Goal: Task Accomplishment & Management: Manage account settings

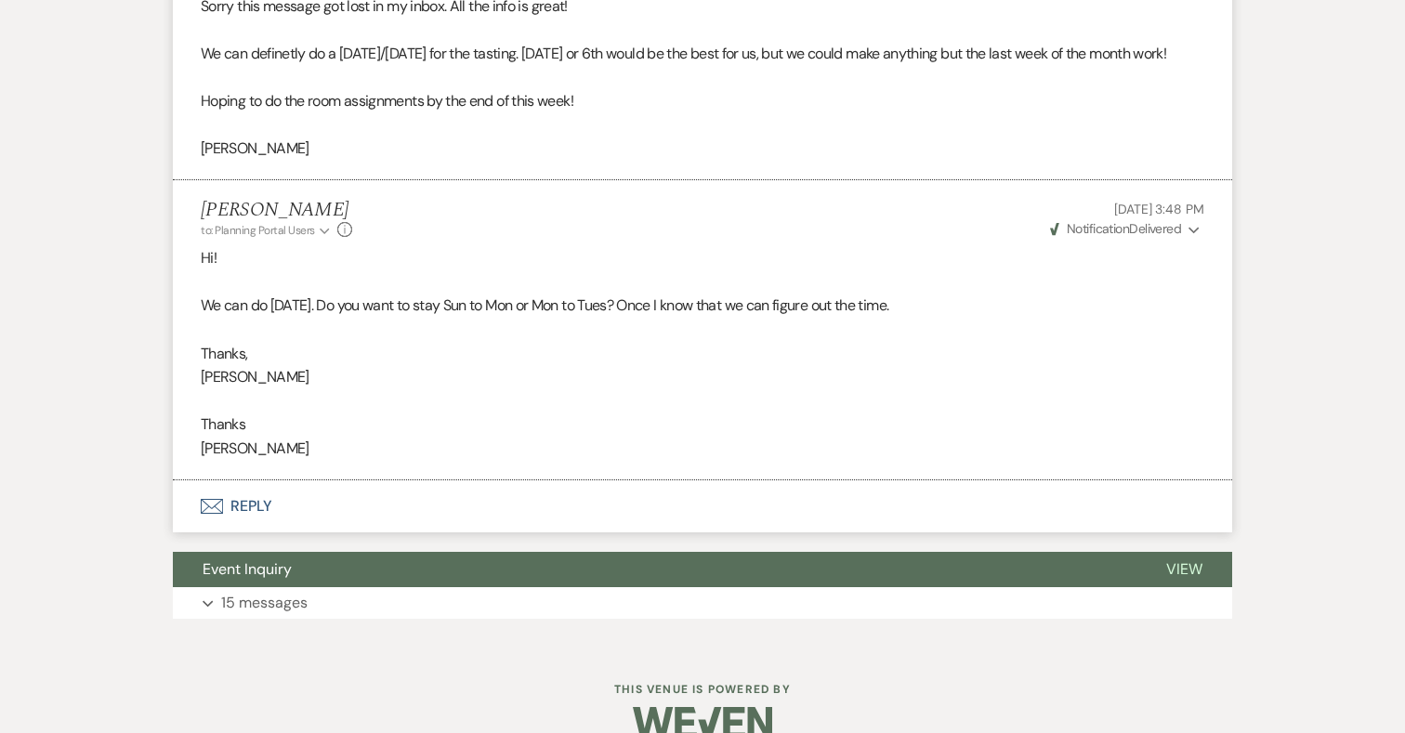
scroll to position [2469, 0]
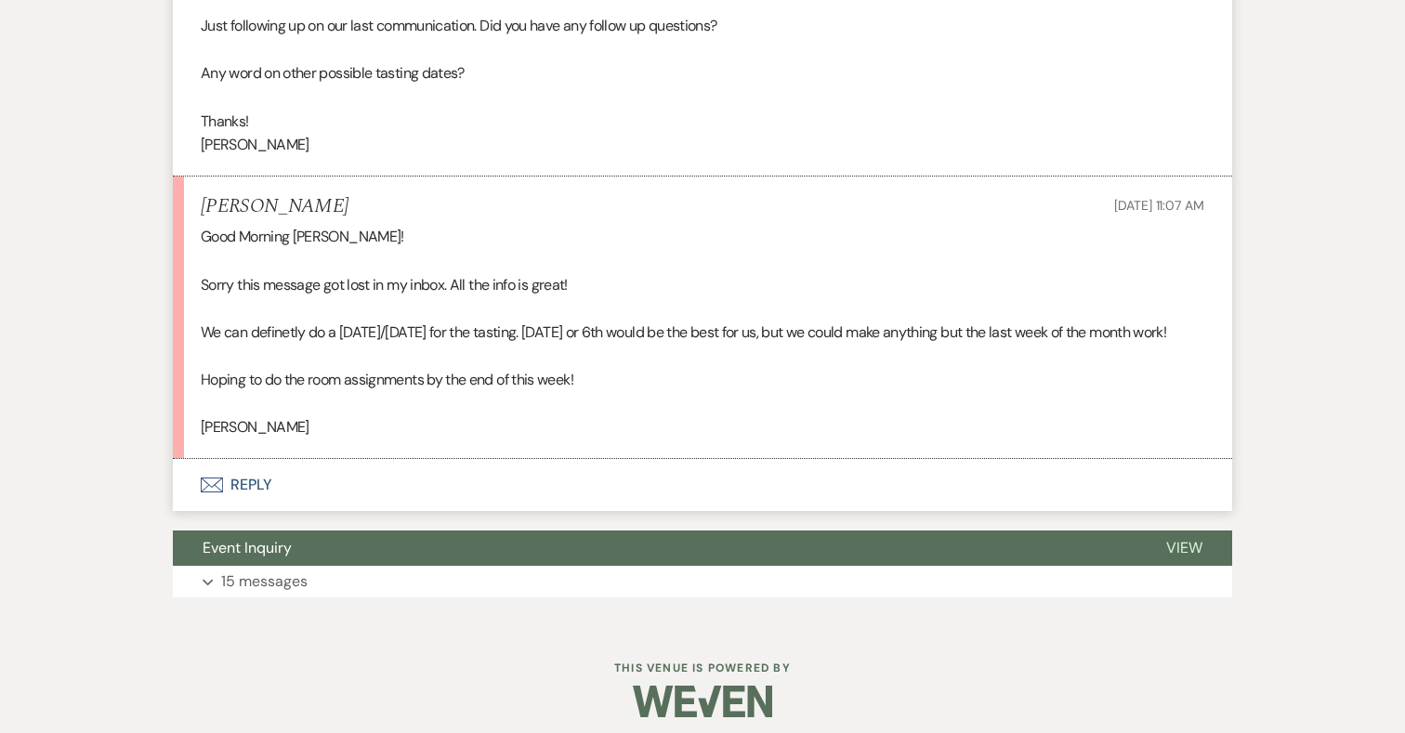
scroll to position [2136, 0]
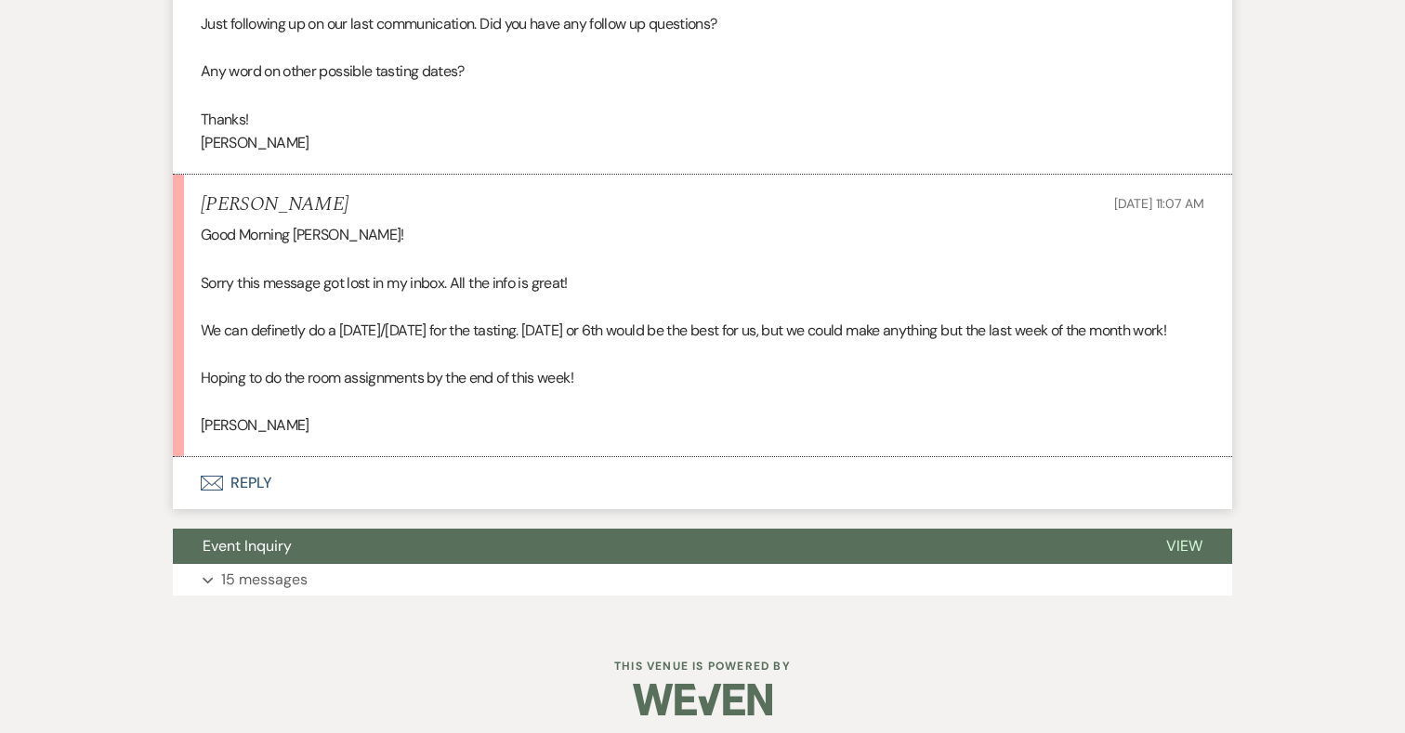
click at [251, 502] on button "Envelope Reply" at bounding box center [702, 483] width 1059 height 52
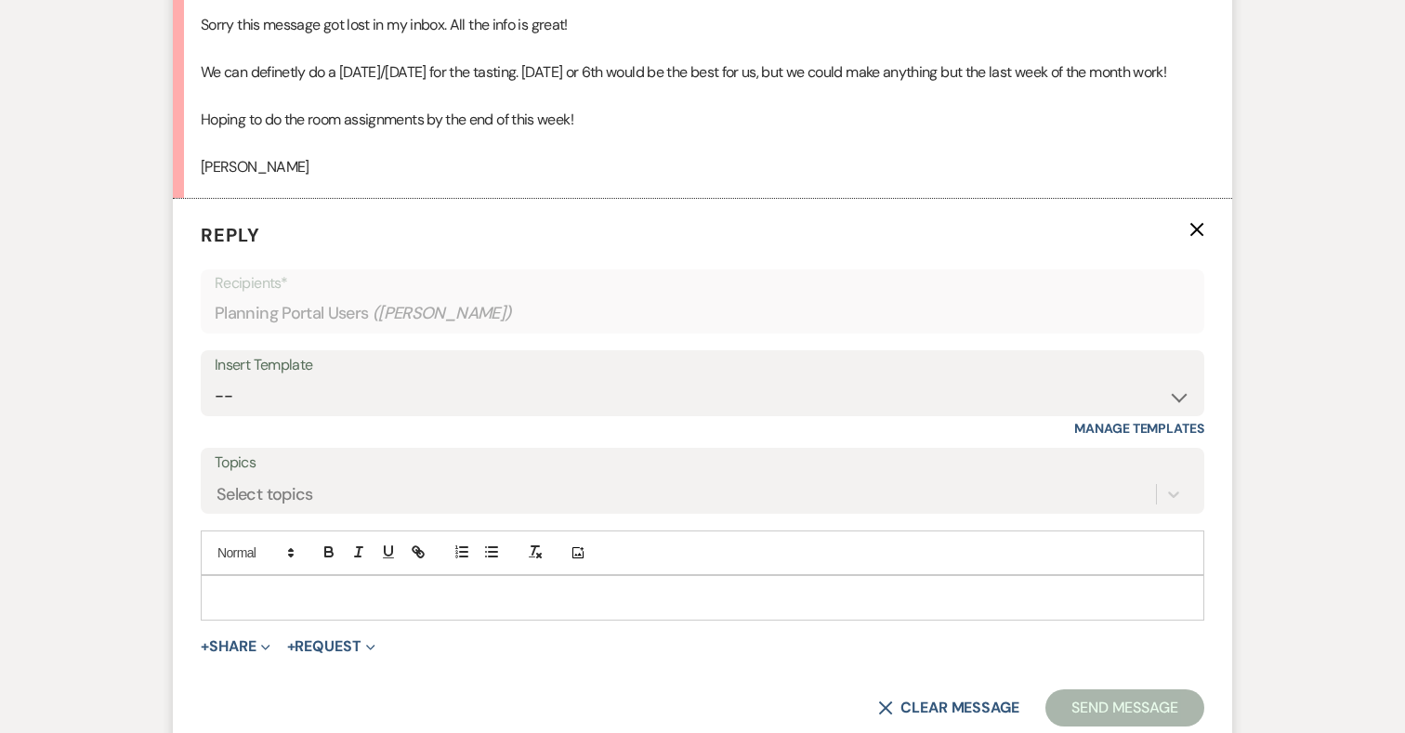
scroll to position [2398, 0]
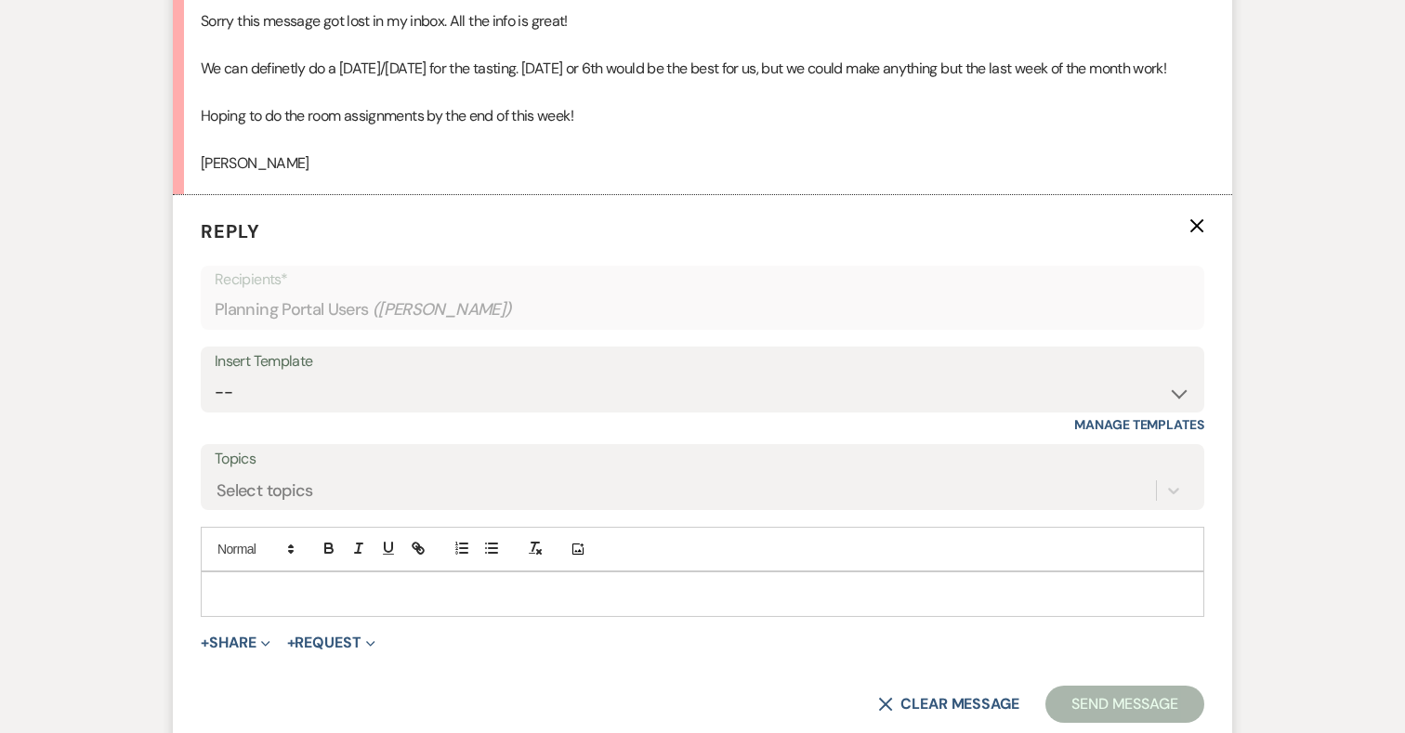
click at [516, 604] on p at bounding box center [703, 593] width 974 height 20
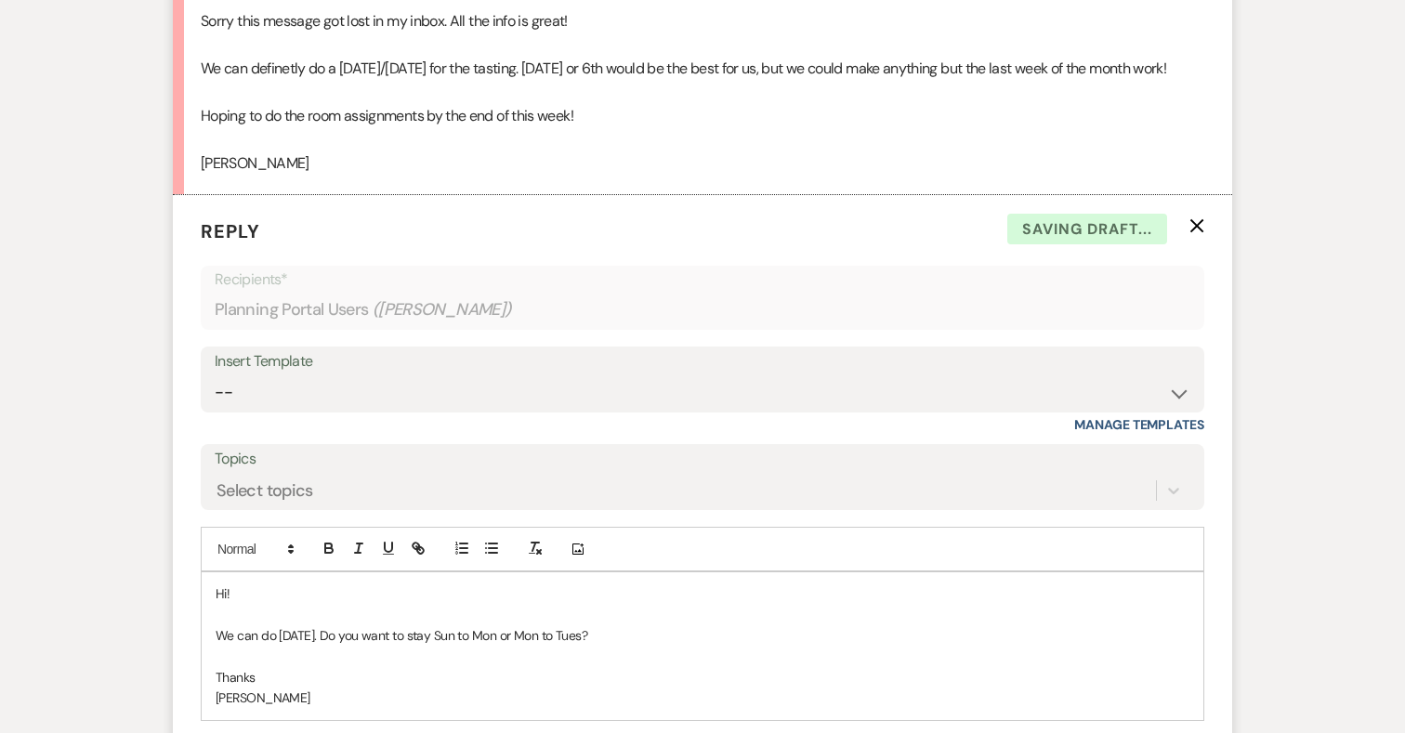
click at [601, 646] on p "We can do Monday. Do you want to stay Sun to Mon or Mon to Tues?" at bounding box center [703, 635] width 974 height 20
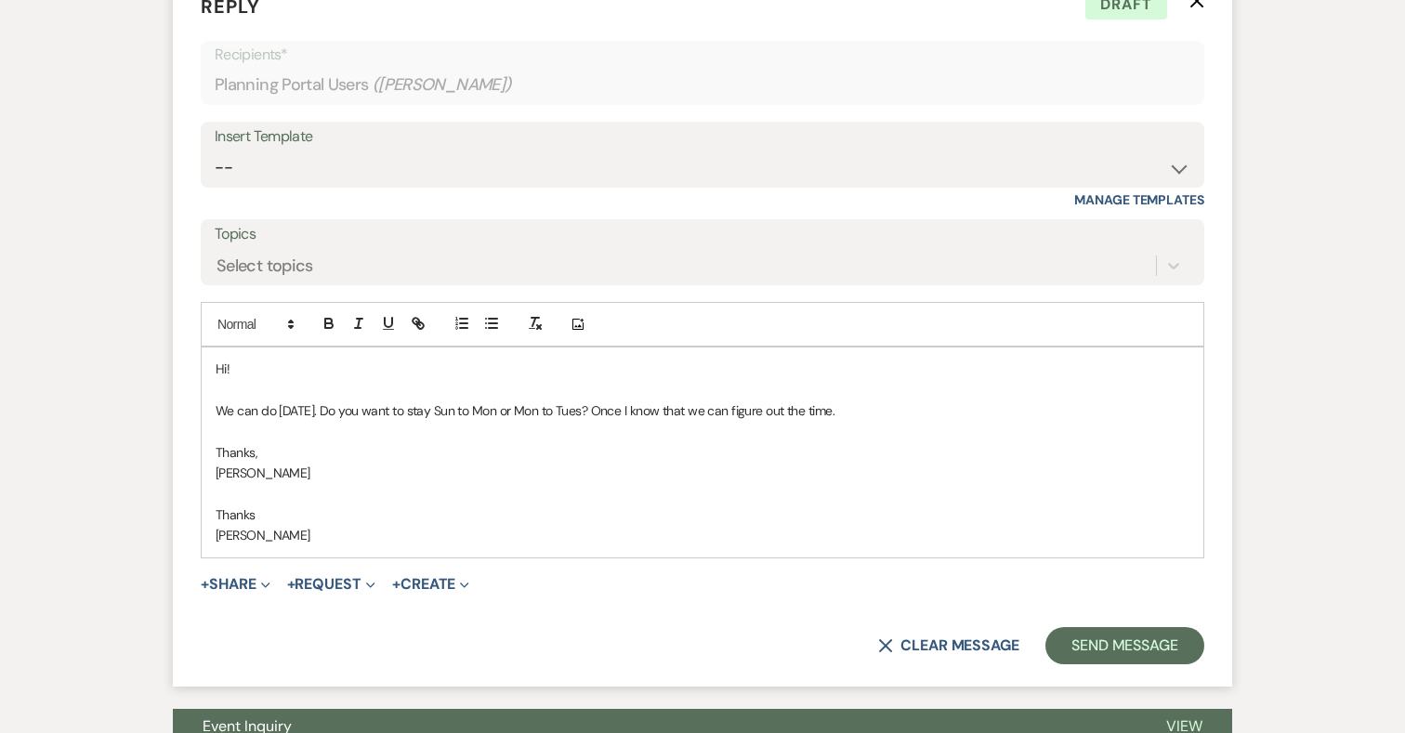
scroll to position [2623, 0]
click at [1144, 663] on button "Send Message" at bounding box center [1124, 644] width 159 height 37
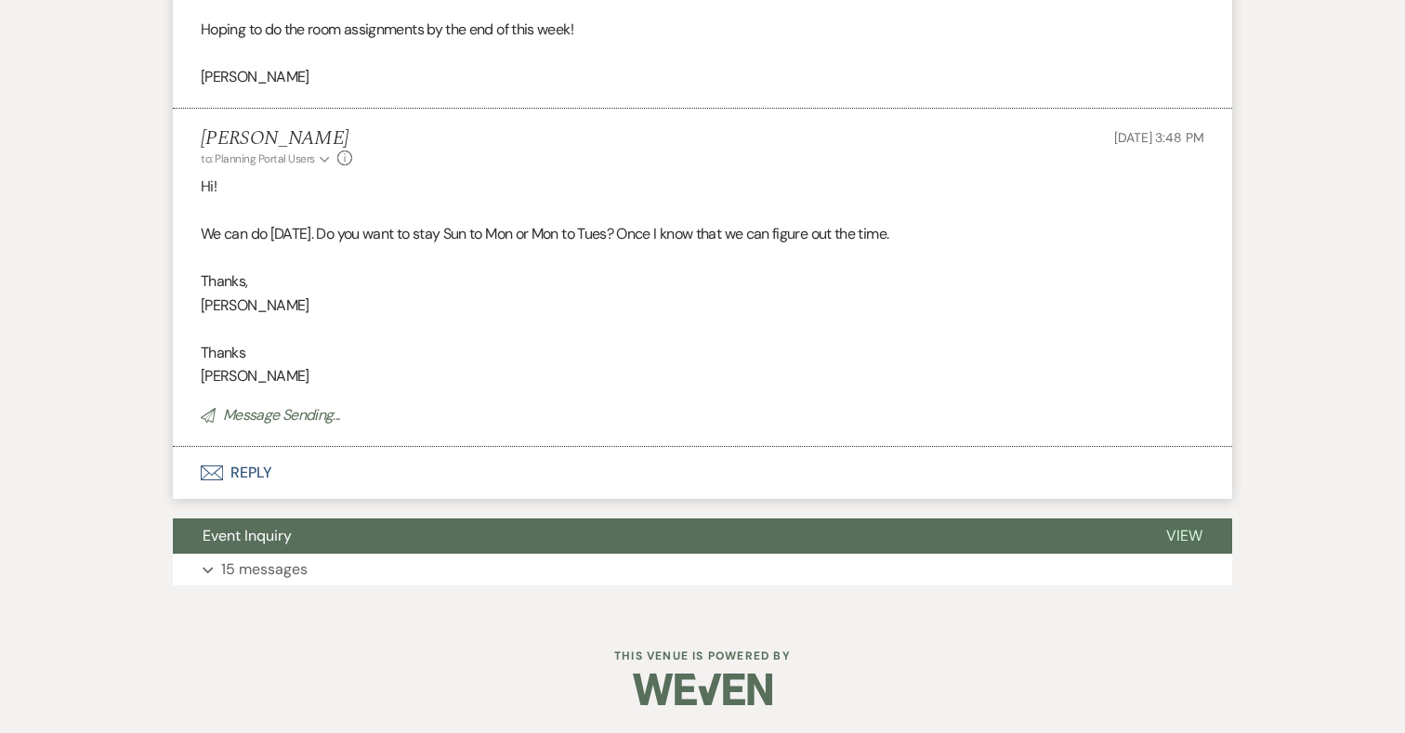
scroll to position [2468, 0]
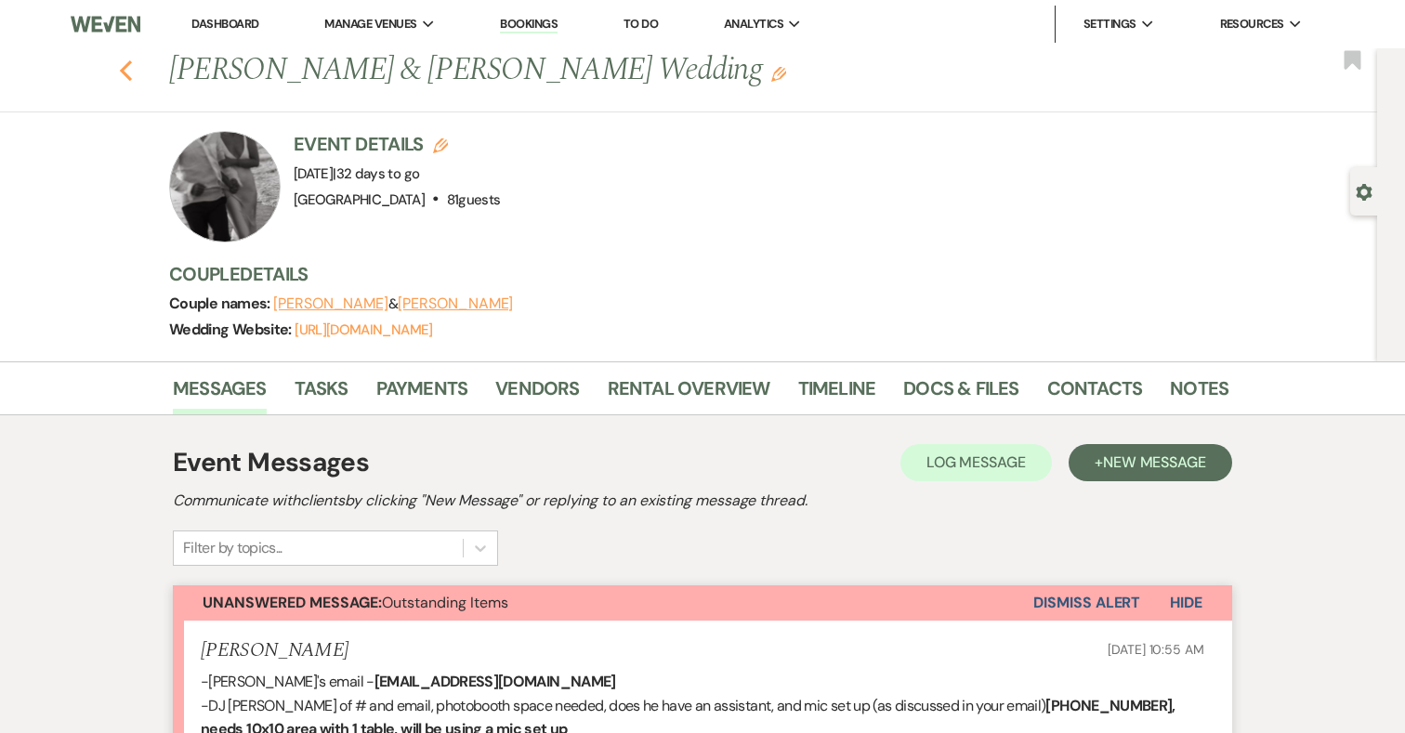
click at [119, 69] on icon "Previous" at bounding box center [126, 70] width 14 height 22
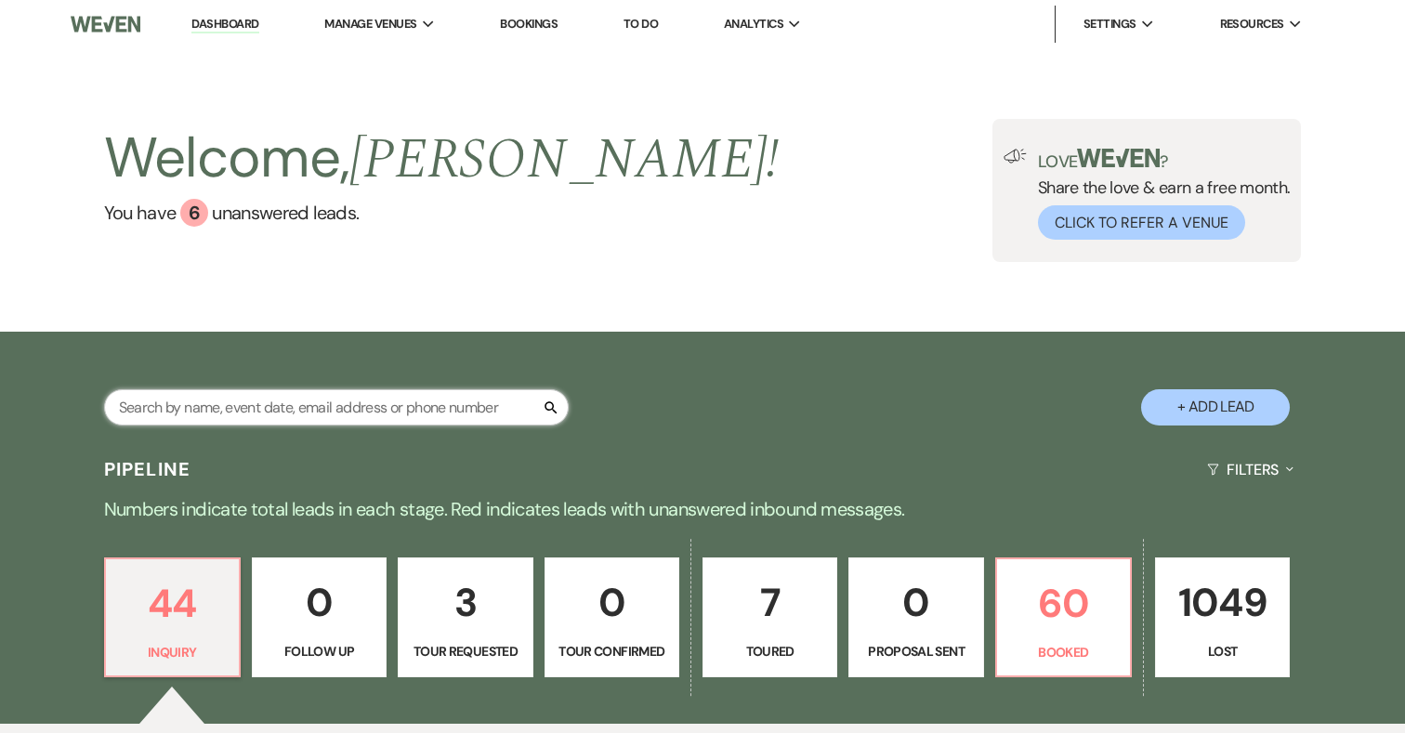
click at [348, 411] on input "text" at bounding box center [336, 407] width 464 height 36
click at [713, 325] on div "Welcome, Katie ! You have 6 unanswered lead s . Love ? Share the love & earn a …" at bounding box center [702, 189] width 1405 height 283
click at [410, 22] on span "Manage Venues" at bounding box center [370, 24] width 92 height 19
click at [410, 66] on li "[GEOGRAPHIC_DATA]" at bounding box center [417, 61] width 167 height 19
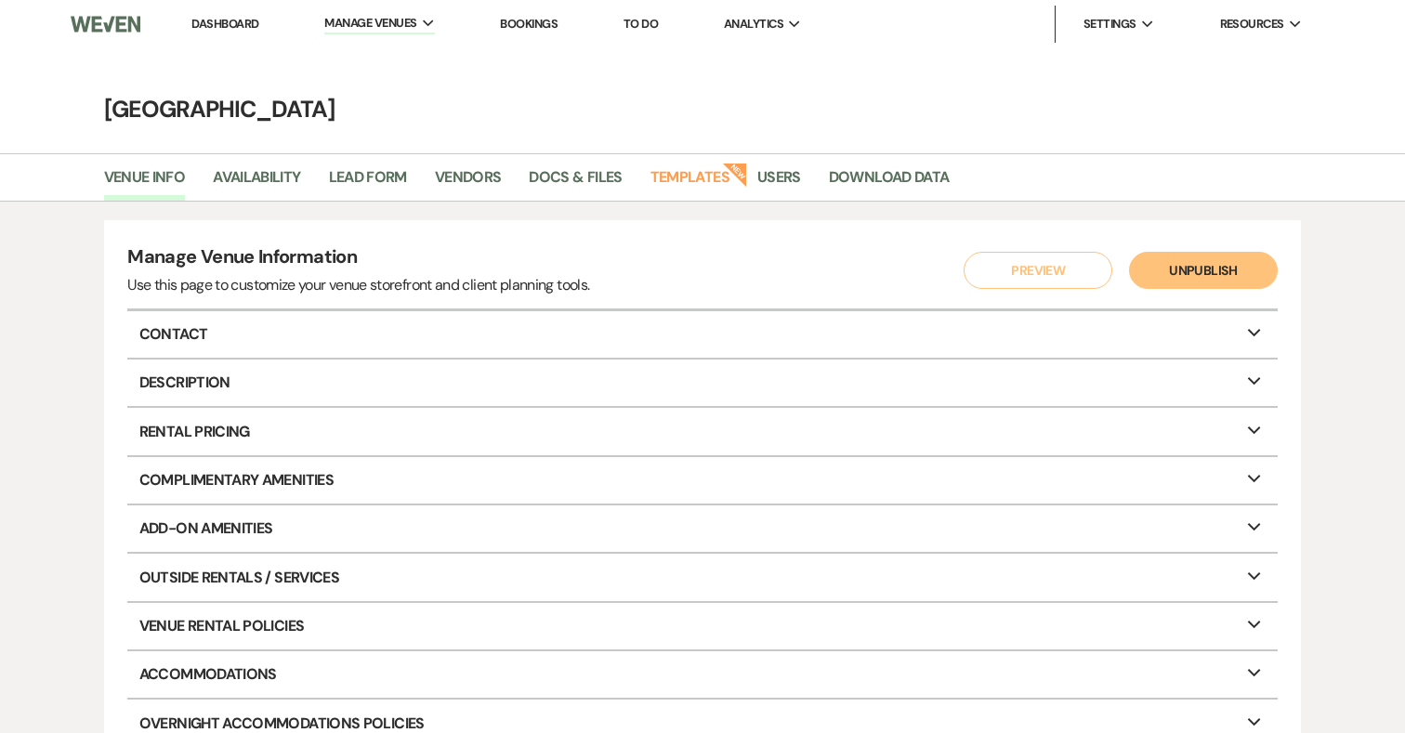
click at [97, 20] on img at bounding box center [106, 24] width 70 height 39
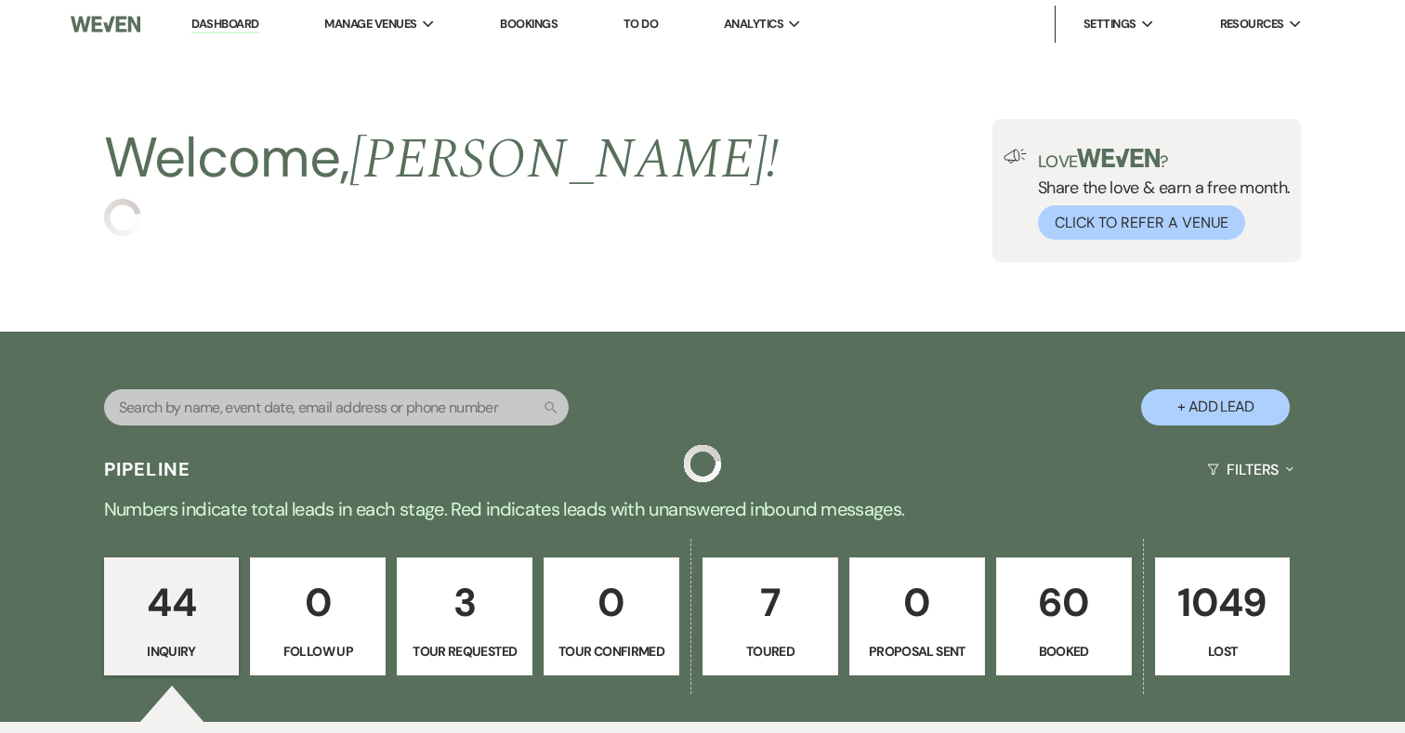
click at [1106, 637] on link "60 Booked" at bounding box center [1064, 616] width 136 height 119
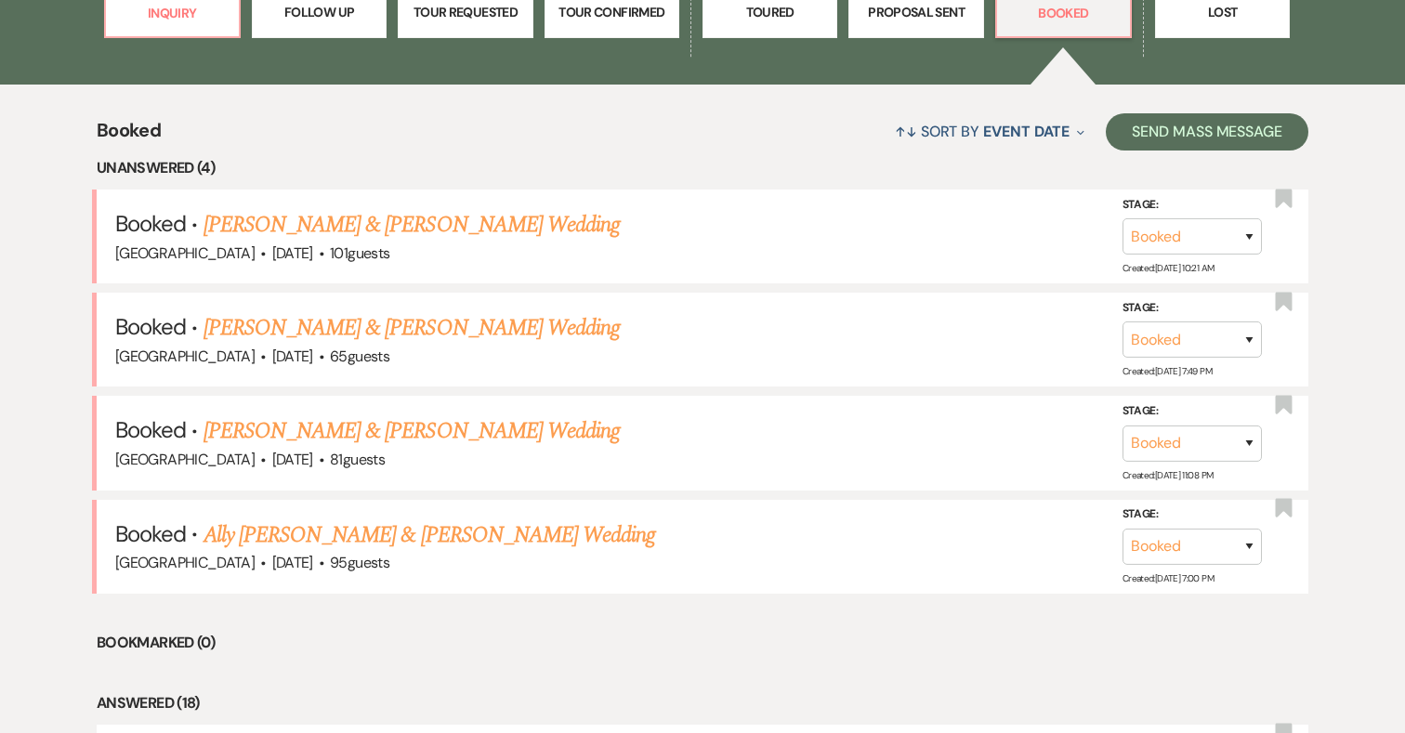
scroll to position [634, 0]
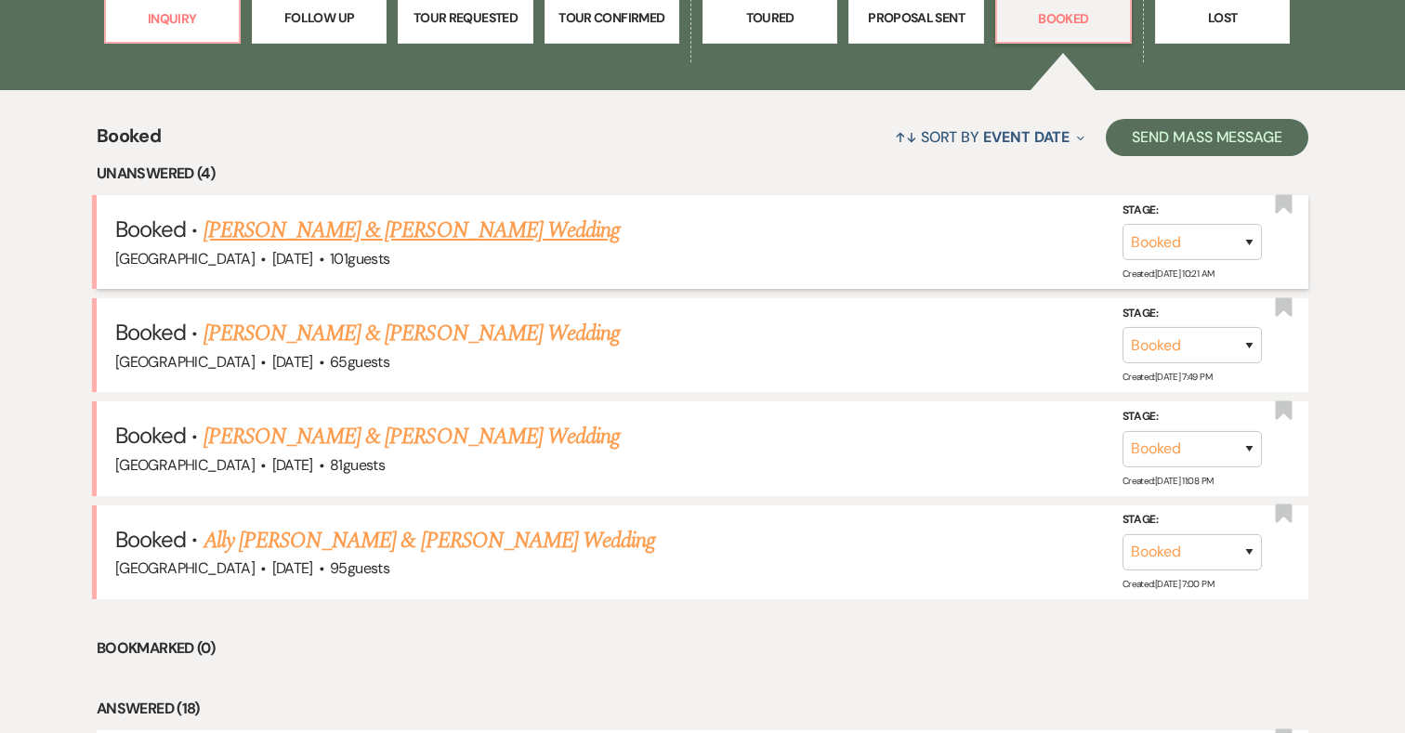
click at [420, 227] on link "[PERSON_NAME] & [PERSON_NAME] Wedding" at bounding box center [411, 230] width 416 height 33
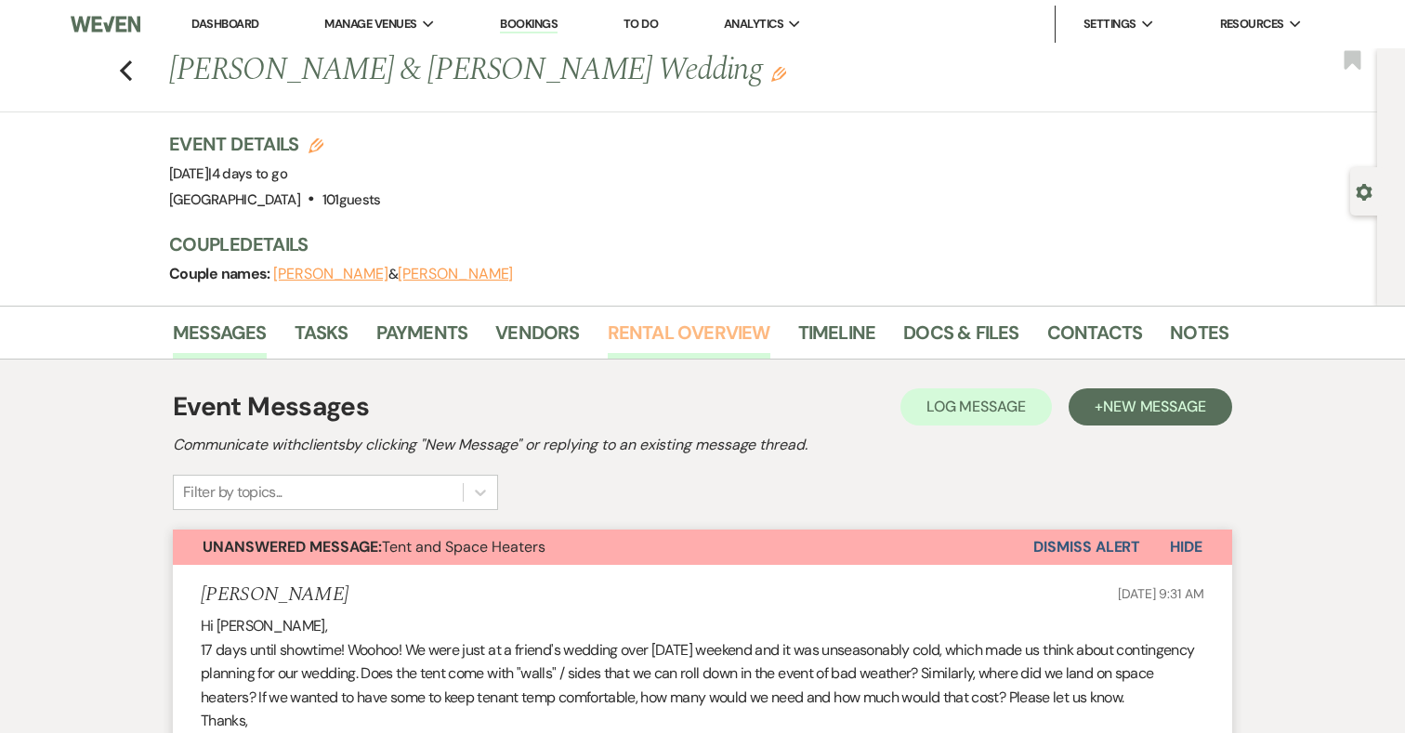
click at [664, 333] on link "Rental Overview" at bounding box center [689, 338] width 163 height 41
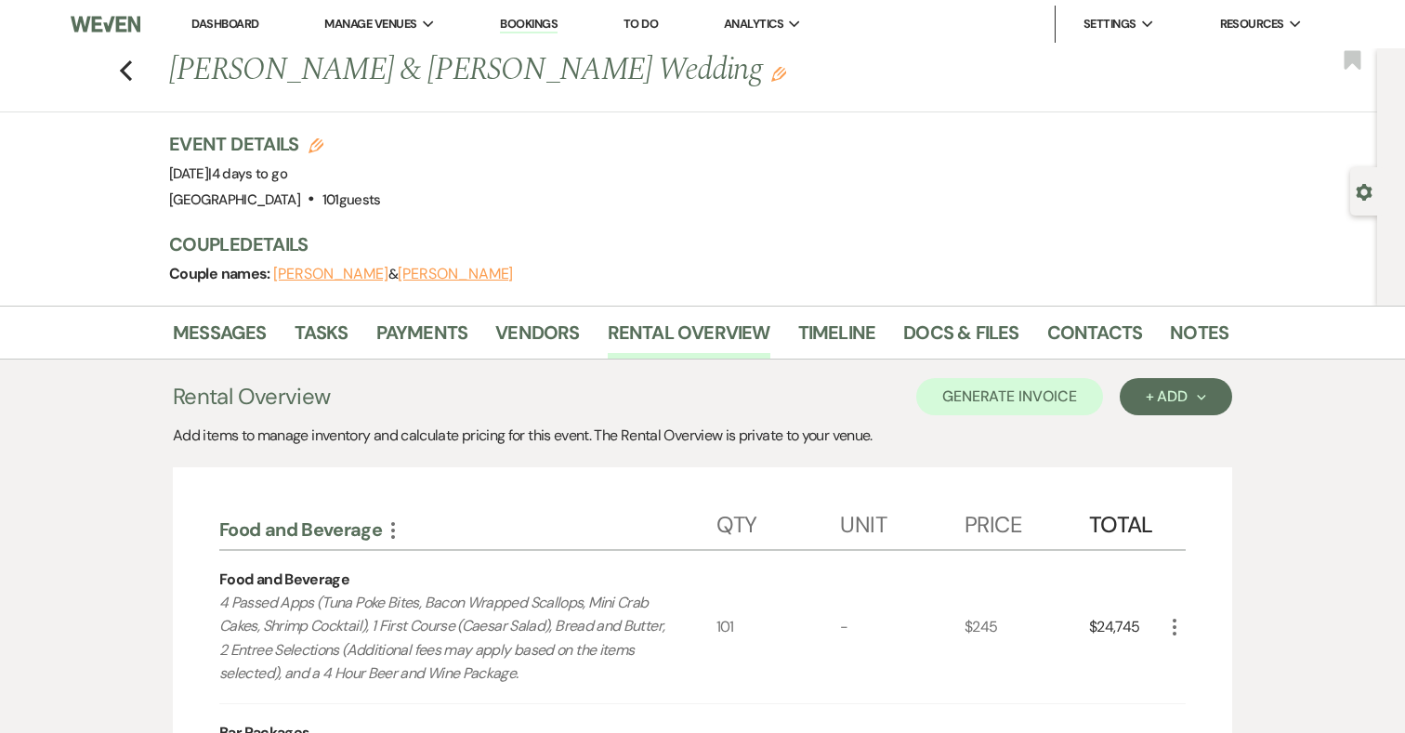
click at [410, 315] on li "Payments" at bounding box center [436, 336] width 120 height 45
click at [412, 332] on link "Payments" at bounding box center [422, 338] width 92 height 41
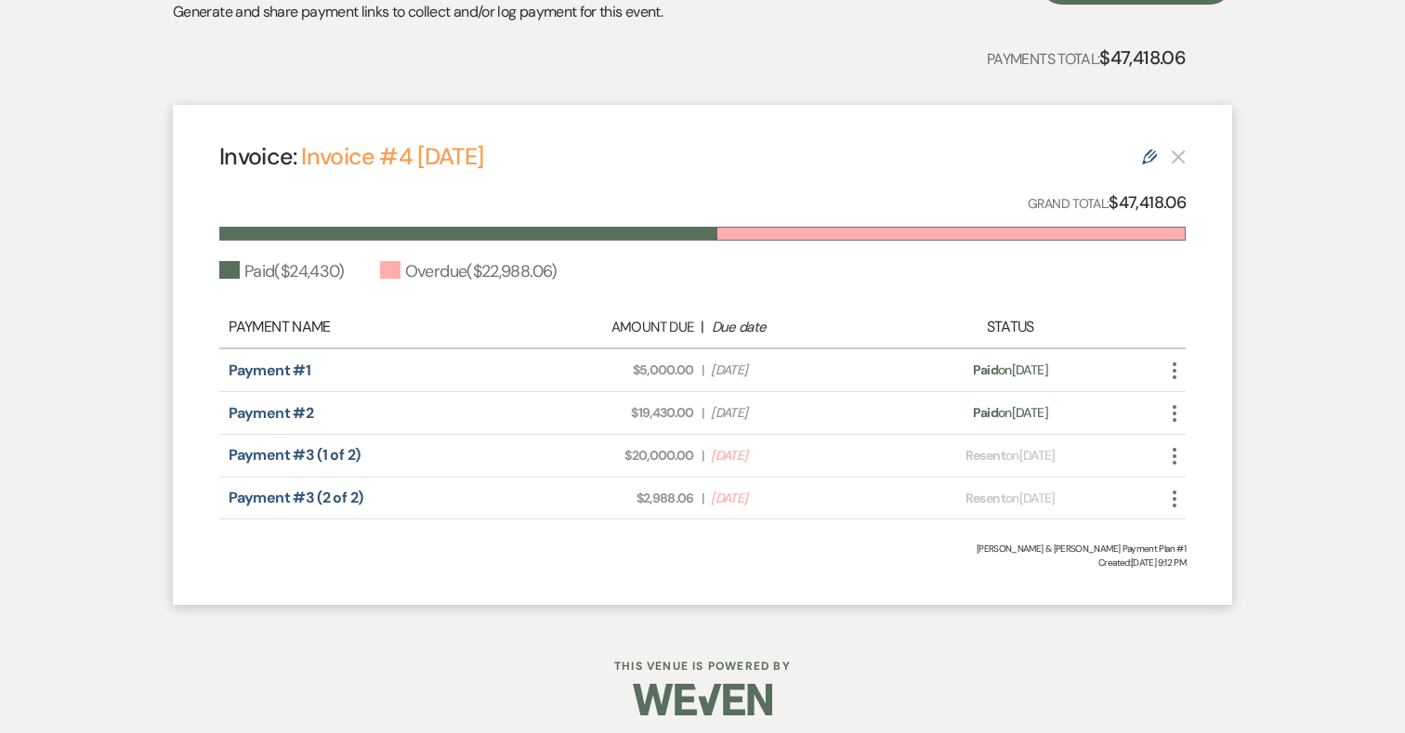
scroll to position [447, 0]
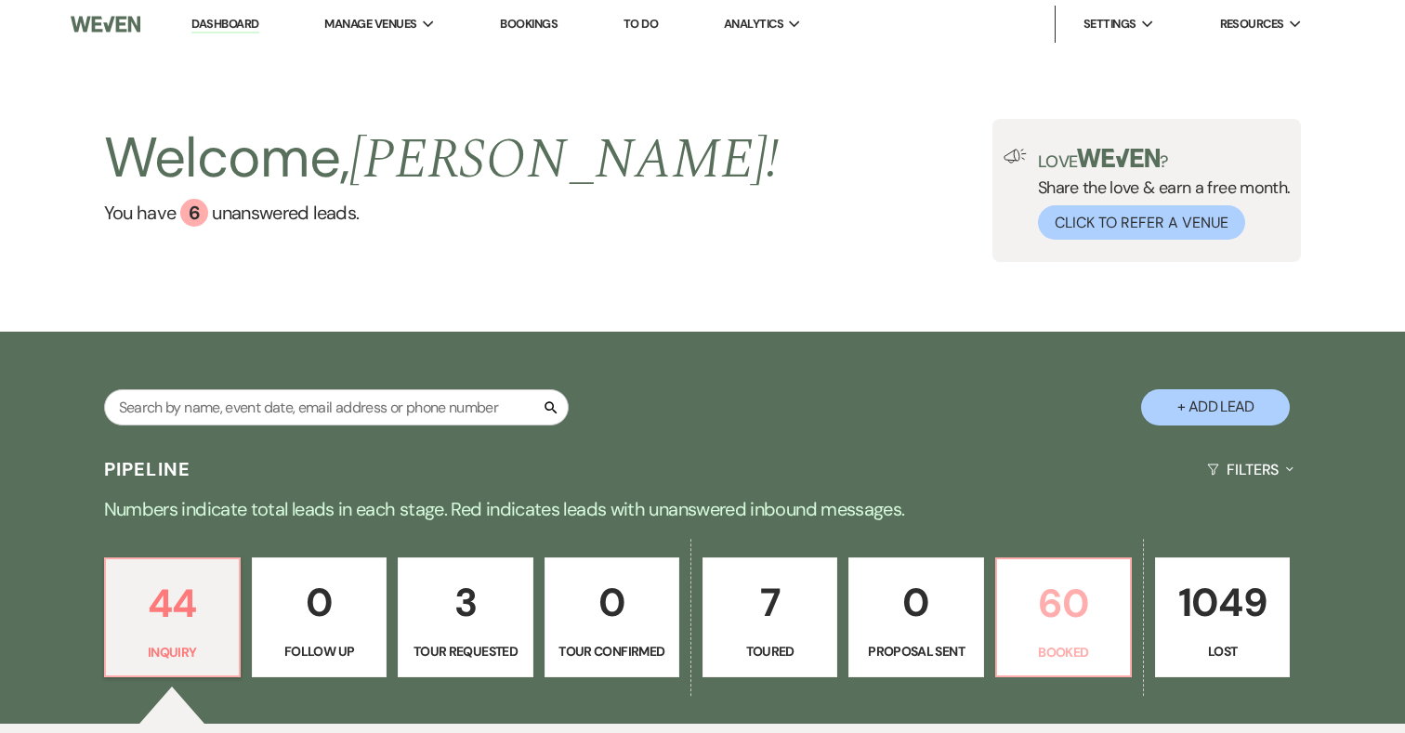
click at [1060, 625] on p "60" at bounding box center [1063, 603] width 111 height 62
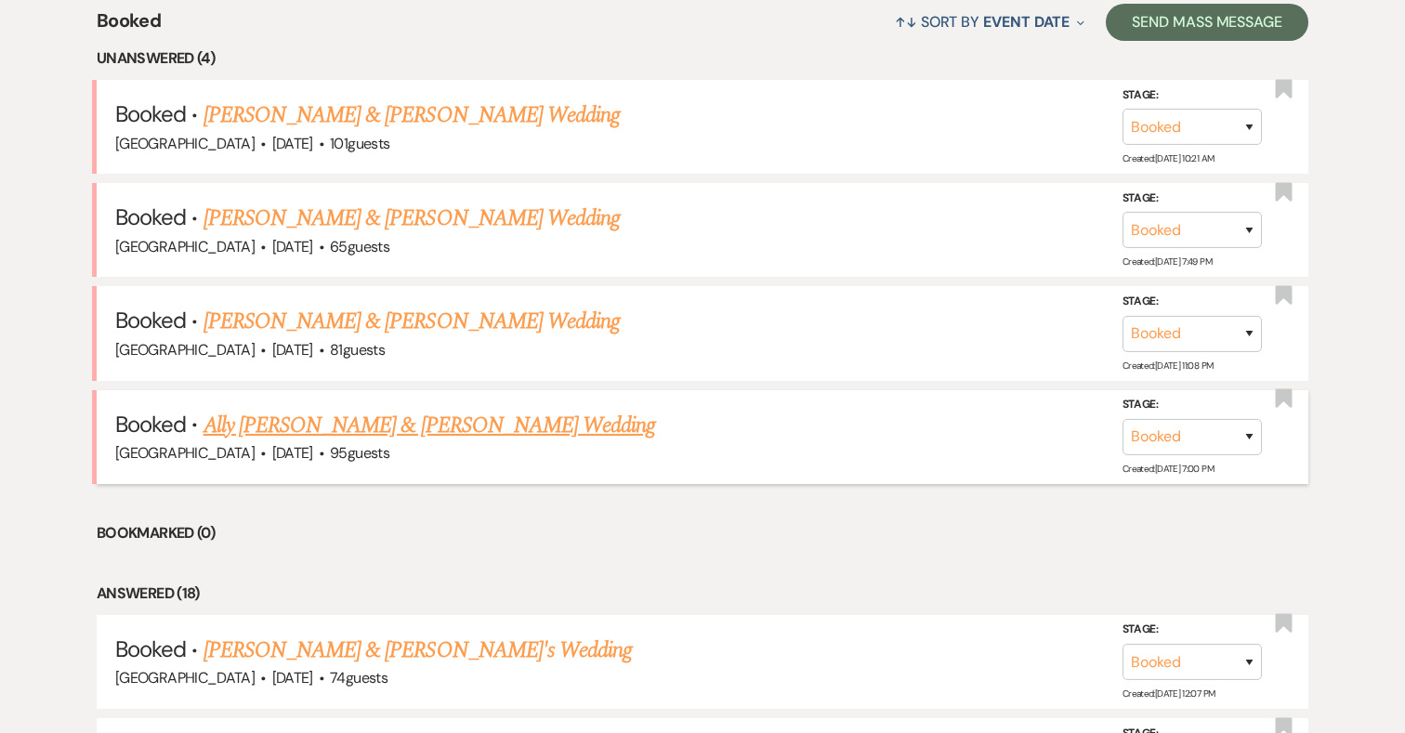
scroll to position [752, 0]
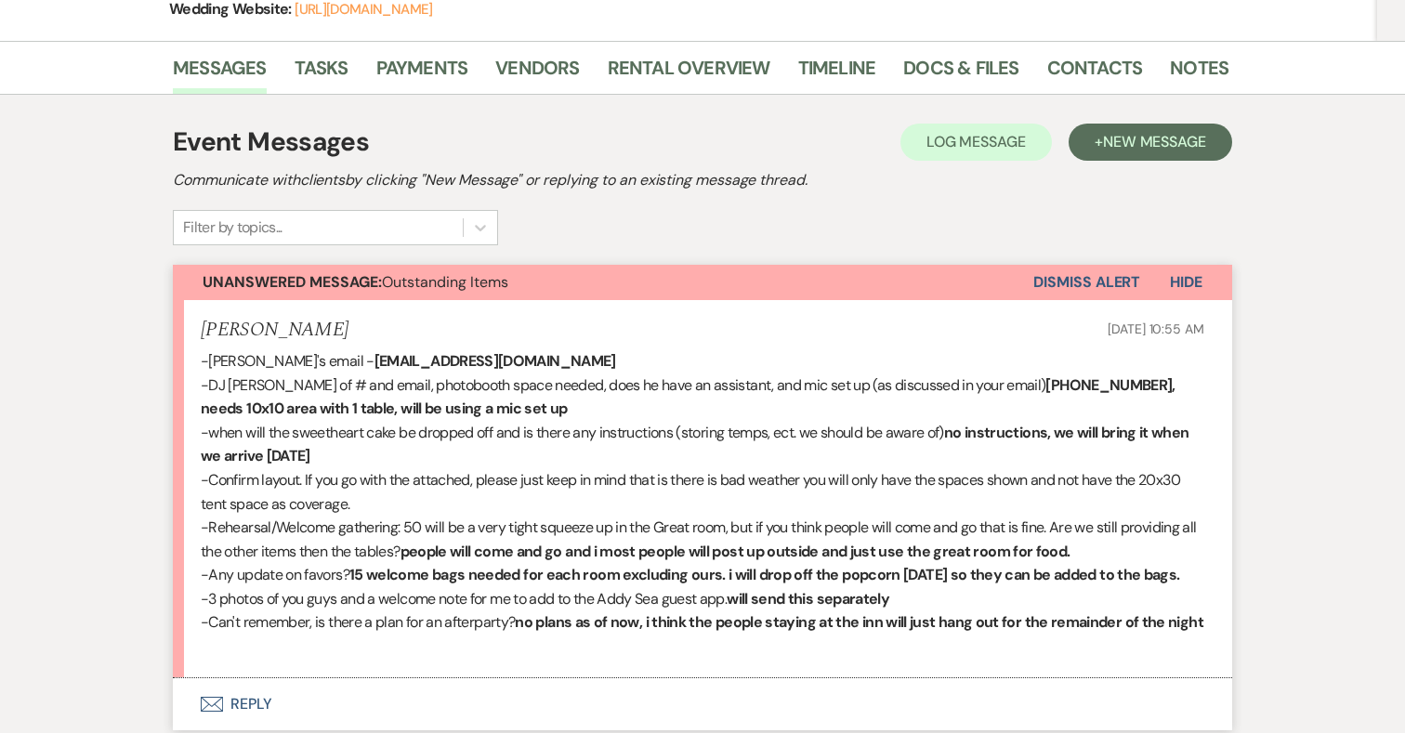
scroll to position [315, 0]
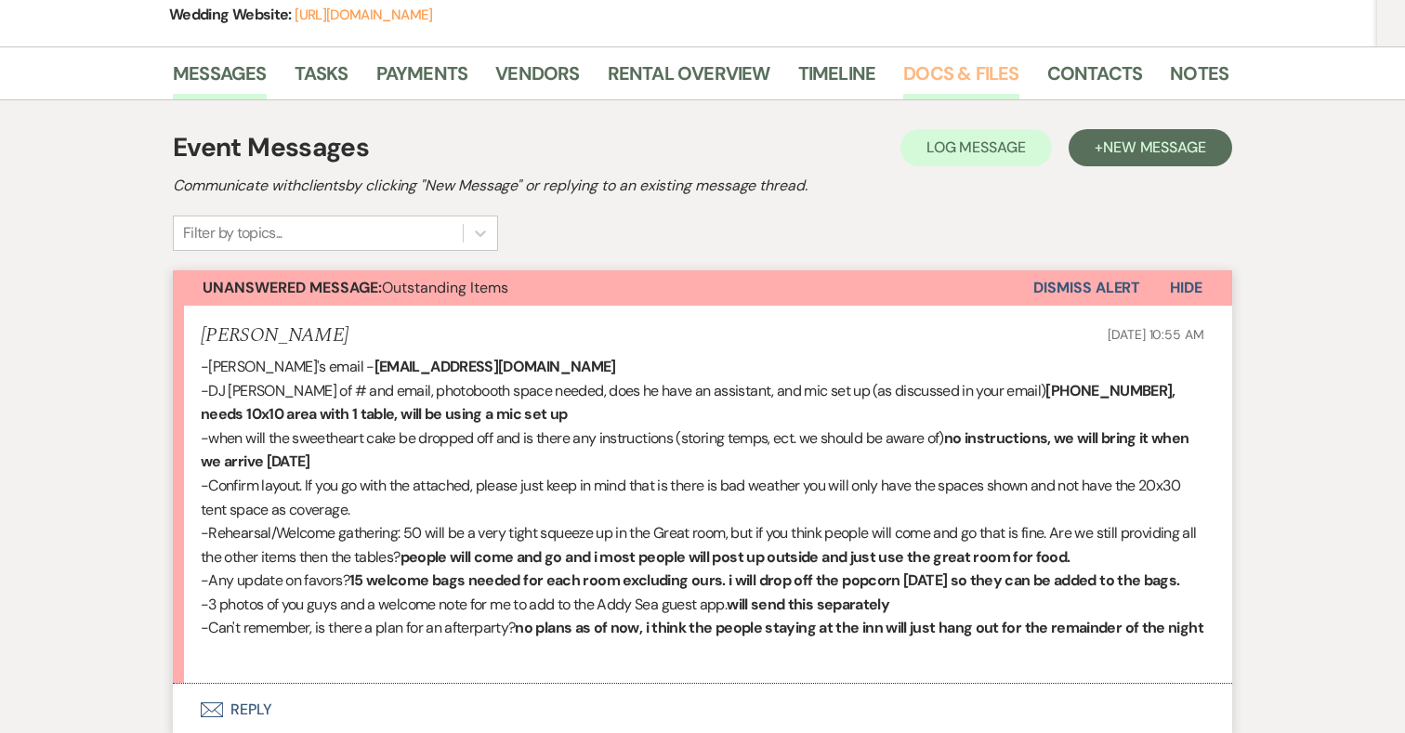
click at [971, 71] on link "Docs & Files" at bounding box center [960, 79] width 115 height 41
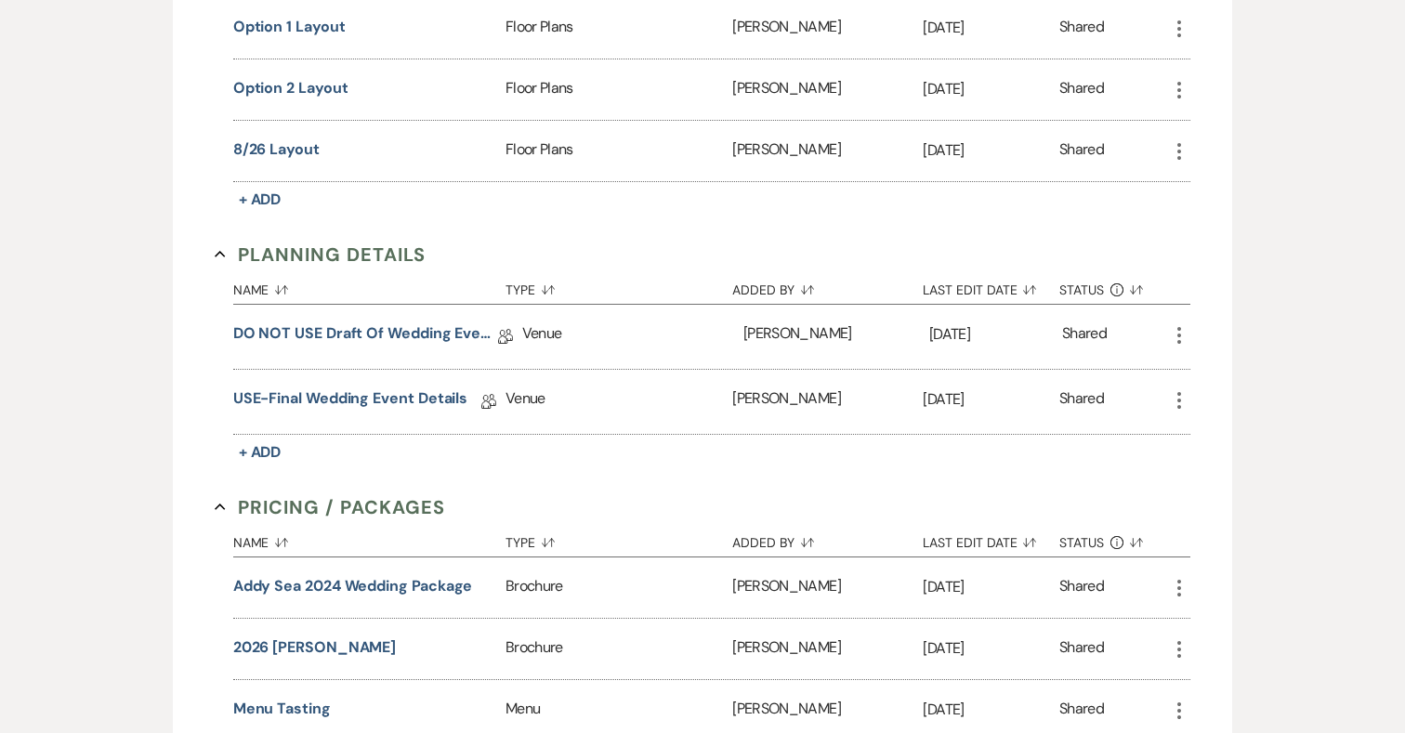
scroll to position [1118, 0]
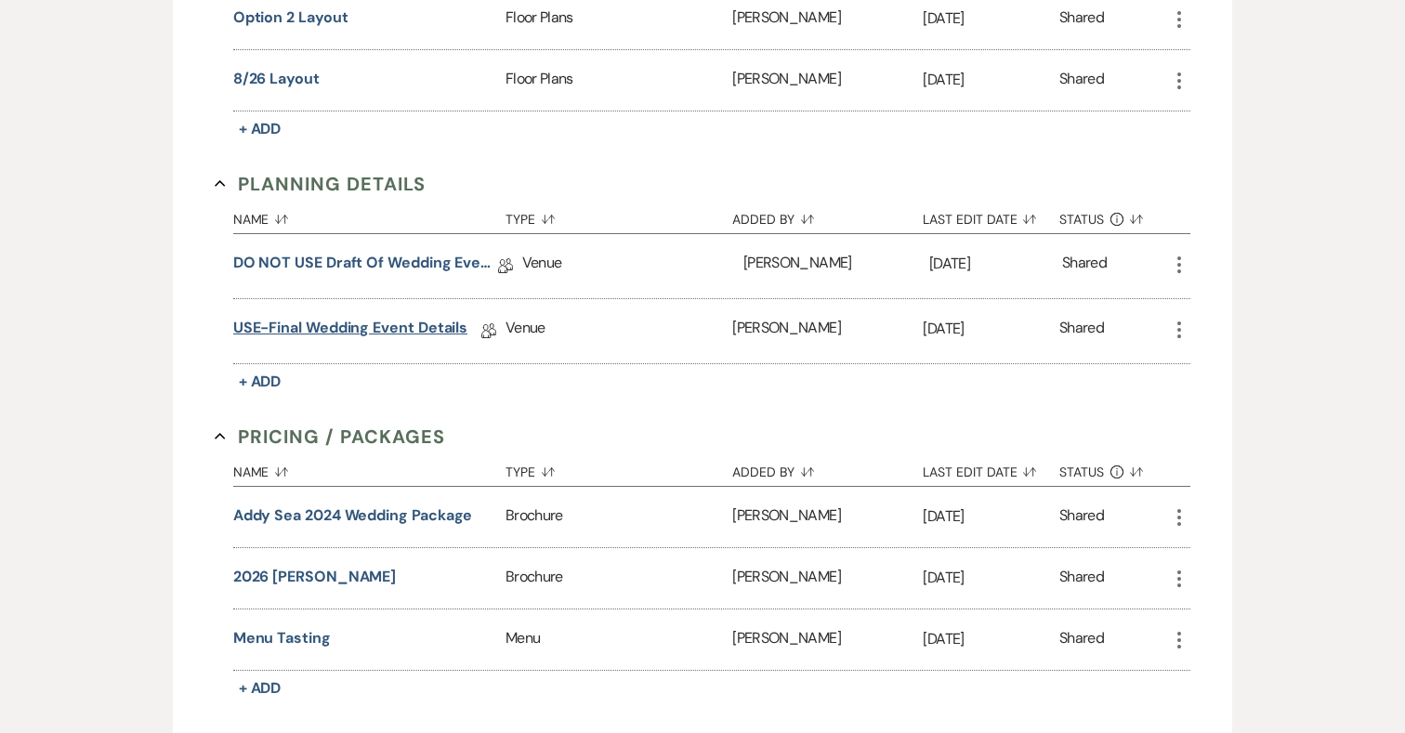
click at [391, 322] on link "USE-Final Wedding Event Details" at bounding box center [350, 331] width 235 height 29
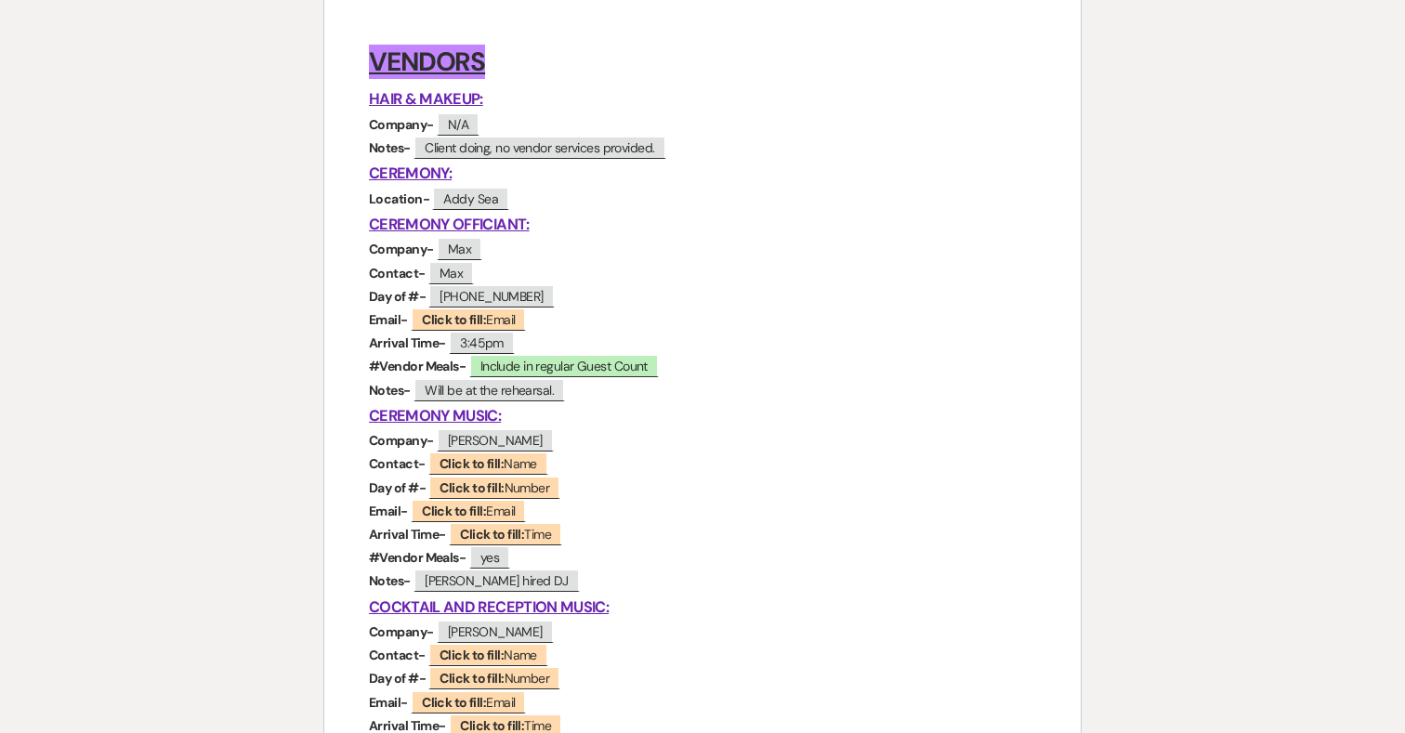
scroll to position [508, 0]
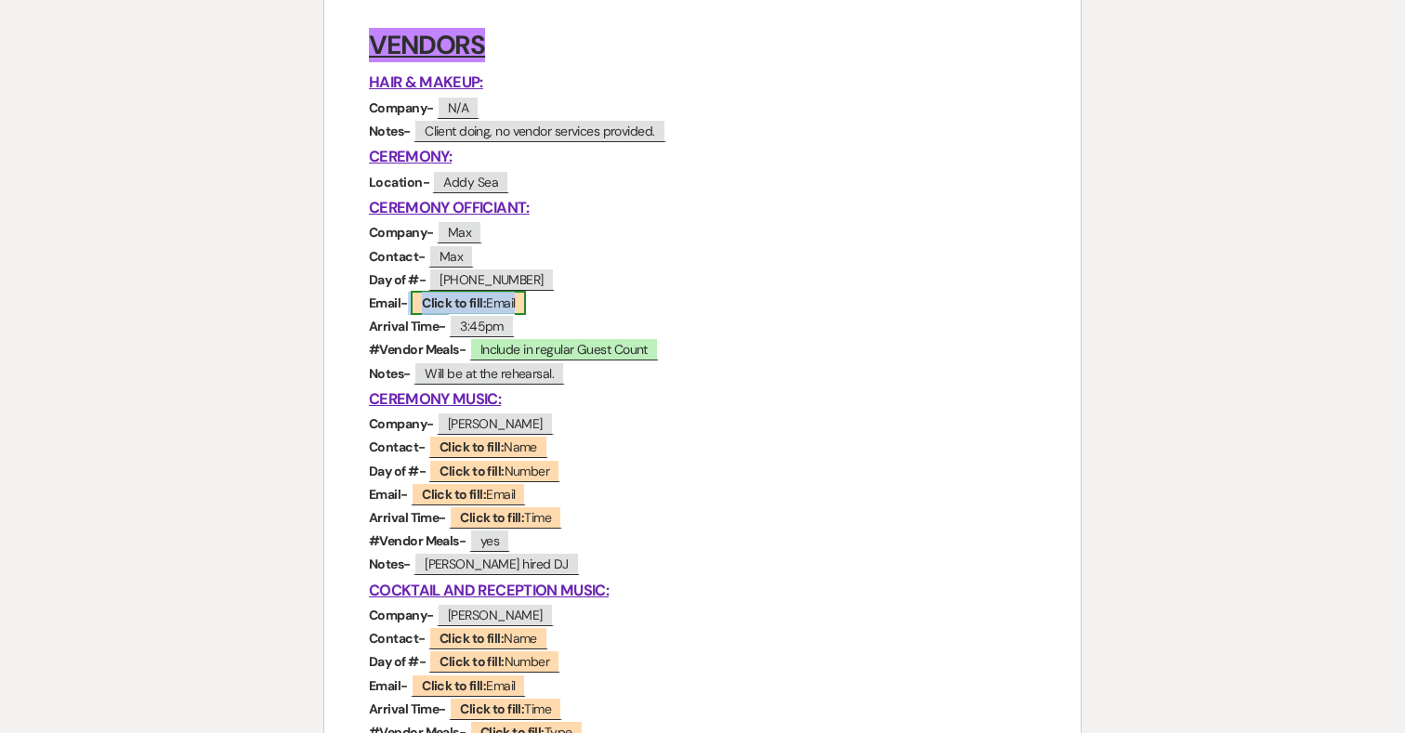
click at [450, 305] on b "Click to fill:" at bounding box center [454, 302] width 64 height 17
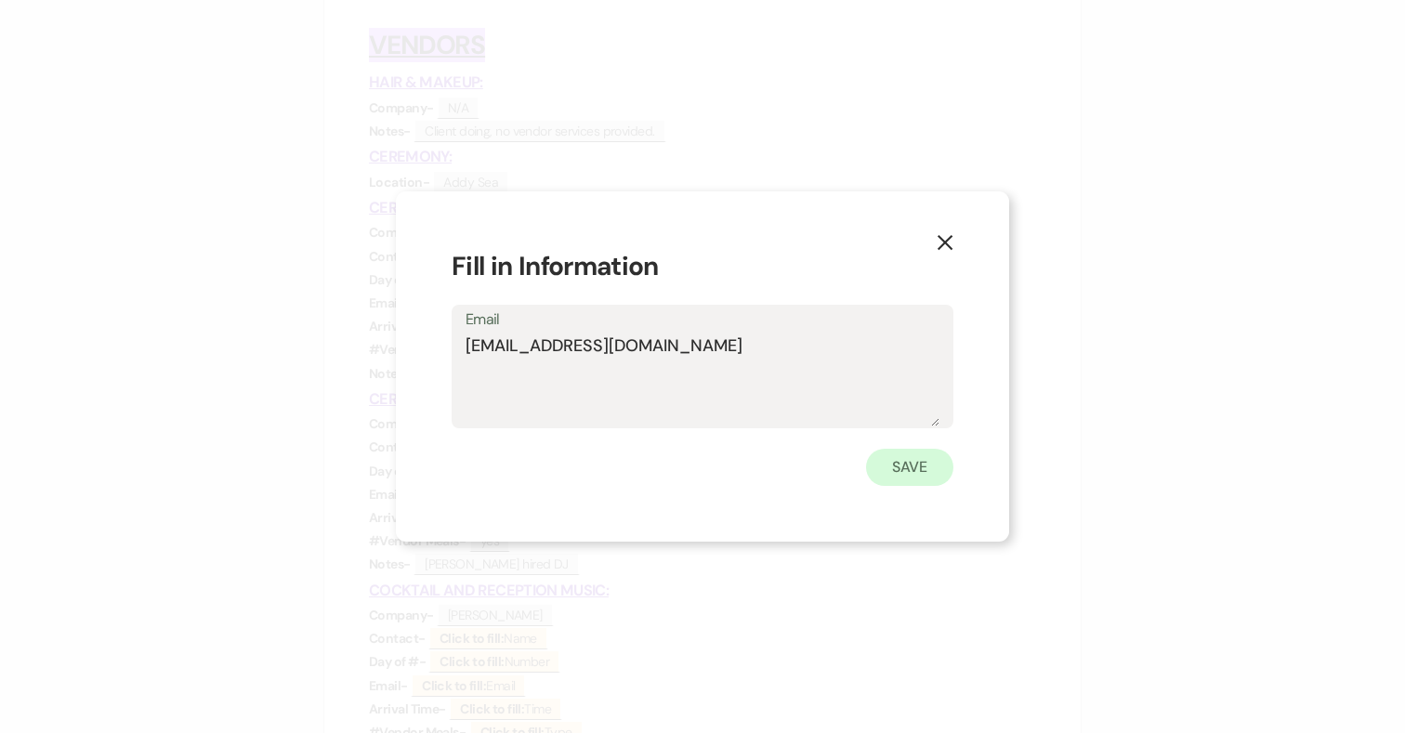
type textarea "[EMAIL_ADDRESS][DOMAIN_NAME]"
click at [900, 467] on button "Save" at bounding box center [909, 467] width 87 height 37
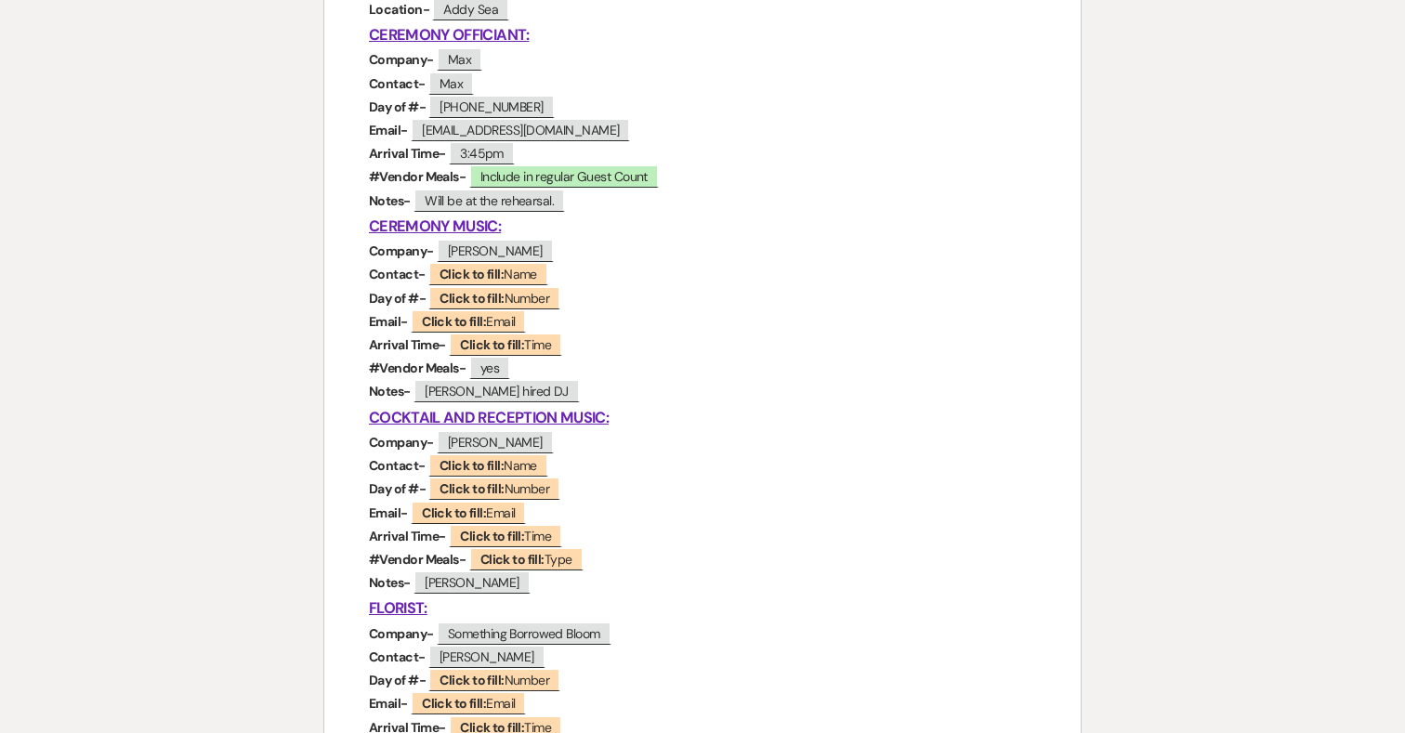
scroll to position [732, 0]
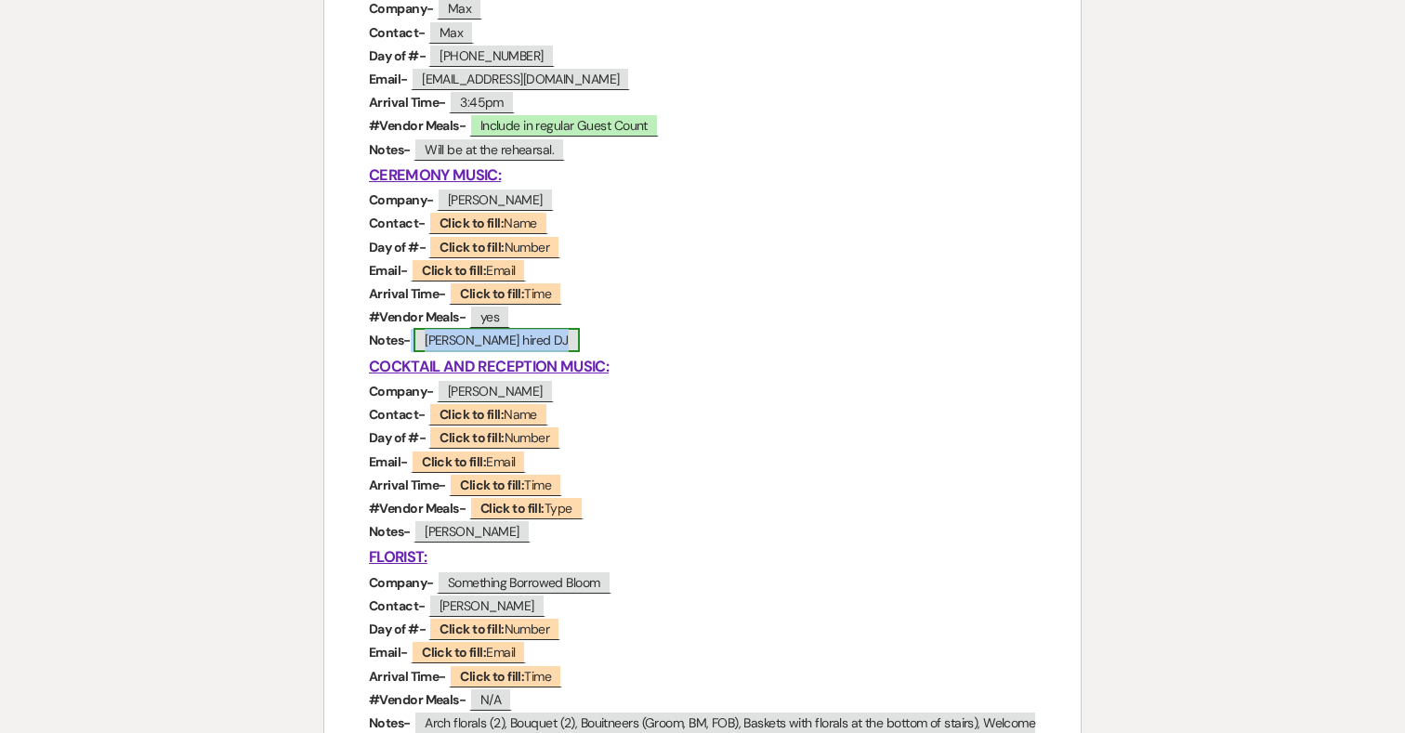
click at [549, 342] on span "[PERSON_NAME] hired DJ" at bounding box center [496, 340] width 166 height 24
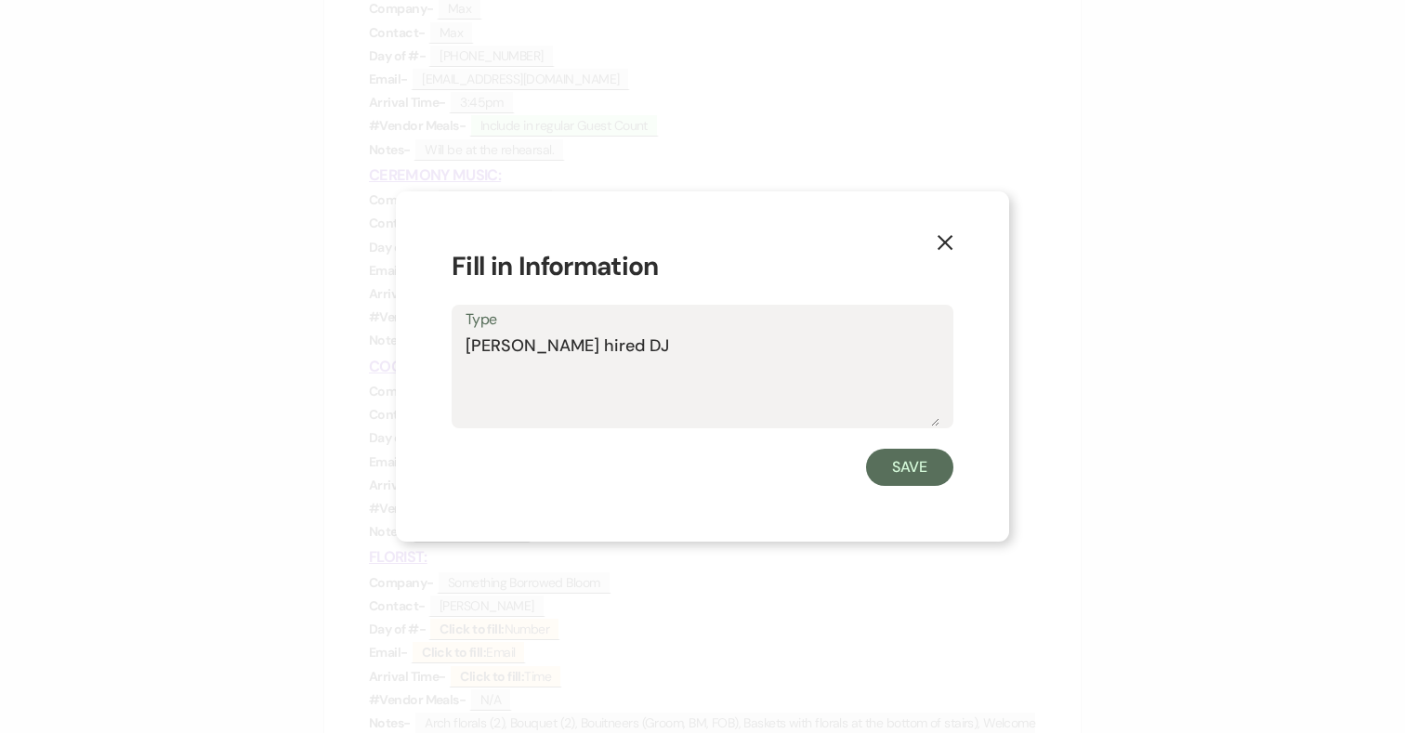
click at [679, 354] on textarea "[PERSON_NAME] hired DJ" at bounding box center [702, 379] width 474 height 93
drag, startPoint x: 584, startPoint y: 368, endPoint x: 413, endPoint y: 368, distance: 170.9
click at [413, 368] on div "X Fill in Information Type [PERSON_NAME] hired DJ [PHONE_NUMBER], needs 10x10 a…" at bounding box center [702, 366] width 613 height 350
type textarea "[PERSON_NAME] hired DJ , needs 10x10 area with 1 table, will be using a mic set…"
click at [895, 479] on button "Save" at bounding box center [909, 467] width 87 height 37
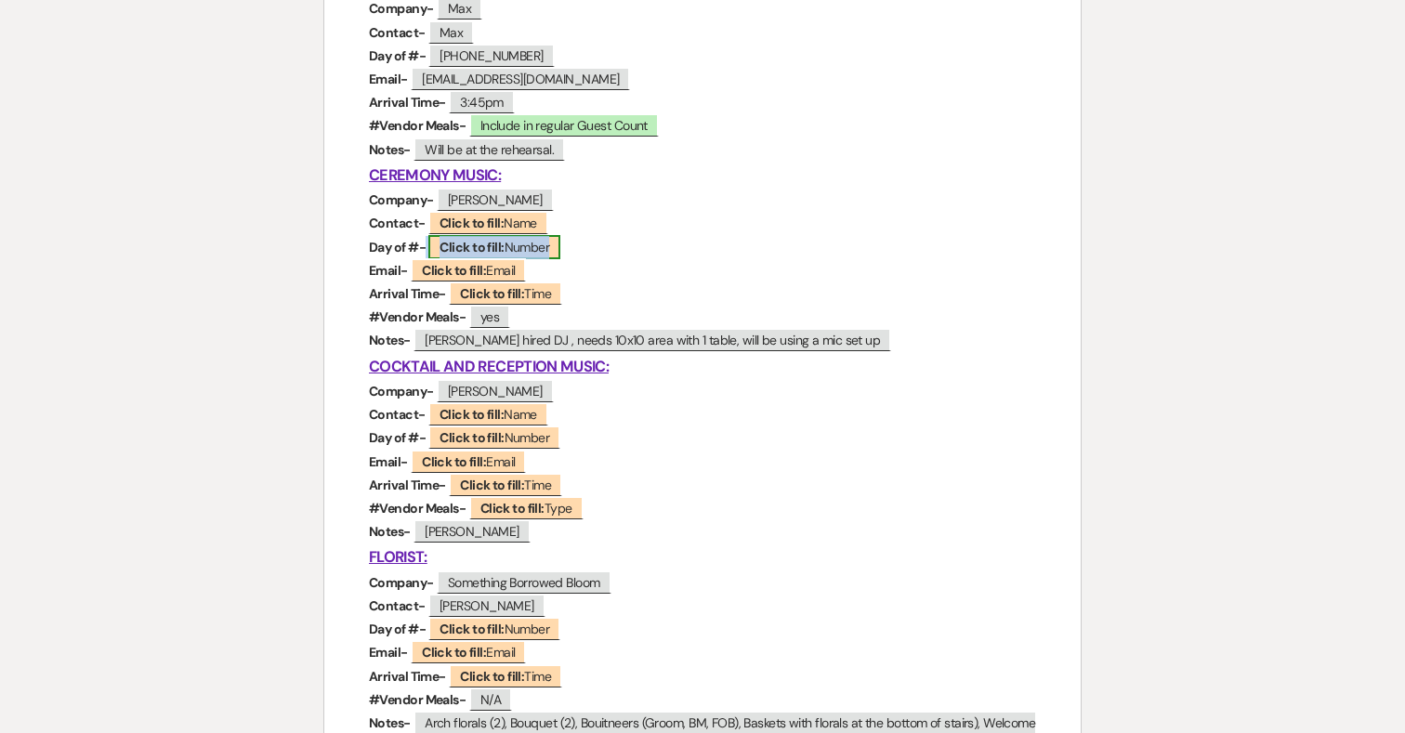
click at [469, 244] on b "Click to fill:" at bounding box center [471, 247] width 64 height 17
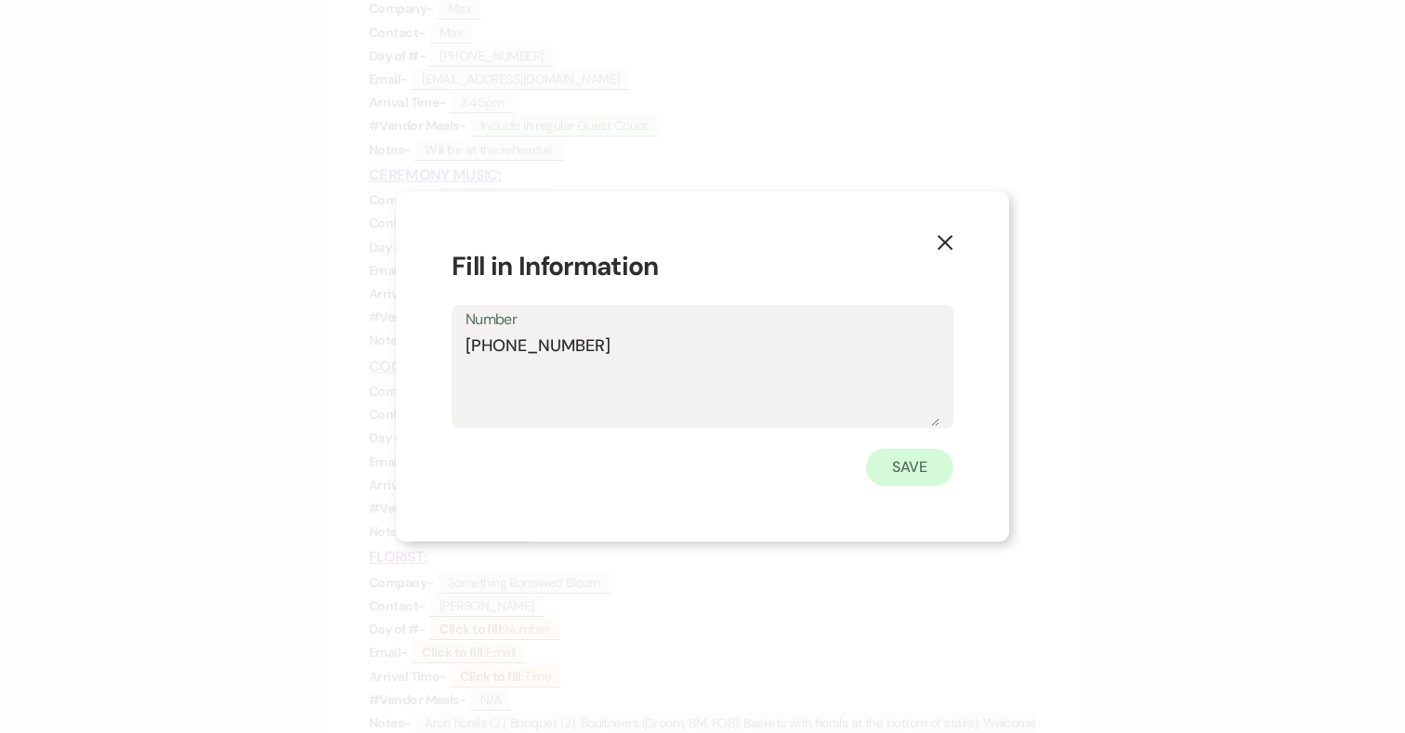
type textarea "[PHONE_NUMBER]"
click at [923, 469] on button "Save" at bounding box center [909, 467] width 87 height 37
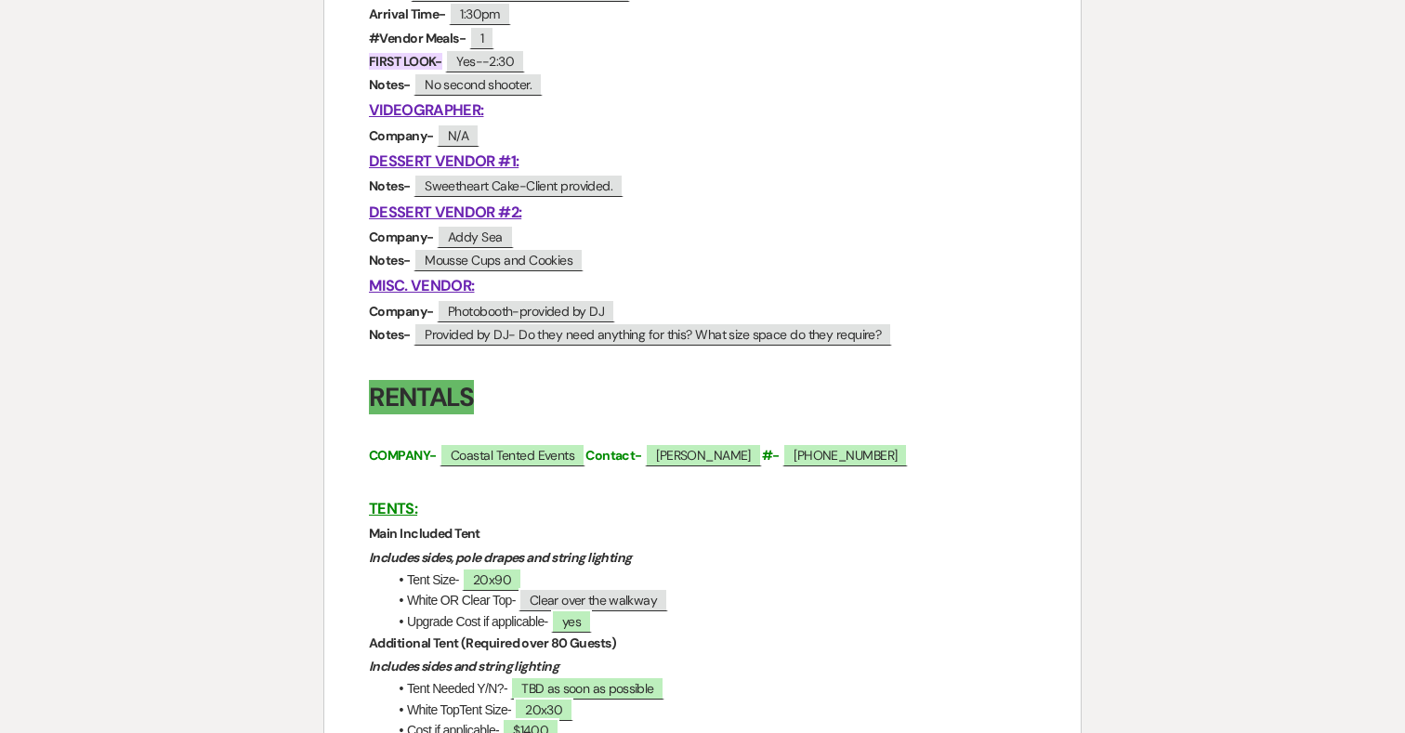
scroll to position [1605, 0]
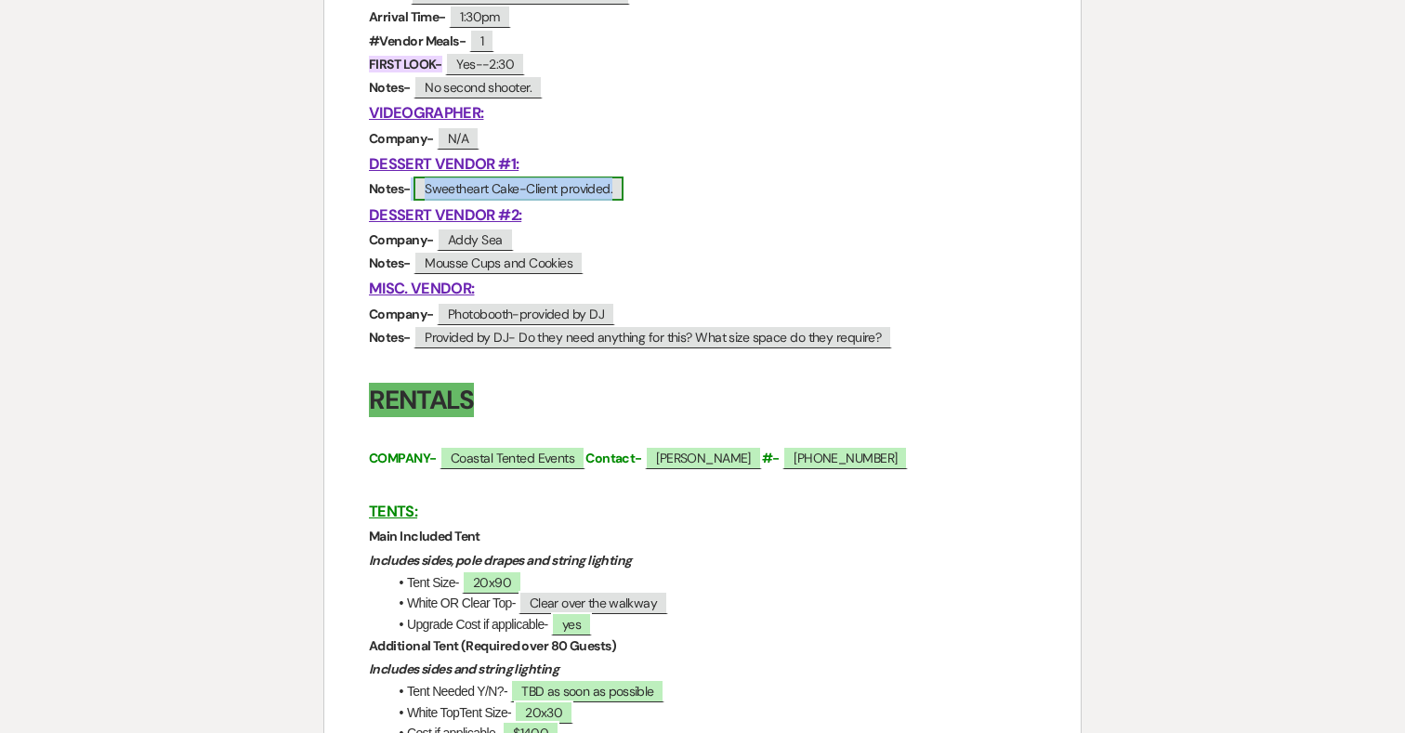
click at [590, 190] on span "Sweetheart Cake-Client provided." at bounding box center [518, 189] width 210 height 24
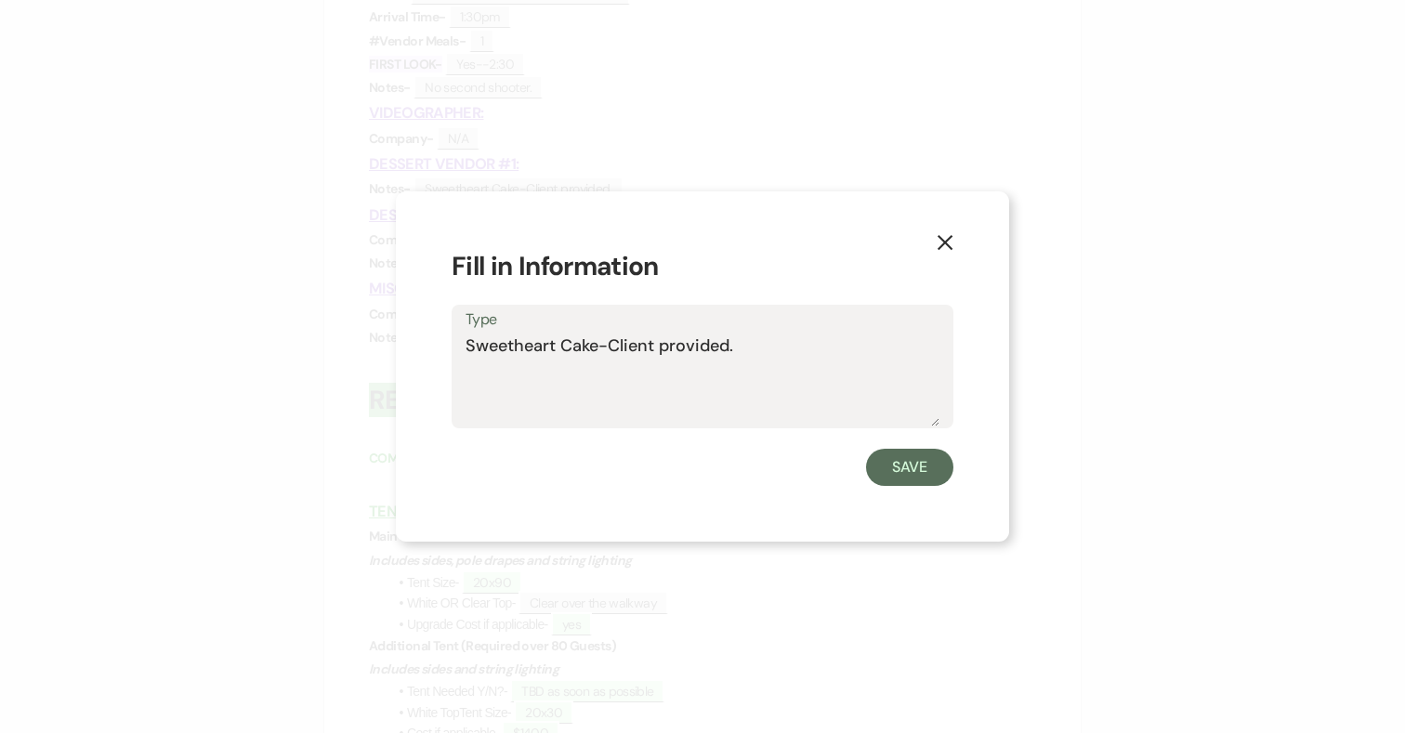
click at [737, 349] on textarea "Sweetheart Cake-Client provided." at bounding box center [702, 379] width 474 height 93
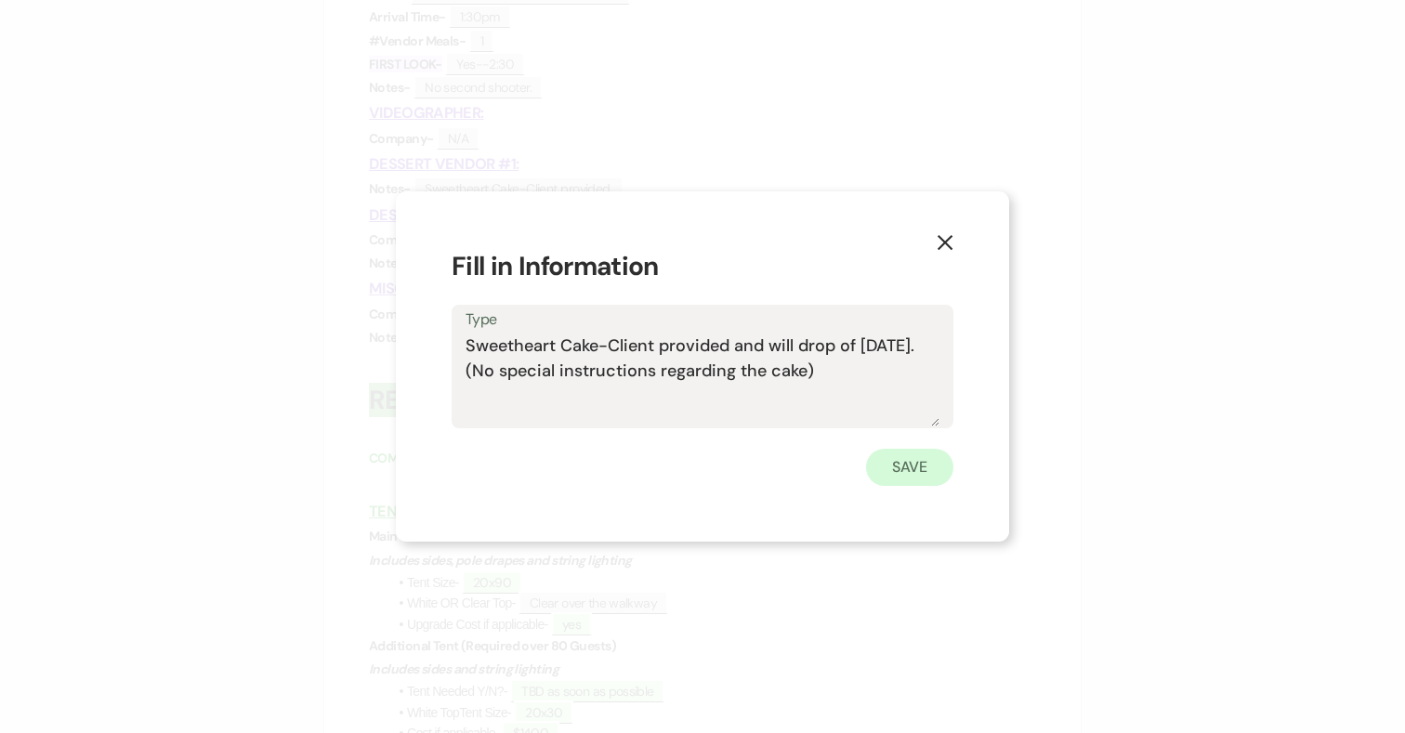
type textarea "Sweetheart Cake-Client provided and will drop of [DATE]. (No special instructio…"
click at [894, 470] on button "Save" at bounding box center [909, 467] width 87 height 37
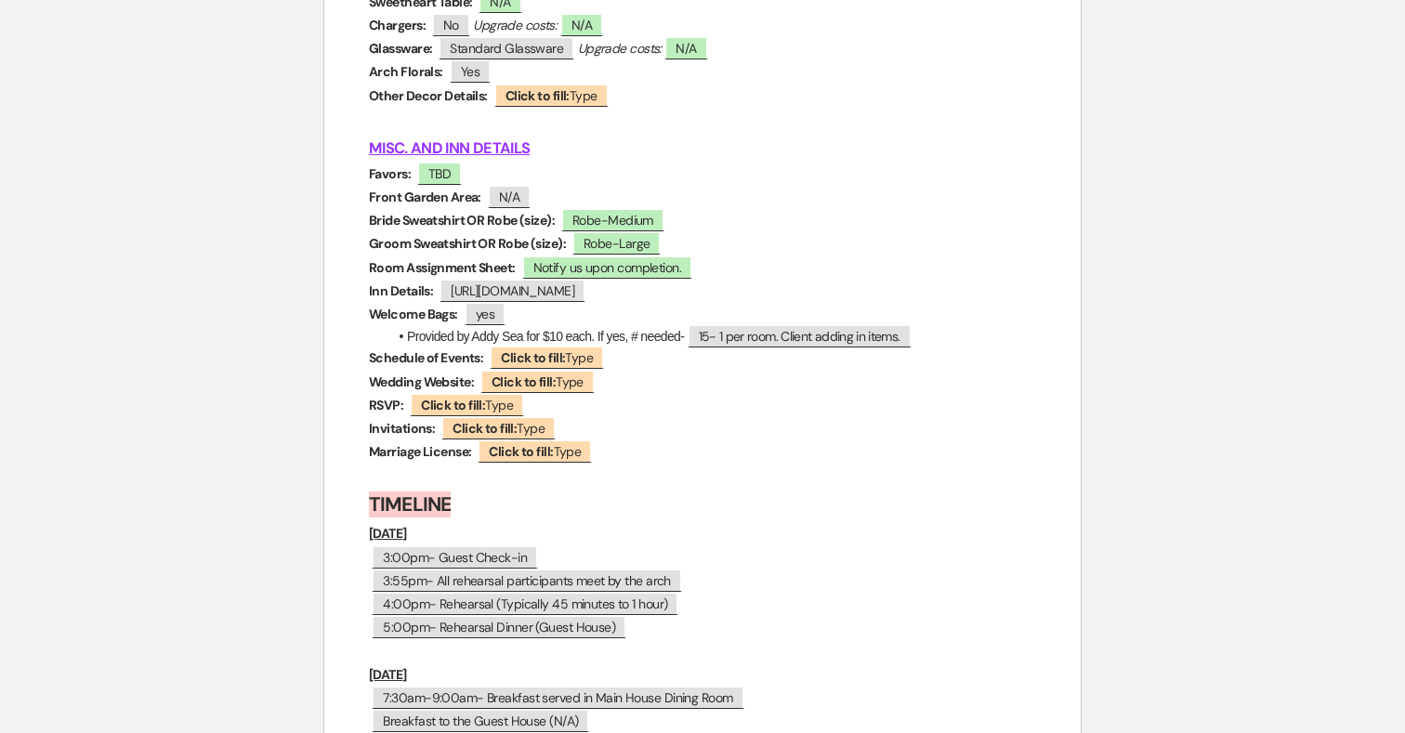
scroll to position [7367, 0]
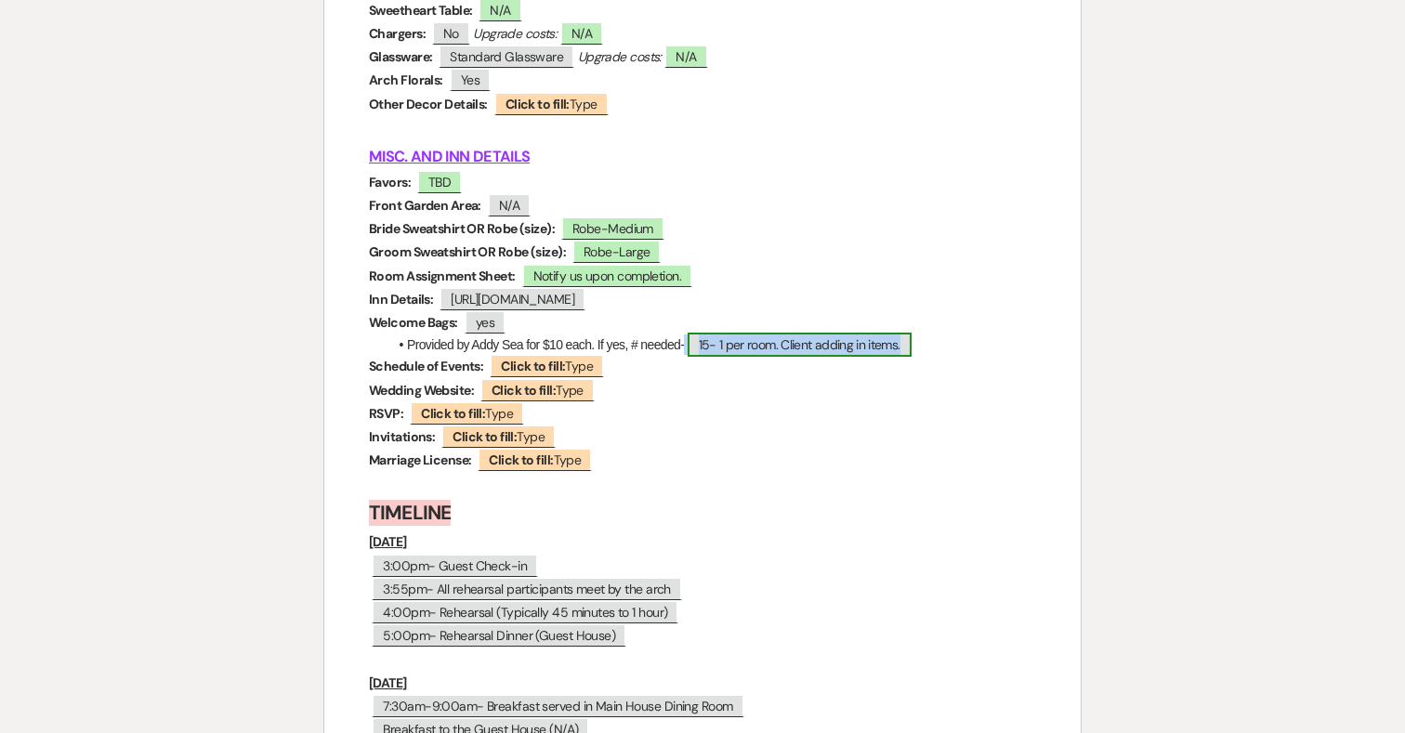
click at [843, 357] on span "15- 1 per room. Client adding in items." at bounding box center [799, 345] width 224 height 24
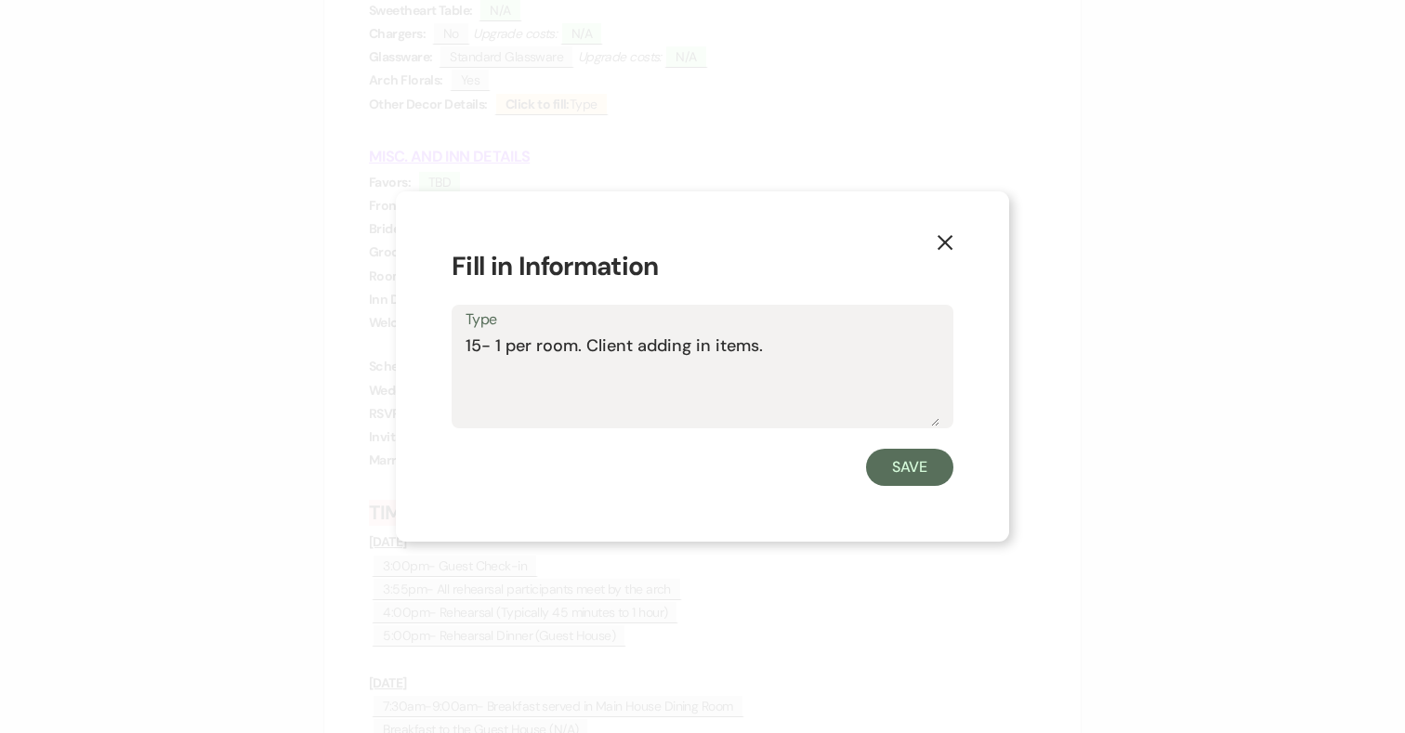
click at [755, 345] on textarea "15- 1 per room. Client adding in items." at bounding box center [702, 379] width 474 height 93
click at [575, 347] on textarea "15- 1 per room. Client adding in items and will drop off Thursday." at bounding box center [702, 379] width 474 height 93
drag, startPoint x: 832, startPoint y: 344, endPoint x: 896, endPoint y: 349, distance: 63.4
click at [896, 349] on textarea "15- 1 per room (none in room 16). Client adding in items and will drop off Thur…" at bounding box center [702, 379] width 474 height 93
type textarea "15- 1 per room (none in room 16). Client adding popcorn and will drop off Thurs…"
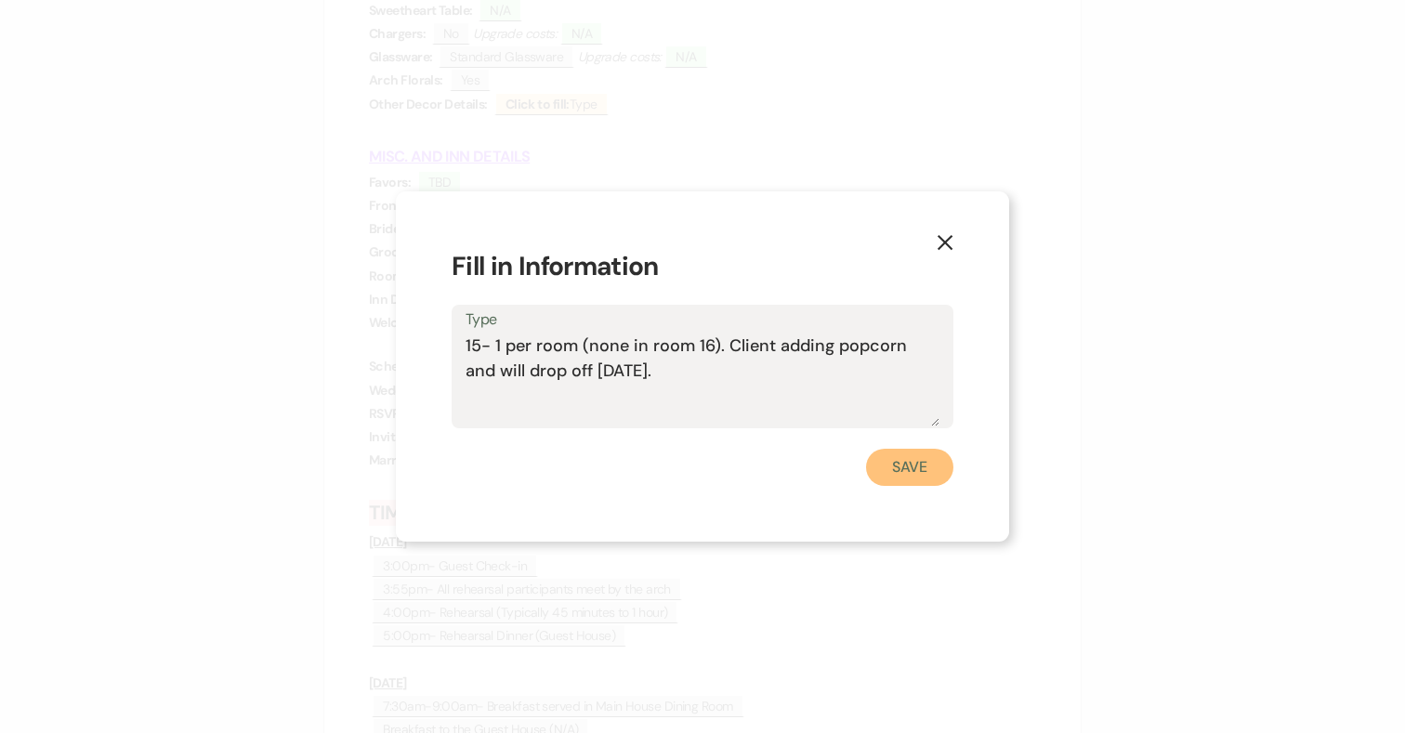
click at [924, 475] on button "Save" at bounding box center [909, 467] width 87 height 37
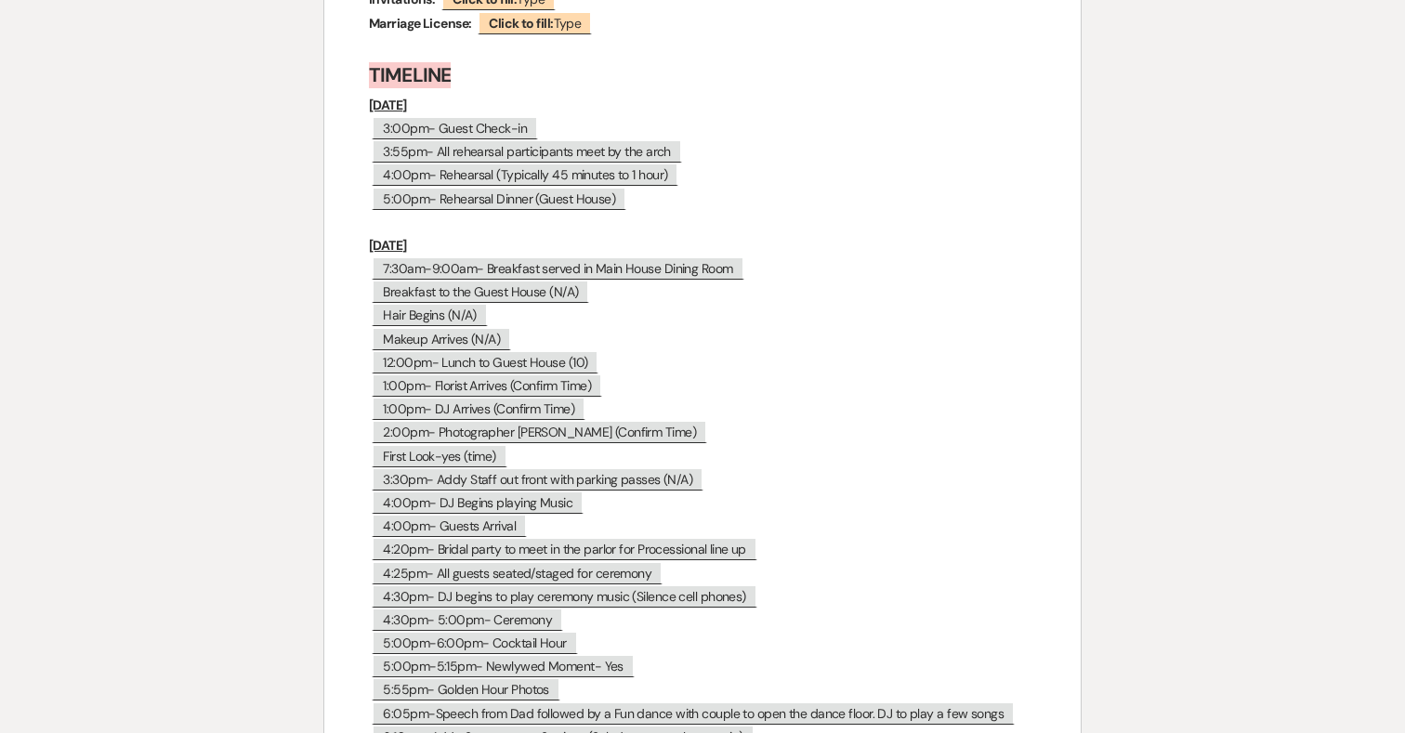
scroll to position [8419, 0]
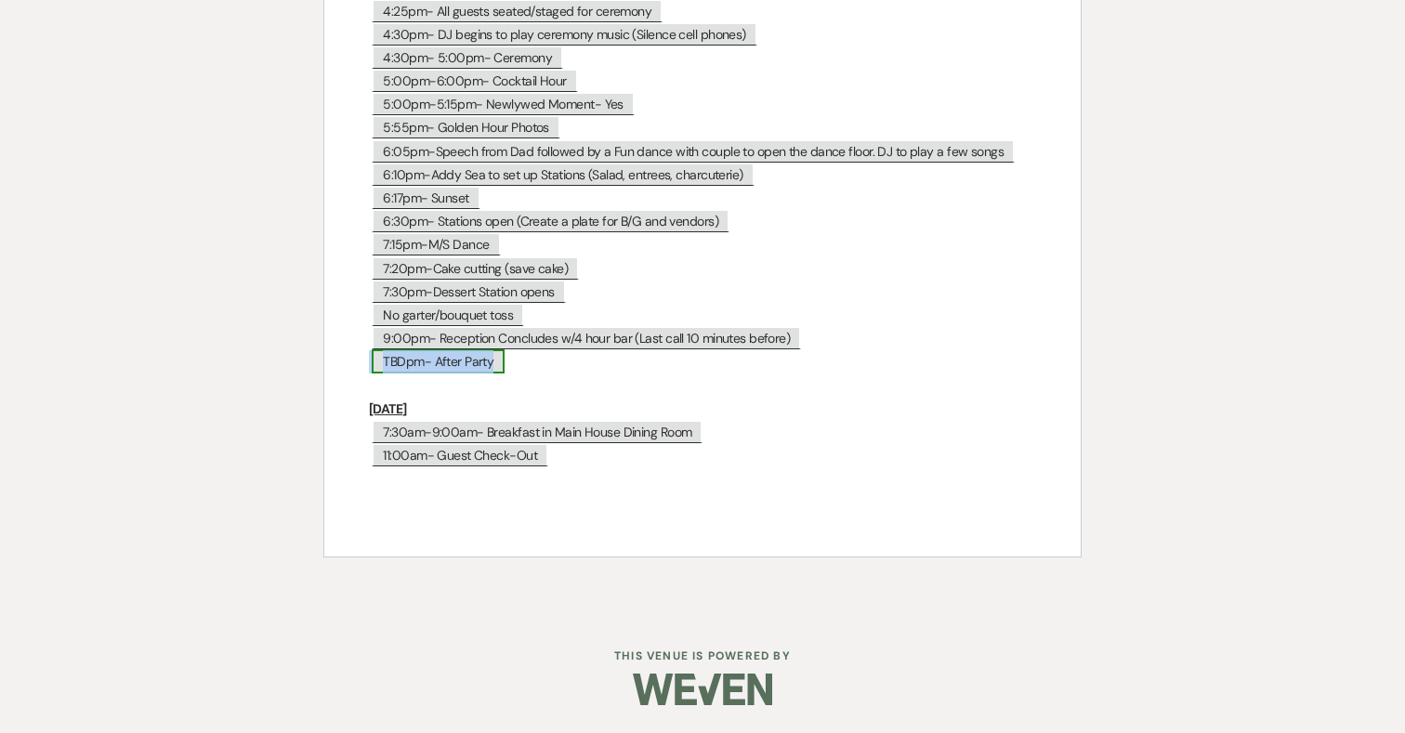
click at [477, 363] on span "TBDpm- After Party" at bounding box center [438, 361] width 133 height 24
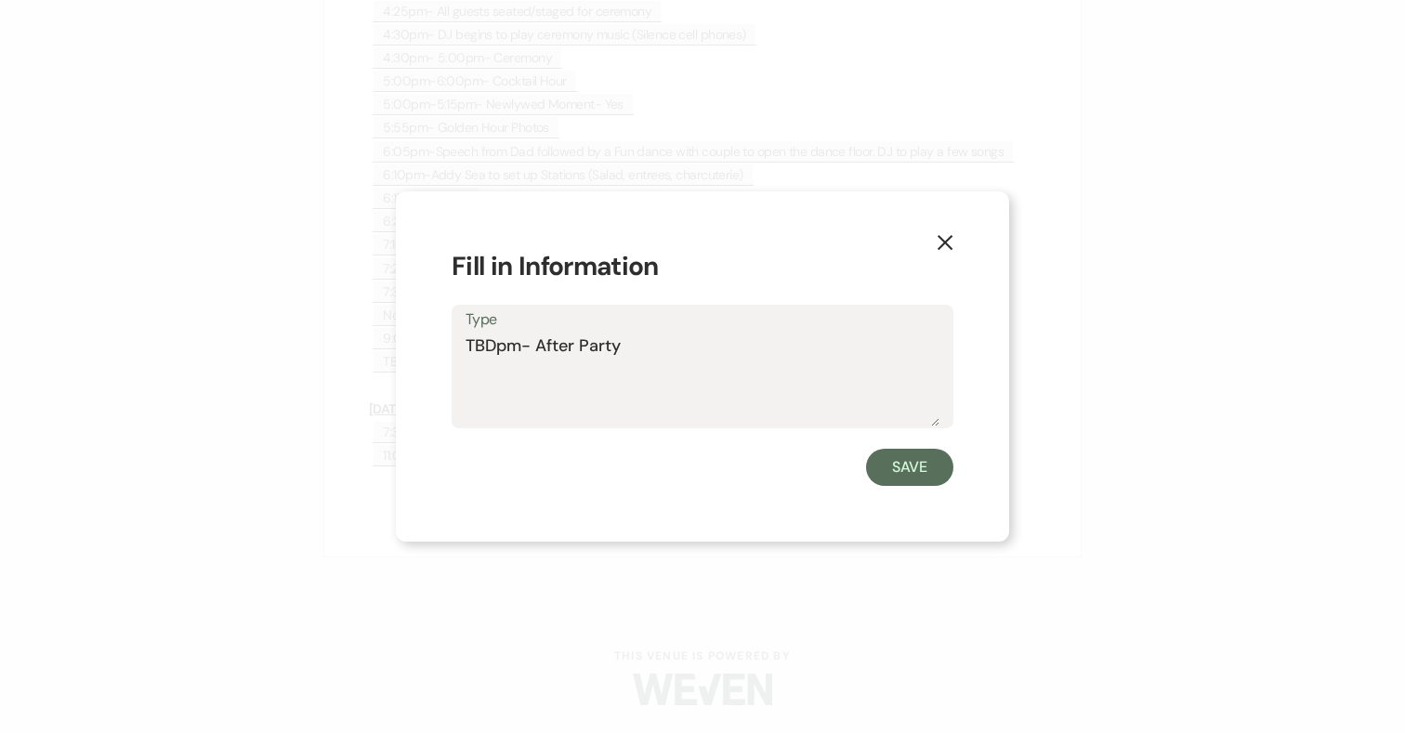
drag, startPoint x: 623, startPoint y: 344, endPoint x: 537, endPoint y: 344, distance: 86.4
click at [537, 344] on textarea "TBDpm- After Party" at bounding box center [702, 379] width 474 height 93
click at [495, 369] on textarea "TBDpm- Inn guests to continue hanging out in the Guest Houe Great Room" at bounding box center [702, 379] width 474 height 93
drag, startPoint x: 496, startPoint y: 342, endPoint x: 454, endPoint y: 343, distance: 41.8
click at [454, 343] on div "Type TBDpm- Inn guests to continue hanging out in the Guest House Great Room" at bounding box center [702, 367] width 502 height 124
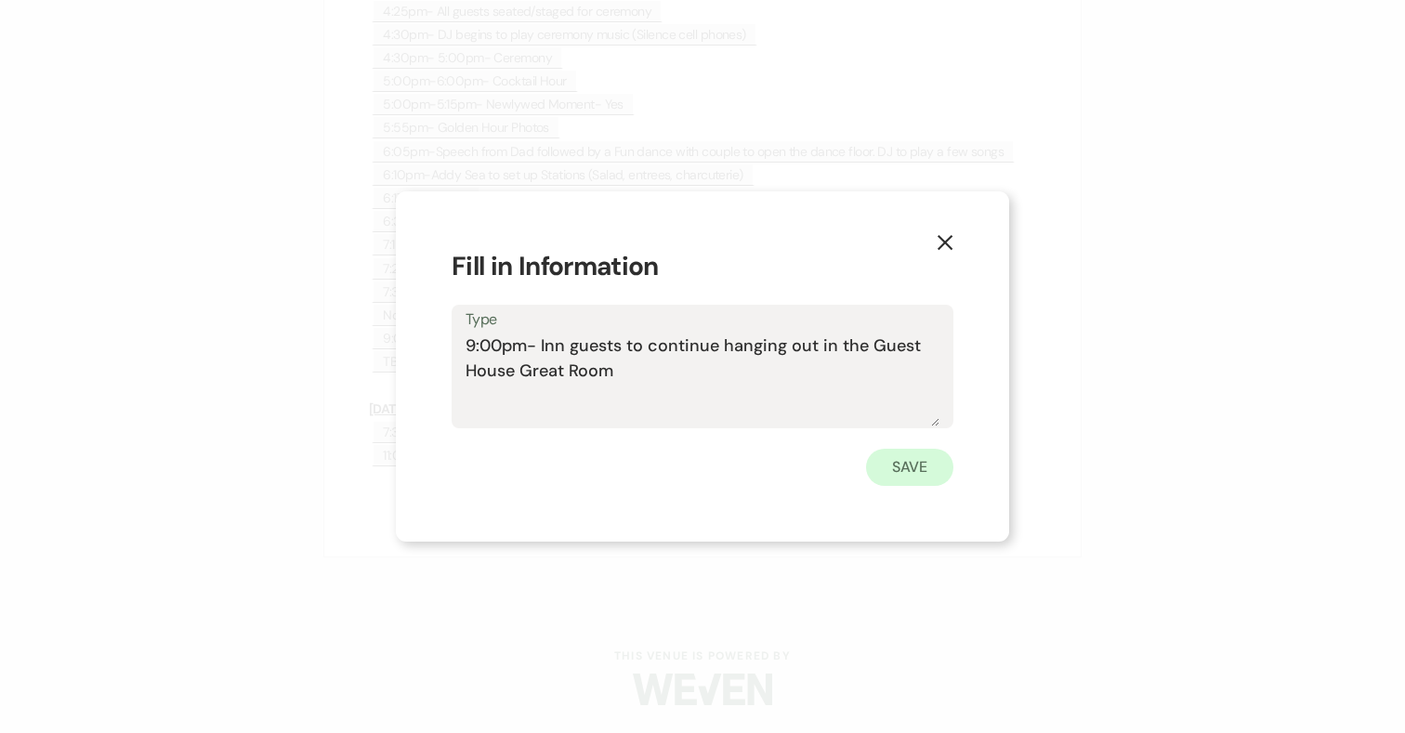
type textarea "9:00pm- Inn guests to continue hanging out in the Guest House Great Room"
click at [937, 478] on button "Save" at bounding box center [909, 467] width 87 height 37
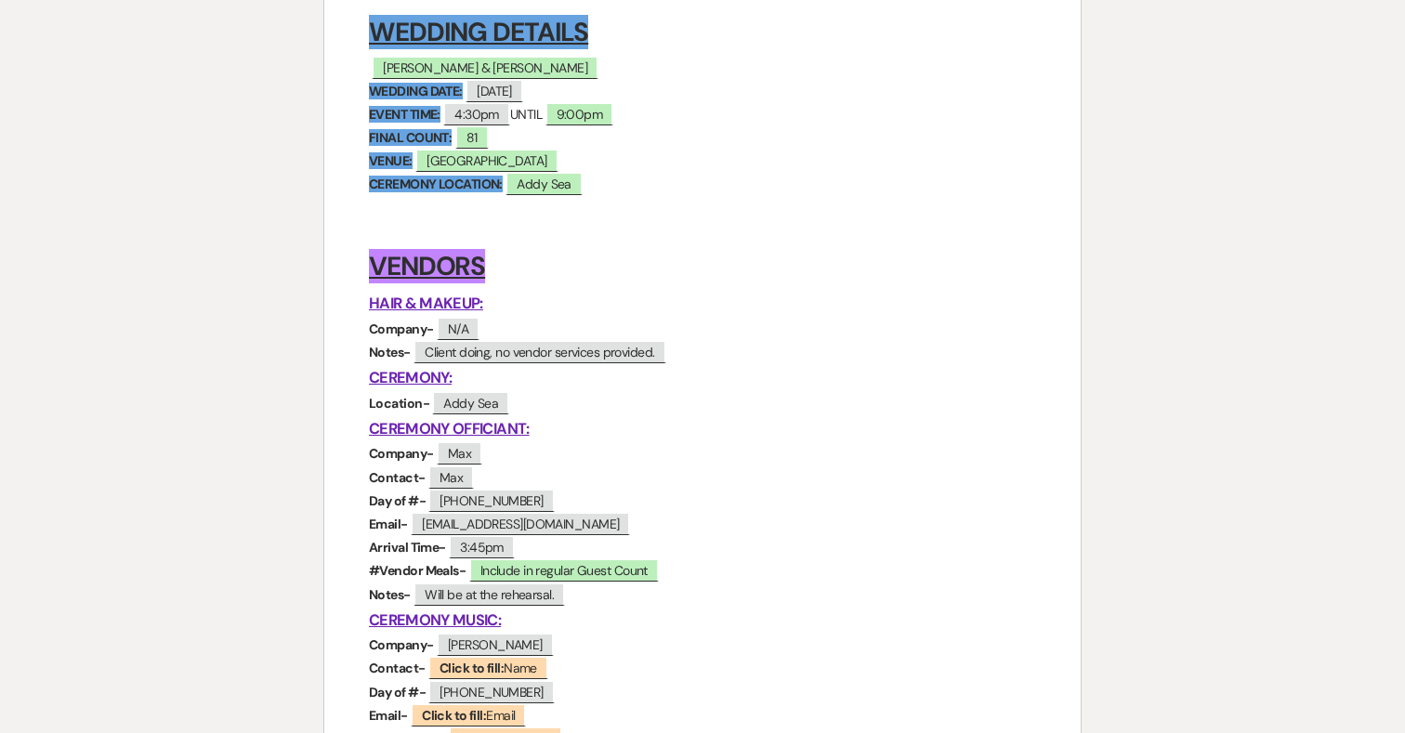
scroll to position [0, 0]
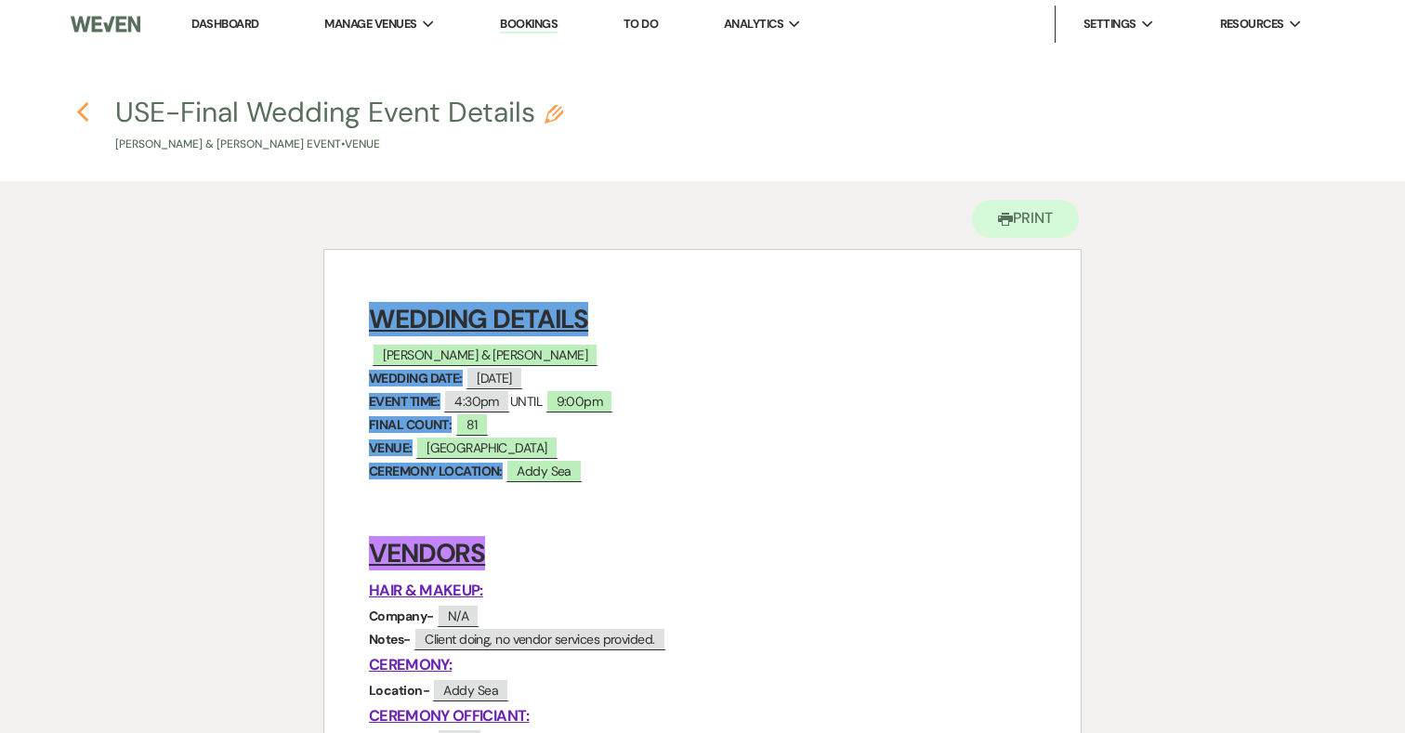
click at [83, 111] on icon "Previous" at bounding box center [83, 112] width 14 height 22
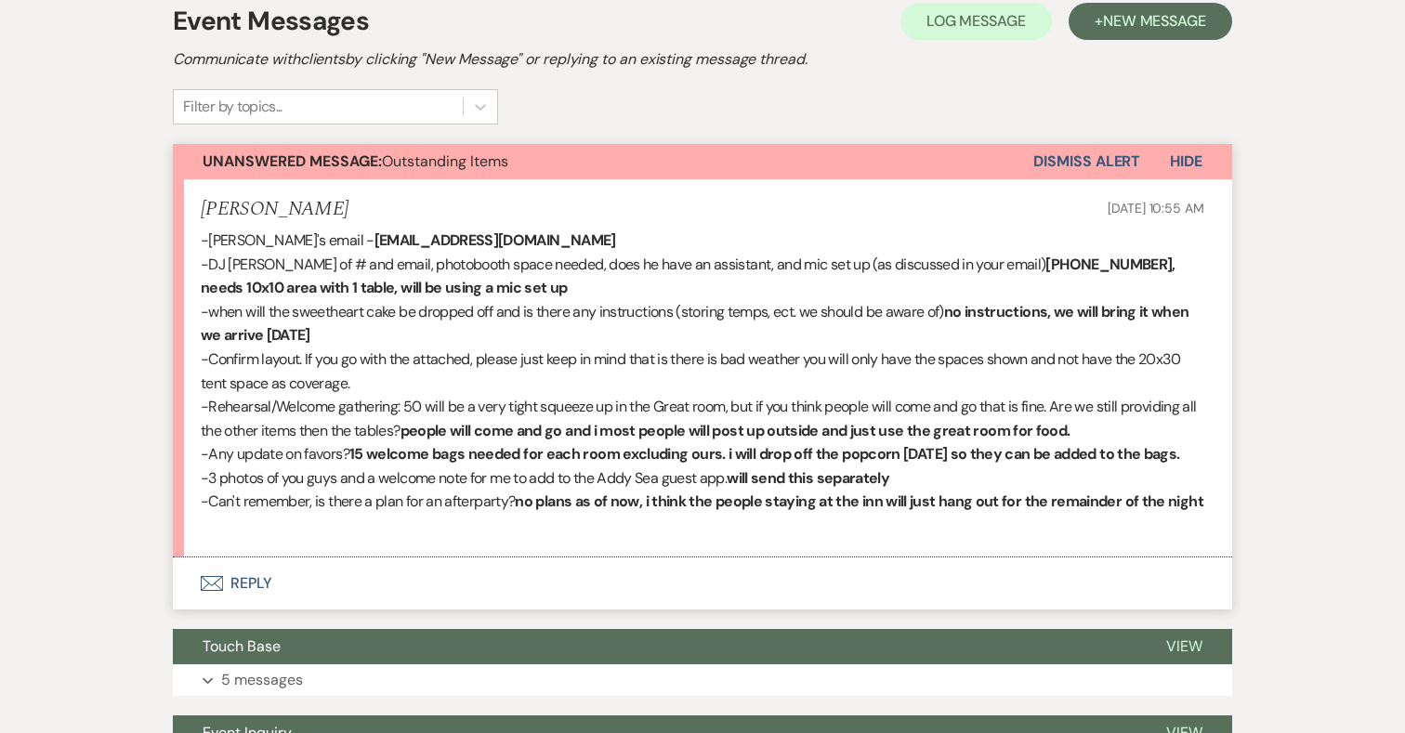
scroll to position [441, 0]
drag, startPoint x: 451, startPoint y: 244, endPoint x: 294, endPoint y: 240, distance: 158.0
click at [294, 240] on p "-[PERSON_NAME]'s email - [EMAIL_ADDRESS][DOMAIN_NAME]" at bounding box center [702, 241] width 1003 height 24
copy strong "[EMAIL_ADDRESS][DOMAIN_NAME]"
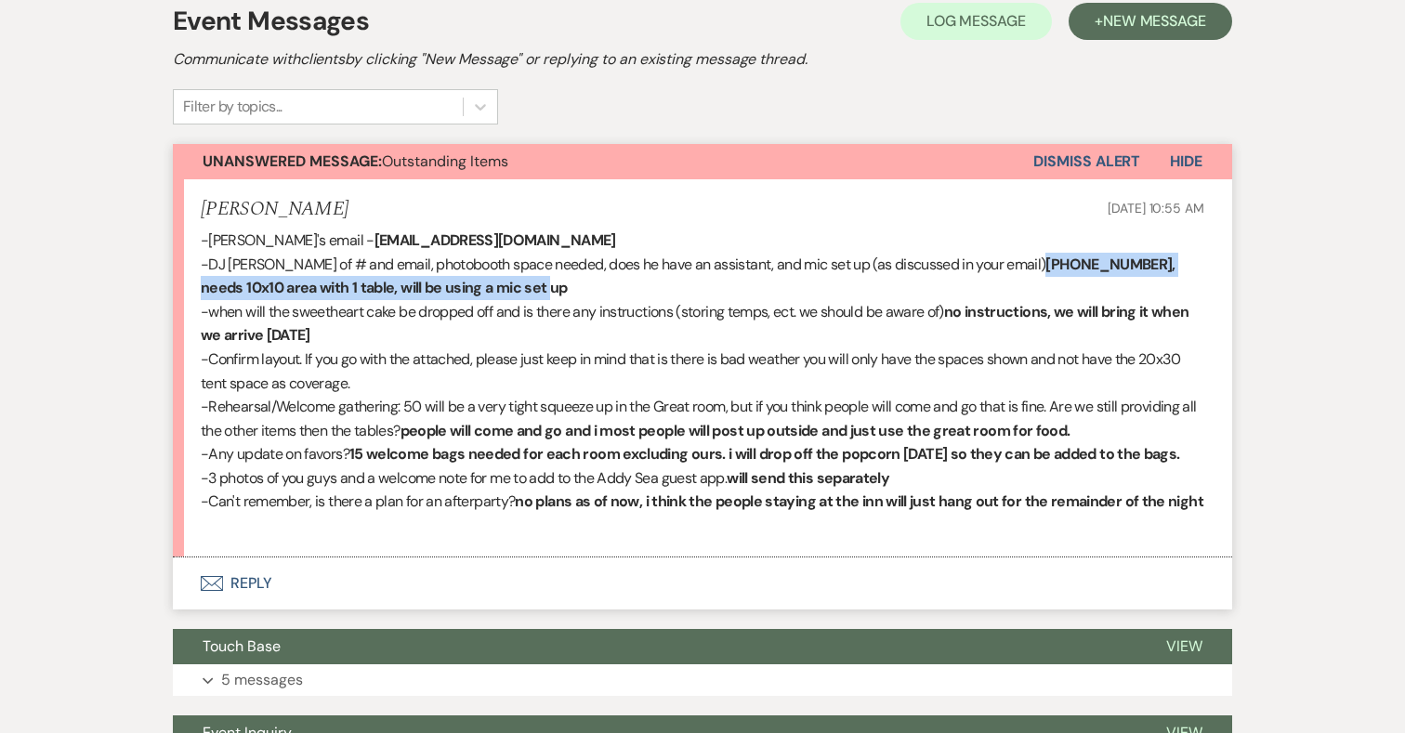
drag, startPoint x: 1014, startPoint y: 262, endPoint x: 1091, endPoint y: 287, distance: 80.2
click at [1091, 287] on p "-DJ [PERSON_NAME] of # and email, photobooth space needed, does he have an assi…" at bounding box center [702, 276] width 1003 height 47
copy strong "[PHONE_NUMBER], needs 10x10 area with 1 table, will be using a mic set up"
click at [258, 604] on button "Envelope Reply" at bounding box center [702, 583] width 1059 height 52
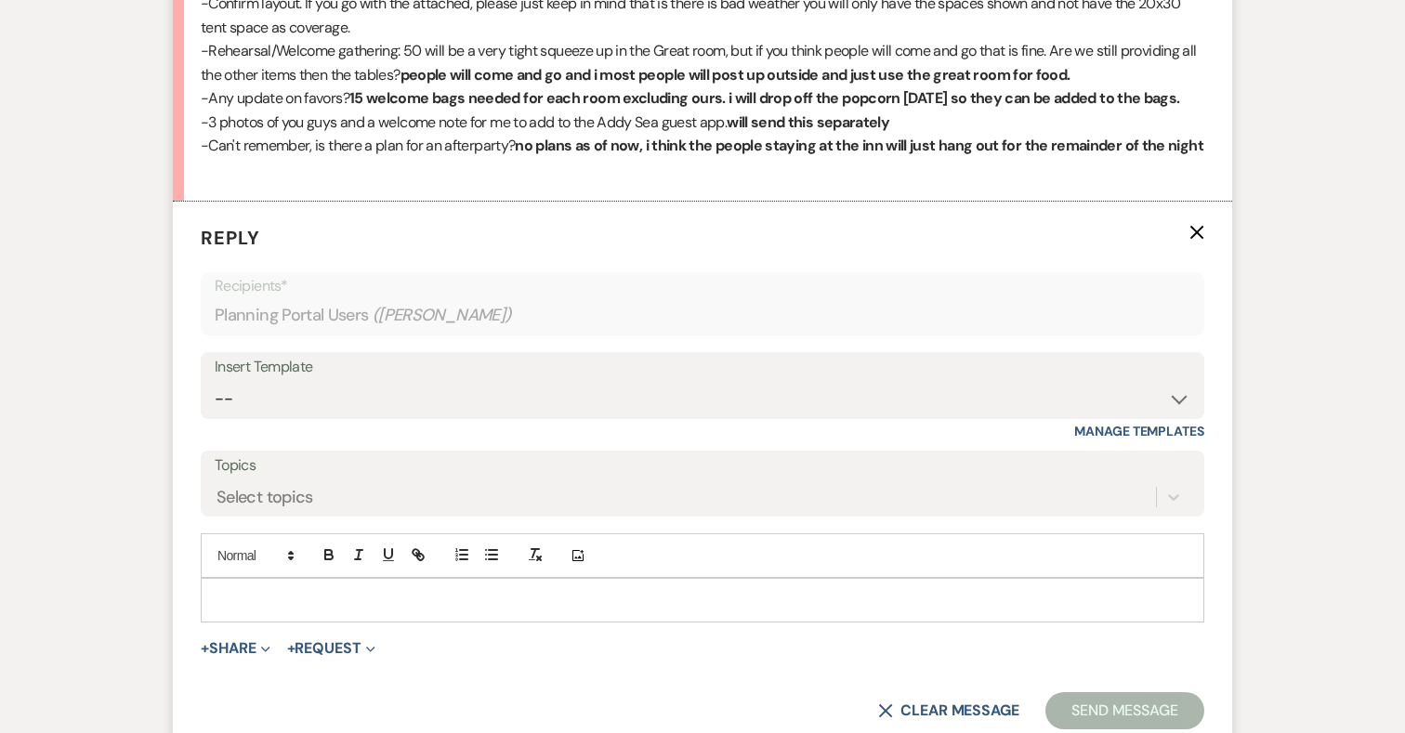
scroll to position [799, 0]
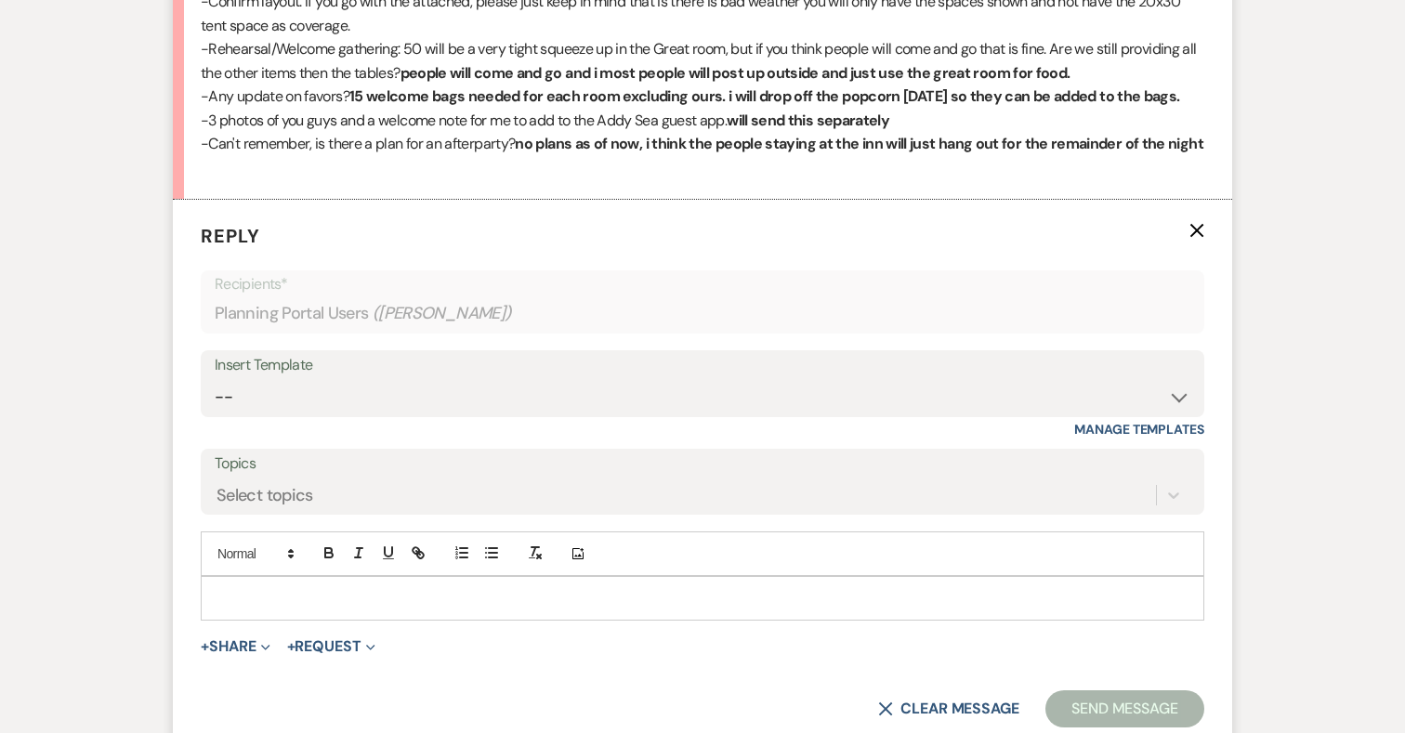
click at [343, 608] on p at bounding box center [703, 598] width 974 height 20
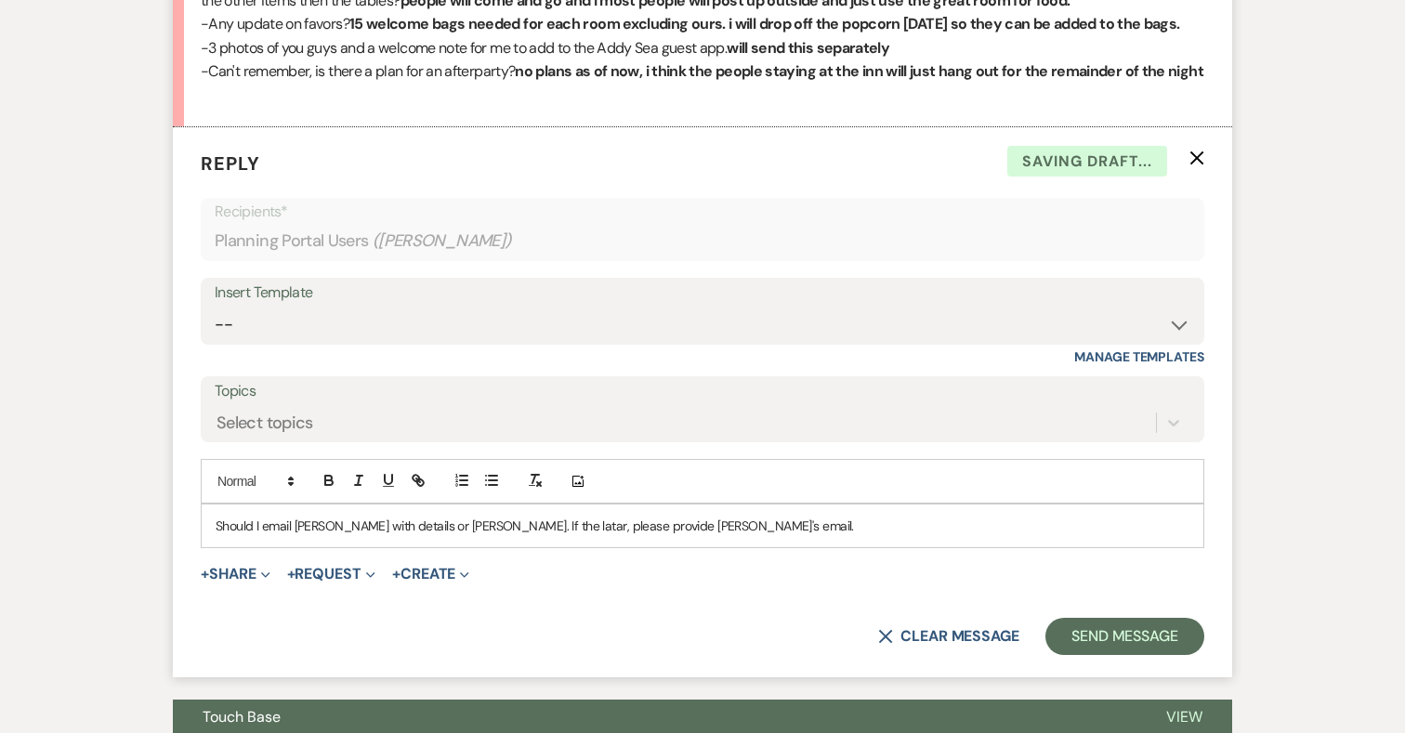
scroll to position [899, 0]
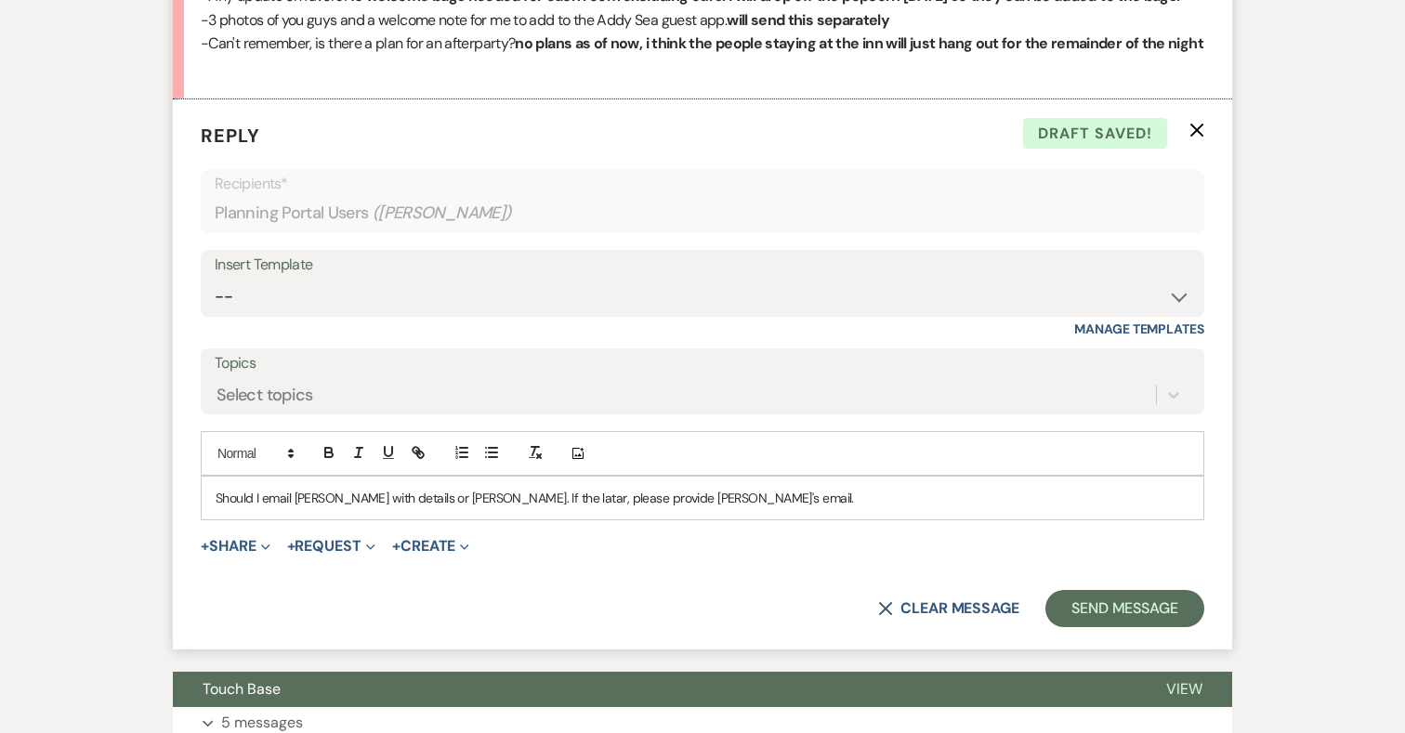
click at [499, 508] on p "Should I email Justin with details or Aaron. If the latar, please provide Aaron…" at bounding box center [703, 498] width 974 height 20
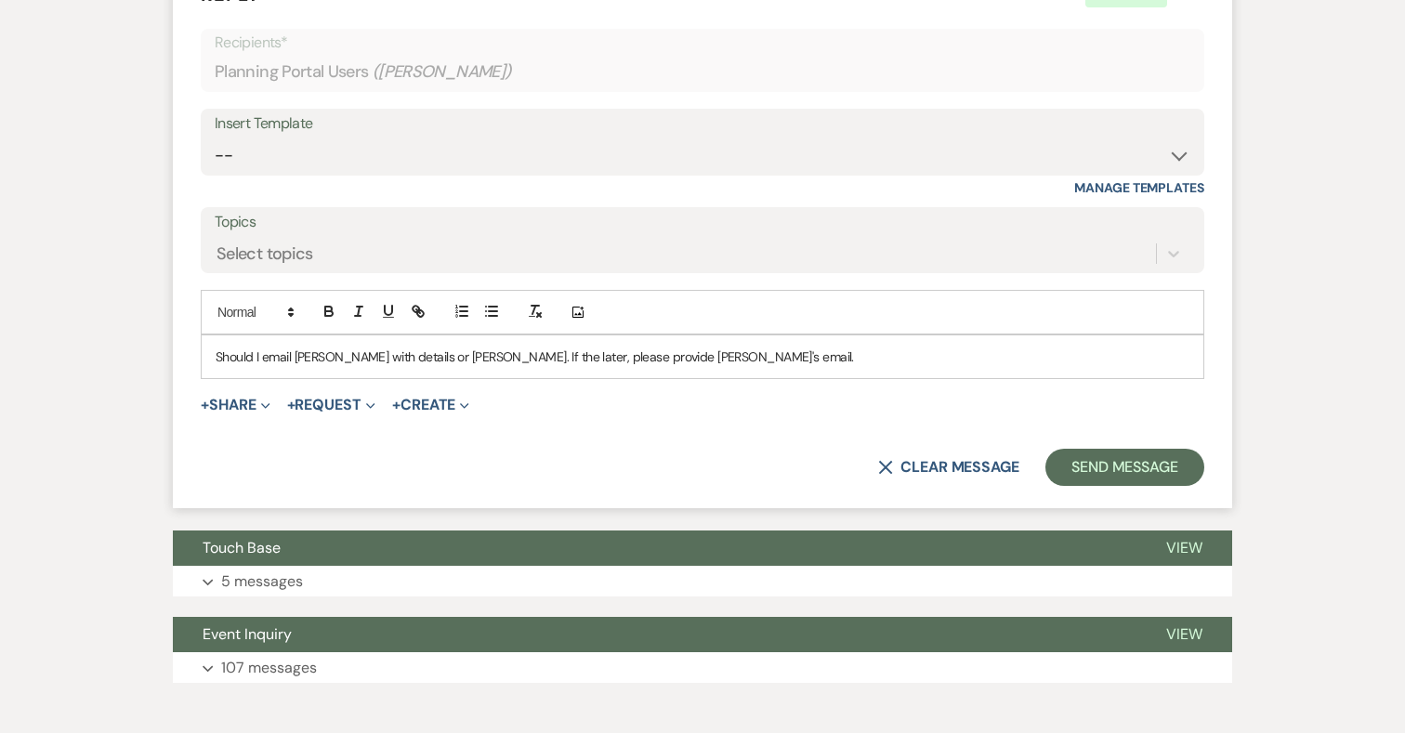
scroll to position [1161, 0]
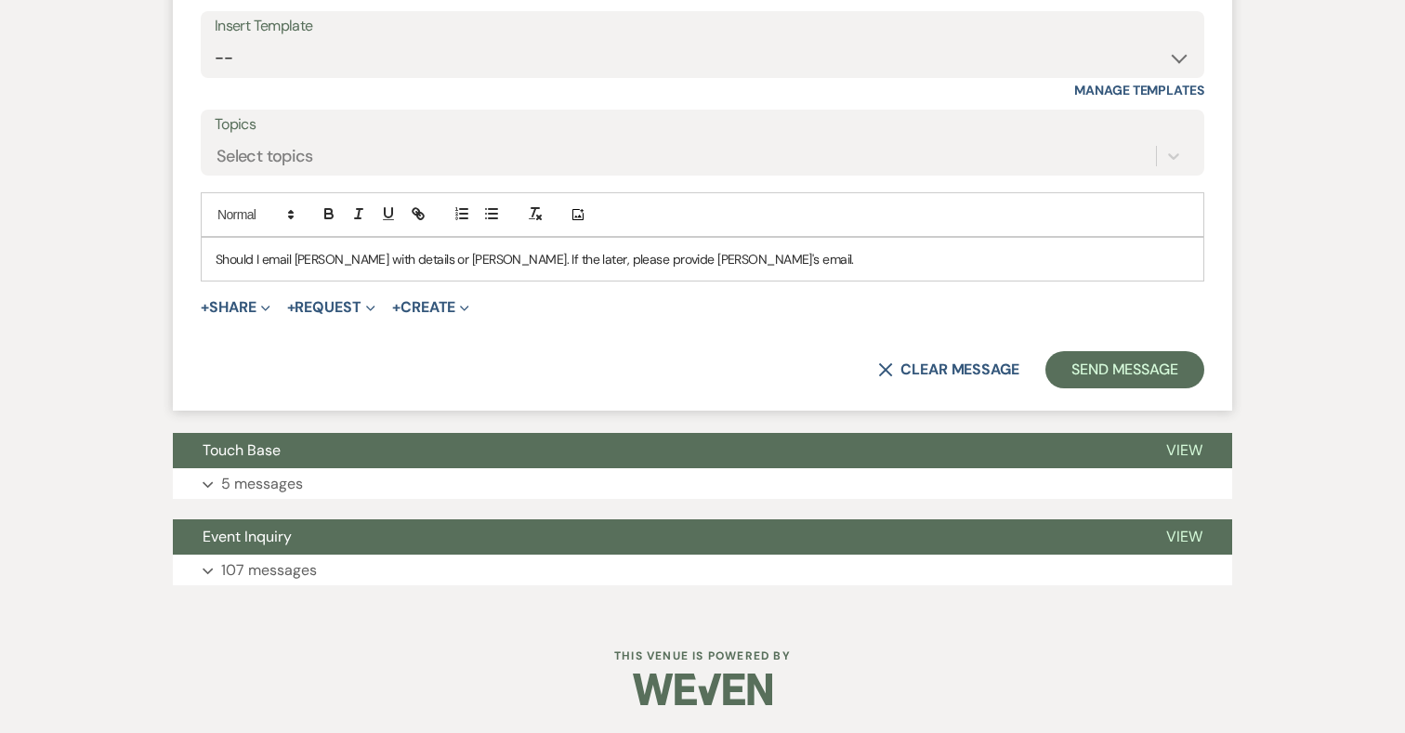
click at [725, 265] on p "Should I email Justin with details or Aaron. If the later, please provide Aaron…" at bounding box center [703, 259] width 974 height 20
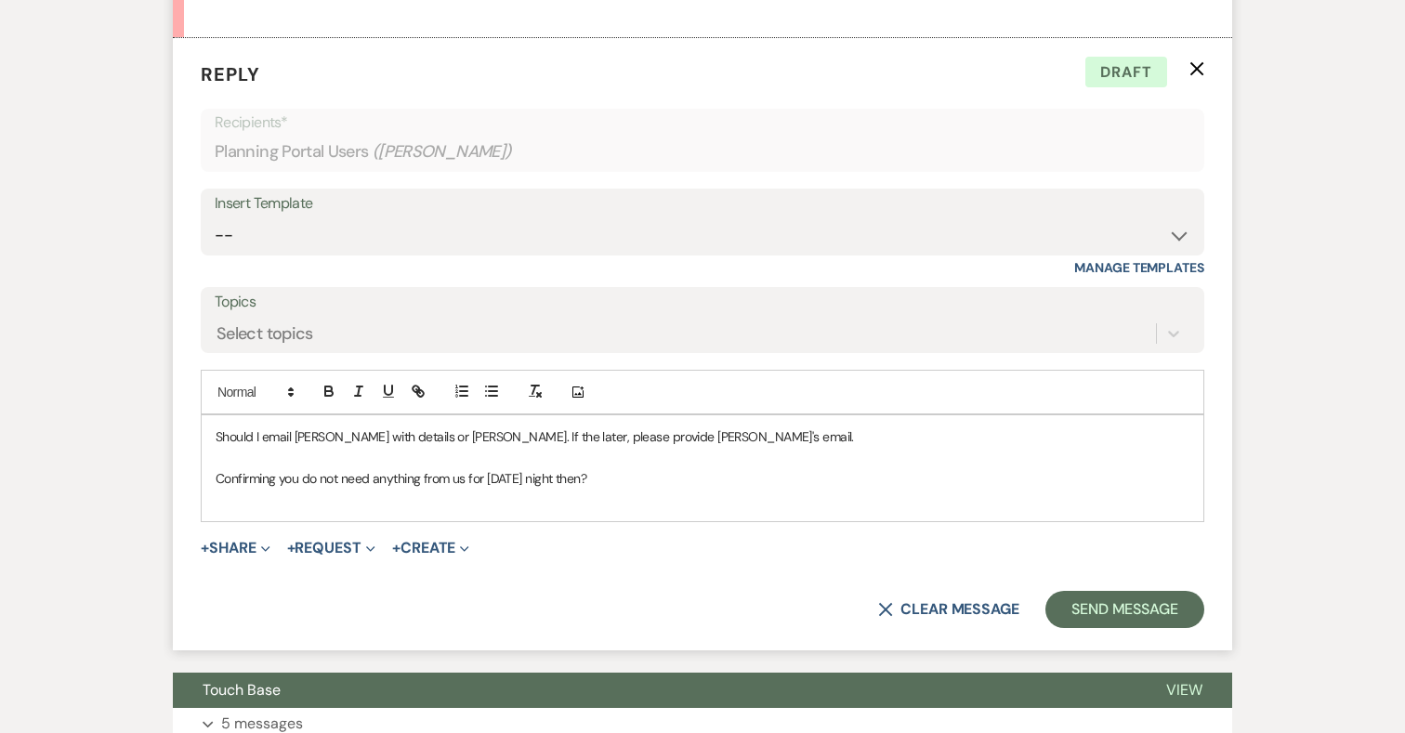
scroll to position [961, 0]
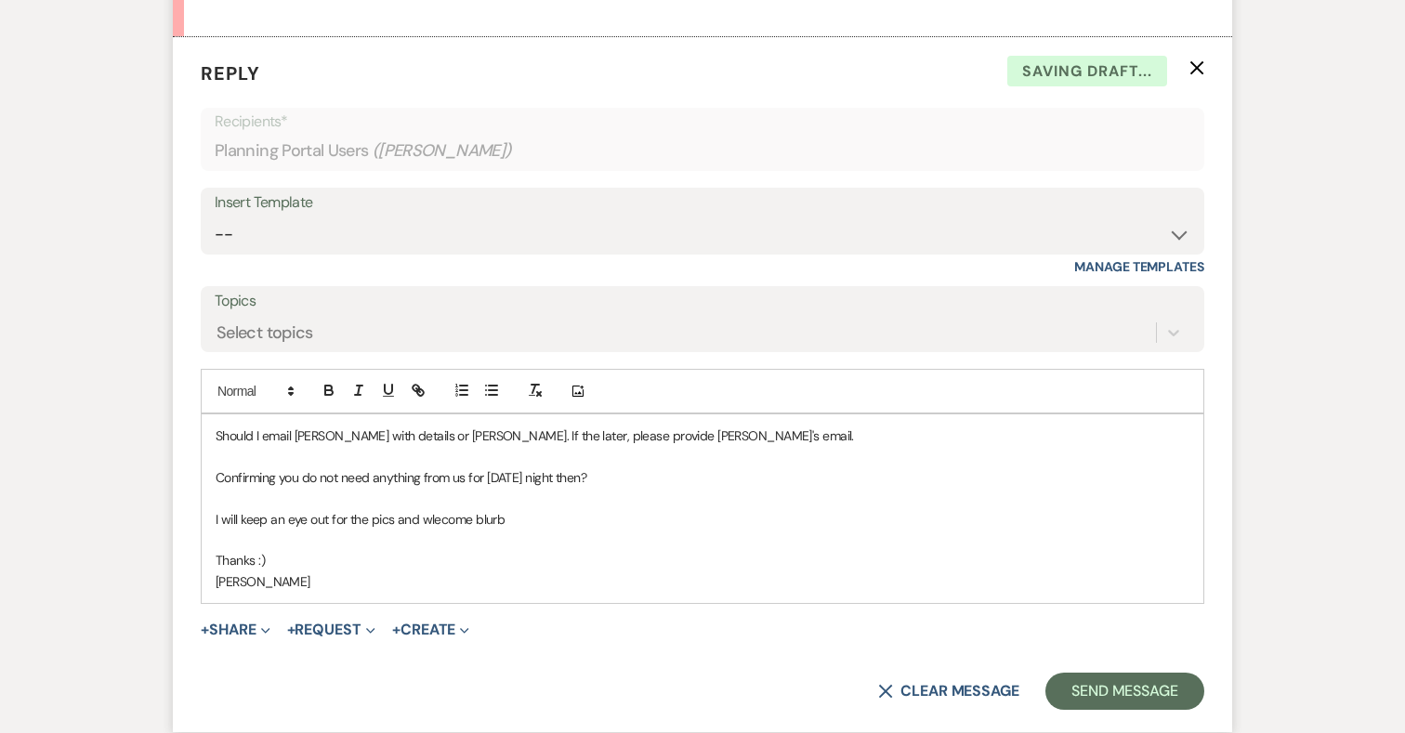
click at [211, 461] on div "Should I email Justin with details or Aaron. If the later, please provide Aaron…" at bounding box center [702, 508] width 1001 height 189
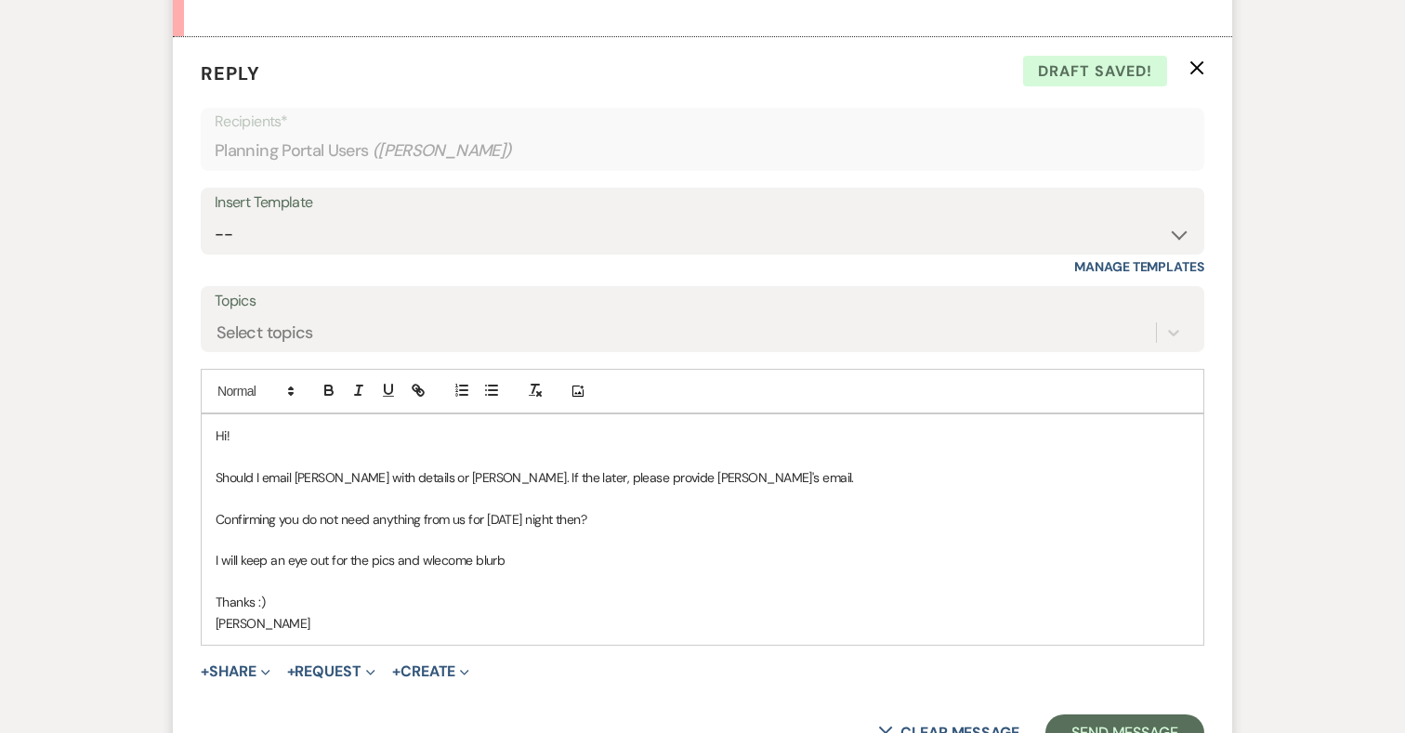
scroll to position [982, 0]
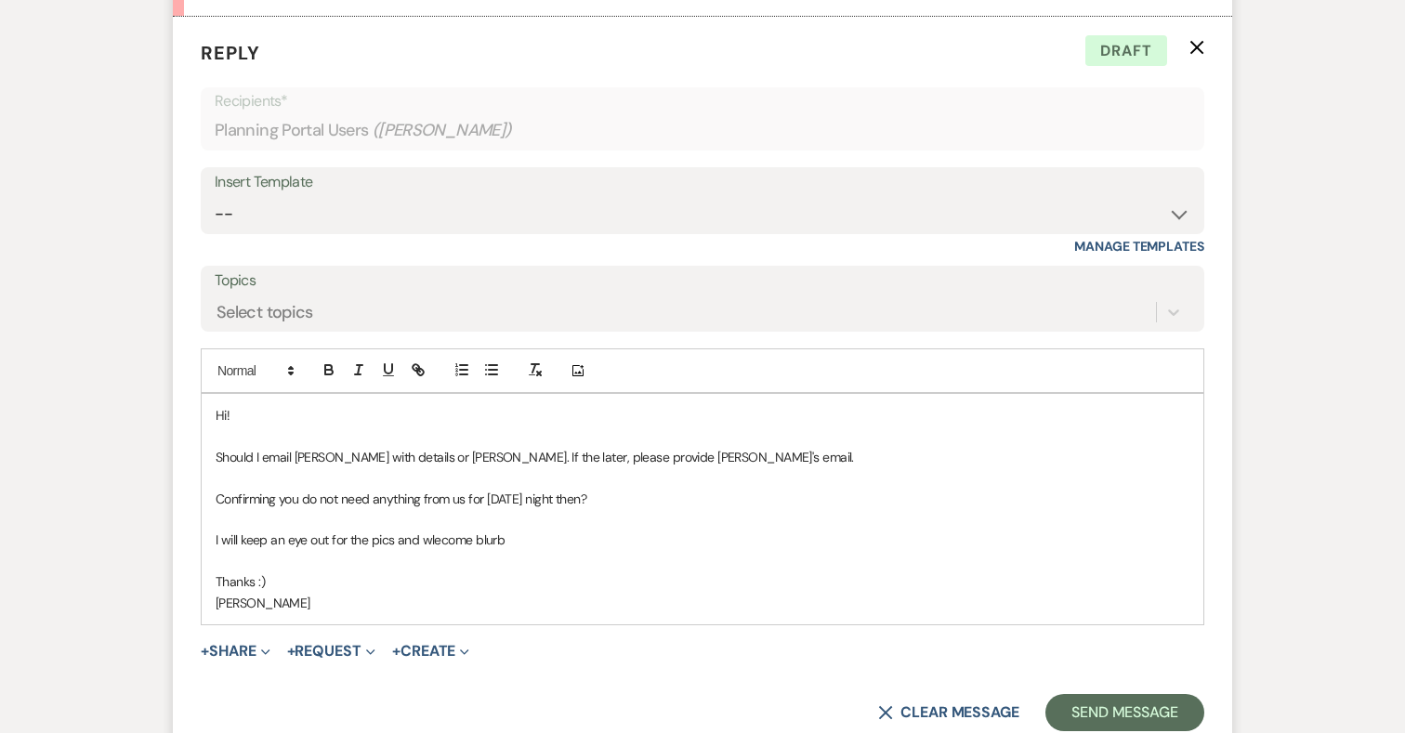
click at [444, 467] on p "Should I email Justin with details or Aaron. If the later, please provide Aaron…" at bounding box center [703, 457] width 974 height 20
click at [578, 509] on p "Confirming you do not need anything from us for Friday night then?" at bounding box center [703, 499] width 974 height 20
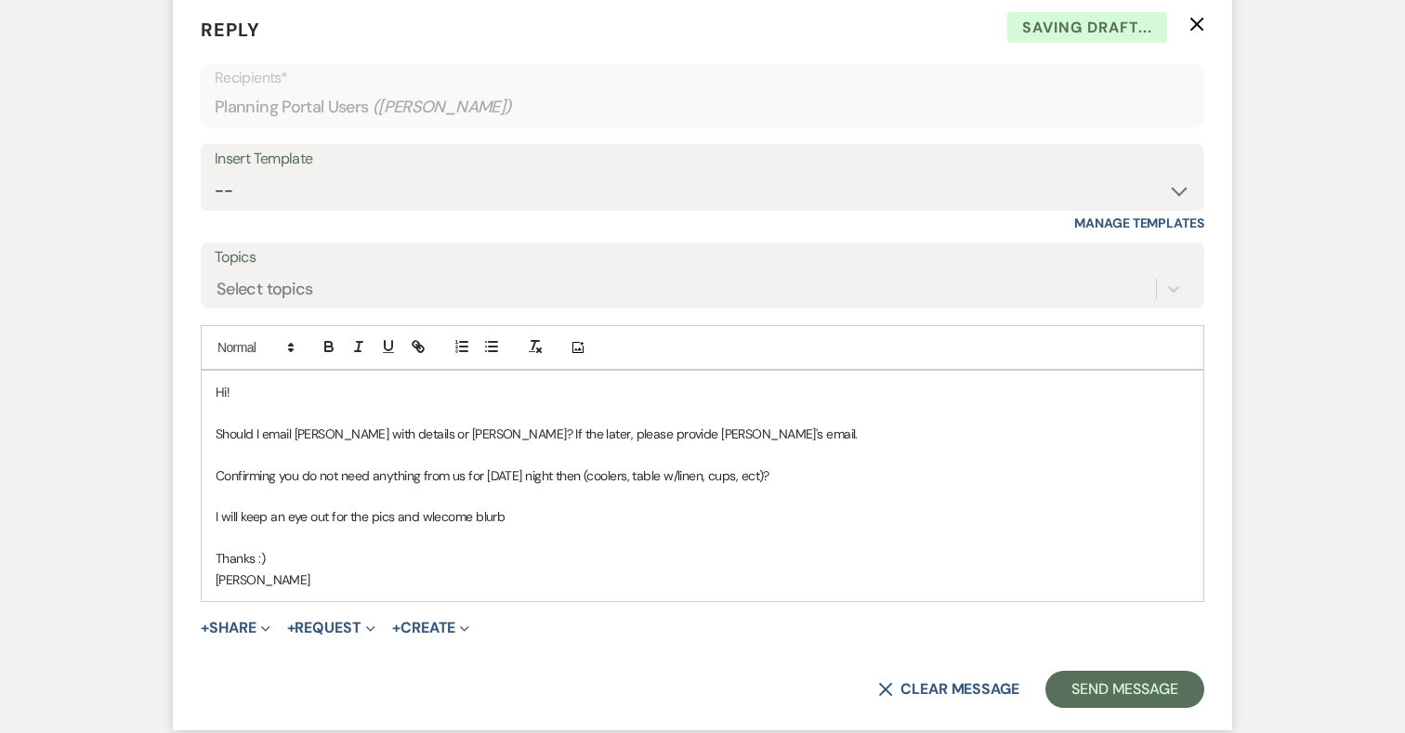
click at [446, 527] on p "I will keep an eye out for the pics and wlecome blurb" at bounding box center [703, 516] width 974 height 20
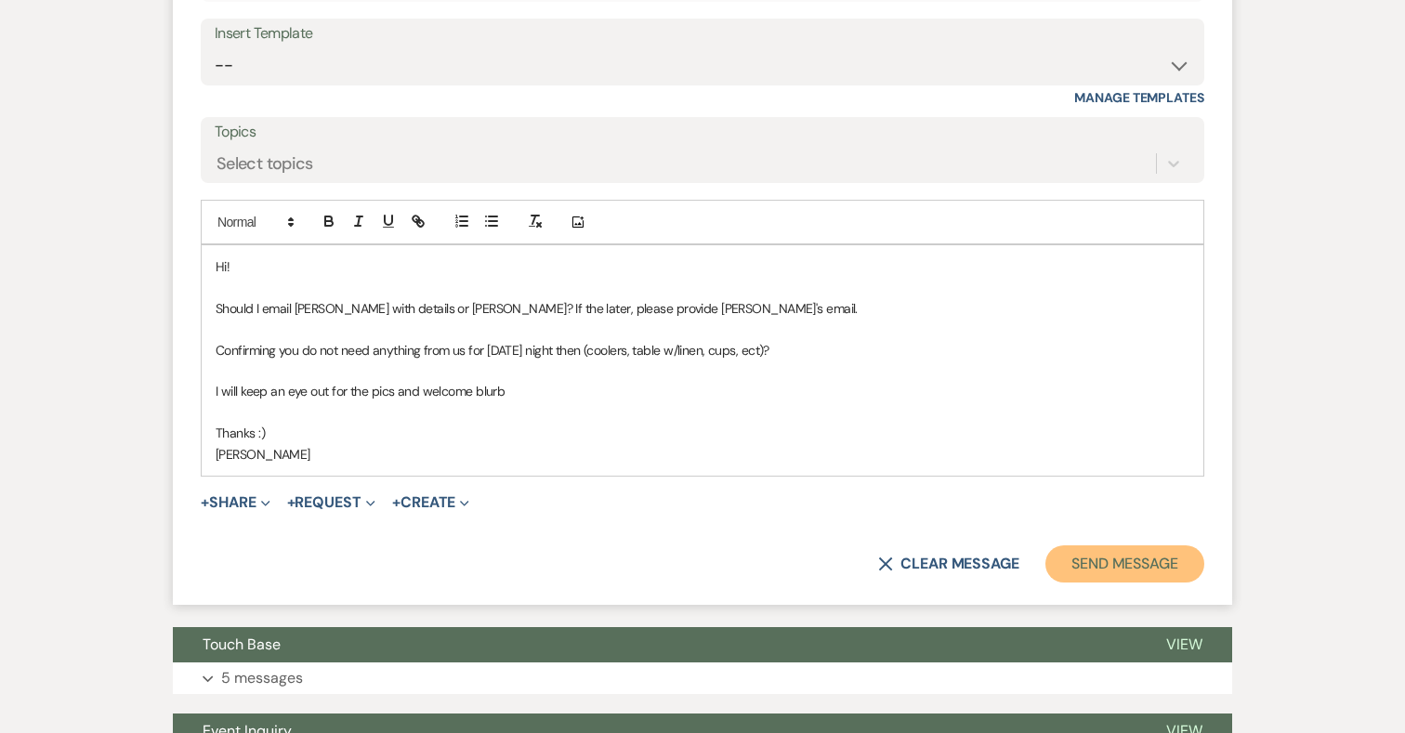
click at [1099, 582] on button "Send Message" at bounding box center [1124, 563] width 159 height 37
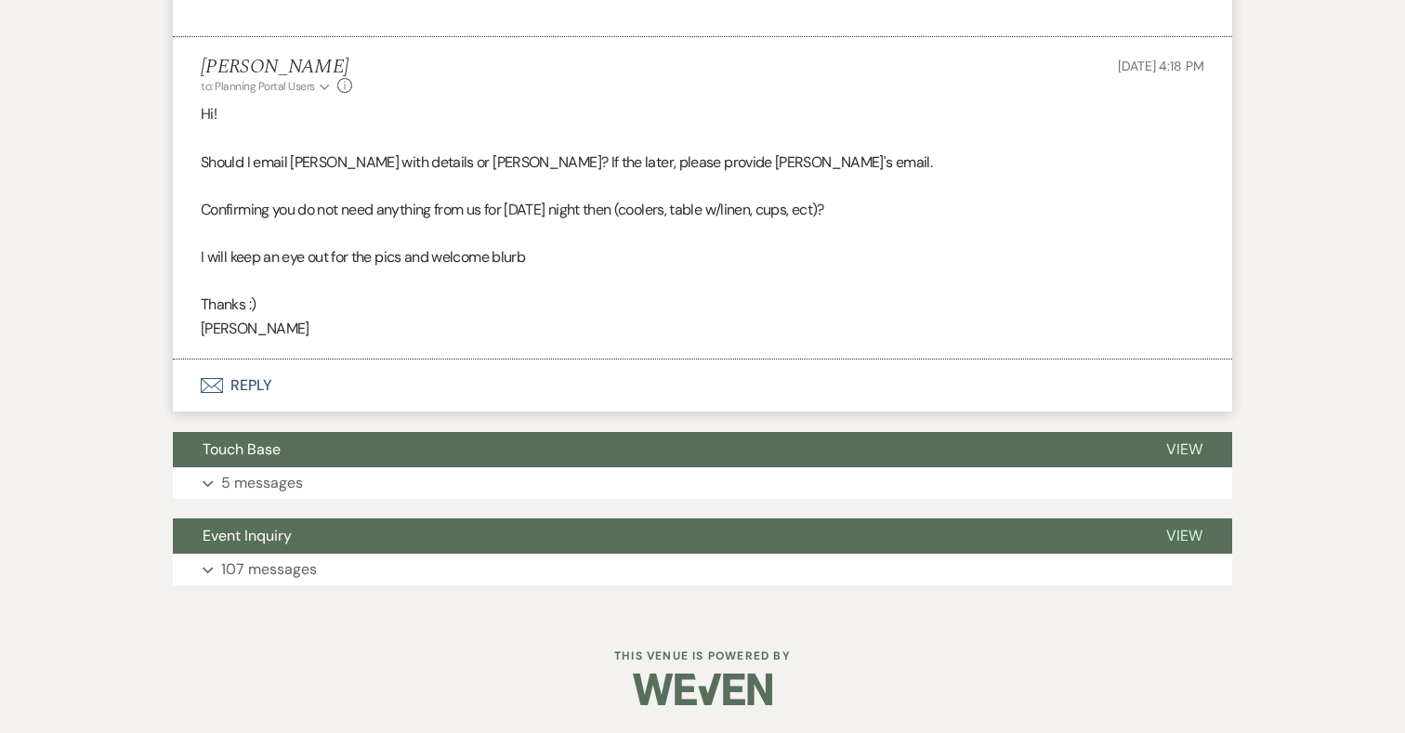
scroll to position [1314, 0]
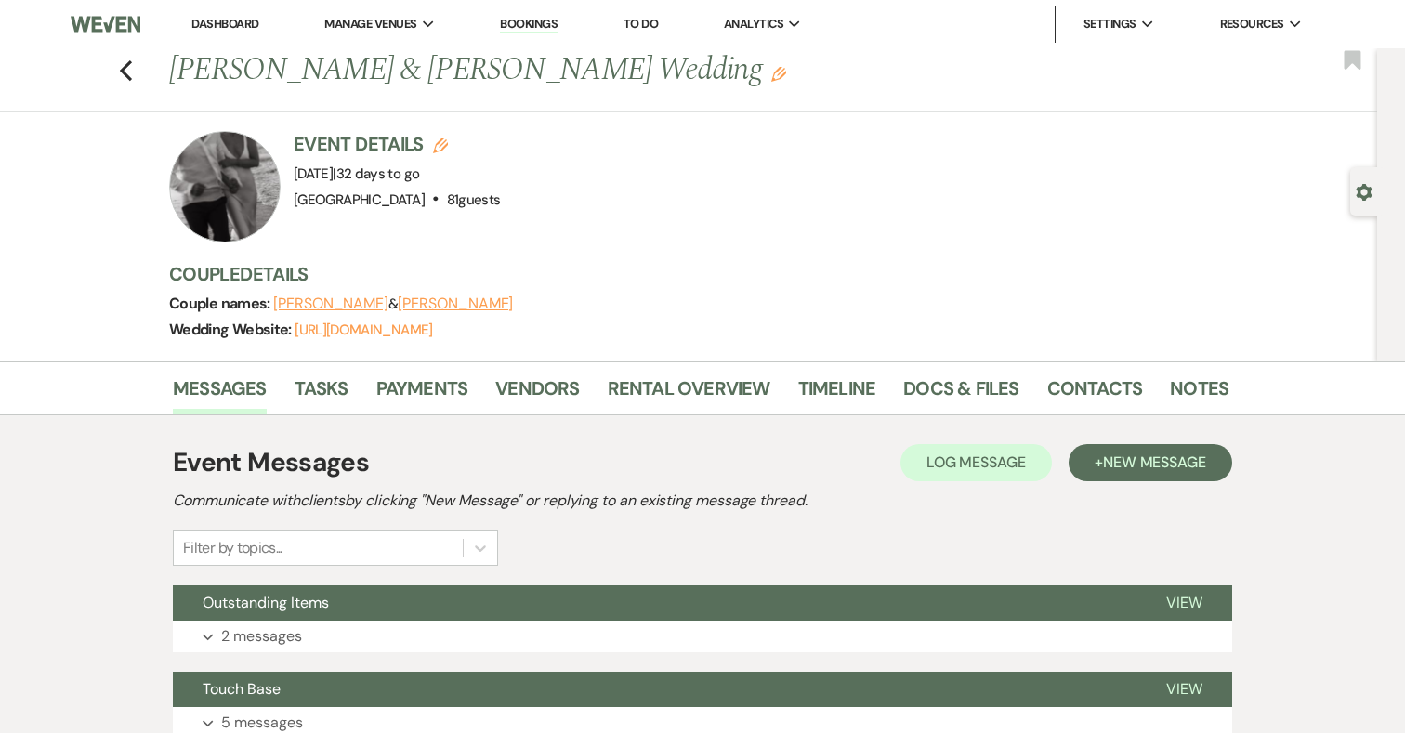
scroll to position [47, 0]
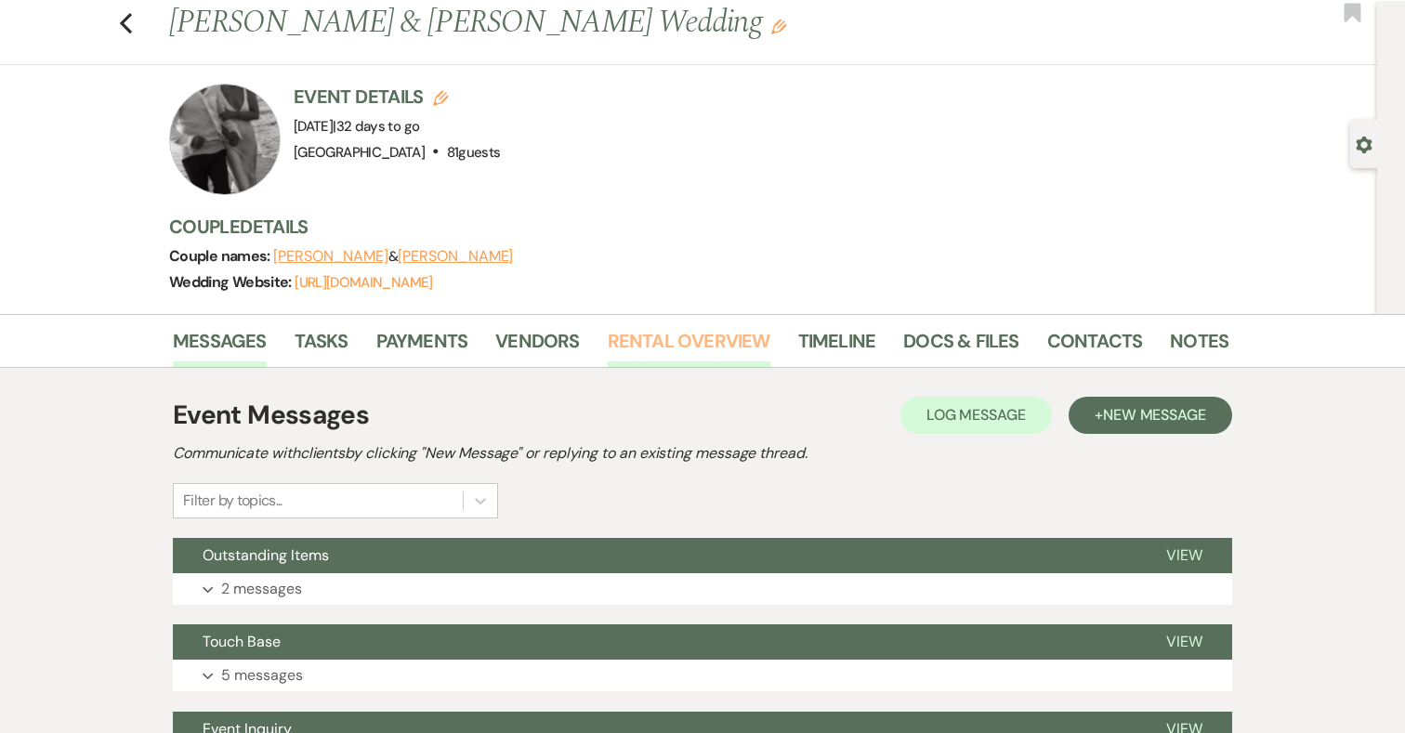
click at [739, 336] on link "Rental Overview" at bounding box center [689, 346] width 163 height 41
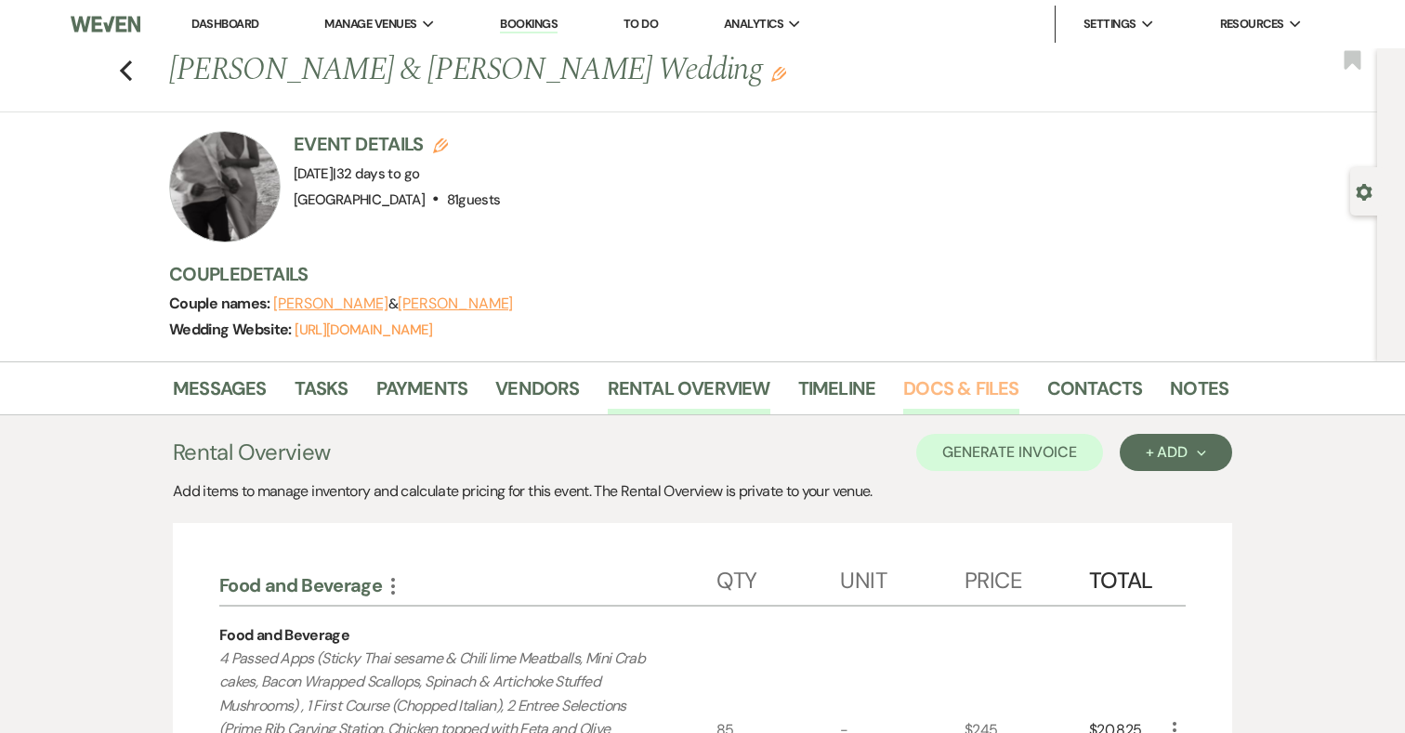
click at [924, 386] on link "Docs & Files" at bounding box center [960, 393] width 115 height 41
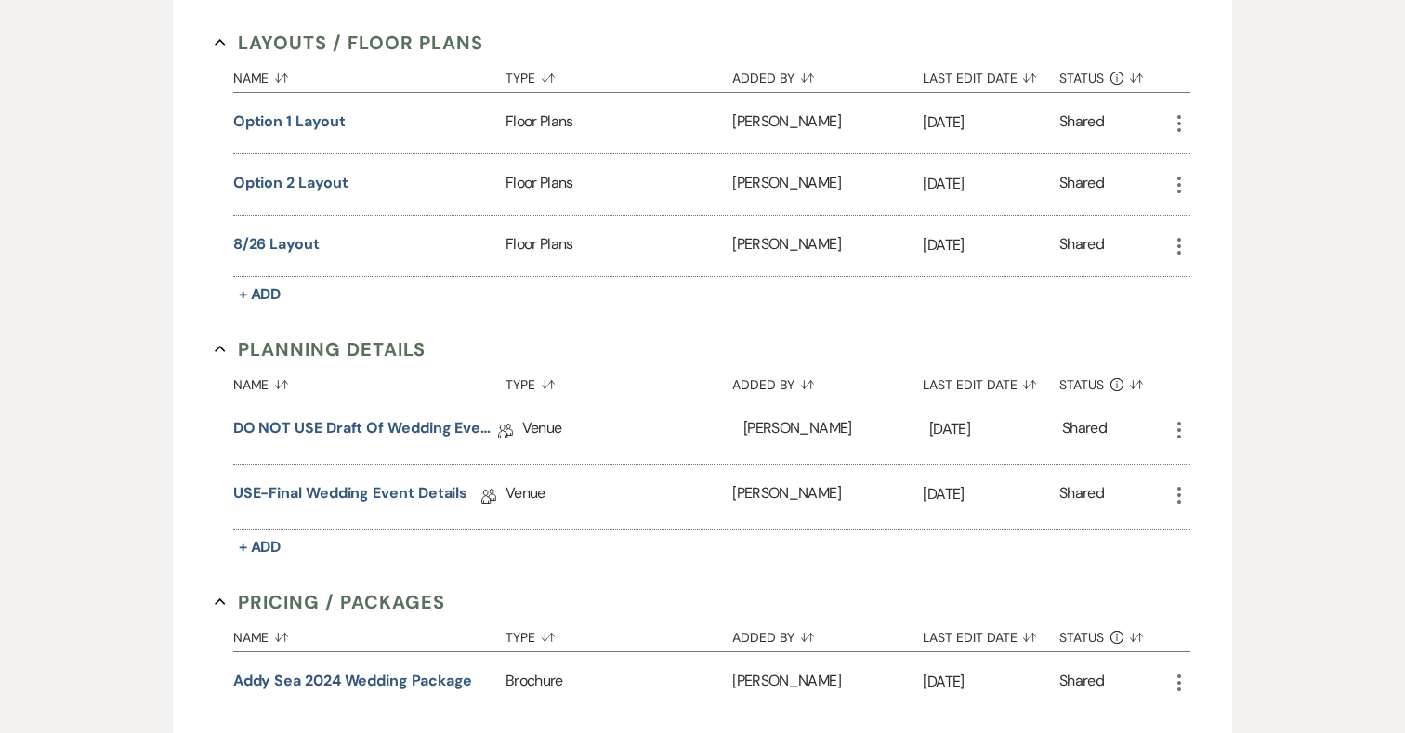
scroll to position [982, 0]
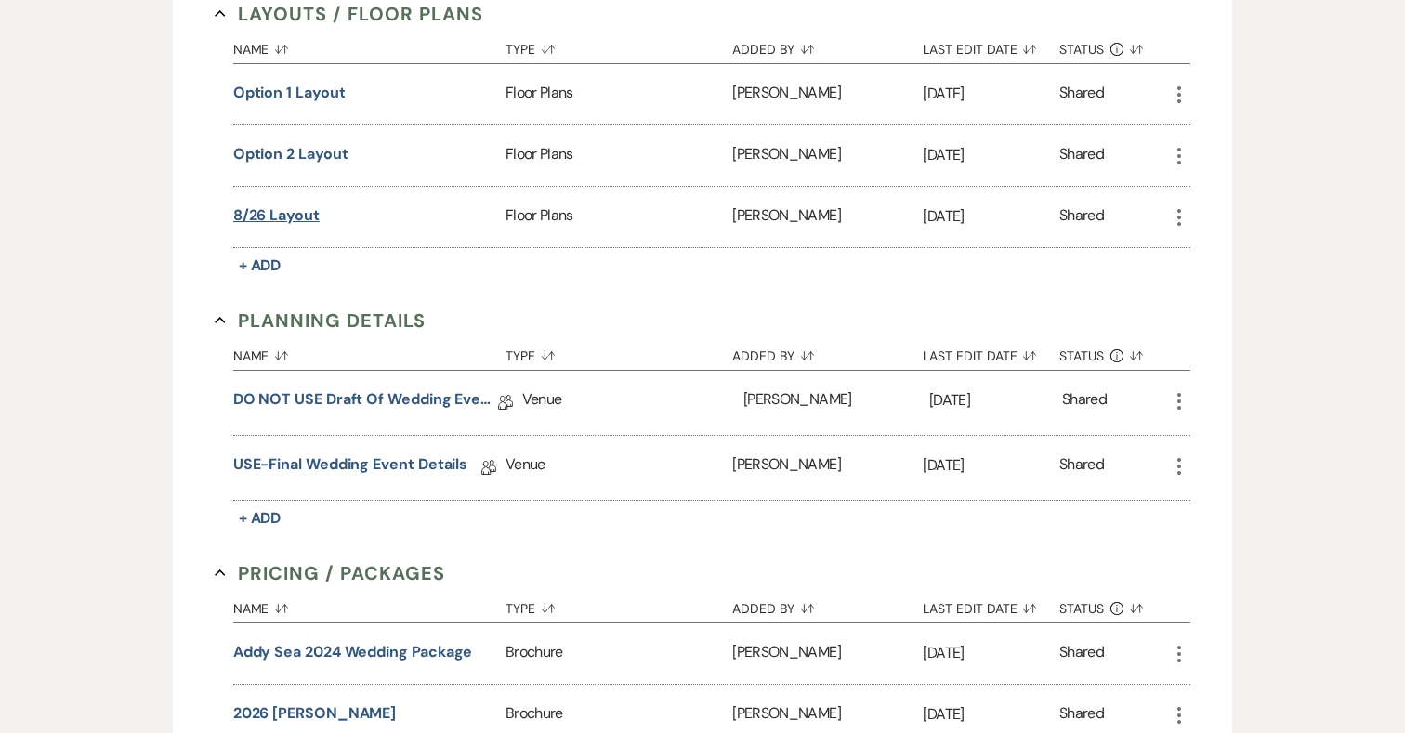
click at [260, 209] on button "8/26 Layout" at bounding box center [276, 215] width 86 height 22
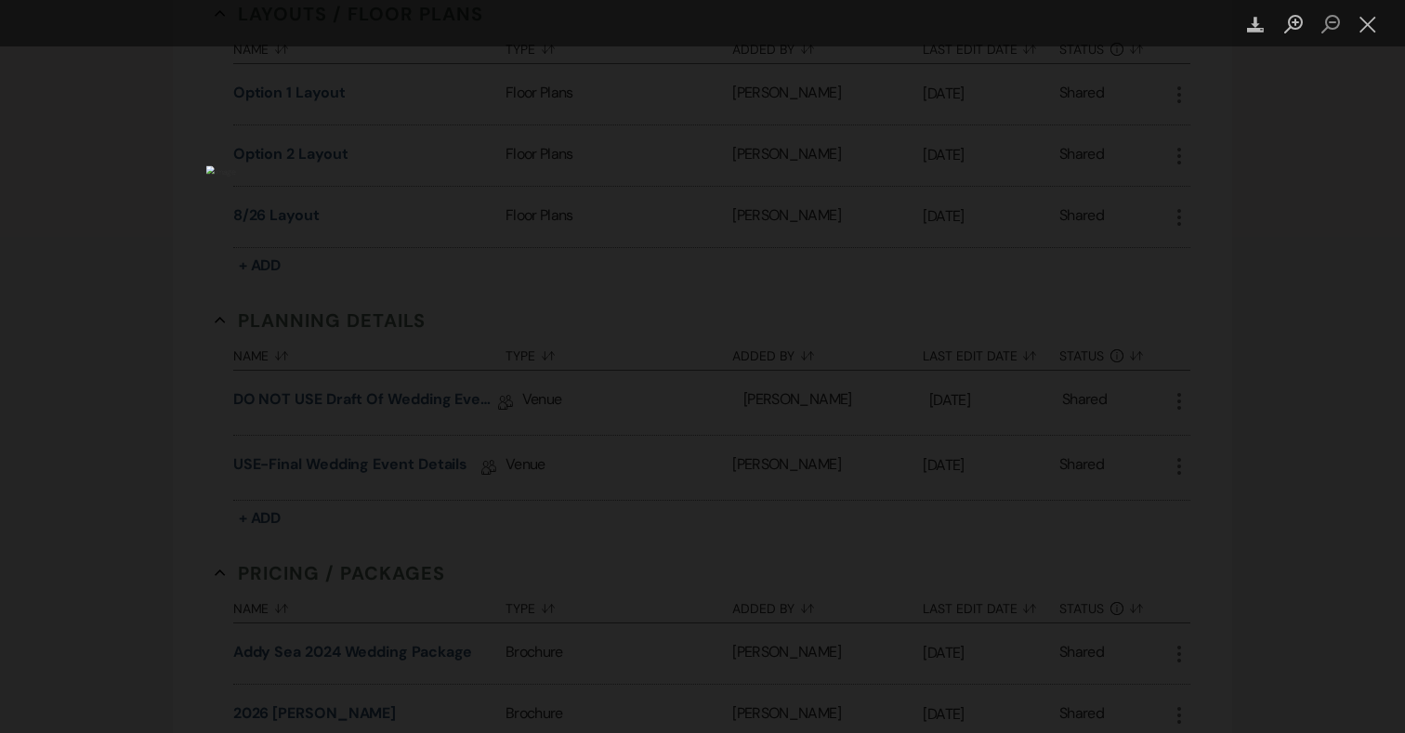
click at [1226, 404] on div "Lightbox" at bounding box center [702, 366] width 1405 height 733
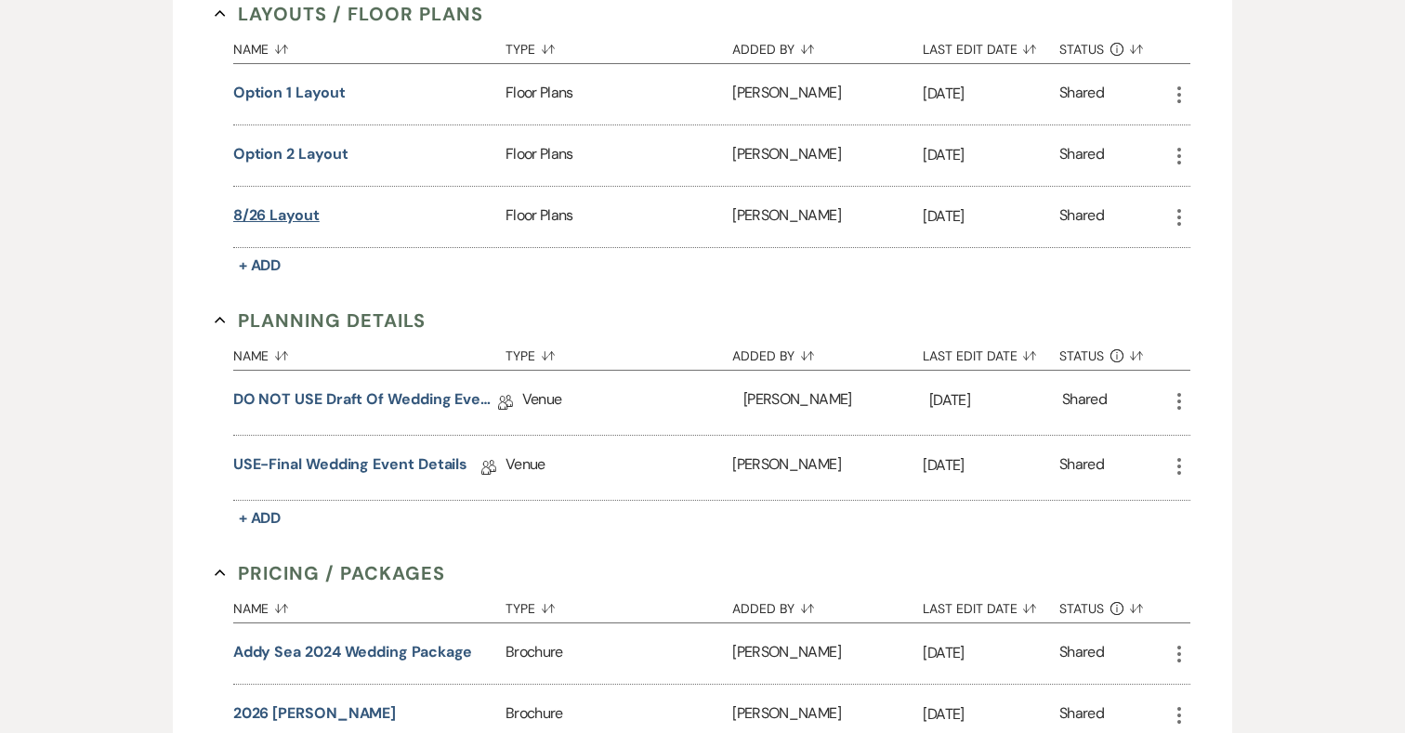
click at [292, 216] on button "8/26 Layout" at bounding box center [276, 215] width 86 height 22
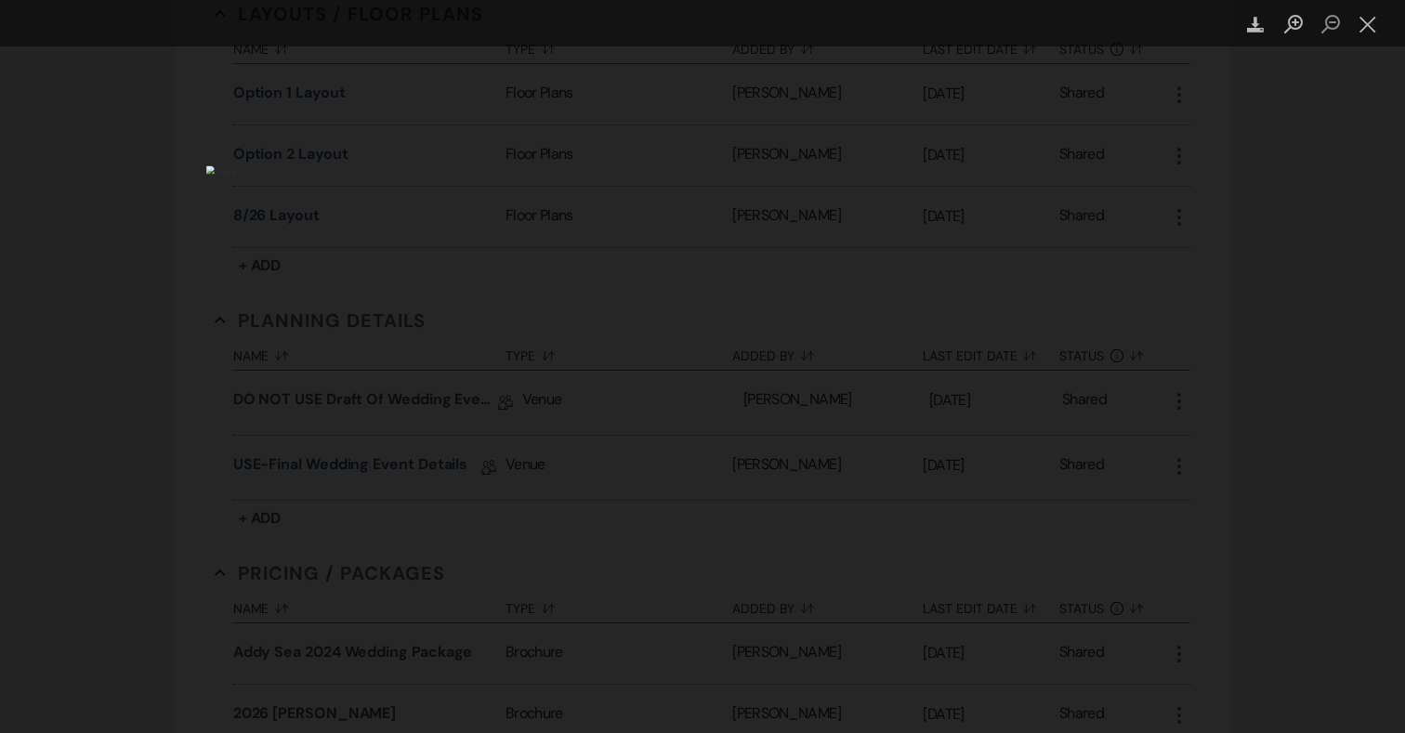
click at [1256, 137] on div "Lightbox" at bounding box center [702, 366] width 1405 height 733
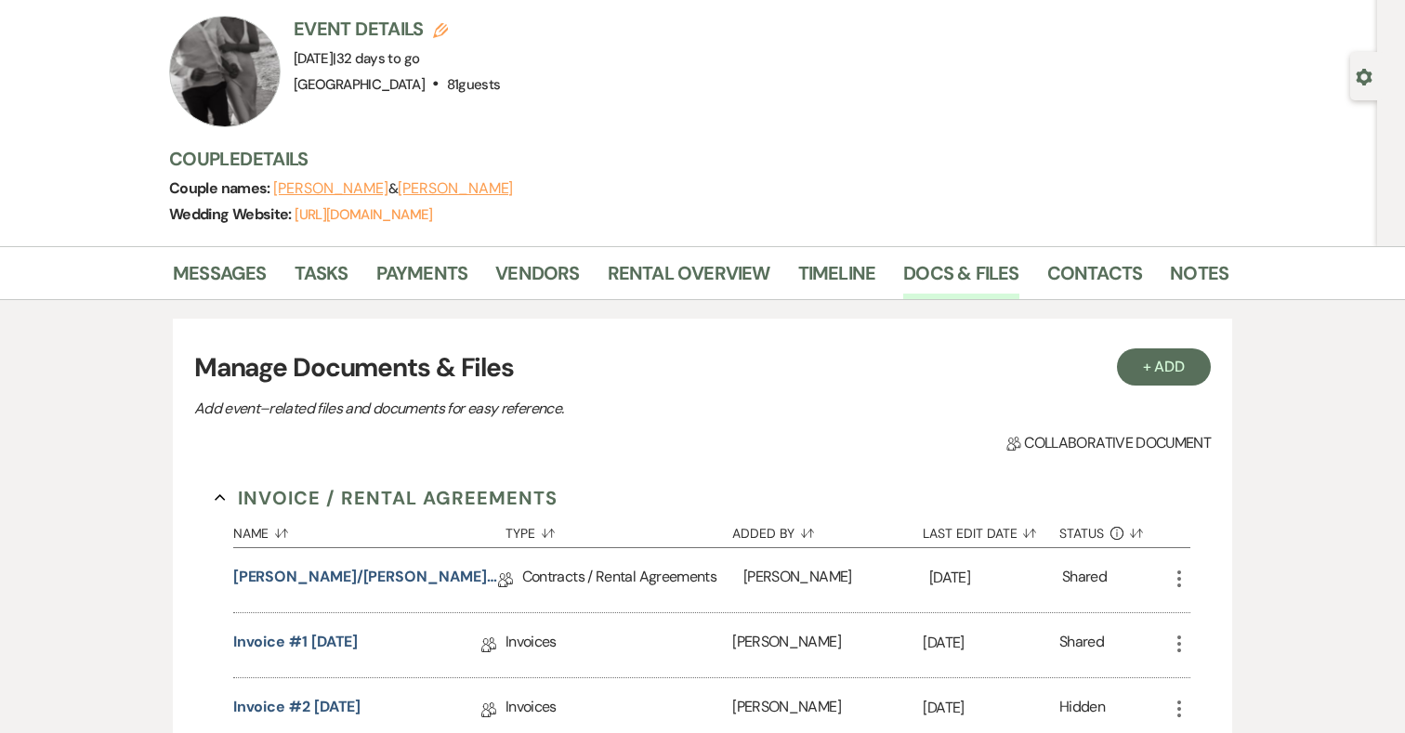
scroll to position [0, 0]
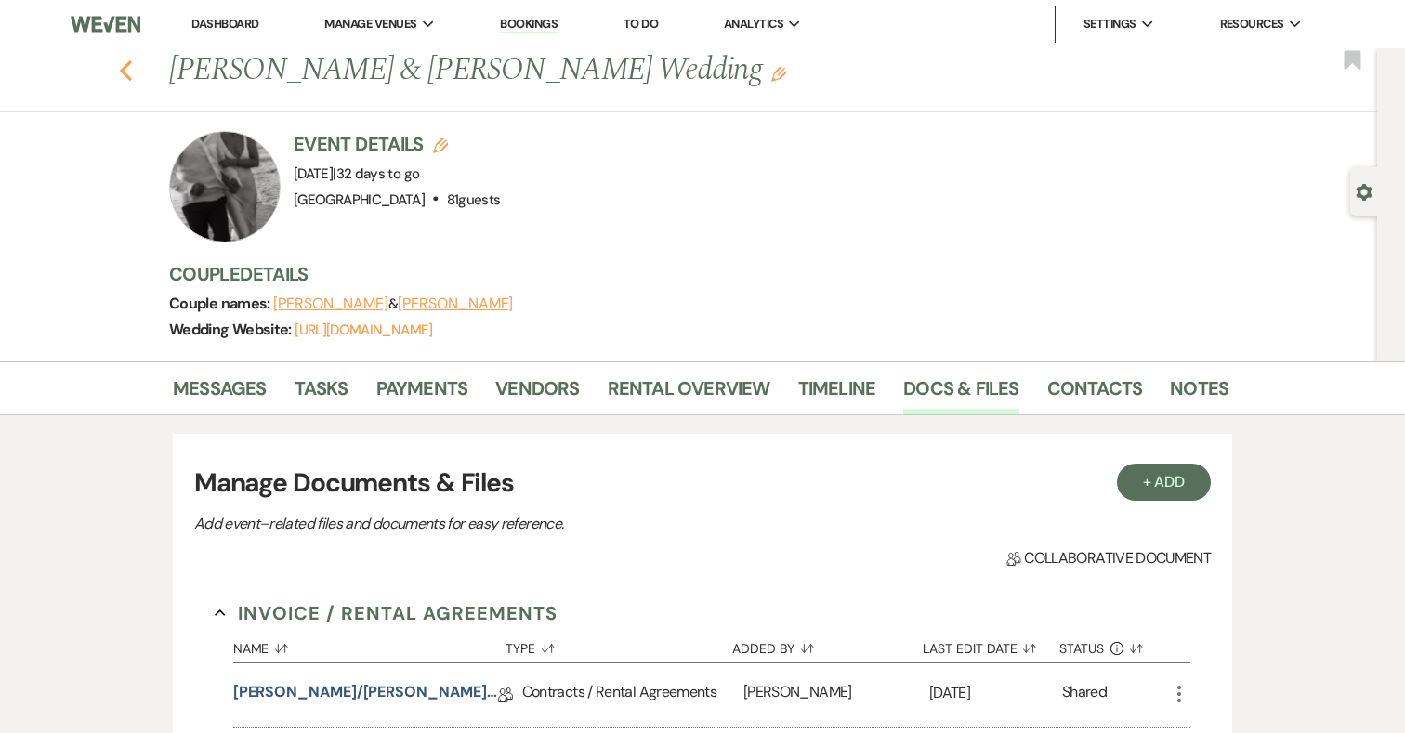
click at [131, 68] on icon "Previous" at bounding box center [126, 70] width 14 height 22
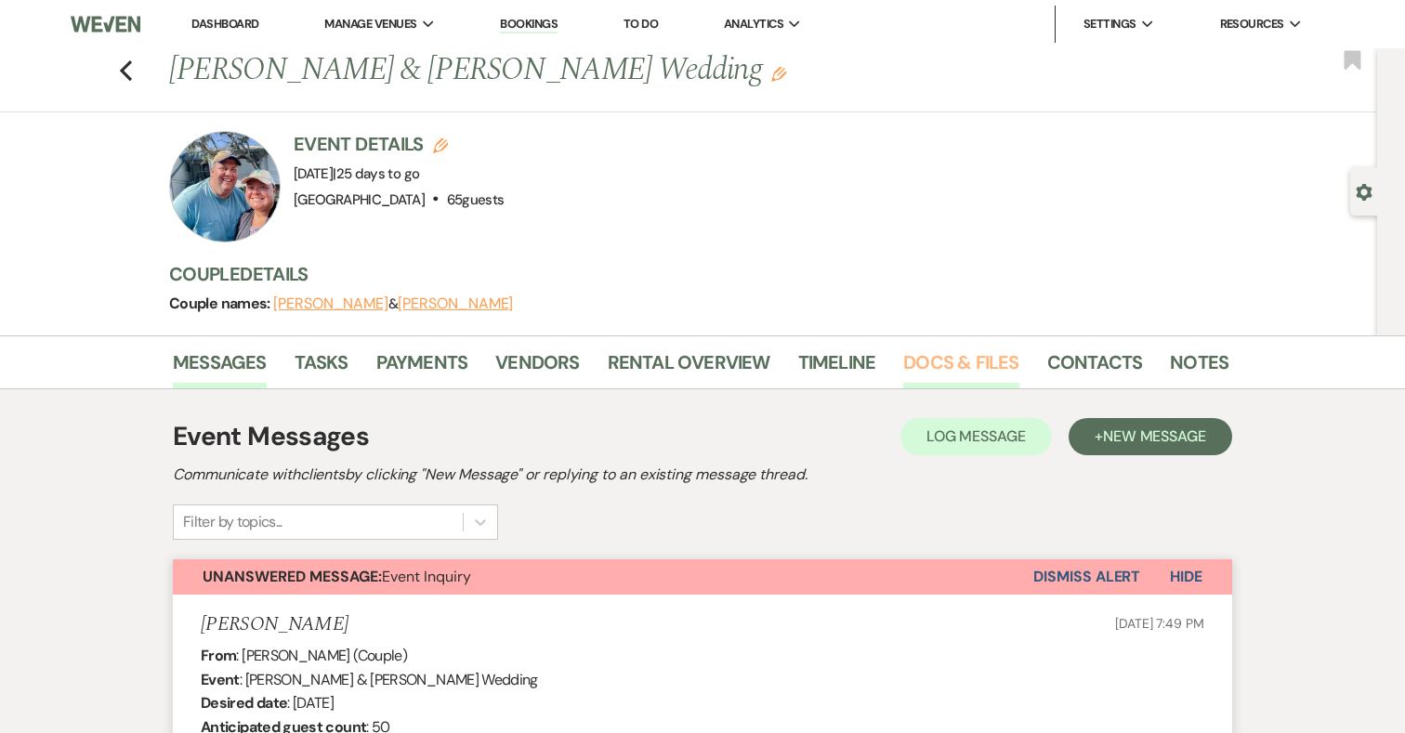
click at [974, 359] on link "Docs & Files" at bounding box center [960, 367] width 115 height 41
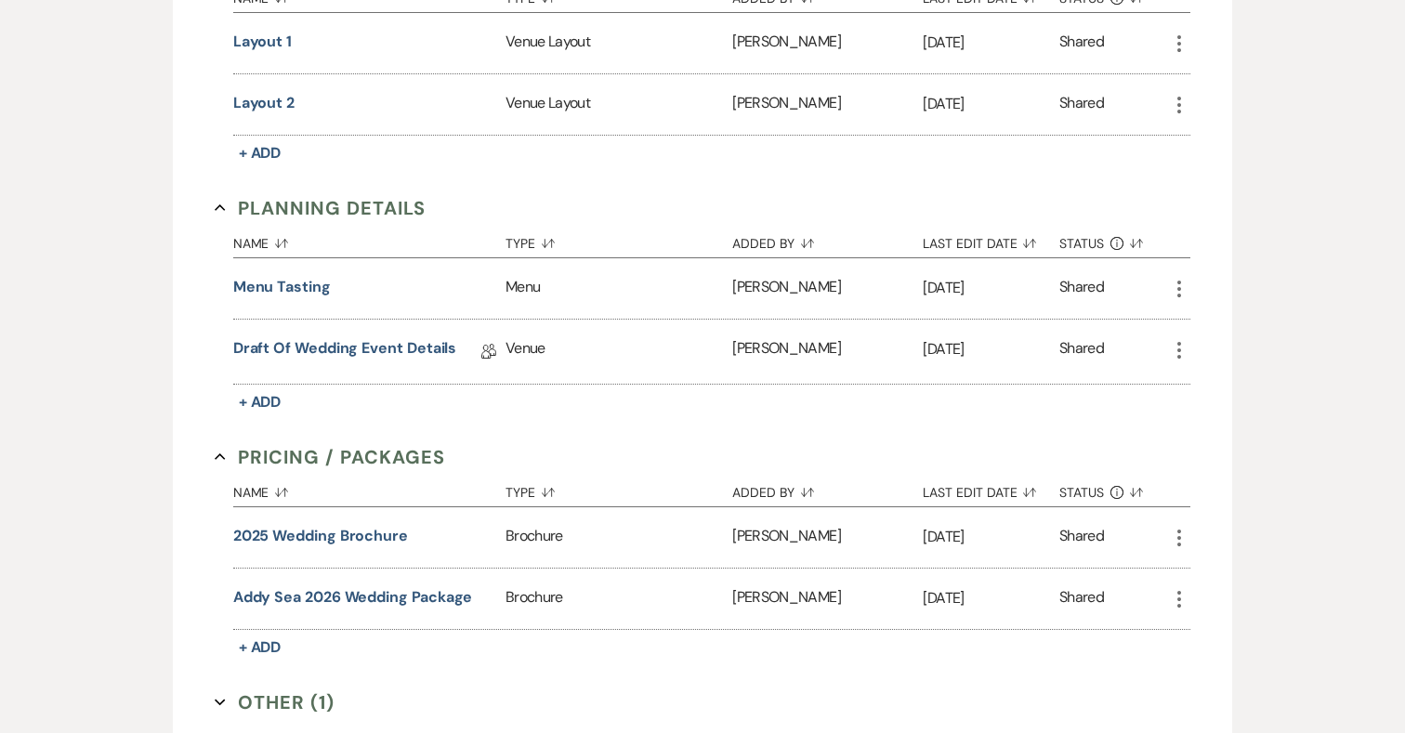
scroll to position [1090, 0]
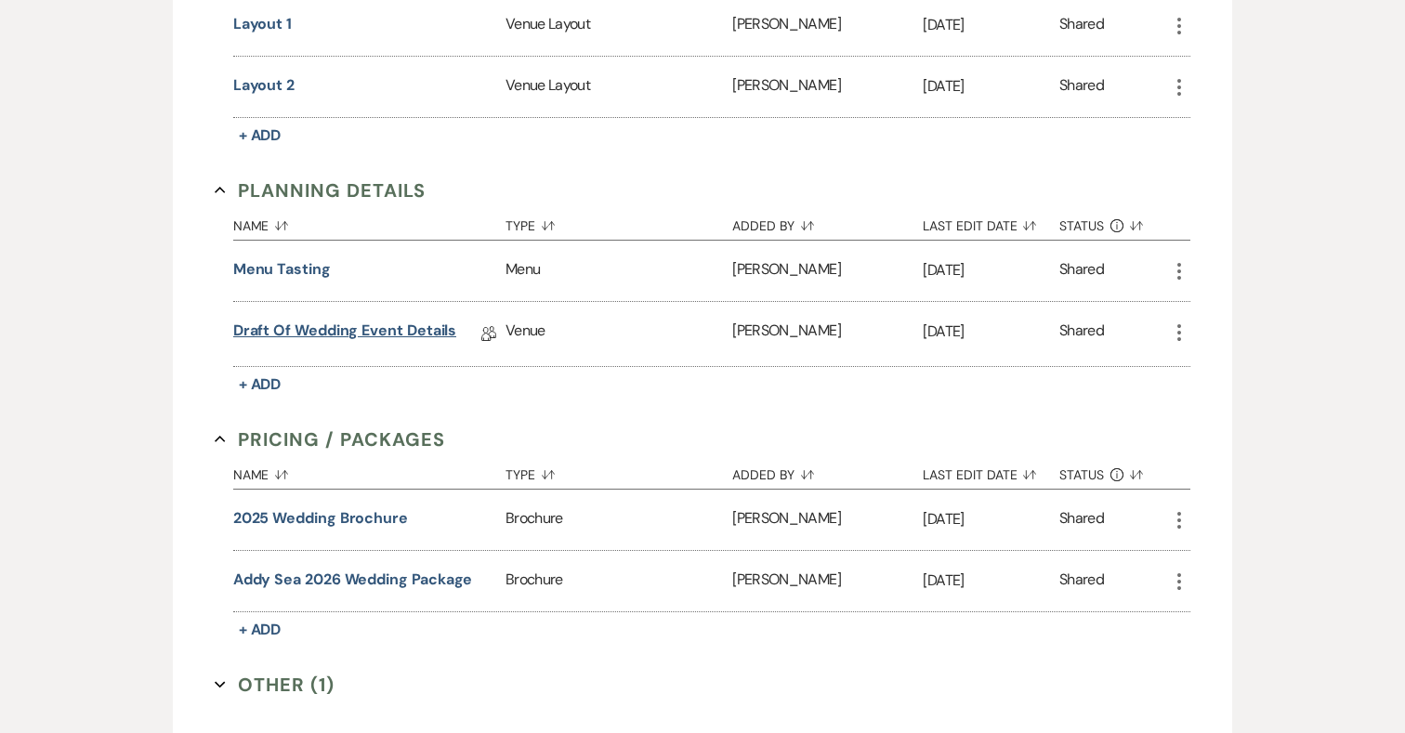
click at [404, 327] on link "Draft of Wedding Event Details" at bounding box center [345, 334] width 224 height 29
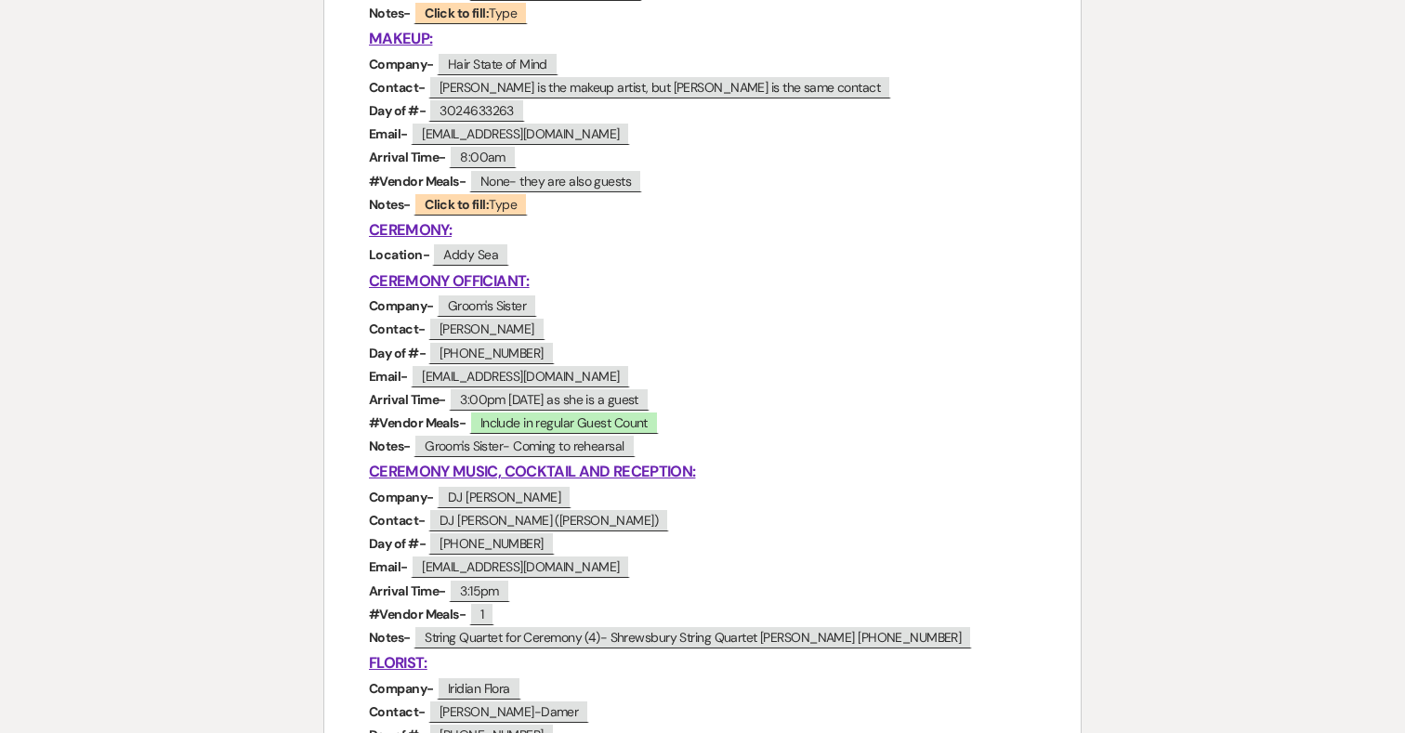
scroll to position [758, 0]
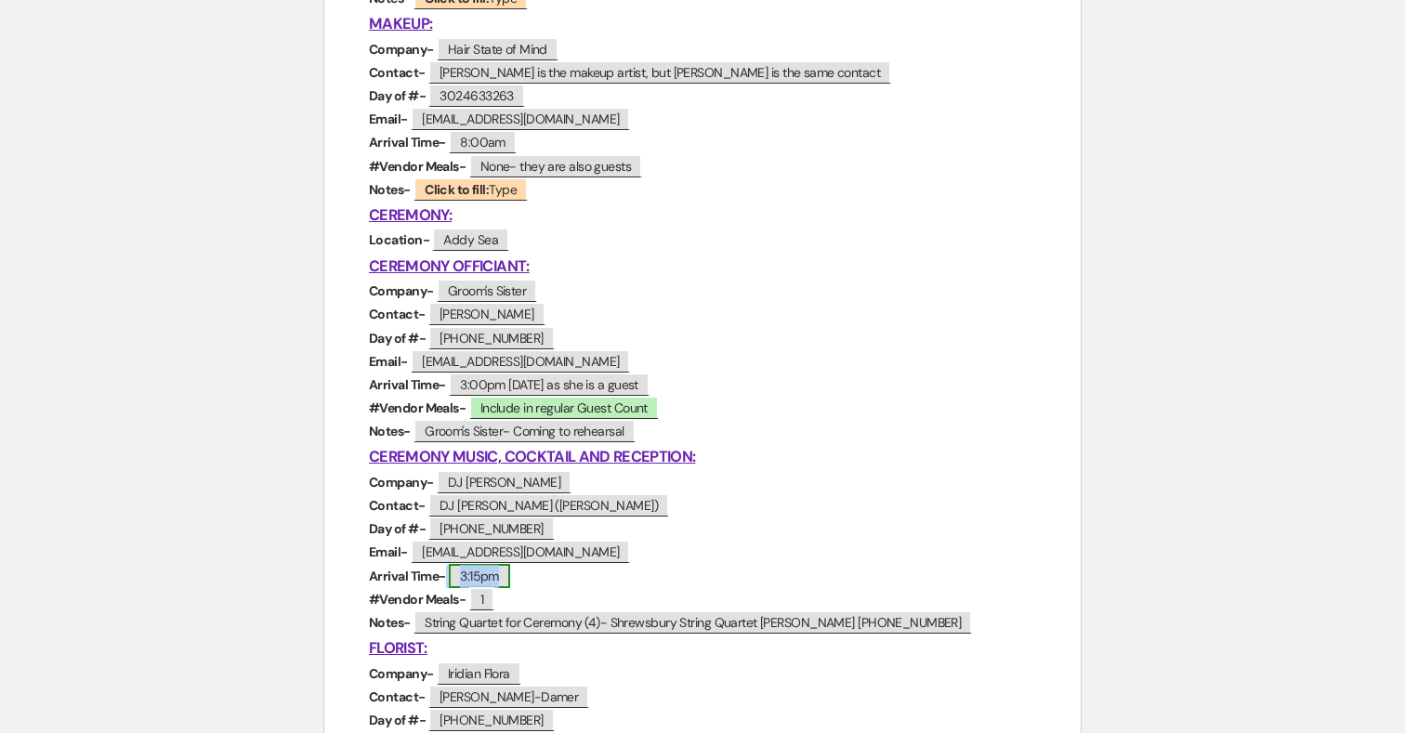
click at [498, 564] on span "3:15pm" at bounding box center [479, 576] width 61 height 24
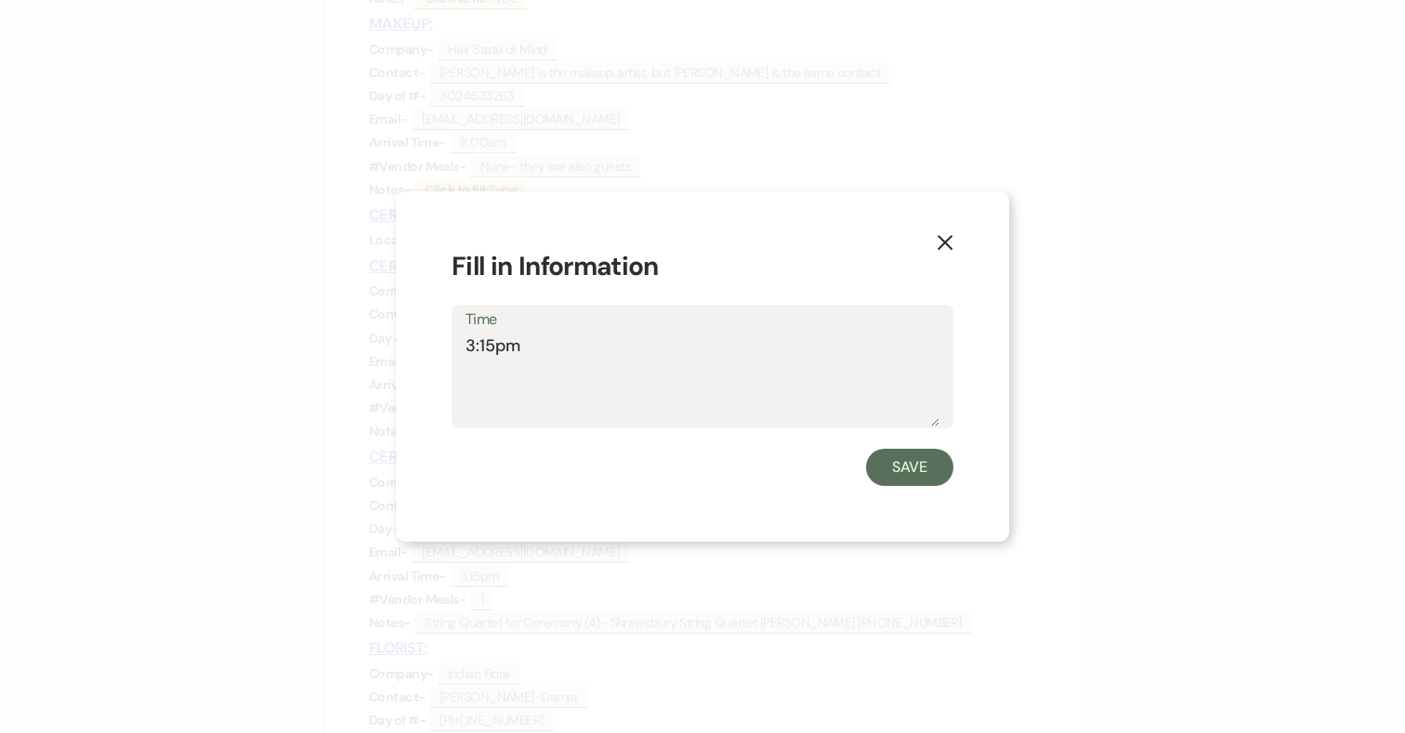
click at [598, 352] on textarea "3:15pm" at bounding box center [702, 379] width 474 height 93
type textarea "3:15pm- CONFIRMED"
click at [901, 480] on button "Save" at bounding box center [909, 467] width 87 height 37
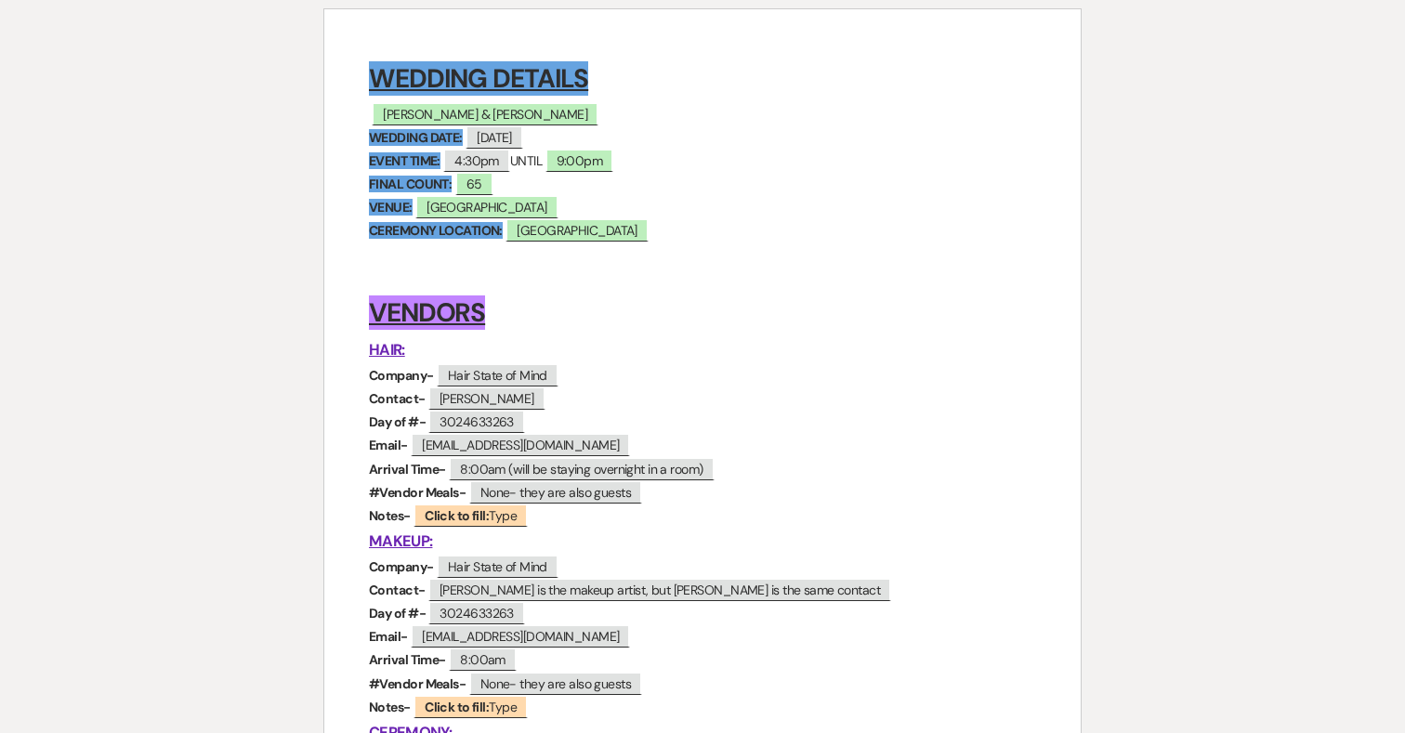
scroll to position [257, 0]
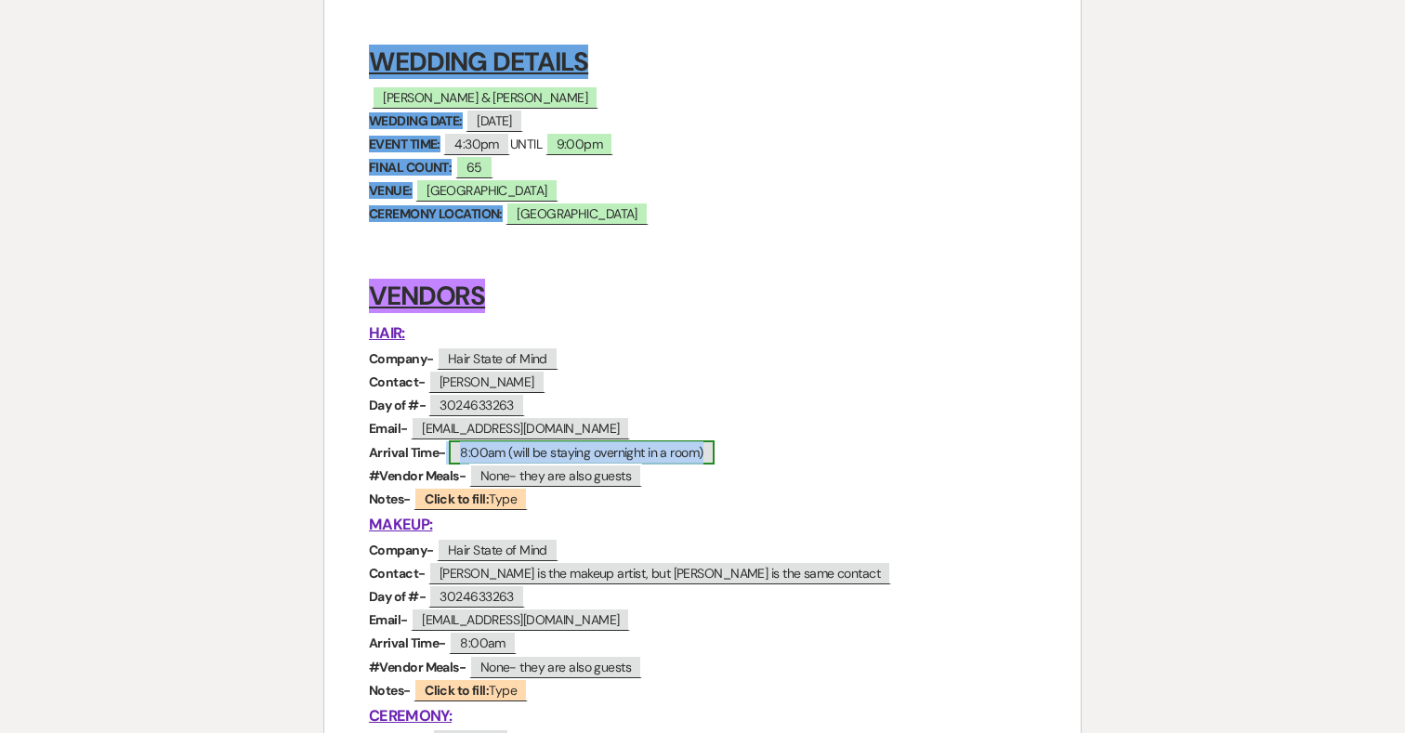
click at [706, 451] on span "8:00am (will be staying overnight in a room)" at bounding box center [581, 452] width 265 height 24
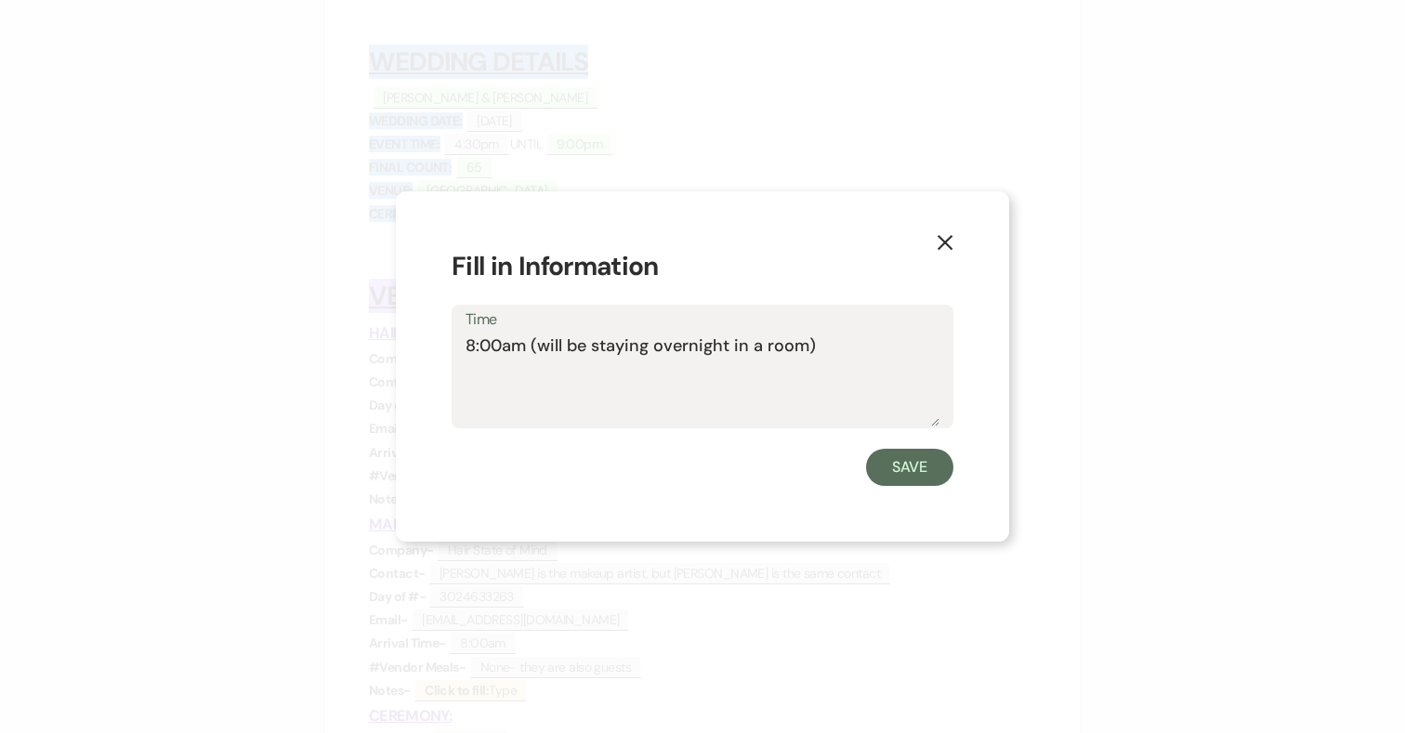
click at [948, 238] on use "button" at bounding box center [944, 242] width 15 height 15
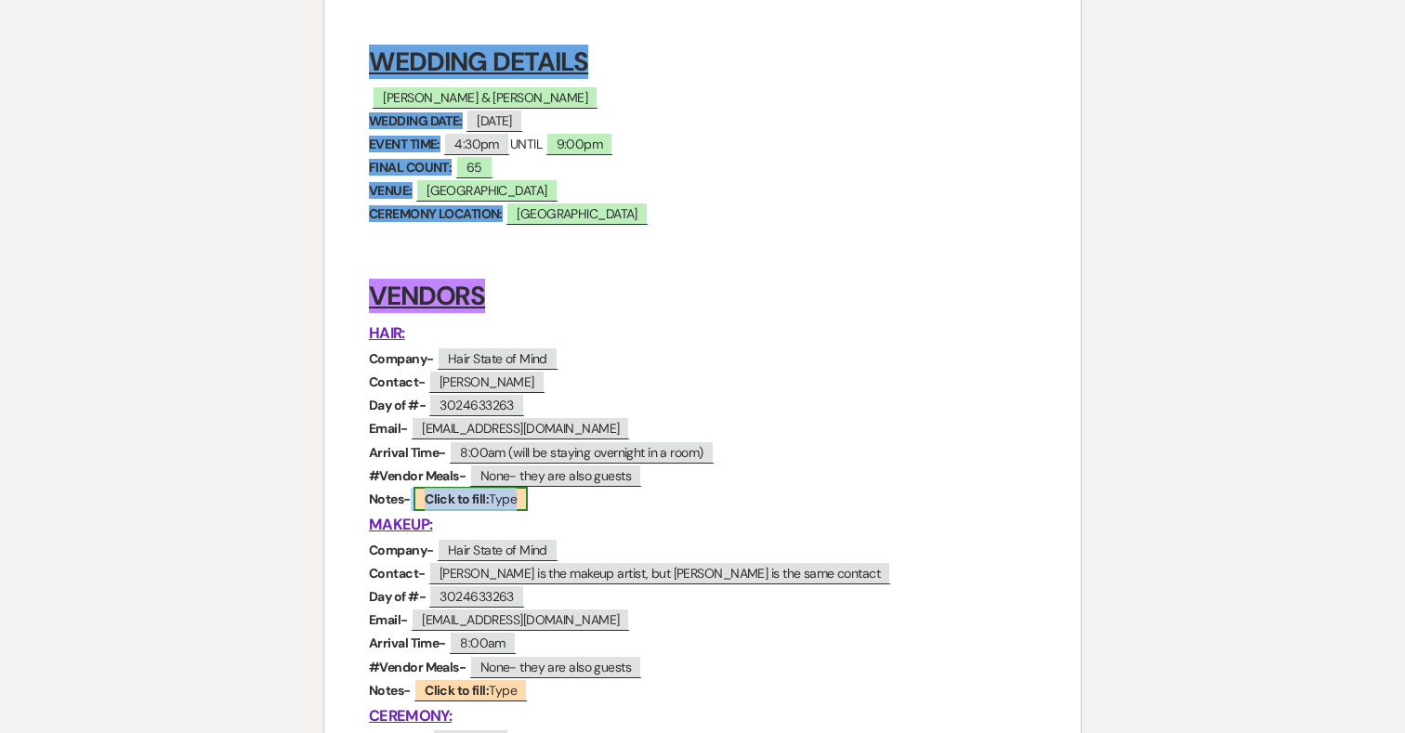
click at [444, 497] on b "Click to fill:" at bounding box center [457, 498] width 64 height 17
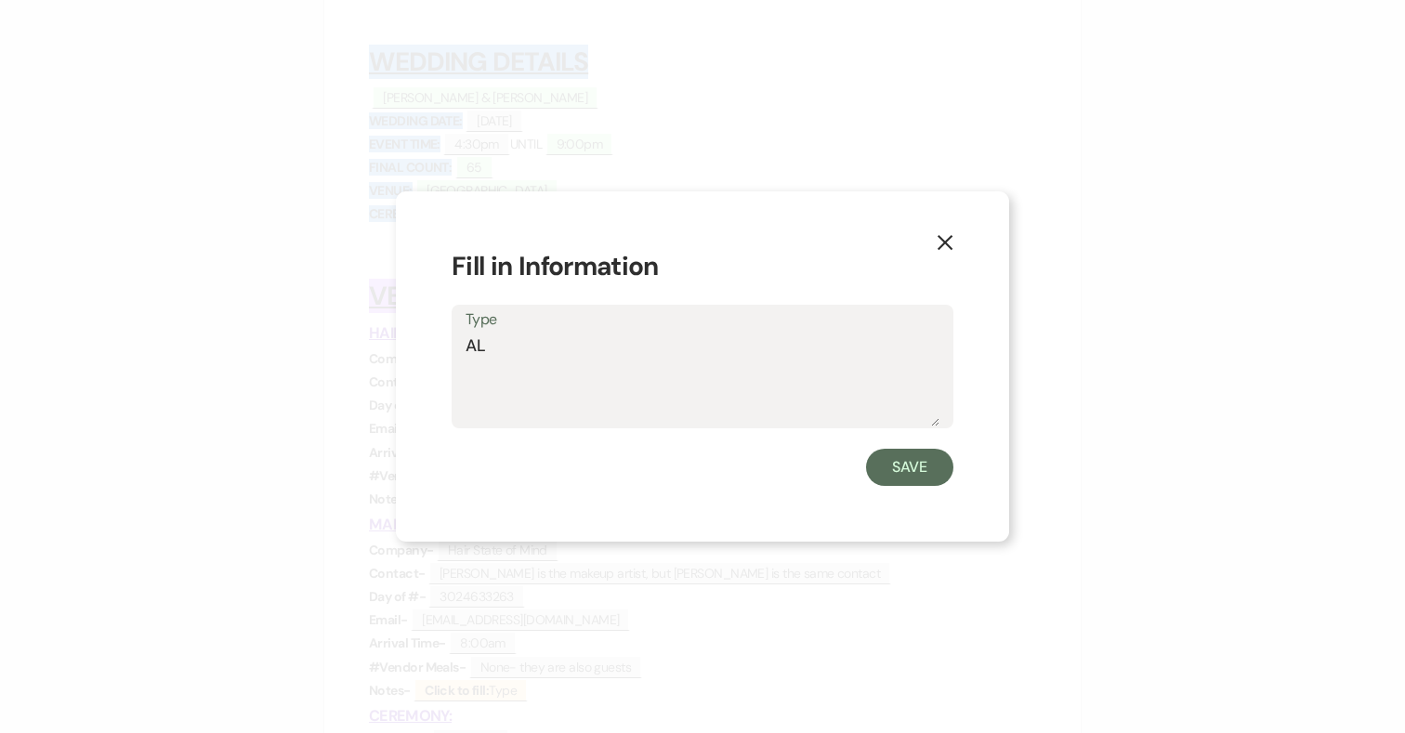
type textarea "A"
click at [886, 464] on button "Save" at bounding box center [909, 467] width 87 height 37
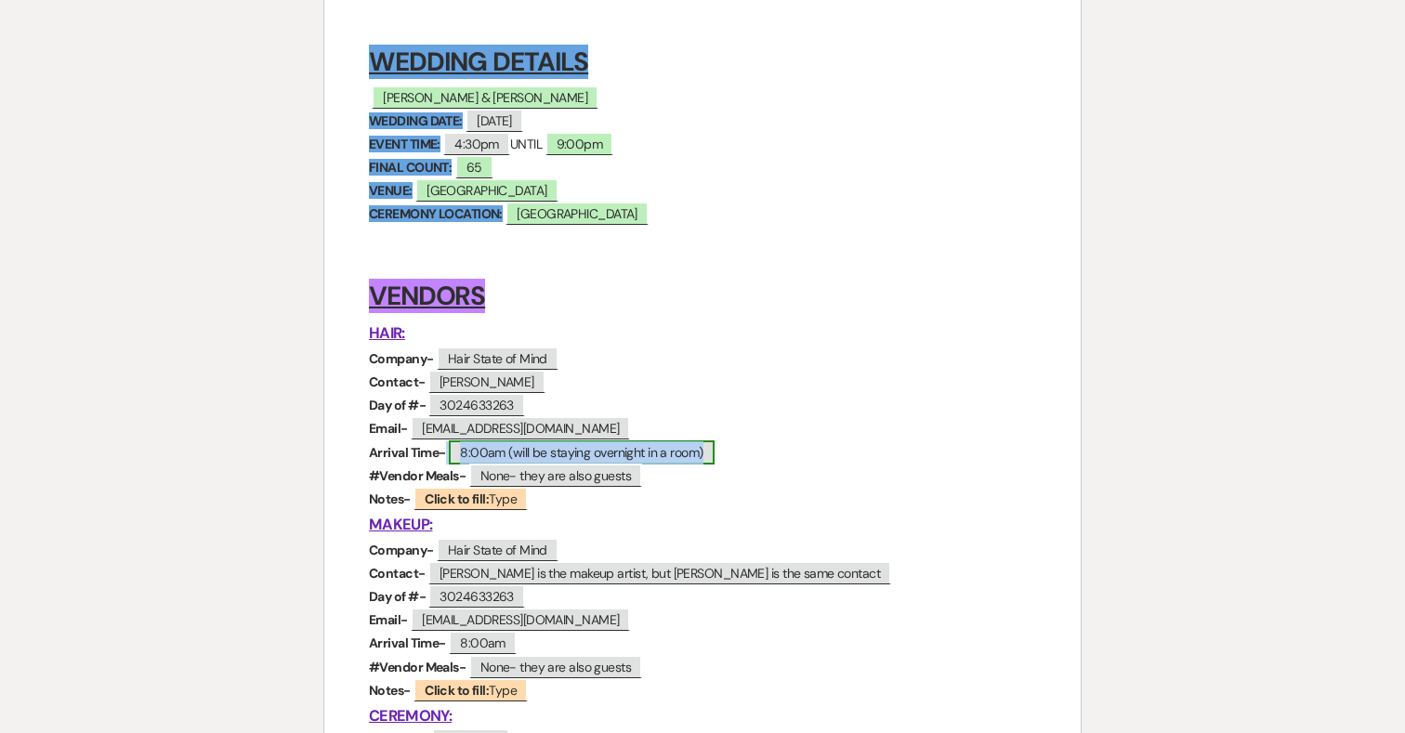
click at [618, 450] on span "8:00am (will be staying overnight in a room)" at bounding box center [581, 452] width 265 height 24
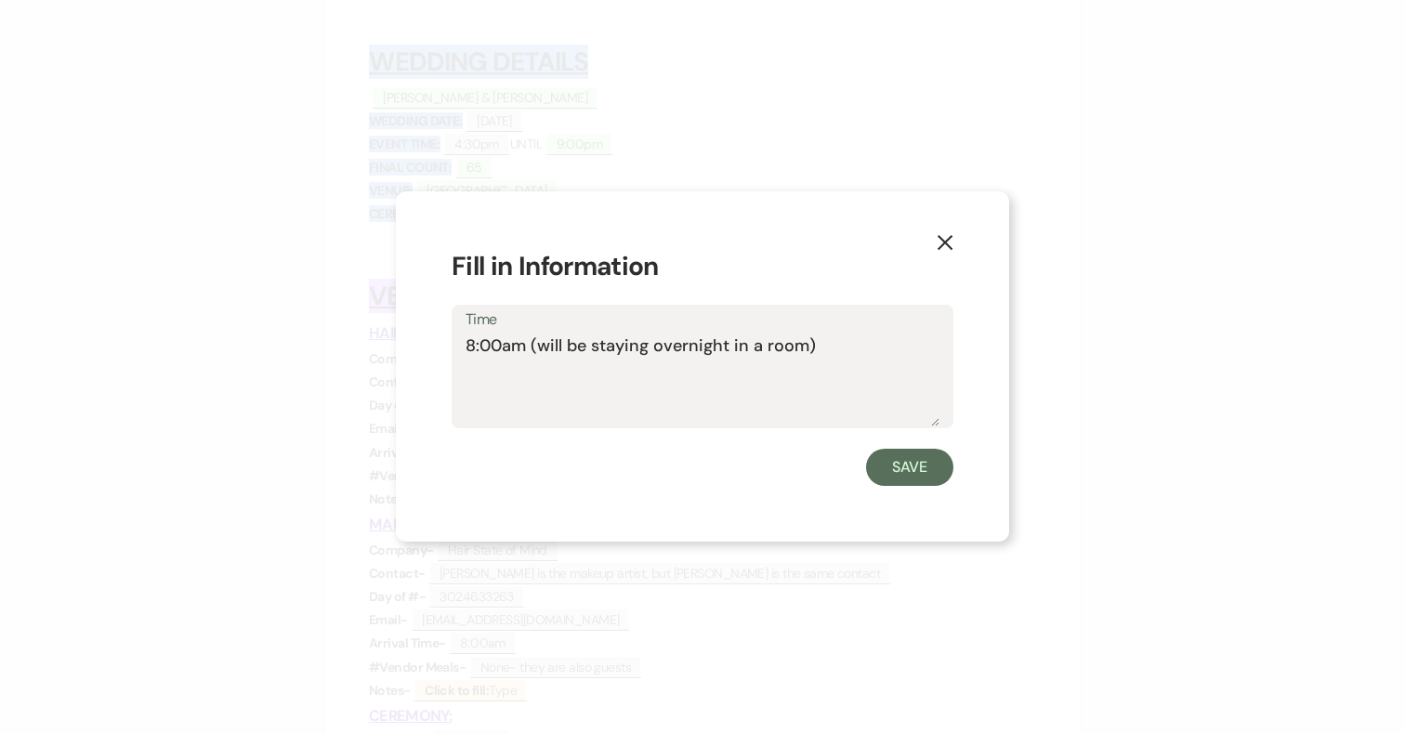
click at [827, 343] on textarea "8:00am (will be staying overnight in a room)" at bounding box center [702, 379] width 474 height 93
type textarea "8:00am (will be staying overnight in a room)-CONFIRMED"
click at [916, 458] on button "Save" at bounding box center [909, 467] width 87 height 37
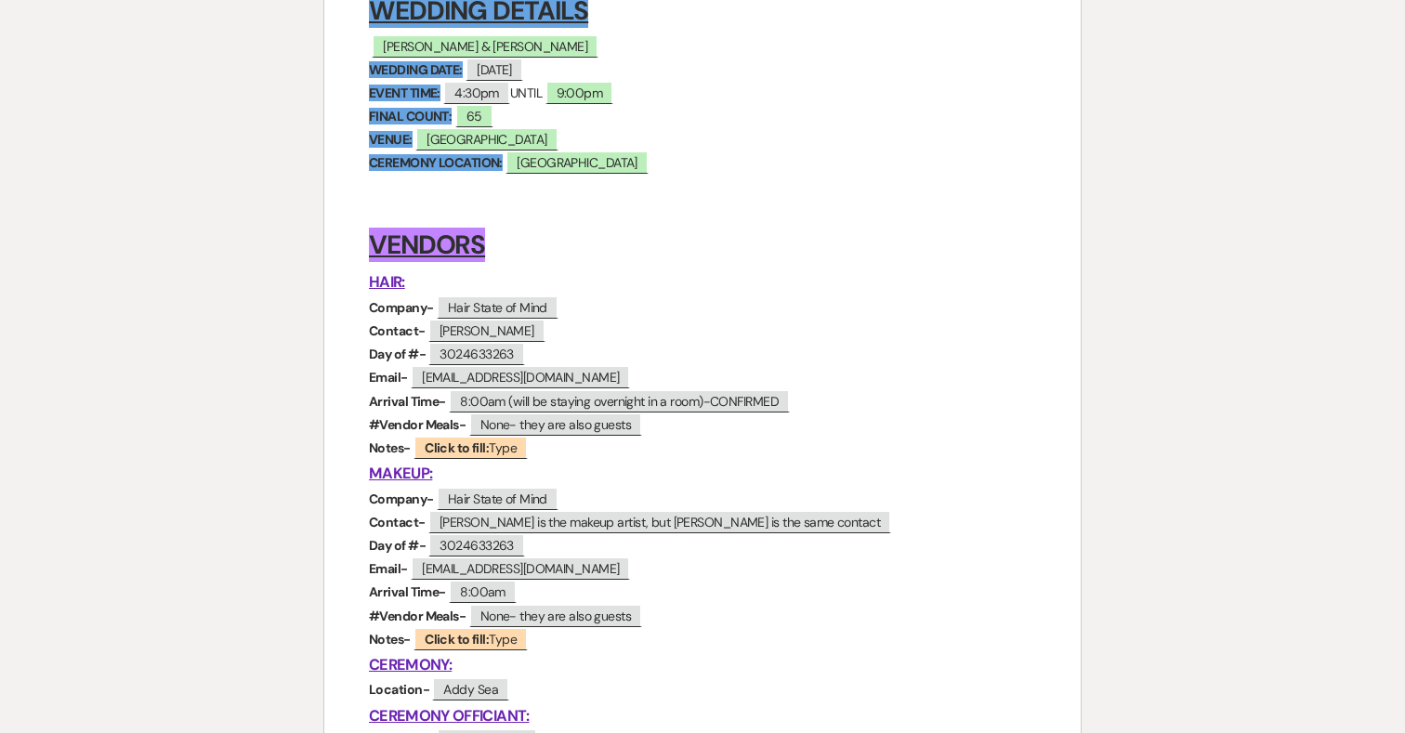
scroll to position [319, 0]
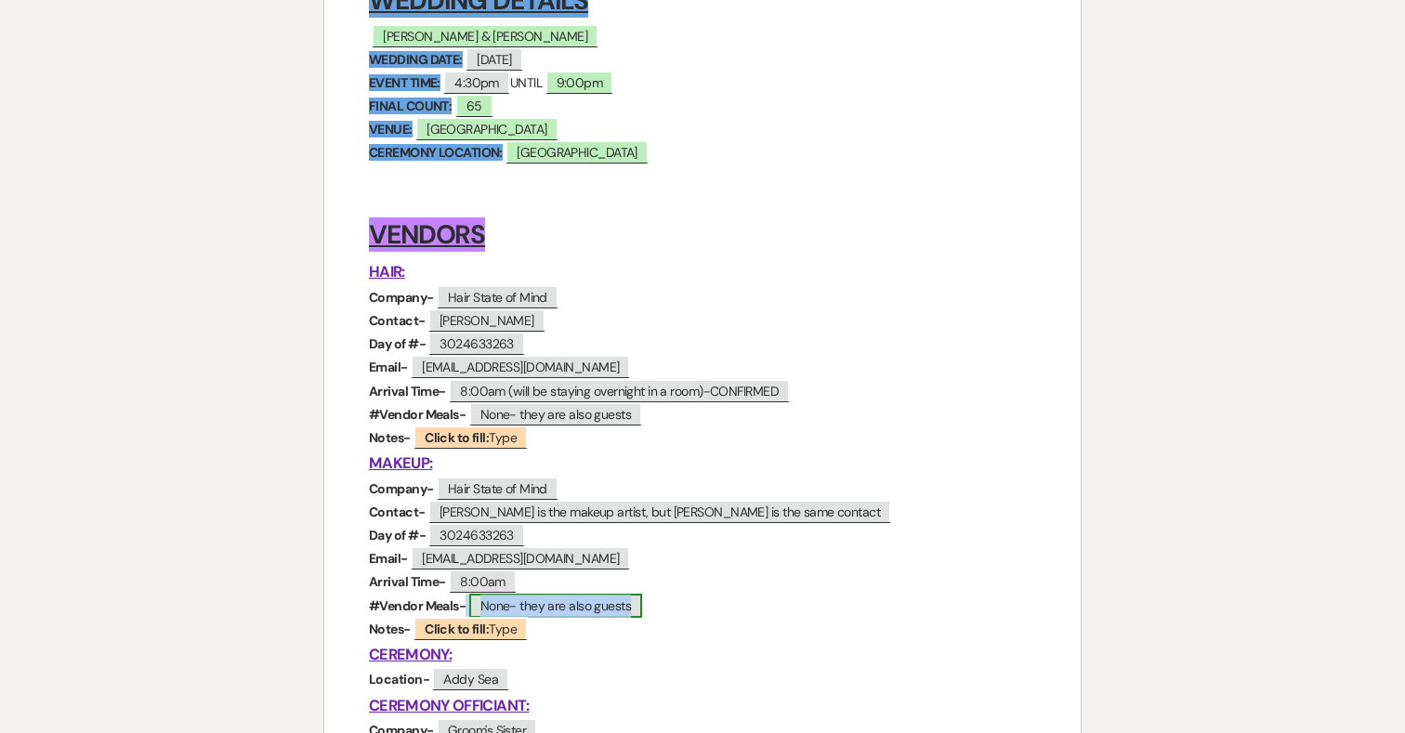
click at [596, 608] on span "None- they are also guests" at bounding box center [555, 606] width 173 height 24
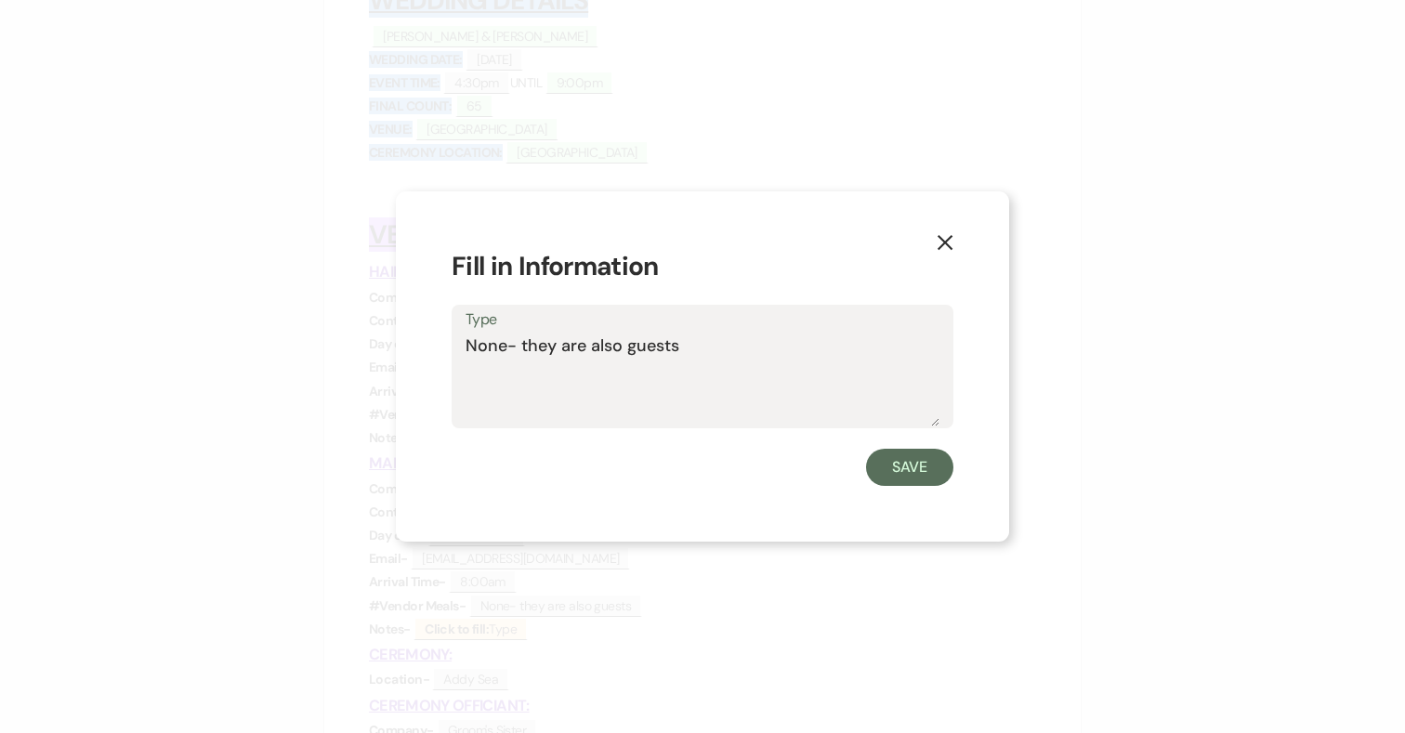
click at [739, 354] on textarea "None- they are also guests" at bounding box center [702, 379] width 474 height 93
type textarea "None- they are also guests-CONFIRMED"
click at [911, 475] on button "Save" at bounding box center [909, 467] width 87 height 37
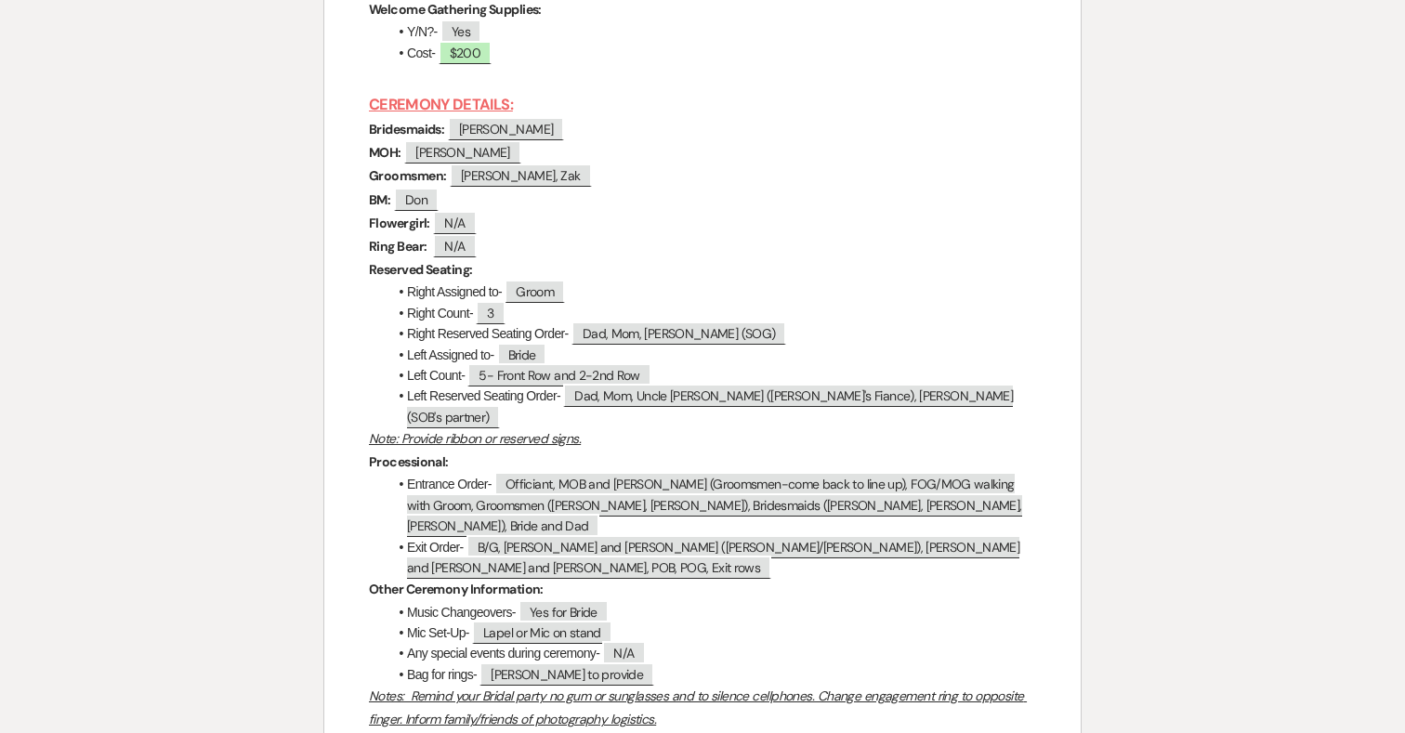
scroll to position [6728, 0]
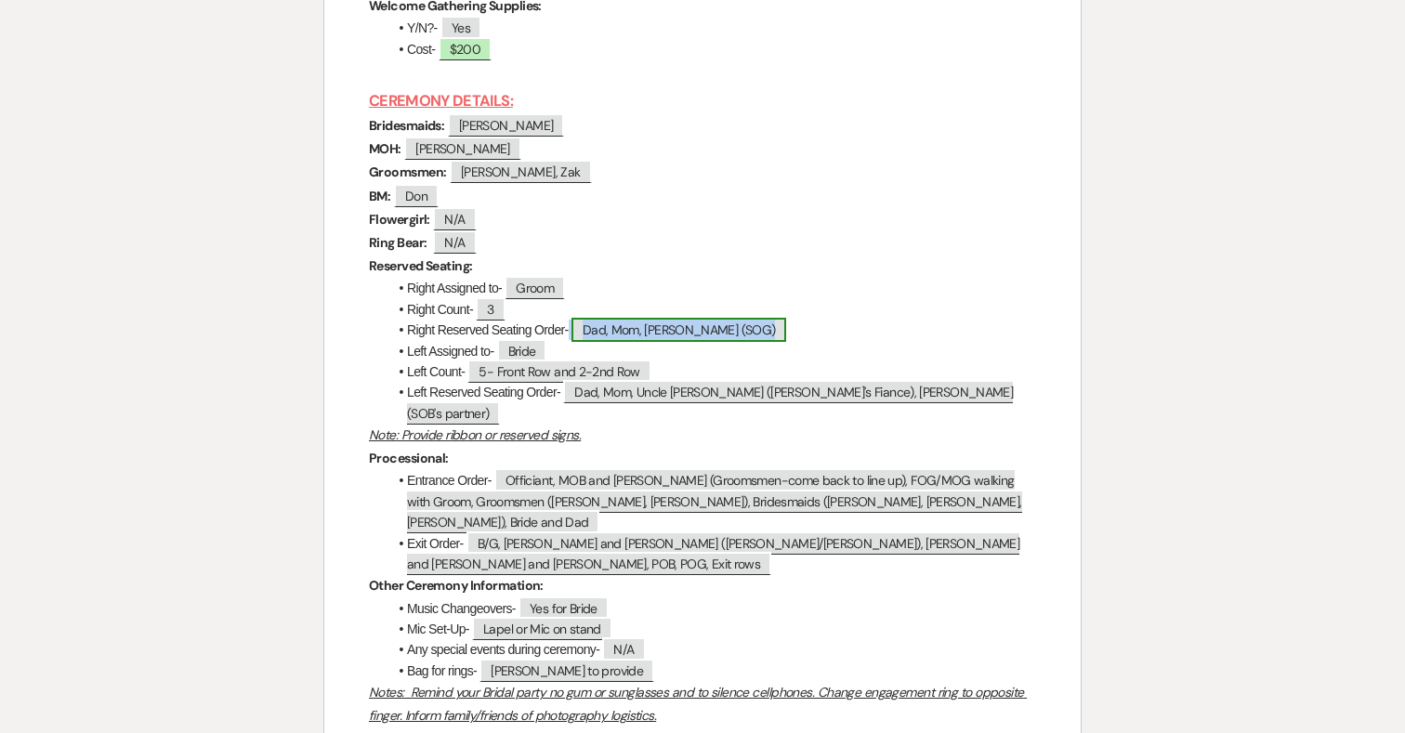
click at [654, 318] on span "Dad, Mom, Lily (SOG)" at bounding box center [678, 330] width 215 height 24
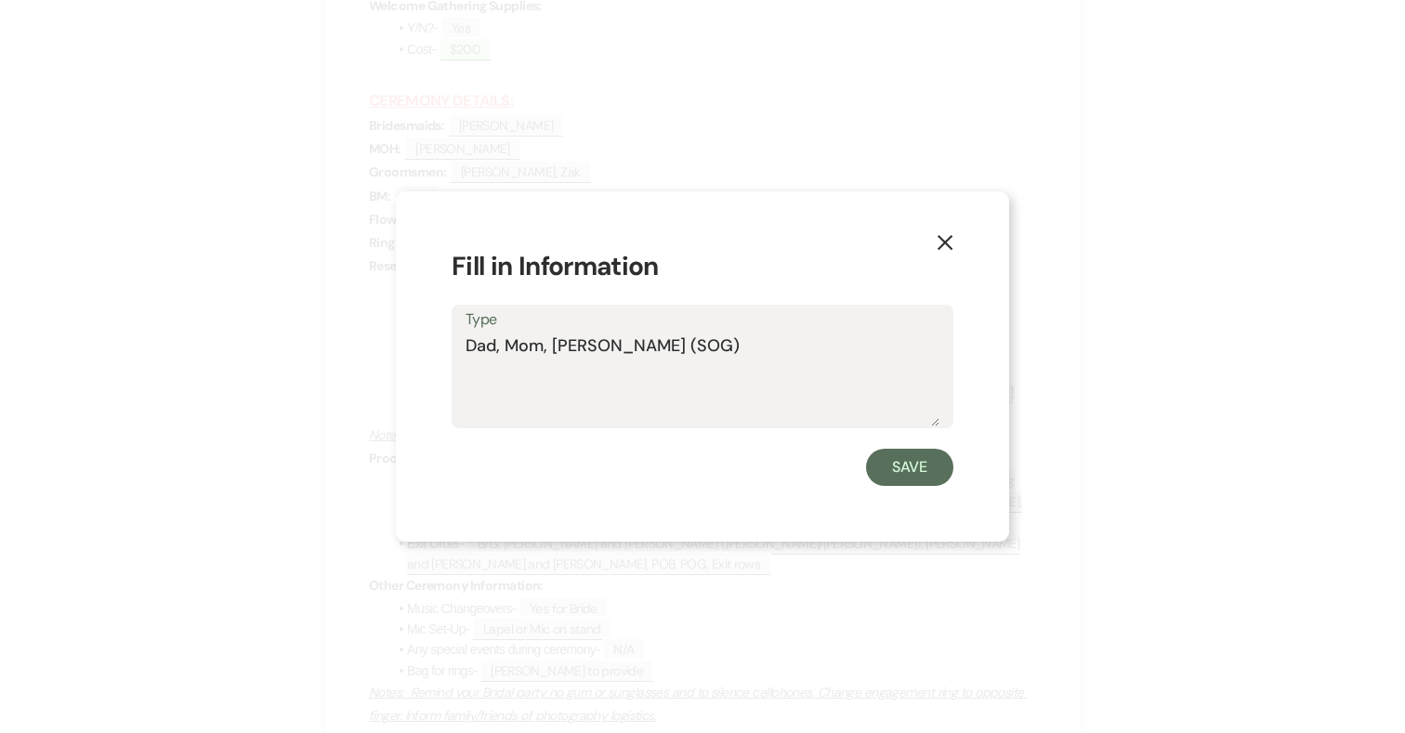
click at [569, 342] on textarea "Dad, Mom, Lily (SOG)" at bounding box center [702, 379] width 474 height 93
type textarea "Dad, Mom, Lilly (SOG)"
click at [913, 461] on button "Save" at bounding box center [909, 467] width 87 height 37
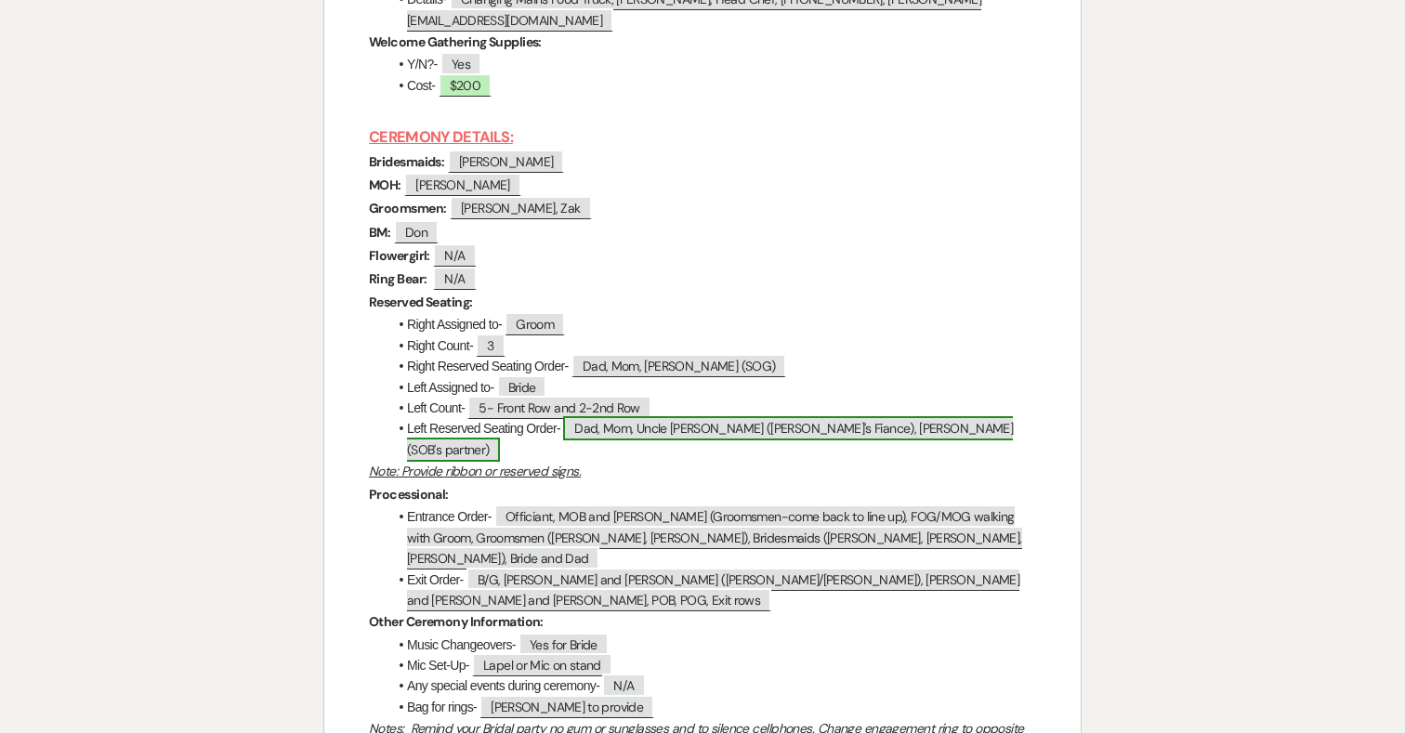
scroll to position [6694, 0]
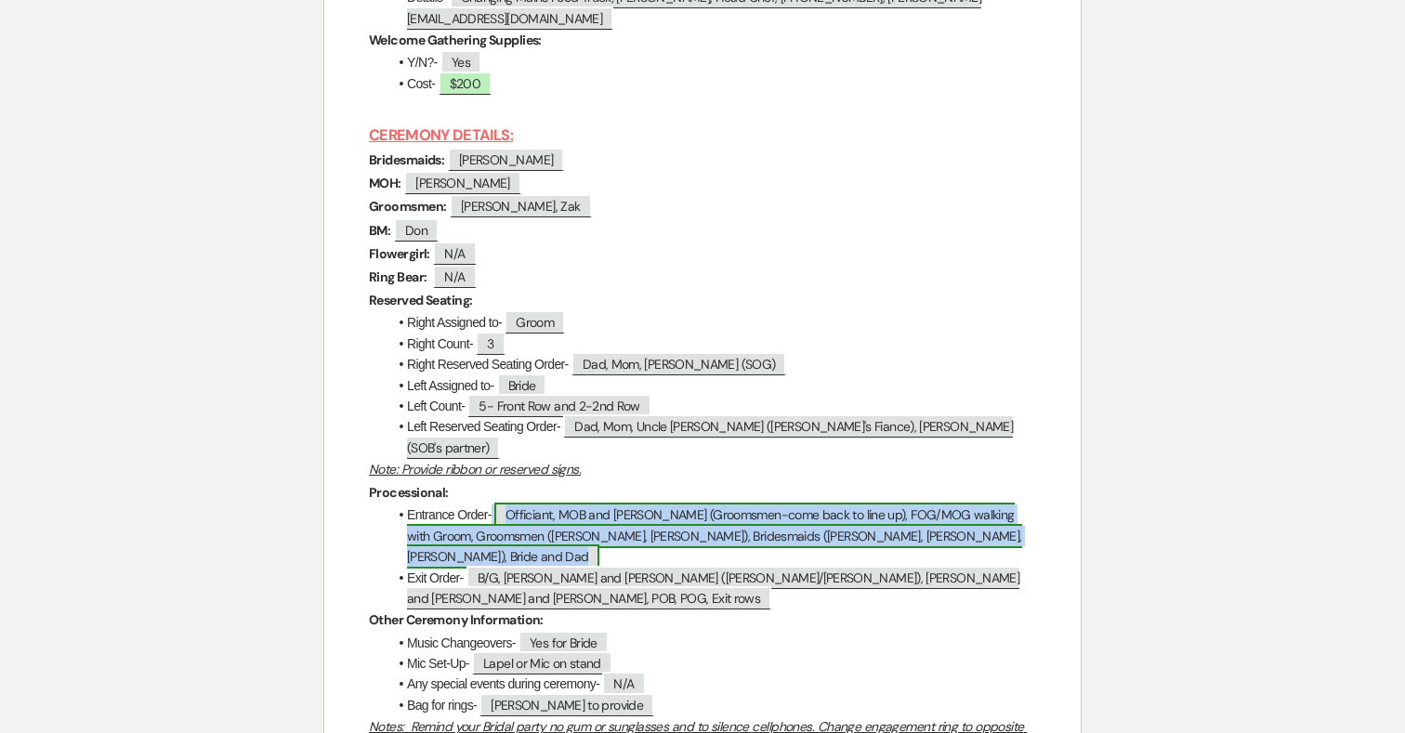
click at [548, 503] on span "Officiant, MOB and John (Groomsmen-come back to line up), FOG/MOG walking with …" at bounding box center [714, 536] width 615 height 66
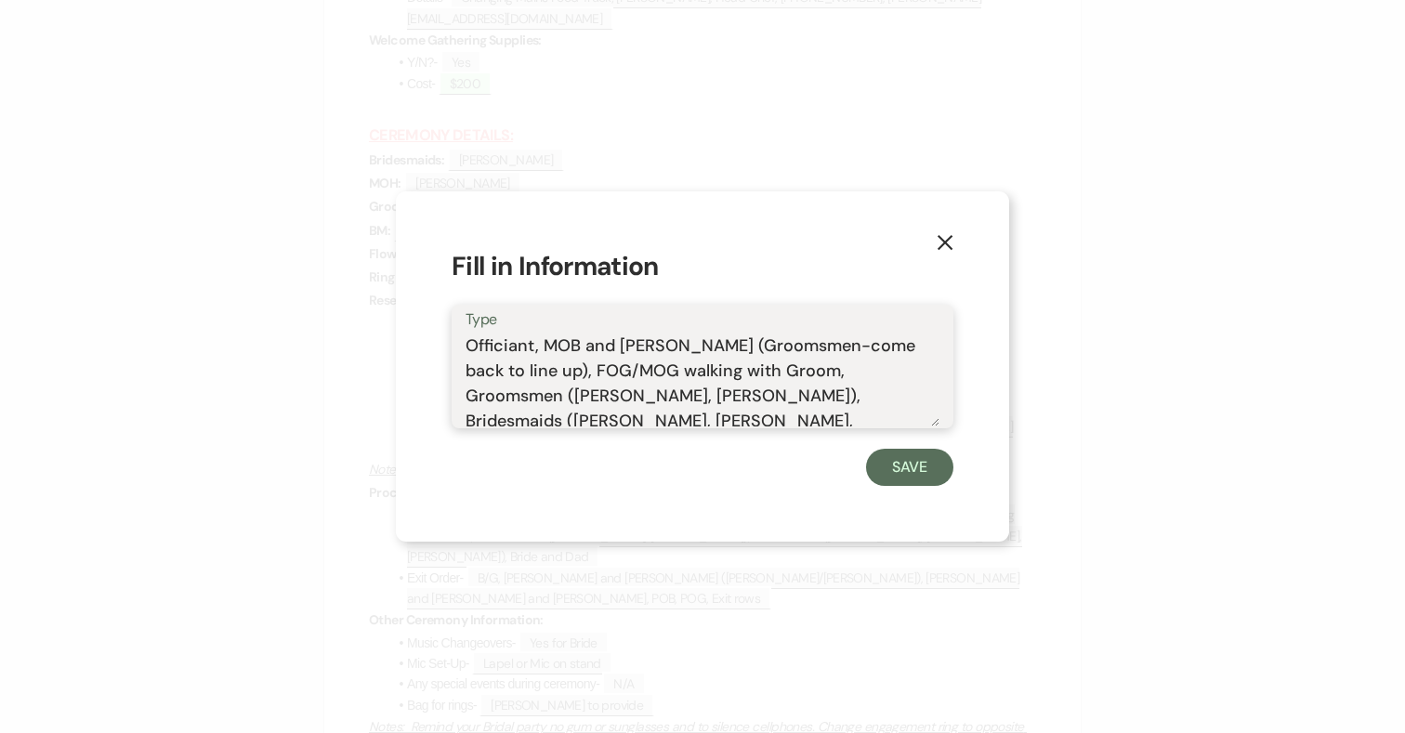
click at [533, 345] on textarea "Officiant, MOB and John (Groomsmen-come back to line up), FOG/MOG walking with …" at bounding box center [702, 379] width 474 height 93
click at [556, 345] on textarea "Officiant w/Lilly, MOB and John (Groomsmen-come back to line up), FOG/MOG walki…" at bounding box center [702, 379] width 474 height 93
click at [531, 346] on textarea "Officiant w/SOGLilly, MOB and John (Groomsmen-come back to line up), FOG/MOG wa…" at bounding box center [702, 379] width 474 height 93
click at [531, 342] on textarea "Officiant Clair w/SOGLilly, MOB and John (Groomsmen-come back to line up), FOG/…" at bounding box center [702, 379] width 474 height 93
click at [539, 343] on textarea "Officiant Clair w/SOGLilly, MOB and John (Groomsmen-come back to line up), FOG/…" at bounding box center [702, 379] width 474 height 93
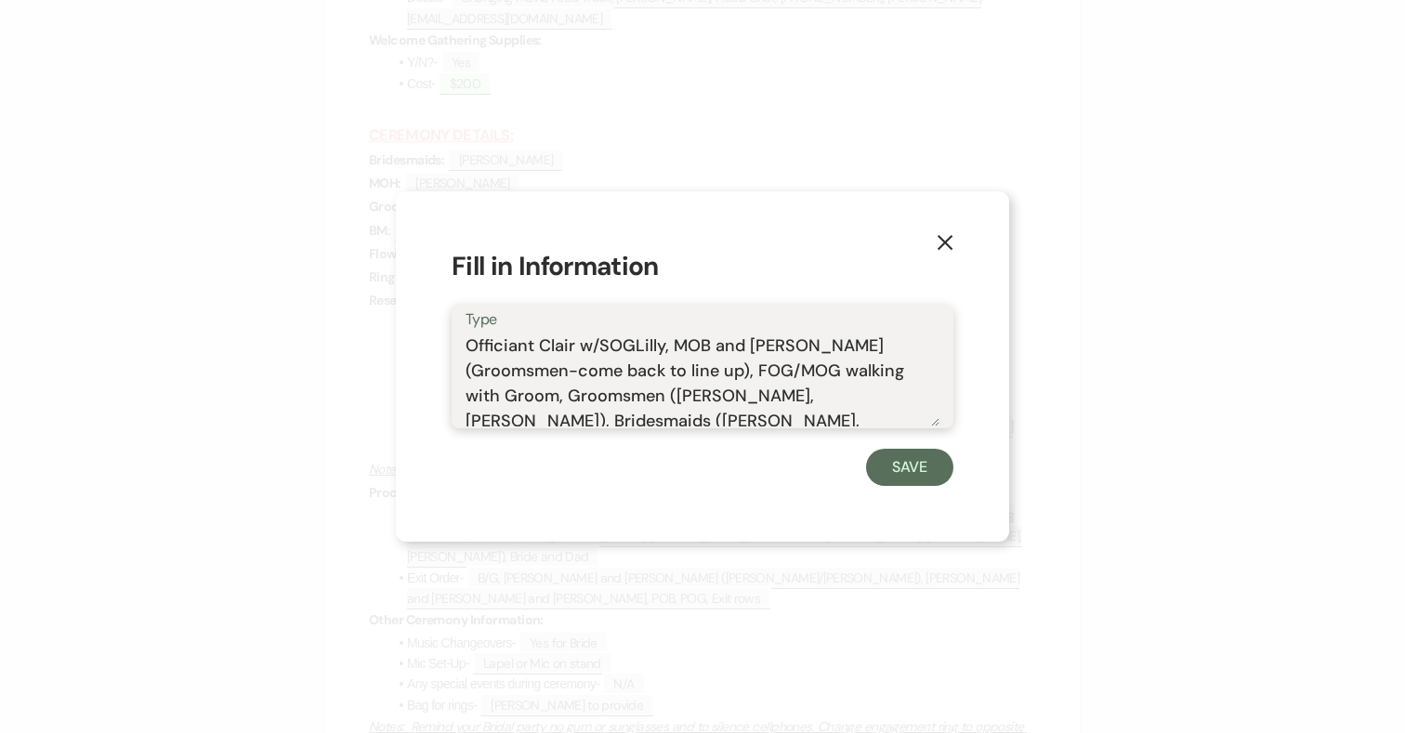
click at [576, 344] on textarea "Officiant Clair w/SOGLilly, MOB and John (Groomsmen-come back to line up), FOG/…" at bounding box center [702, 379] width 474 height 93
click at [573, 344] on textarea "Officiant Clair w/SOGLilly, MOB and John (Groomsmen-come back to line up), FOG/…" at bounding box center [702, 379] width 474 height 93
click at [694, 347] on textarea "Officiant Claire (SOG) w/SOGLilly, MOB and John (Groomsmen-come back to line up…" at bounding box center [702, 379] width 474 height 93
type textarea "Officiant Claire (SOG) w/SOG-Lilly, MOB and John (Groomsmen-come back to line u…"
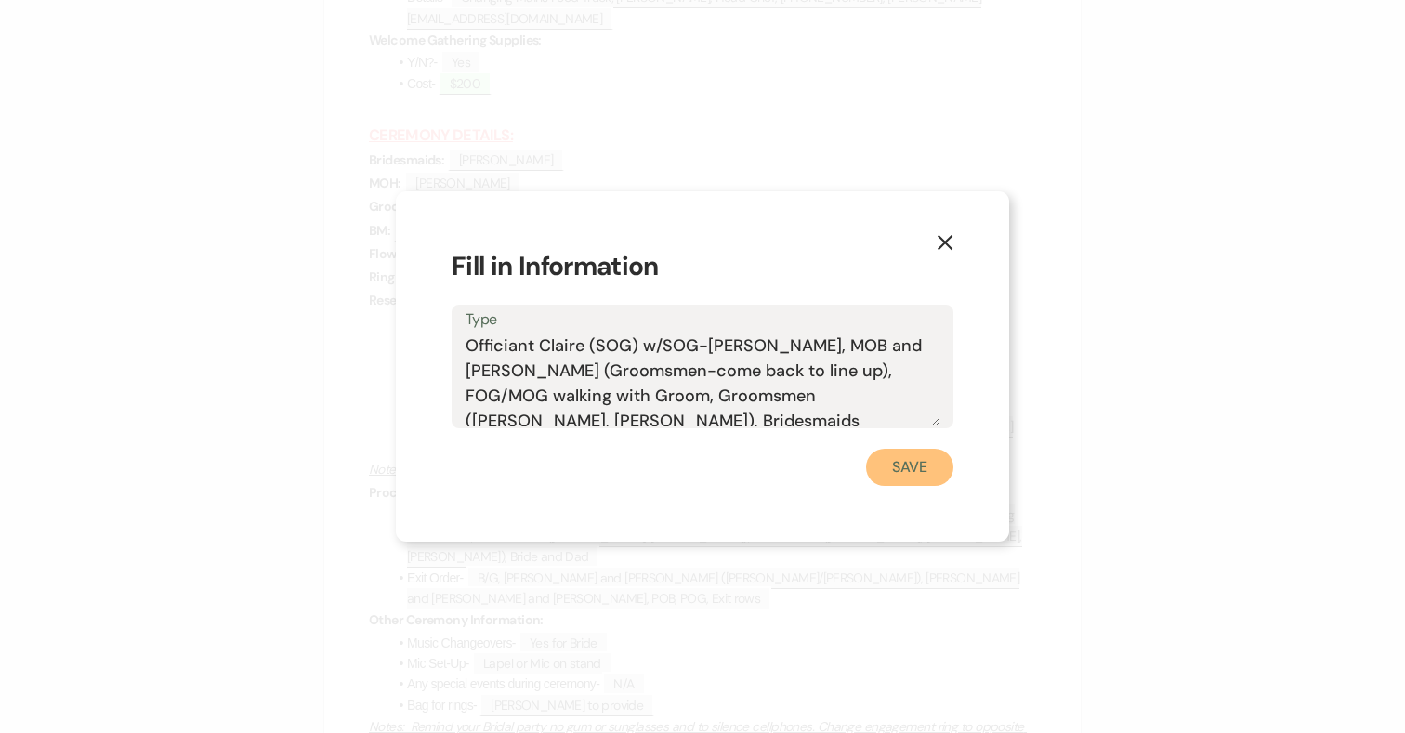
click at [892, 469] on button "Save" at bounding box center [909, 467] width 87 height 37
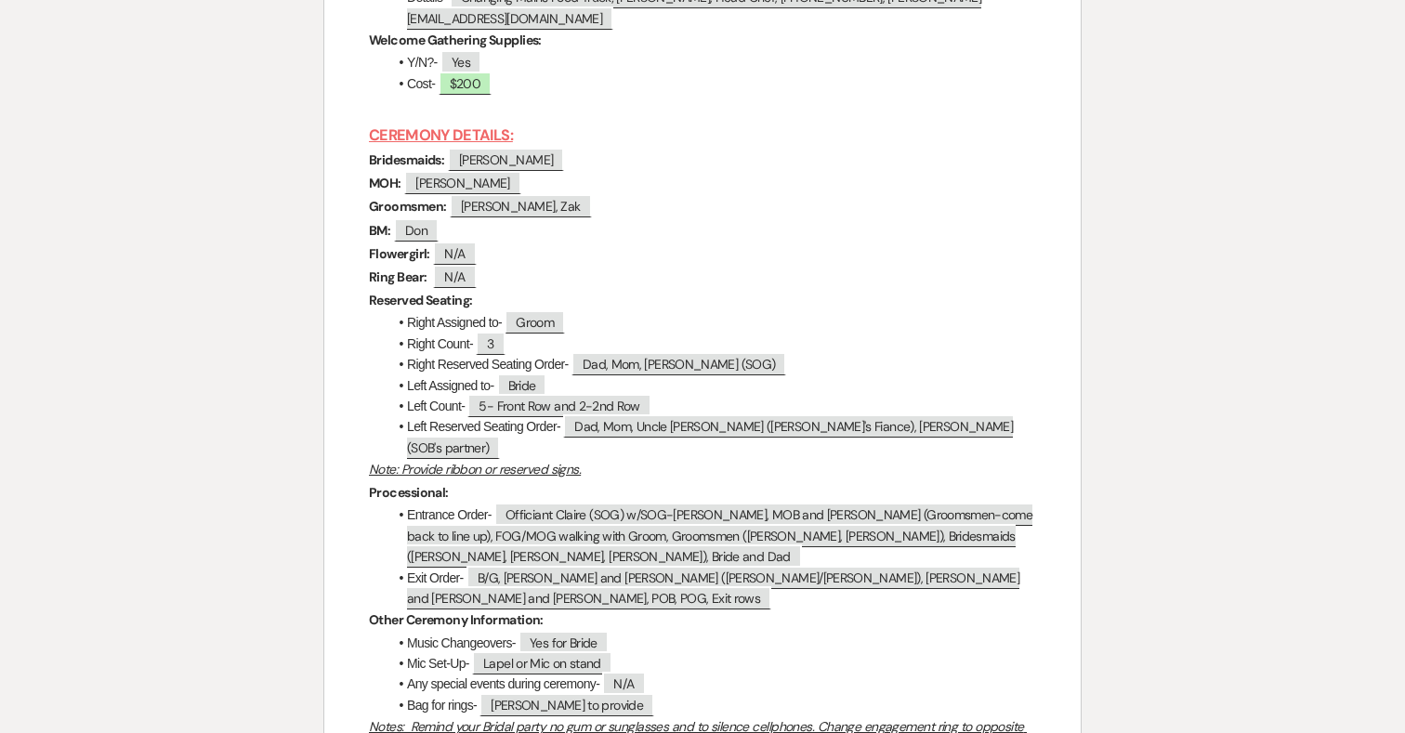
click at [974, 354] on li "Right Reserved Seating Order- Dad, Mom, Lilly (SOG)" at bounding box center [711, 364] width 648 height 20
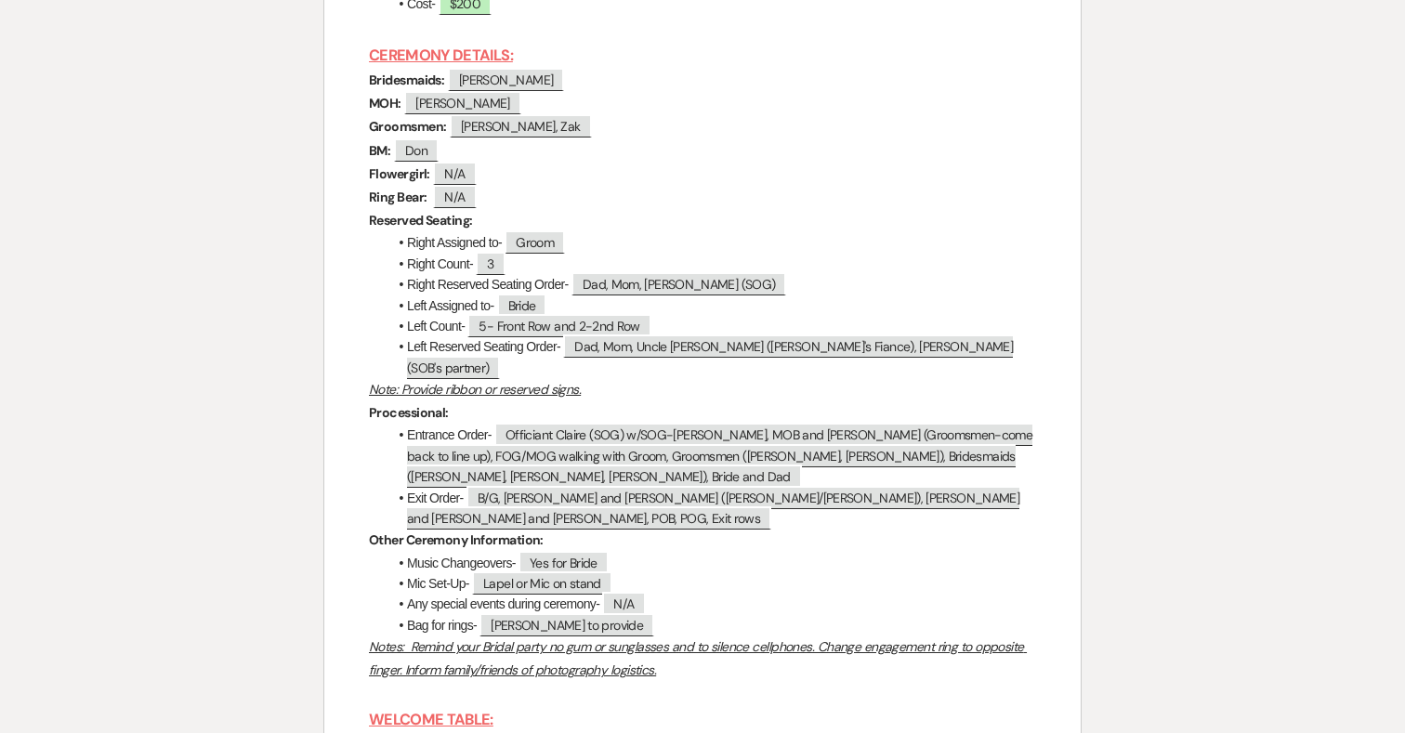
scroll to position [6786, 0]
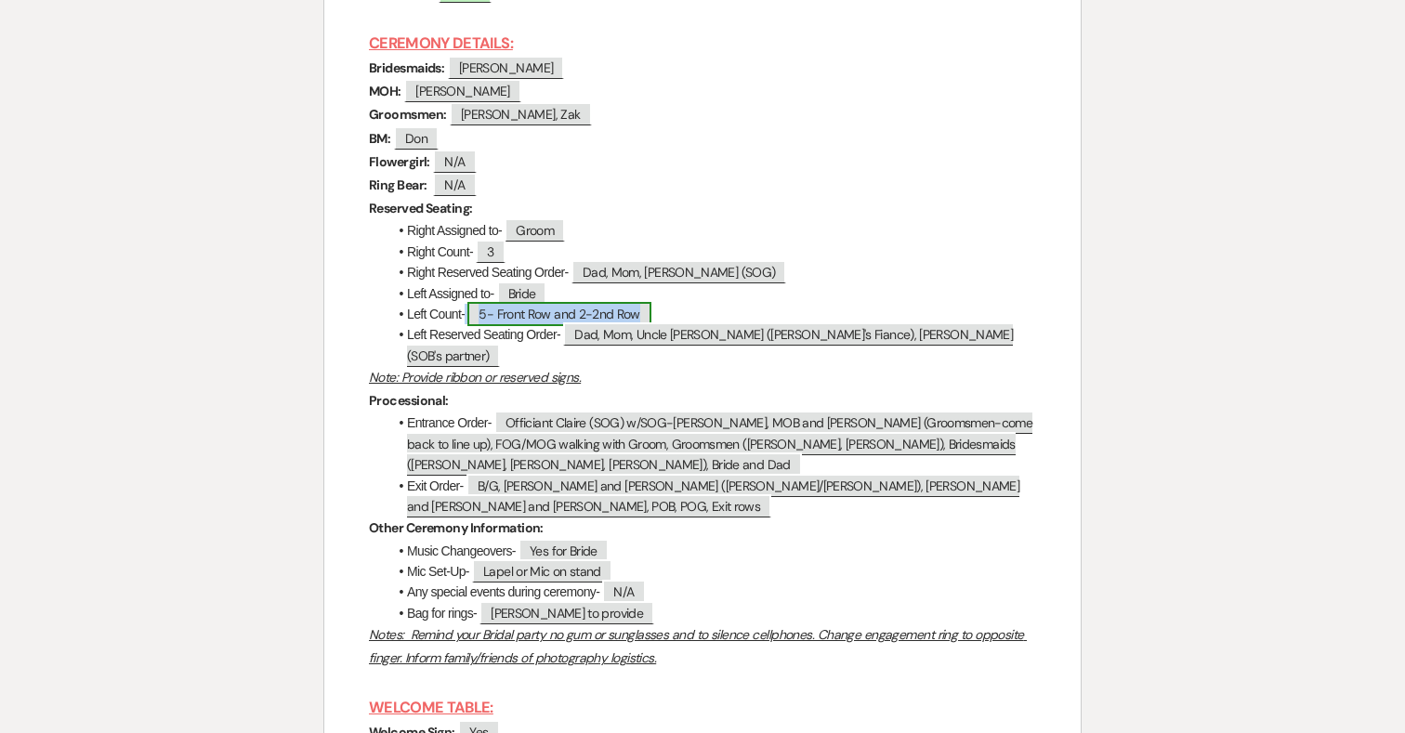
click at [483, 302] on span "5- Front Row and 2-2nd Row" at bounding box center [558, 314] width 183 height 24
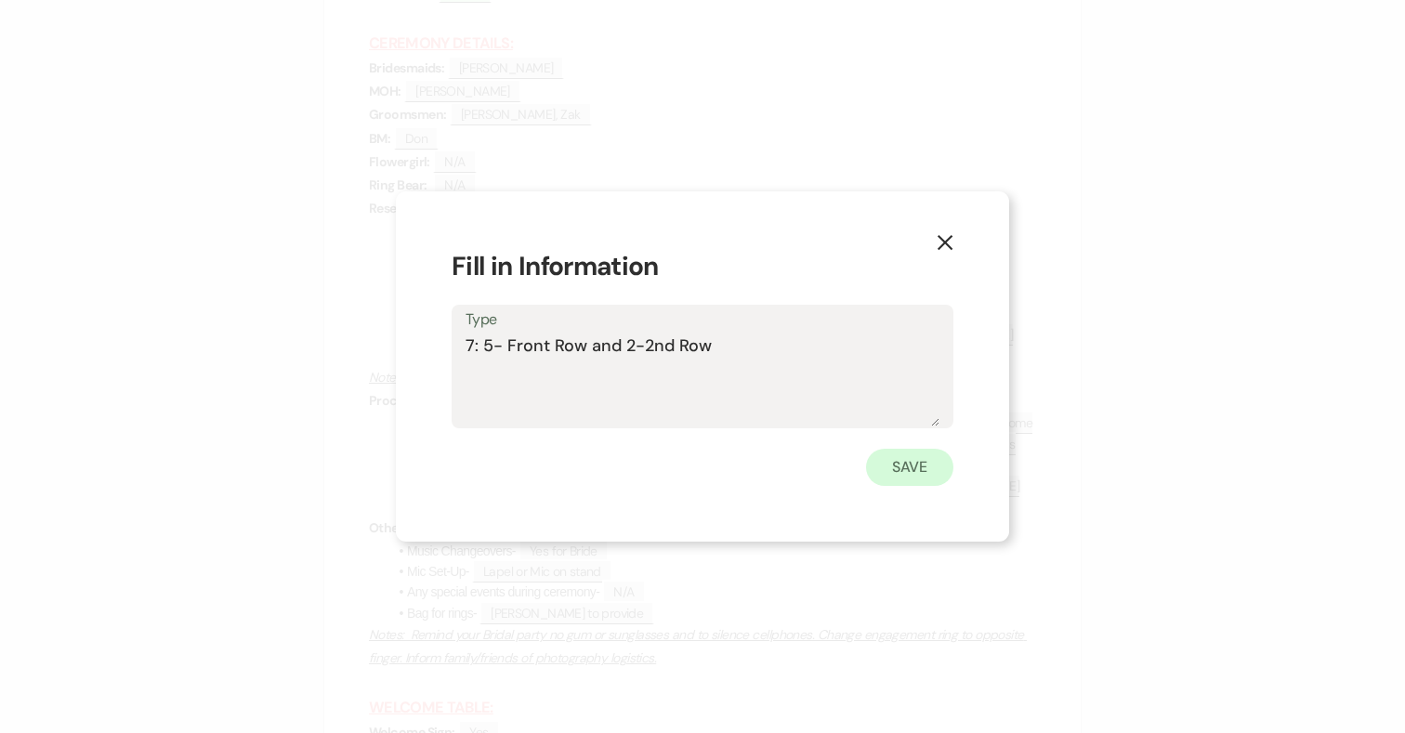
type textarea "7: 5- Front Row and 2-2nd Row"
click at [937, 471] on button "Save" at bounding box center [909, 467] width 87 height 37
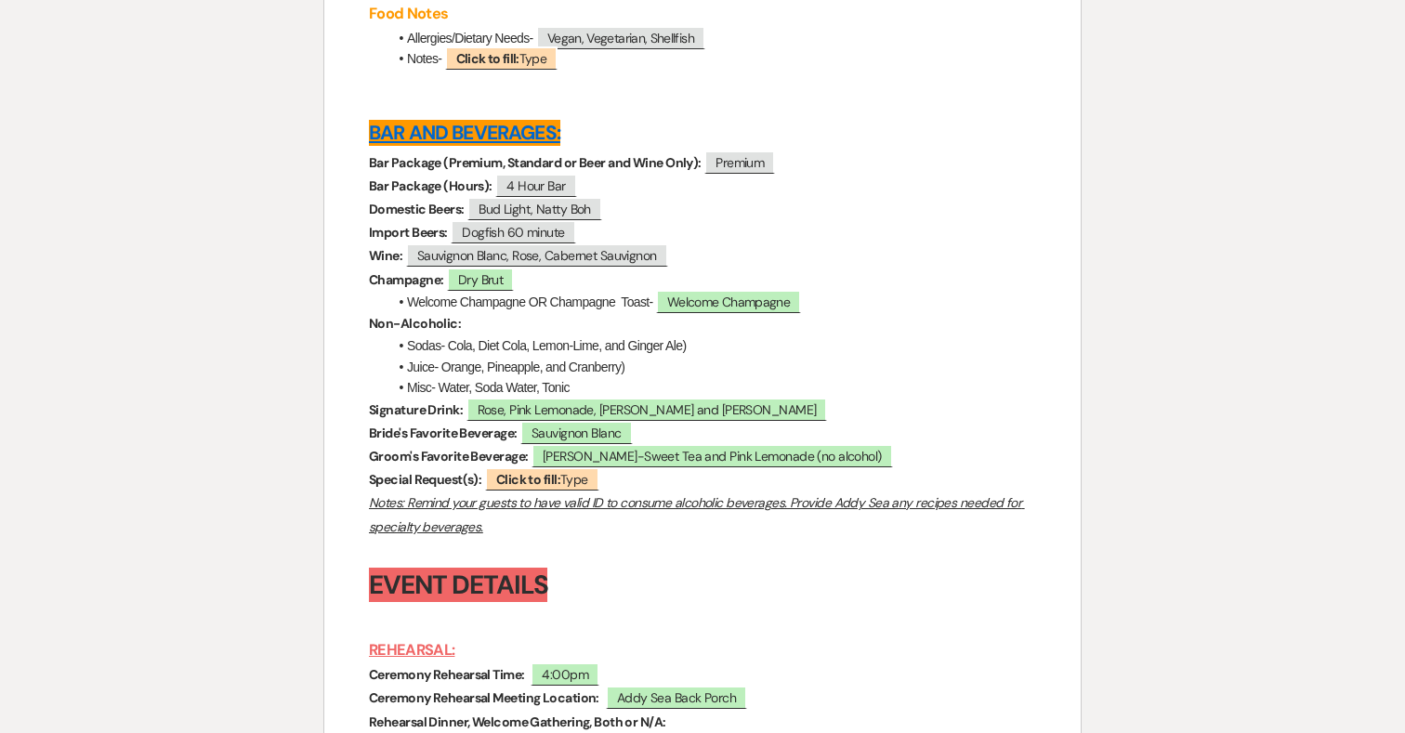
scroll to position [5850, 0]
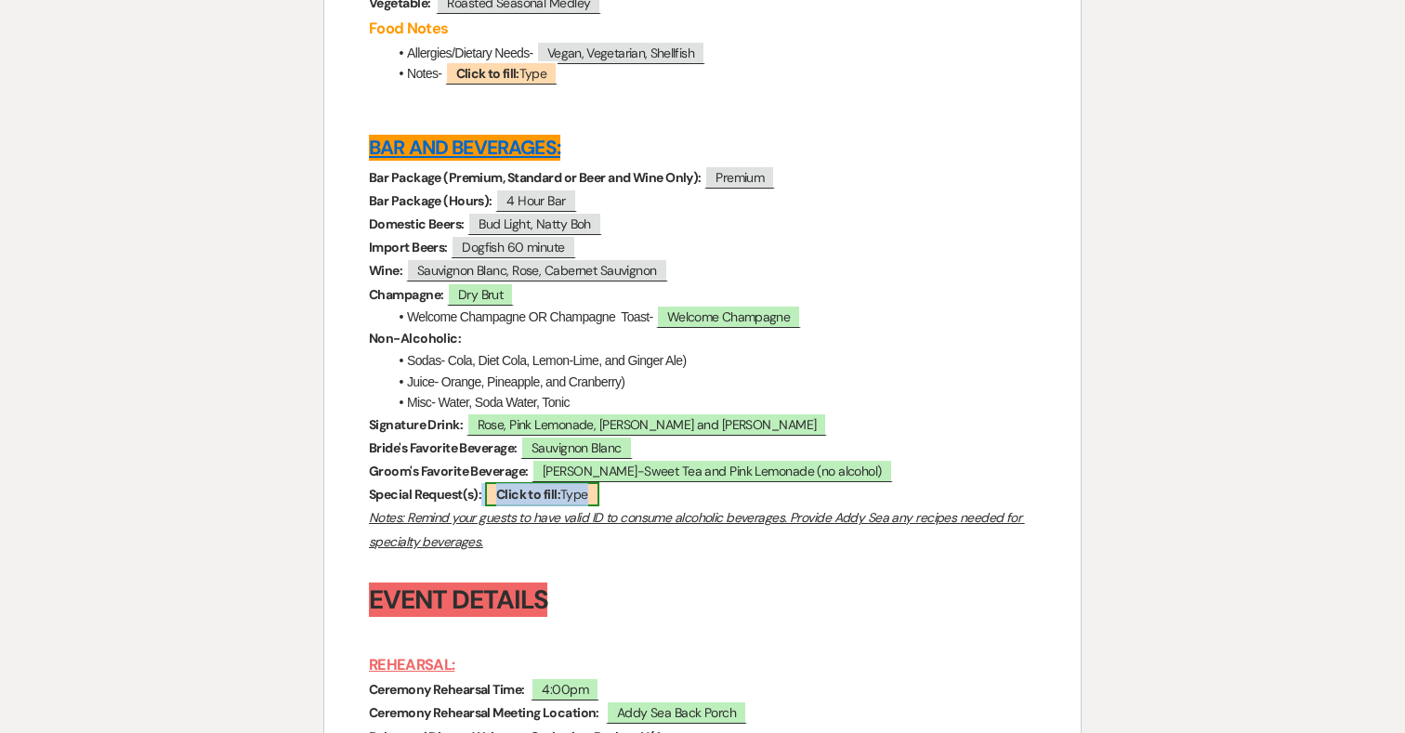
click at [552, 486] on b "Click to fill:" at bounding box center [528, 494] width 64 height 17
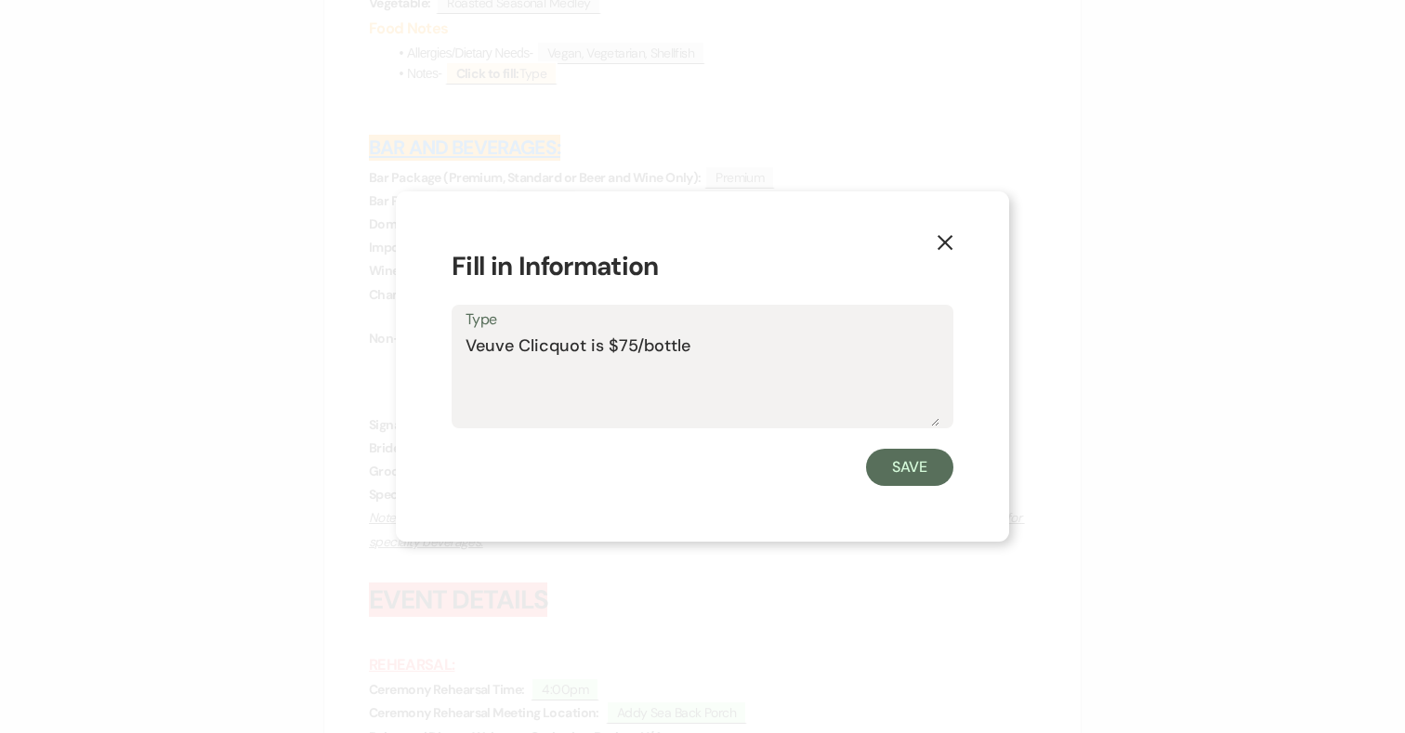
drag, startPoint x: 587, startPoint y: 343, endPoint x: 782, endPoint y: 339, distance: 195.1
click at [782, 339] on textarea "Veuve Clicquot is $75/bottle" at bounding box center [702, 379] width 474 height 93
type textarea "Veuve Clicquot 6 bottles"
click at [935, 461] on button "Save" at bounding box center [909, 467] width 87 height 37
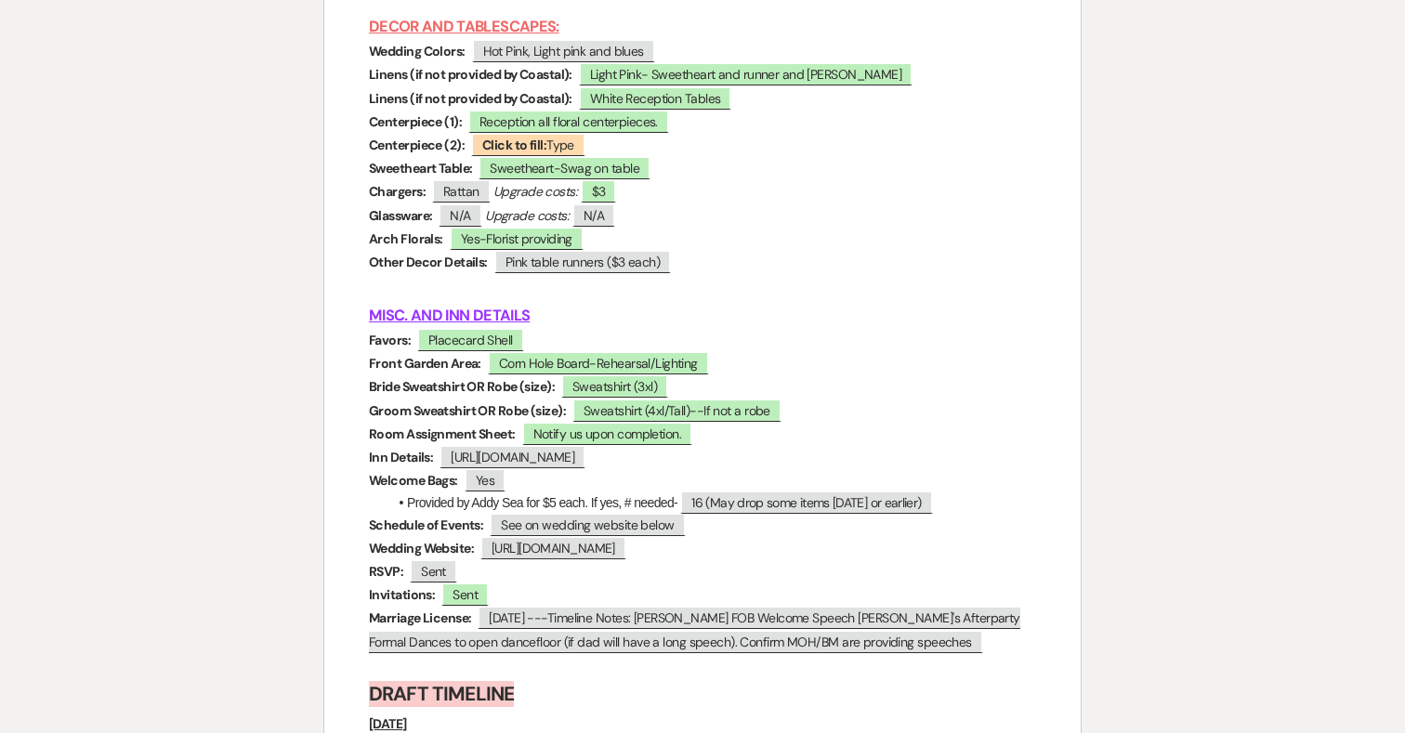
scroll to position [7901, 0]
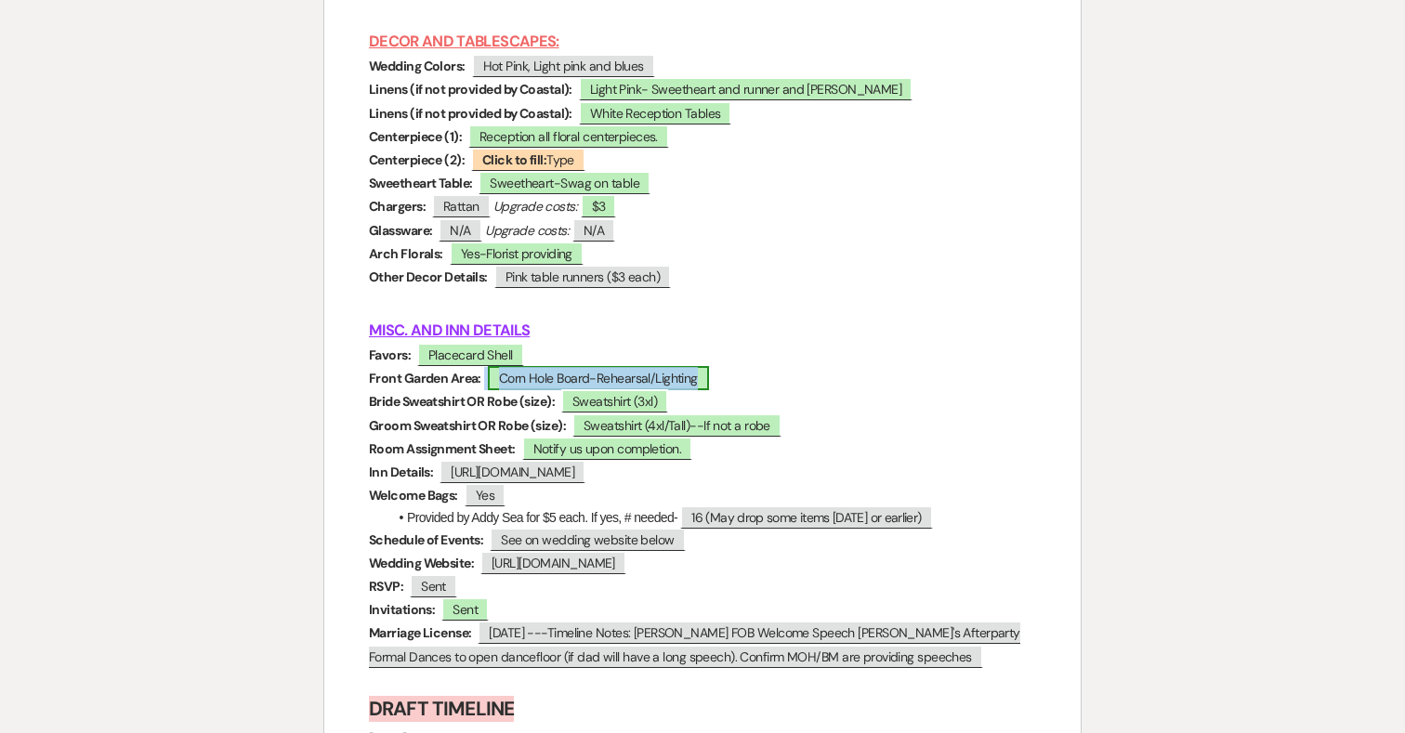
click at [619, 366] on span "Corn Hole Board-Rehearsal/Lighting" at bounding box center [598, 378] width 221 height 24
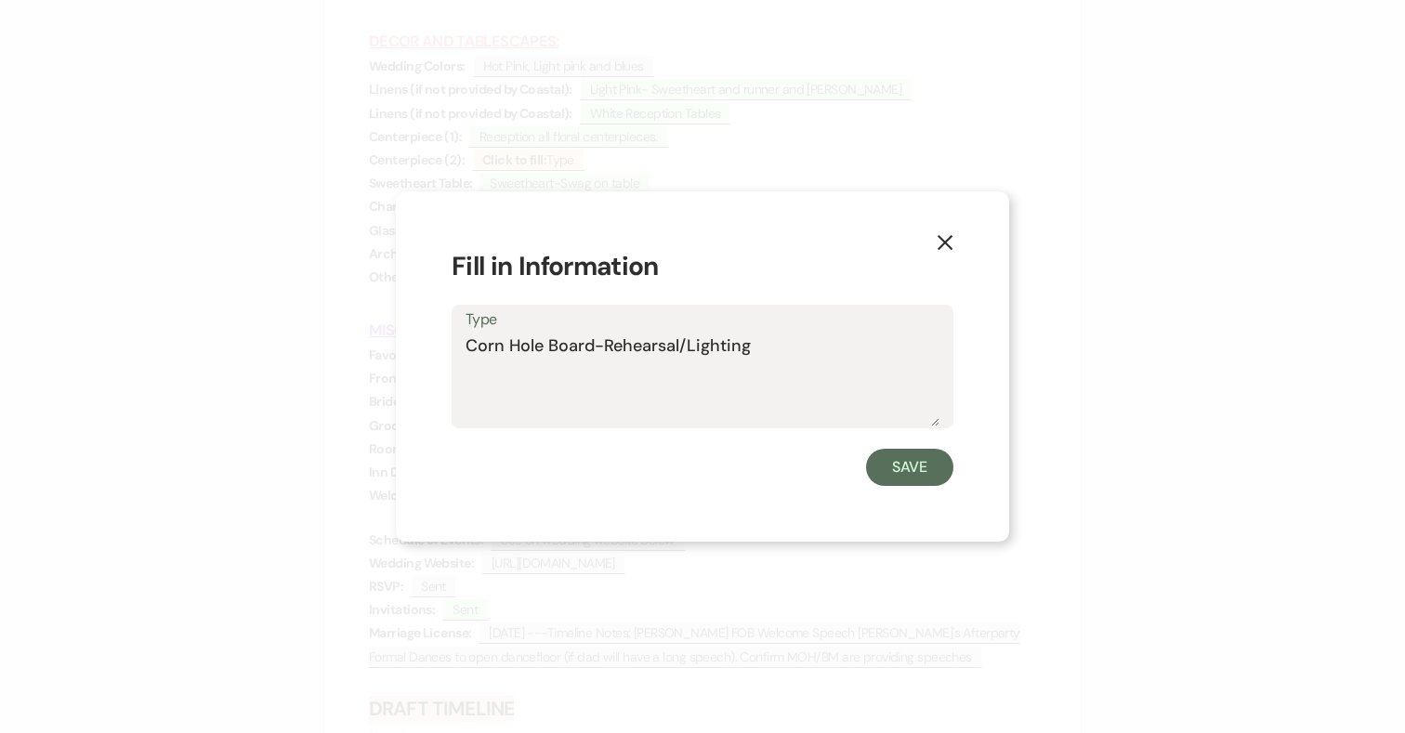
drag, startPoint x: 770, startPoint y: 347, endPoint x: 682, endPoint y: 345, distance: 88.3
click at [682, 345] on textarea "Corn Hole Board-Rehearsal/Lighting" at bounding box center [702, 379] width 474 height 93
type textarea "Corn Hole Board-Rehearsal"
click at [922, 460] on button "Save" at bounding box center [909, 467] width 87 height 37
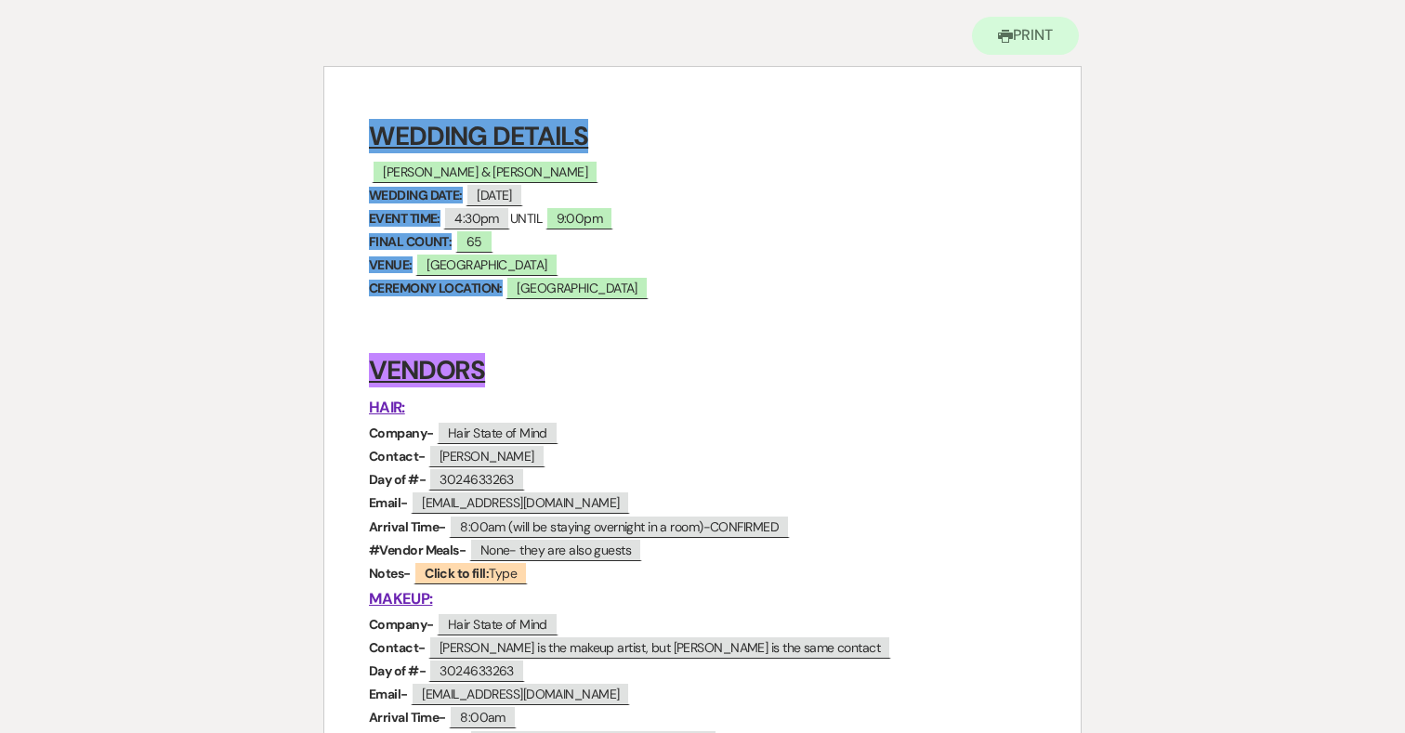
scroll to position [0, 0]
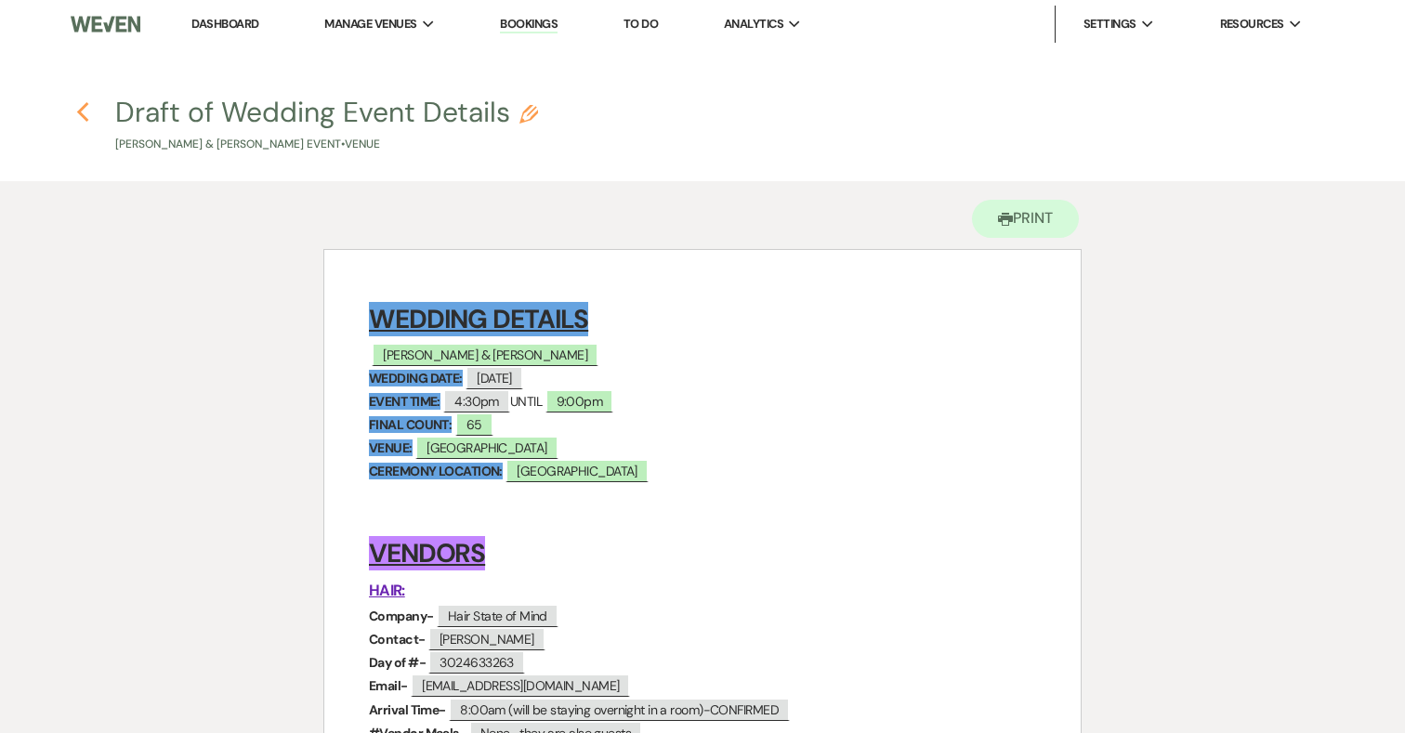
click at [86, 107] on icon "Previous" at bounding box center [83, 112] width 14 height 22
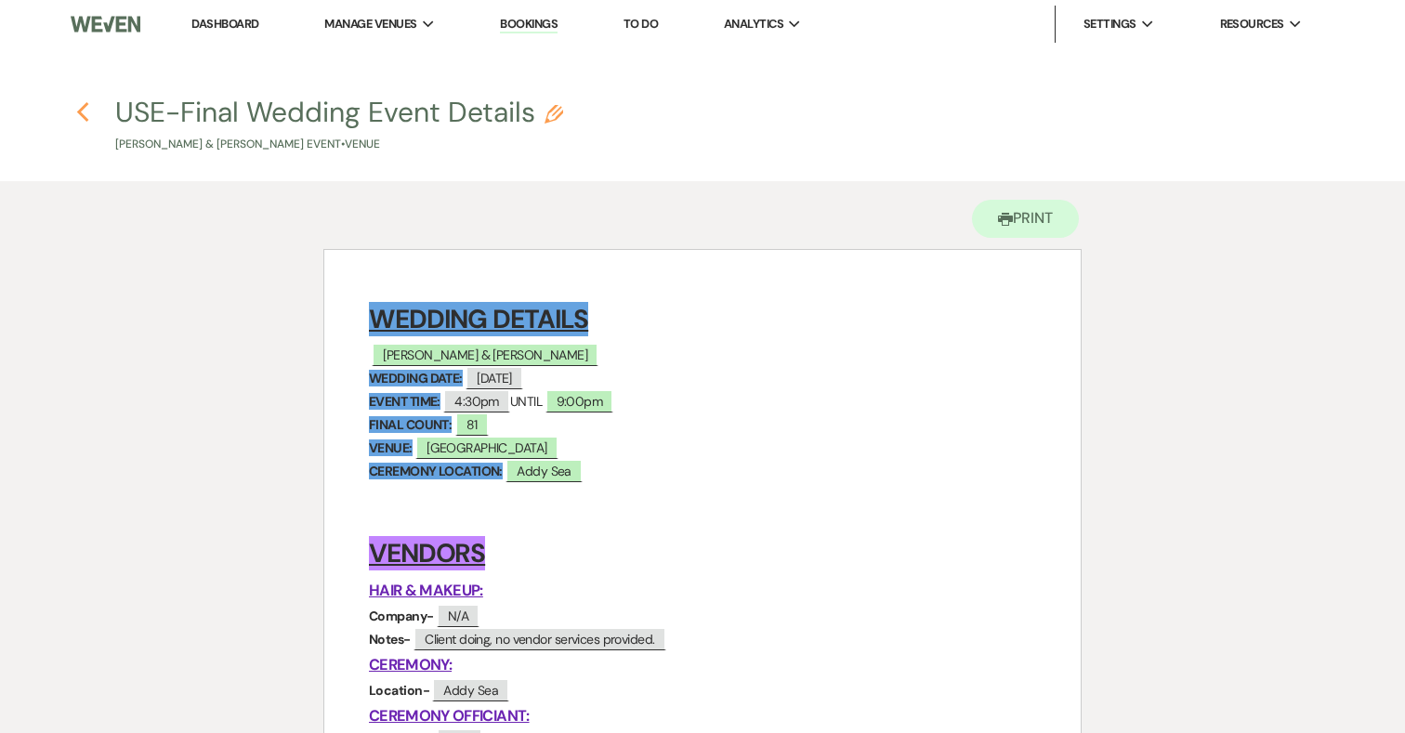
click at [86, 113] on icon "Previous" at bounding box center [83, 112] width 14 height 22
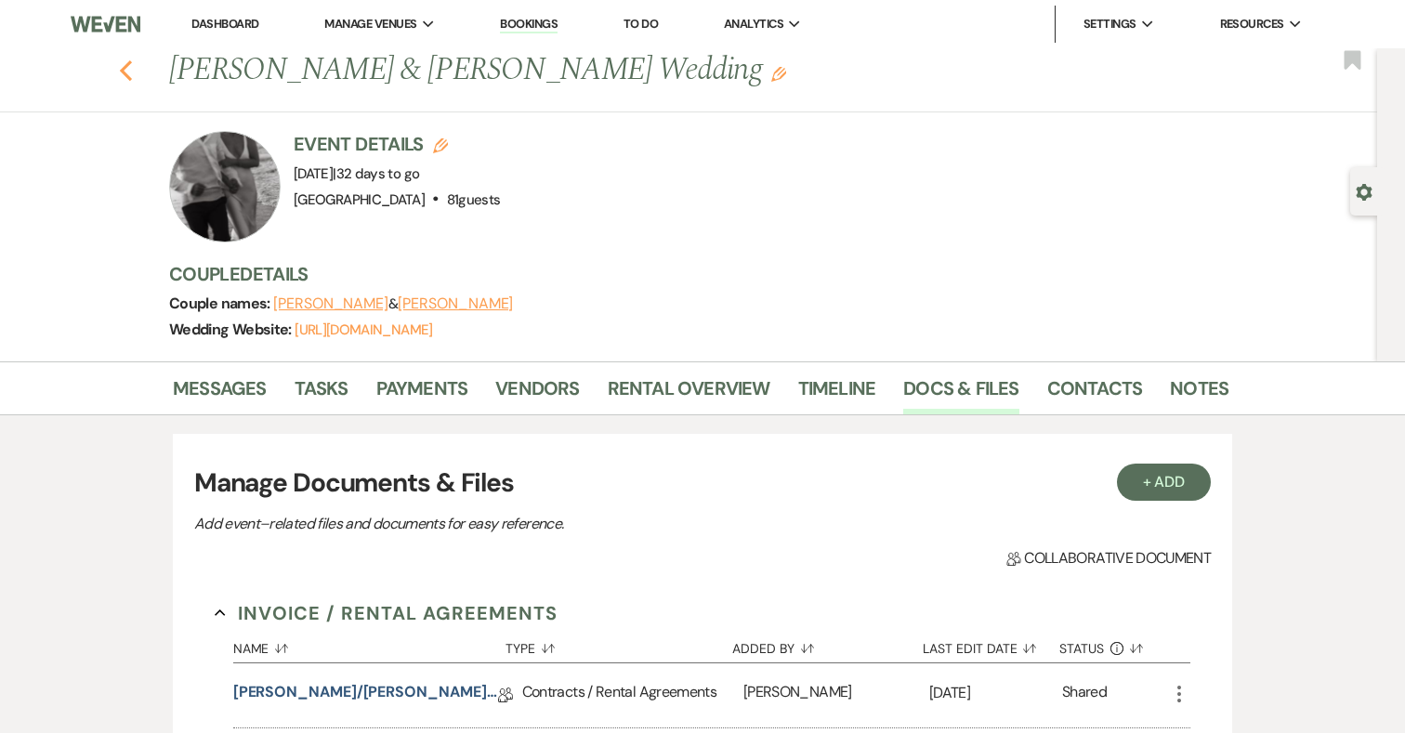
click at [132, 72] on icon "Previous" at bounding box center [126, 70] width 14 height 22
click at [549, 17] on link "Bookings" at bounding box center [529, 25] width 58 height 18
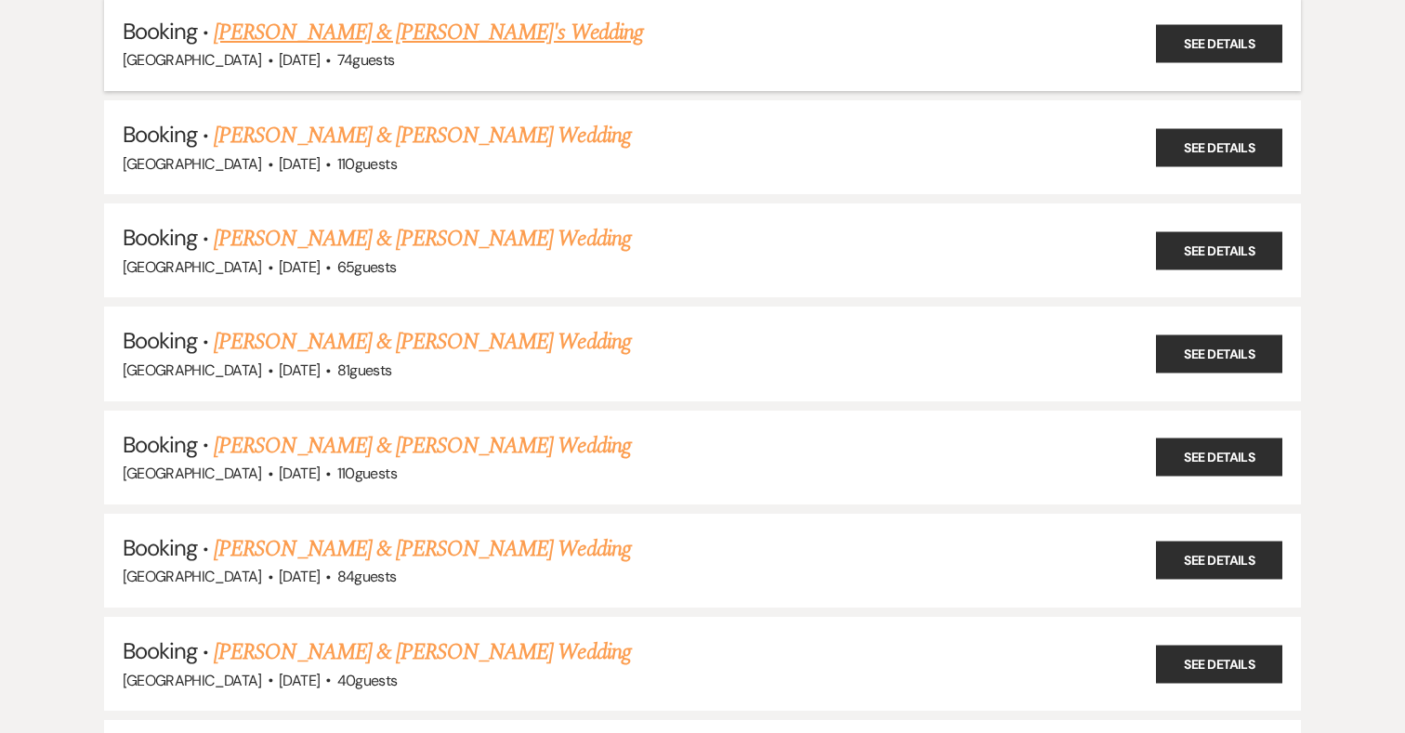
scroll to position [353, 0]
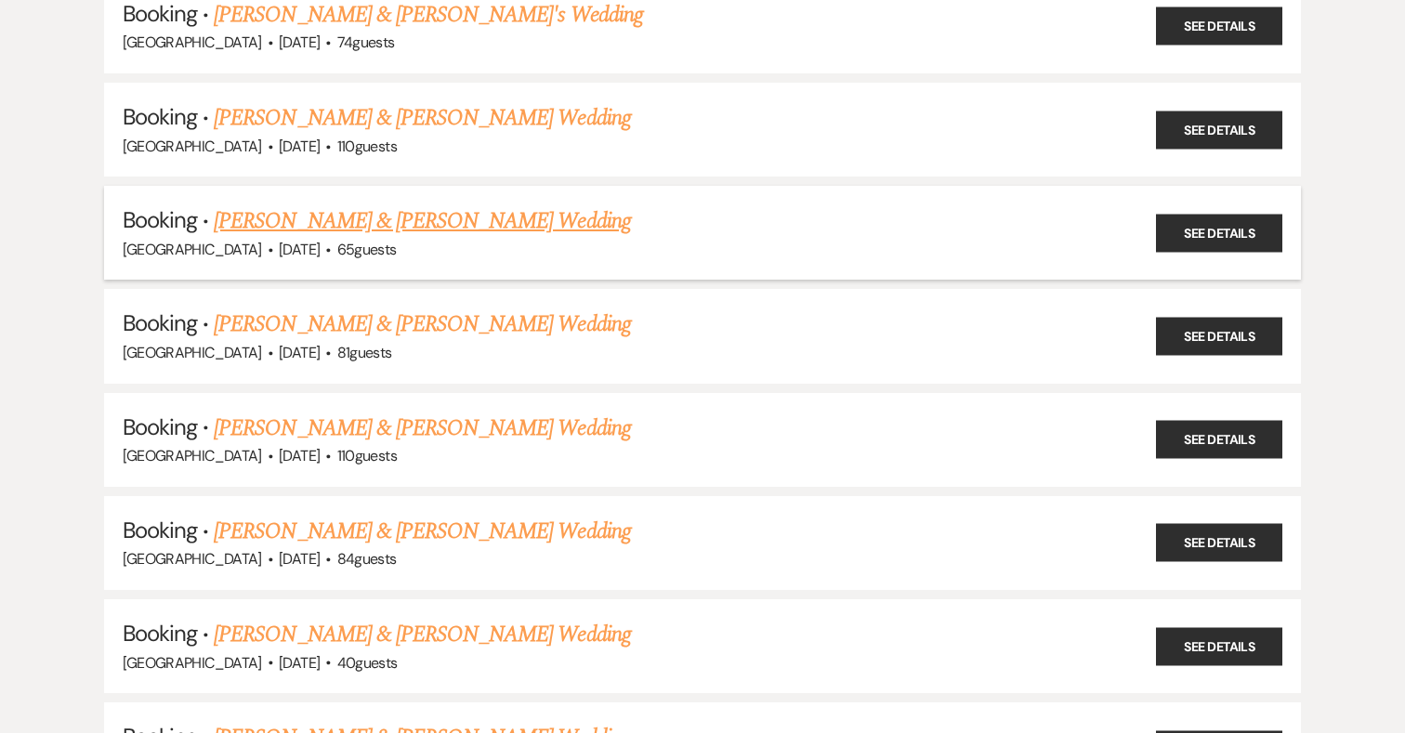
click at [507, 225] on link "Paul Enderson & Olivia Davidson's Wedding" at bounding box center [422, 220] width 416 height 33
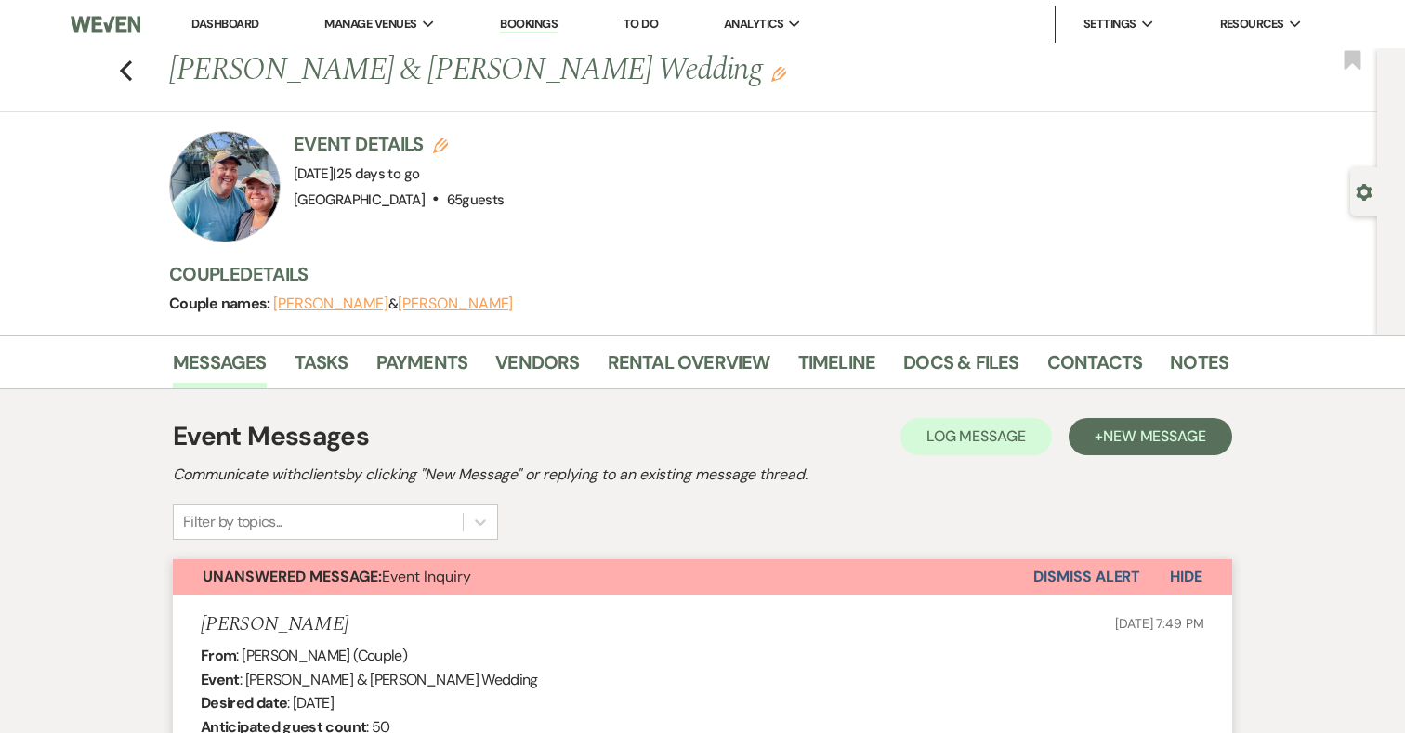
click at [435, 144] on use "button" at bounding box center [440, 145] width 15 height 15
select select "698"
select select "eventDateAnd"
select select "false"
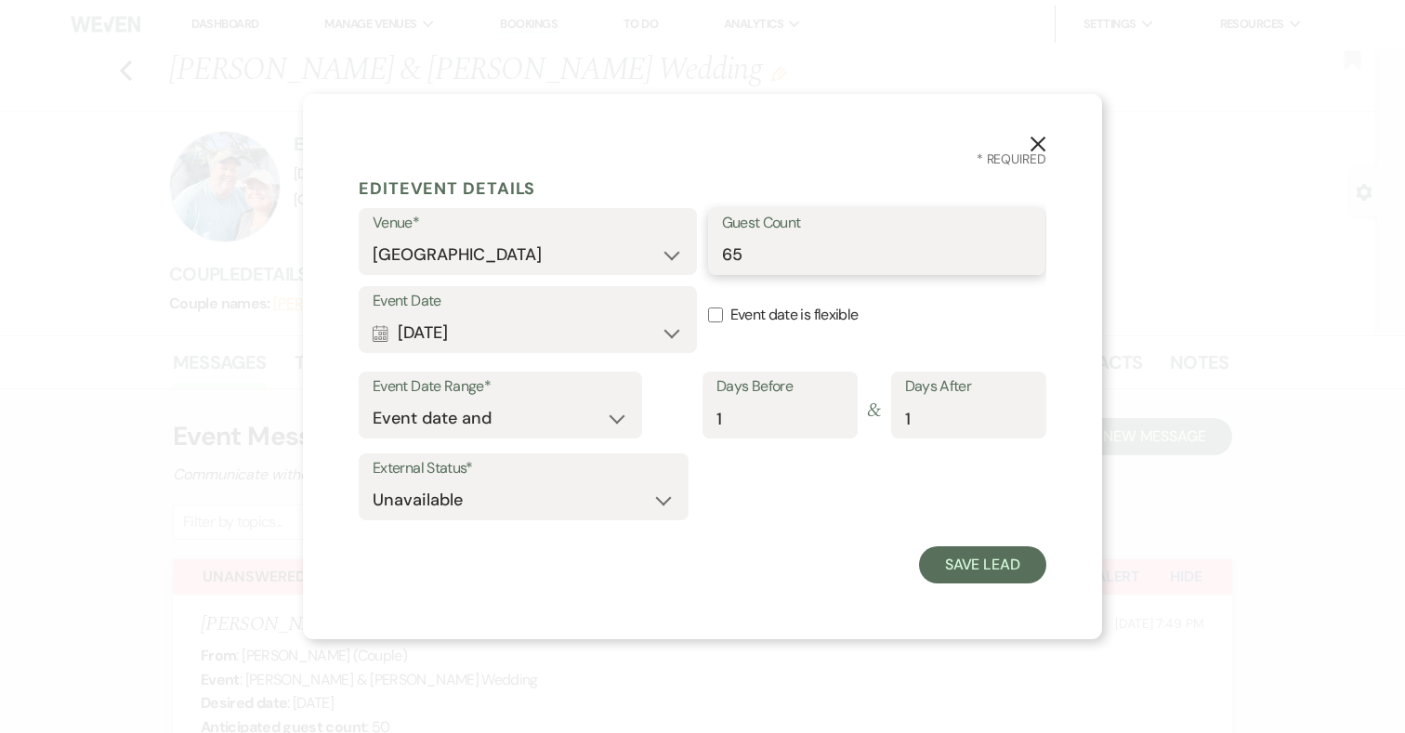
drag, startPoint x: 797, startPoint y: 247, endPoint x: 663, endPoint y: 247, distance: 133.8
click at [663, 247] on div "Venue* Addy Sea Historic Oceanfront Inn Guest Count 65" at bounding box center [702, 247] width 687 height 78
type input "58"
click at [983, 569] on button "Save Lead" at bounding box center [982, 564] width 127 height 37
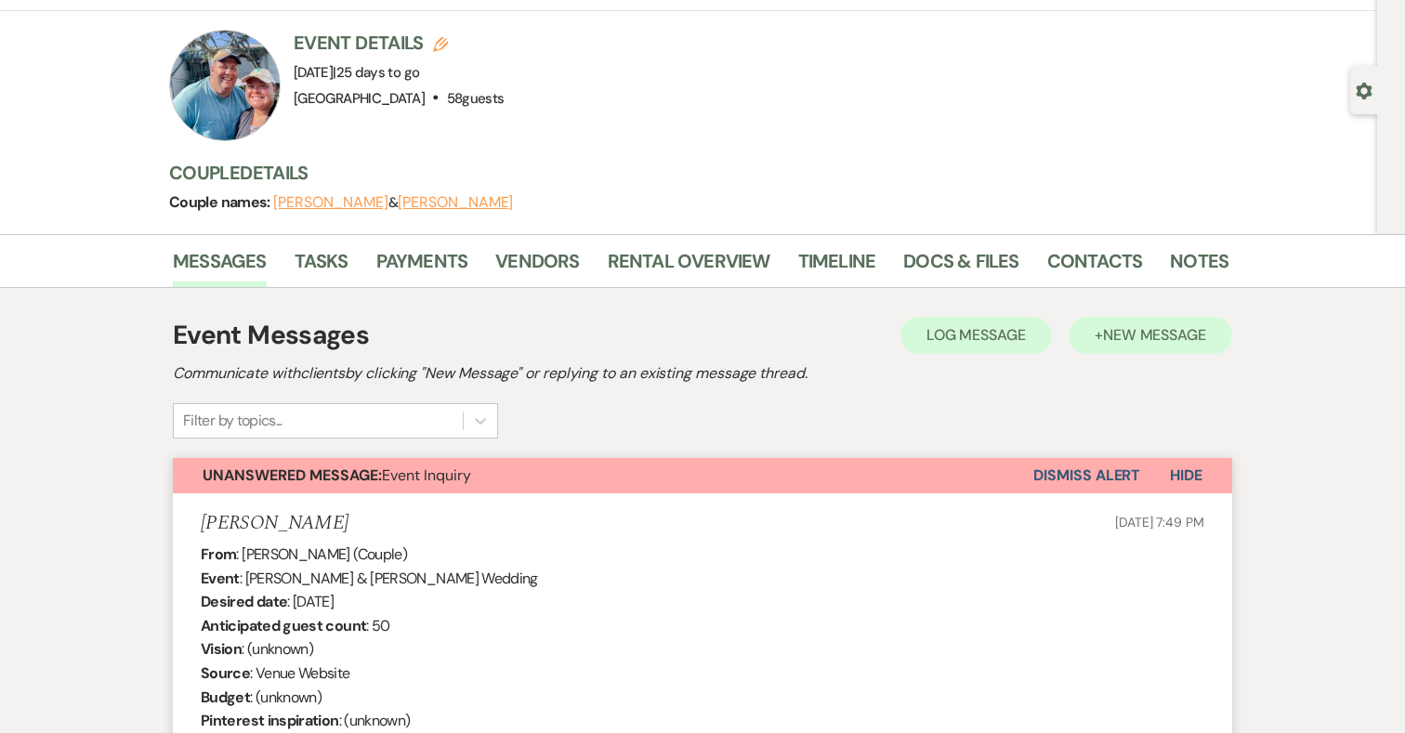
scroll to position [105, 0]
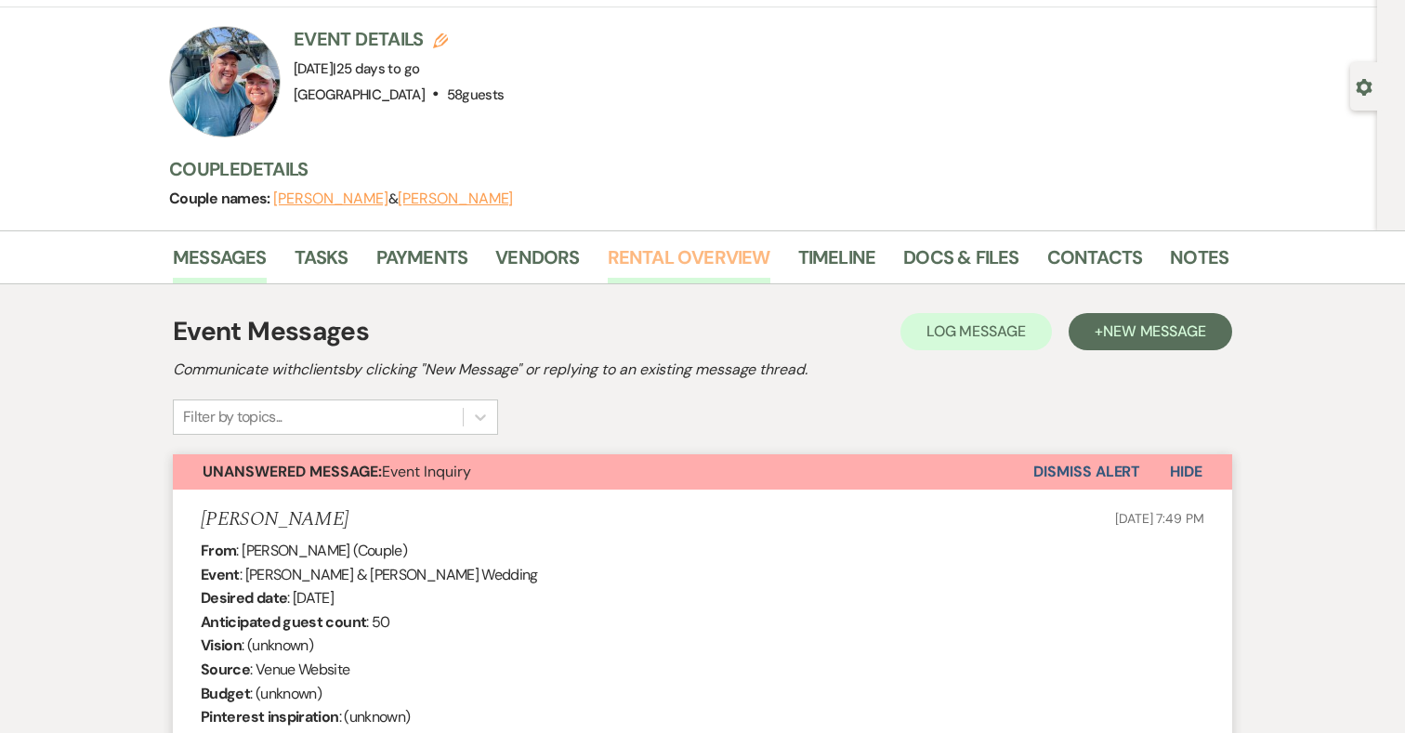
click at [665, 261] on link "Rental Overview" at bounding box center [689, 262] width 163 height 41
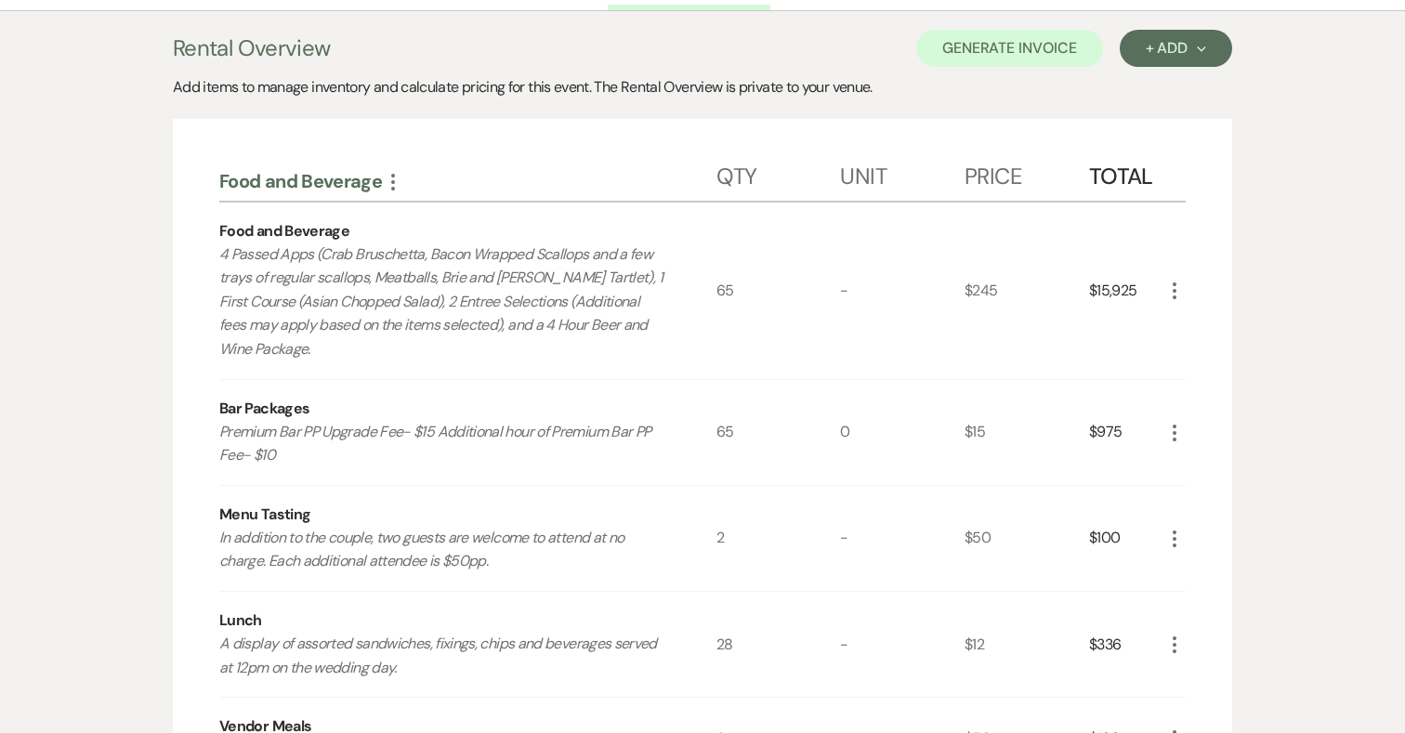
scroll to position [386, 0]
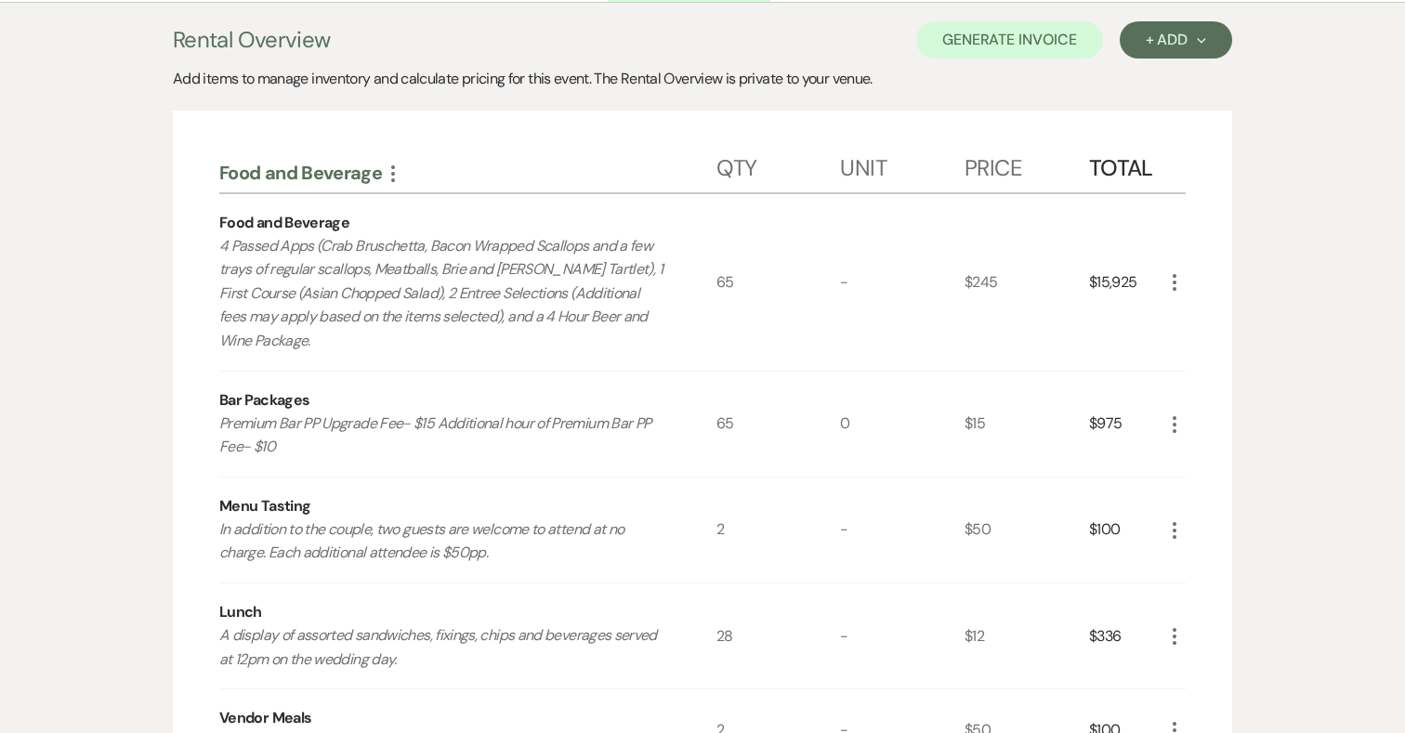
click at [1172, 271] on icon "More" at bounding box center [1174, 282] width 22 height 22
click at [1195, 306] on button "Pencil Edit" at bounding box center [1211, 319] width 97 height 30
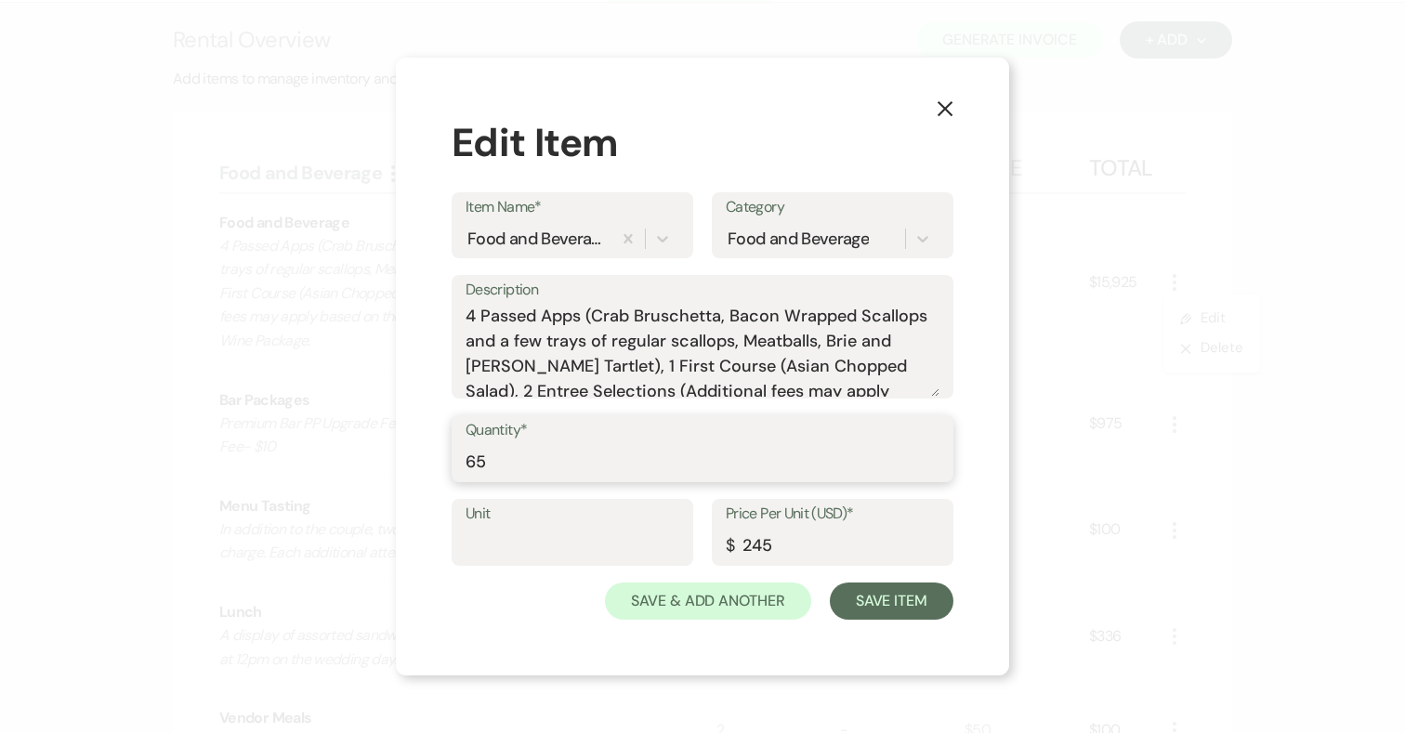
drag, startPoint x: 495, startPoint y: 458, endPoint x: 433, endPoint y: 458, distance: 62.2
click at [433, 458] on div "X Edit Item Item Name* Food and Beverage Category Food and Beverage Description…" at bounding box center [702, 367] width 613 height 618
type input "55"
click at [887, 595] on button "Save Item" at bounding box center [892, 600] width 124 height 37
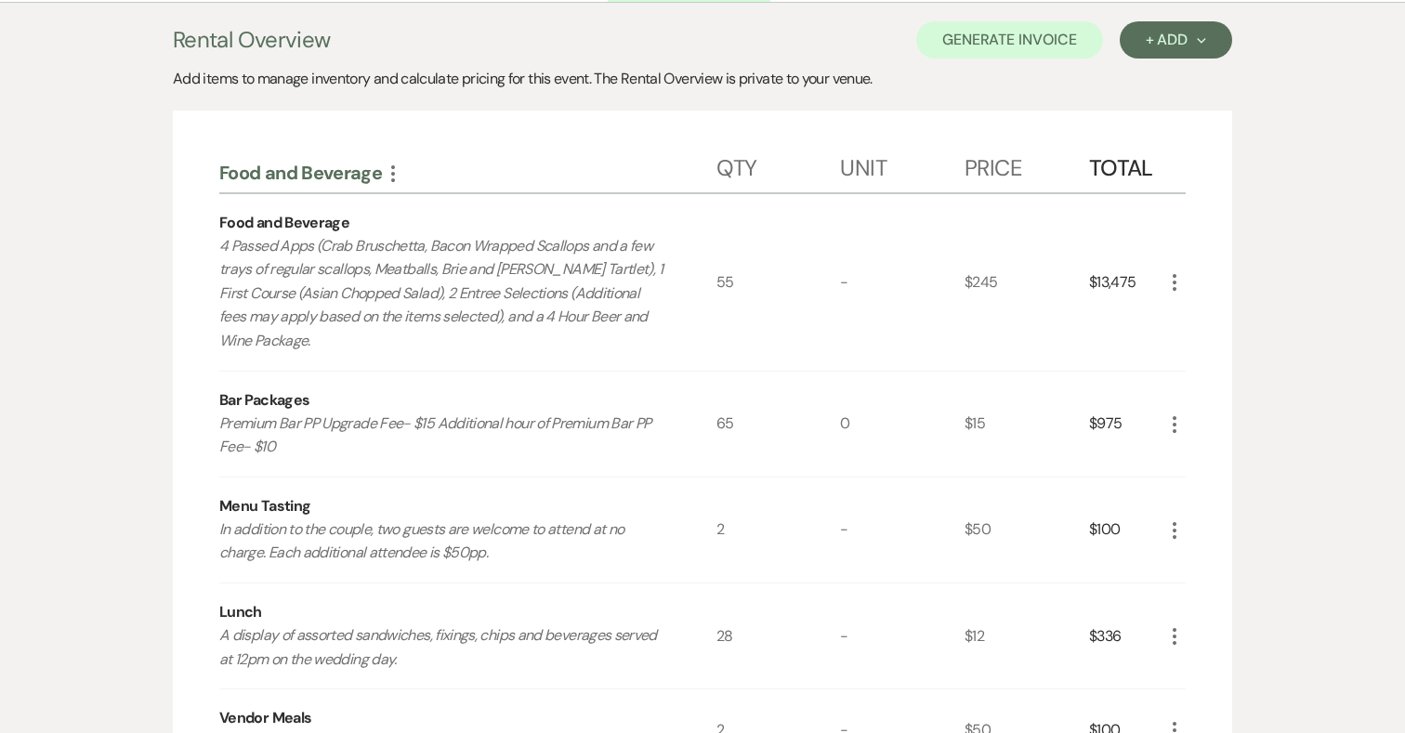
click at [1174, 416] on use "button" at bounding box center [1174, 424] width 4 height 17
click at [1191, 453] on icon "Pencil" at bounding box center [1188, 460] width 11 height 14
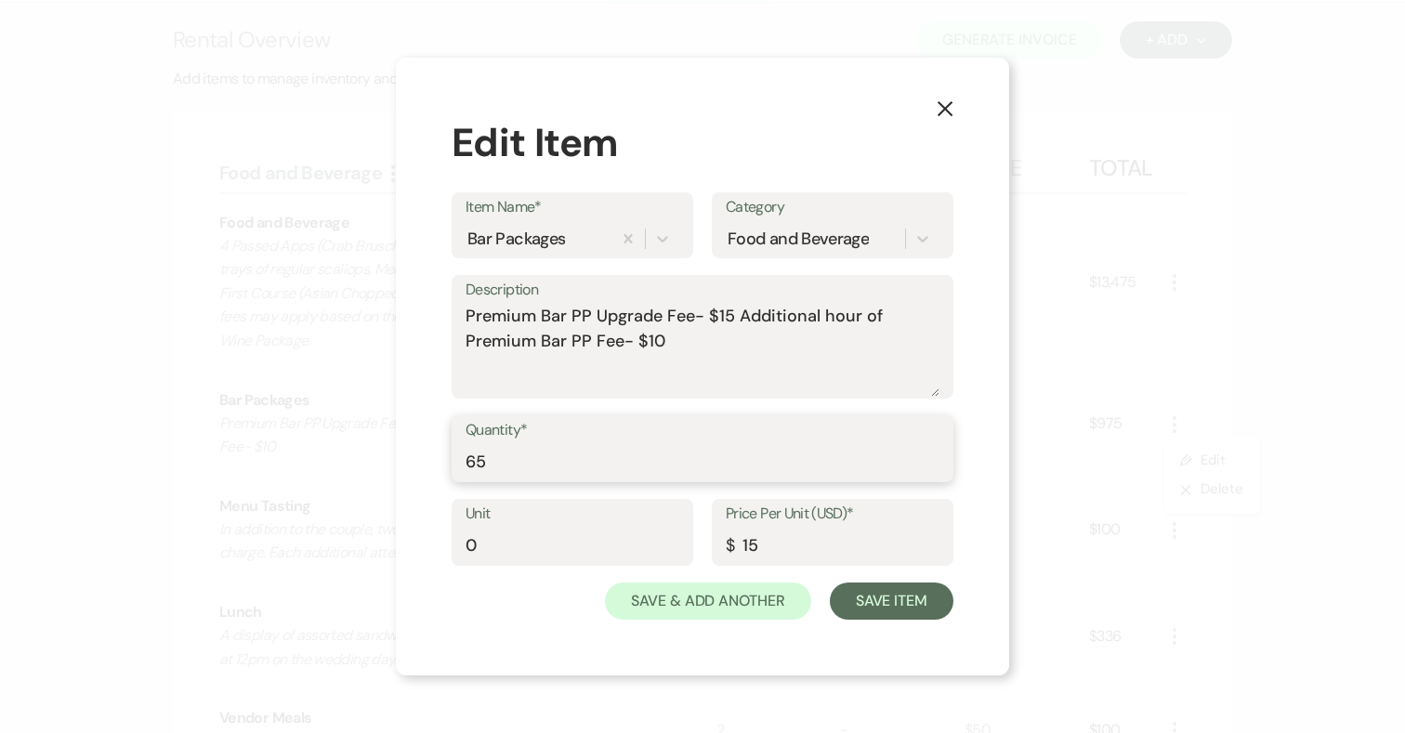
drag, startPoint x: 498, startPoint y: 464, endPoint x: 389, endPoint y: 464, distance: 108.7
click at [389, 464] on div "X Edit Item Item Name* Bar Packages Category Food and Beverage Description Prem…" at bounding box center [702, 366] width 1405 height 733
type input "55"
click at [918, 604] on button "Save Item" at bounding box center [892, 600] width 124 height 37
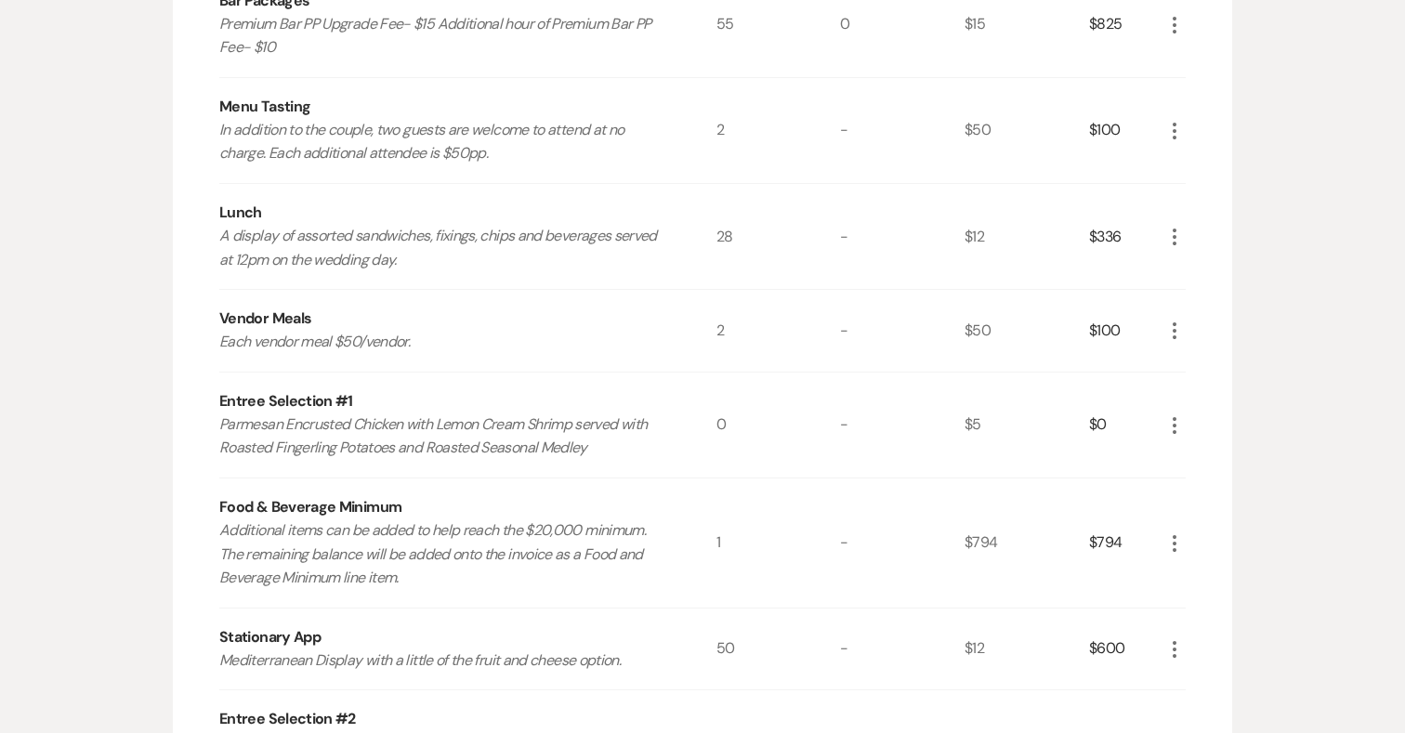
scroll to position [789, 0]
click at [1172, 320] on use "button" at bounding box center [1174, 328] width 4 height 17
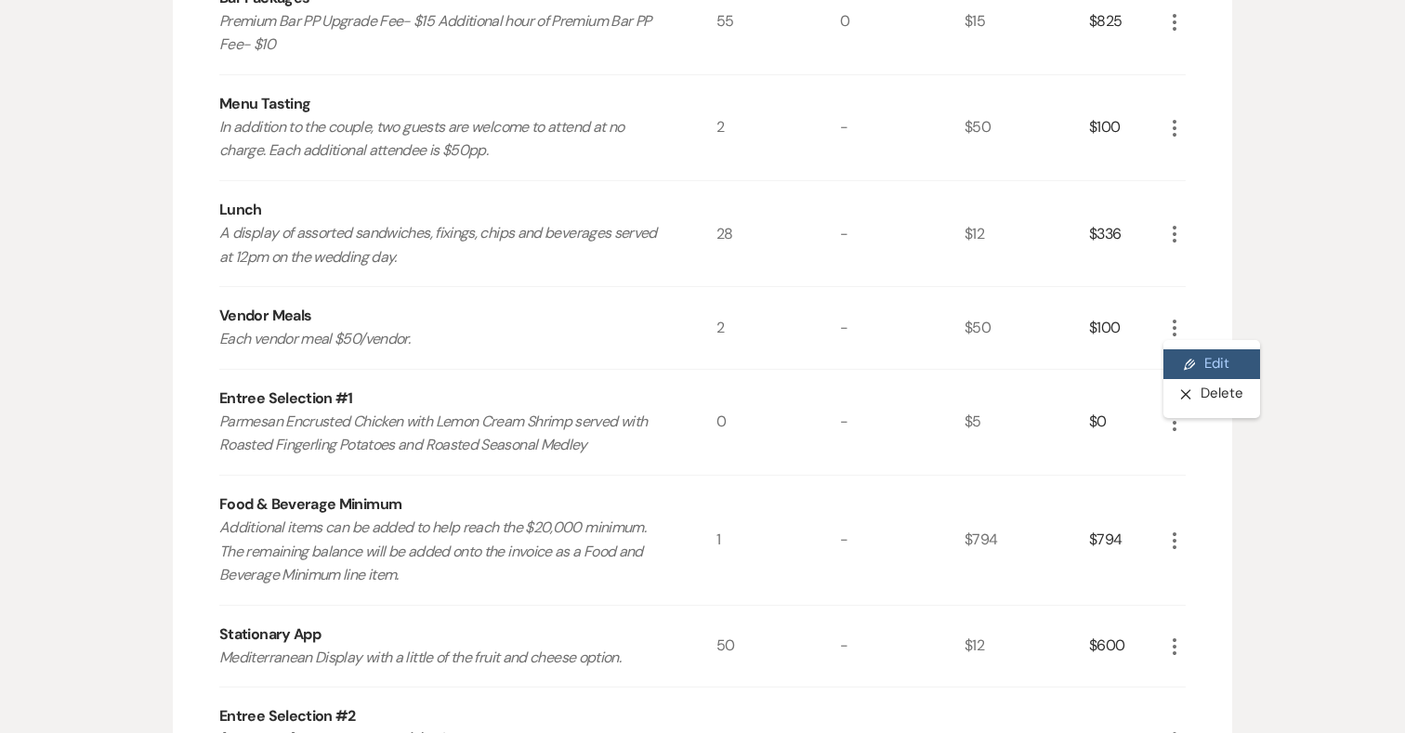
click at [1196, 349] on button "Pencil Edit" at bounding box center [1211, 364] width 97 height 30
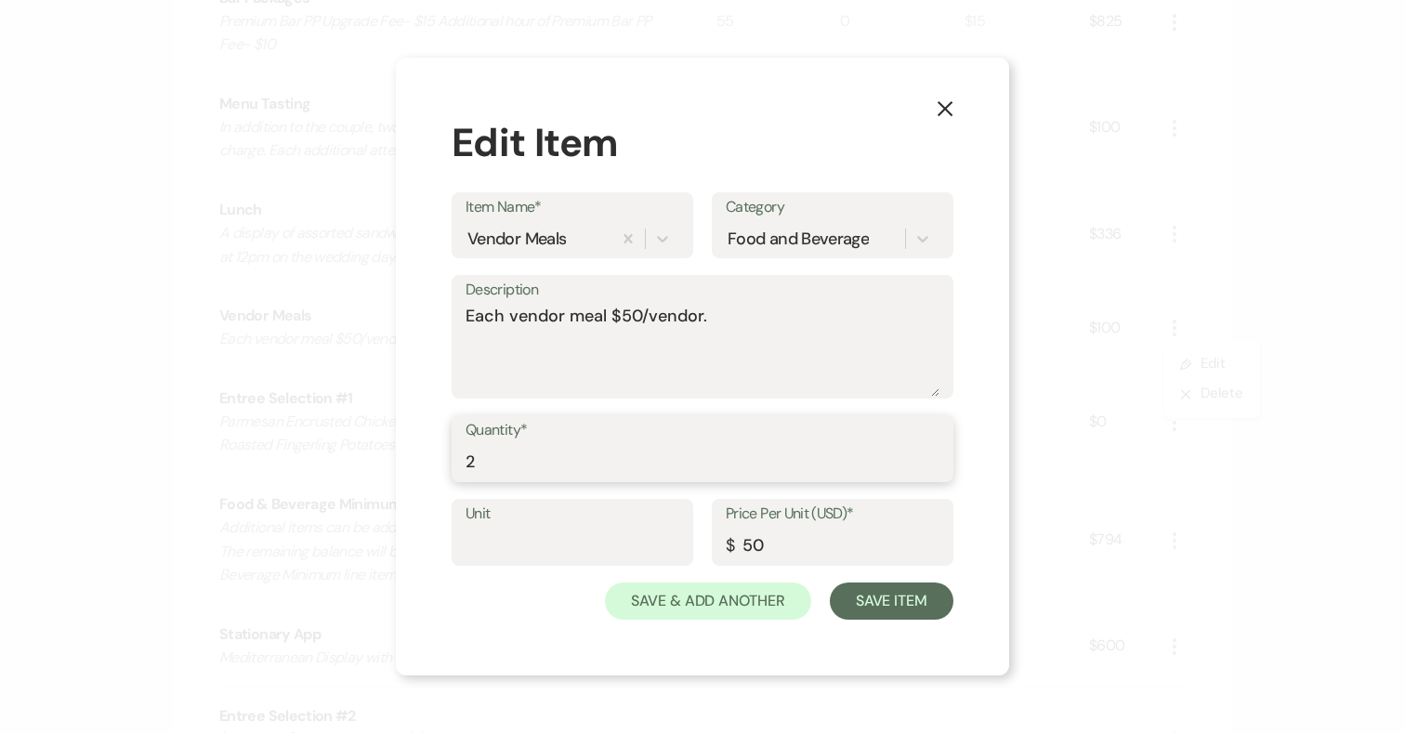
drag, startPoint x: 487, startPoint y: 472, endPoint x: 430, endPoint y: 472, distance: 56.7
click at [430, 472] on div "X Edit Item Item Name* Vendor Meals Category Food and Beverage Description Each…" at bounding box center [702, 367] width 613 height 618
type input "3"
click at [889, 598] on button "Save Item" at bounding box center [892, 600] width 124 height 37
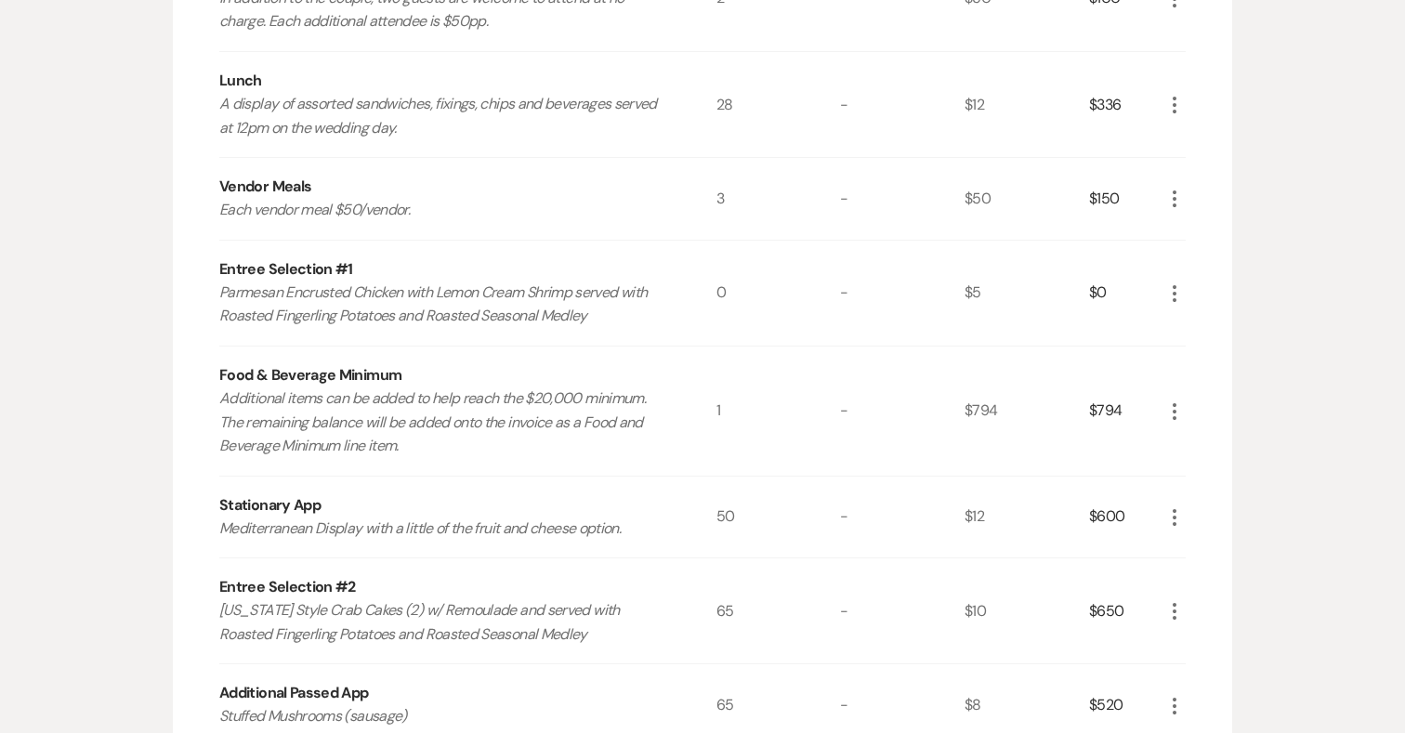
scroll to position [921, 0]
click at [1175, 398] on icon "More" at bounding box center [1174, 409] width 22 height 22
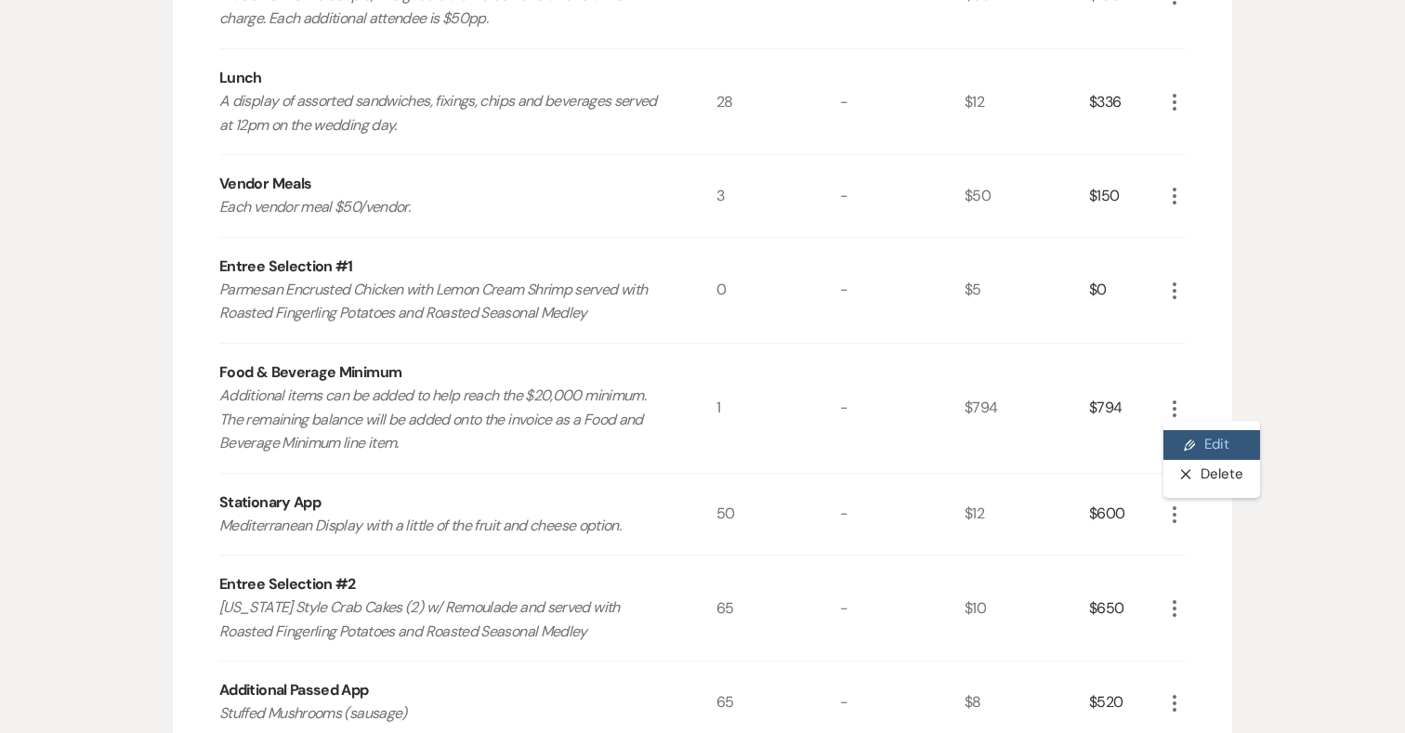
click at [1208, 430] on button "Pencil Edit" at bounding box center [1211, 445] width 97 height 30
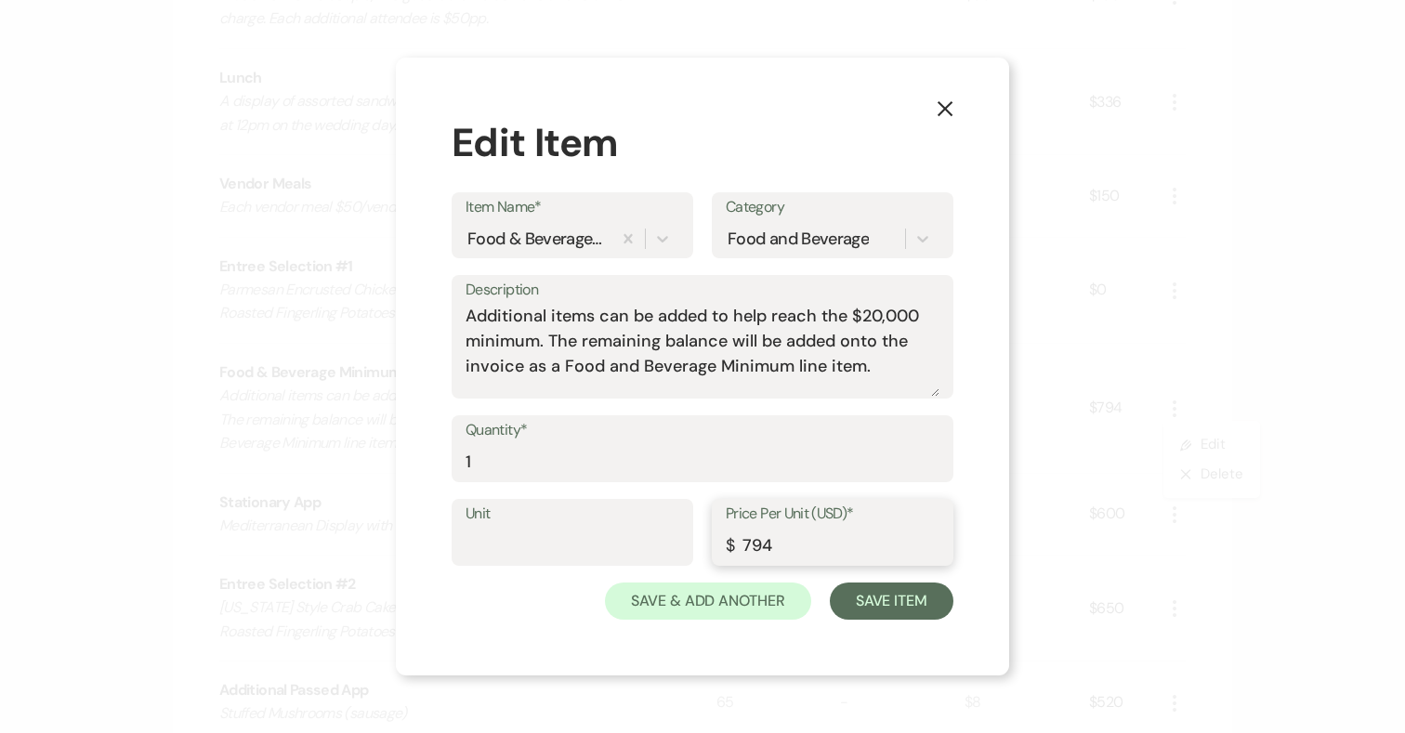
drag, startPoint x: 814, startPoint y: 546, endPoint x: 676, endPoint y: 544, distance: 137.5
click at [676, 544] on div "Unit Price Per Unit (USD)* $ 794" at bounding box center [702, 541] width 502 height 84
click at [880, 608] on button "Save Item" at bounding box center [892, 600] width 124 height 37
click at [889, 549] on input "Price Per Unit (USD)*" at bounding box center [832, 546] width 213 height 36
type input "0"
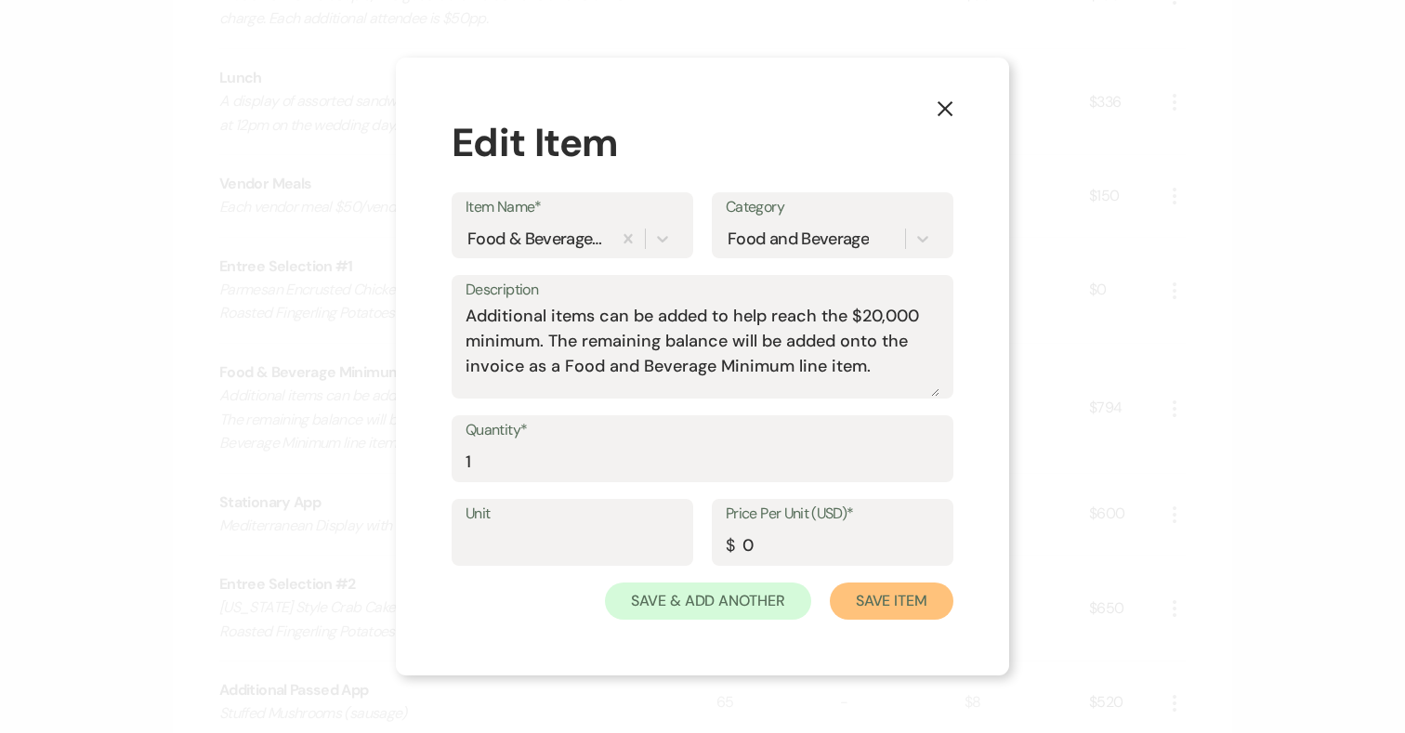
click at [916, 609] on button "Save Item" at bounding box center [892, 600] width 124 height 37
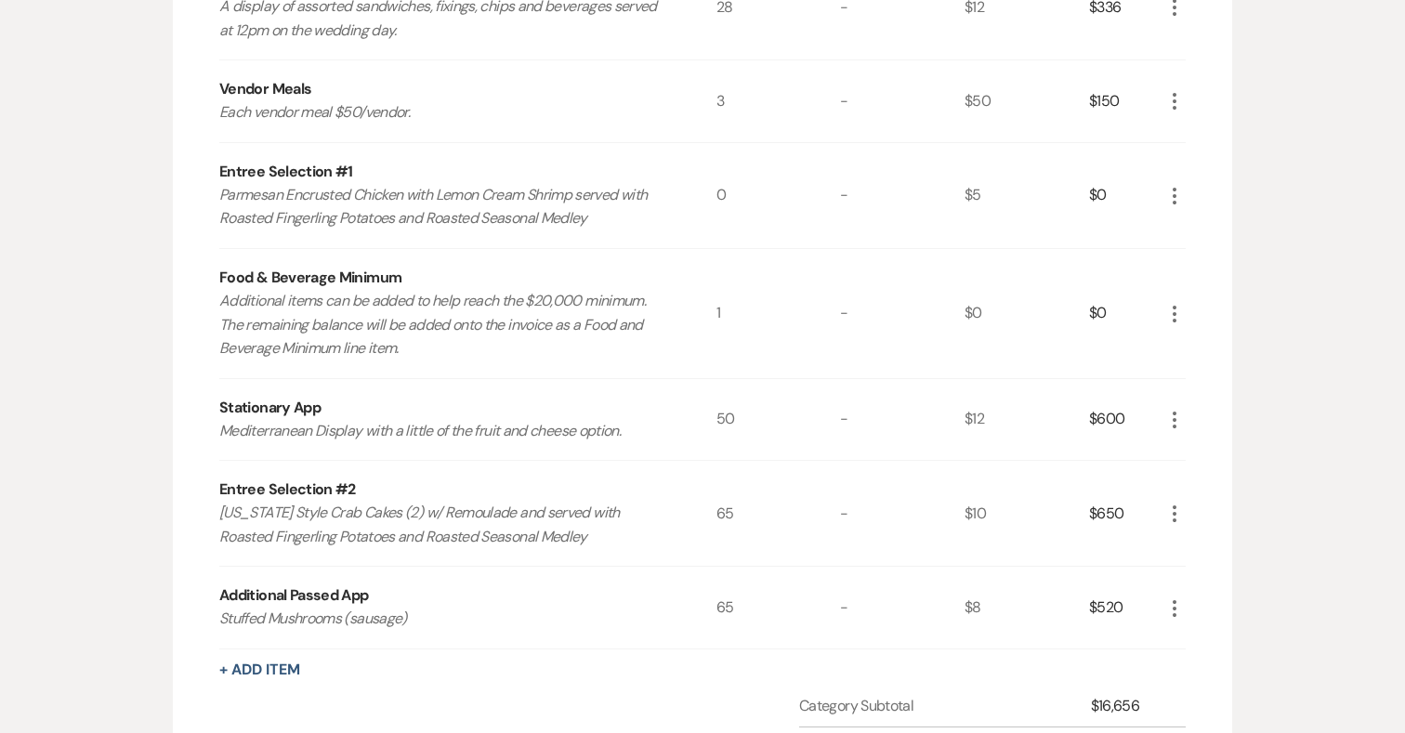
scroll to position [1022, 0]
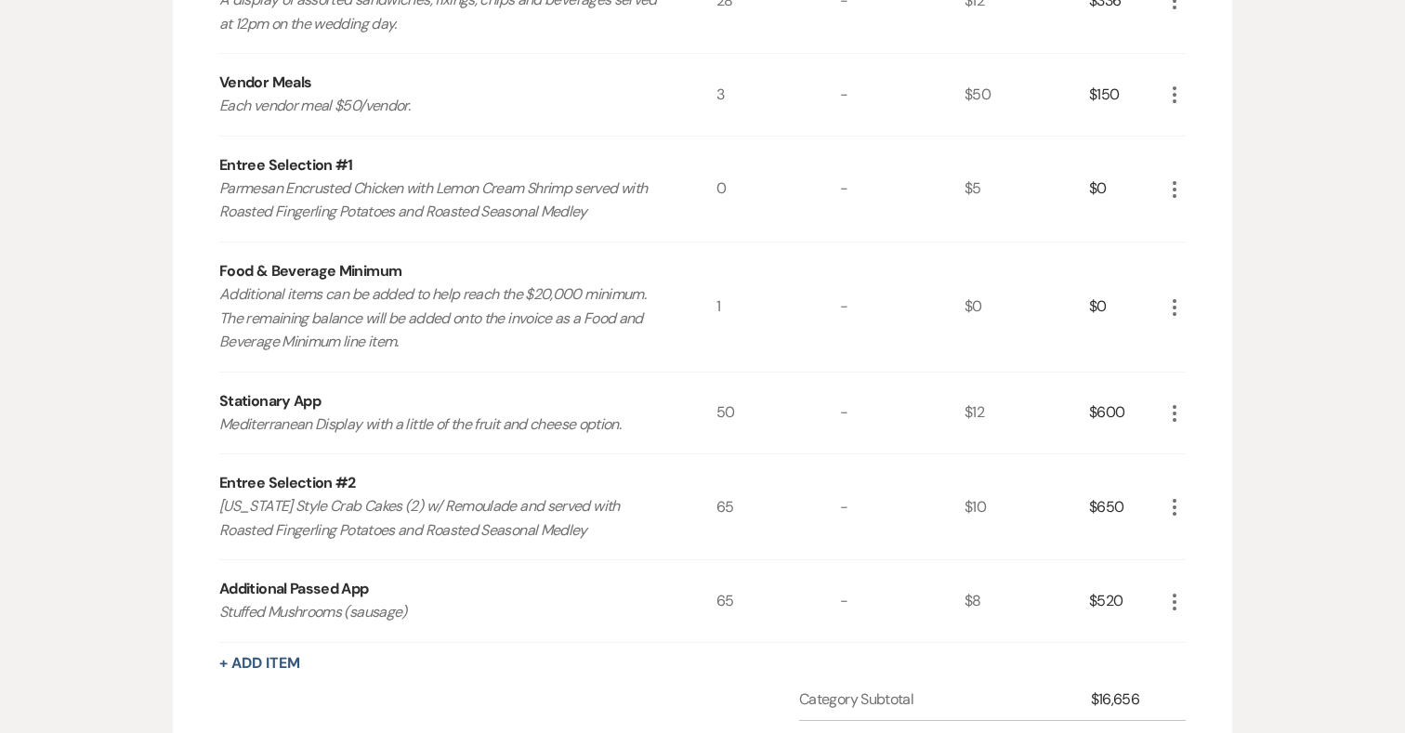
click at [1176, 496] on icon "More" at bounding box center [1174, 507] width 22 height 22
click at [1198, 529] on button "Pencil Edit" at bounding box center [1211, 544] width 97 height 30
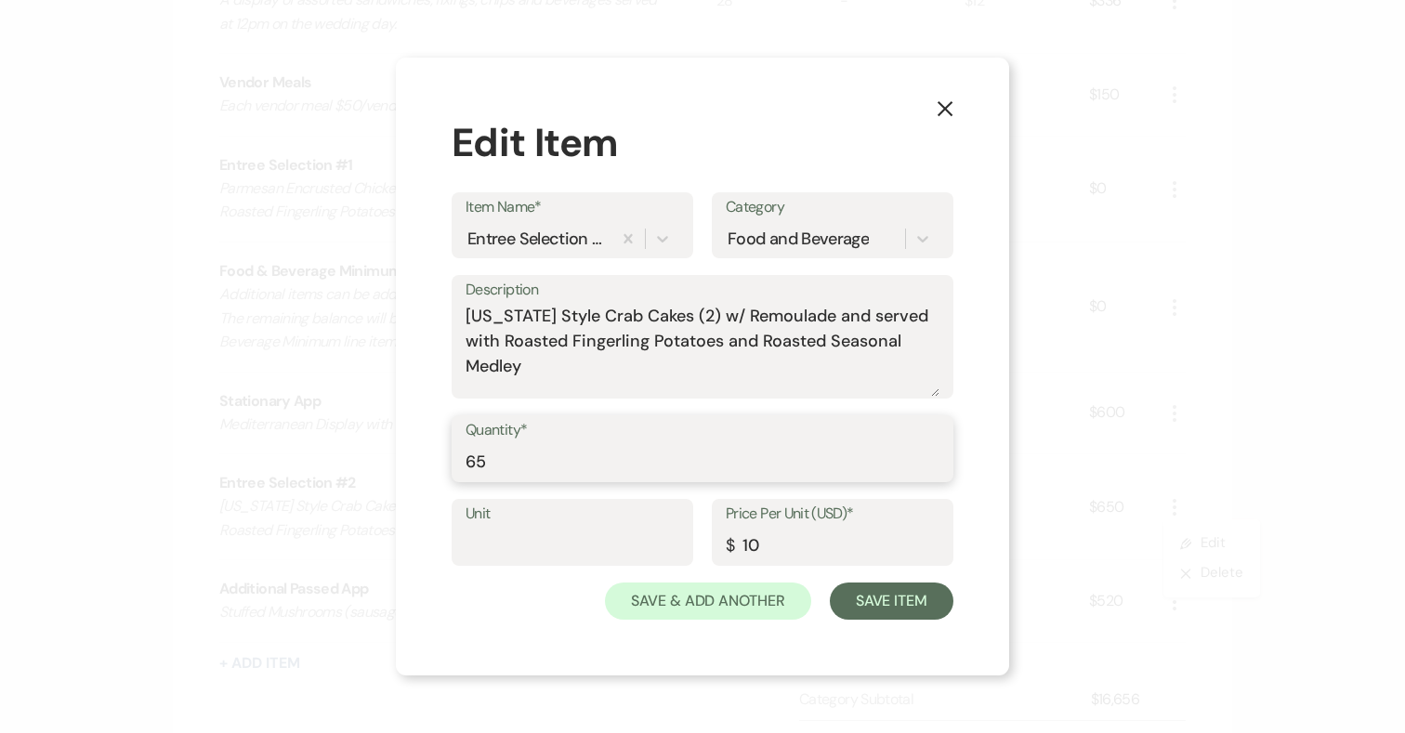
drag, startPoint x: 547, startPoint y: 461, endPoint x: 441, endPoint y: 461, distance: 105.9
click at [441, 461] on div "X Edit Item Item Name* Entree Selection #2 Category Food and Beverage Descripti…" at bounding box center [702, 367] width 613 height 618
type input "31"
click at [887, 611] on button "Save Item" at bounding box center [892, 600] width 124 height 37
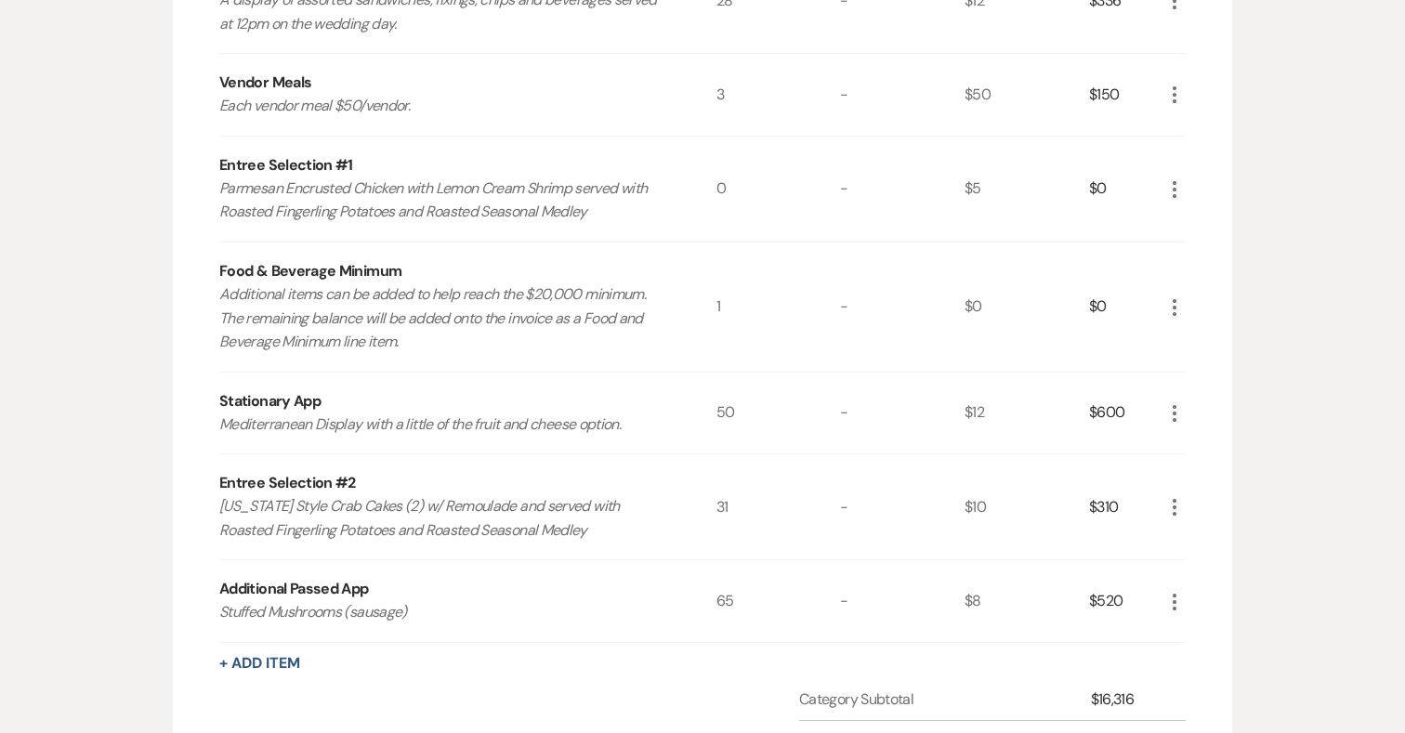
scroll to position [997, 0]
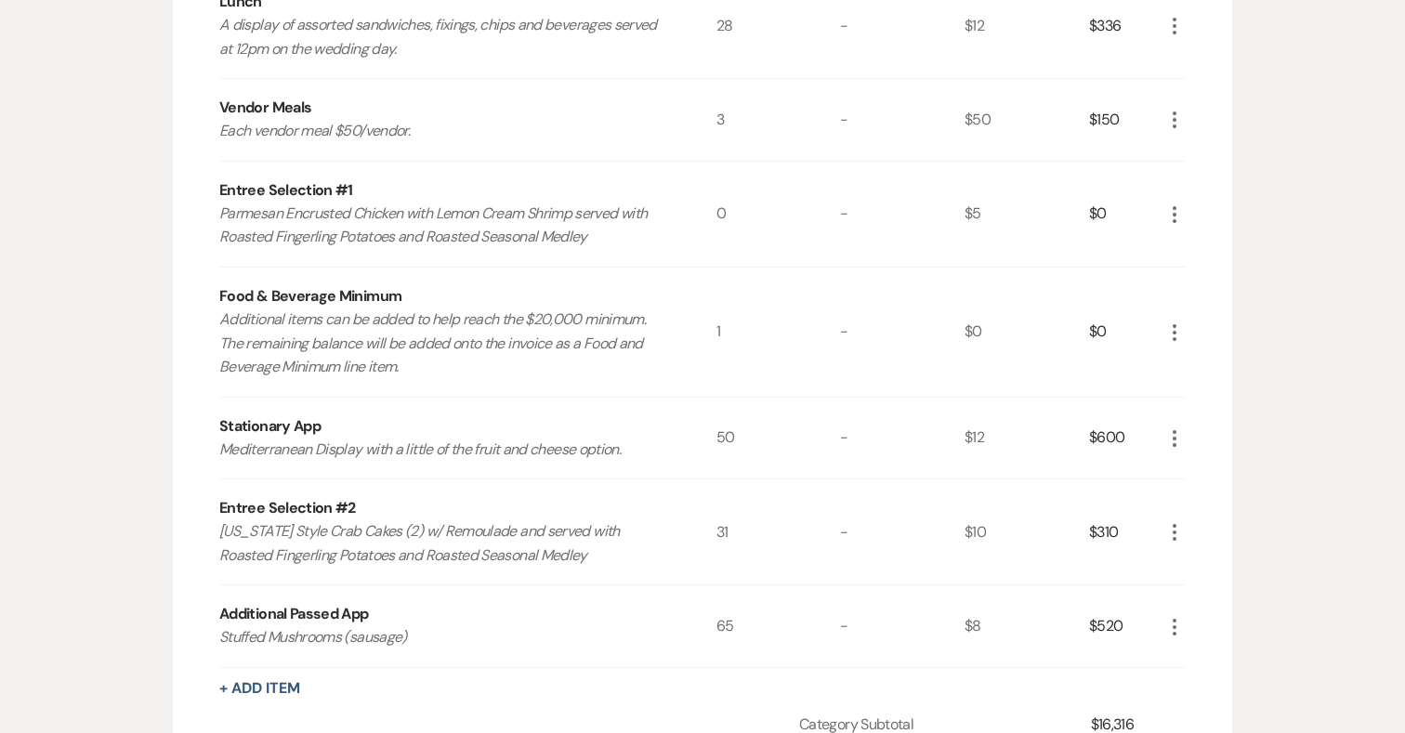
click at [1178, 203] on icon "More" at bounding box center [1174, 214] width 22 height 22
click at [1184, 245] on use "button" at bounding box center [1188, 250] width 11 height 11
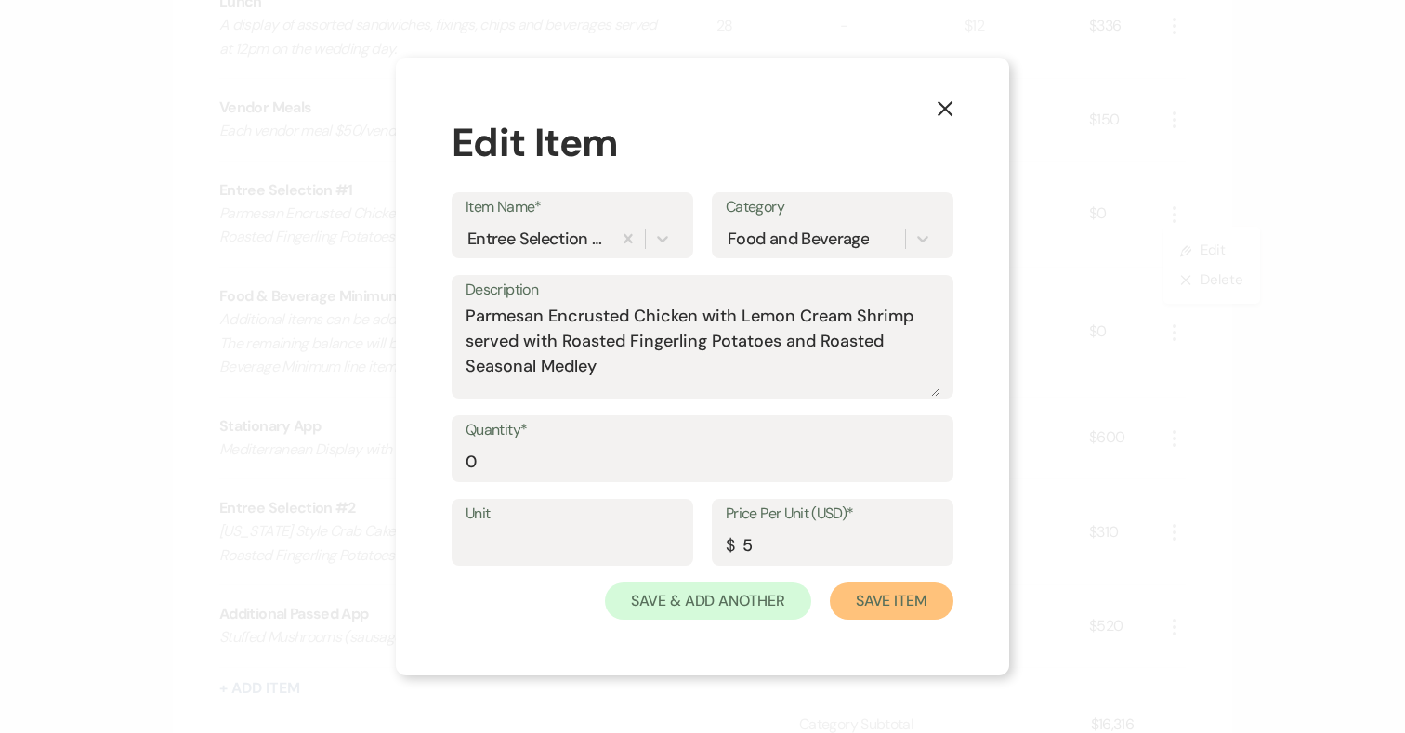
click at [881, 601] on button "Save Item" at bounding box center [892, 600] width 124 height 37
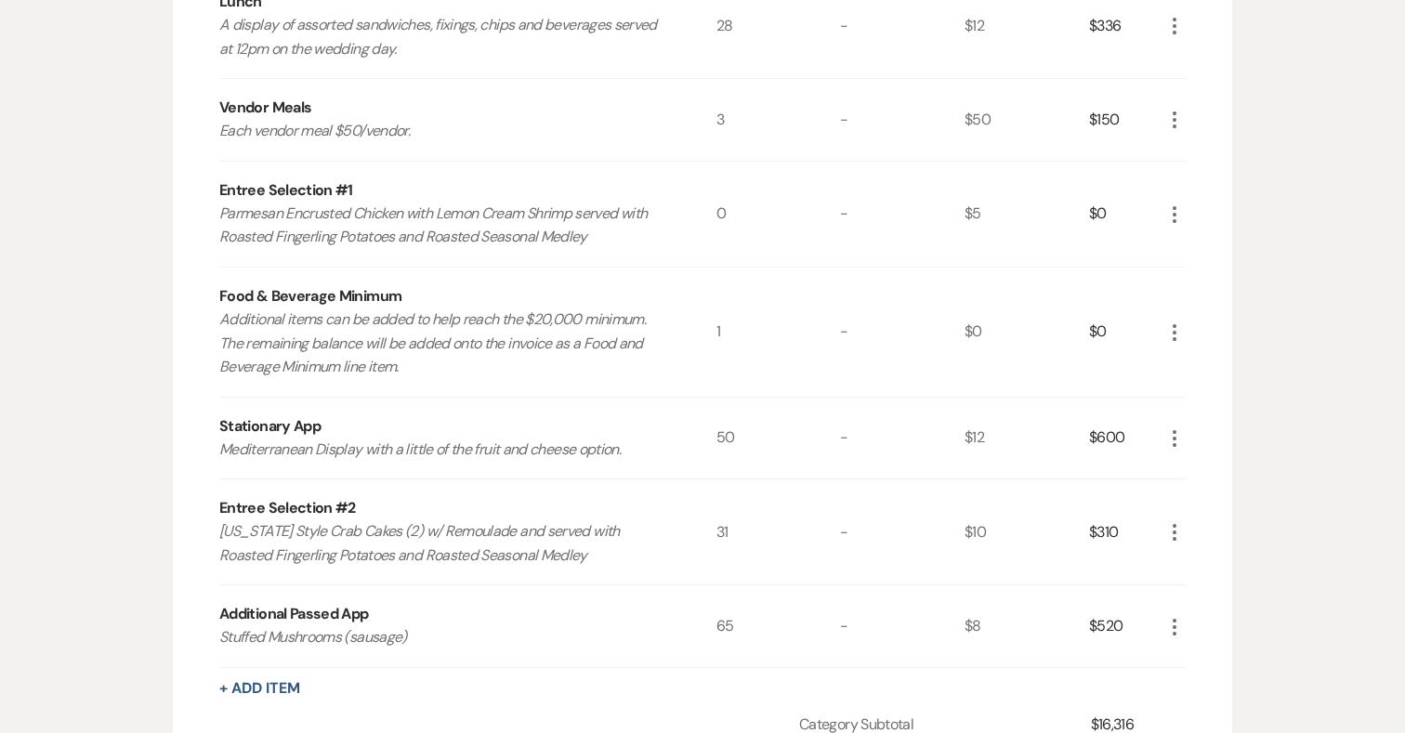
click at [1175, 521] on icon "More" at bounding box center [1174, 532] width 22 height 22
click at [1193, 562] on icon "Pencil" at bounding box center [1188, 569] width 11 height 14
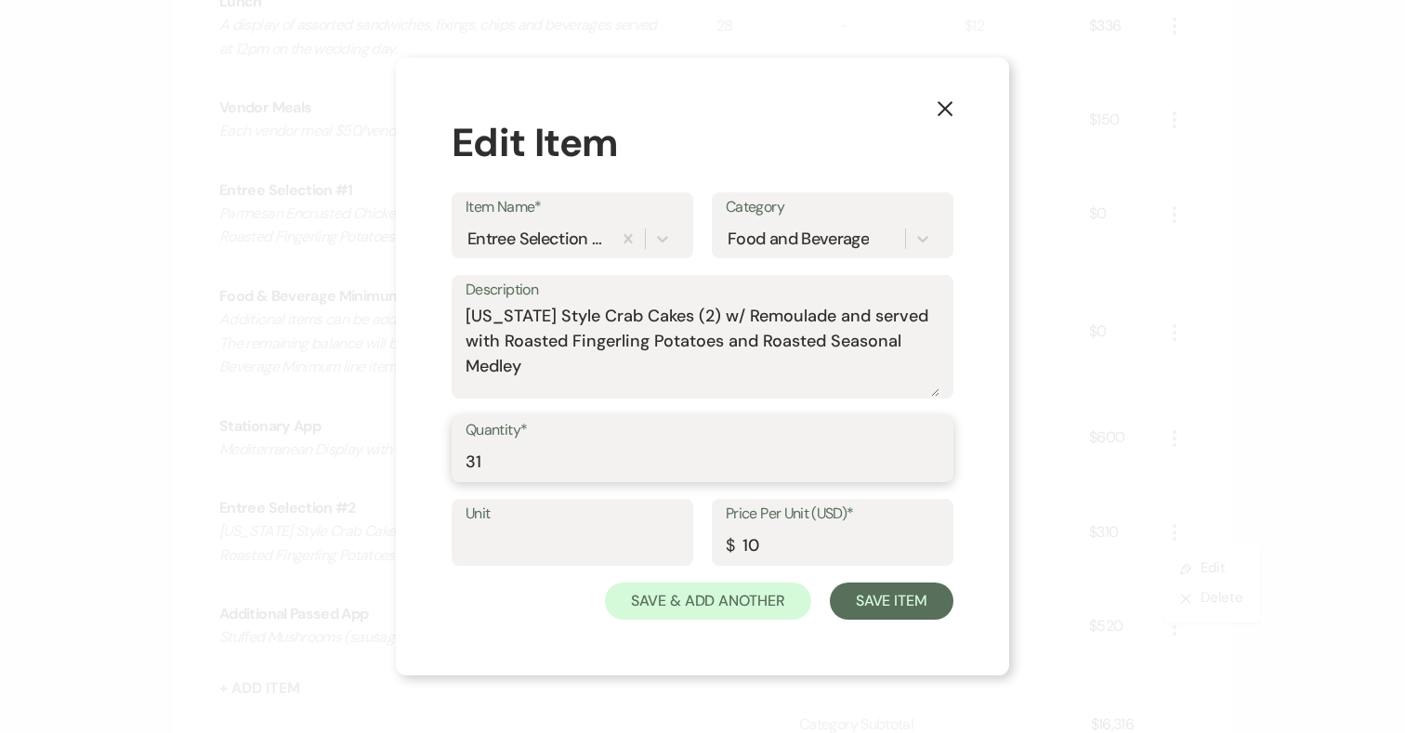
click at [519, 457] on input "31" at bounding box center [702, 462] width 474 height 36
type input "30"
click at [906, 607] on button "Save Item" at bounding box center [892, 600] width 124 height 37
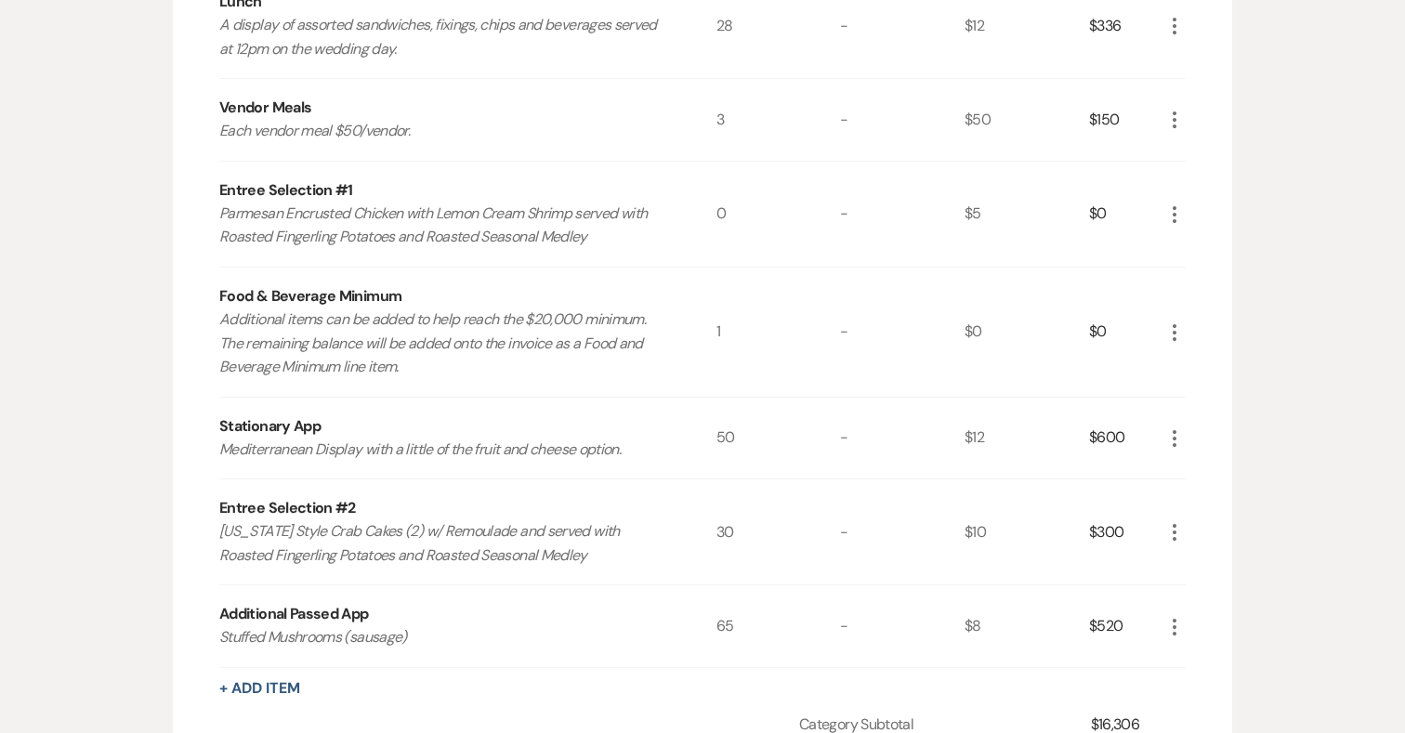
click at [1177, 203] on icon "More" at bounding box center [1174, 214] width 22 height 22
click at [1196, 239] on button "Pencil Edit" at bounding box center [1211, 251] width 97 height 30
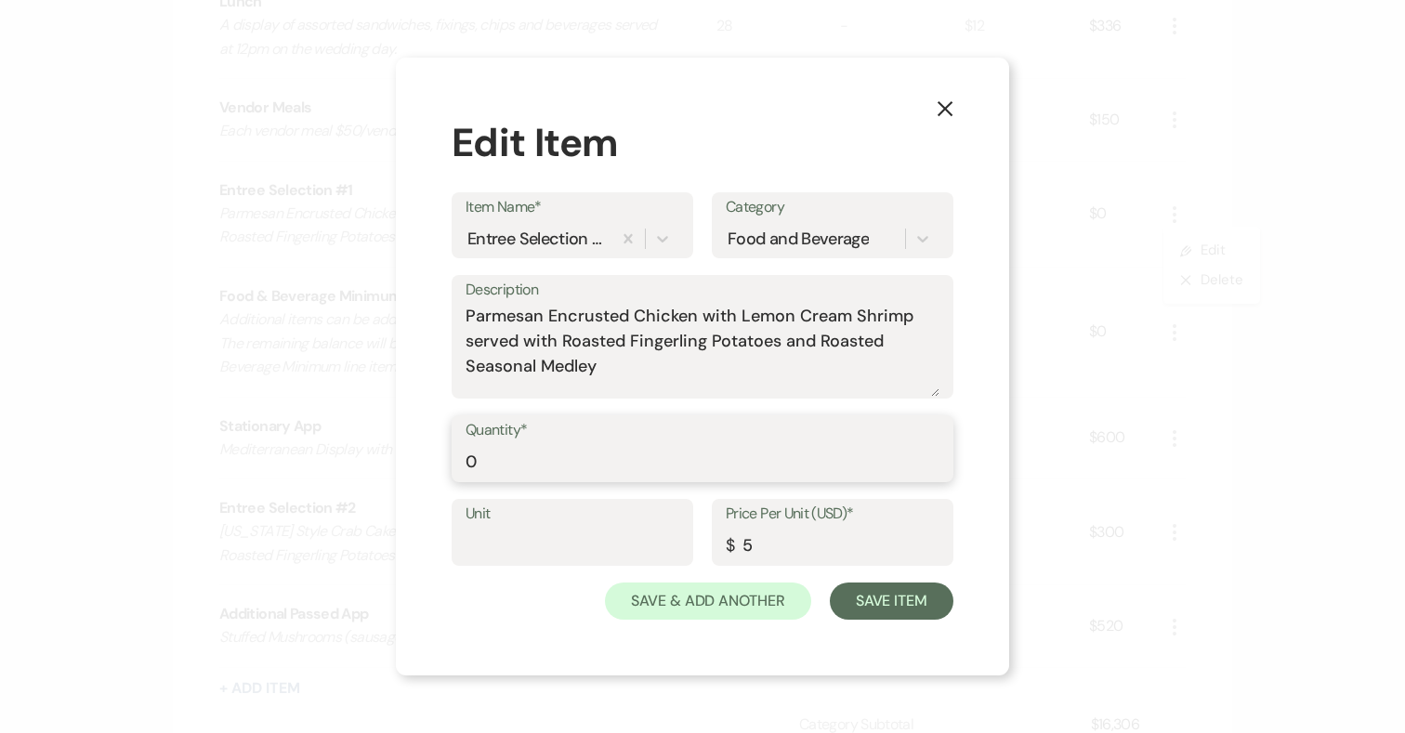
click at [557, 453] on input "0" at bounding box center [702, 462] width 474 height 36
type input "23"
click at [896, 595] on button "Save Item" at bounding box center [892, 600] width 124 height 37
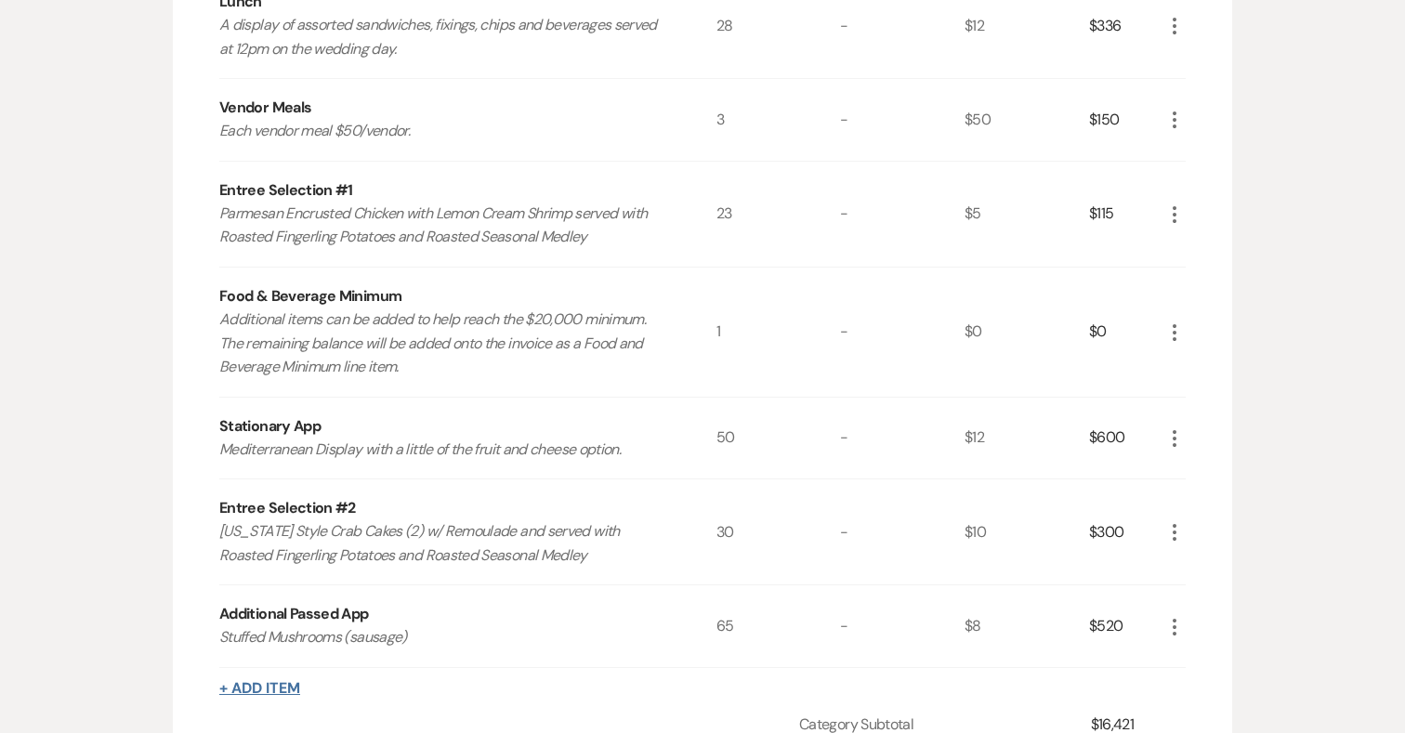
click at [275, 681] on button "+ Add Item" at bounding box center [259, 688] width 81 height 15
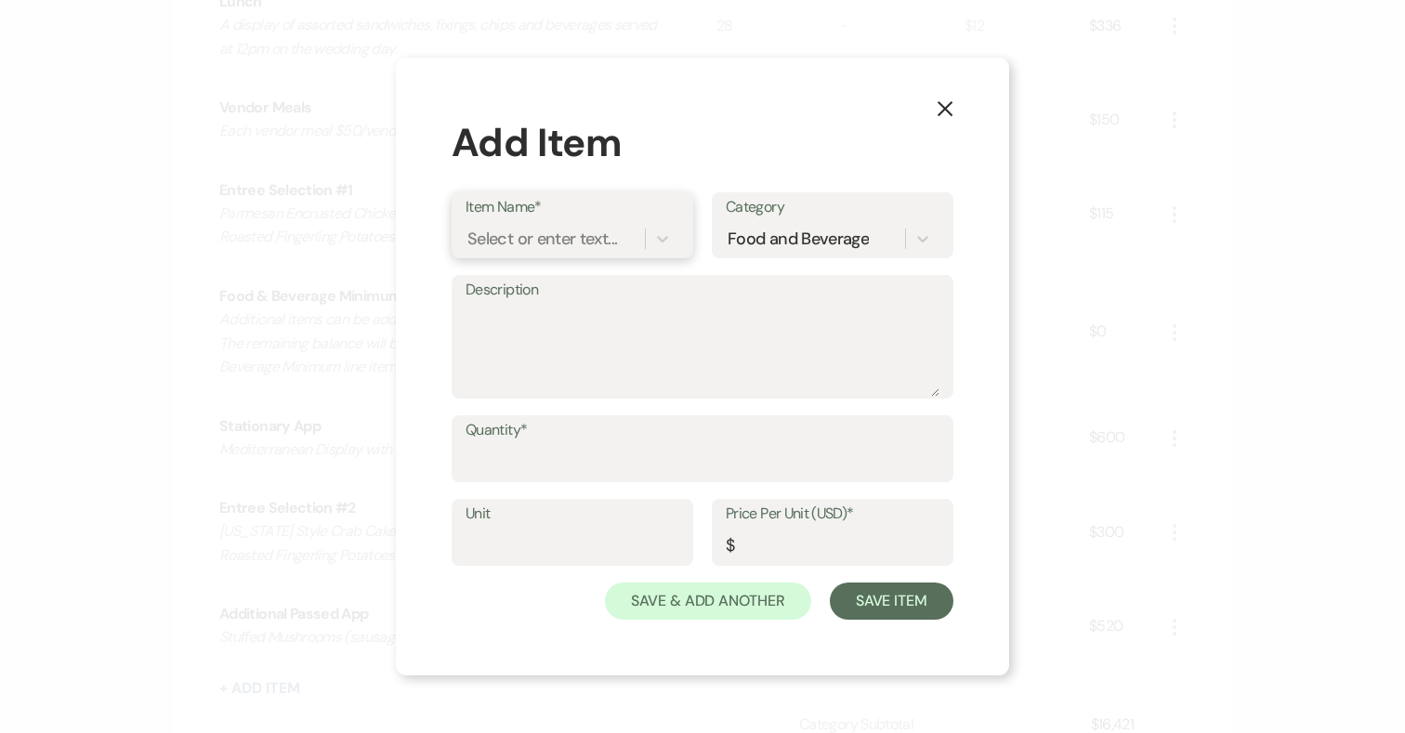
click at [530, 237] on div "Select or enter text..." at bounding box center [542, 239] width 150 height 25
type input "Entree Selection #3"
click at [561, 281] on div "+ Add "Entree Selection #3"" at bounding box center [572, 286] width 214 height 37
click at [557, 314] on textarea "Description" at bounding box center [702, 350] width 474 height 93
type textarea "Vegan Dish"
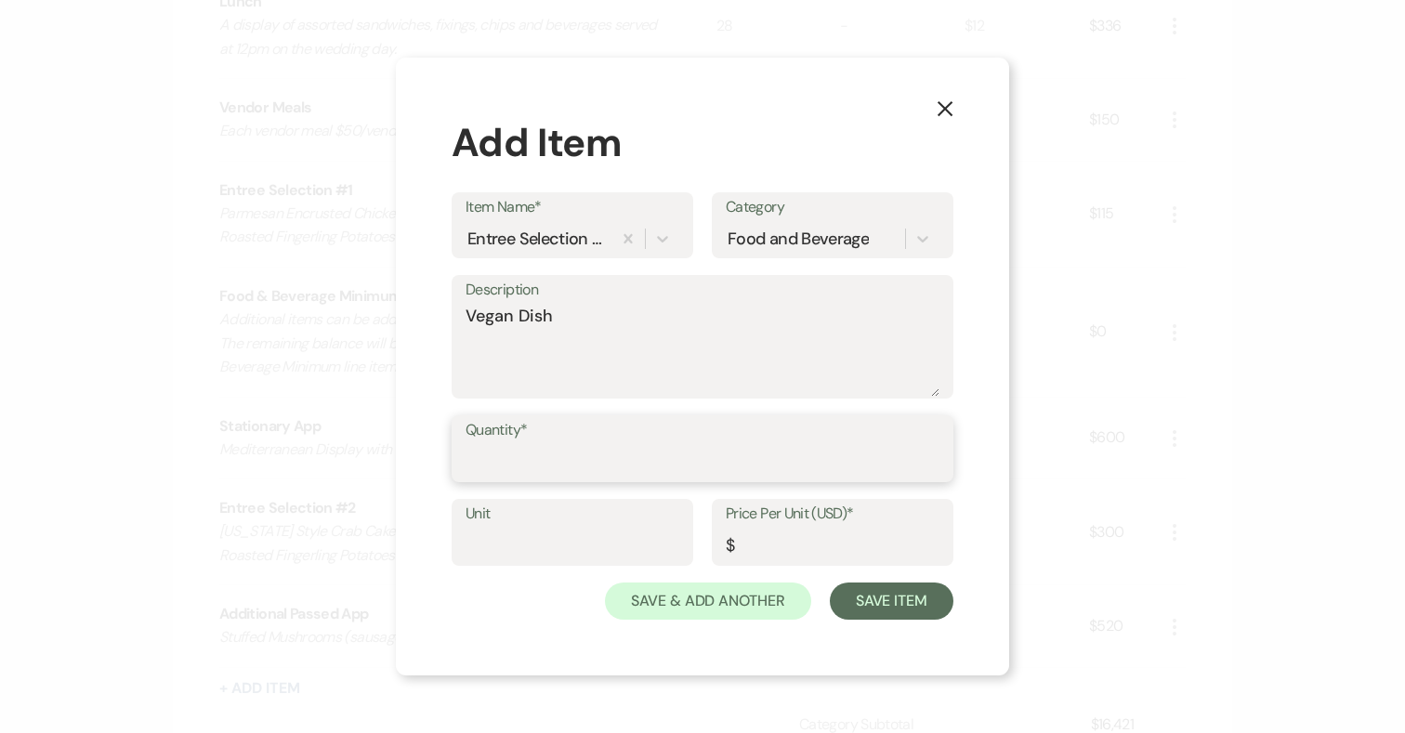
click at [627, 454] on input "Quantity*" at bounding box center [702, 462] width 474 height 36
type input "2"
click at [750, 550] on input "Price Per Unit (USD)*" at bounding box center [833, 546] width 214 height 36
type input "0"
click at [902, 593] on button "Save Item" at bounding box center [892, 600] width 124 height 37
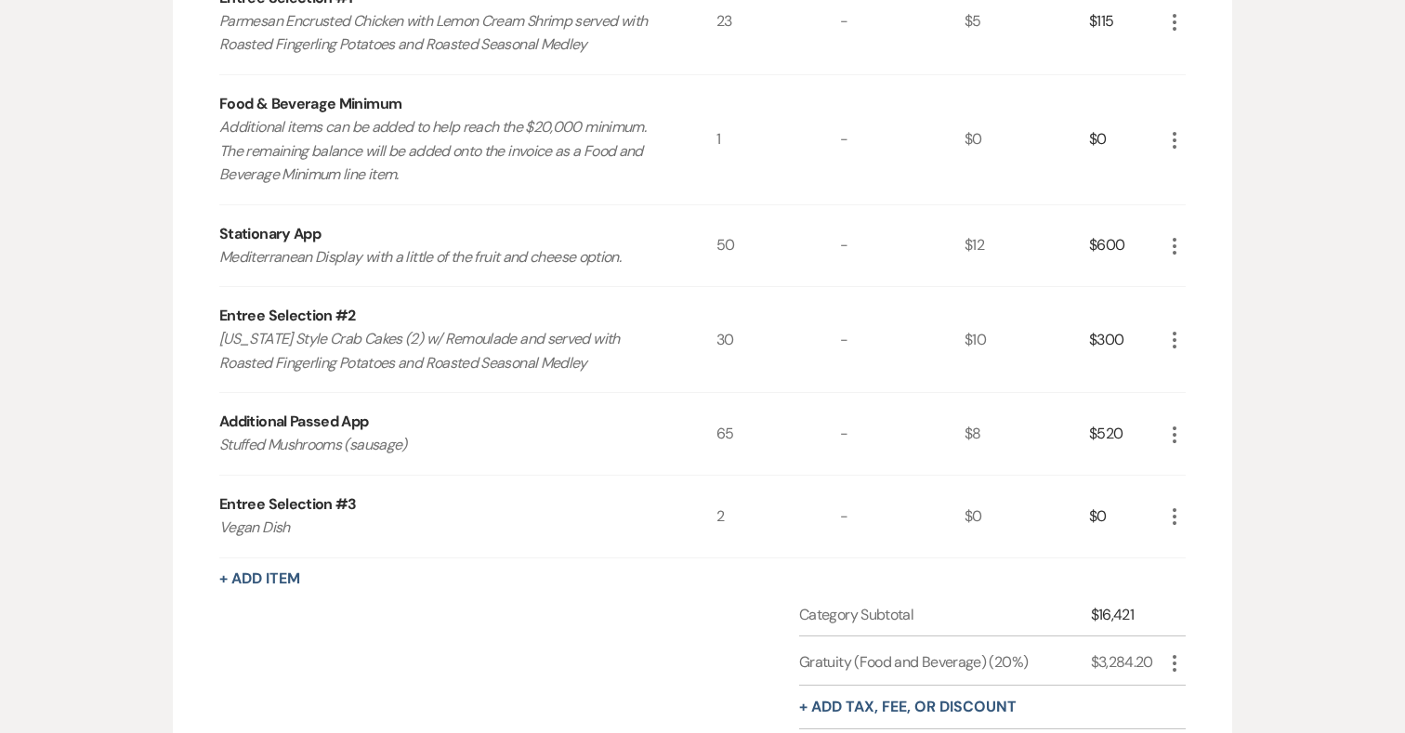
scroll to position [1194, 0]
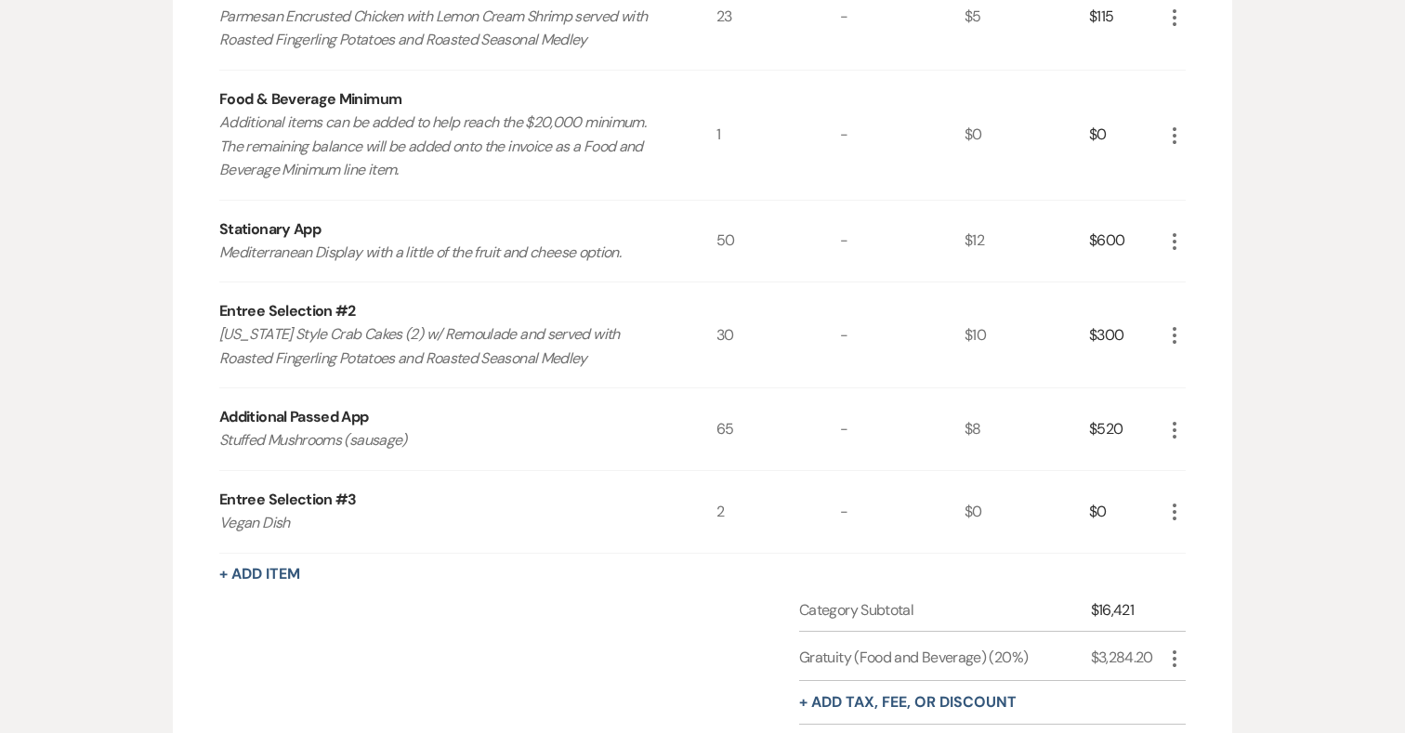
click at [1179, 419] on icon "More" at bounding box center [1174, 430] width 22 height 22
click at [1183, 451] on button "Pencil Edit" at bounding box center [1211, 466] width 97 height 30
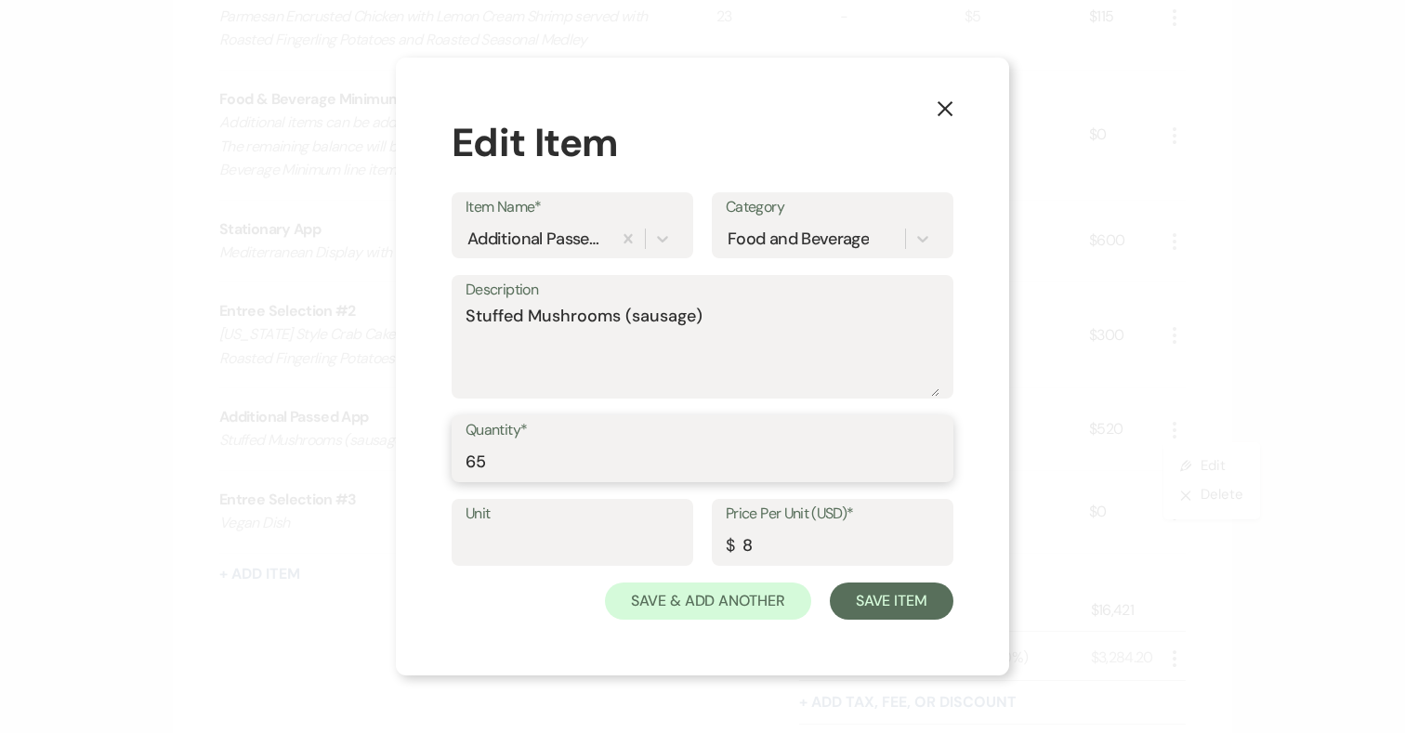
drag, startPoint x: 527, startPoint y: 462, endPoint x: 432, endPoint y: 462, distance: 94.8
click at [432, 462] on div "X Edit Item Item Name* Additional Passed App Category Food and Beverage Descrip…" at bounding box center [702, 367] width 613 height 618
type input "55"
click at [907, 609] on button "Save Item" at bounding box center [892, 600] width 124 height 37
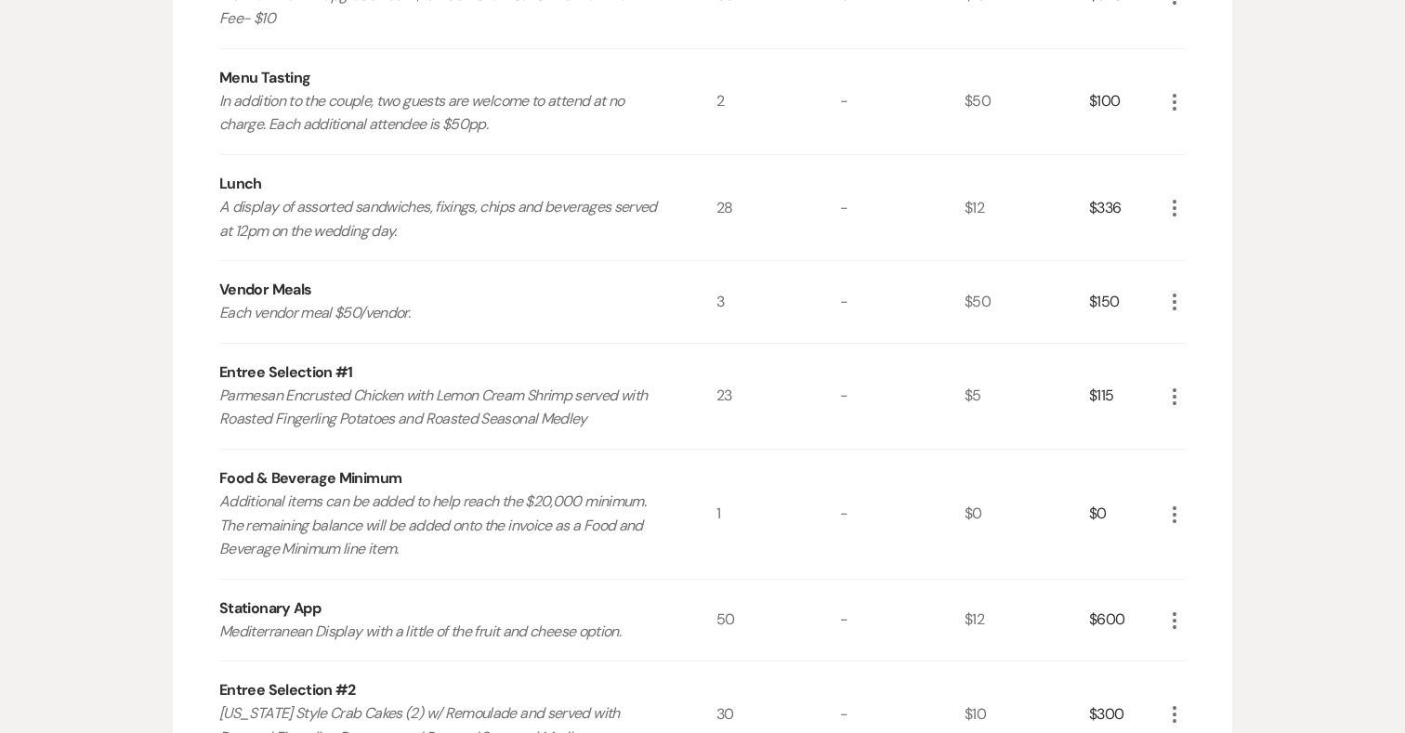
scroll to position [804, 0]
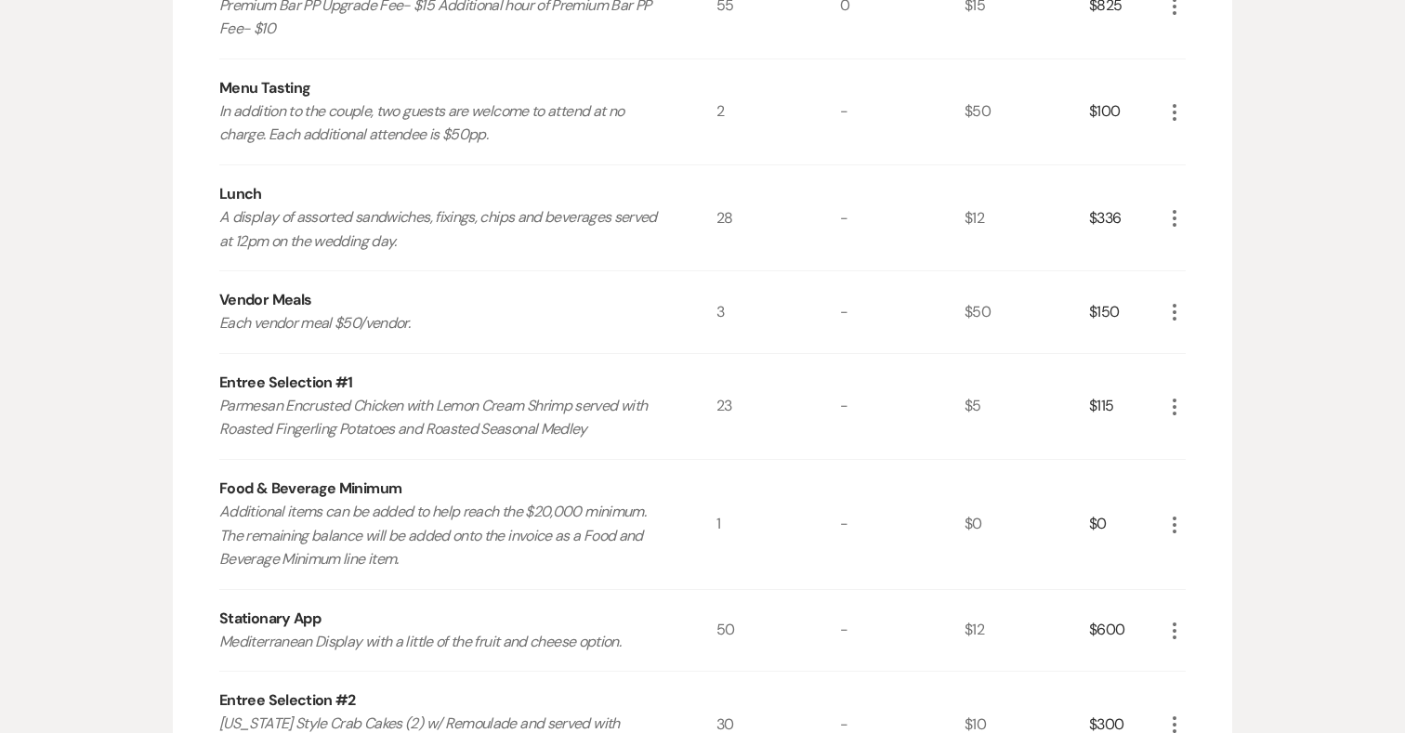
click at [1175, 210] on use "button" at bounding box center [1174, 218] width 4 height 17
click at [1189, 240] on button "Pencil Edit" at bounding box center [1211, 255] width 97 height 30
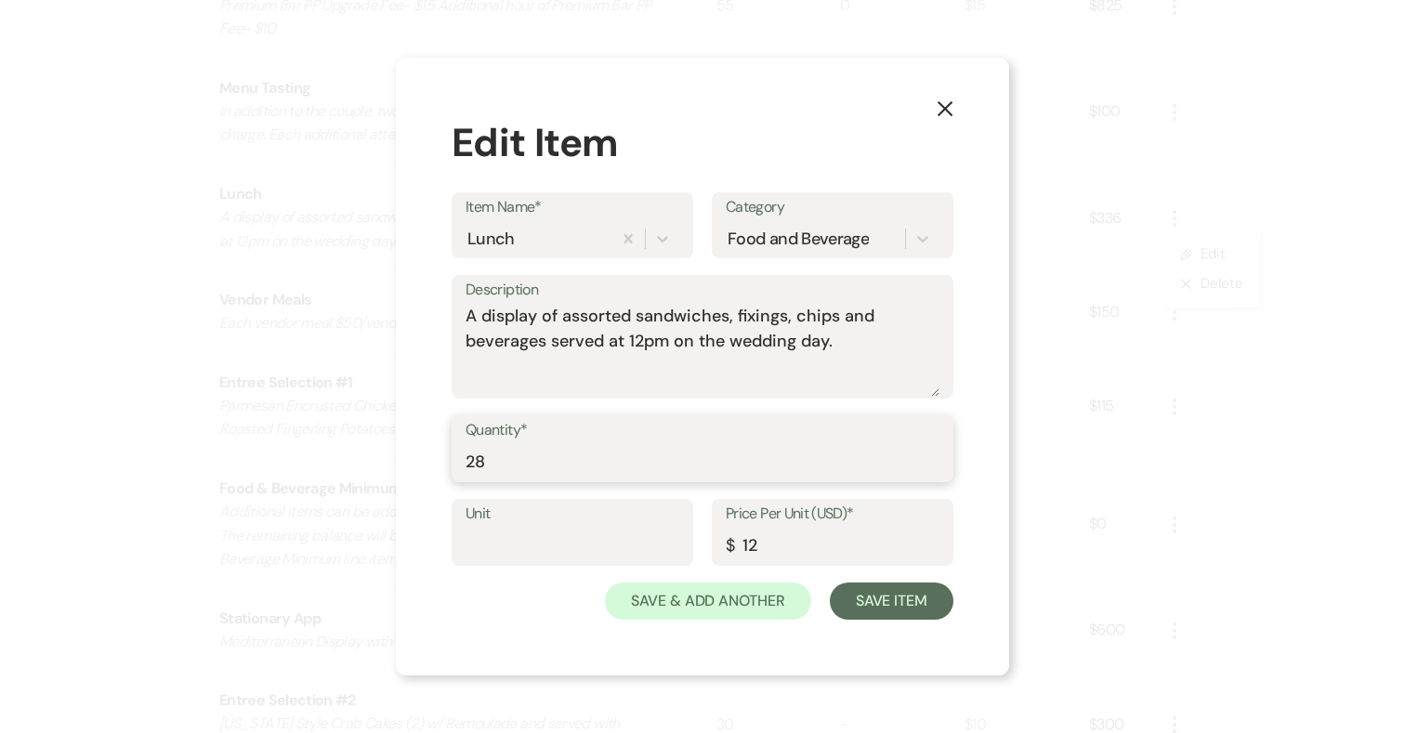
click at [515, 467] on input "28" at bounding box center [702, 462] width 474 height 36
type input "26"
click at [908, 608] on button "Save Item" at bounding box center [892, 600] width 124 height 37
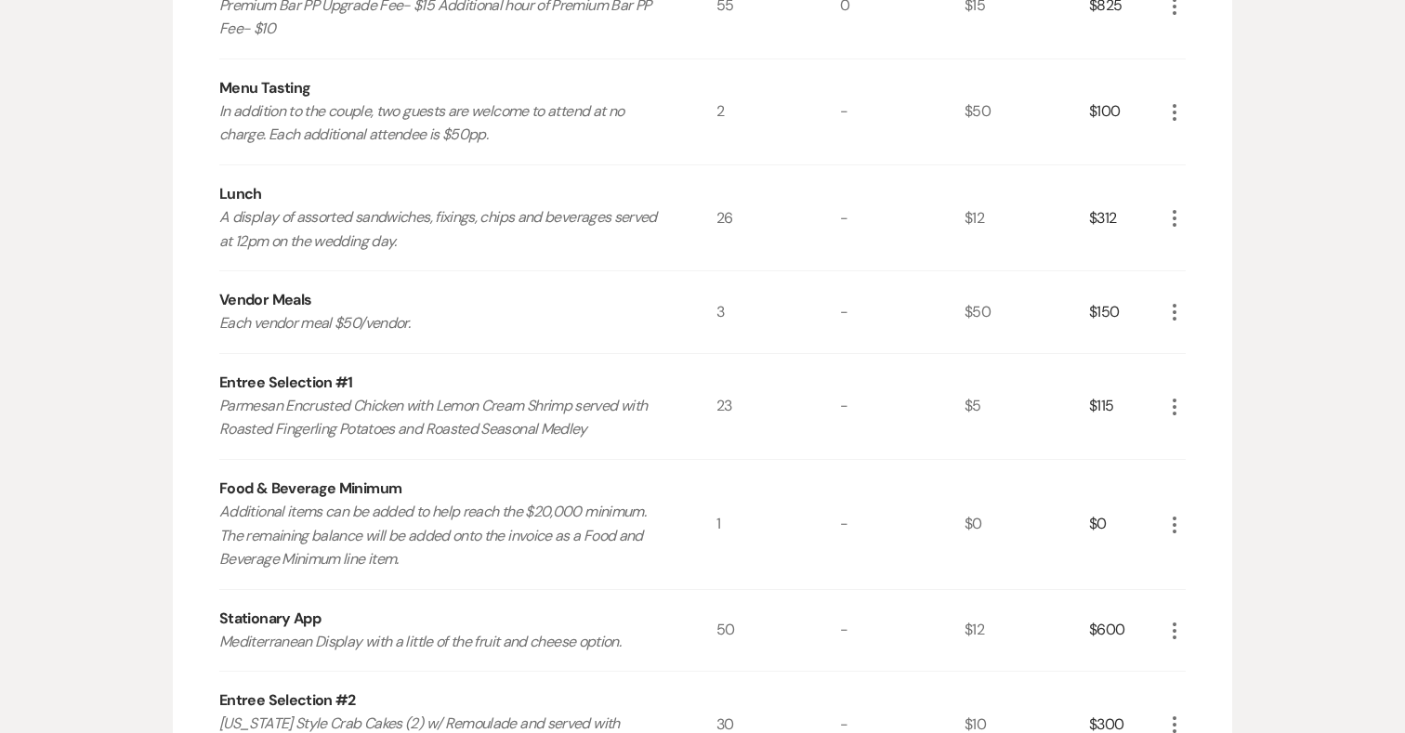
click at [1169, 207] on icon "More" at bounding box center [1174, 218] width 22 height 22
click at [1183, 240] on button "Pencil Edit" at bounding box center [1211, 255] width 97 height 30
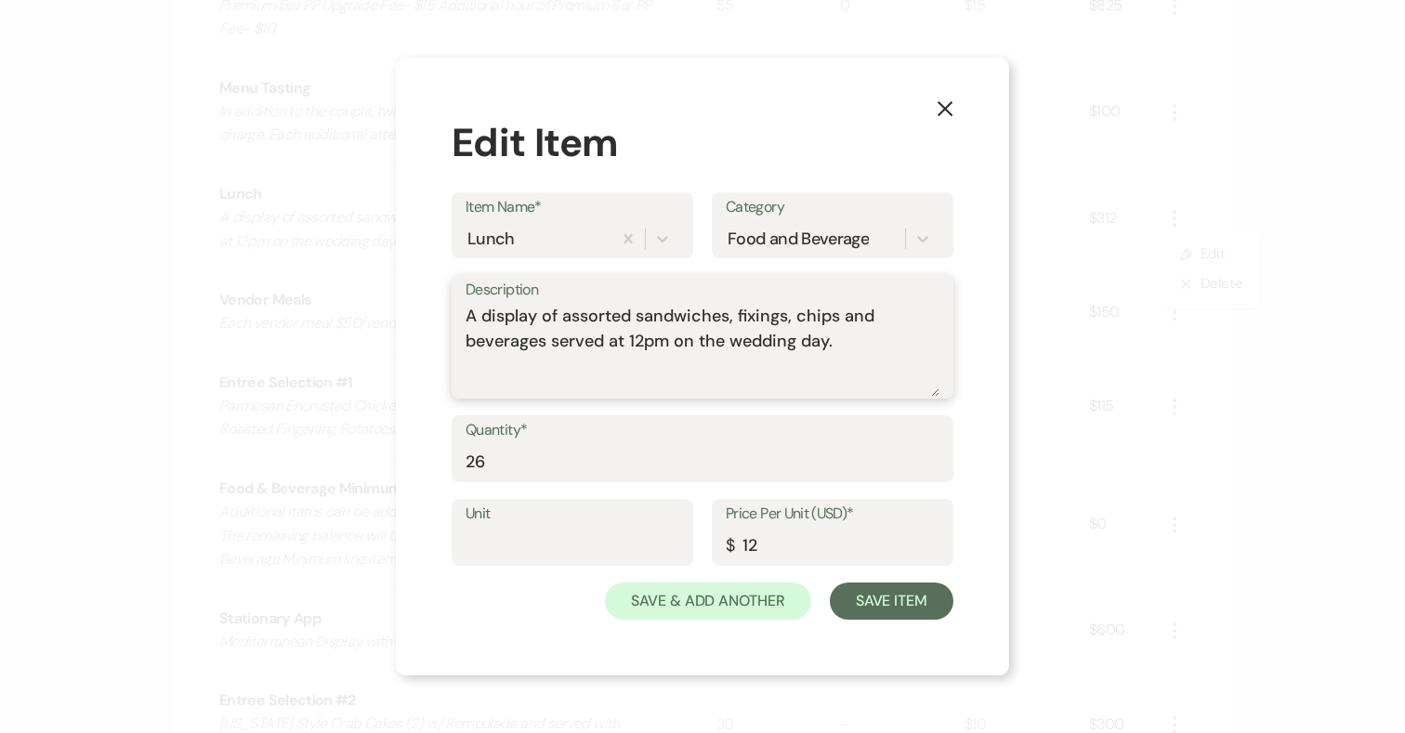
click at [861, 346] on textarea "A display of assorted sandwiches, fixings, chips and beverages served at 12pm o…" at bounding box center [702, 350] width 474 height 93
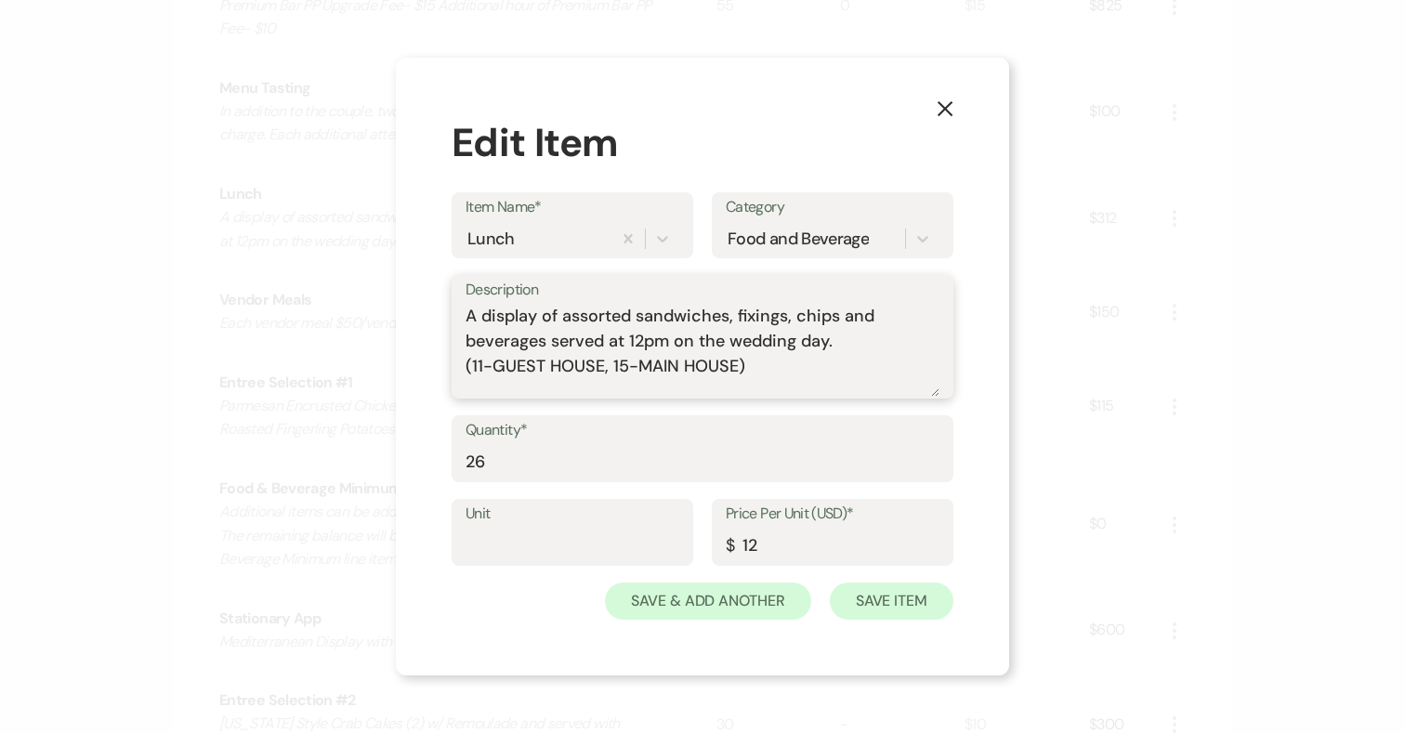
type textarea "A display of assorted sandwiches, fixings, chips and beverages served at 12pm o…"
click at [927, 594] on button "Save Item" at bounding box center [892, 600] width 124 height 37
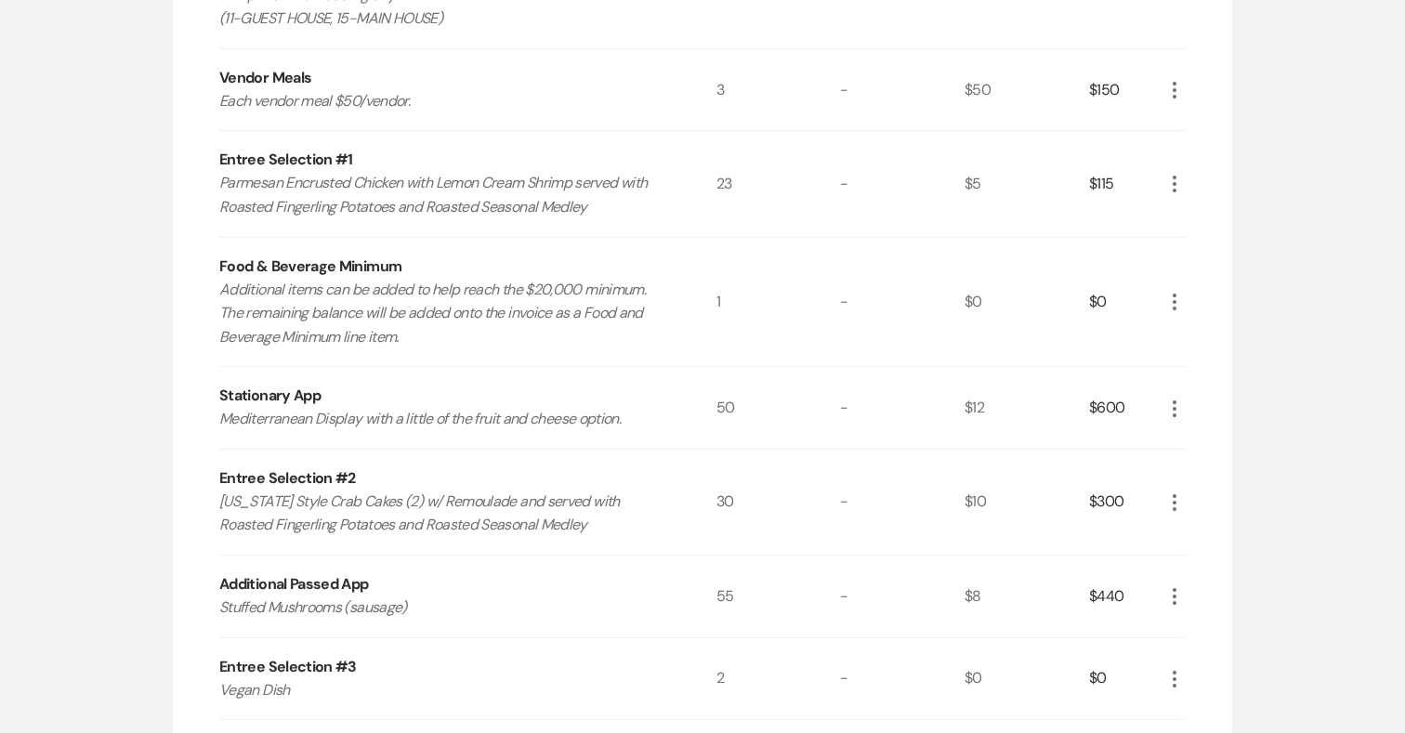
scroll to position [1052, 0]
click at [1173, 399] on use "button" at bounding box center [1174, 407] width 4 height 17
click at [1194, 437] on icon "Pencil" at bounding box center [1188, 444] width 11 height 14
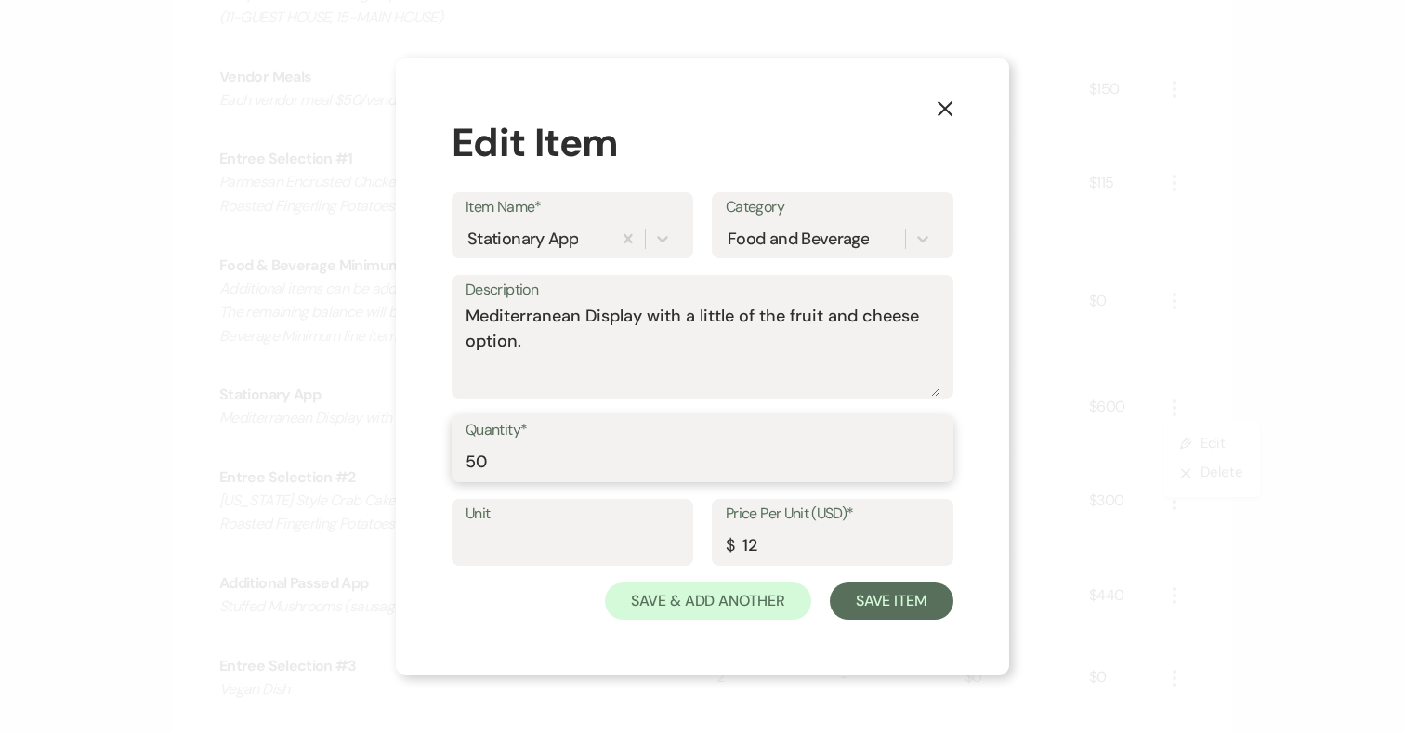
drag, startPoint x: 489, startPoint y: 465, endPoint x: 410, endPoint y: 465, distance: 79.0
click at [410, 465] on div "X Edit Item Item Name* Stationary App Category Food and Beverage Description Me…" at bounding box center [702, 367] width 613 height 618
type input "40"
click at [908, 599] on button "Save Item" at bounding box center [892, 600] width 124 height 37
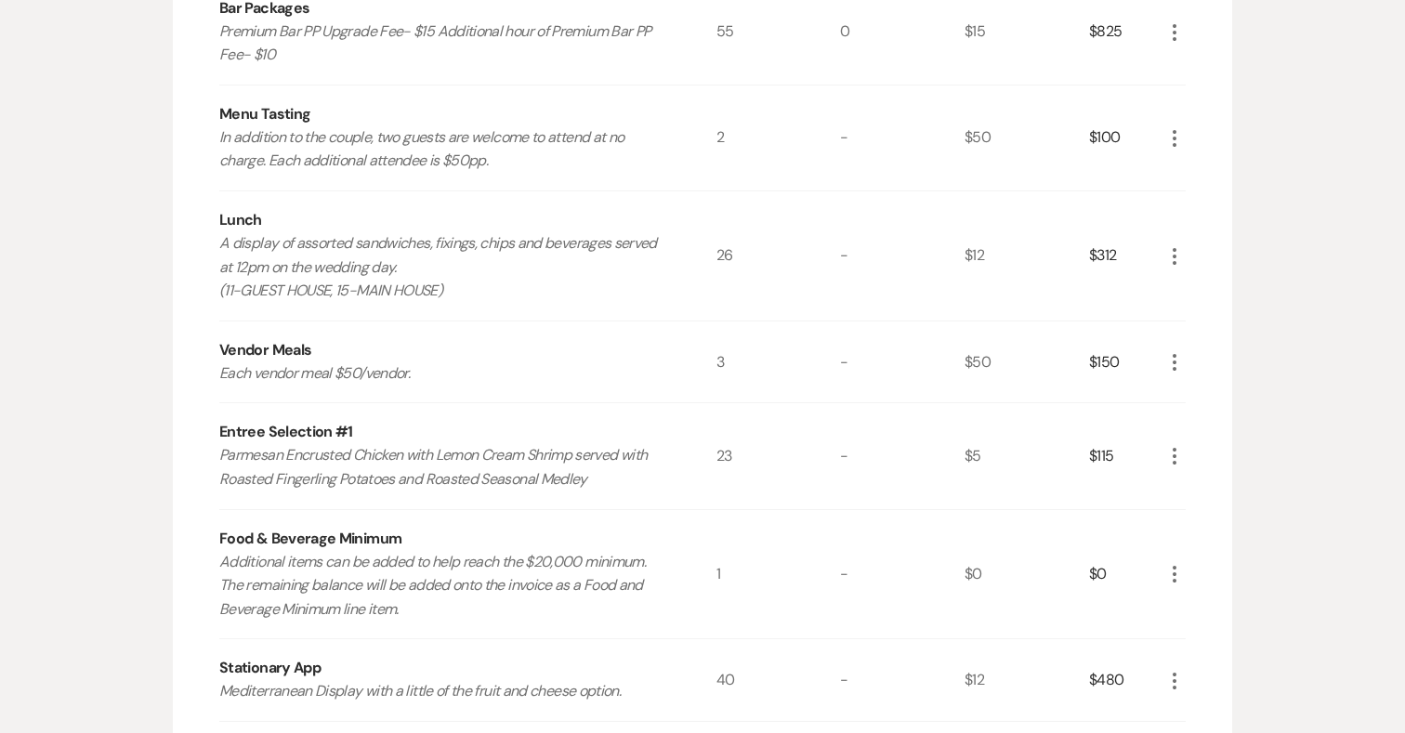
scroll to position [806, 0]
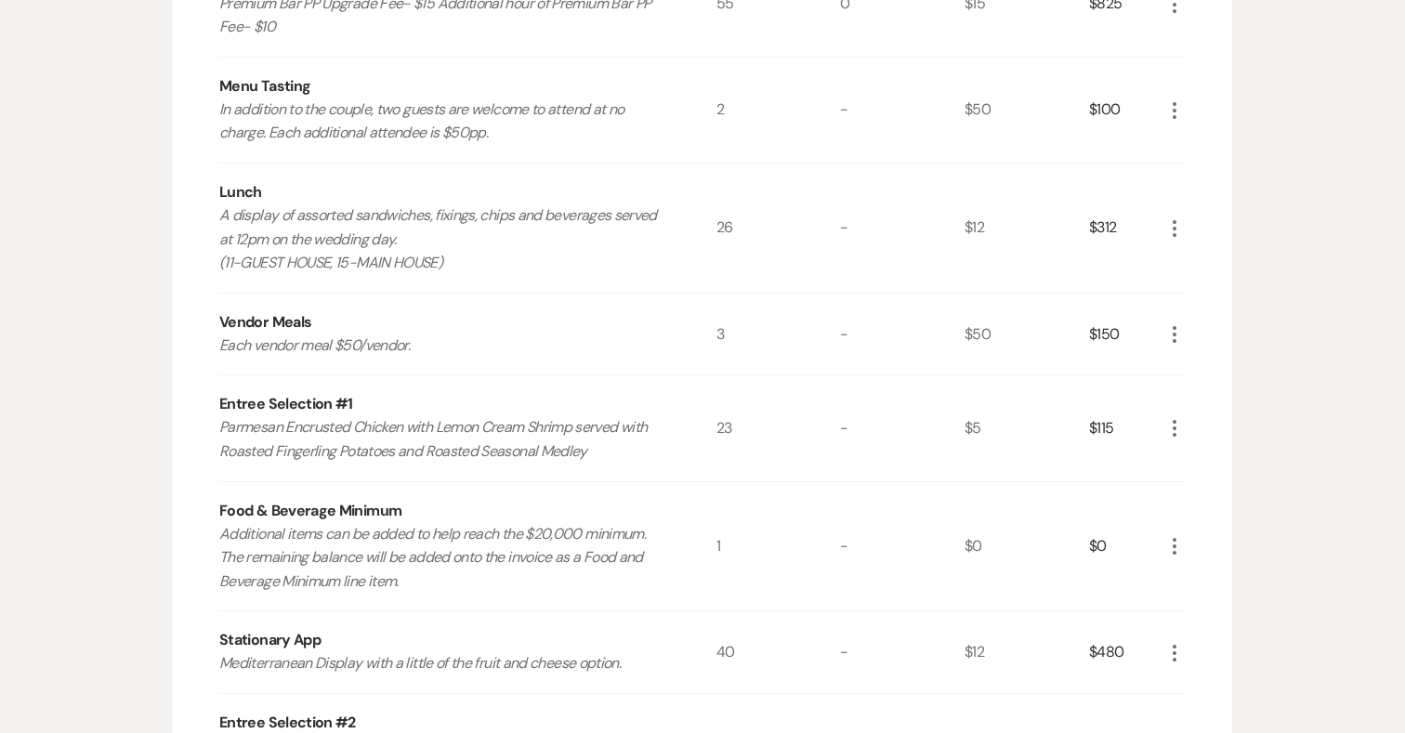
click at [1174, 538] on use "button" at bounding box center [1174, 546] width 4 height 17
click at [1201, 568] on button "Pencil Edit" at bounding box center [1211, 583] width 97 height 30
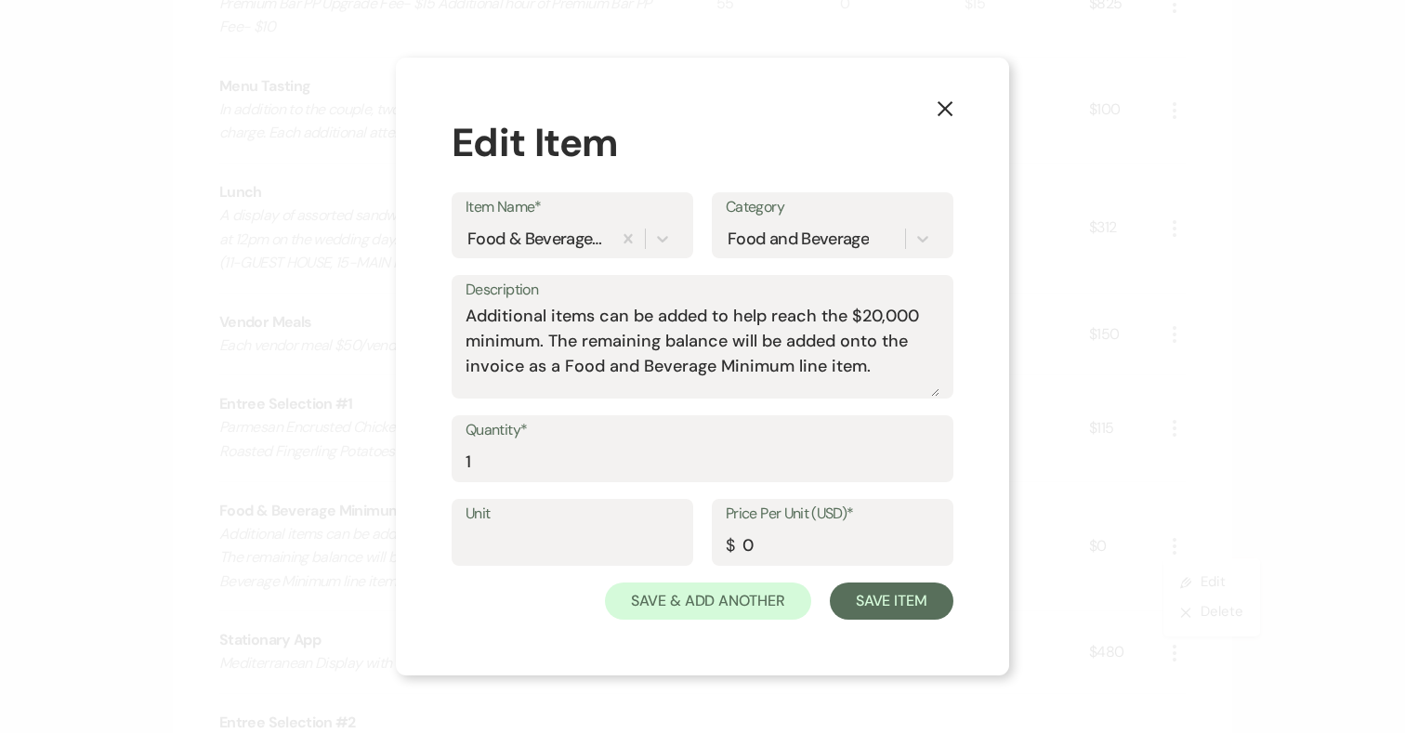
click at [950, 103] on use "button" at bounding box center [944, 108] width 15 height 15
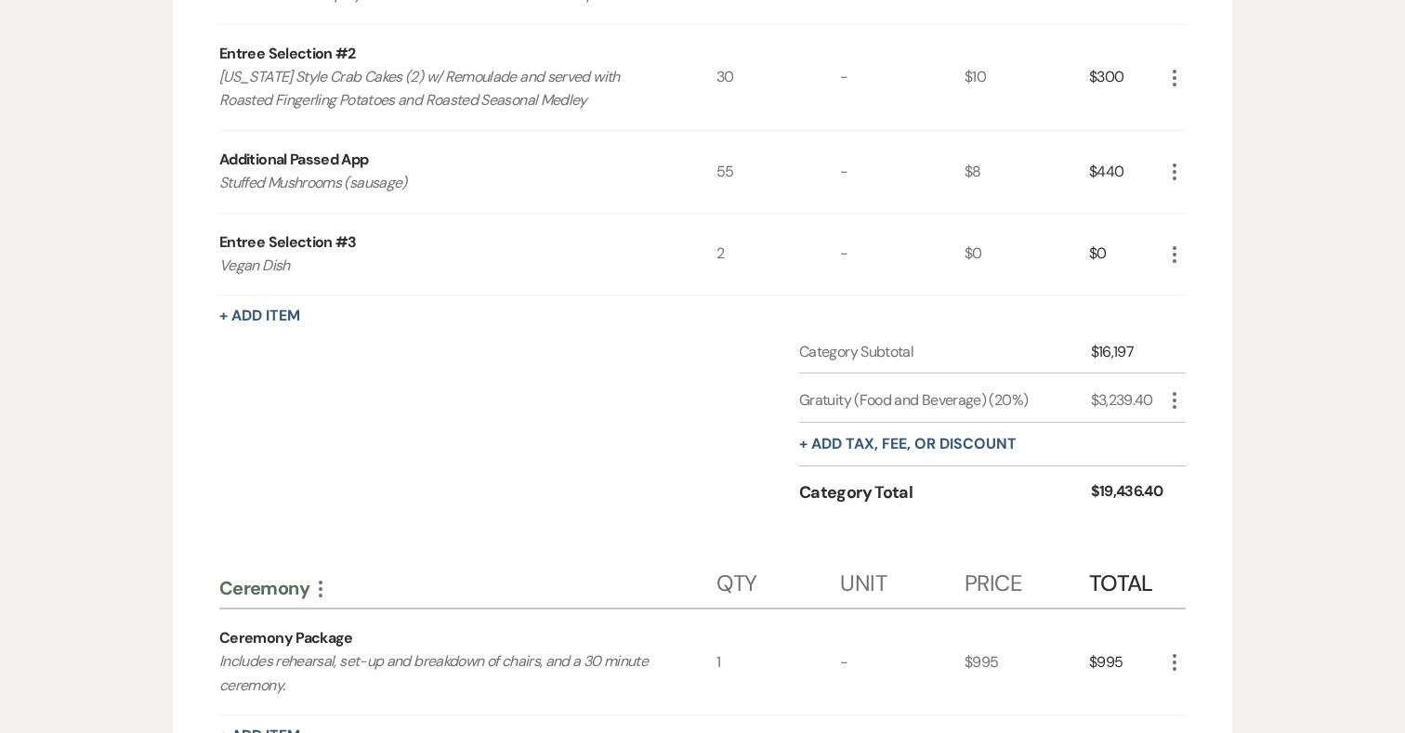
scroll to position [1464, 0]
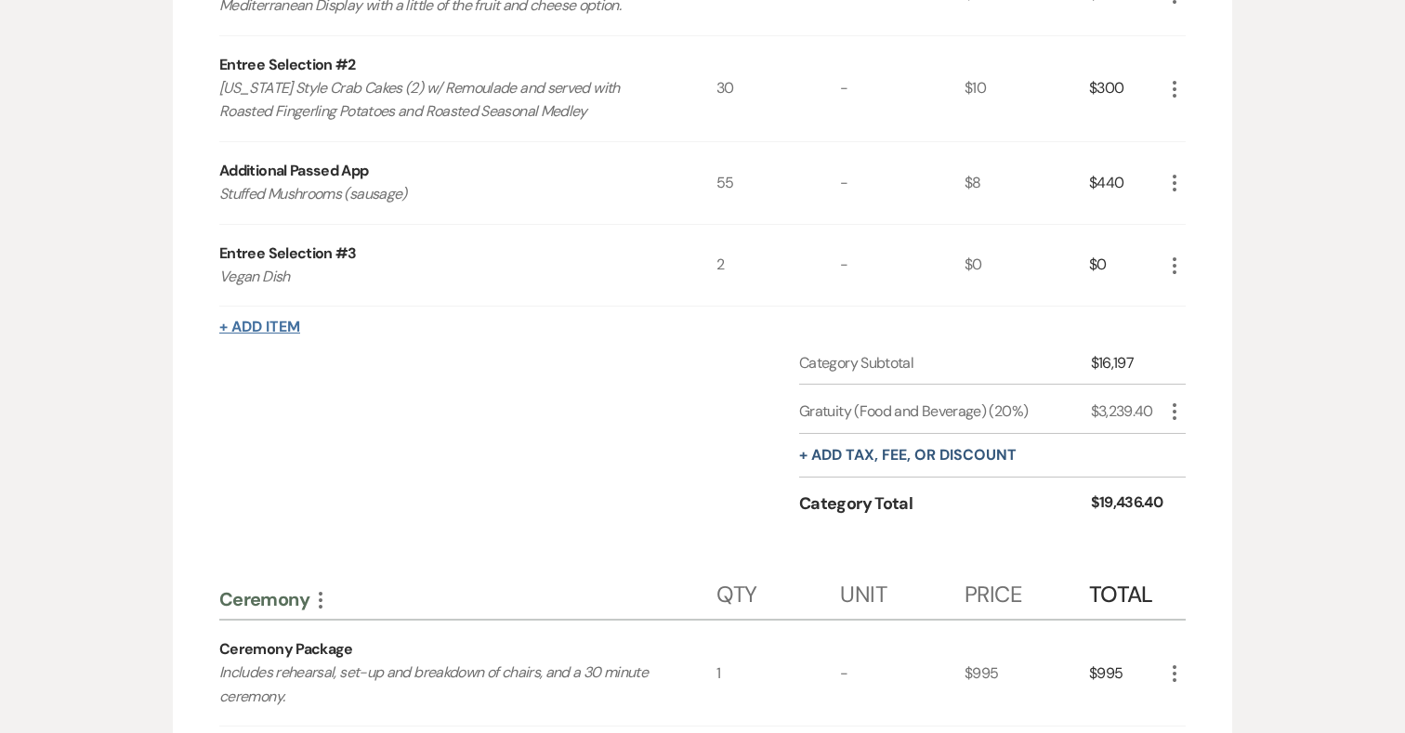
click at [281, 320] on button "+ Add Item" at bounding box center [259, 327] width 81 height 15
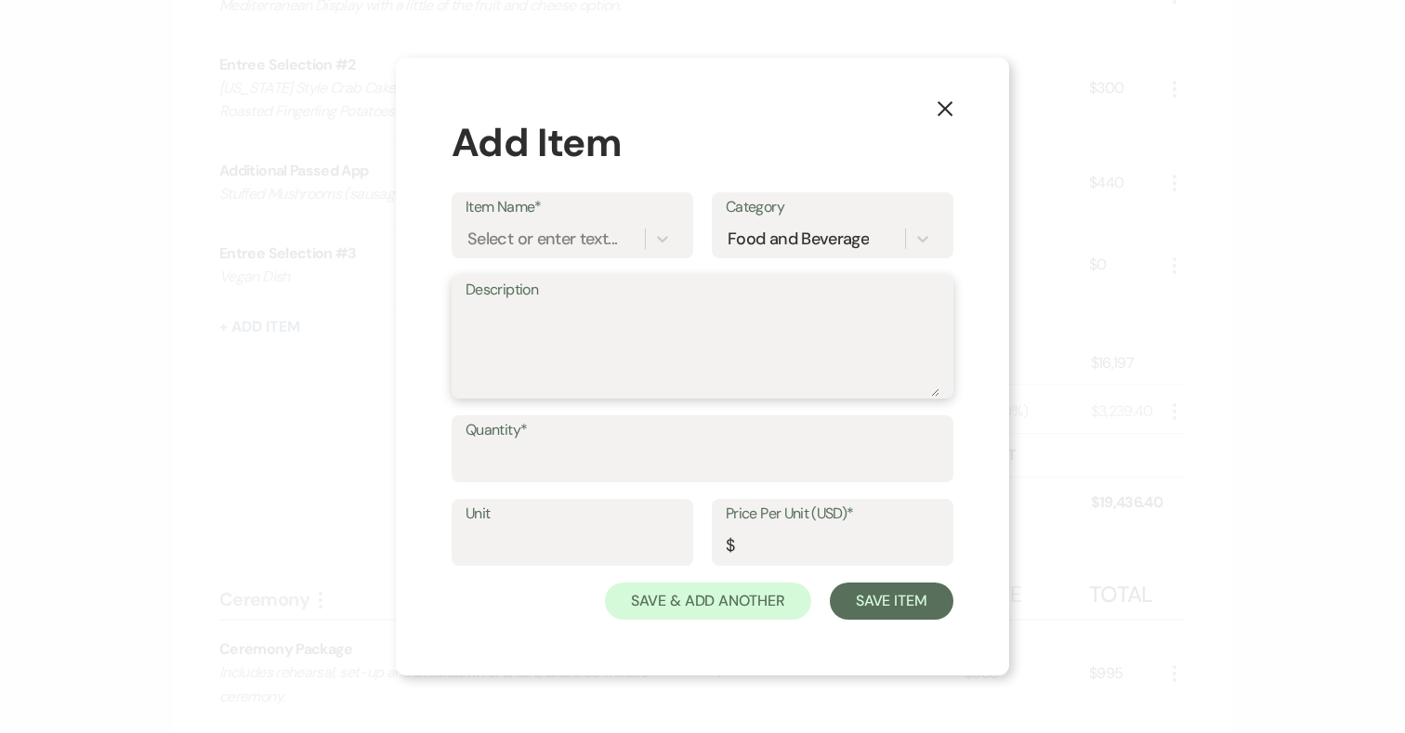
click at [572, 331] on textarea "Description" at bounding box center [702, 350] width 474 height 93
drag, startPoint x: 537, startPoint y: 320, endPoint x: 424, endPoint y: 320, distance: 113.3
click at [424, 320] on div "X Add Item Item Name* Select or enter text... Category Food and Beverage Descri…" at bounding box center [702, 367] width 613 height 618
paste textarea "veuve clicquot"
drag, startPoint x: 625, startPoint y: 310, endPoint x: 424, endPoint y: 310, distance: 201.6
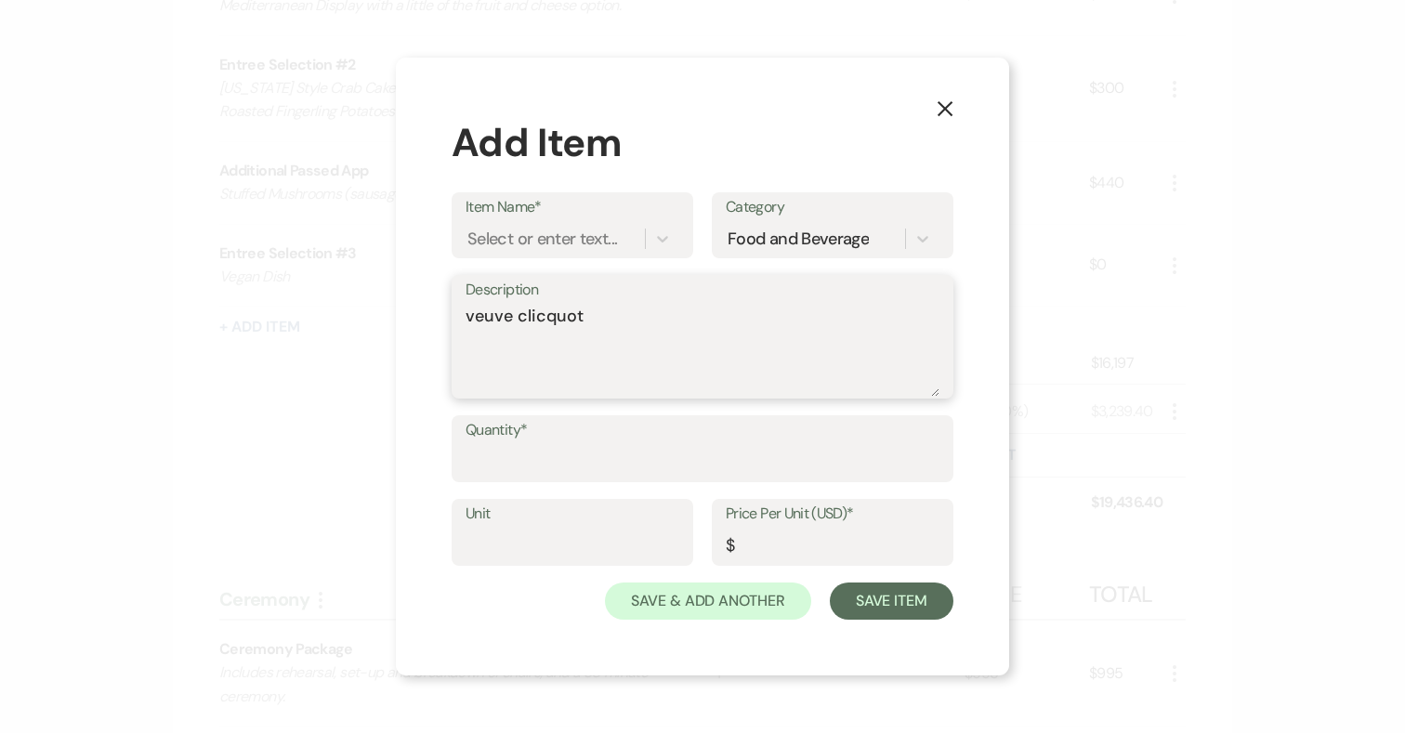
click at [424, 310] on div "X Add Item Item Name* Select or enter text... Category Food and Beverage Descri…" at bounding box center [702, 367] width 613 height 618
paste textarea "Veuve Clicquot is $75/bottle"
type textarea "Veuve Clicquot is $75/bottle"
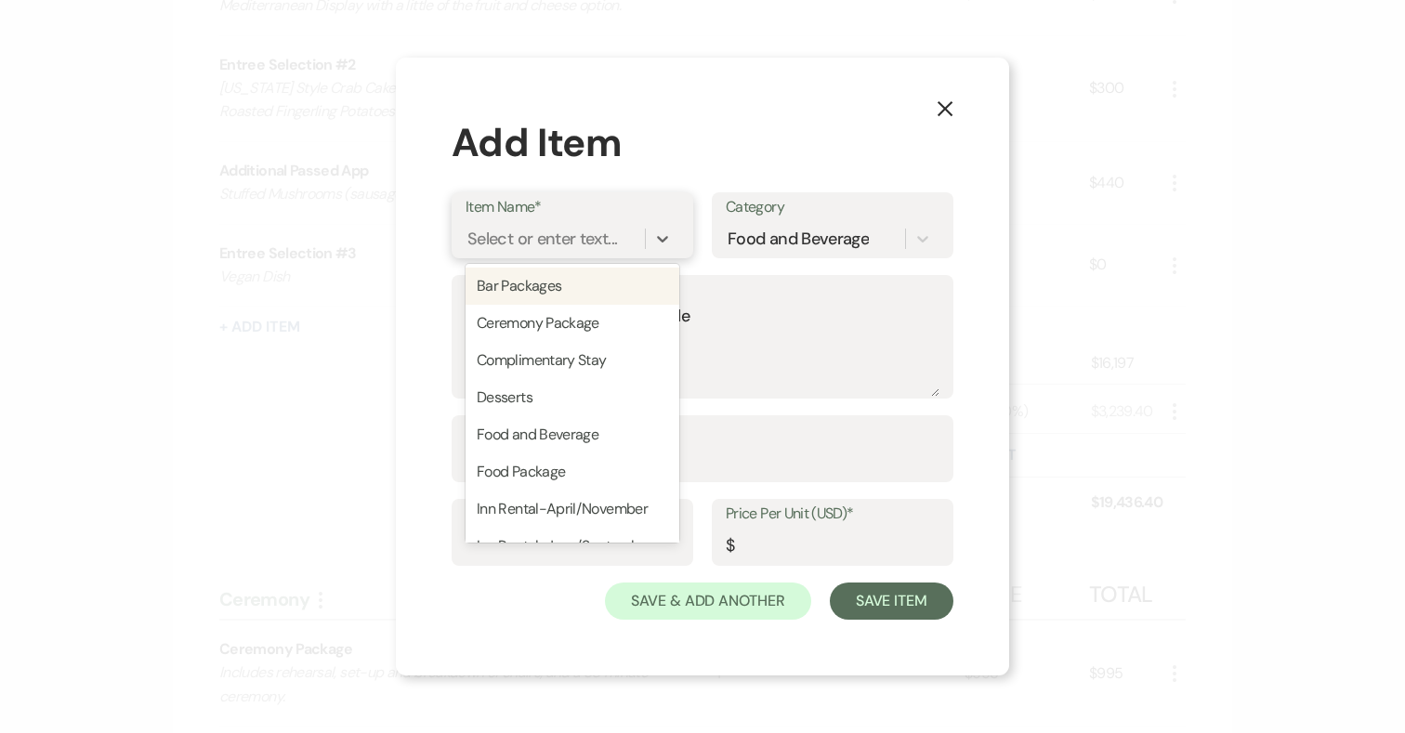
click at [501, 238] on div "Select or enter text..." at bounding box center [542, 239] width 150 height 25
paste input "Veuve Clicquot is $75/bottle"
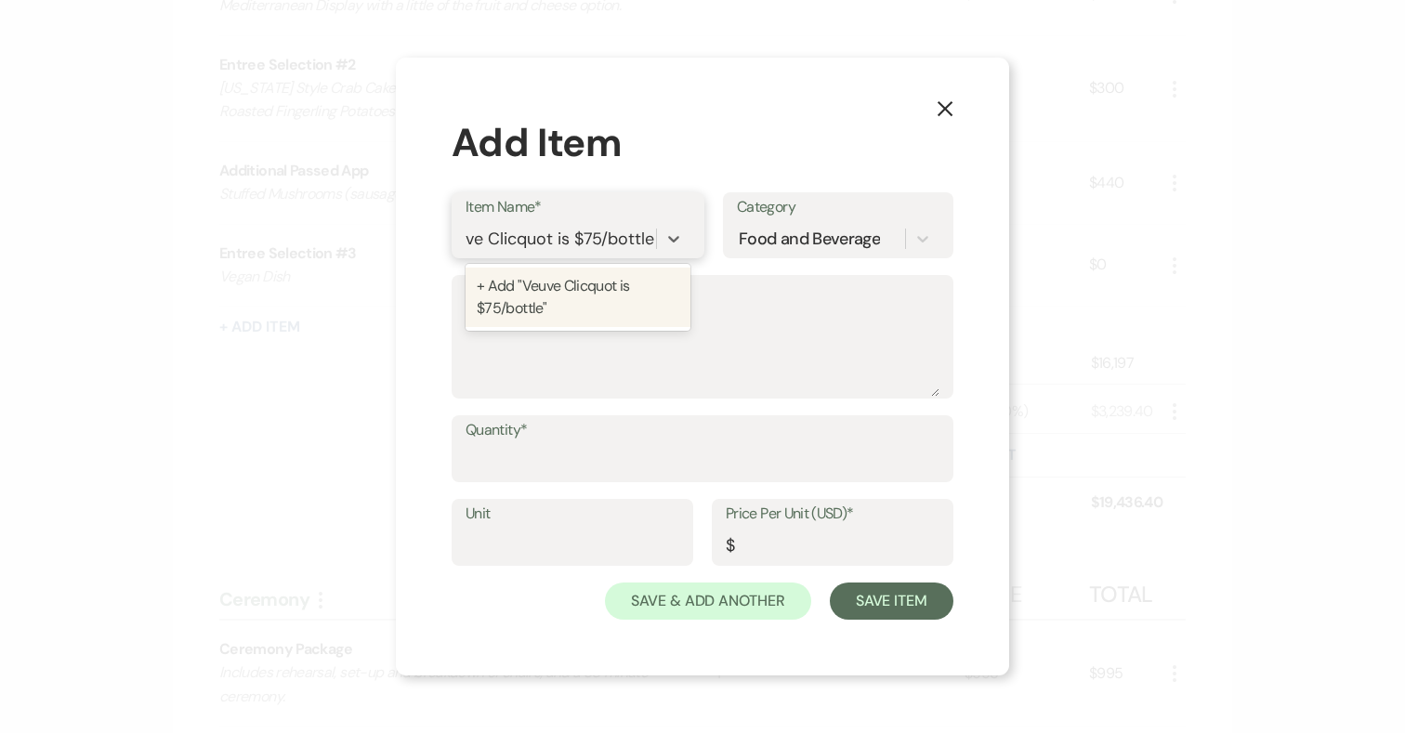
drag, startPoint x: 556, startPoint y: 237, endPoint x: 719, endPoint y: 237, distance: 163.5
click at [719, 237] on div "Item Name* option + Add "Veuve Clicquot is $75/bottle" focused, 16 of 16. 1 res…" at bounding box center [702, 233] width 502 height 83
type input "Veuve Clicquot"
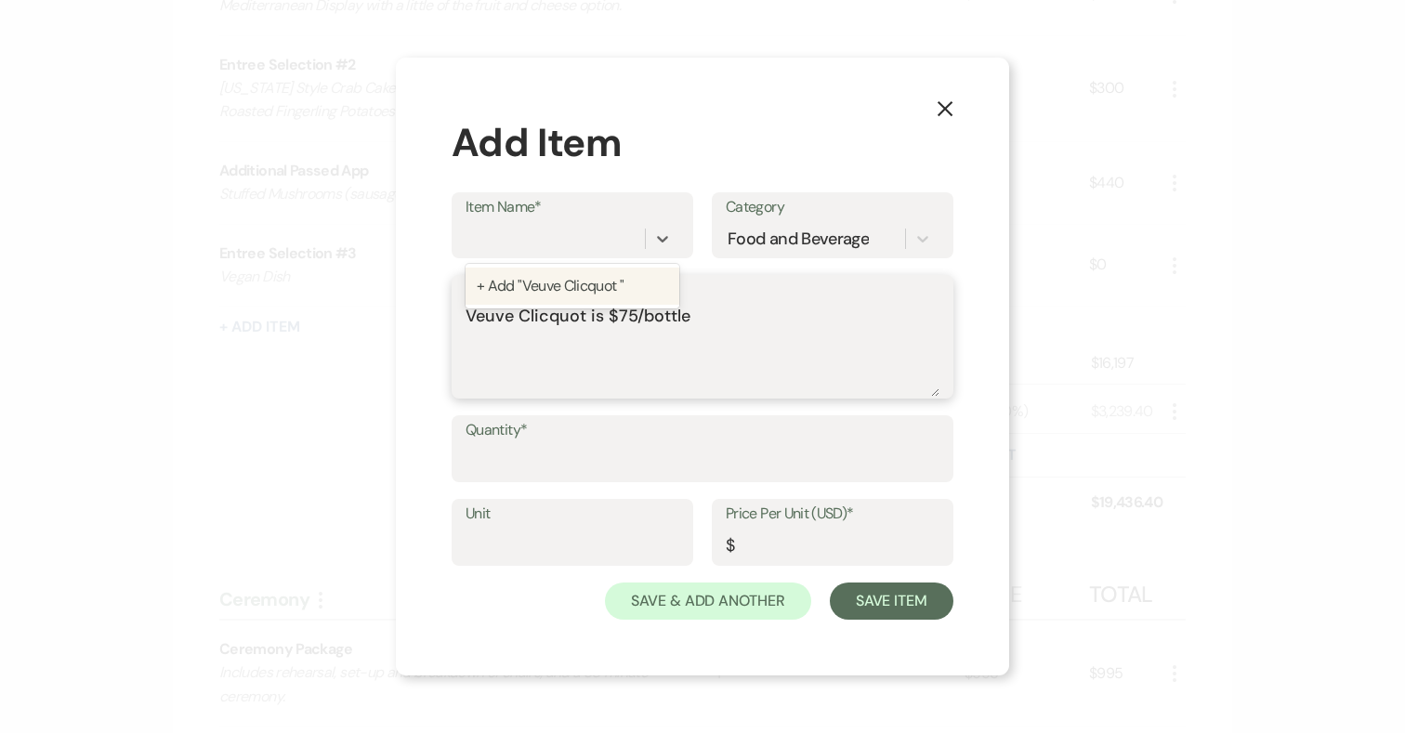
click at [730, 311] on textarea "Veuve Clicquot is $75/bottle" at bounding box center [702, 350] width 474 height 93
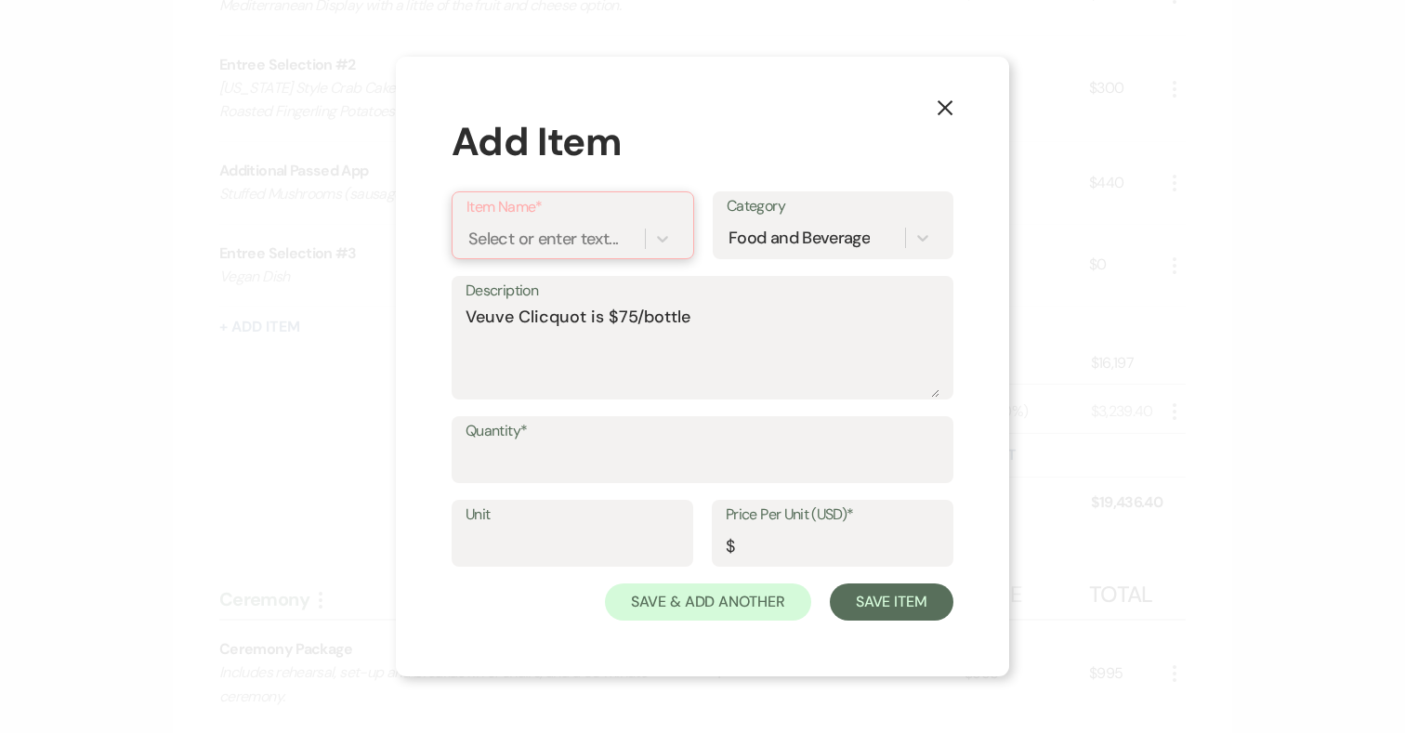
click at [571, 236] on div "Select or enter text..." at bounding box center [543, 239] width 150 height 25
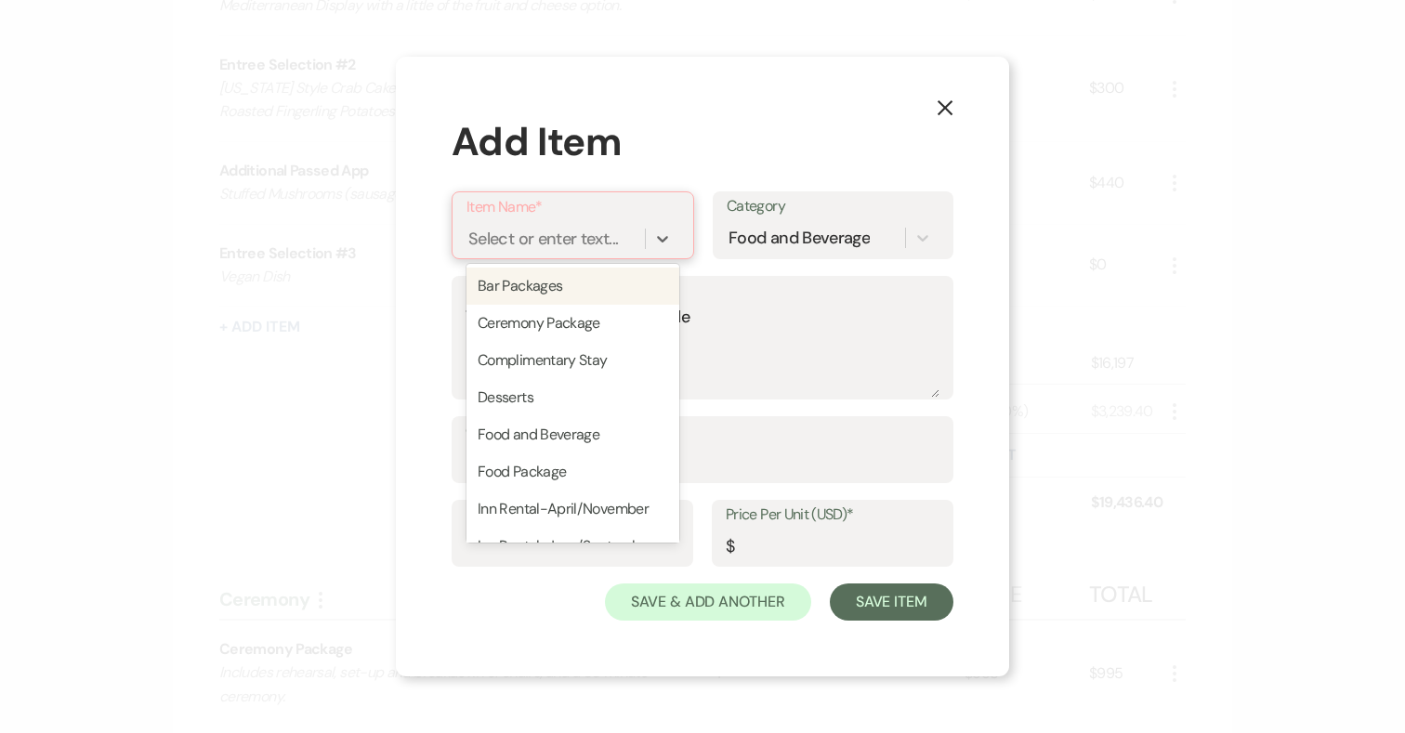
paste input "Veuve Clicquot is $75/bottle"
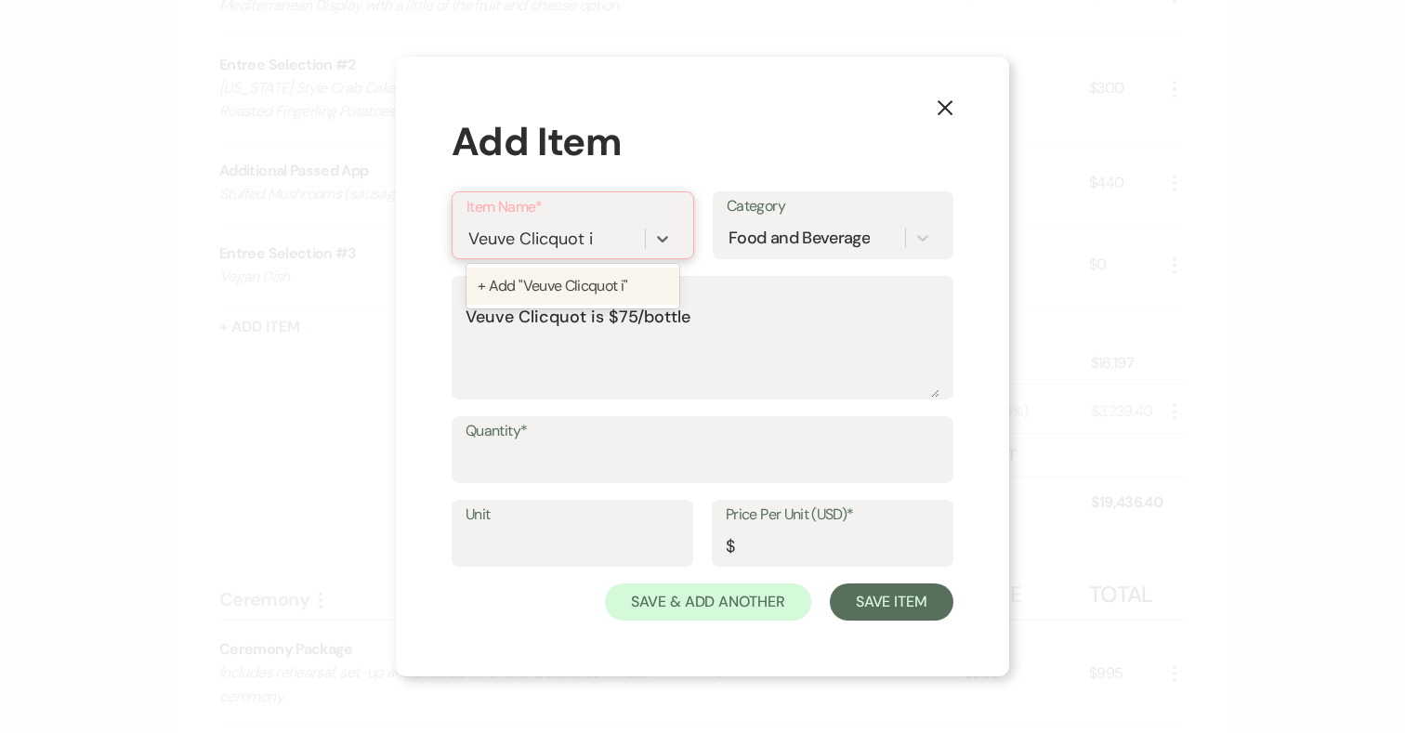
type input "Veuve Clicquot"
click at [633, 281] on div "+ Add "Veuve Clicquot "" at bounding box center [572, 286] width 213 height 37
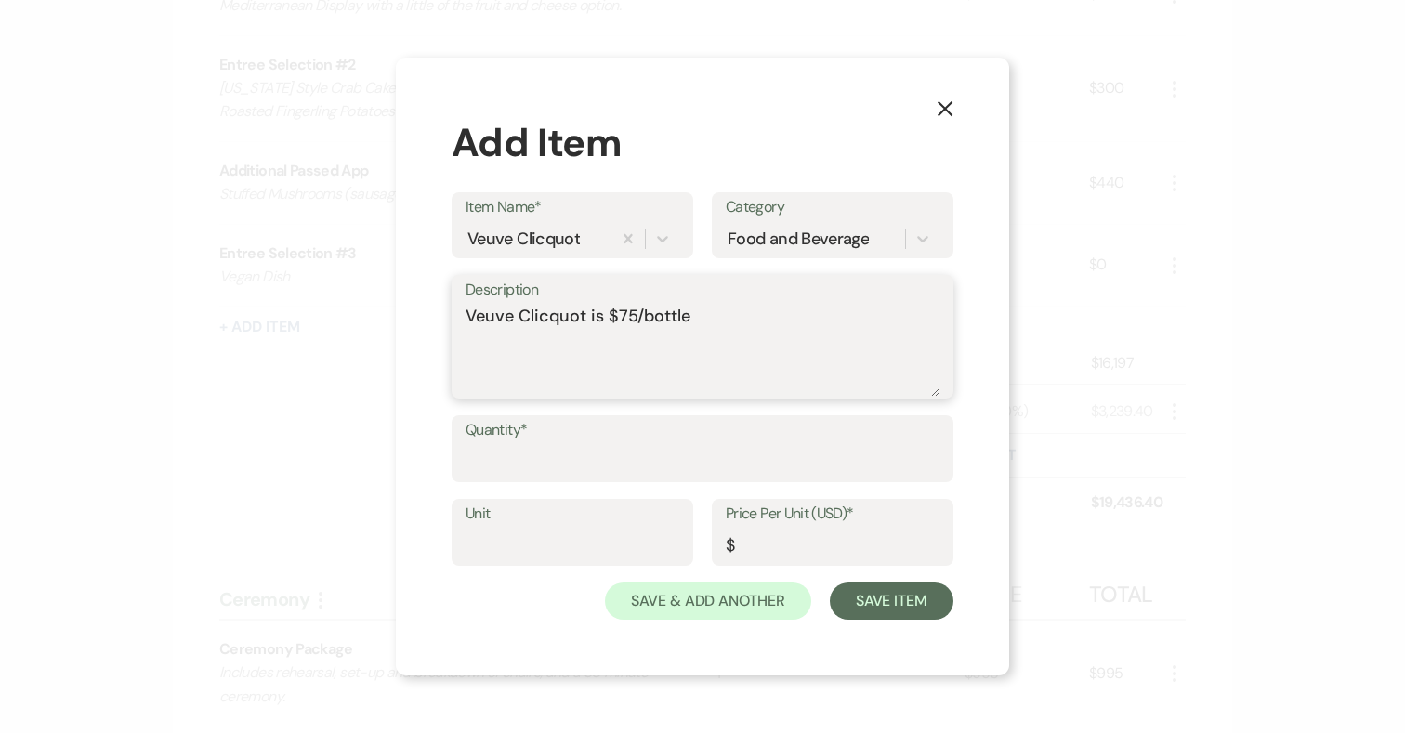
click at [694, 321] on textarea "Veuve Clicquot is $75/bottle" at bounding box center [702, 350] width 474 height 93
click at [602, 318] on textarea "Veuve Clicquot is $75/bottle" at bounding box center [702, 350] width 474 height 93
type textarea "Veuve Clicquot $75/bottle"
drag, startPoint x: 680, startPoint y: 310, endPoint x: 594, endPoint y: 303, distance: 86.7
click at [594, 304] on textarea "Veuve Clicquot $75/bottle" at bounding box center [702, 350] width 474 height 93
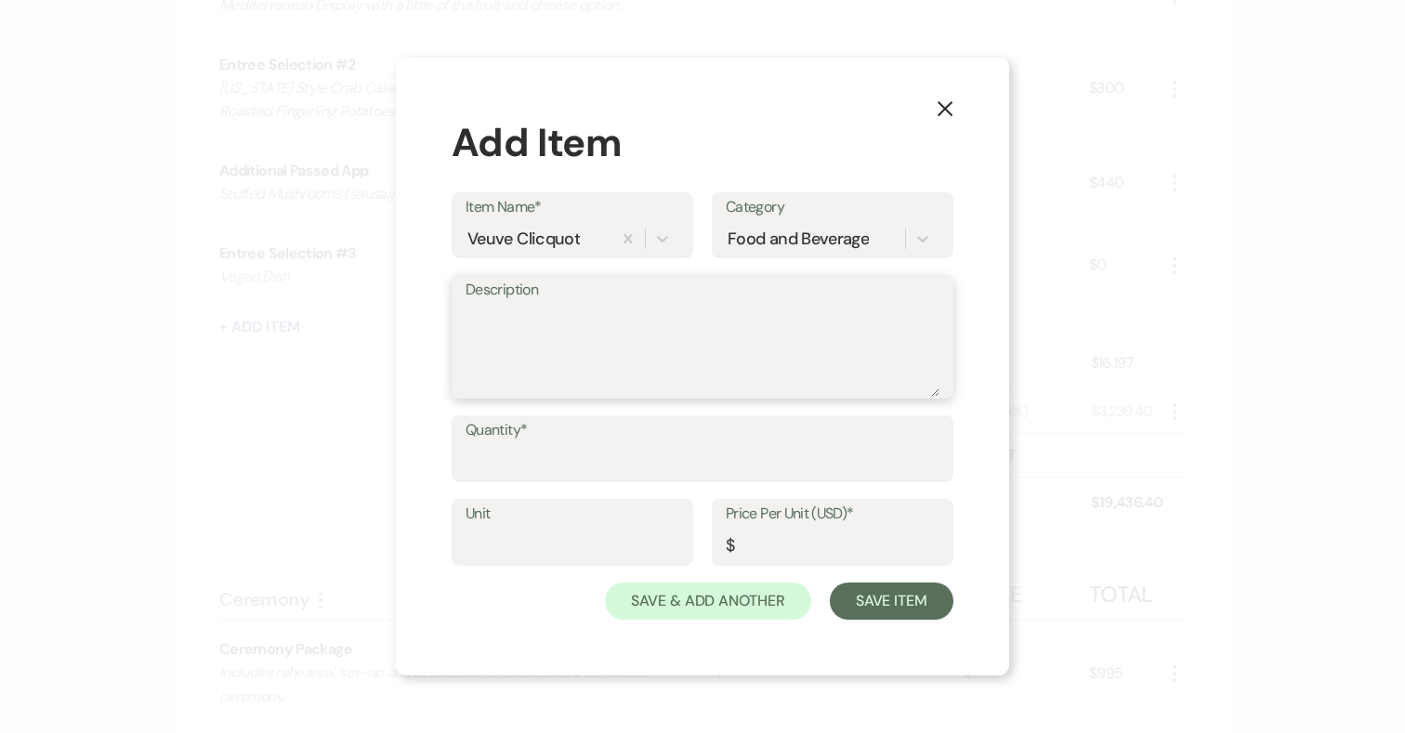
paste textarea "Veuve Clicquot is $75/bottle"
drag, startPoint x: 589, startPoint y: 317, endPoint x: 773, endPoint y: 316, distance: 183.9
click at [773, 316] on textarea "Veuve Clicquot is $75/bottle" at bounding box center [702, 350] width 474 height 93
type textarea "Veuve Clicquot"
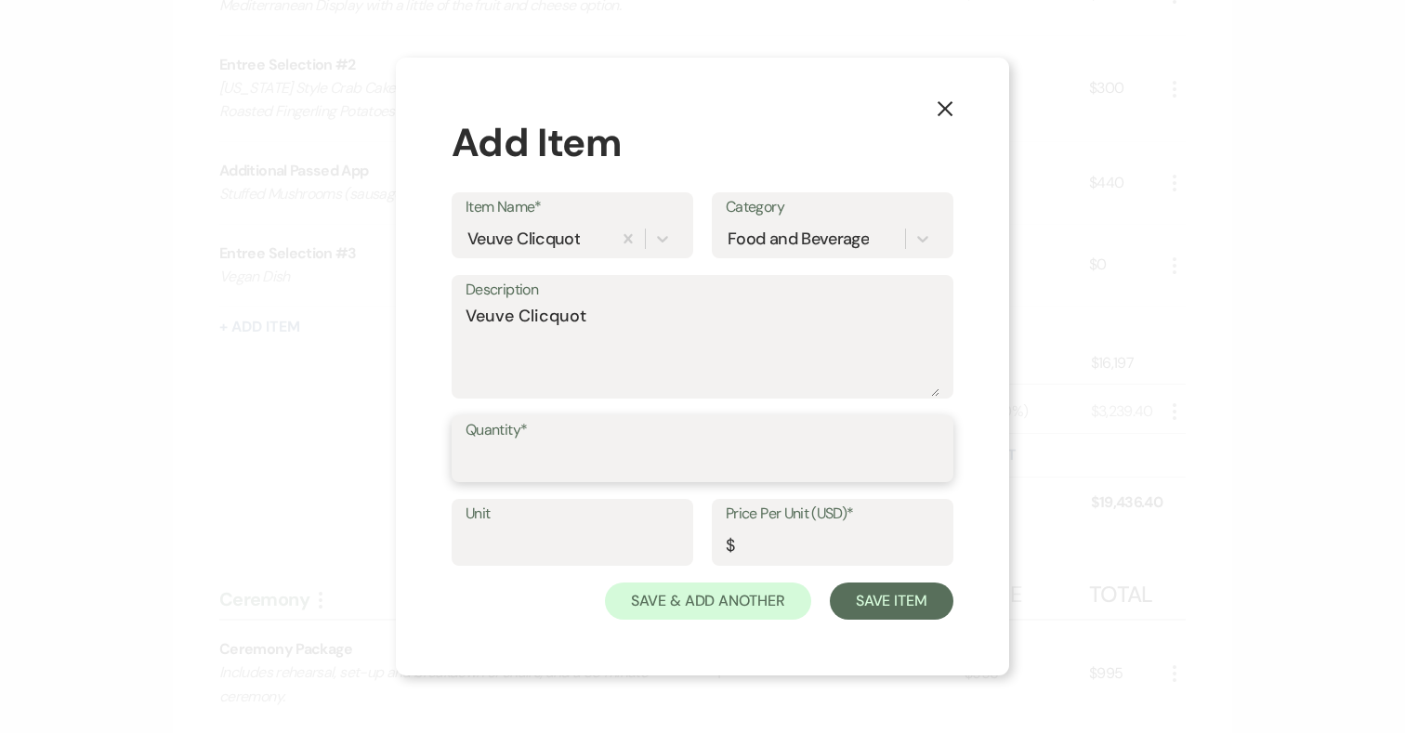
click at [520, 475] on input "Quantity*" at bounding box center [702, 462] width 474 height 36
click at [520, 470] on input "Quantity*" at bounding box center [702, 462] width 474 height 36
type input "5"
click at [971, 497] on div "X Add Item Item Name* Veuve Clicquot Category Food and Beverage Description Veu…" at bounding box center [702, 367] width 613 height 618
click at [490, 466] on input "5" at bounding box center [702, 462] width 474 height 36
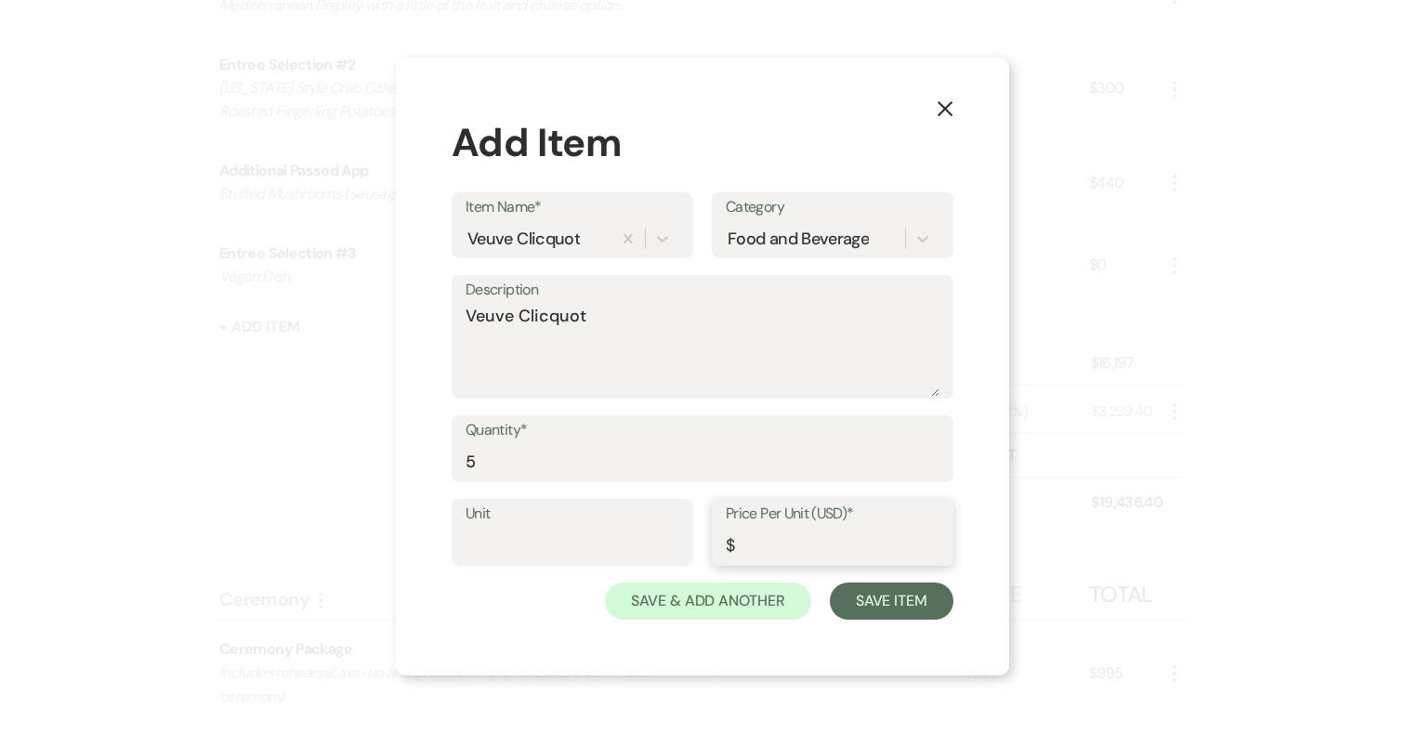
click at [790, 551] on input "Price Per Unit (USD)*" at bounding box center [833, 546] width 214 height 36
type input "75"
click at [916, 597] on button "Save Item" at bounding box center [892, 600] width 124 height 37
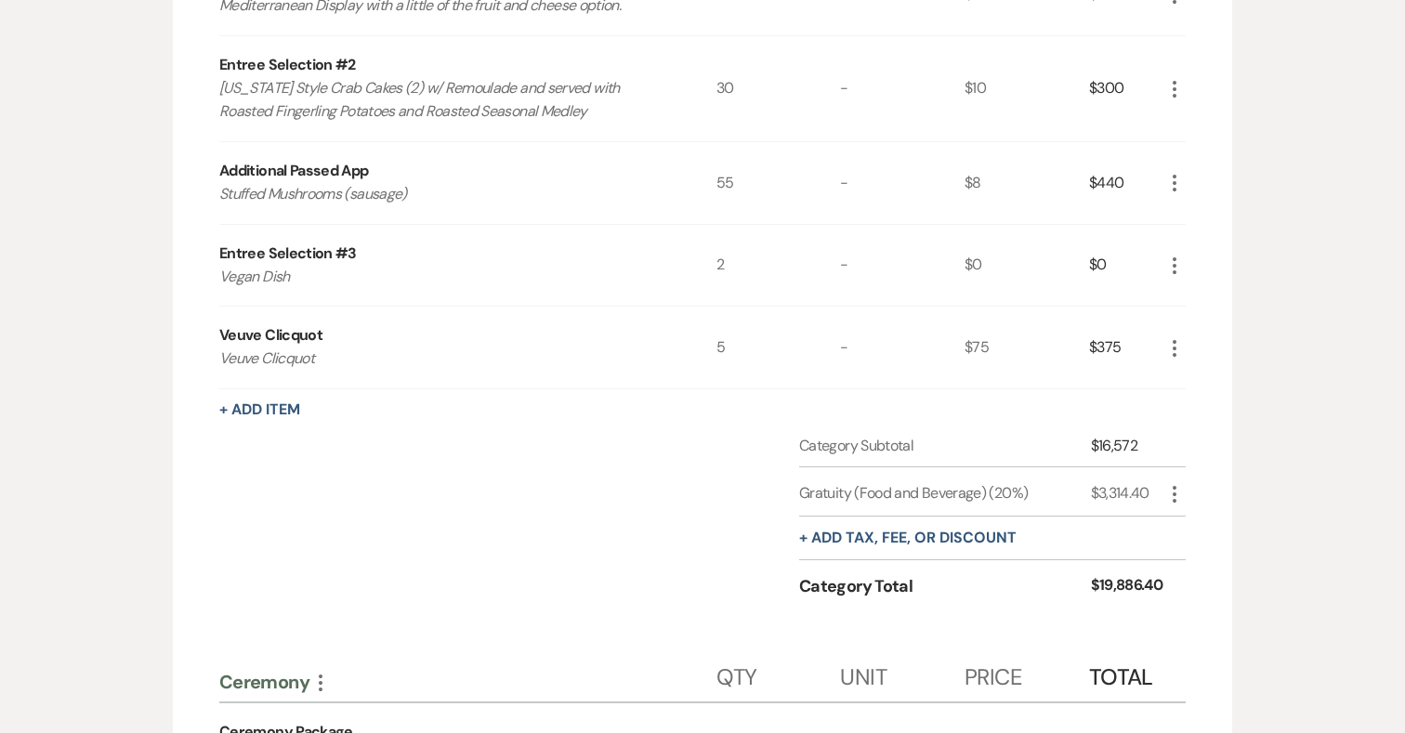
click at [1176, 337] on icon "More" at bounding box center [1174, 348] width 22 height 22
click at [1186, 379] on use "button" at bounding box center [1188, 384] width 11 height 11
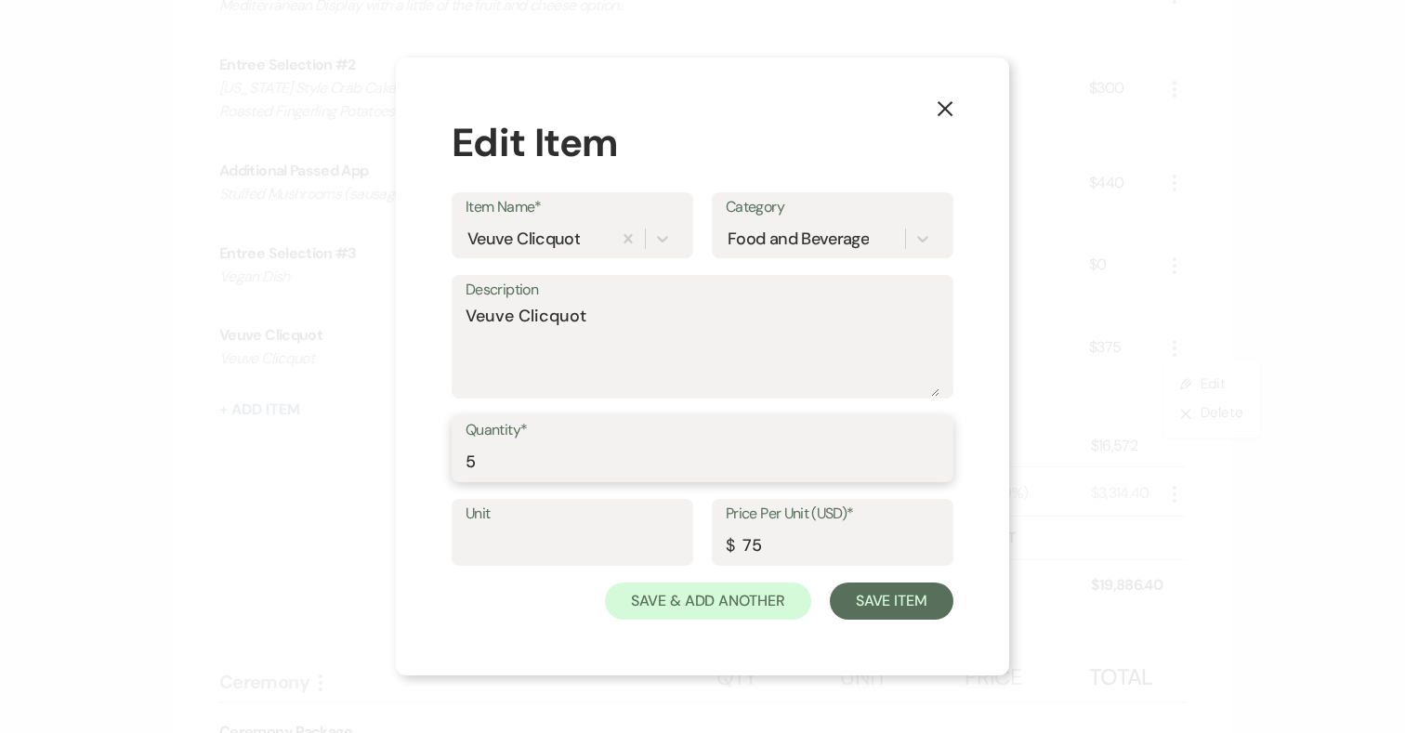
click at [485, 457] on input "5" at bounding box center [702, 462] width 474 height 36
type input "6"
click at [884, 600] on button "Save Item" at bounding box center [892, 600] width 124 height 37
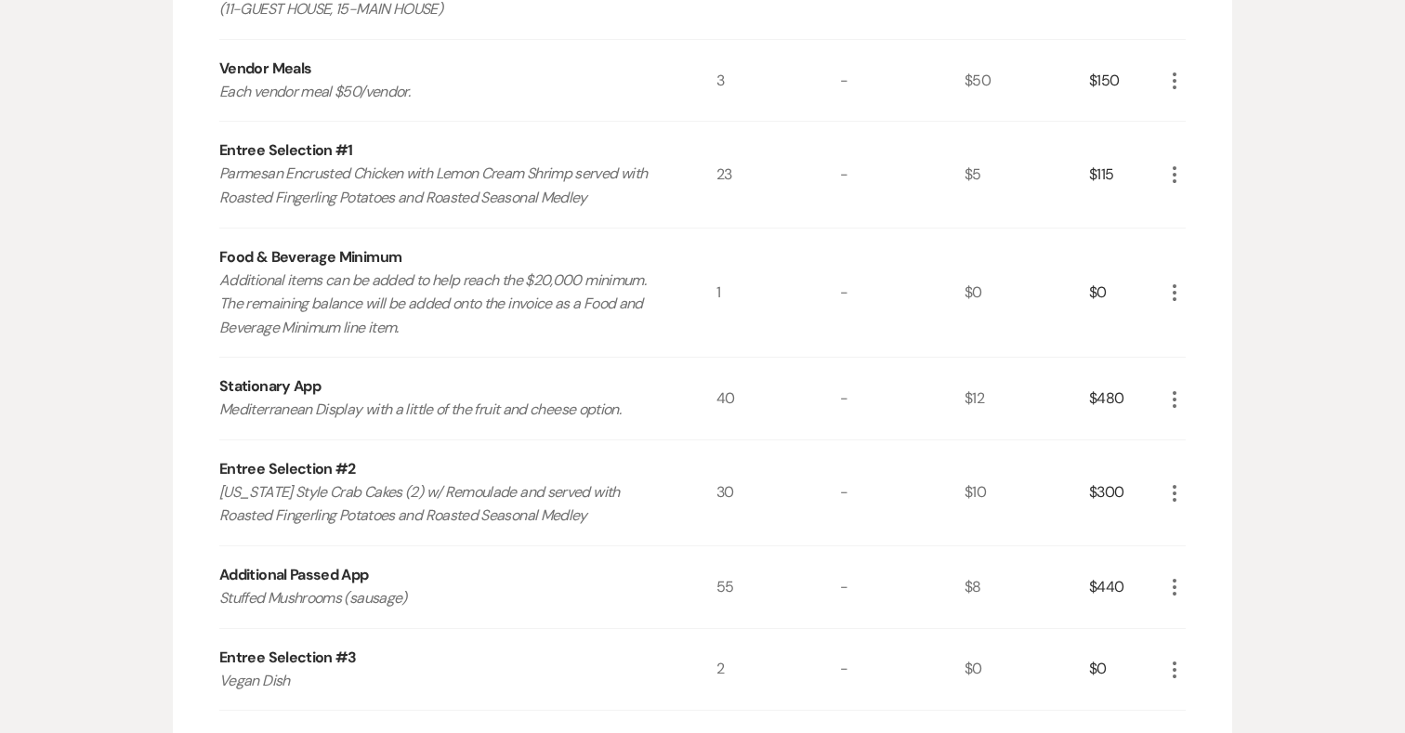
scroll to position [1059, 0]
click at [1181, 282] on icon "More" at bounding box center [1174, 293] width 22 height 22
click at [1196, 315] on button "Pencil Edit" at bounding box center [1211, 330] width 97 height 30
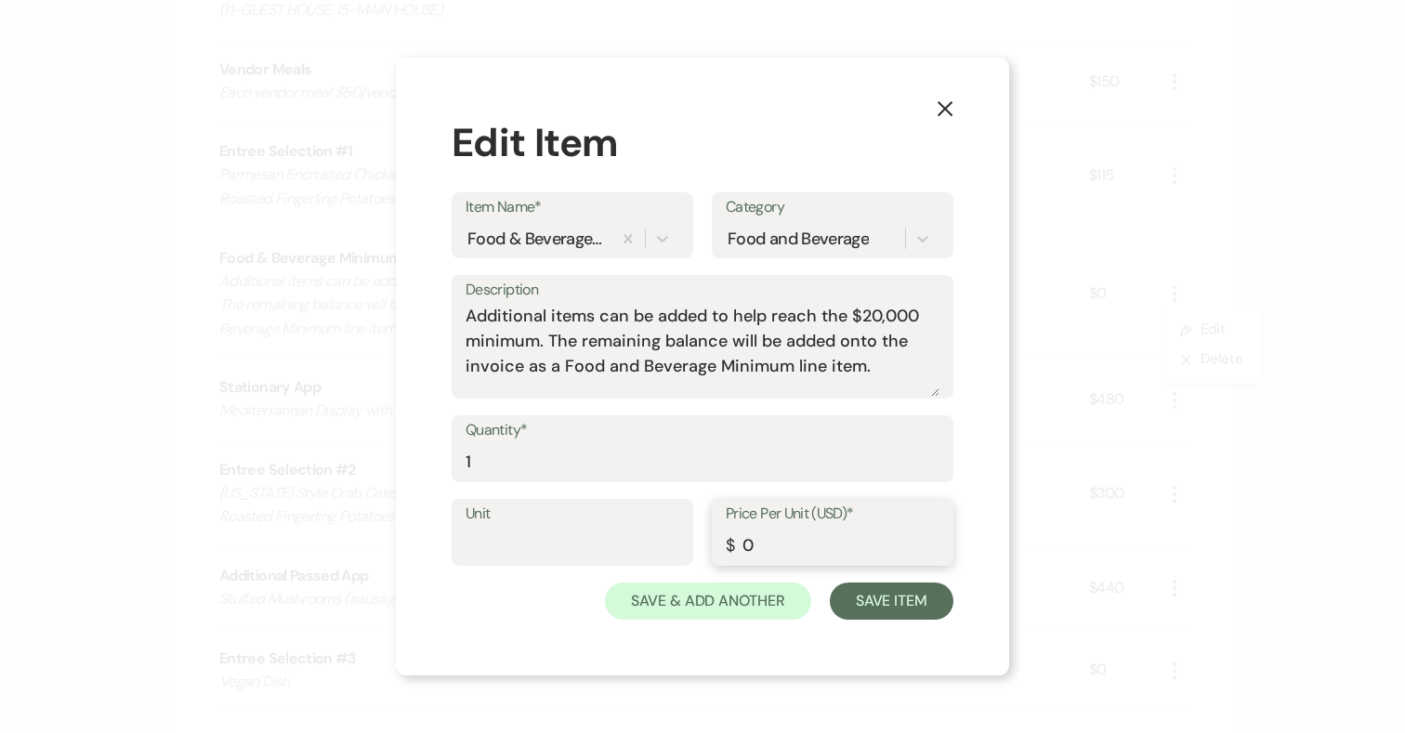
drag, startPoint x: 775, startPoint y: 543, endPoint x: 693, endPoint y: 543, distance: 81.7
click at [693, 543] on div "Unit Price Per Unit (USD)* $ 0" at bounding box center [702, 541] width 502 height 84
type input "3437"
click at [870, 598] on button "Save Item" at bounding box center [892, 600] width 124 height 37
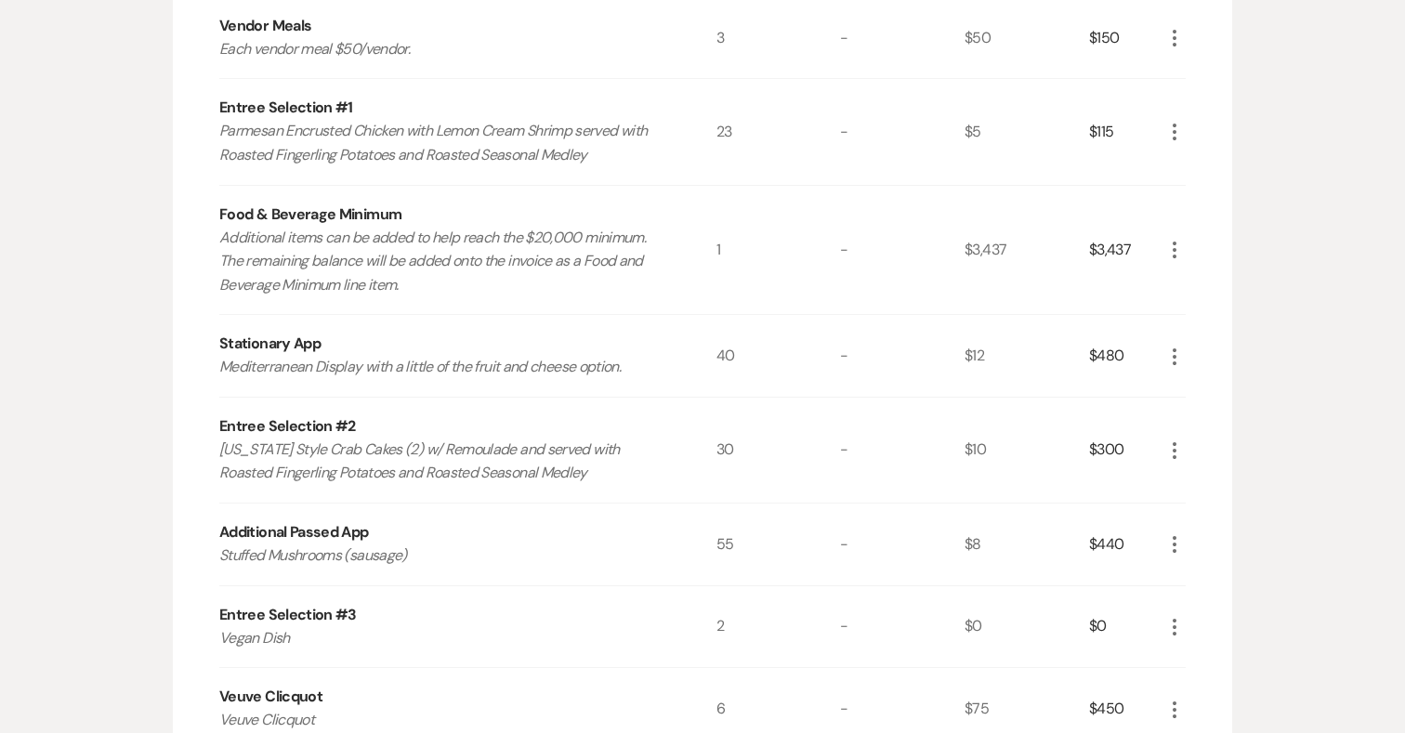
scroll to position [1094, 0]
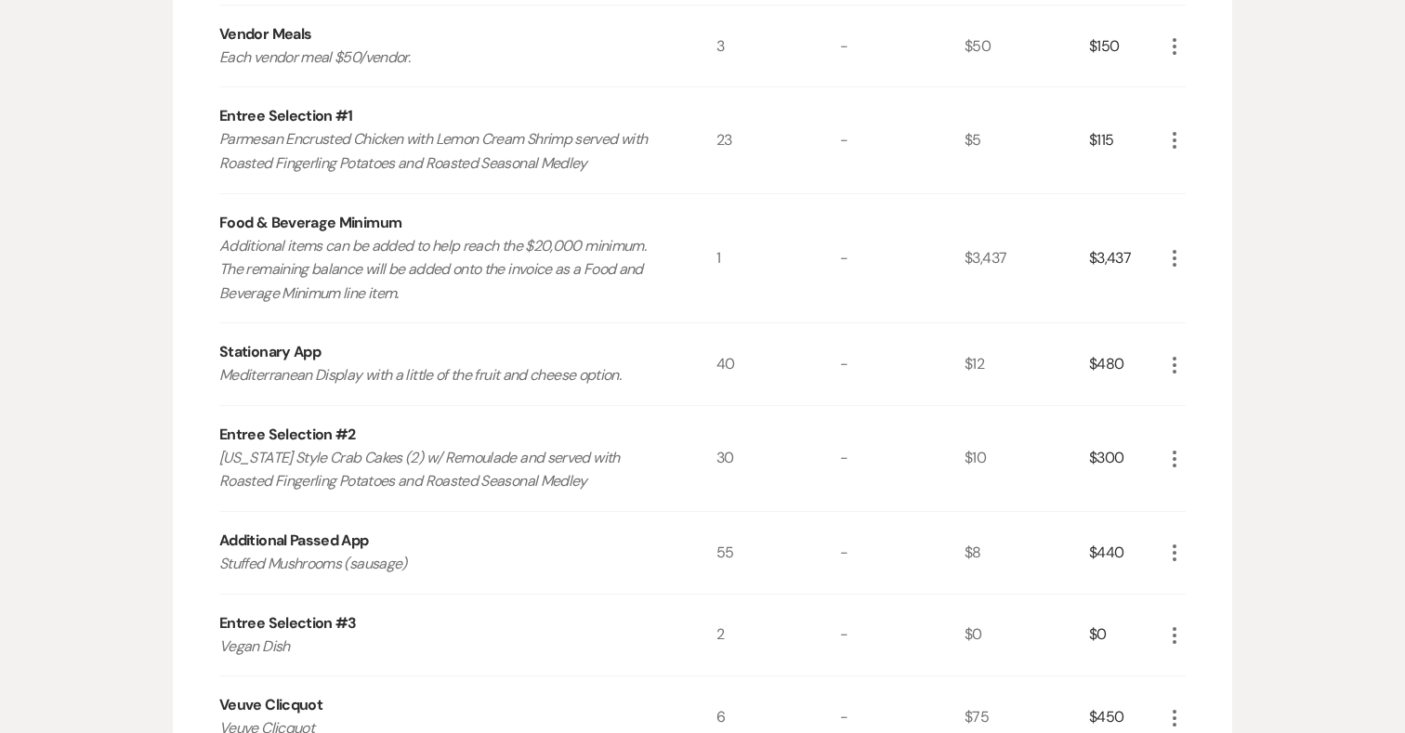
click at [1177, 247] on icon "More" at bounding box center [1174, 258] width 22 height 22
click at [1183, 288] on icon "Pencil" at bounding box center [1188, 295] width 11 height 14
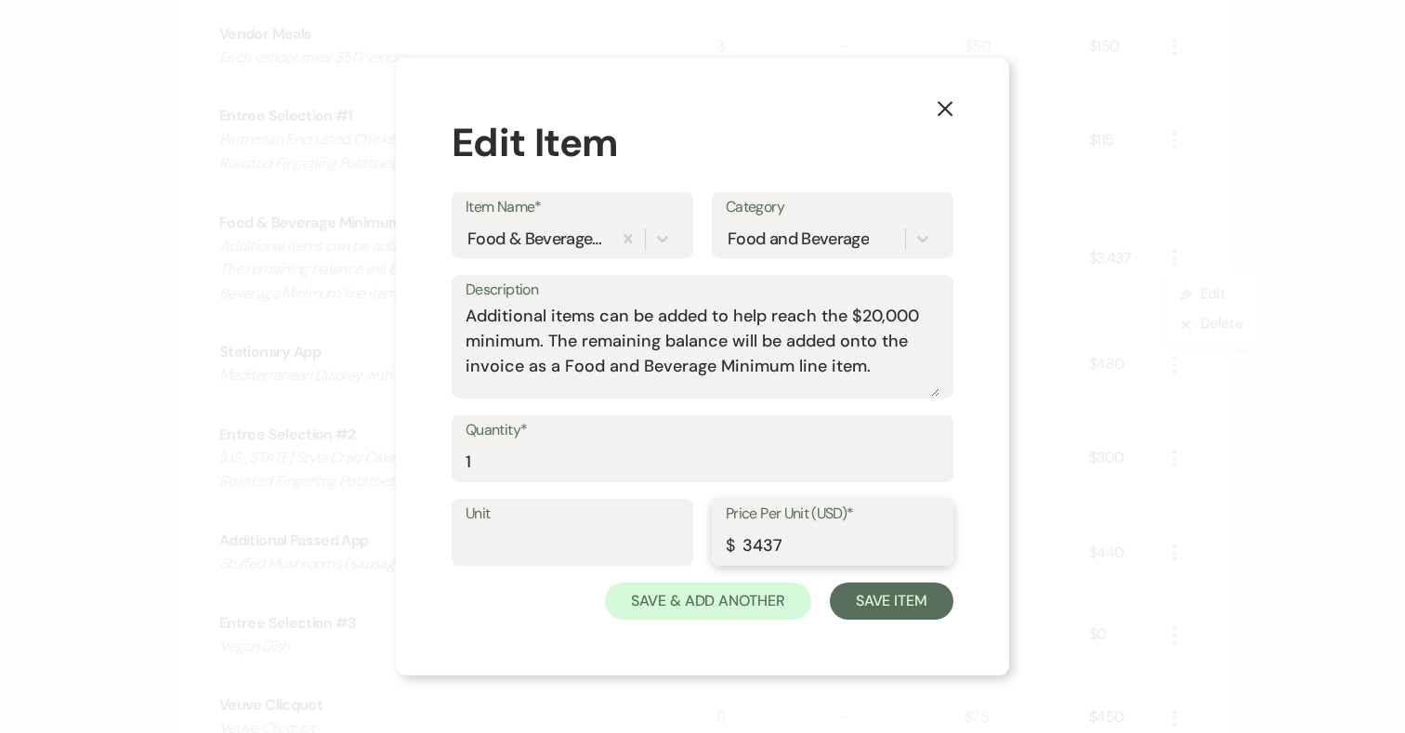
click at [762, 545] on input "3437" at bounding box center [833, 546] width 214 height 36
drag, startPoint x: 764, startPoint y: 543, endPoint x: 822, endPoint y: 543, distance: 58.5
click at [822, 543] on input "3337" at bounding box center [833, 546] width 214 height 36
type input "3367"
click at [874, 595] on button "Save Item" at bounding box center [892, 600] width 124 height 37
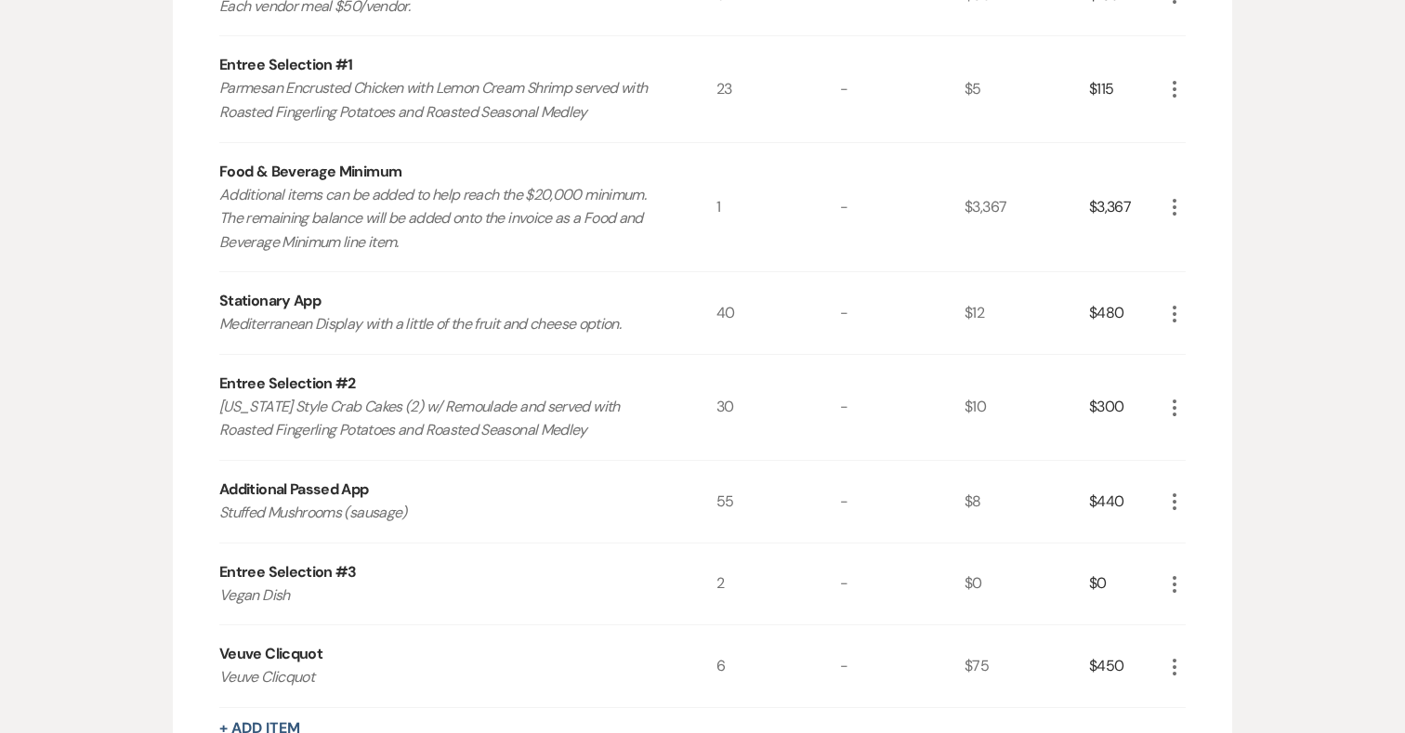
scroll to position [1083, 0]
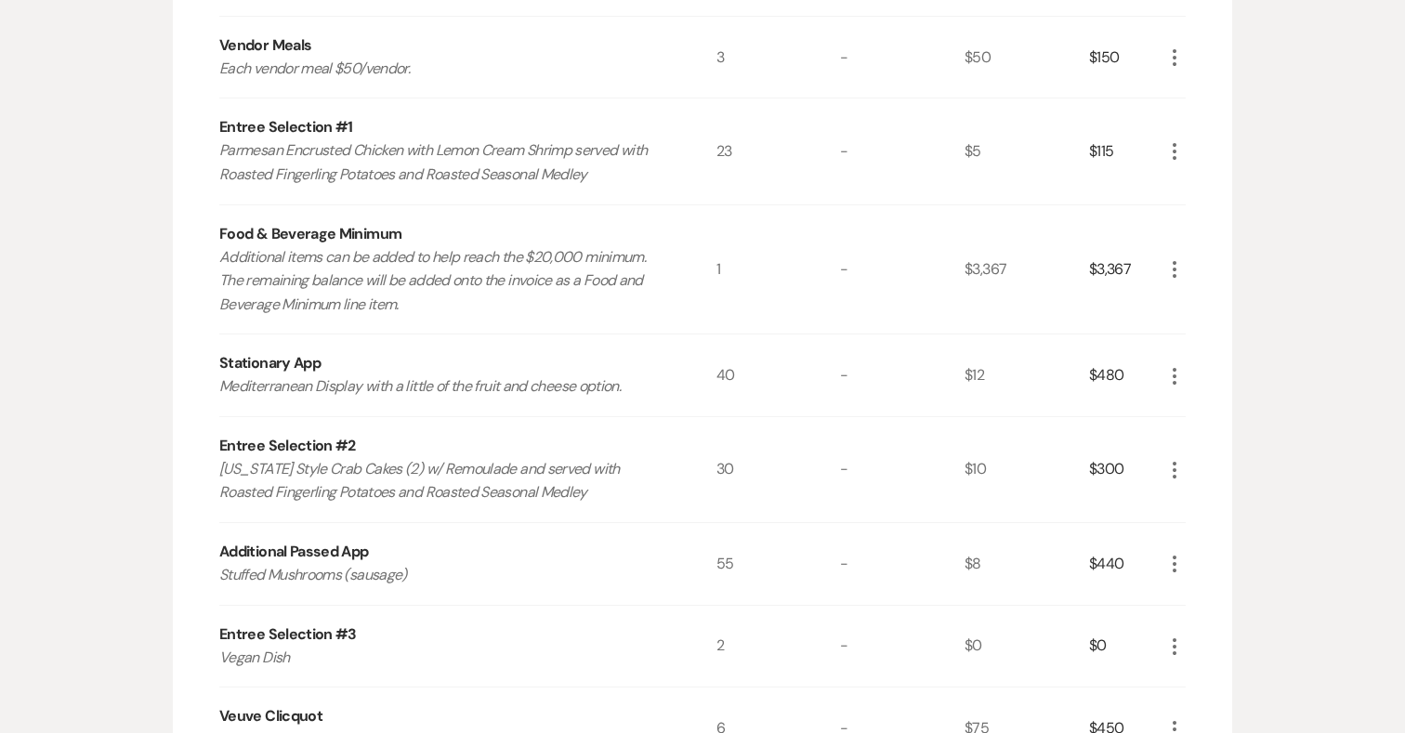
click at [1173, 261] on use "button" at bounding box center [1174, 269] width 4 height 17
click at [1184, 291] on button "Pencil Edit" at bounding box center [1211, 306] width 97 height 30
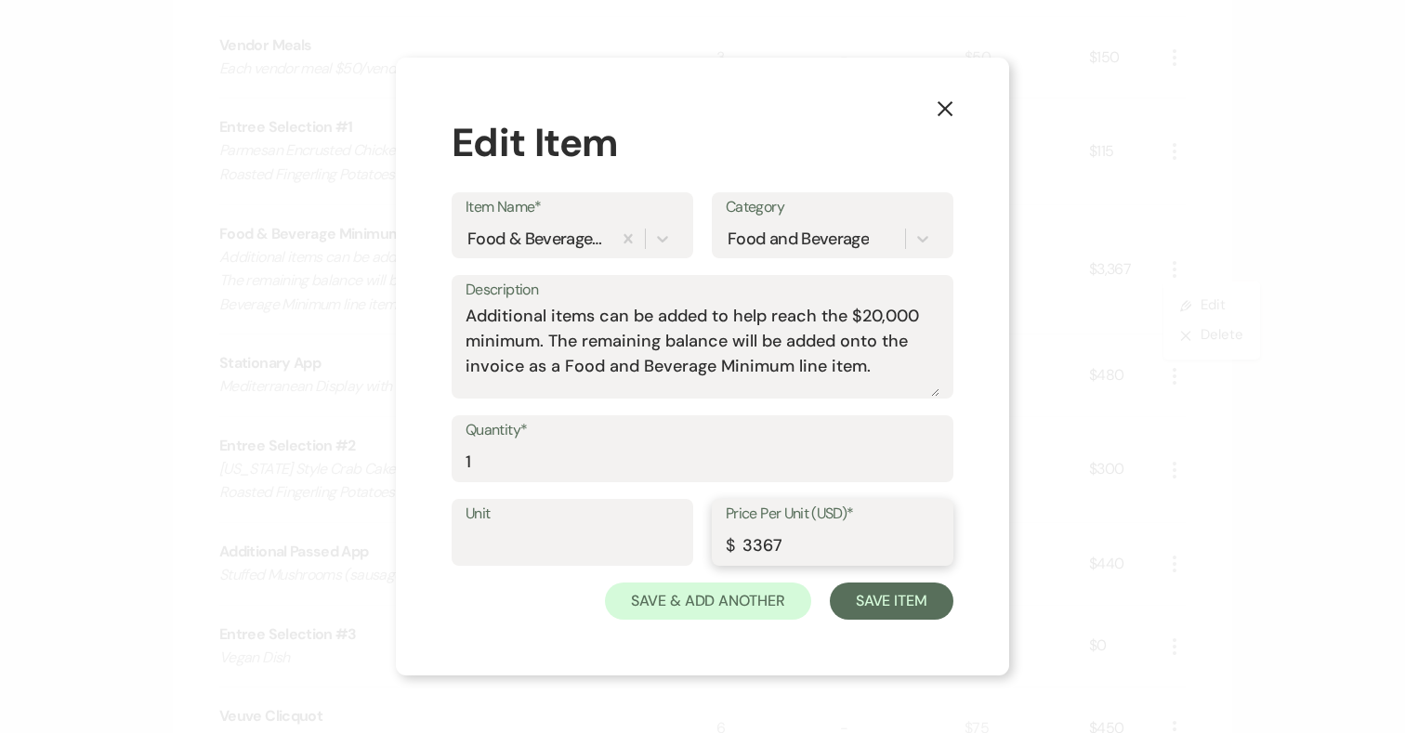
drag, startPoint x: 789, startPoint y: 542, endPoint x: 765, endPoint y: 542, distance: 23.2
click at [765, 542] on input "3367" at bounding box center [833, 546] width 214 height 36
type input "3353"
click at [923, 595] on button "Save Item" at bounding box center [892, 600] width 124 height 37
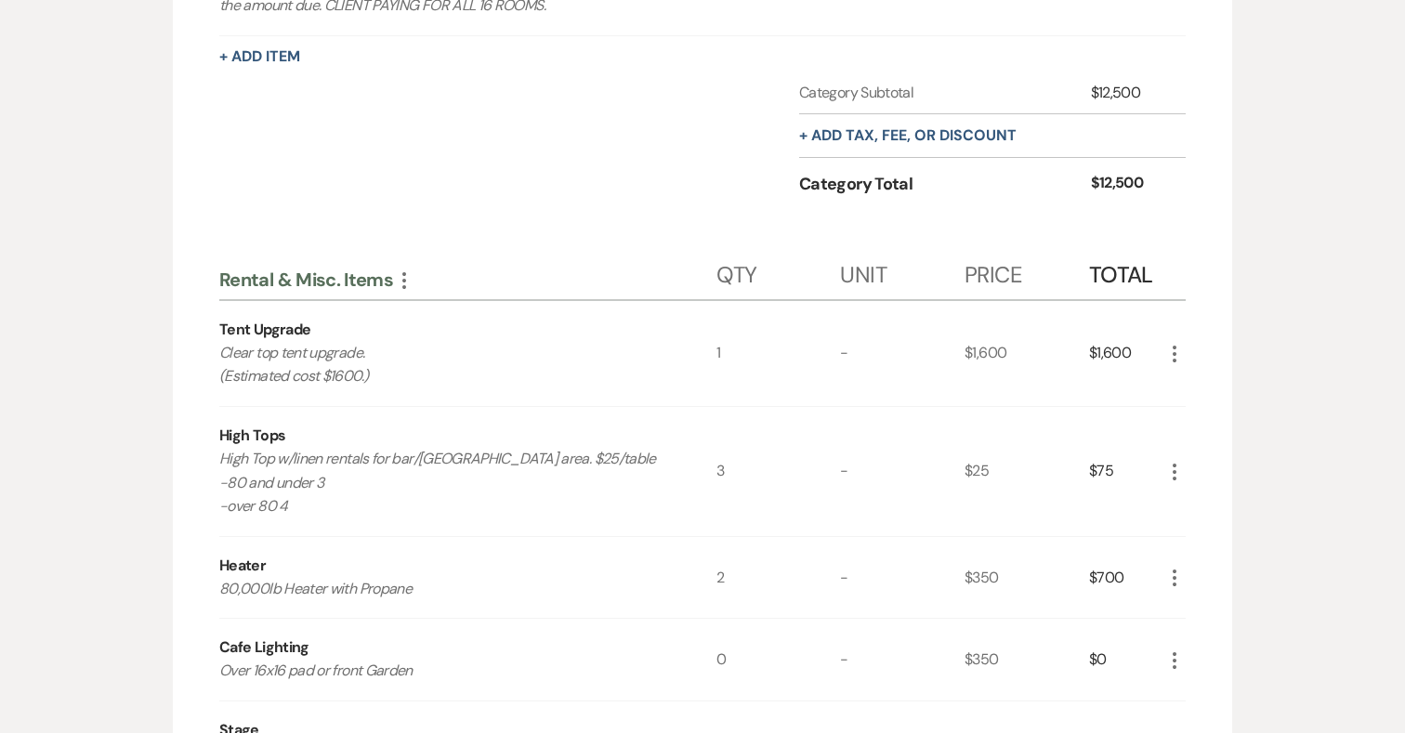
scroll to position [2633, 0]
click at [1172, 345] on use "button" at bounding box center [1174, 353] width 4 height 17
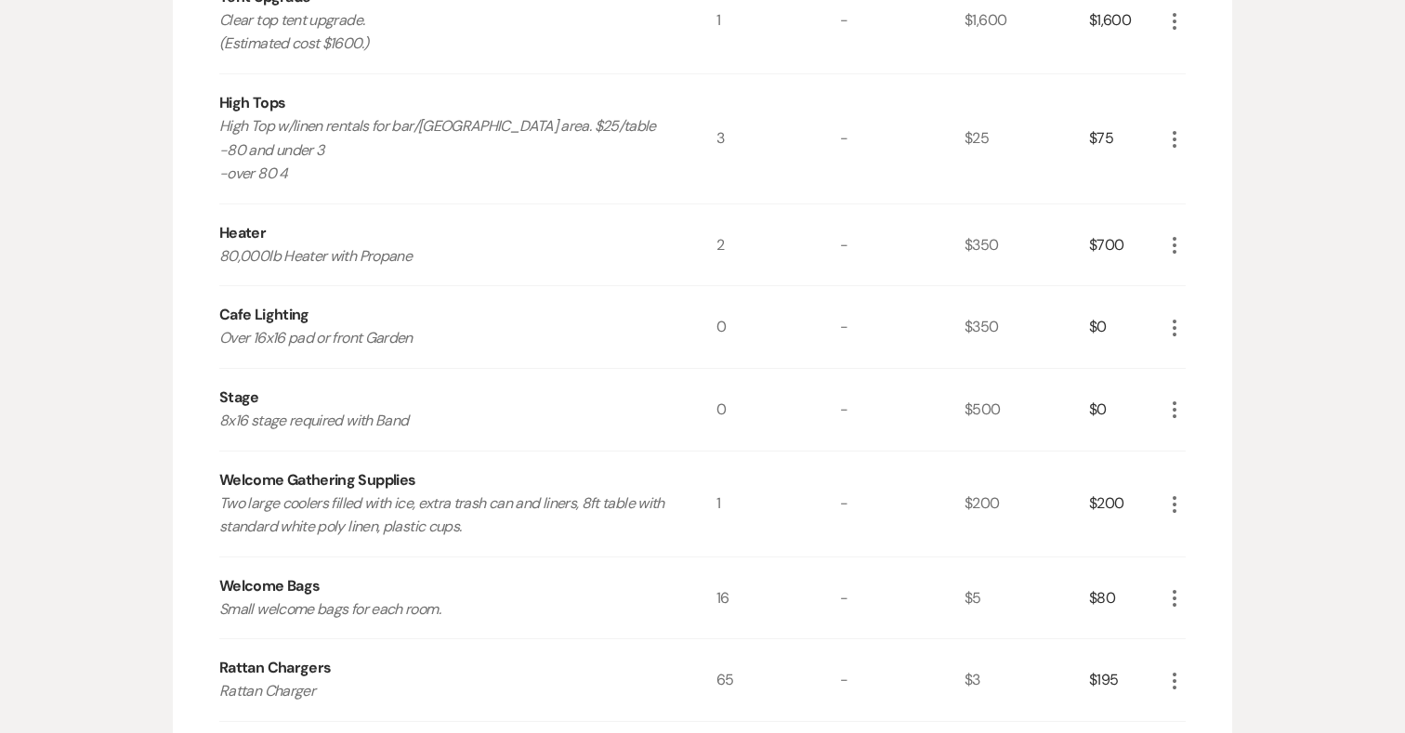
scroll to position [2966, 0]
click at [1175, 315] on icon "More" at bounding box center [1174, 326] width 22 height 22
click at [1195, 347] on button "Pencil Edit" at bounding box center [1211, 362] width 97 height 30
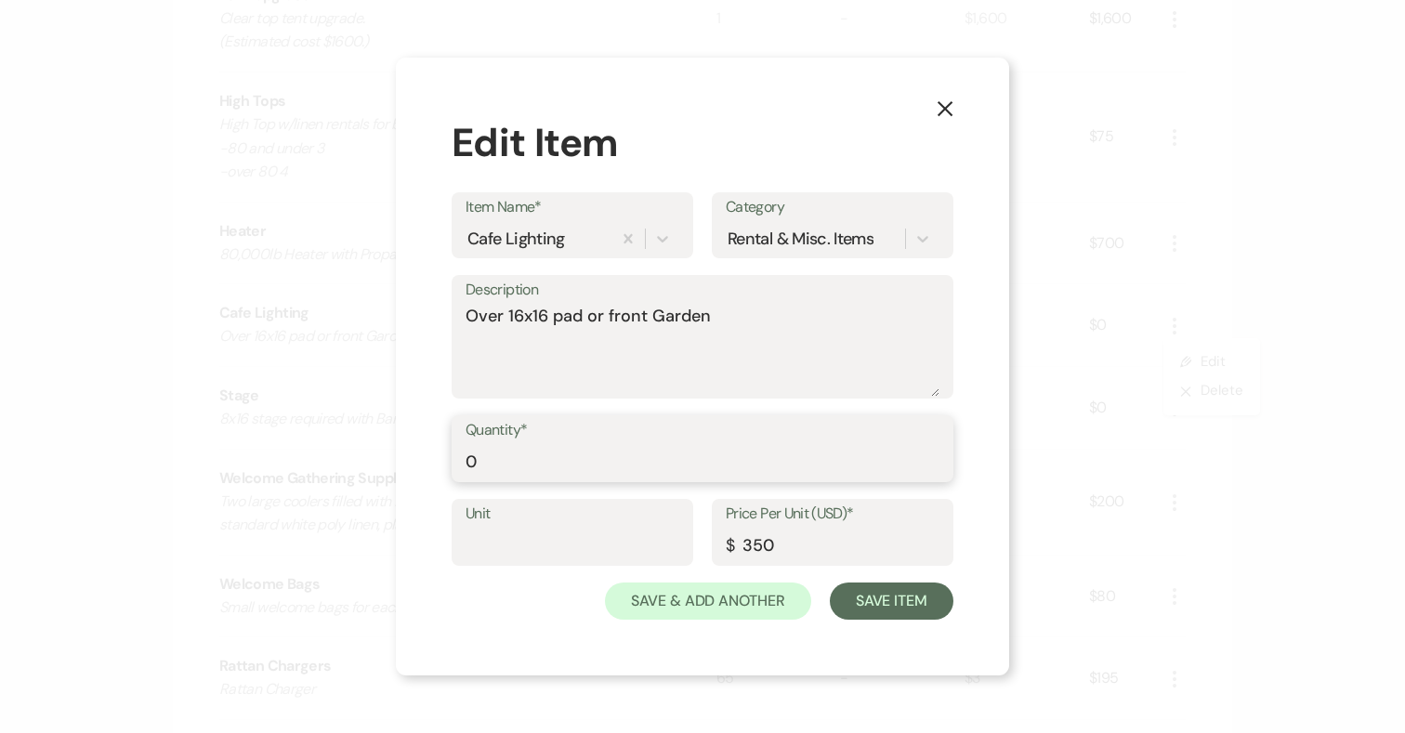
drag, startPoint x: 474, startPoint y: 463, endPoint x: 456, endPoint y: 463, distance: 17.7
click at [456, 463] on div "Quantity* 0" at bounding box center [702, 448] width 502 height 67
type input "1"
click at [745, 362] on textarea "Over 16x16 pad or front Garden" at bounding box center [702, 350] width 474 height 93
click at [871, 592] on button "Save Item" at bounding box center [892, 600] width 124 height 37
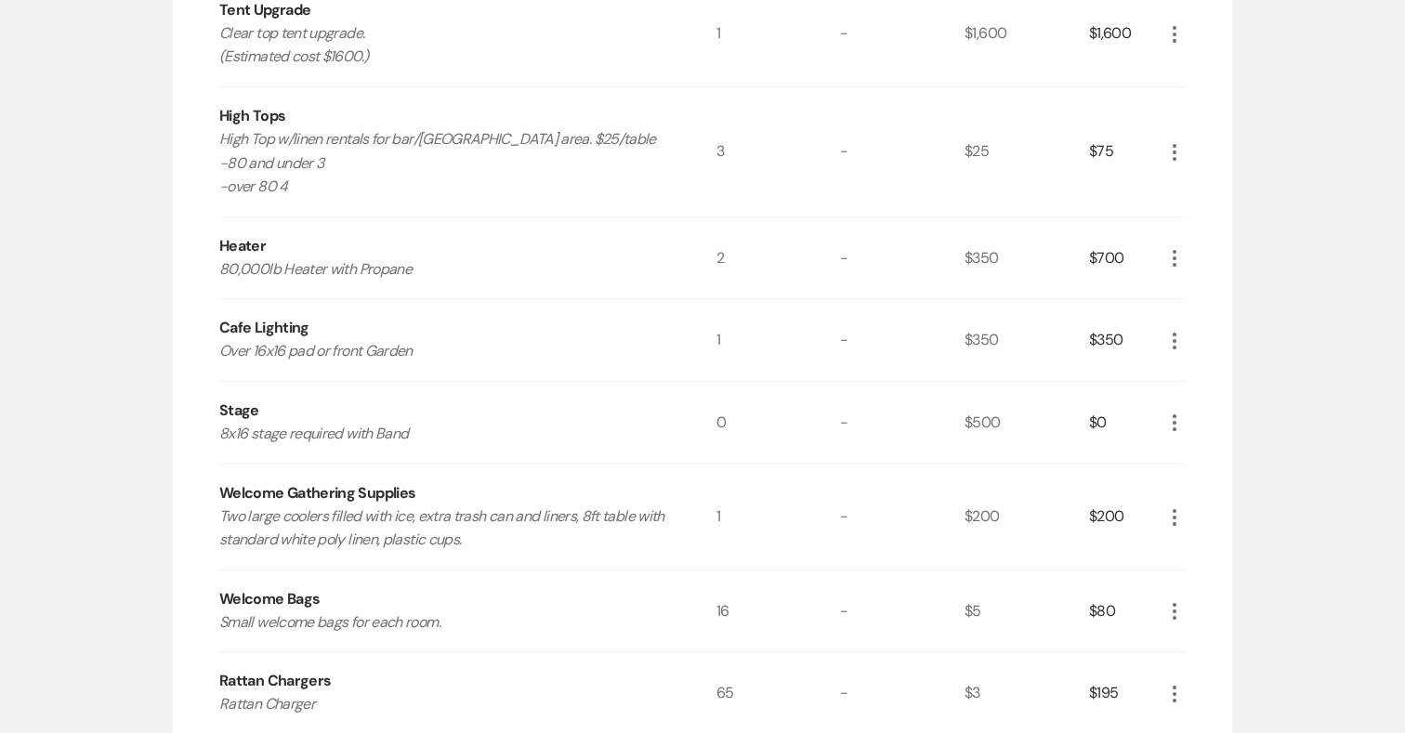
scroll to position [2956, 0]
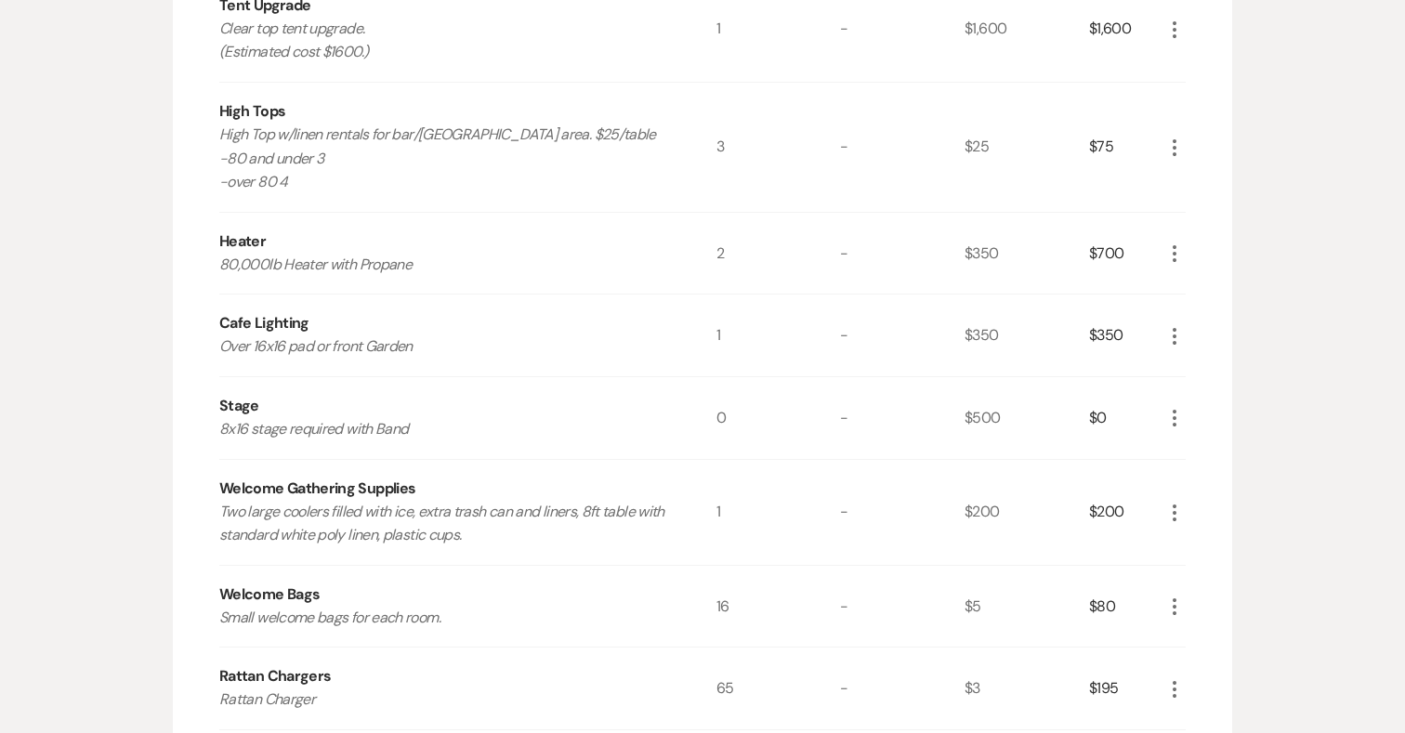
click at [1170, 325] on icon "More" at bounding box center [1174, 336] width 22 height 22
click at [1201, 358] on button "Pencil Edit" at bounding box center [1211, 373] width 97 height 30
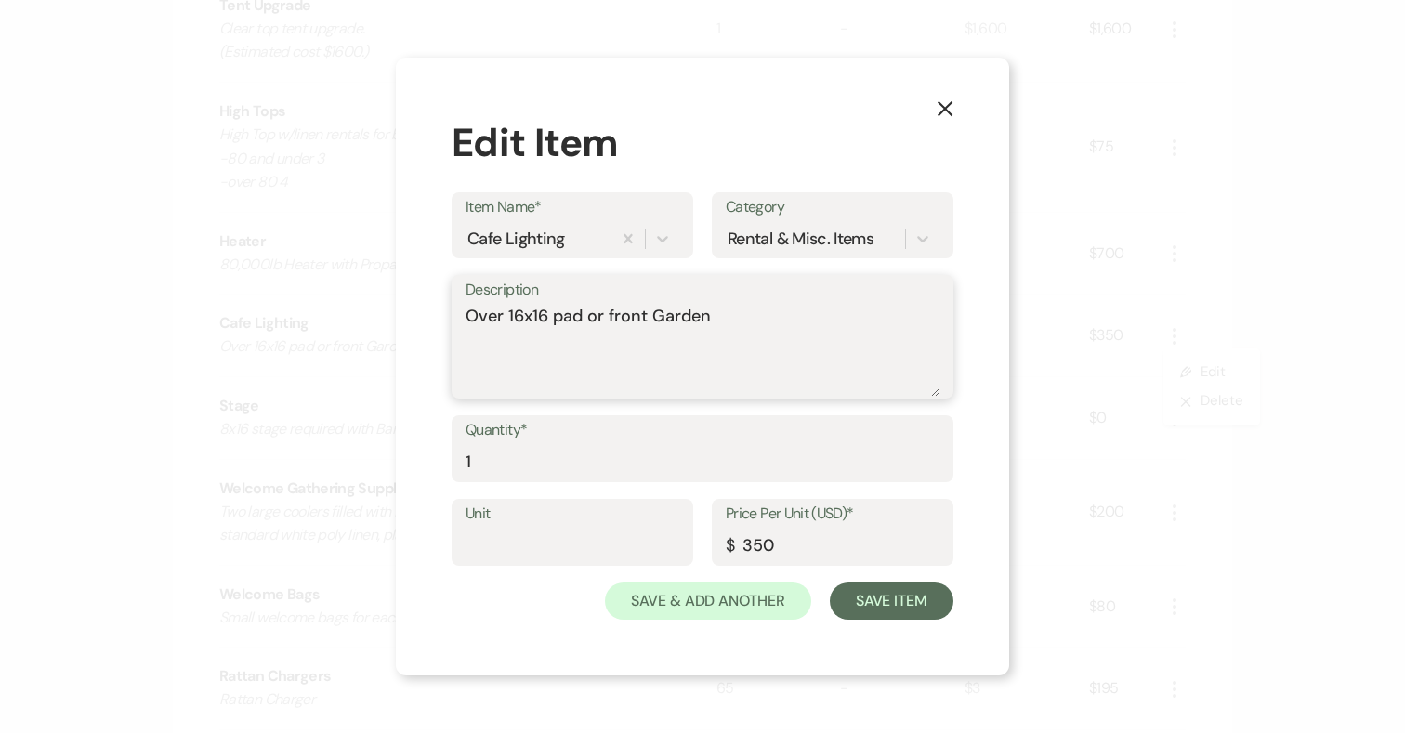
drag, startPoint x: 589, startPoint y: 315, endPoint x: 883, endPoint y: 292, distance: 295.4
click at [884, 306] on textarea "Over 16x16 pad or front Garden" at bounding box center [702, 350] width 474 height 93
type textarea "Over 16x16 pad"
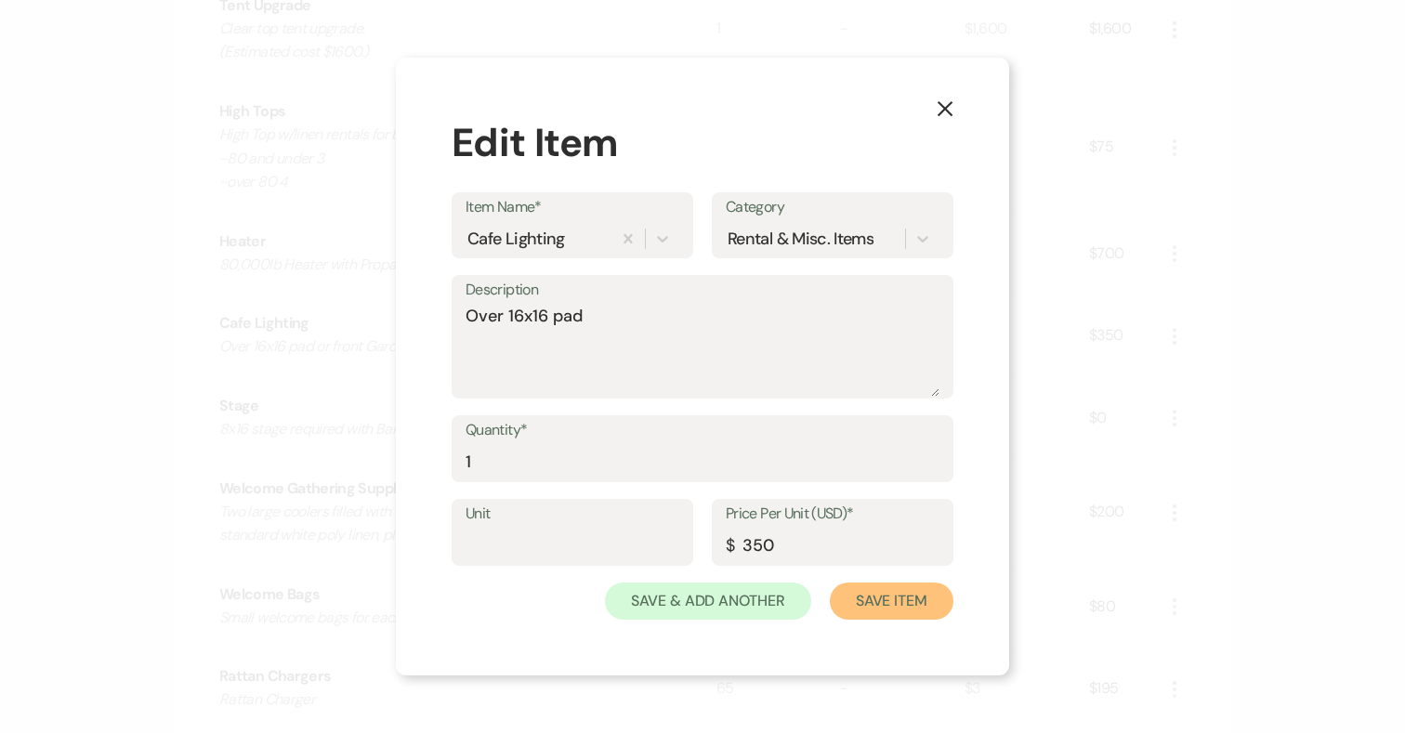
click at [920, 596] on button "Save Item" at bounding box center [892, 600] width 124 height 37
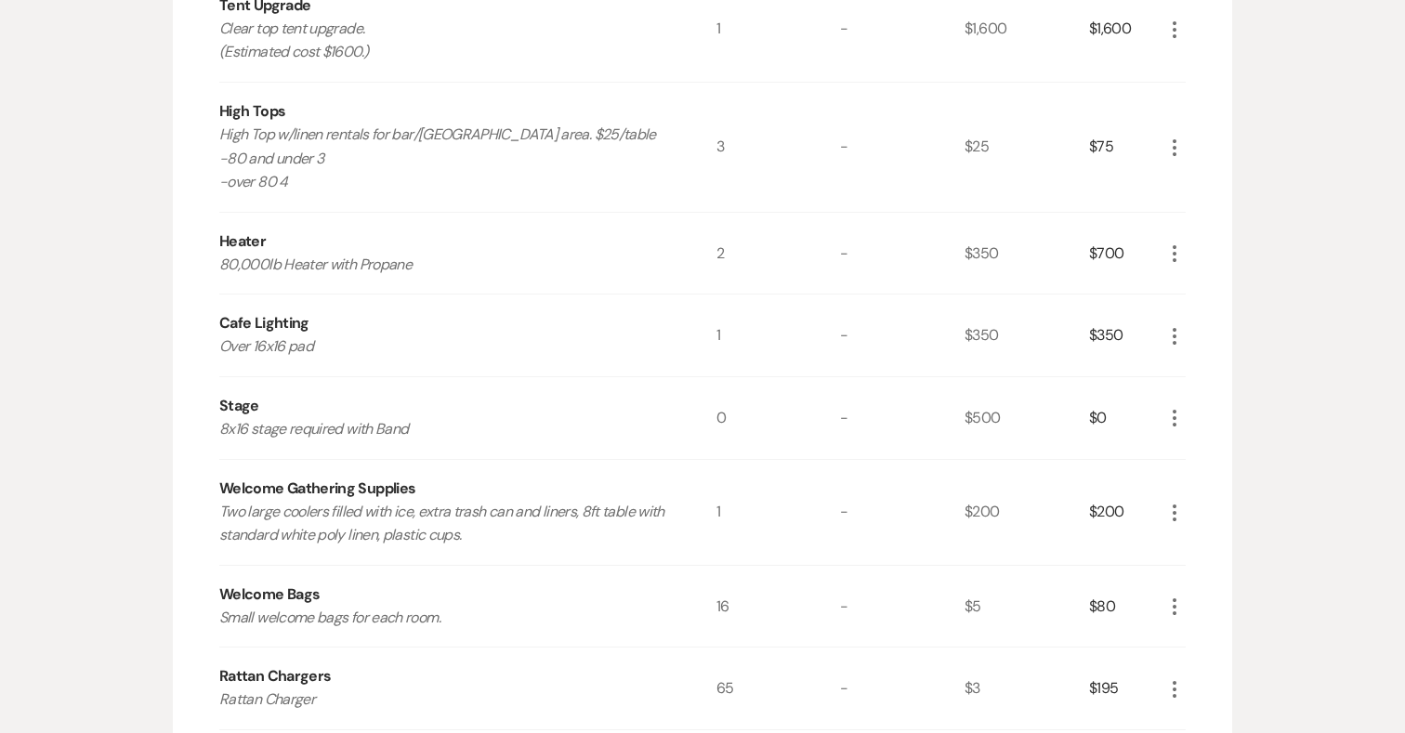
click at [1166, 407] on icon "More" at bounding box center [1174, 418] width 22 height 22
click at [1196, 469] on button "X Delete" at bounding box center [1213, 484] width 100 height 30
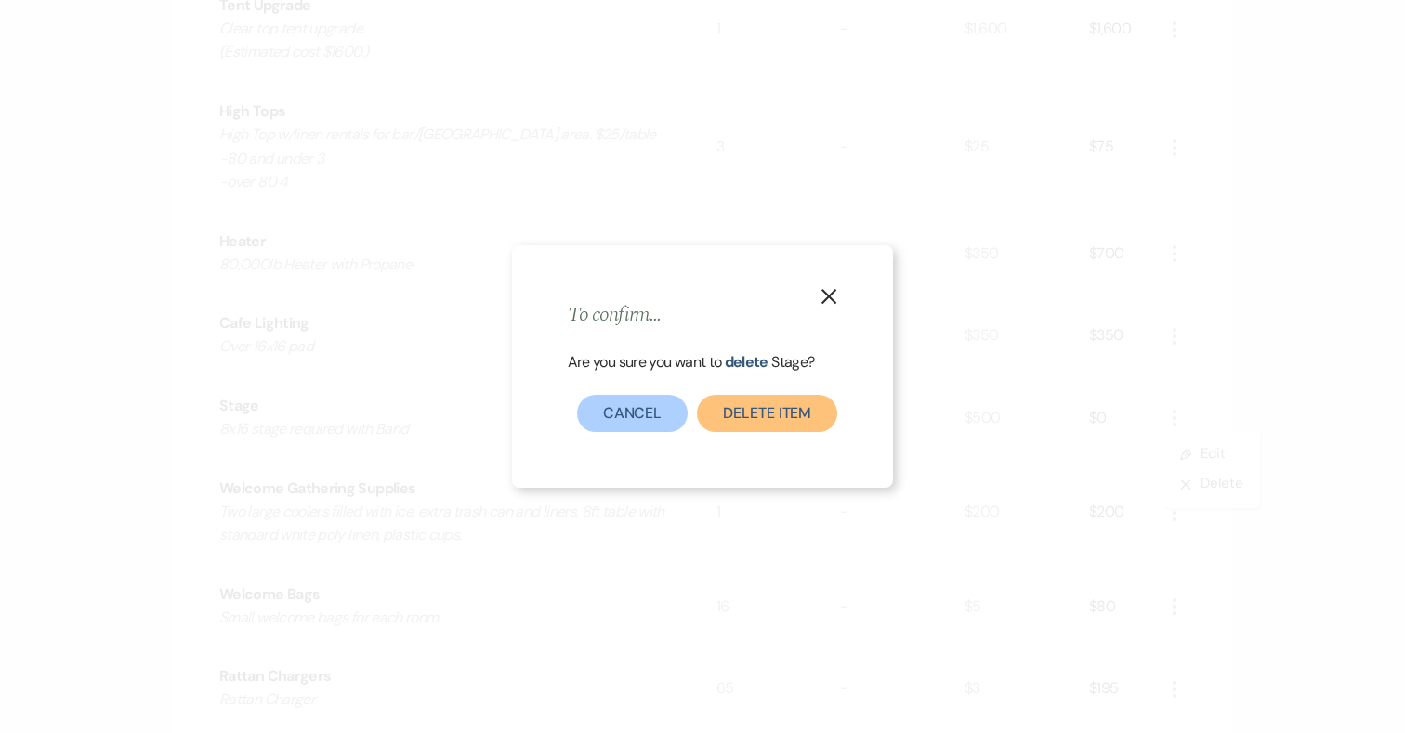
click at [765, 427] on button "Delete Item" at bounding box center [767, 413] width 140 height 37
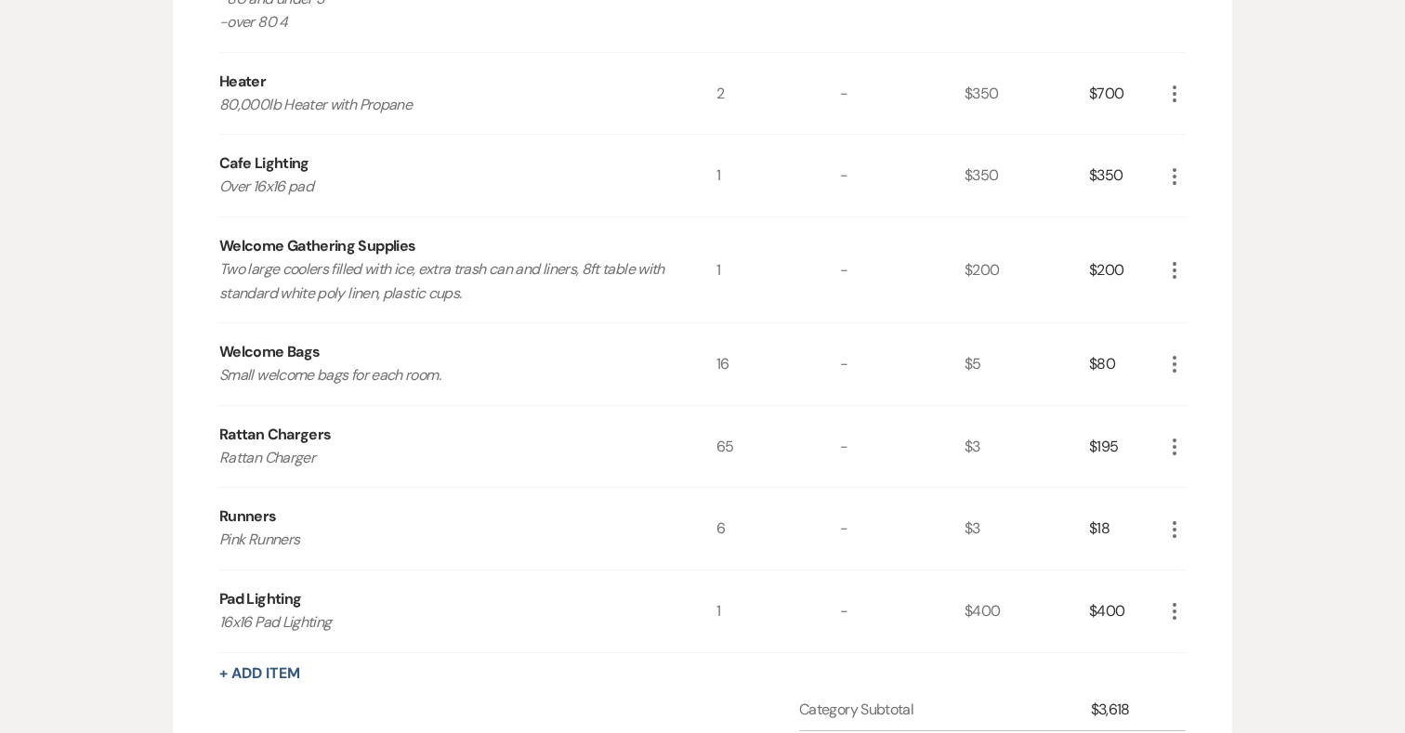
scroll to position [3124, 0]
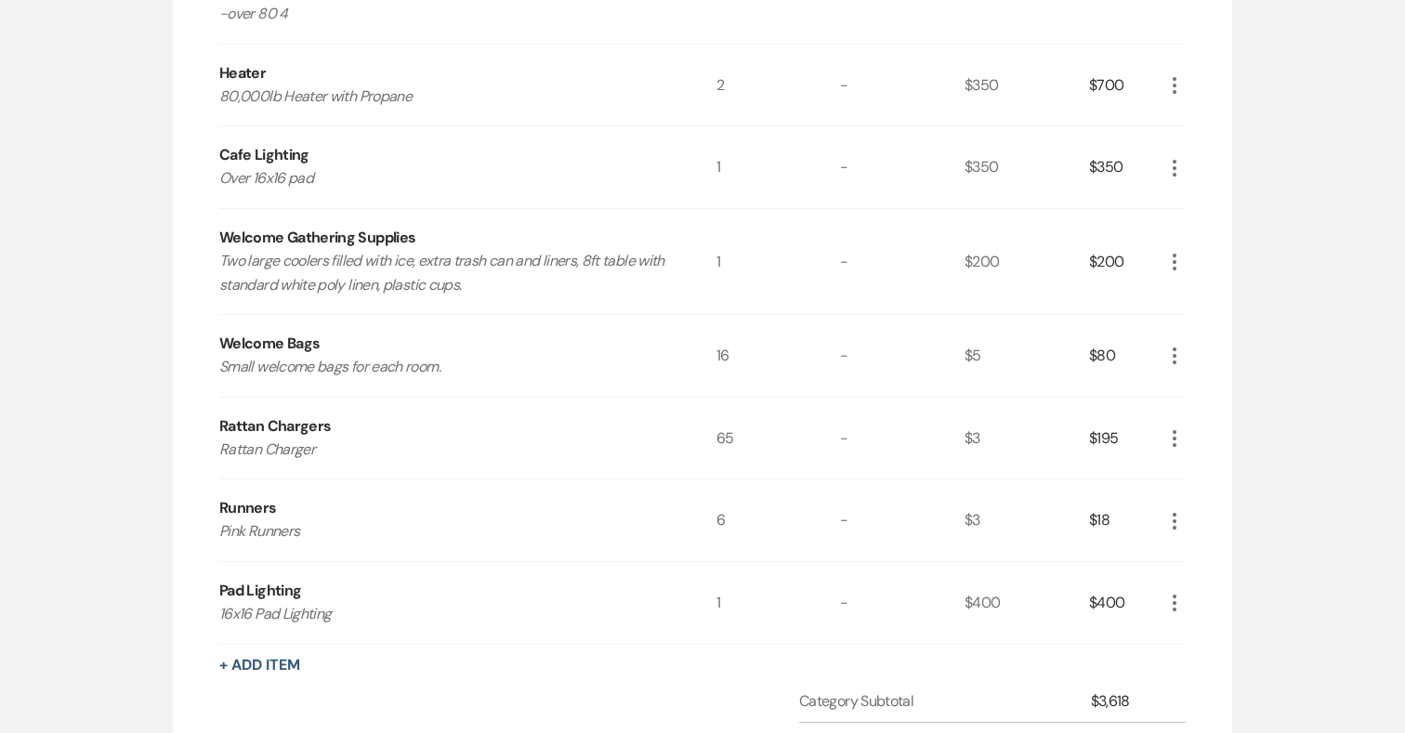
click at [1173, 430] on use "button" at bounding box center [1174, 438] width 4 height 17
click at [1207, 460] on button "Pencil Edit" at bounding box center [1211, 475] width 97 height 30
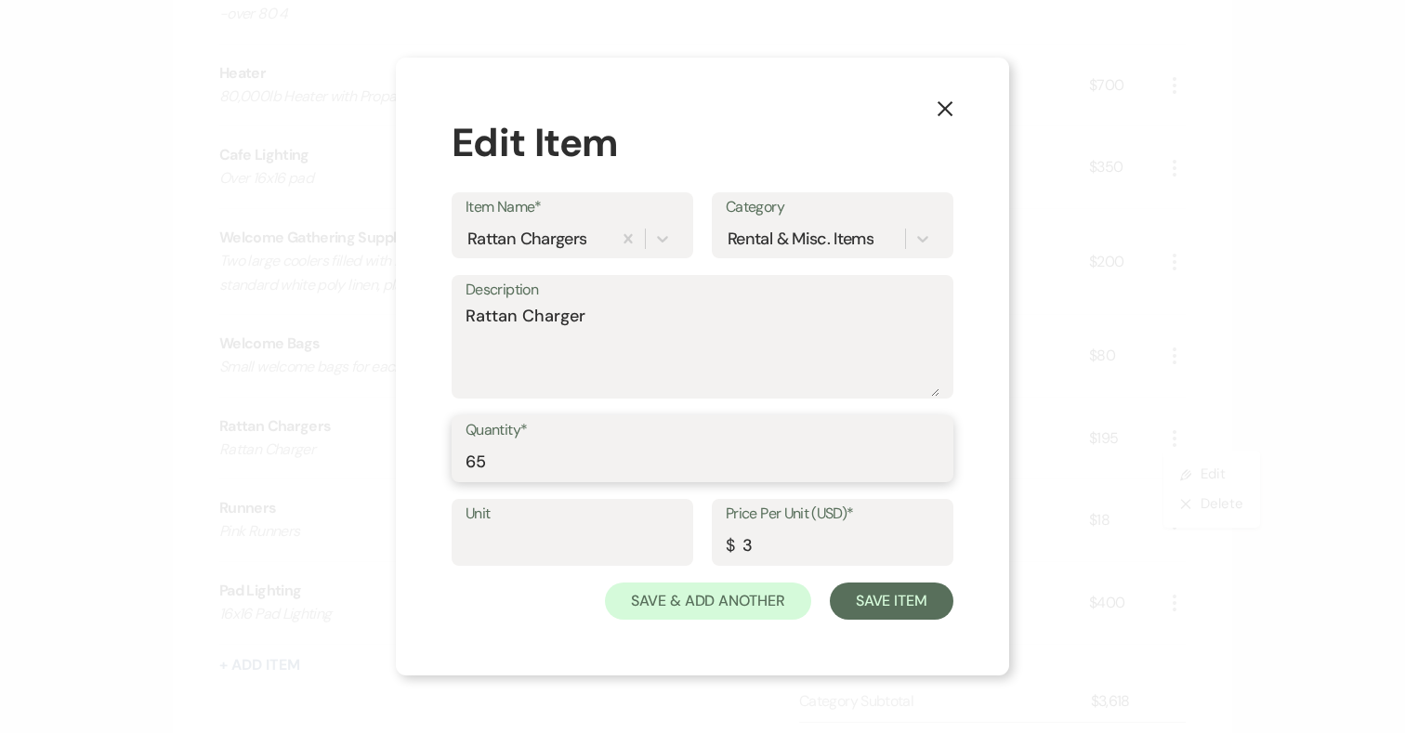
drag, startPoint x: 511, startPoint y: 453, endPoint x: 418, endPoint y: 453, distance: 92.9
click at [418, 453] on div "X Edit Item Item Name* Rattan Chargers Category Rental & Misc. Items Descriptio…" at bounding box center [702, 367] width 613 height 618
type input "55"
click at [617, 315] on textarea "Rattan Charger" at bounding box center [702, 350] width 474 height 93
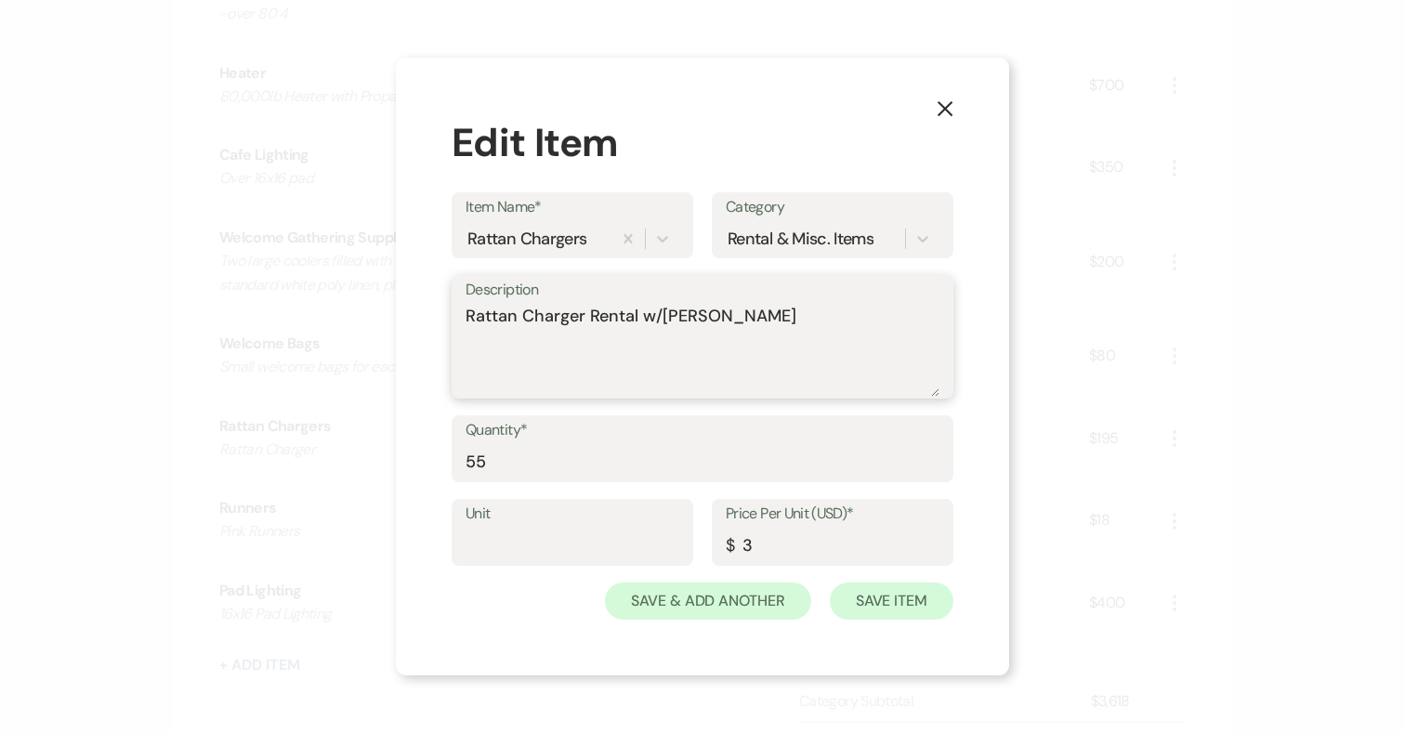
type textarea "Rattan Charger Rental w/Katie"
click at [846, 601] on button "Save Item" at bounding box center [892, 600] width 124 height 37
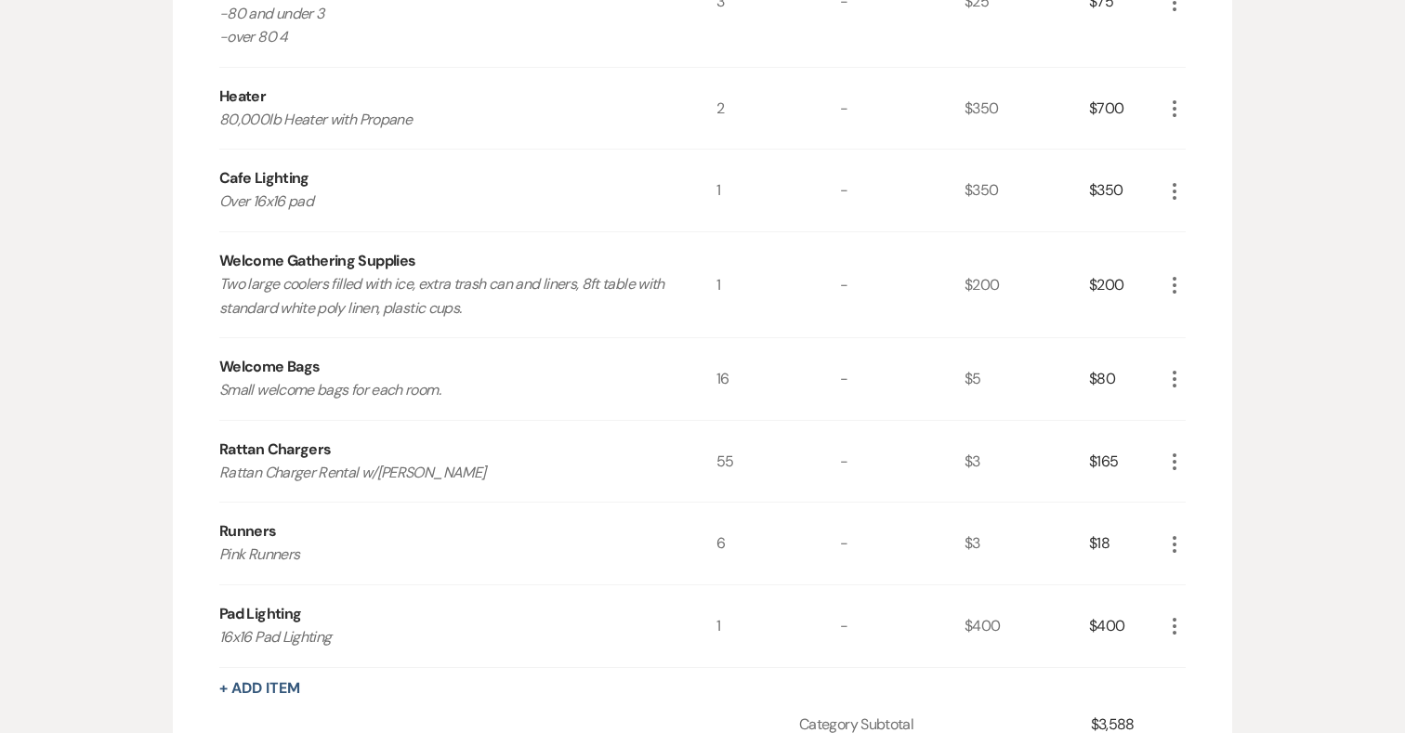
scroll to position [3117, 0]
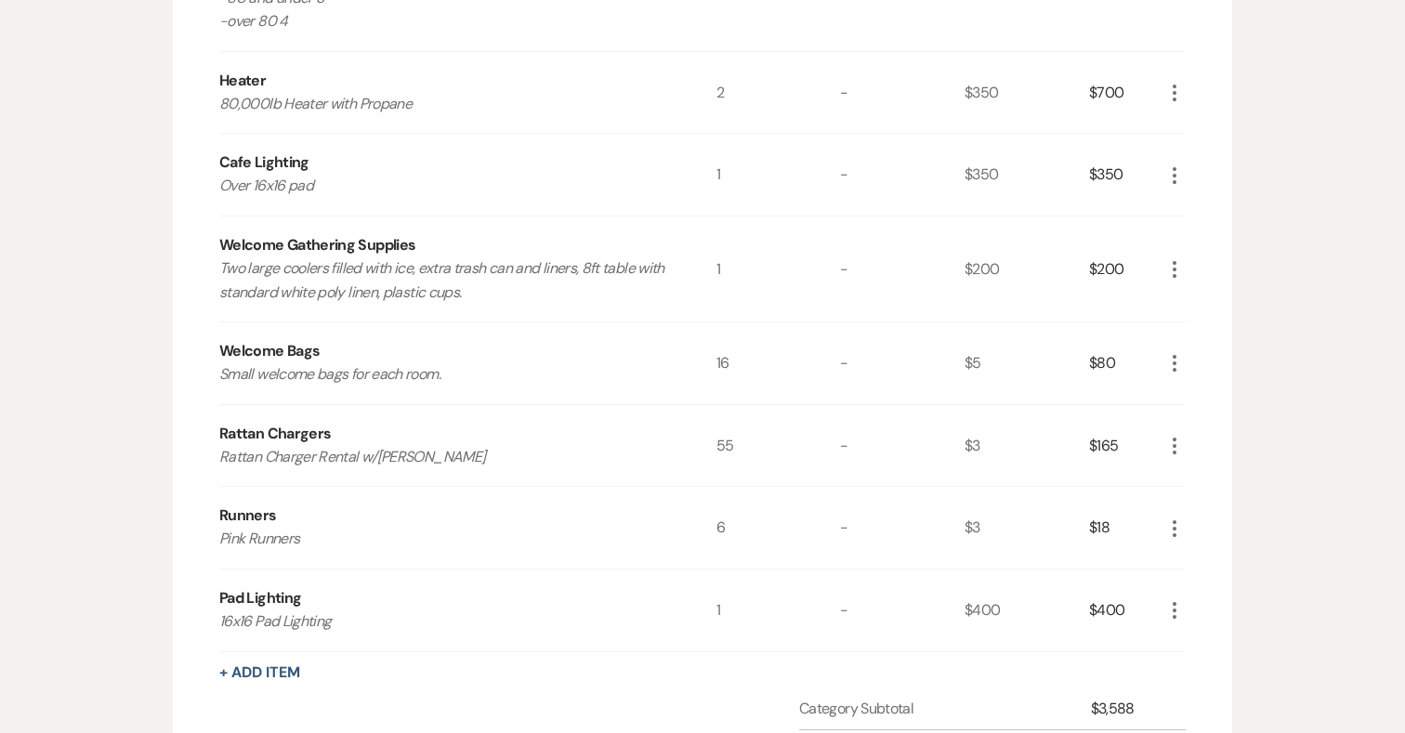
click at [1180, 599] on icon "More" at bounding box center [1174, 610] width 22 height 22
click at [1200, 661] on button "X Delete" at bounding box center [1213, 676] width 100 height 30
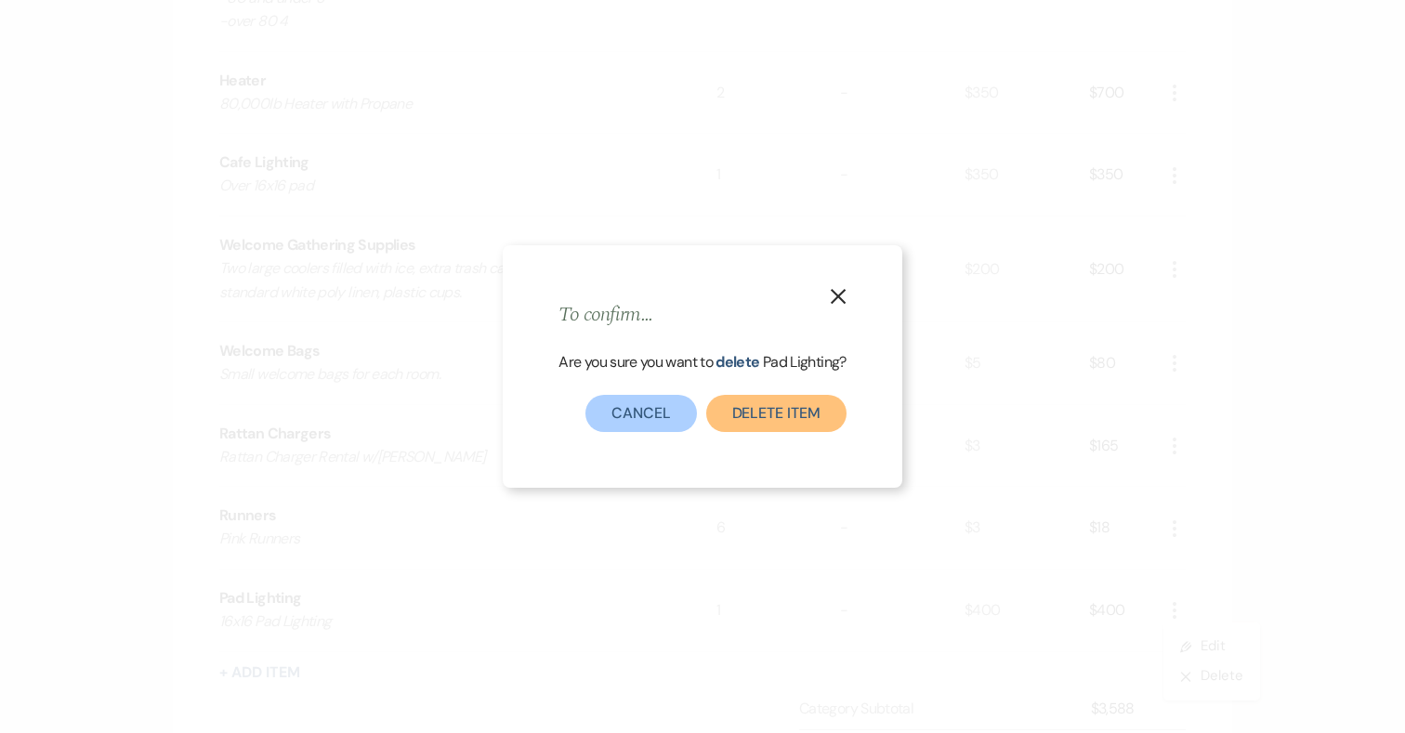
click at [806, 412] on button "Delete Item" at bounding box center [776, 413] width 140 height 37
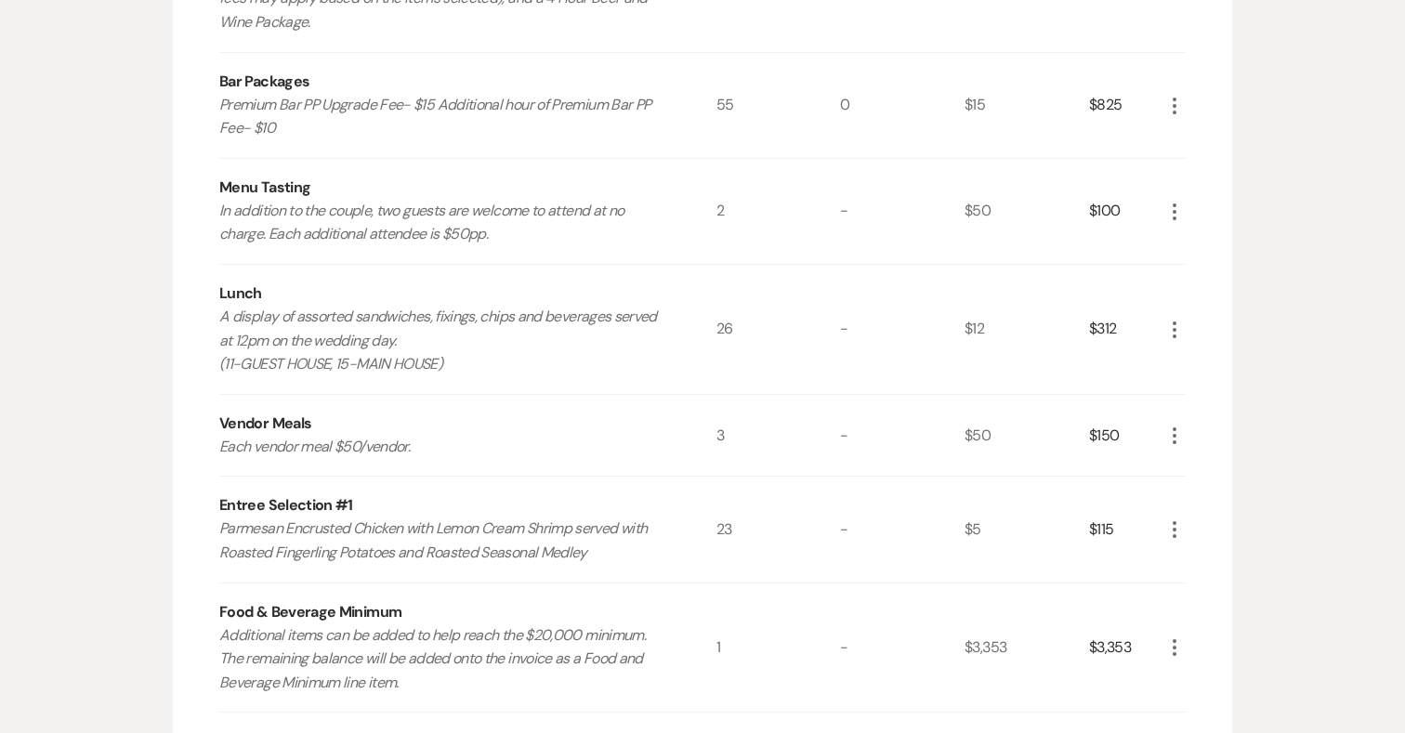
scroll to position [0, 0]
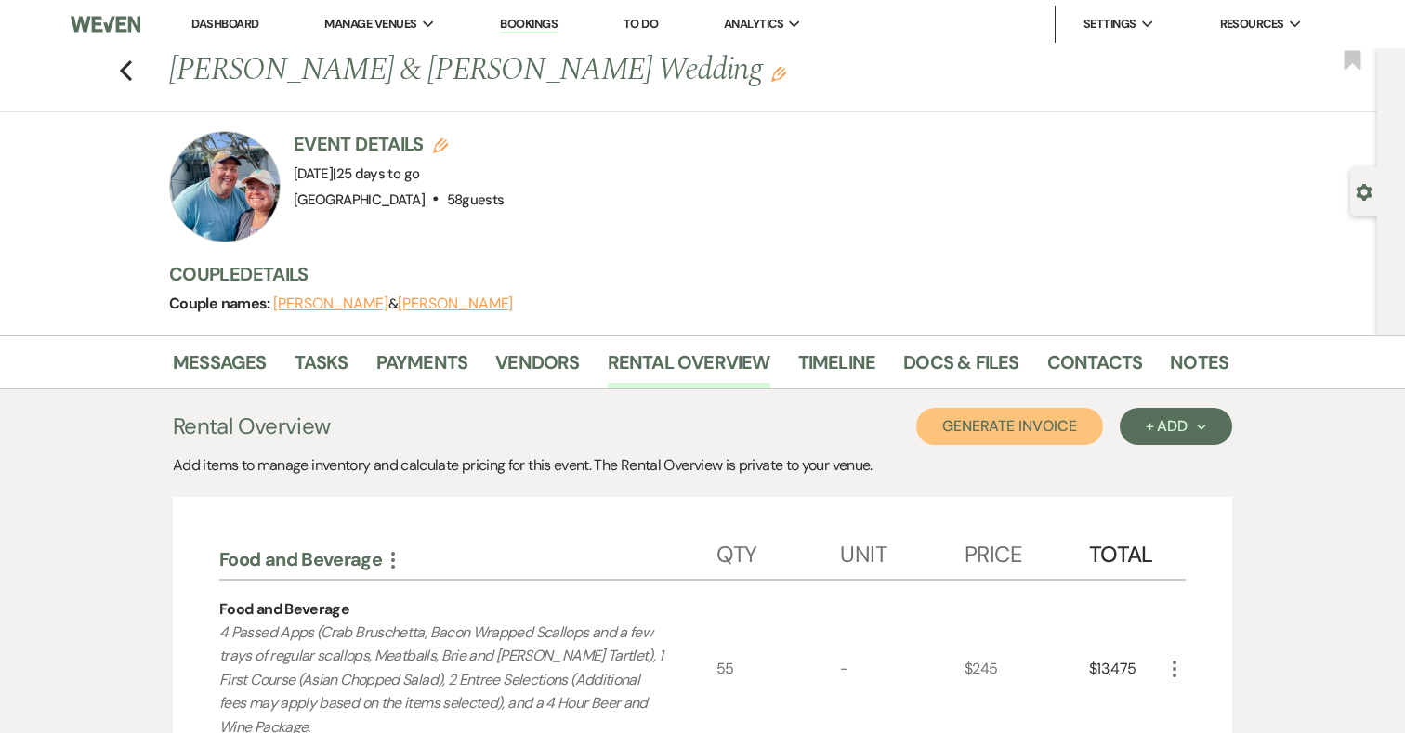
click at [1037, 434] on button "Generate Invoice" at bounding box center [1009, 426] width 187 height 37
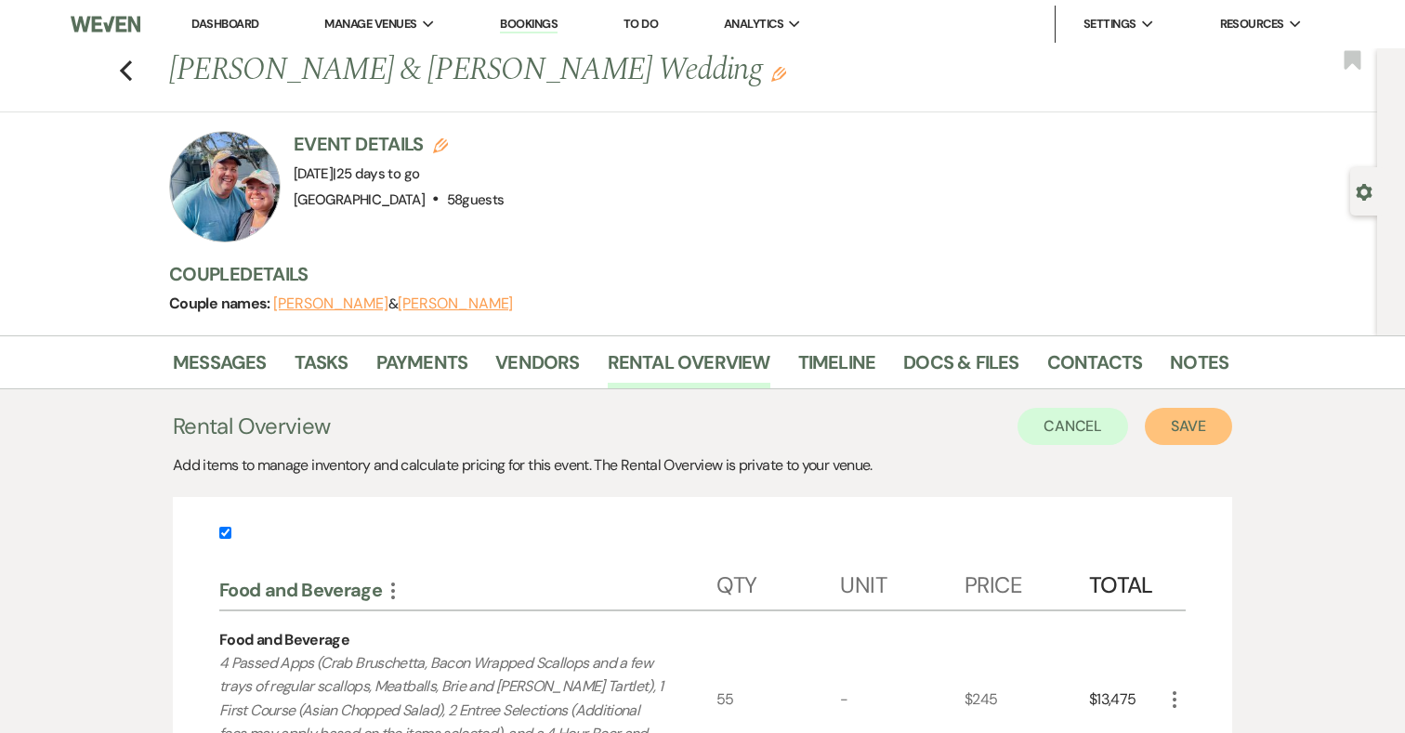
click at [1175, 426] on button "Save" at bounding box center [1187, 426] width 87 height 37
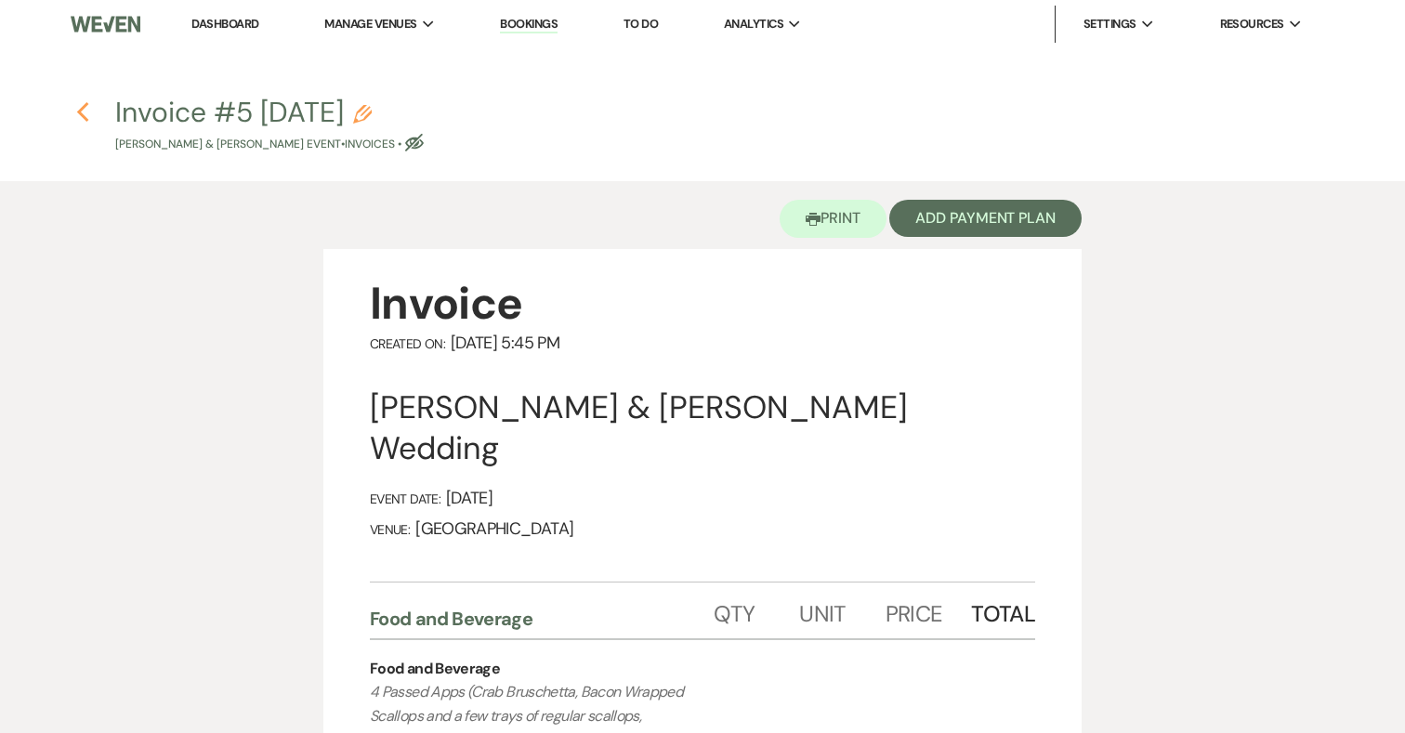
click at [83, 113] on icon "Previous" at bounding box center [83, 112] width 14 height 22
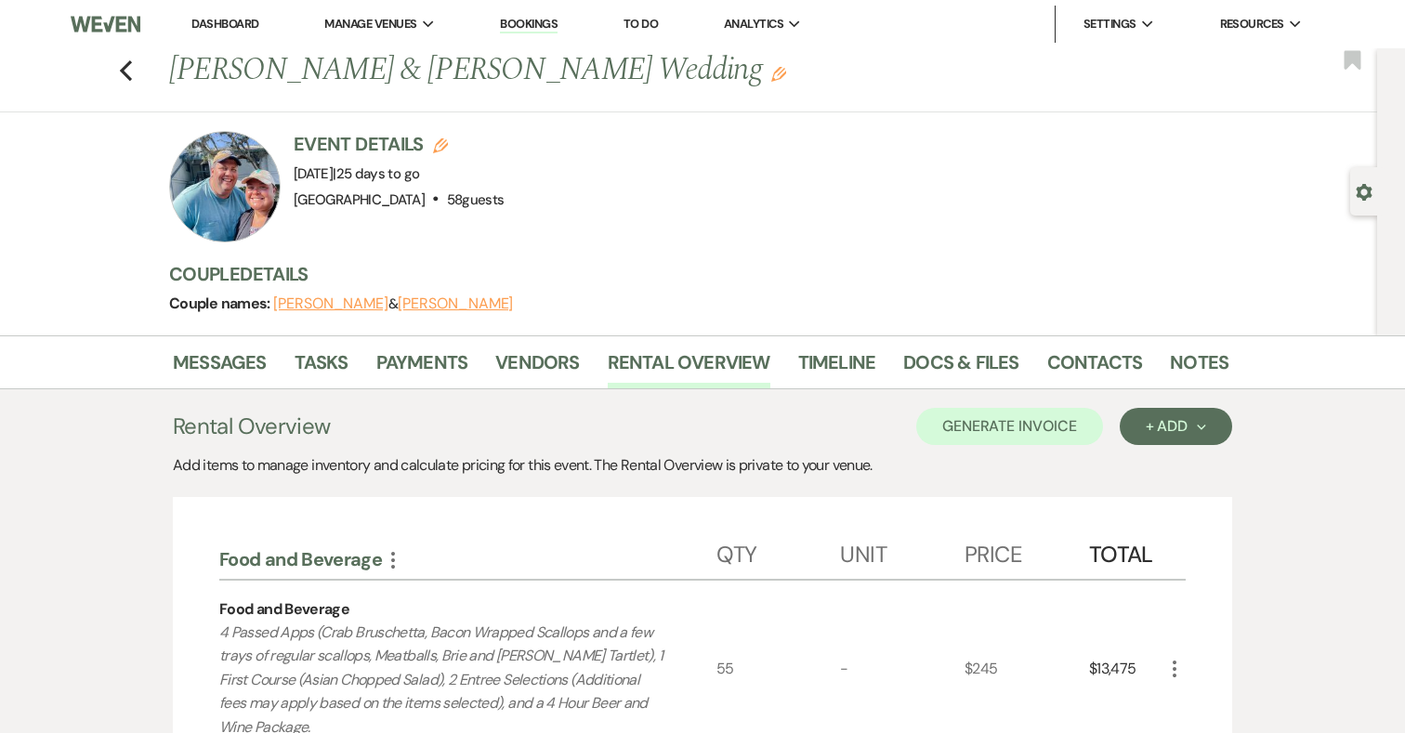
click at [118, 72] on div "Previous Paul Enderson & Olivia Davidson's Wedding Edit Bookmark" at bounding box center [684, 80] width 1386 height 64
click at [124, 71] on icon "Previous" at bounding box center [126, 70] width 14 height 22
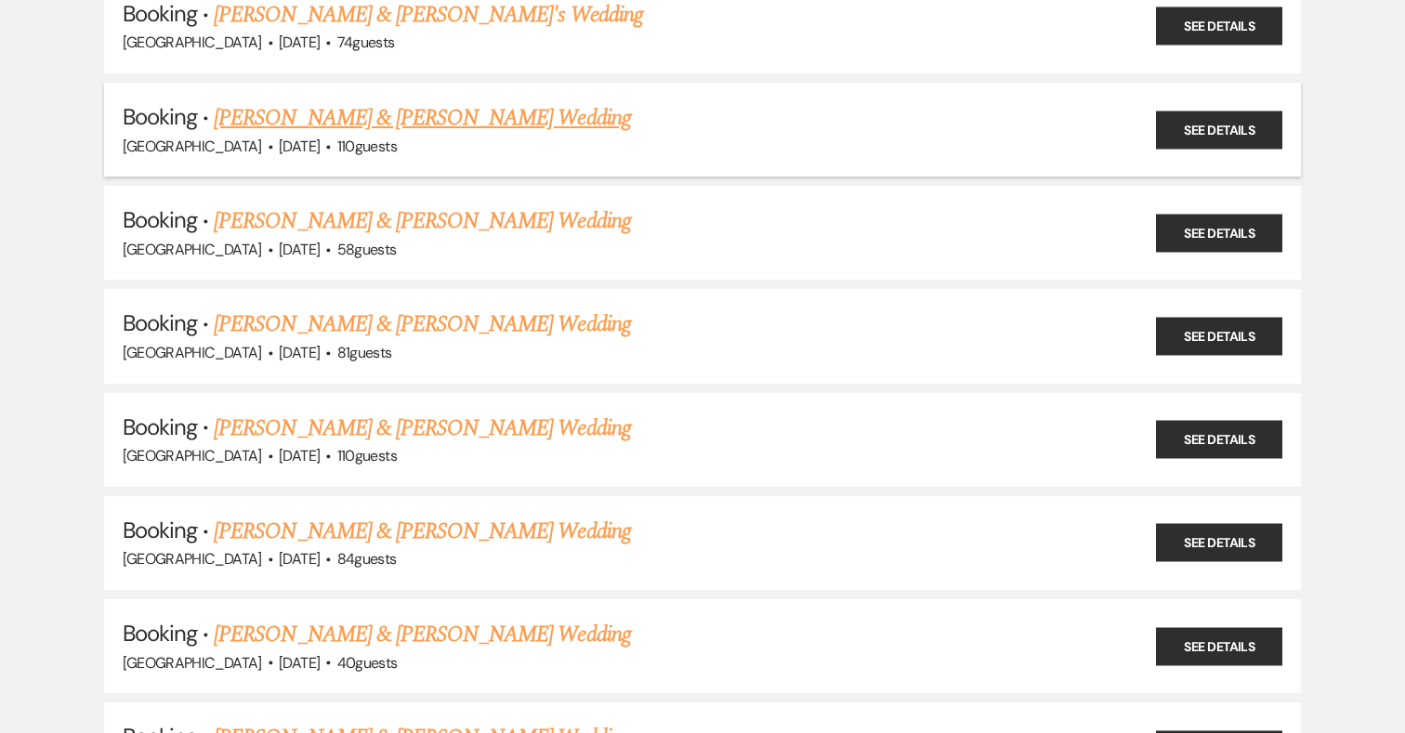
scroll to position [336, 0]
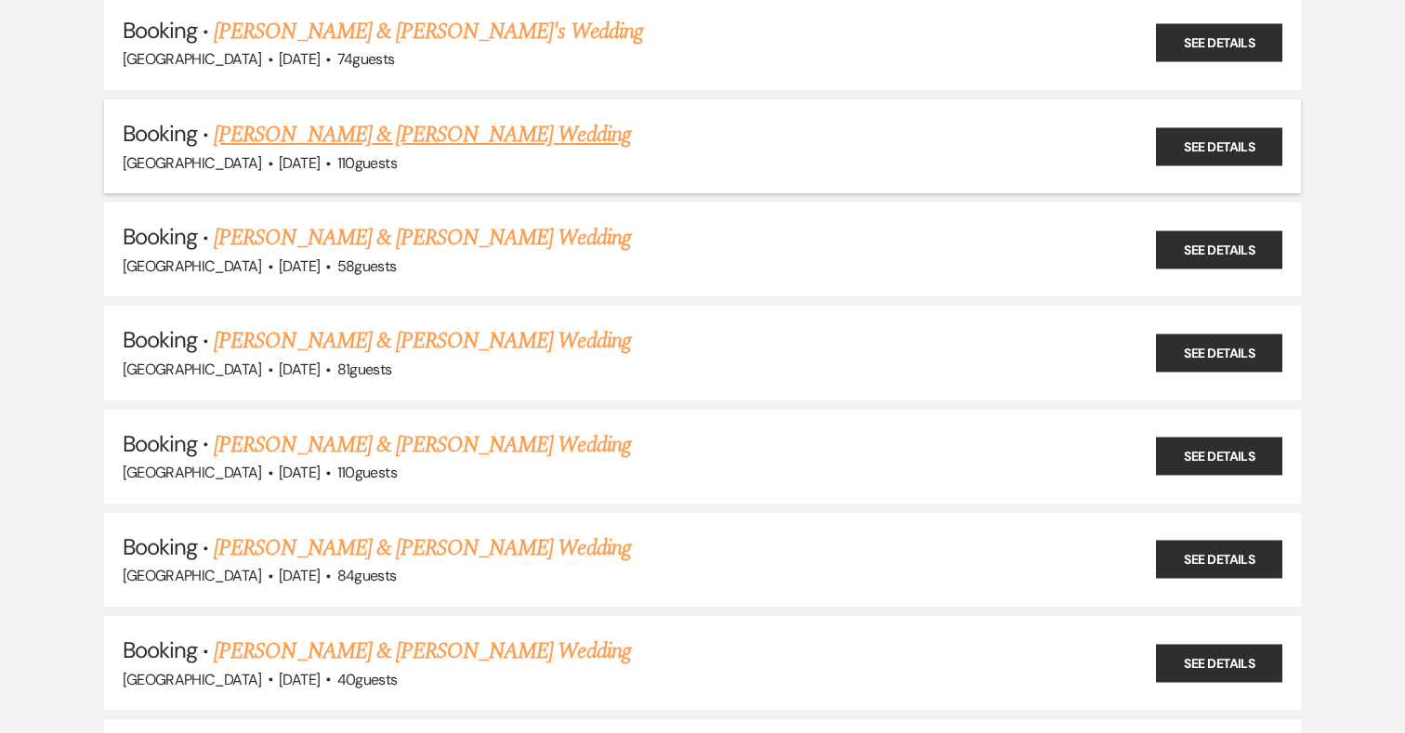
click at [425, 137] on link "Hannah Kelly & Jerry Taylor's Wedding" at bounding box center [422, 134] width 416 height 33
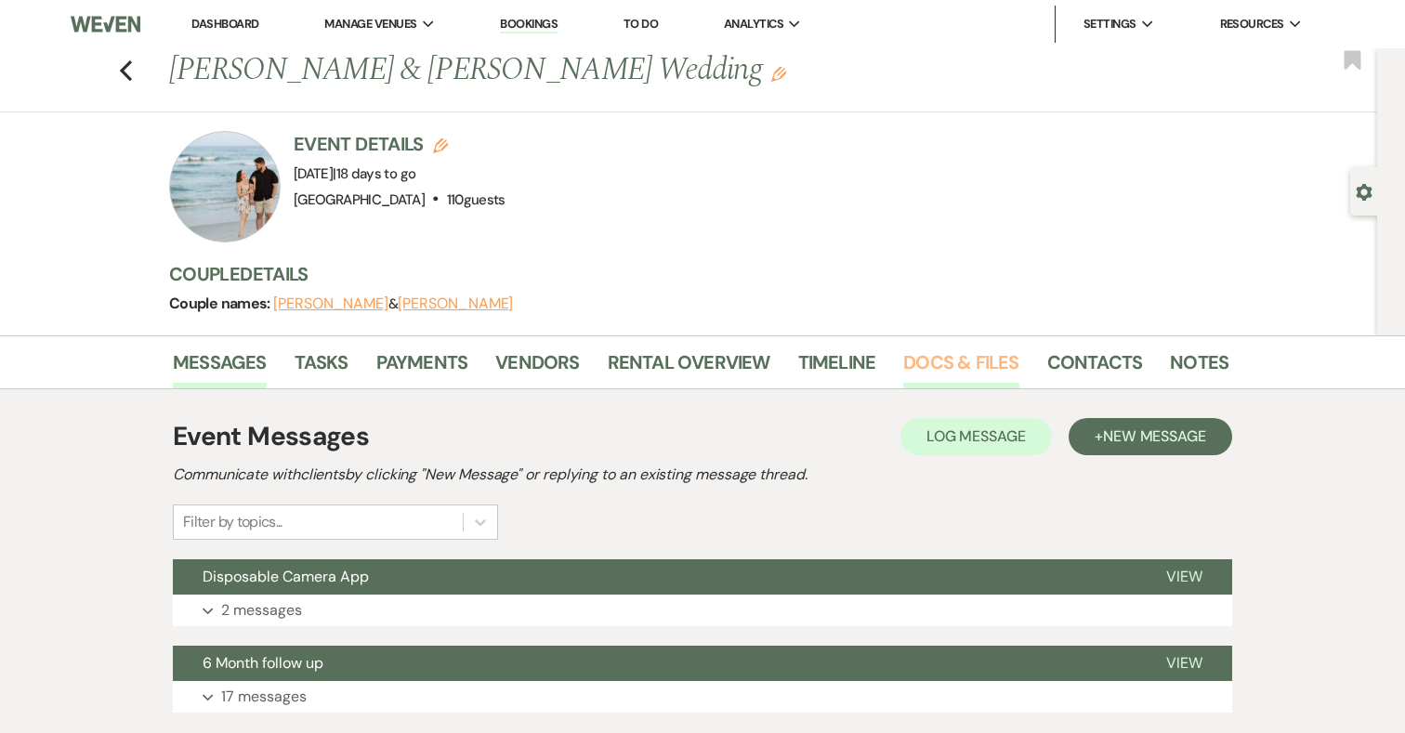
click at [932, 354] on link "Docs & Files" at bounding box center [960, 367] width 115 height 41
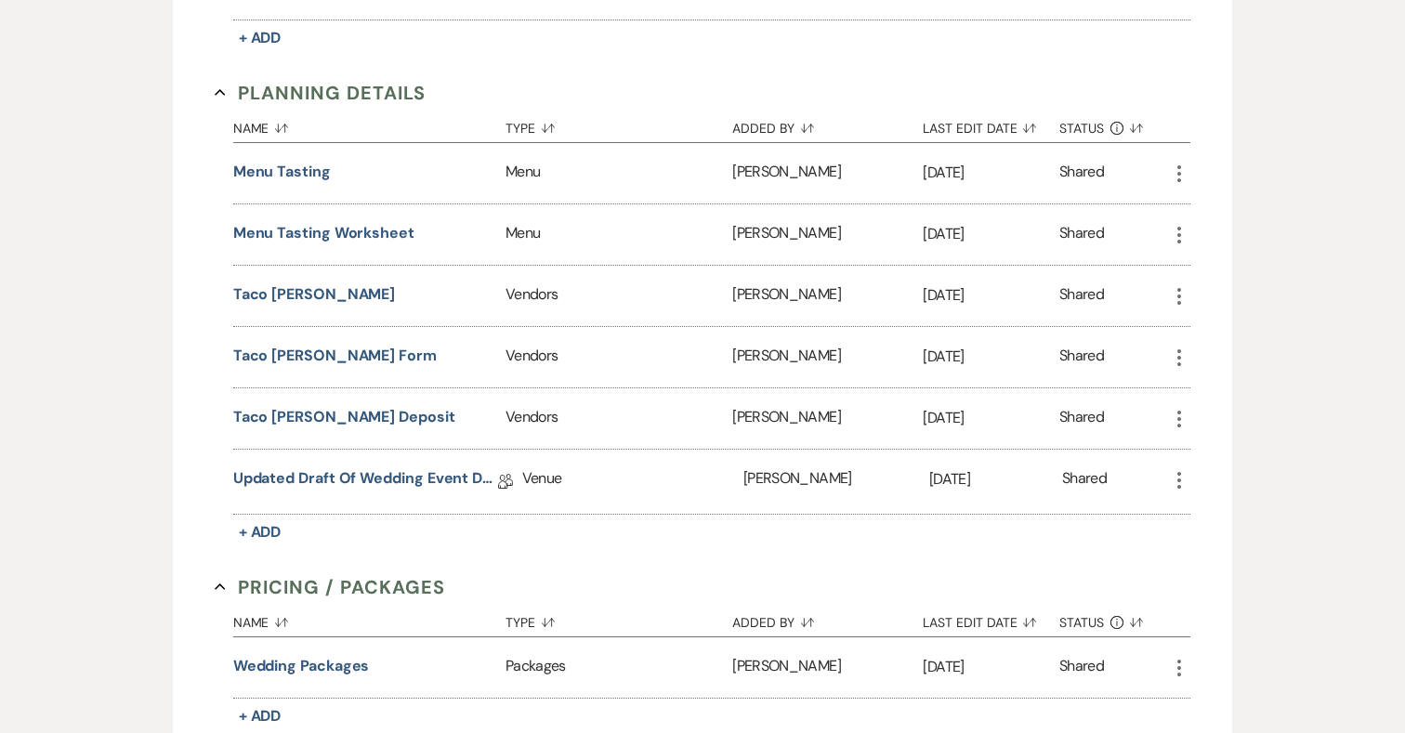
scroll to position [1379, 0]
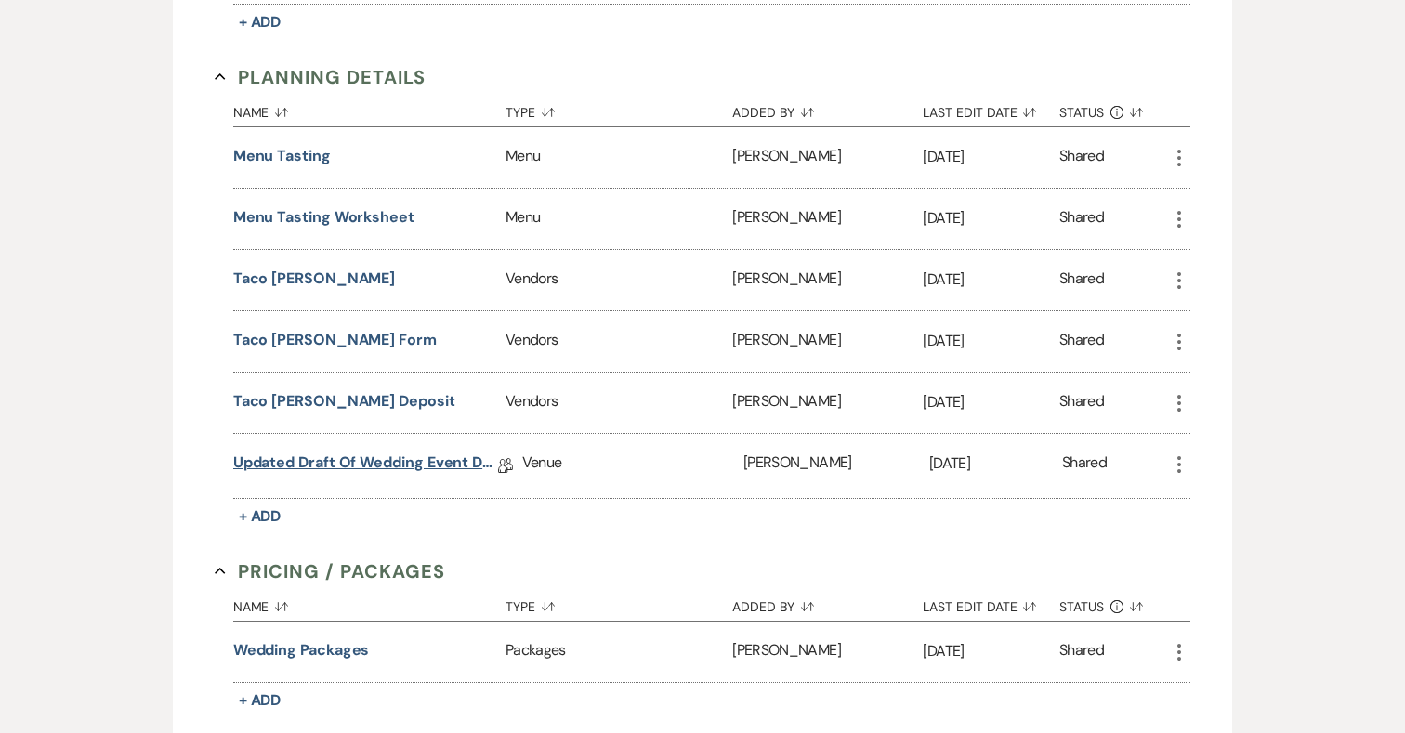
click at [295, 464] on link "Updated Draft of Wedding Event Details" at bounding box center [365, 465] width 265 height 29
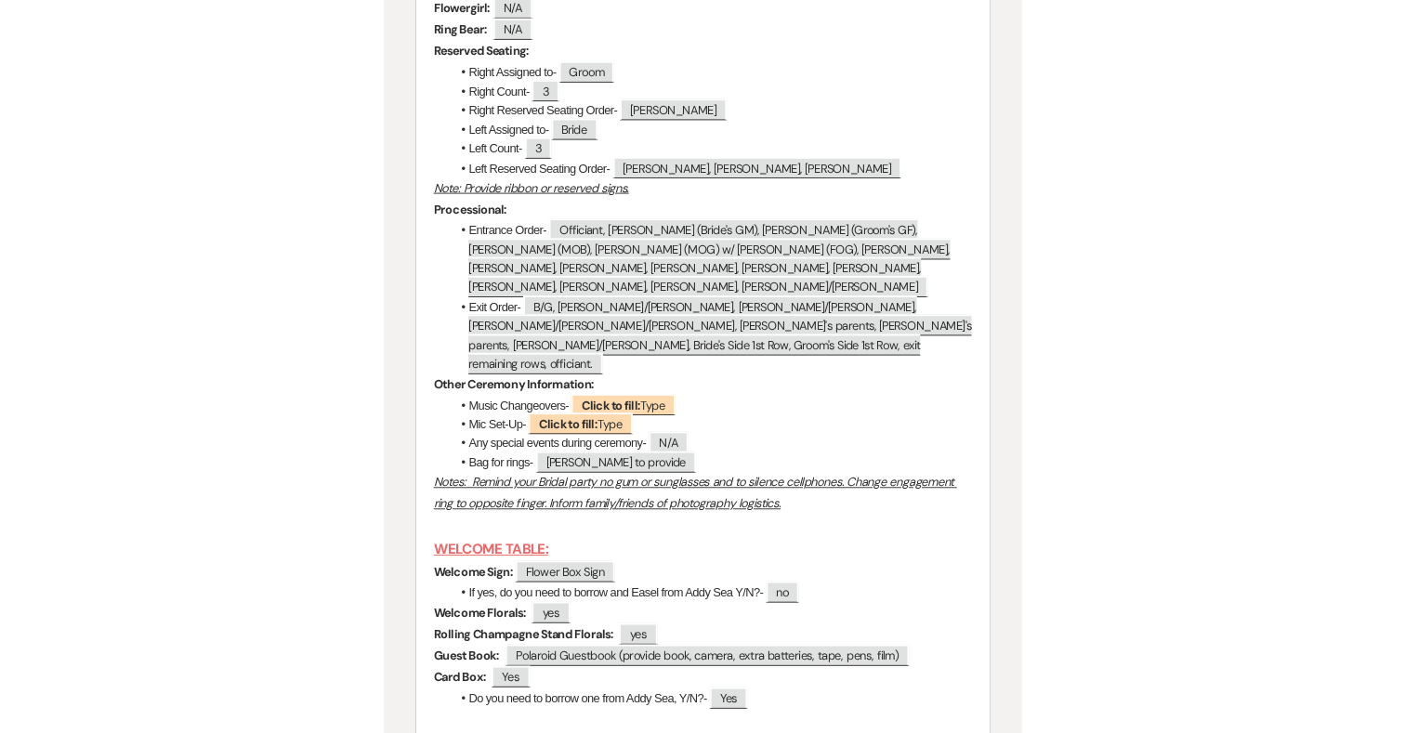
scroll to position [8208, 0]
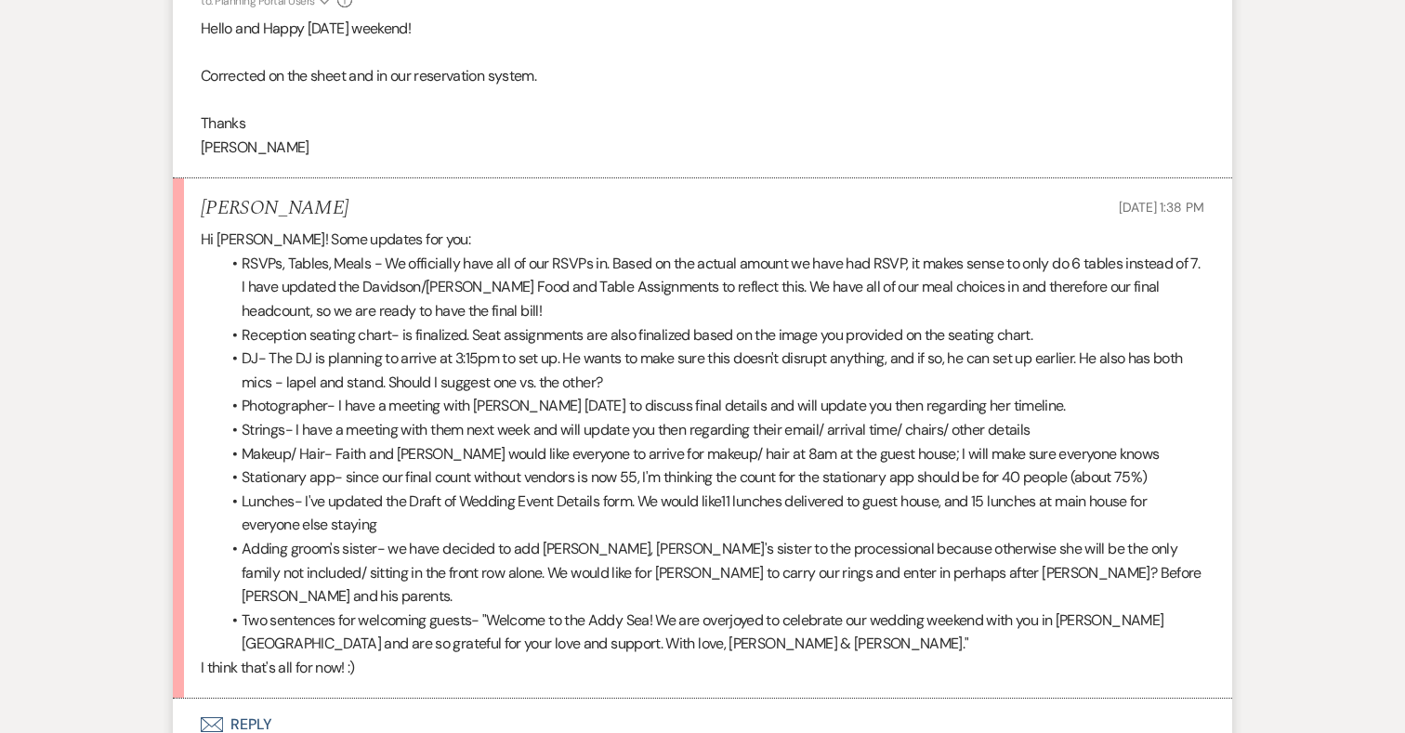
scroll to position [16928, 0]
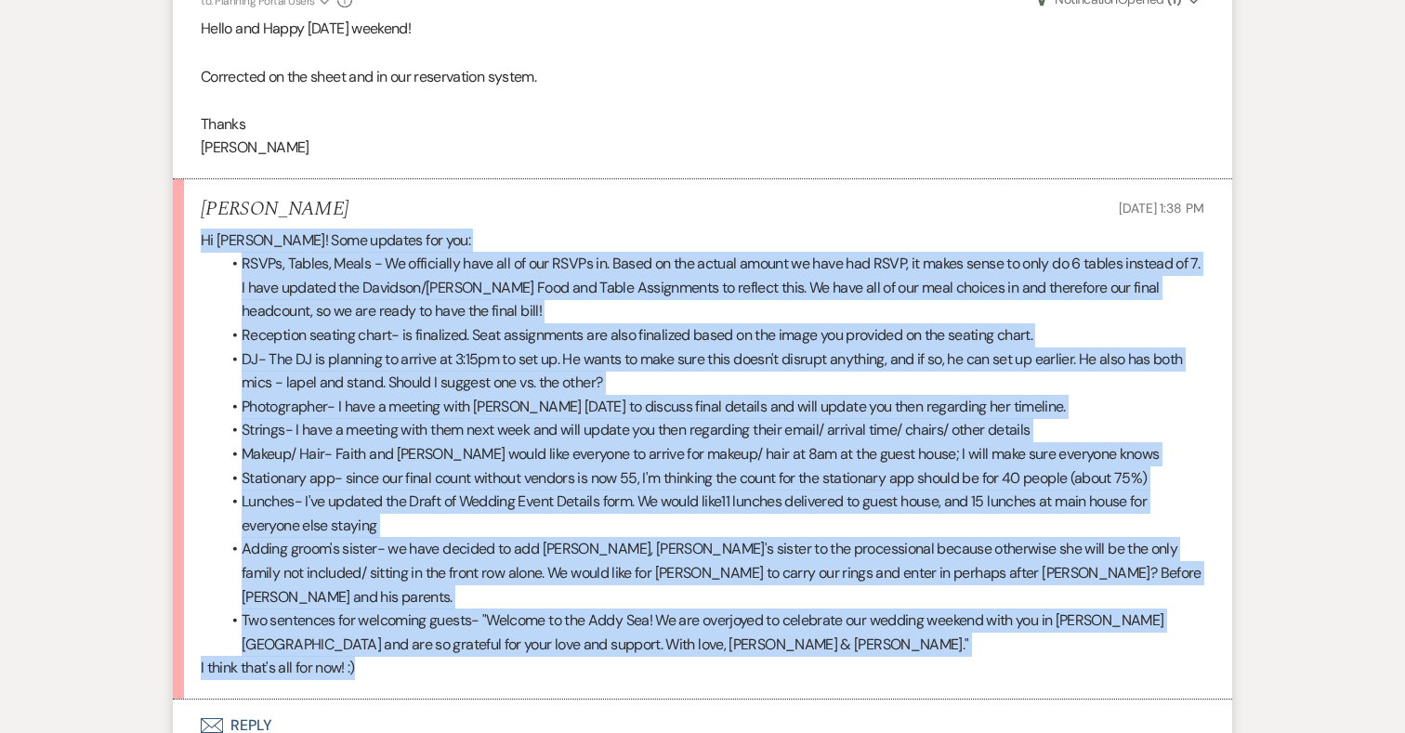
drag, startPoint x: 201, startPoint y: 191, endPoint x: 666, endPoint y: 609, distance: 625.6
click at [666, 609] on li "[PERSON_NAME] [DATE] 1:38 PM Hi [PERSON_NAME]! Some updates for you: RSVPs, Tab…" at bounding box center [702, 439] width 1059 height 520
copy div "Hi [PERSON_NAME]! Some updates for you: RSVPs, Tables, Meals - We officially ha…"
click at [236, 699] on button "Envelope Reply" at bounding box center [702, 725] width 1059 height 52
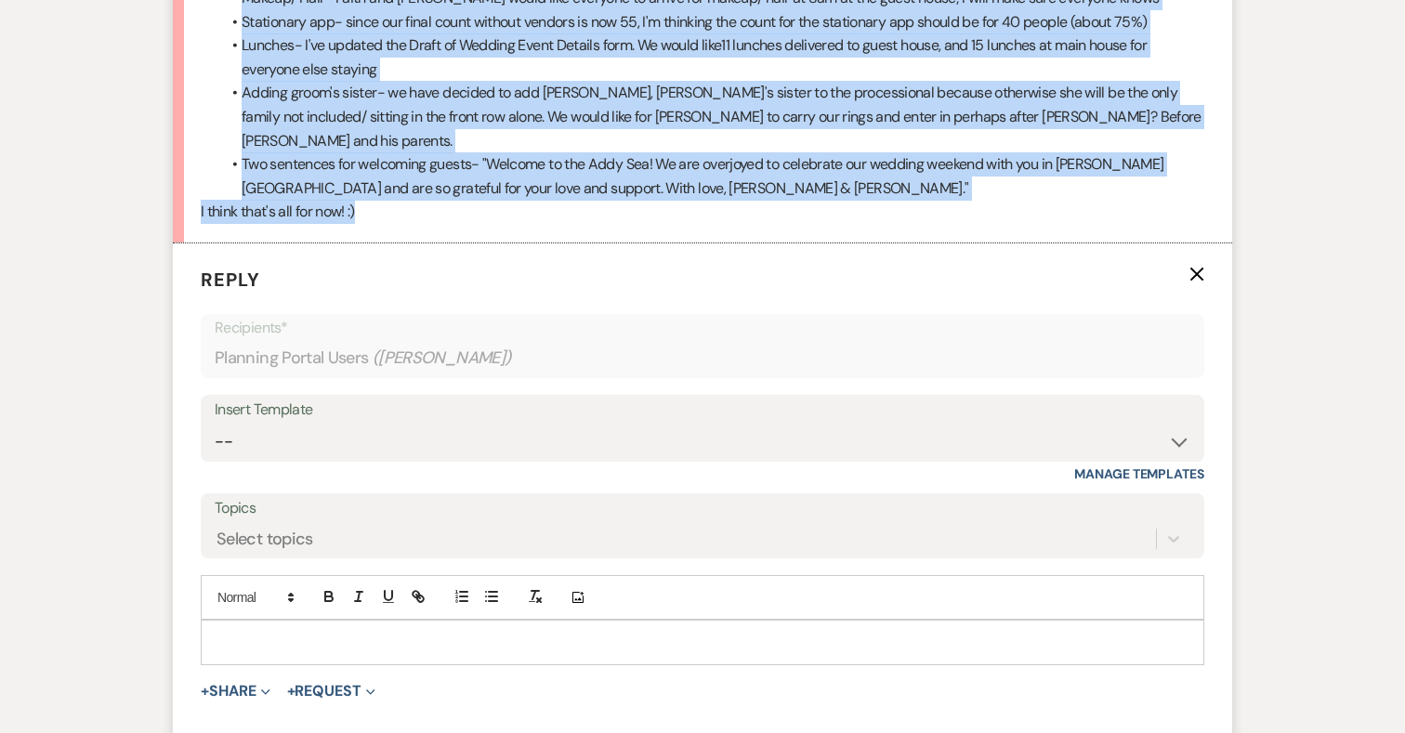
scroll to position [17478, 0]
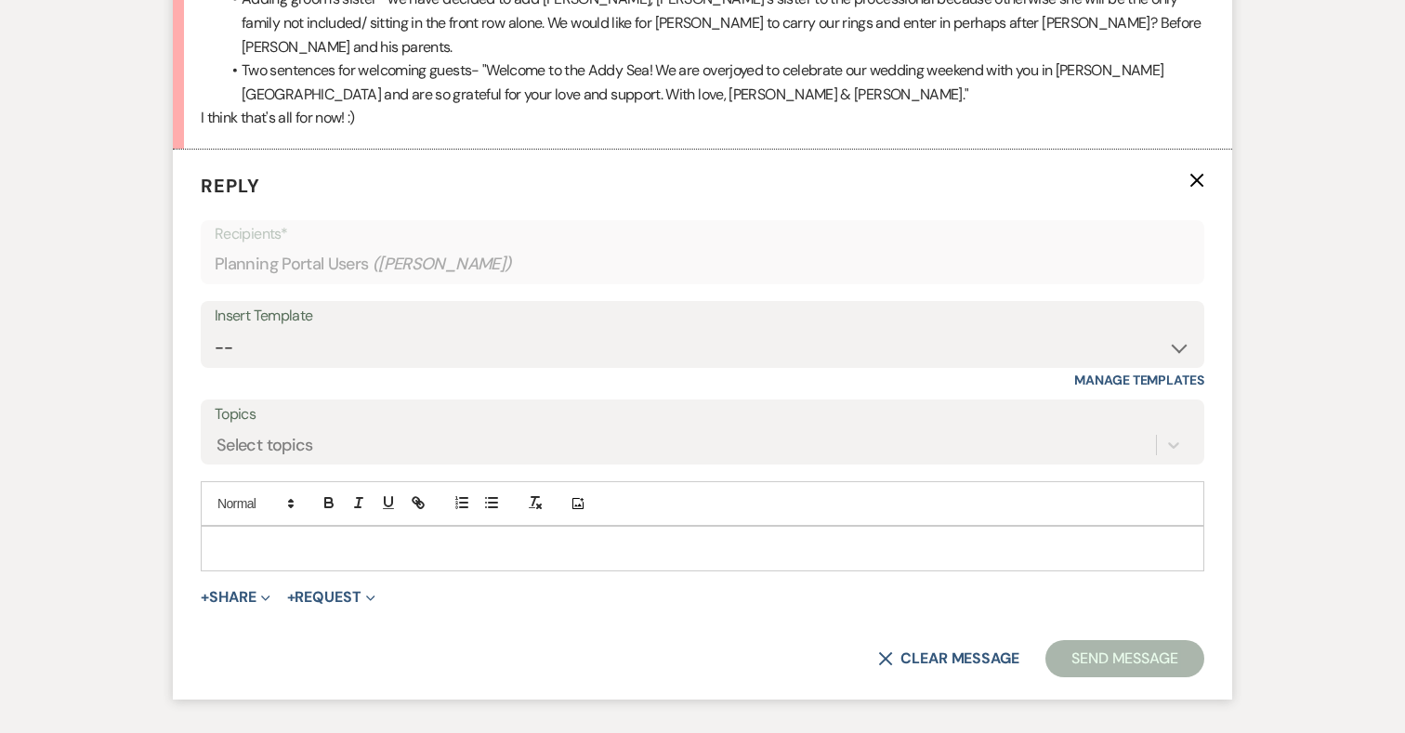
click at [438, 527] on div at bounding box center [702, 548] width 1001 height 43
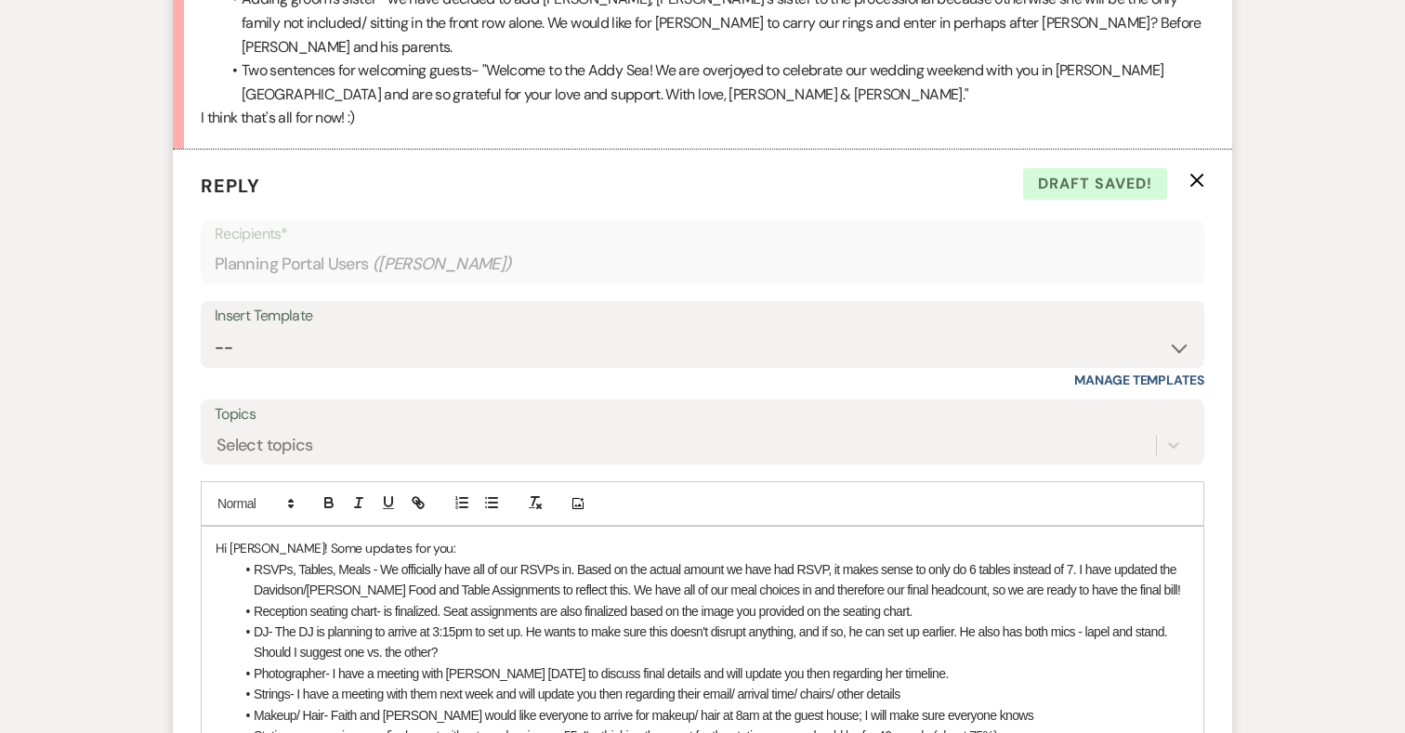
click at [1148, 559] on li "RSVPs, Tables, Meals - We officially have all of our RSVPs in. Based on the act…" at bounding box center [711, 580] width 955 height 42
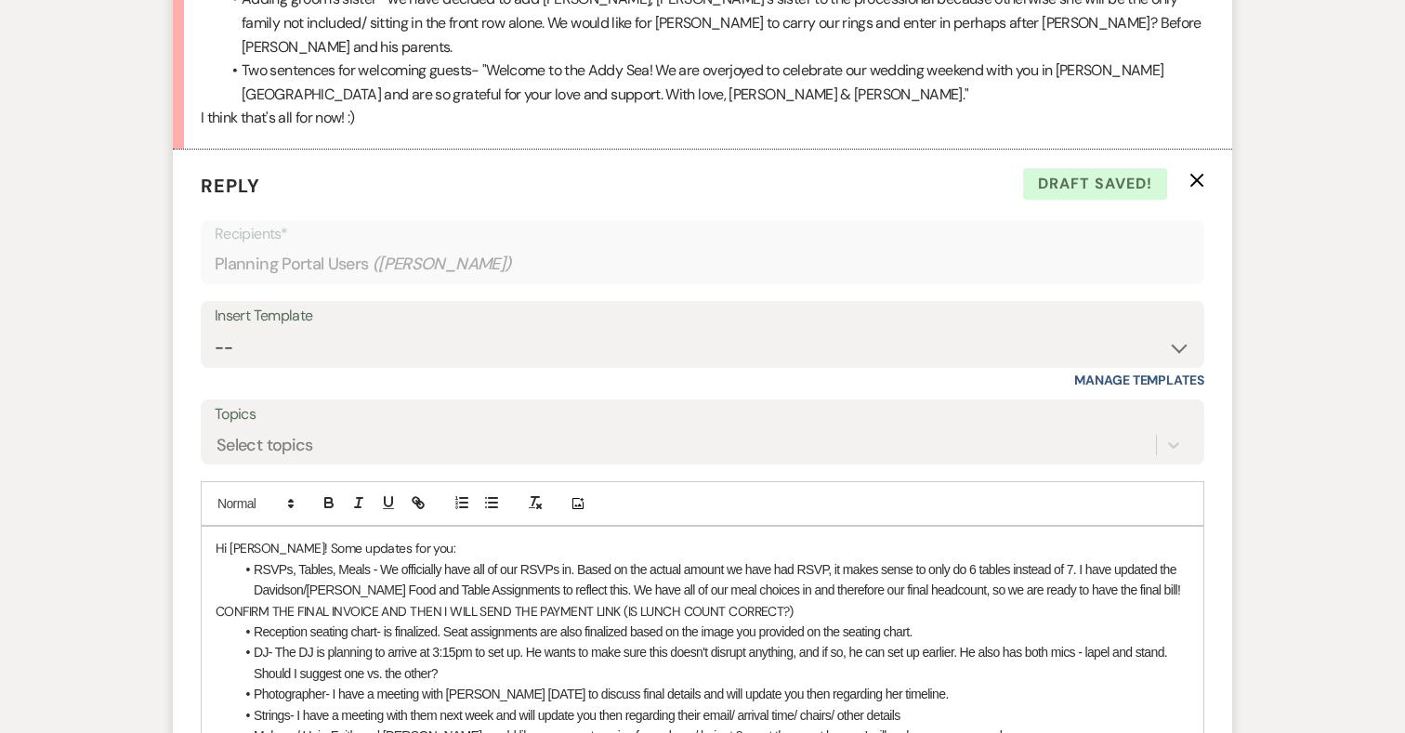
click at [931, 621] on li "Reception seating chart- is finalized. Seat assignments are also finalized base…" at bounding box center [711, 631] width 955 height 20
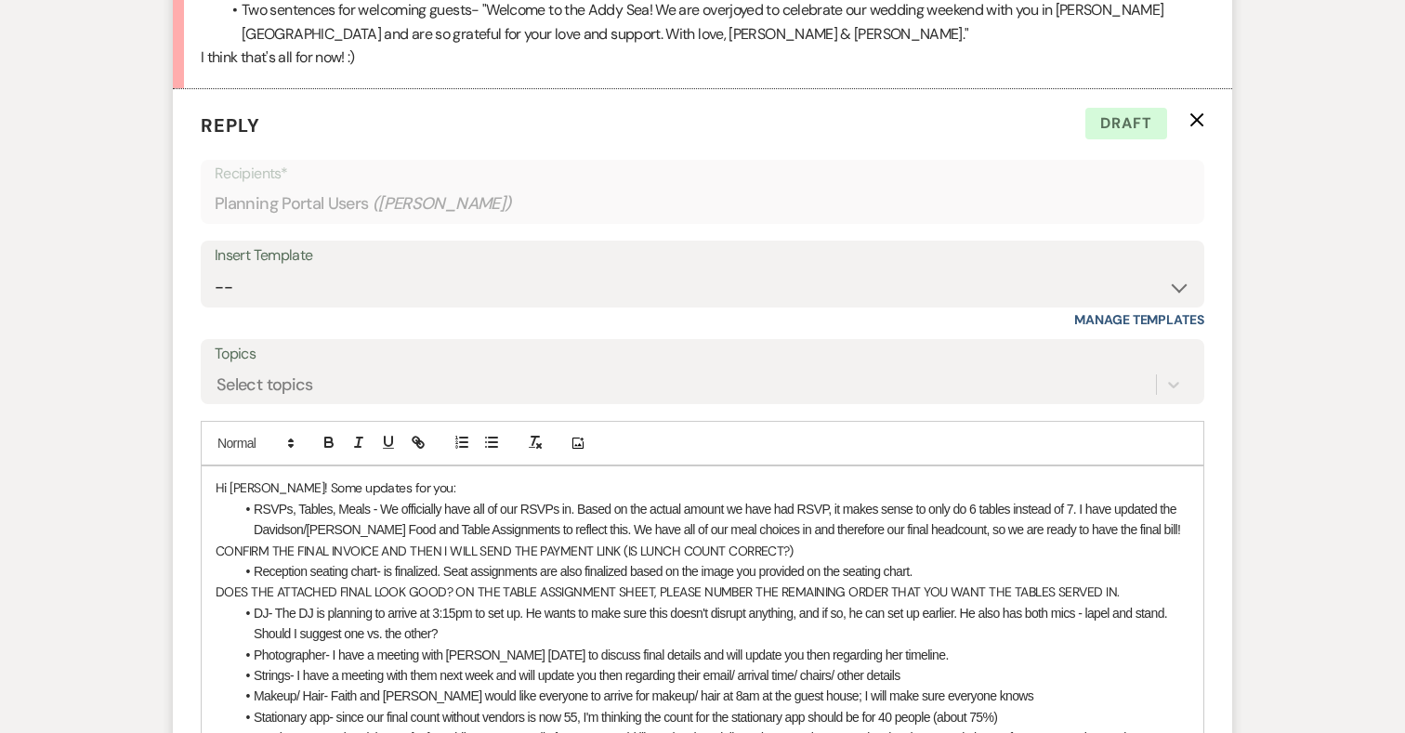
scroll to position [17586, 0]
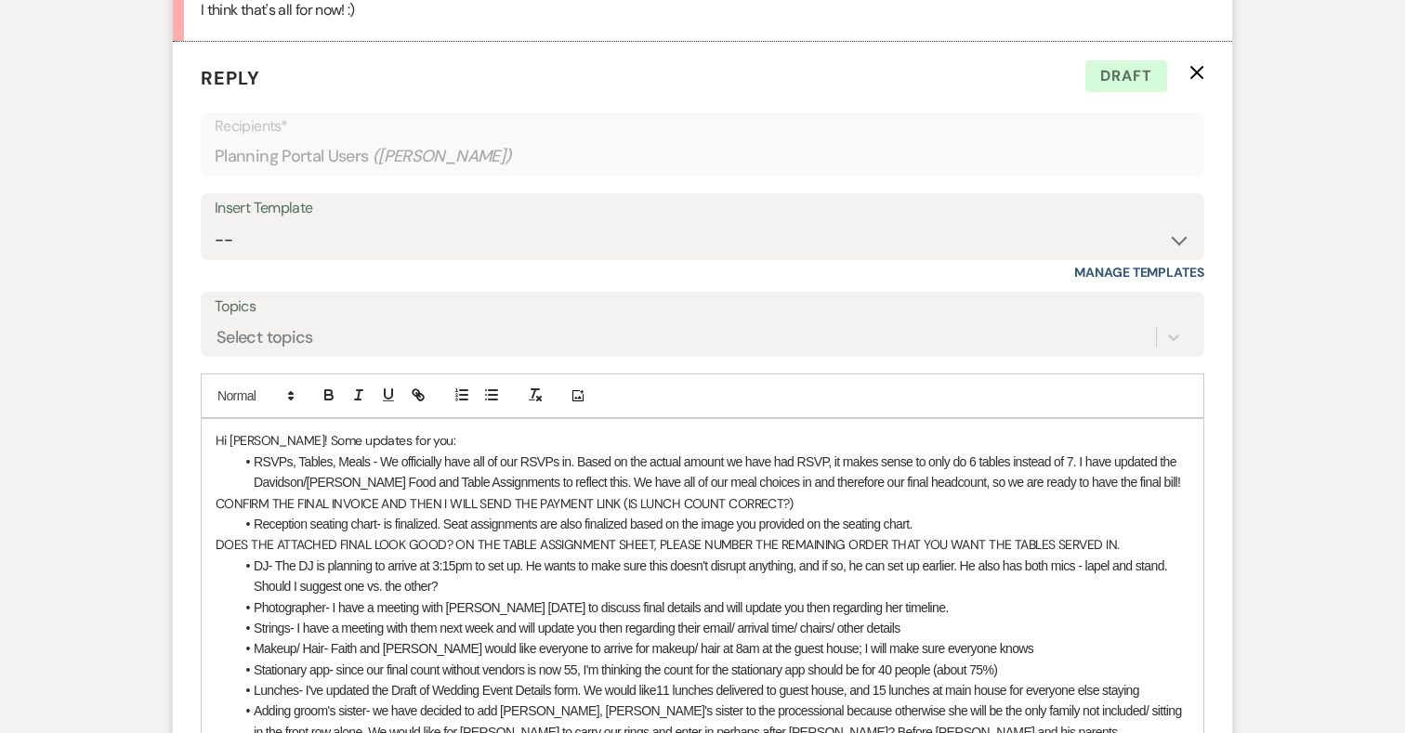
click at [791, 493] on p "CONFIRM THE FINAL INVOICE AND THEN I WILL SEND THE PAYMENT LINK (IS LUNCH COUNT…" at bounding box center [703, 503] width 974 height 20
drag, startPoint x: 791, startPoint y: 430, endPoint x: 616, endPoint y: 438, distance: 174.8
click at [616, 493] on p "CONFIRM THE FINAL INVOICE AND THEN I WILL SEND THE PAYMENT LINK (IS LUNCH COUNT…" at bounding box center [703, 503] width 974 height 20
click at [370, 536] on span "DOES THE ATTACHED FINAL LOOK GOOD? ON THE TABLE ASSIGNMENT SHEET, PLEASE NUMBER…" at bounding box center [667, 544] width 903 height 17
click at [497, 536] on span "DOES THE ATTACHED FINAL LAYOUT LOOK GOOD? ON THE TABLE ASSIGNMENT SHEET, PLEASE…" at bounding box center [690, 544] width 949 height 17
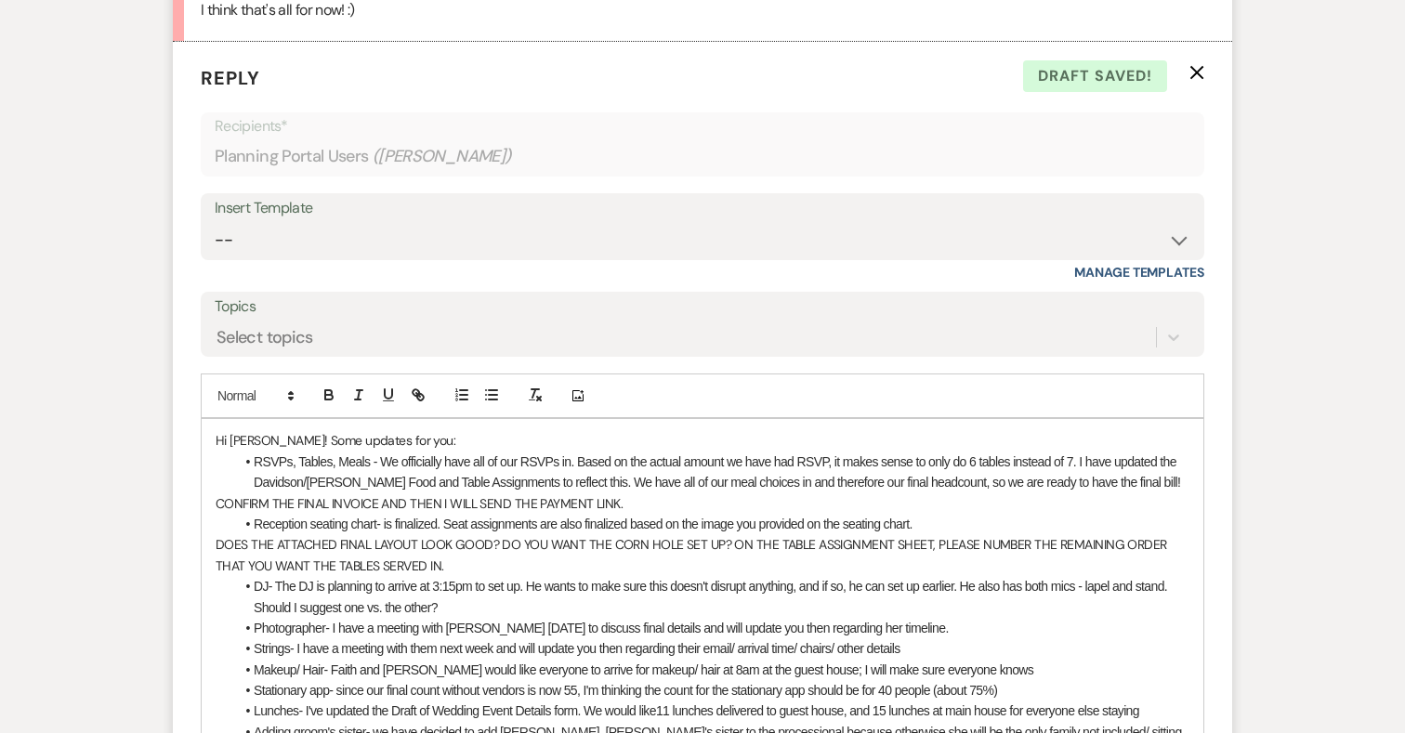
click at [416, 534] on p "DOES THE ATTACHED FINAL LAYOUT LOOK GOOD? DO YOU WANT THE CORN HOLE SET UP? ON …" at bounding box center [703, 555] width 974 height 42
click at [632, 576] on li "DJ- The DJ is planning to arrive at 3:15pm to set up. He wants to make sure thi…" at bounding box center [711, 597] width 955 height 42
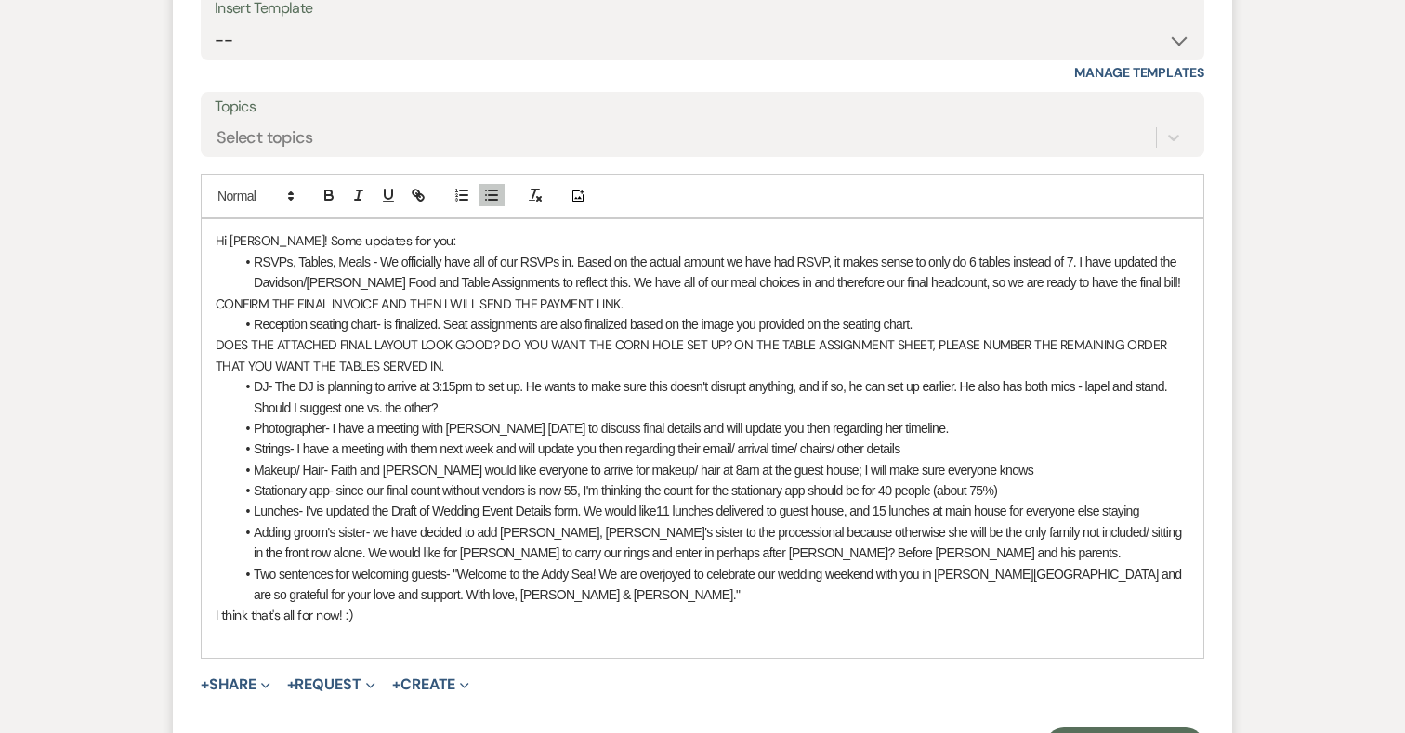
scroll to position [17788, 0]
click at [482, 374] on li "DJ- The DJ is planning to arrive at 3:15pm to set up. He wants to make sure thi…" at bounding box center [711, 395] width 955 height 42
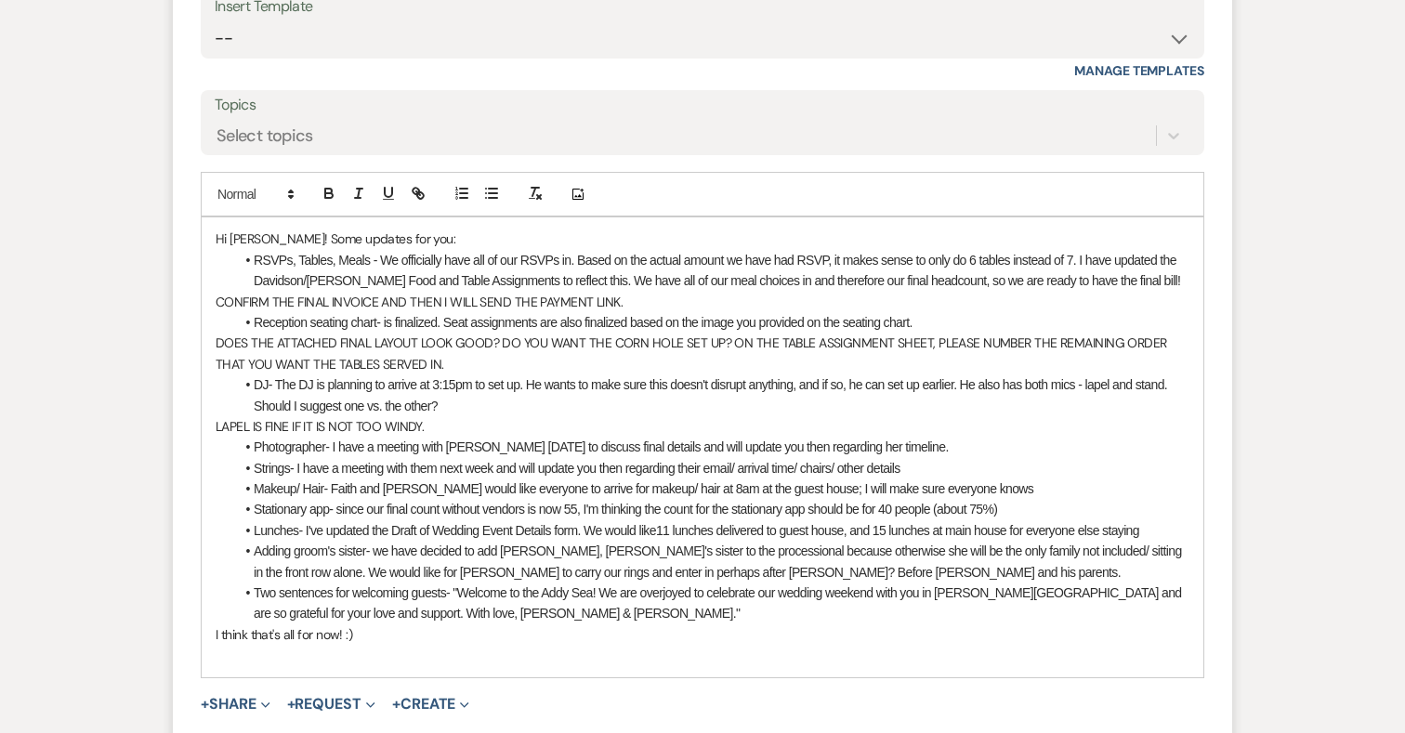
click at [574, 439] on span "Photographer- I have a meeting with Tiff Tisdel on Tuesday to discuss final det…" at bounding box center [601, 446] width 695 height 15
click at [938, 437] on li "Photographer- I have a meeting with Tiff Tisdel on Tuesday to discuss final det…" at bounding box center [711, 447] width 955 height 20
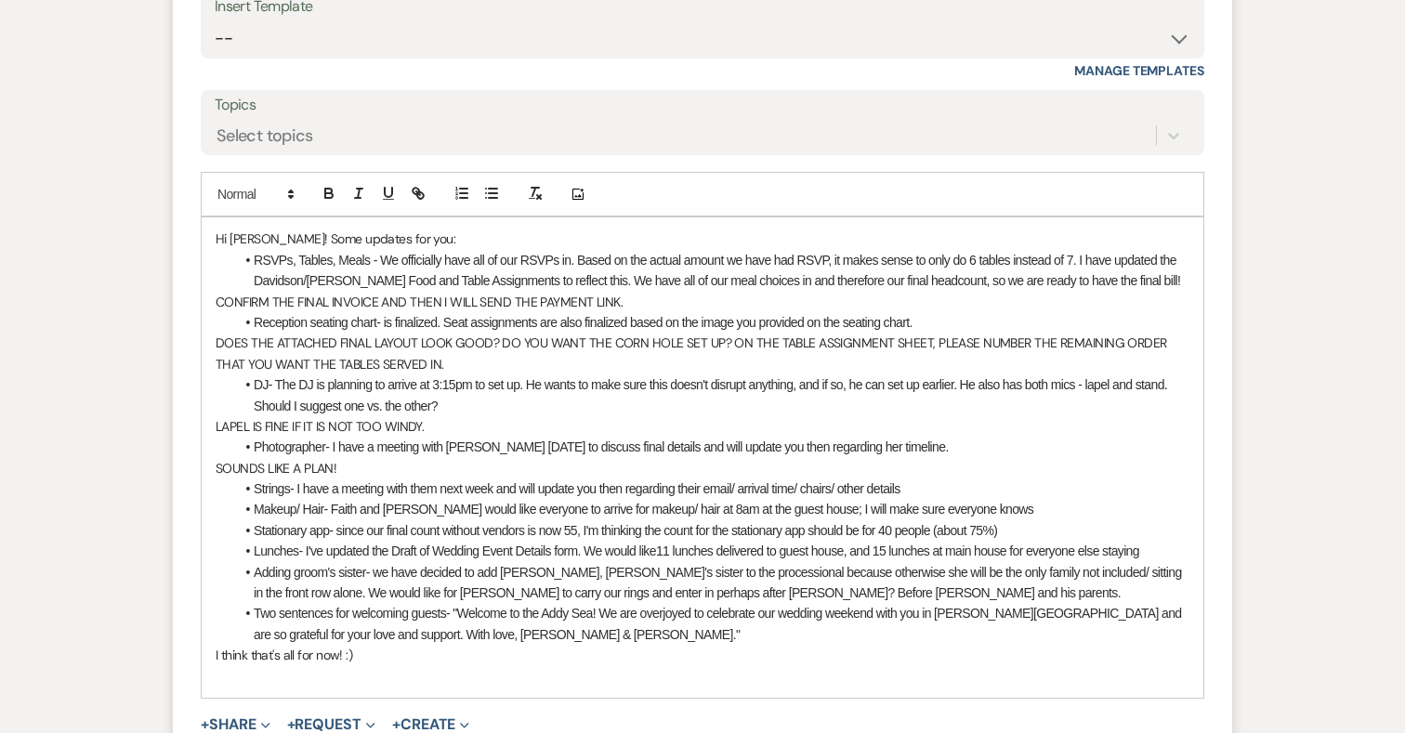
click at [917, 478] on li "Strings- I have a meeting with them next week and will update you then regardin…" at bounding box center [711, 488] width 955 height 20
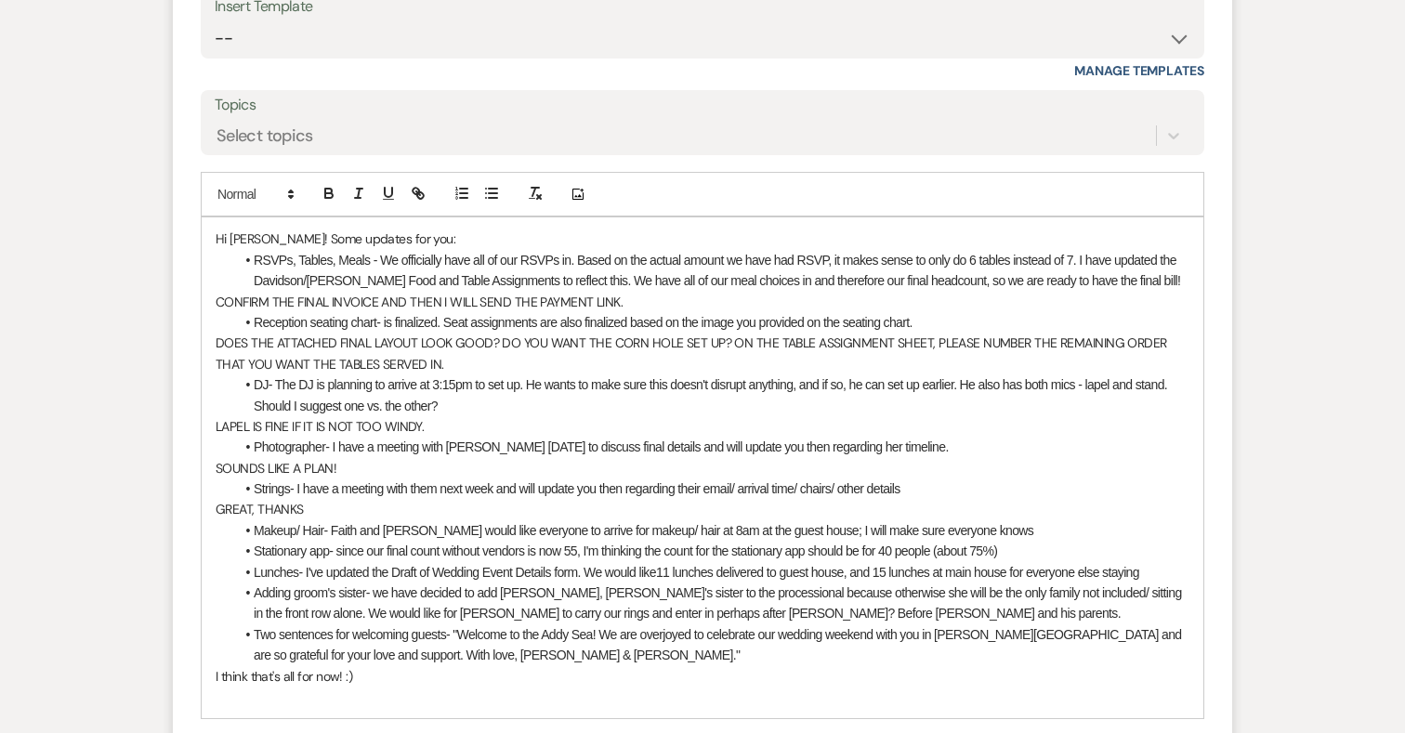
click at [987, 520] on li "Makeup/ Hair- Faith and Kim would like everyone to arrive for makeup/ hair at 8…" at bounding box center [711, 530] width 955 height 20
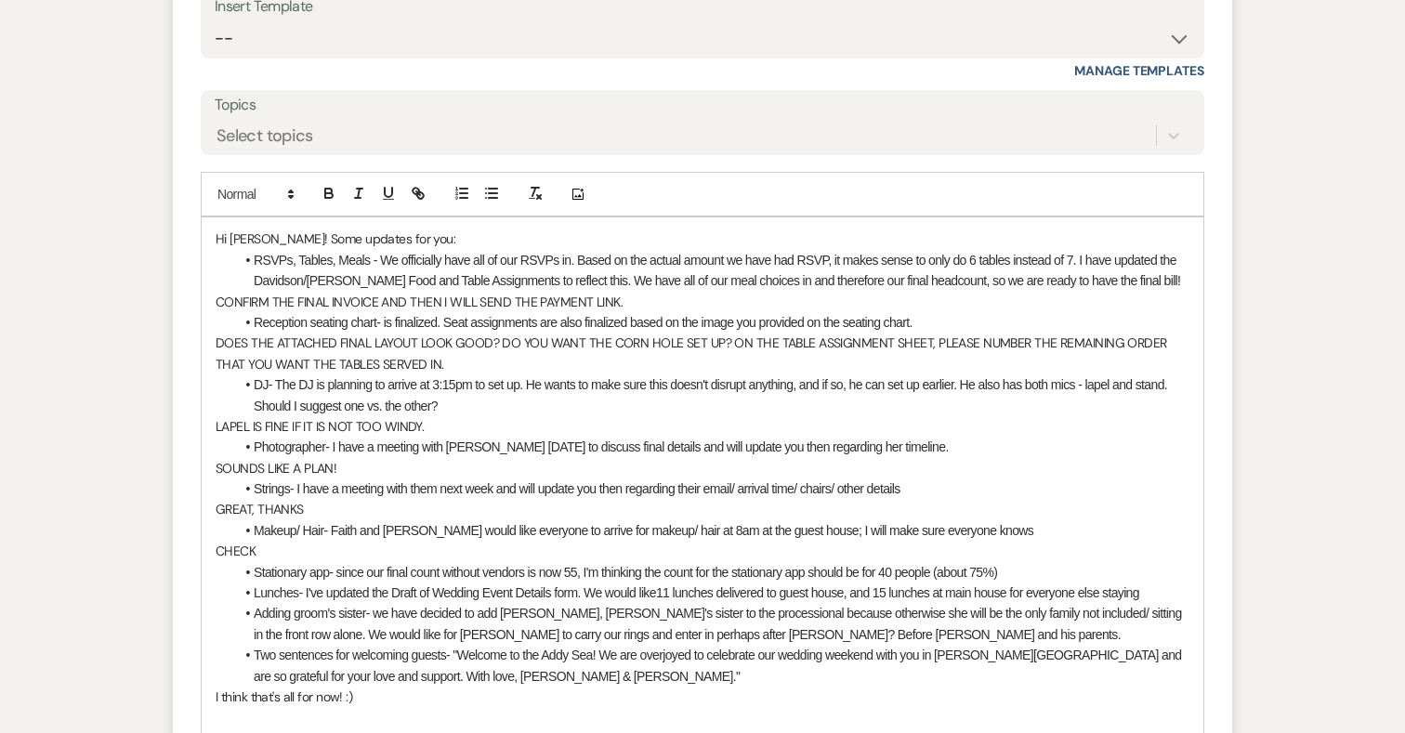
click at [1037, 562] on li "Stationary app- since our final count without vendors is now 55, I'm thinking t…" at bounding box center [711, 572] width 955 height 20
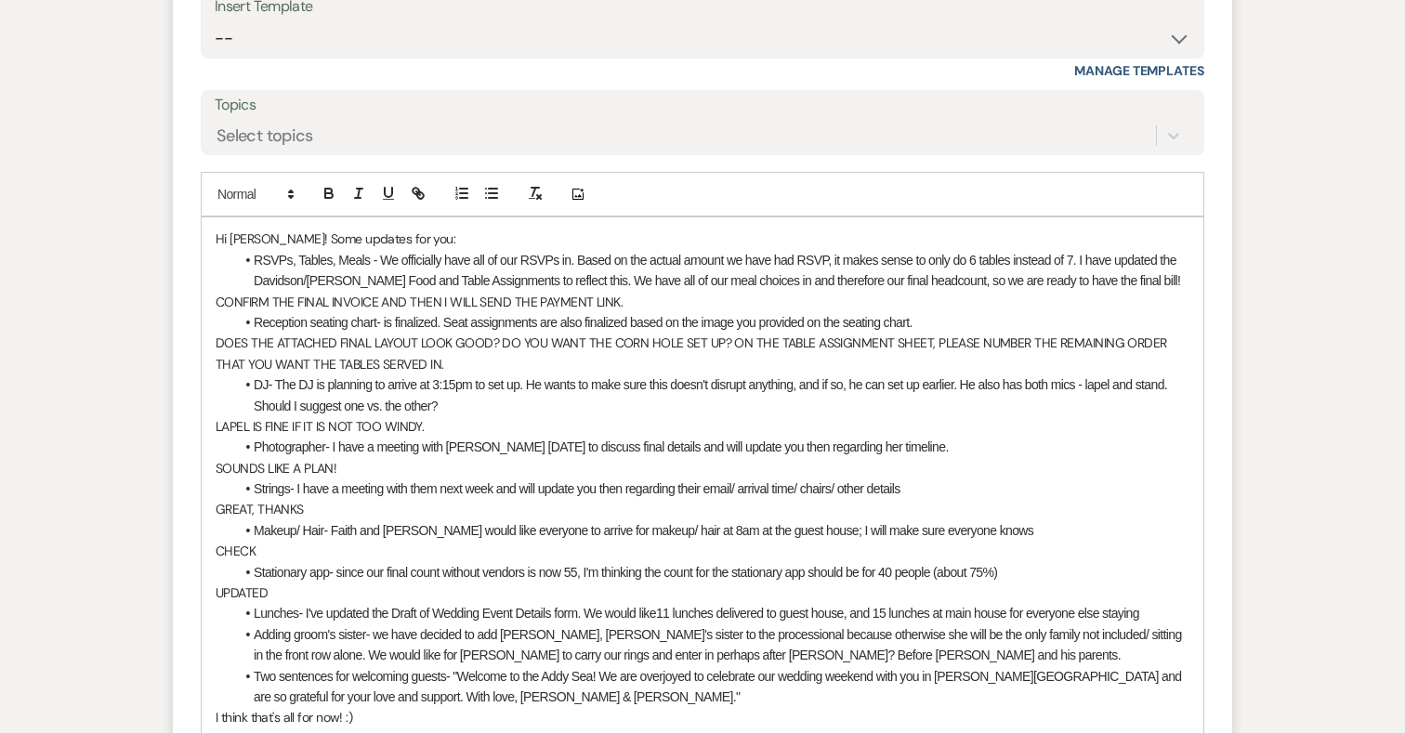
click at [1172, 603] on li "Lunches- I've updated the Draft of Wedding Event Details form. We would like11 …" at bounding box center [711, 613] width 955 height 20
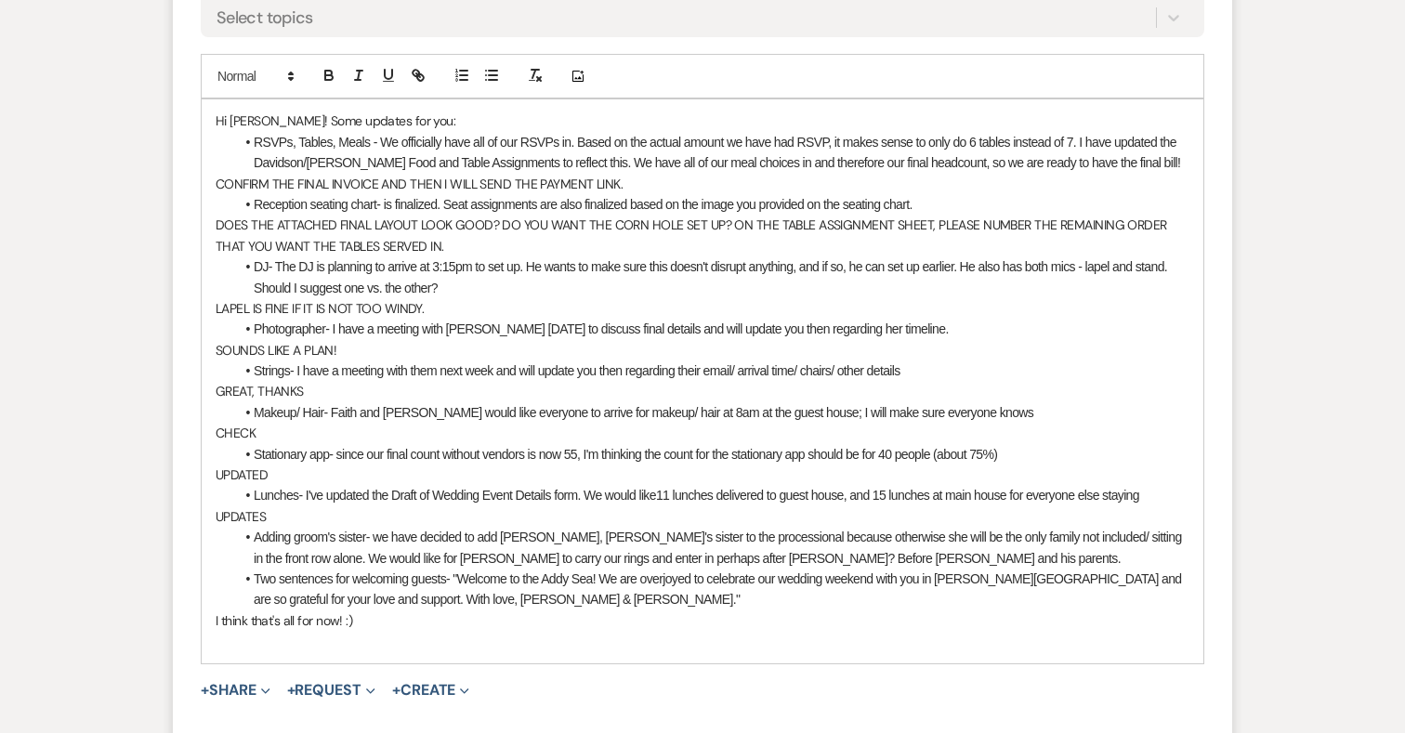
scroll to position [17911, 0]
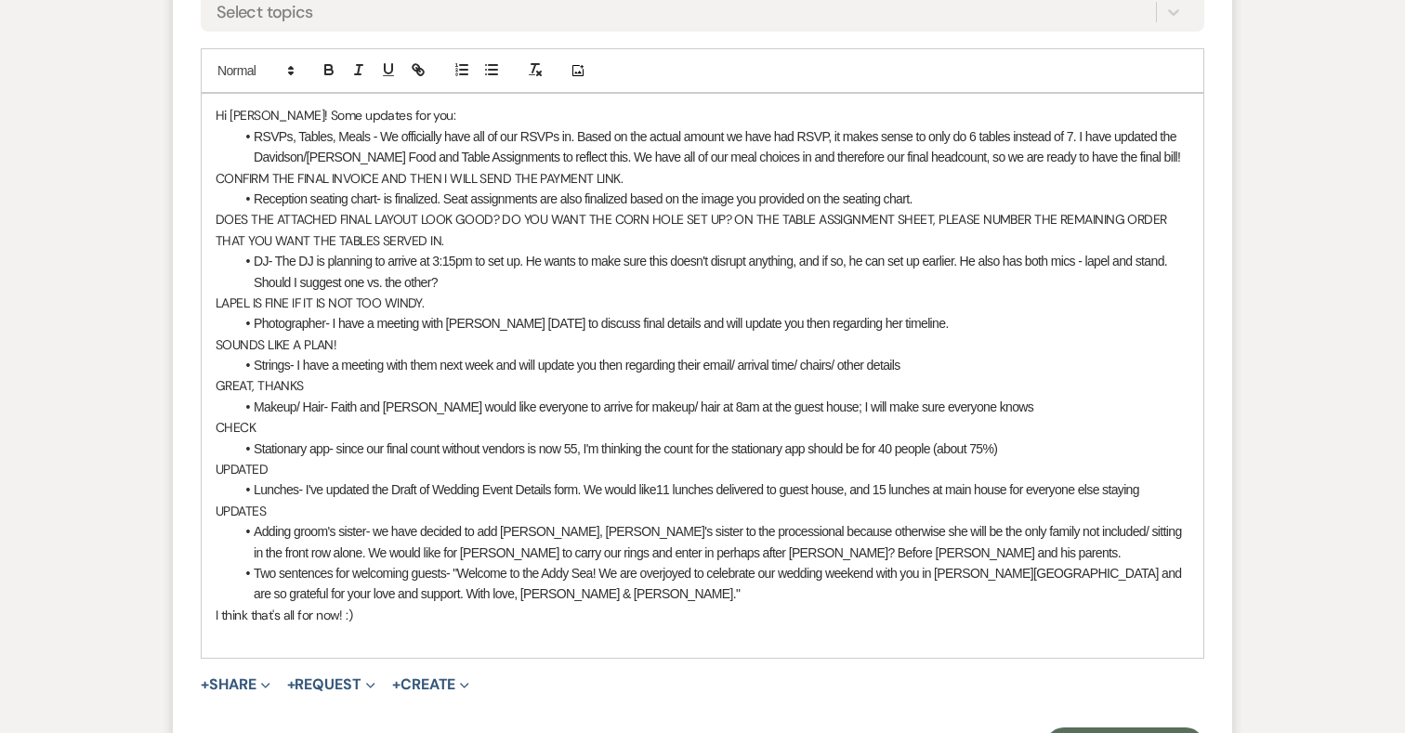
click at [957, 501] on p "UPDATES" at bounding box center [703, 511] width 974 height 20
click at [843, 521] on li "Adding groom's sister- we have decided to add Lilly Enderson, Paul's sister to …" at bounding box center [711, 542] width 955 height 42
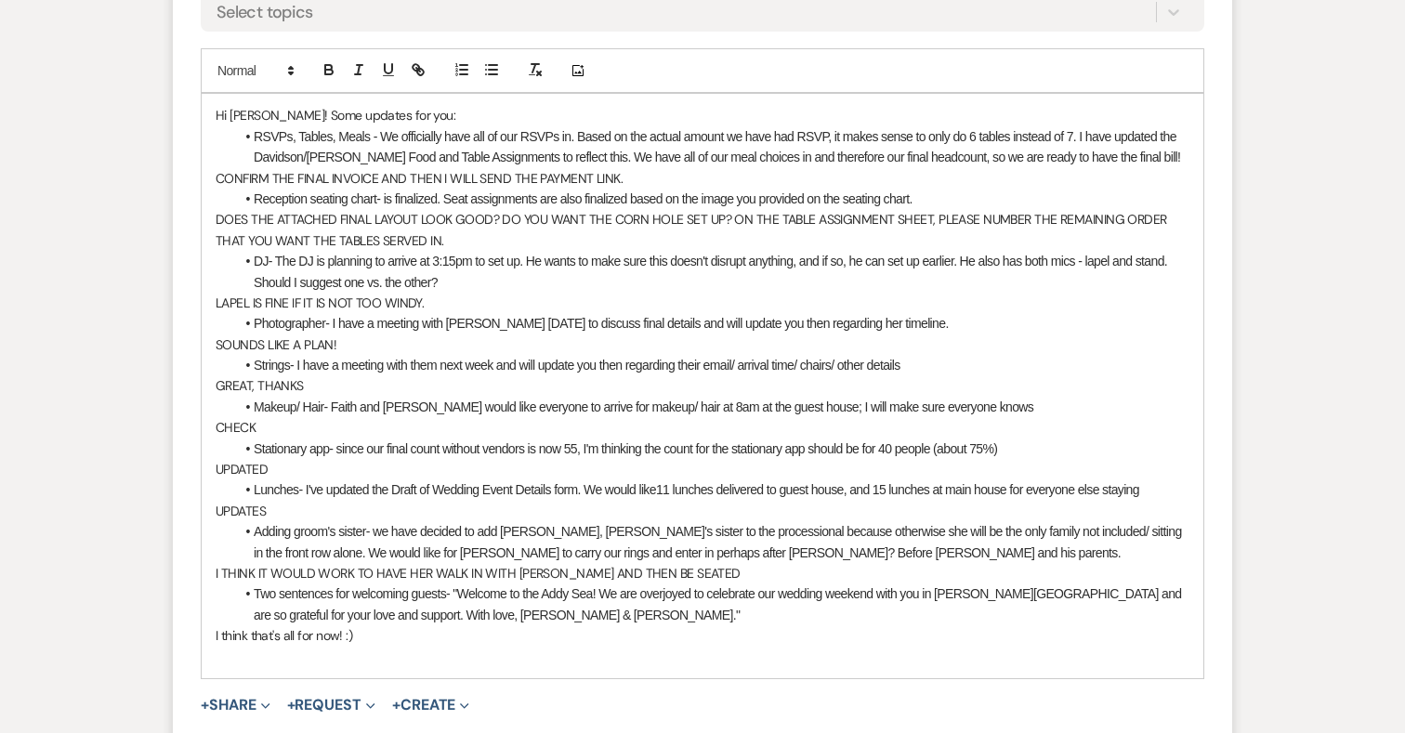
click at [498, 583] on li "Two sentences for welcoming guests- "Welcome to the Addy Sea! We are overjoyed …" at bounding box center [711, 604] width 955 height 42
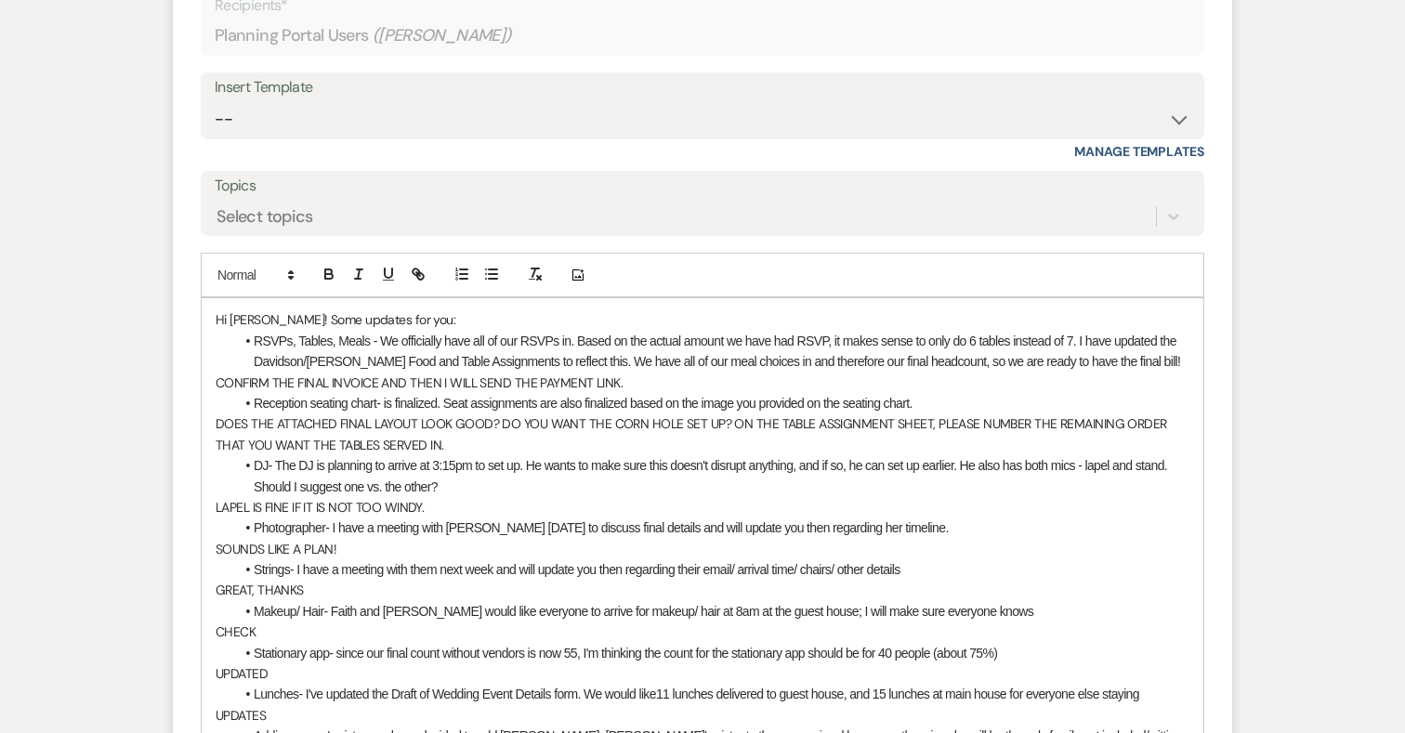
scroll to position [18104, 0]
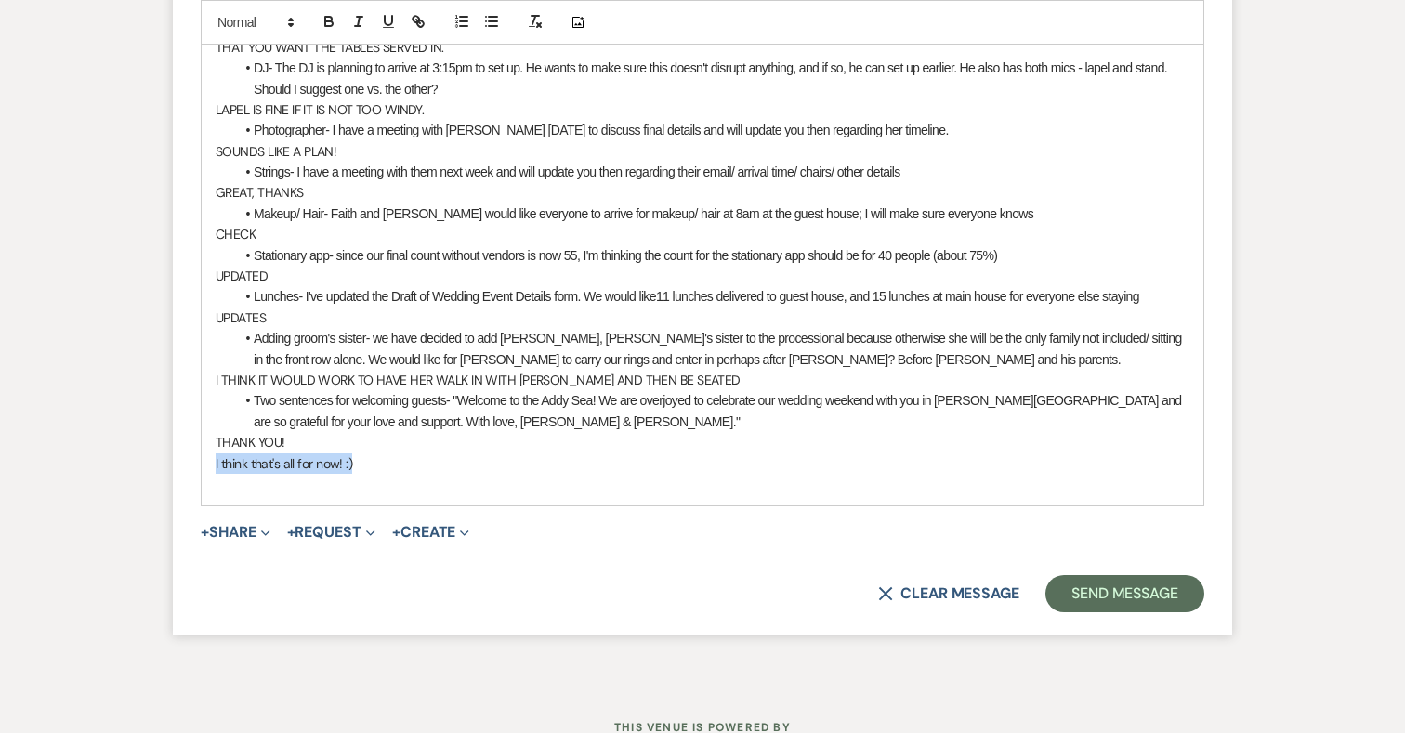
drag, startPoint x: 381, startPoint y: 386, endPoint x: 171, endPoint y: 386, distance: 209.9
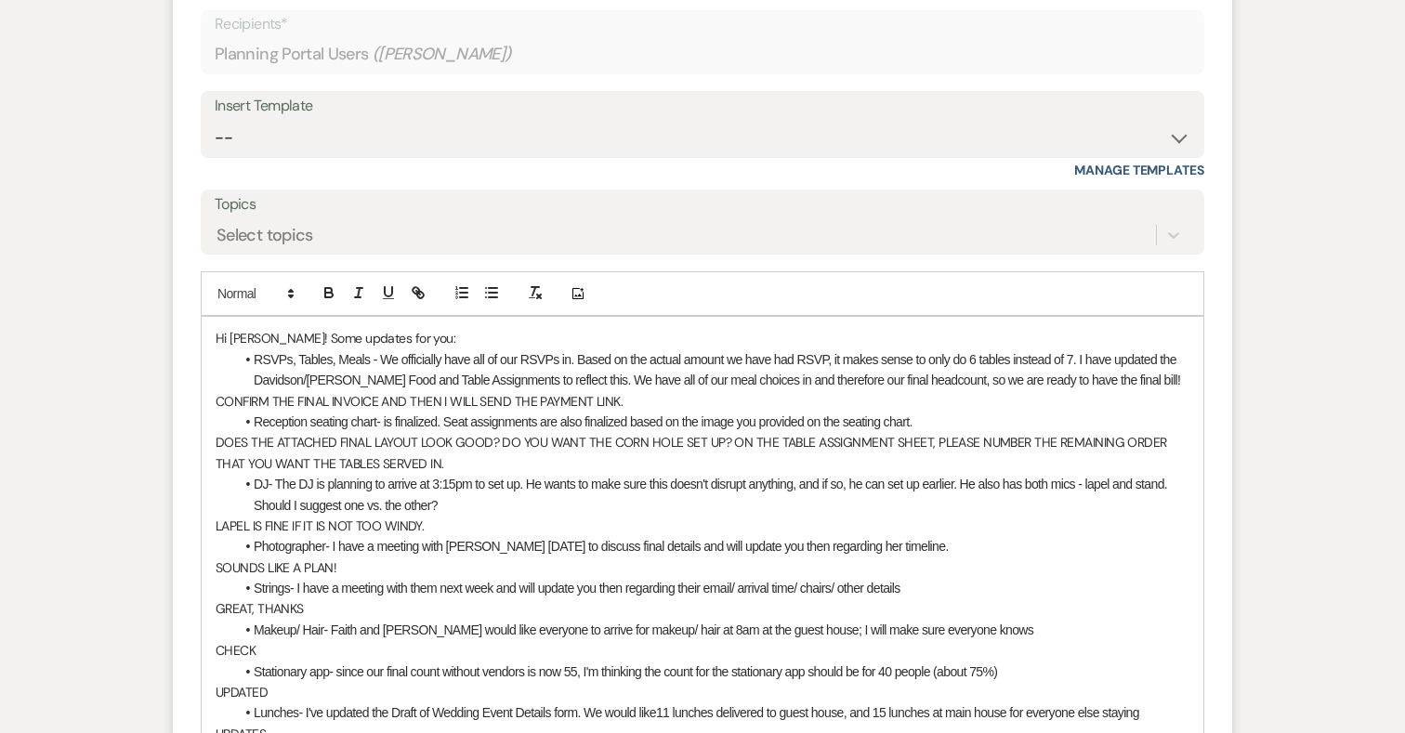
scroll to position [17651, 0]
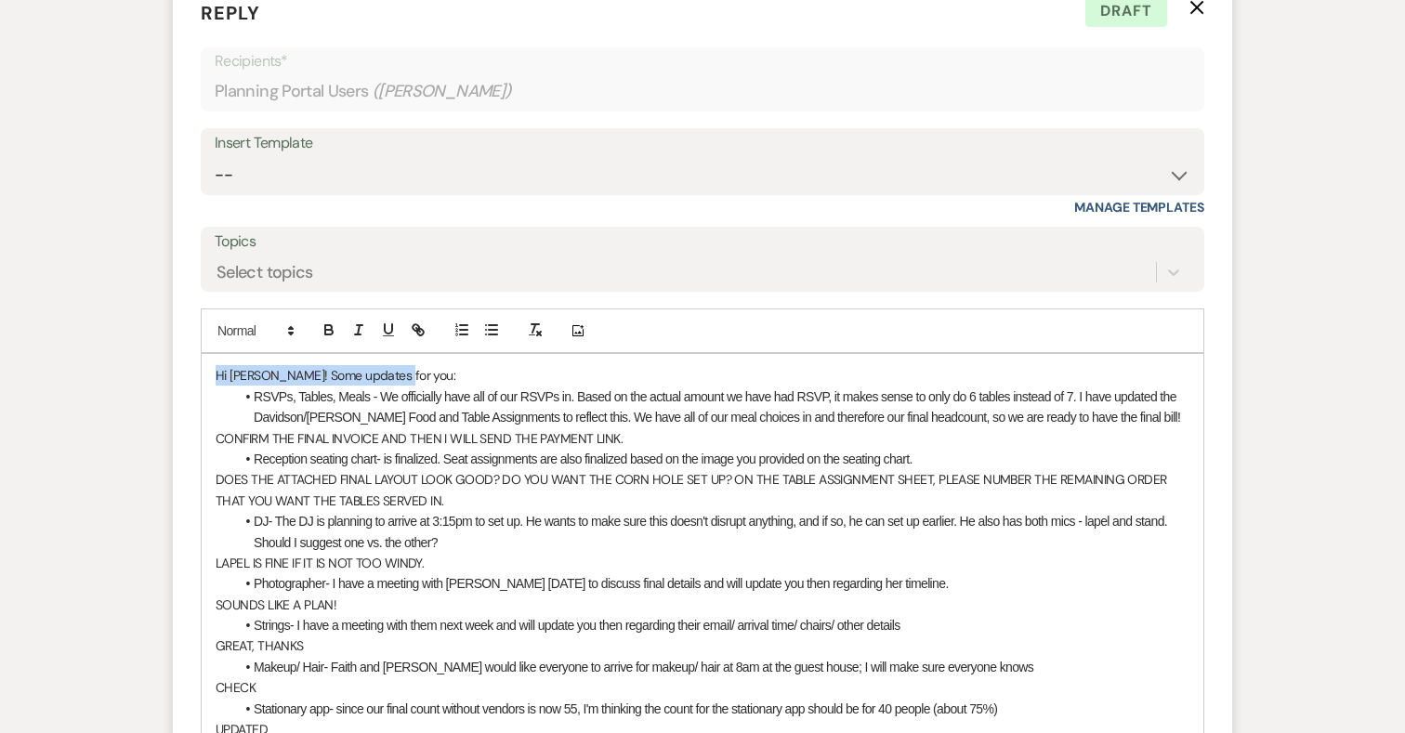
drag, startPoint x: 211, startPoint y: 302, endPoint x: 392, endPoint y: 305, distance: 181.2
click at [392, 354] on div "Hi Katie! Some updates for you: RSVPs, Tables, Meals - We officially have all o…" at bounding box center [702, 656] width 1001 height 605
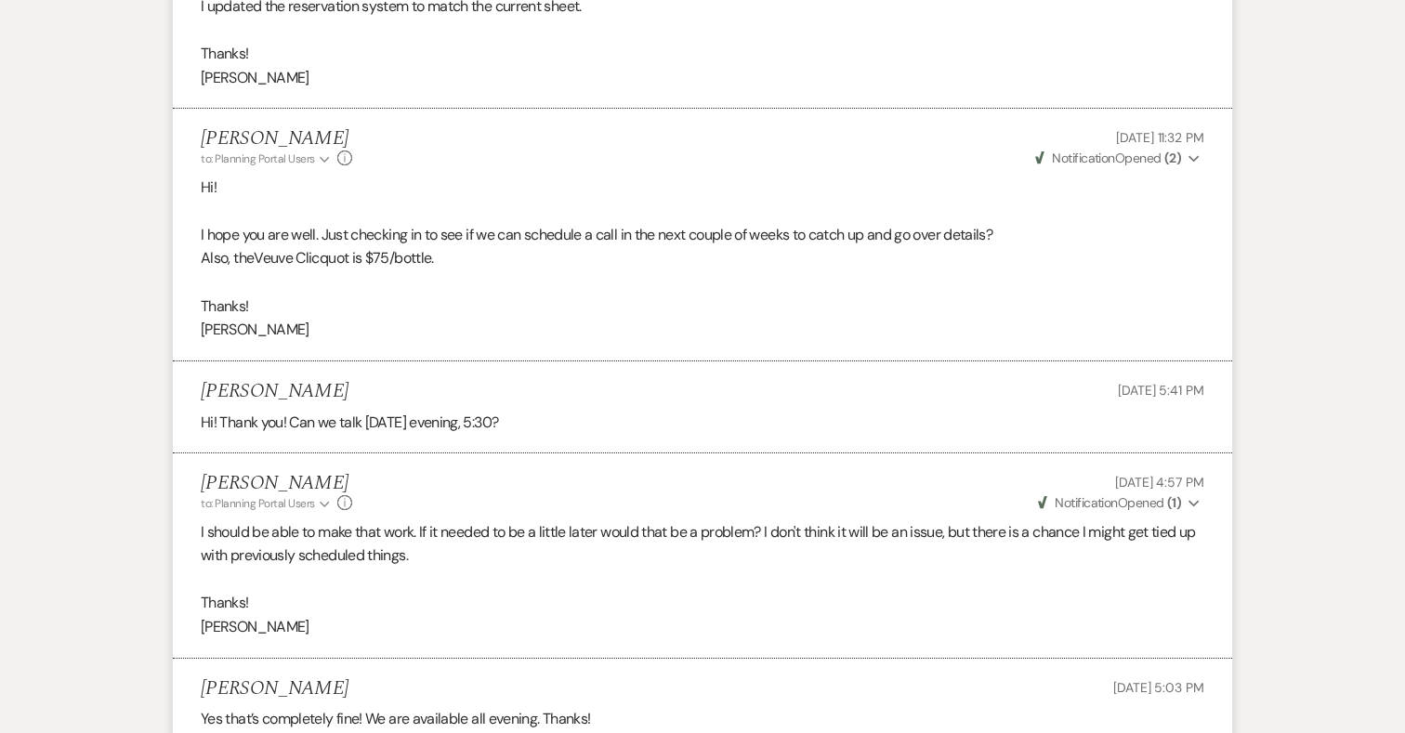
scroll to position [15626, 0]
drag, startPoint x: 259, startPoint y: 209, endPoint x: 431, endPoint y: 205, distance: 171.9
click at [433, 249] on span "Veuve Clicquot is $75/bottle." at bounding box center [343, 259] width 179 height 20
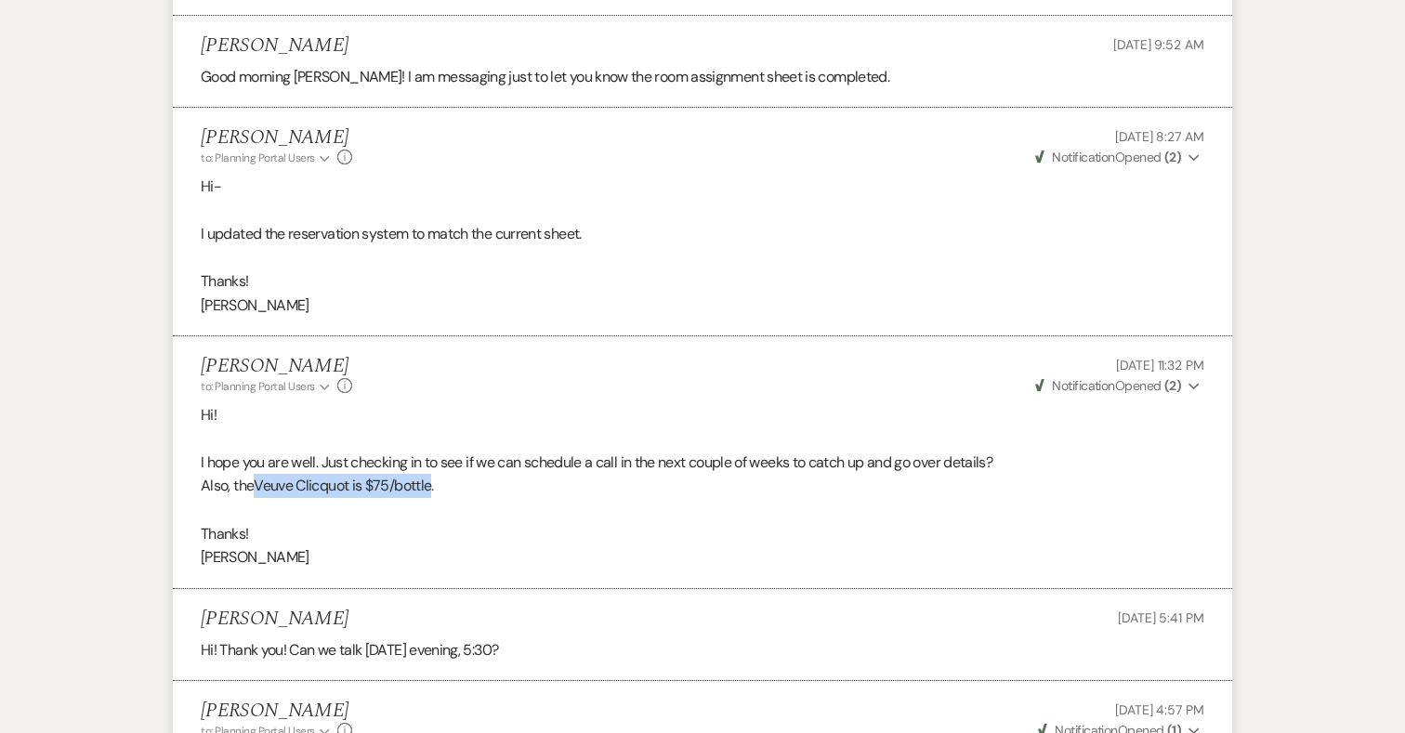
scroll to position [15400, 0]
copy span "Veuve Clicquot is $75/bottle"
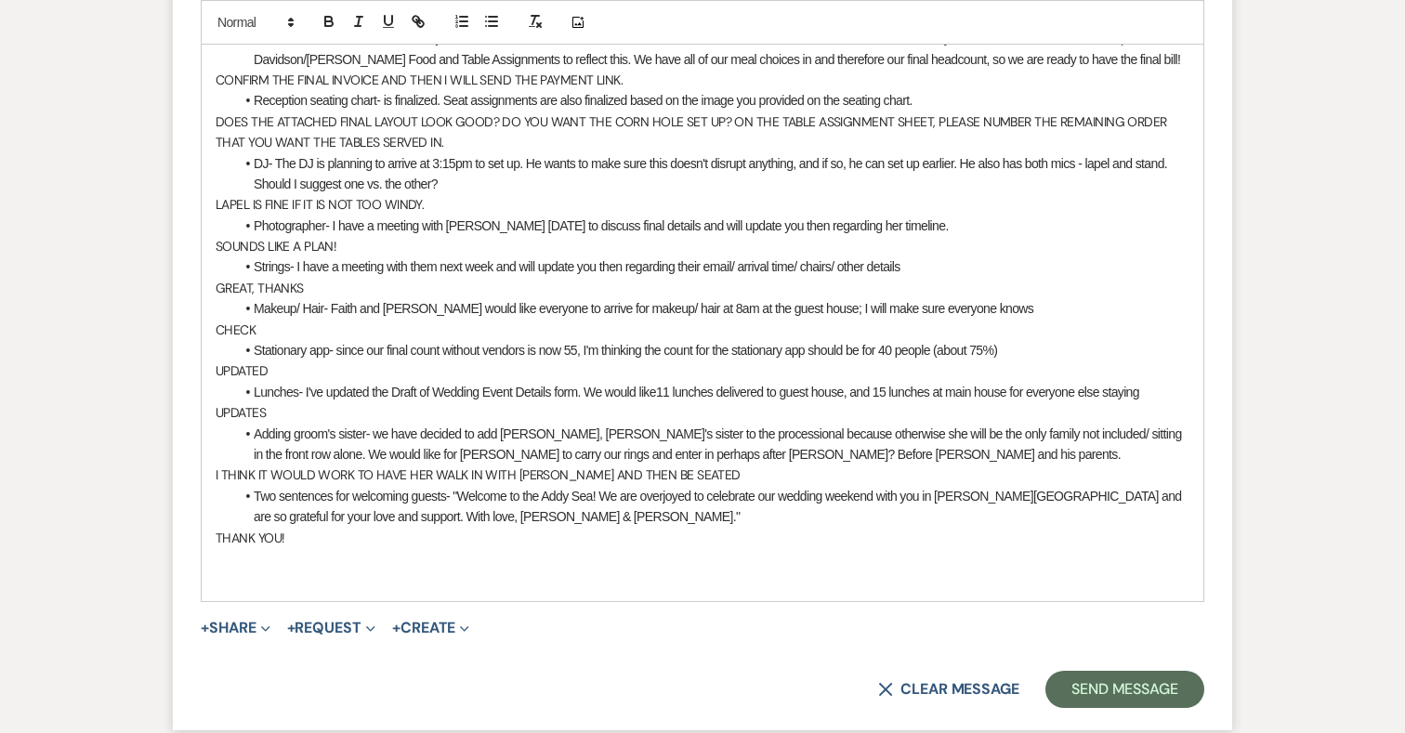
scroll to position [18023, 0]
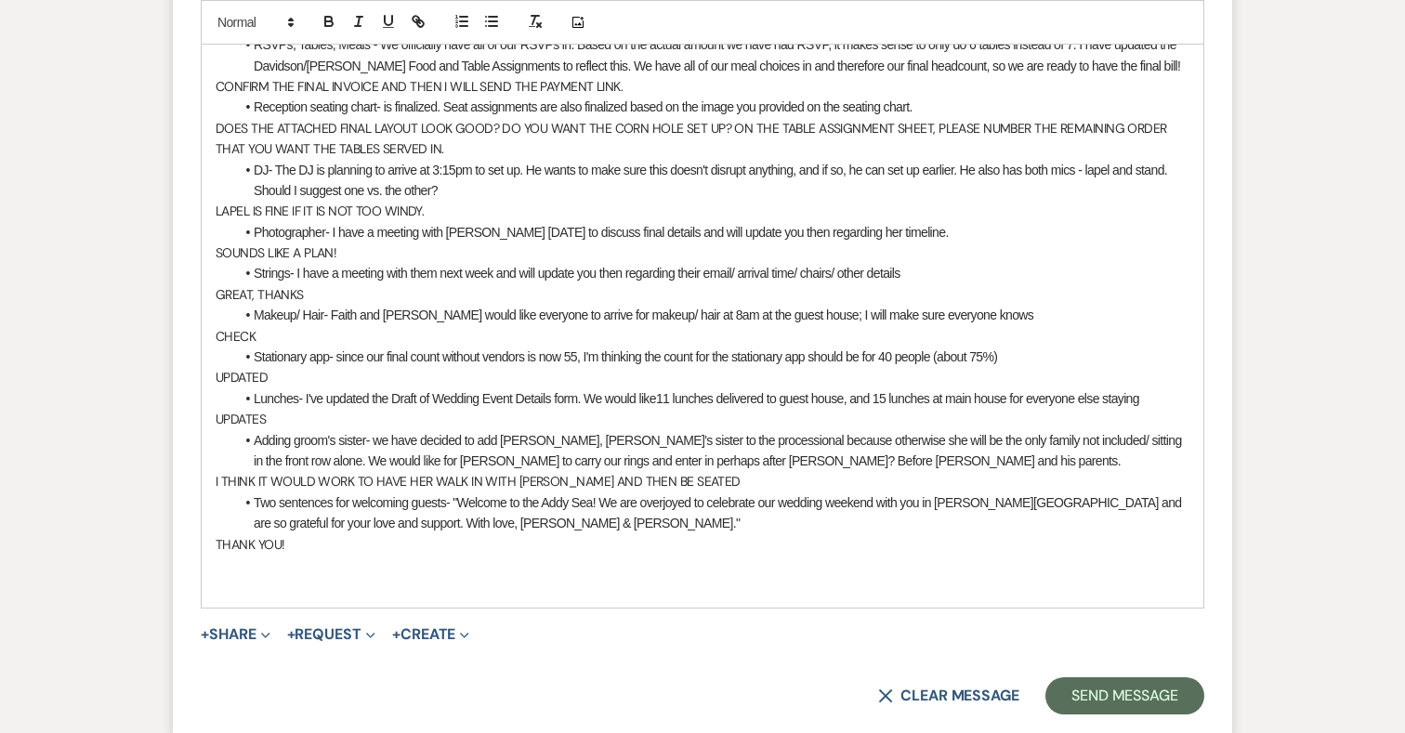
click at [269, 409] on p "UPDATES" at bounding box center [703, 419] width 974 height 20
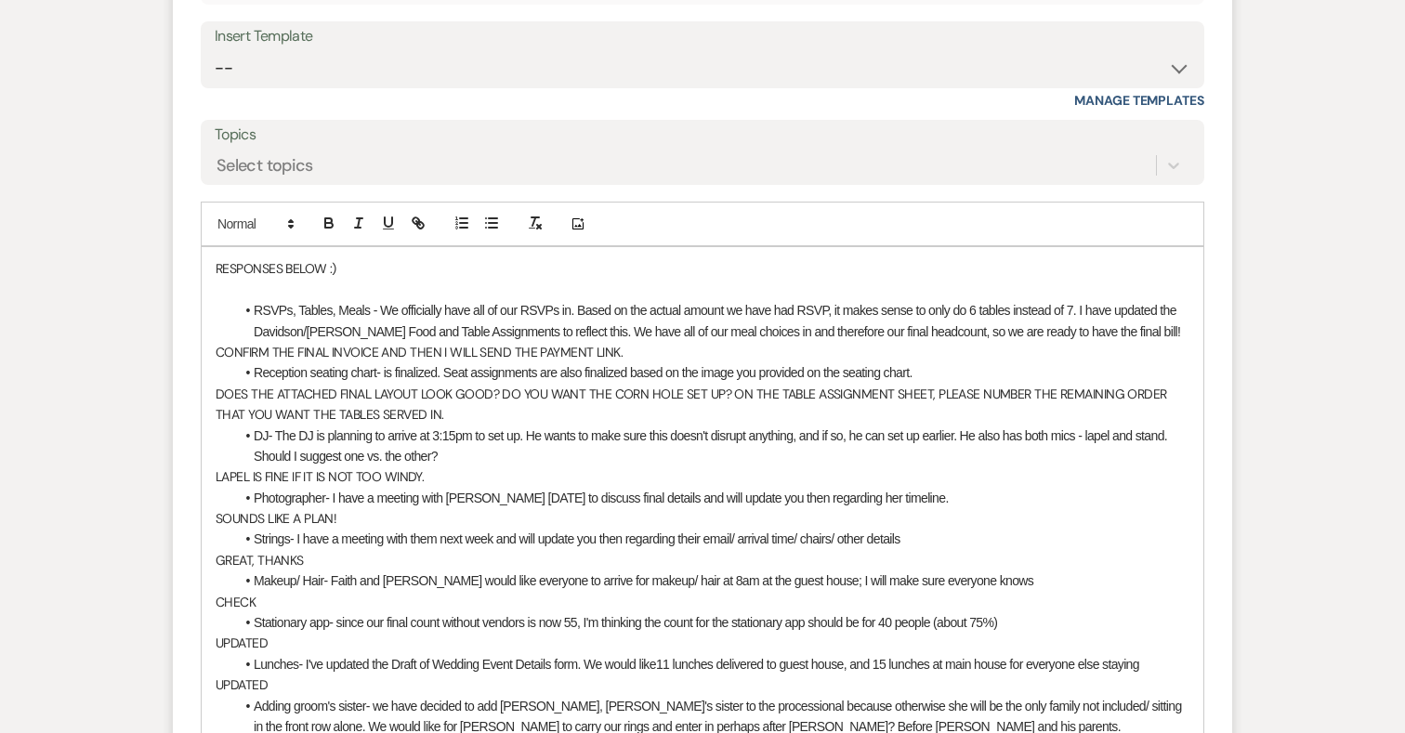
scroll to position [17755, 0]
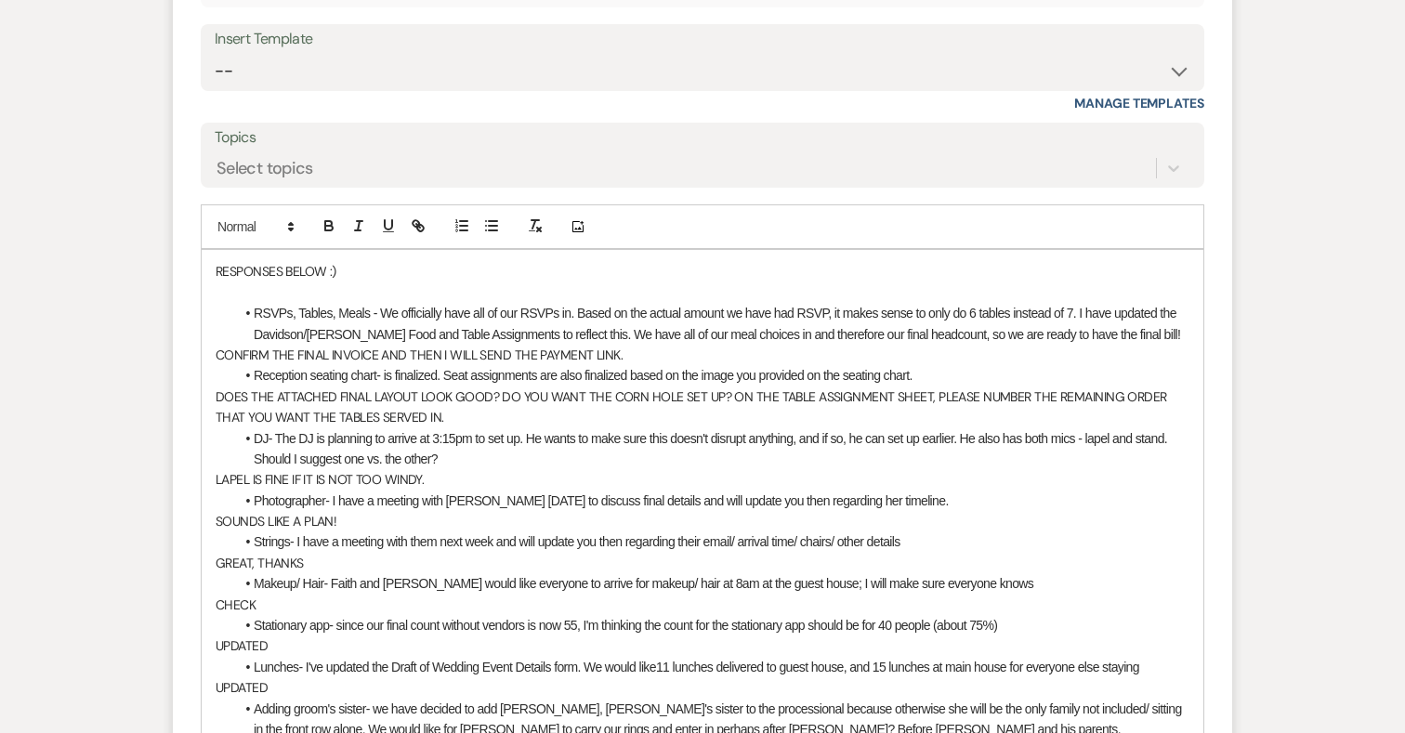
click at [296, 345] on p "CONFIRM THE FINAL INVOICE AND THEN I WILL SEND THE PAYMENT LINK." at bounding box center [703, 355] width 974 height 20
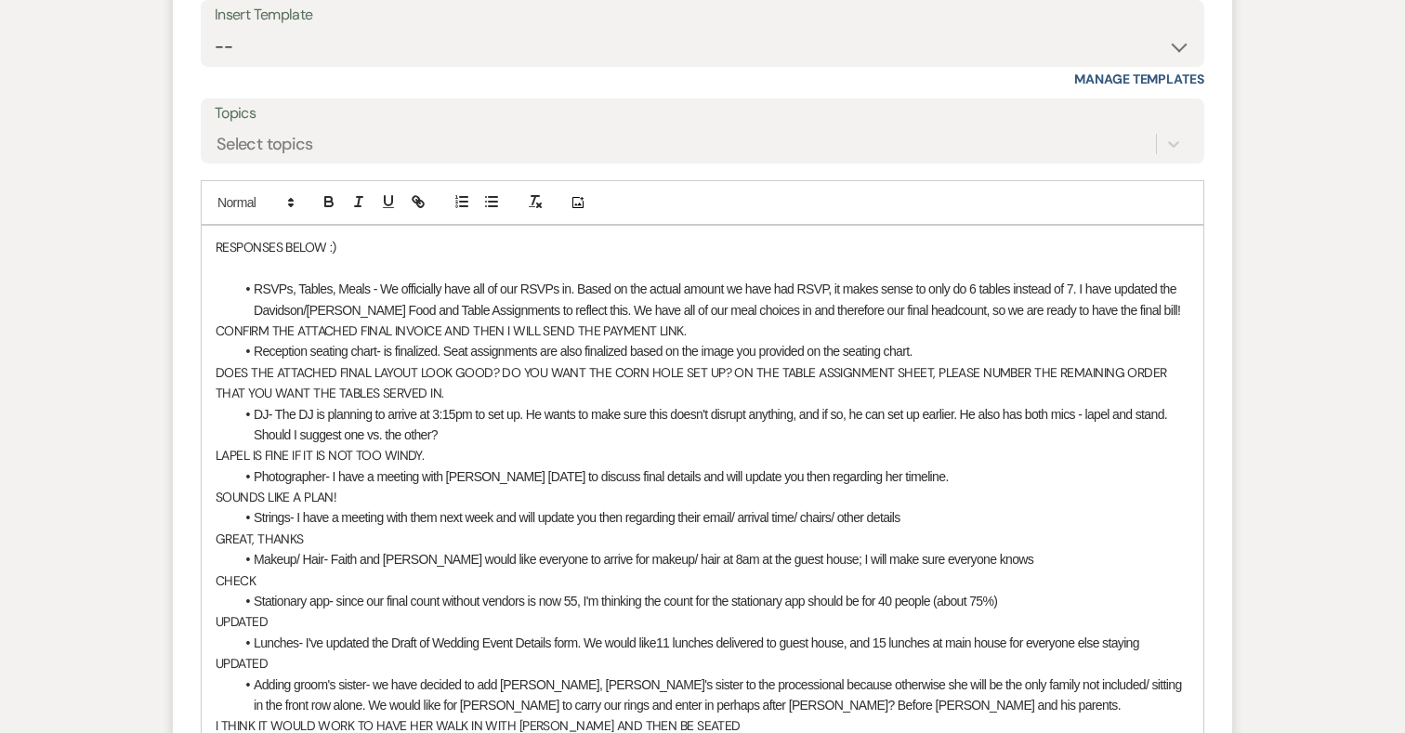
scroll to position [17784, 0]
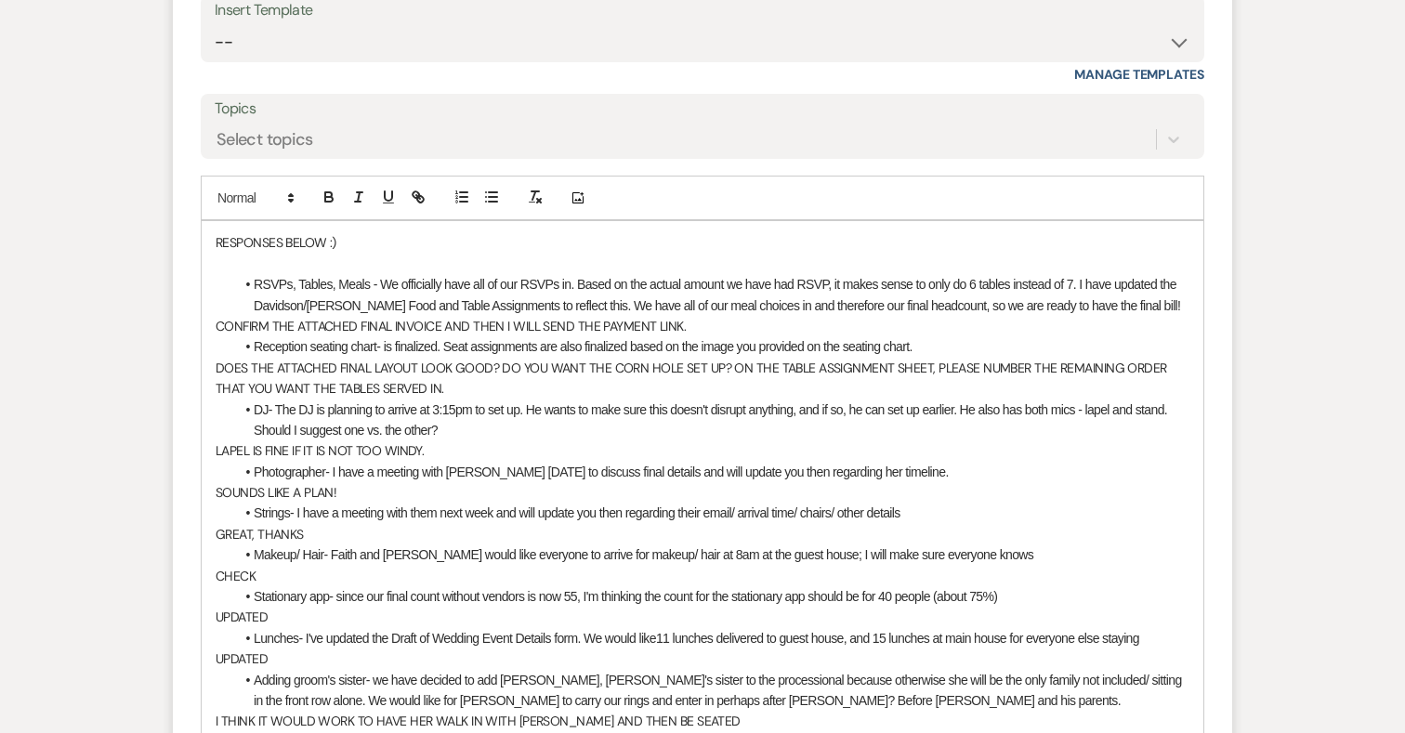
click at [717, 360] on span "DOES THE ATTACHED FINAL LAYOUT LOOK GOOD? DO YOU WANT THE CORN HOLE SET UP? ON …" at bounding box center [693, 378] width 954 height 37
click at [693, 316] on p "CONFIRM THE ATTACHED FINAL INVOICE AND THEN I WILL SEND THE PAYMENT LINK." at bounding box center [703, 326] width 974 height 20
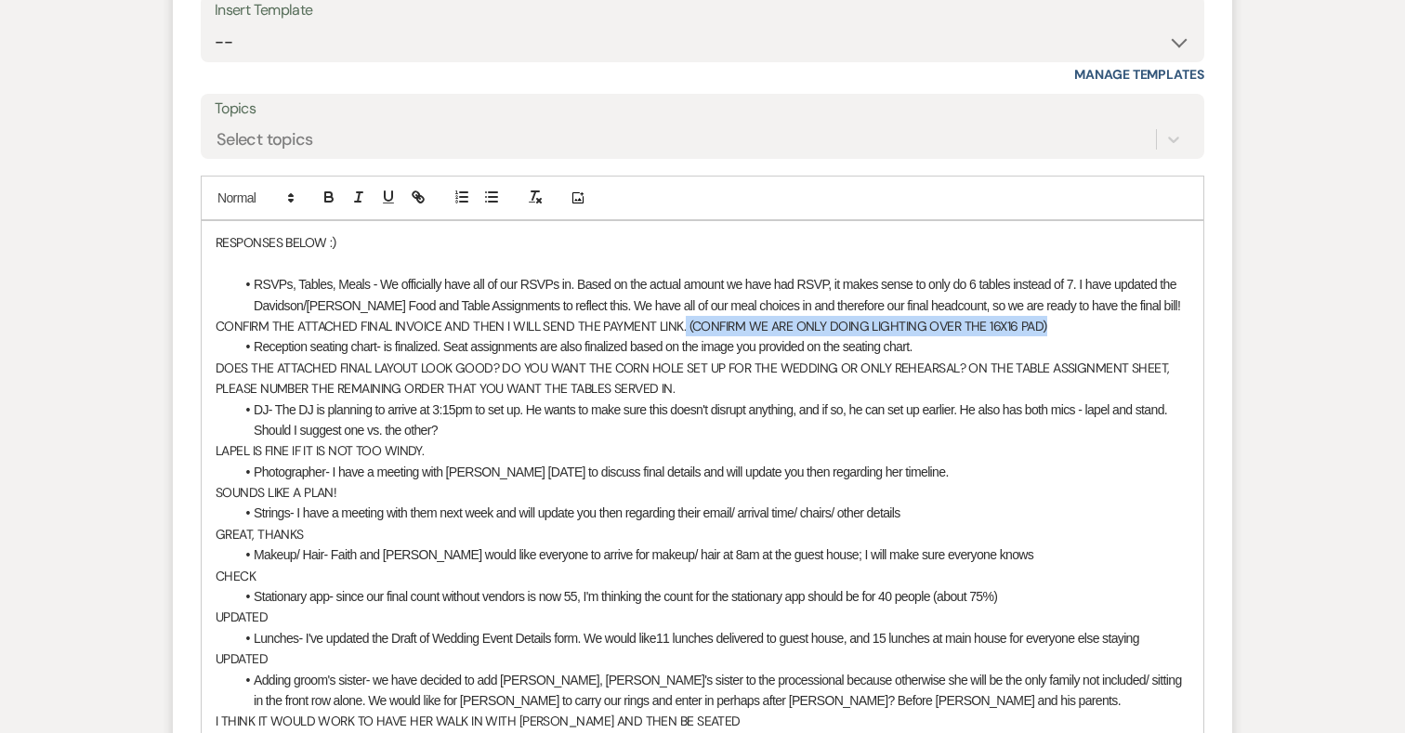
drag, startPoint x: 1050, startPoint y: 253, endPoint x: 682, endPoint y: 249, distance: 367.9
click at [682, 316] on p "CONFIRM THE ATTACHED FINAL INVOICE AND THEN I WILL SEND THE PAYMENT LINK. (CONF…" at bounding box center [703, 326] width 974 height 20
copy p "(CONFIRM WE ARE ONLY DOING LIGHTING OVER THE 16X16 PAD)"
click at [957, 360] on span "DOES THE ATTACHED FINAL LAYOUT LOOK GOOD? DO YOU WANT THE CORN HOLE SET UP FOR …" at bounding box center [694, 378] width 957 height 37
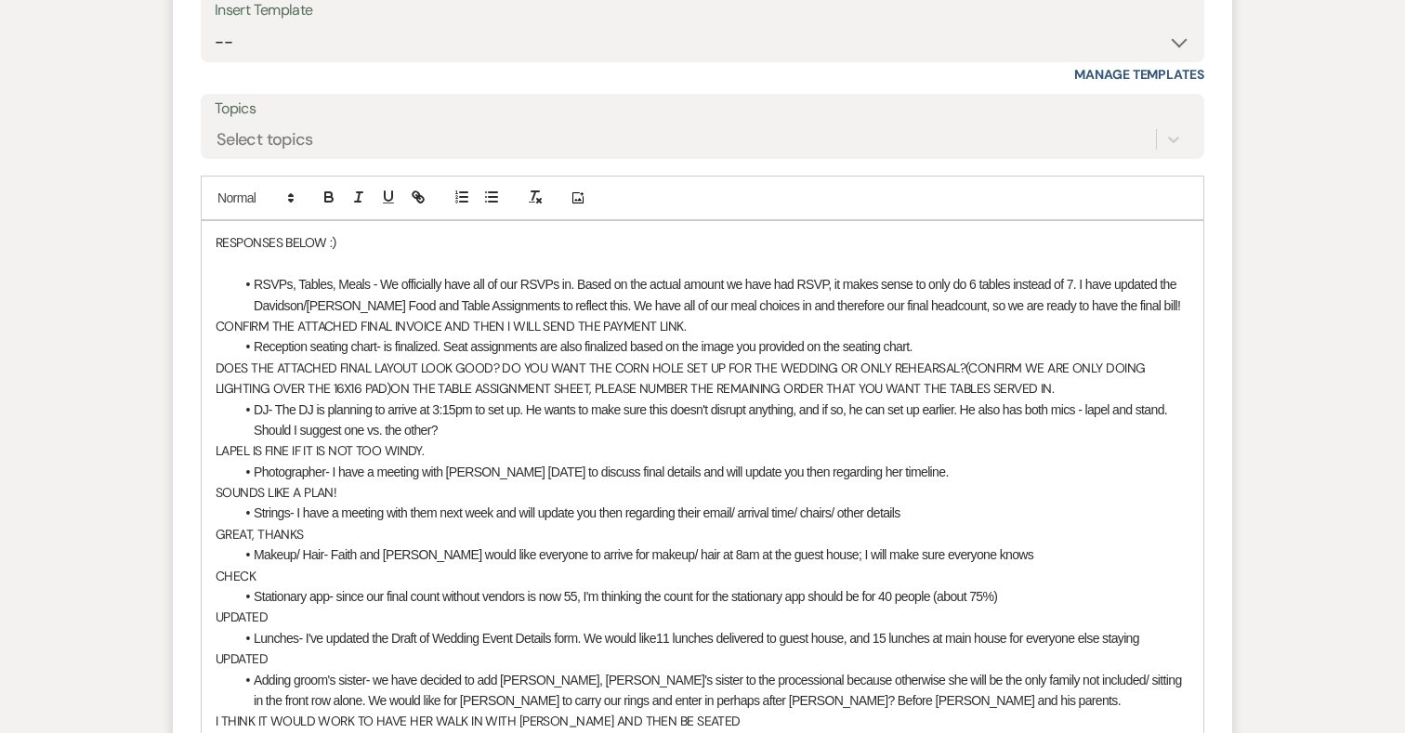
click at [964, 358] on p "DOES THE ATTACHED FINAL LAYOUT LOOK GOOD? DO YOU WANT THE CORN HOLE SET UP FOR …" at bounding box center [703, 379] width 974 height 42
click at [392, 380] on span "ON THE TABLE ASSIGNMENT SHEET, PLEASE NUMBER THE REMAINING ORDER THAT YOU WANT …" at bounding box center [721, 388] width 663 height 17
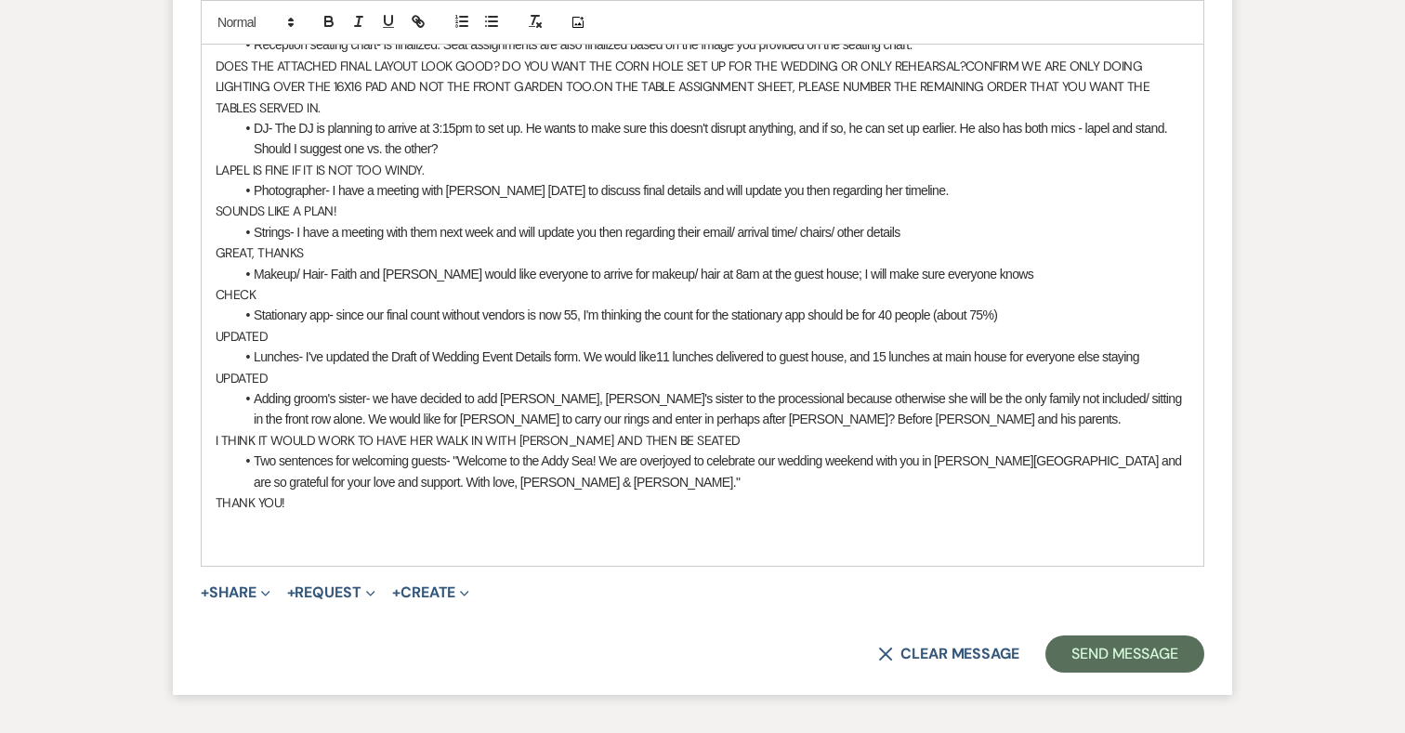
scroll to position [18146, 0]
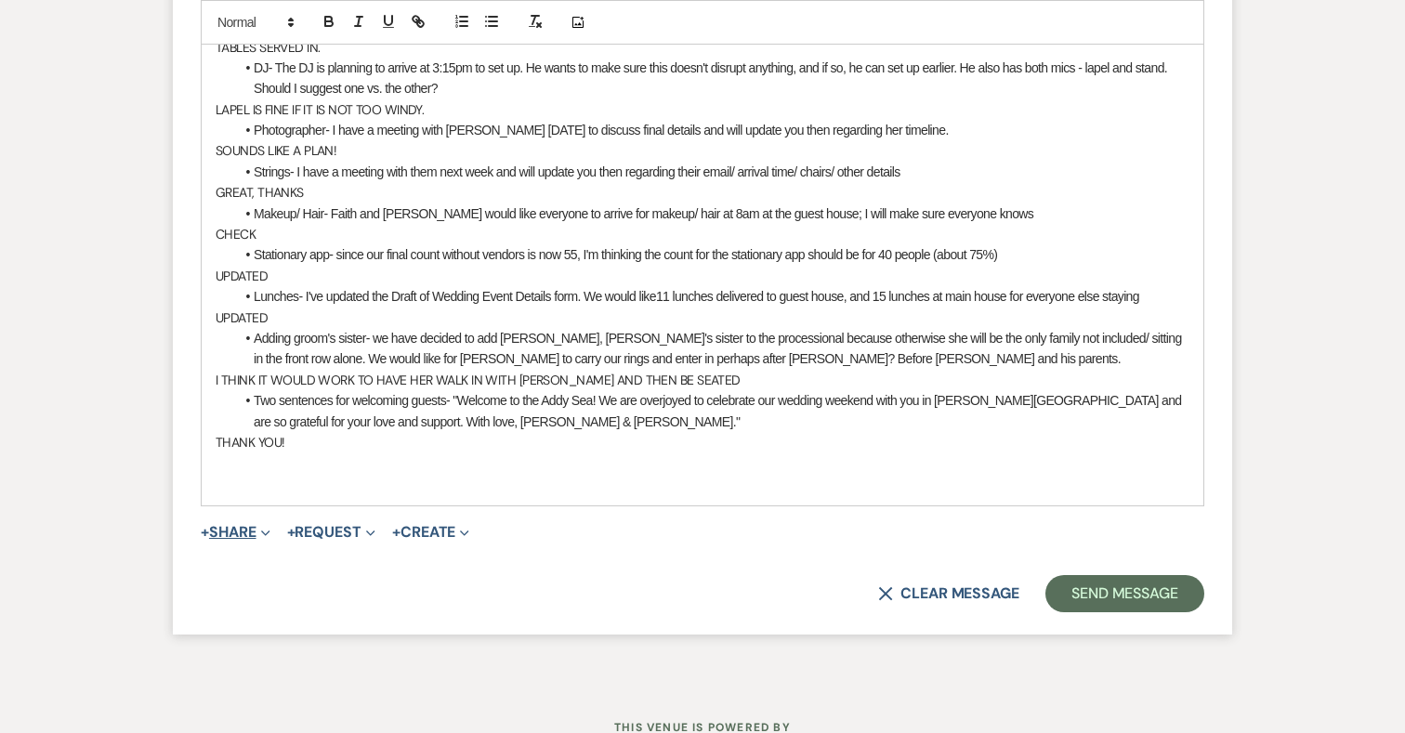
click at [242, 525] on button "+ Share Expand" at bounding box center [236, 532] width 70 height 15
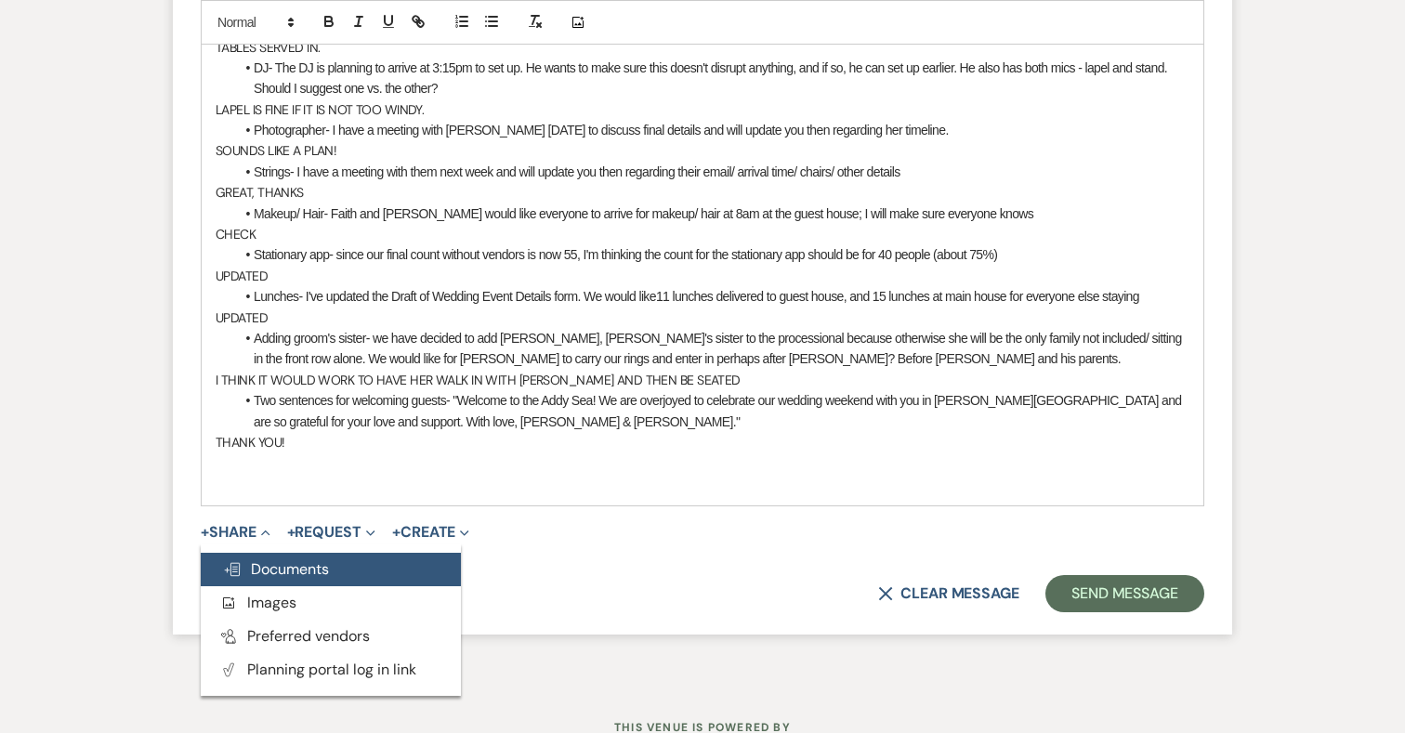
click at [255, 559] on span "Doc Upload Documents" at bounding box center [276, 569] width 106 height 20
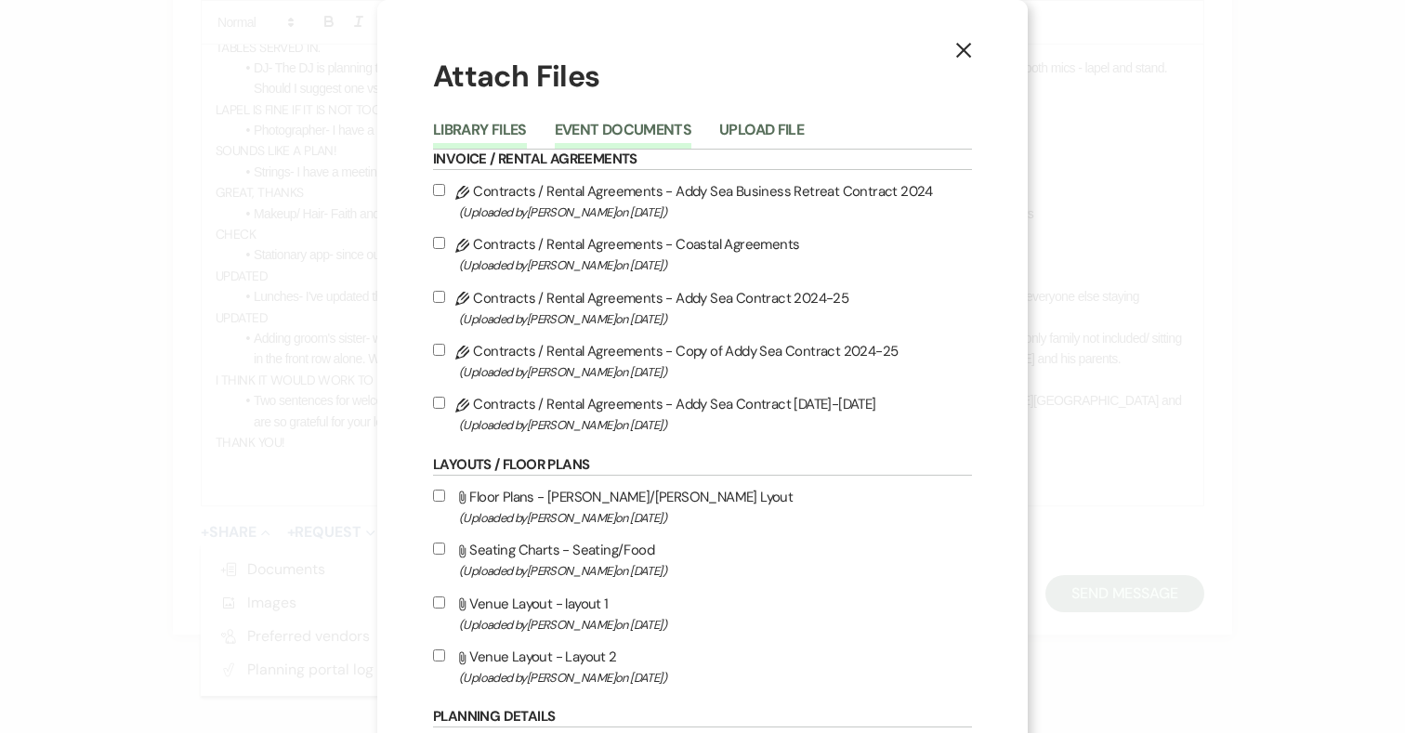
click at [647, 131] on button "Event Documents" at bounding box center [623, 136] width 137 height 26
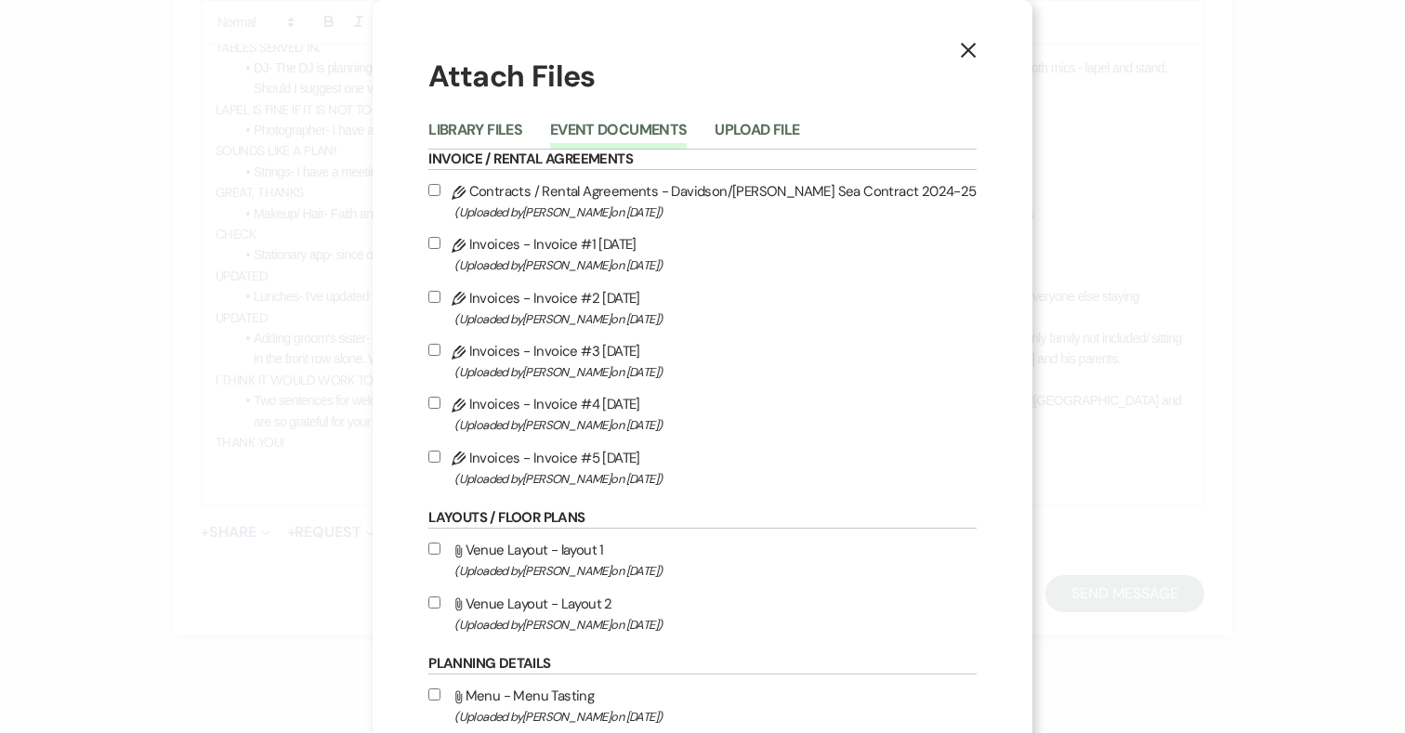
click at [534, 462] on label "Pencil Invoices - Invoice #5 9-15-2025 (Uploaded by Katie Duke on Sep 15th, 202…" at bounding box center [701, 468] width 547 height 44
click at [440, 462] on input "Pencil Invoices - Invoice #5 9-15-2025 (Uploaded by Katie Duke on Sep 15th, 202…" at bounding box center [434, 457] width 12 height 12
checkbox input "true"
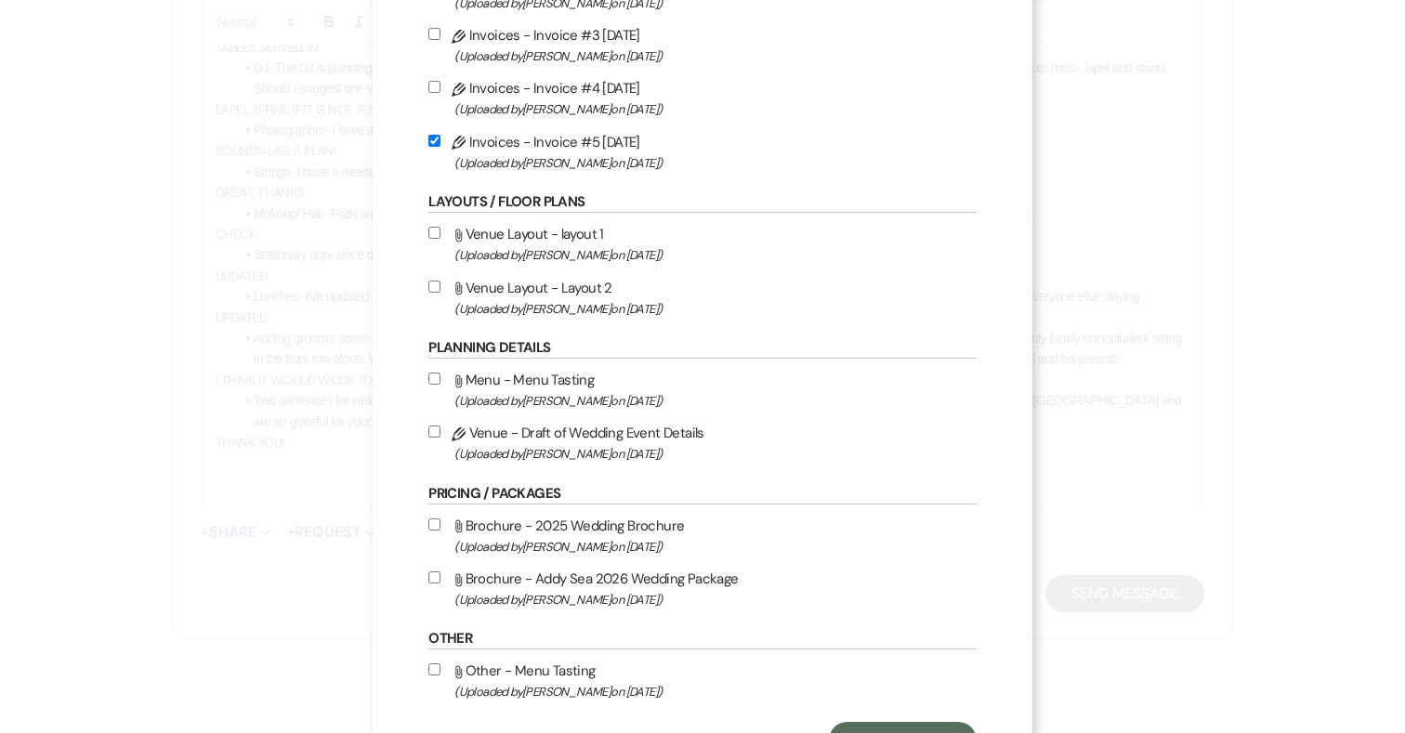
scroll to position [403, 0]
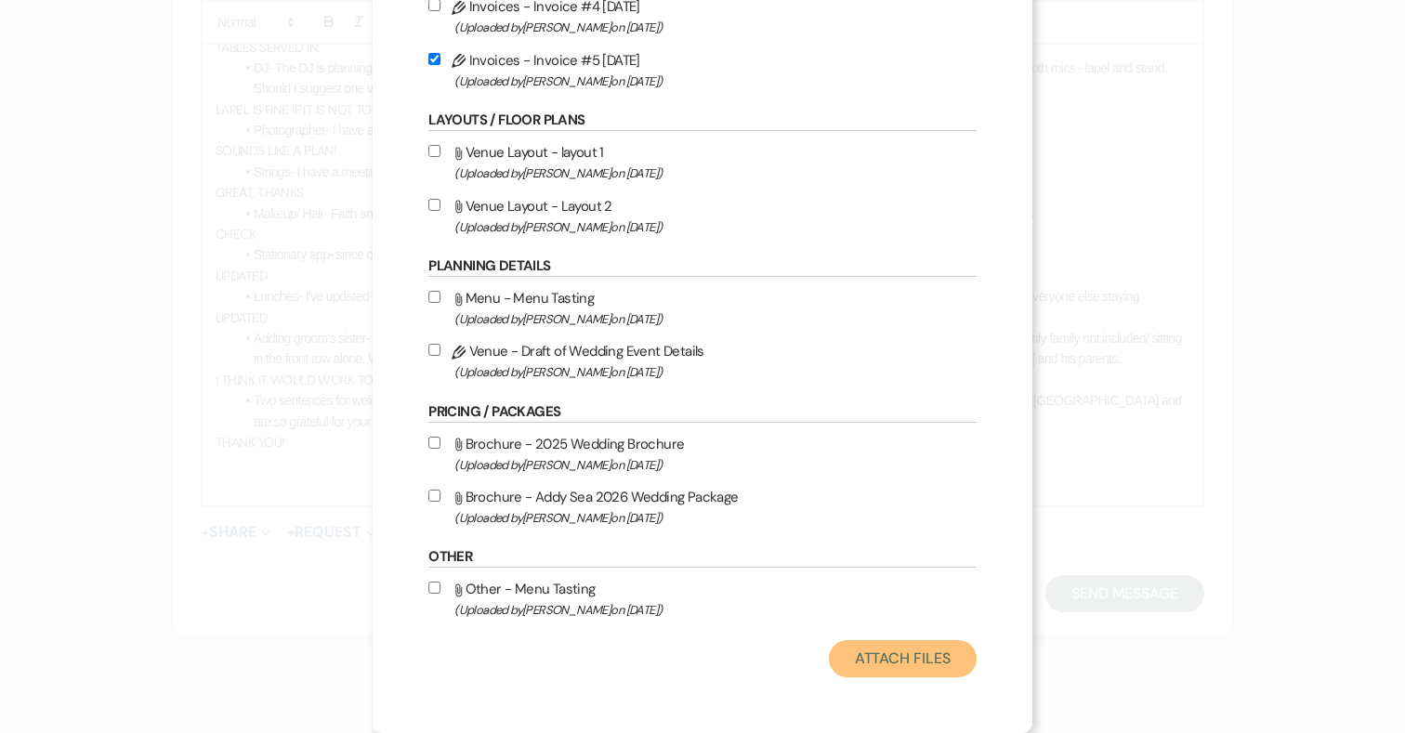
click at [918, 655] on button "Attach Files" at bounding box center [903, 658] width 148 height 37
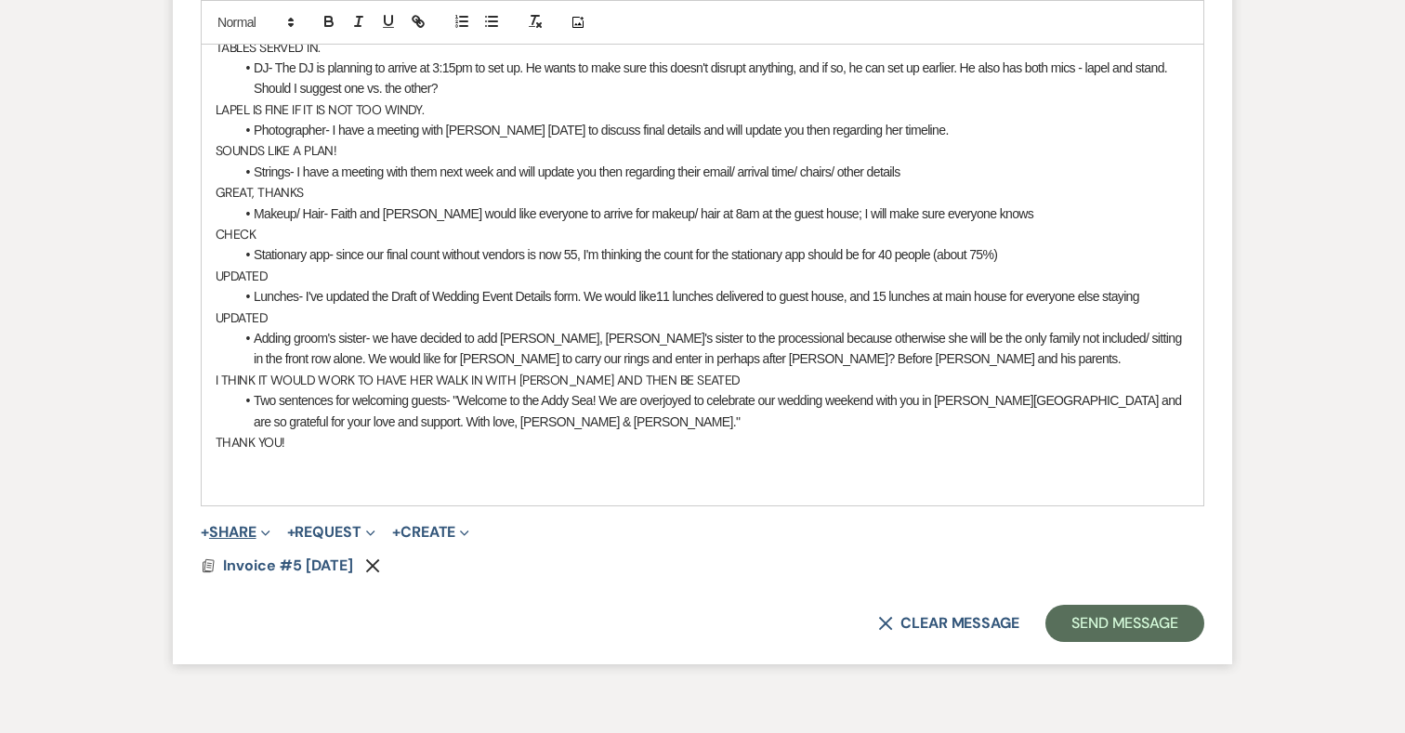
click at [240, 525] on button "+ Share Expand" at bounding box center [236, 532] width 70 height 15
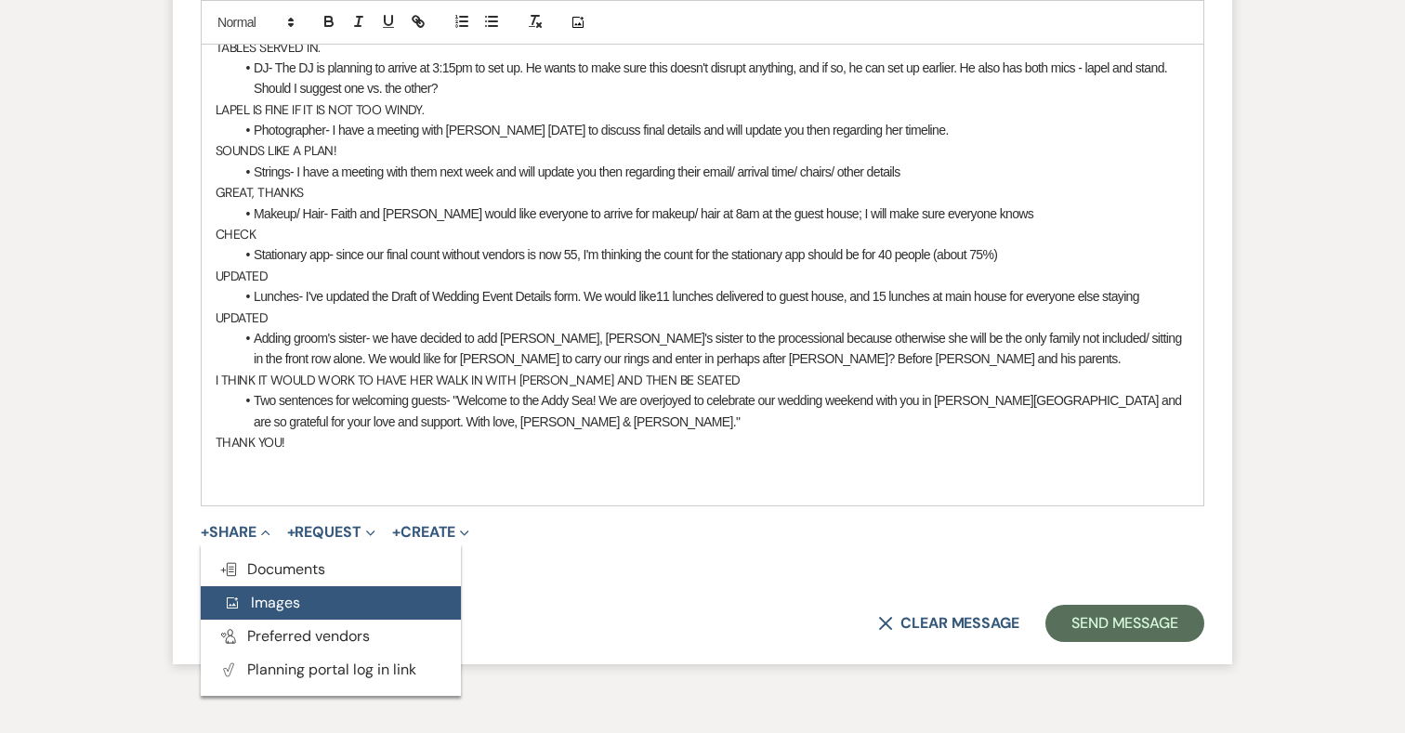
click at [297, 593] on span "Add Photo Images" at bounding box center [261, 603] width 77 height 20
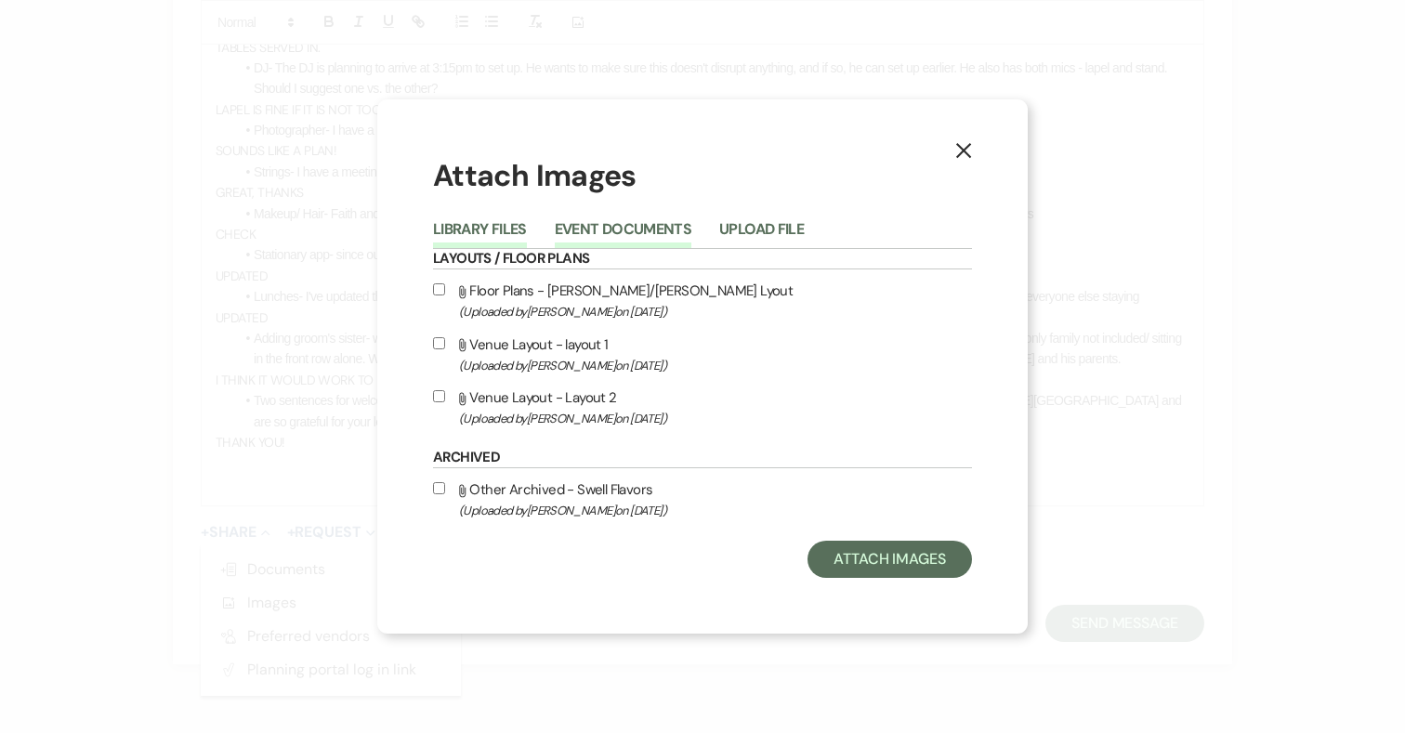
click at [650, 230] on button "Event Documents" at bounding box center [623, 235] width 137 height 26
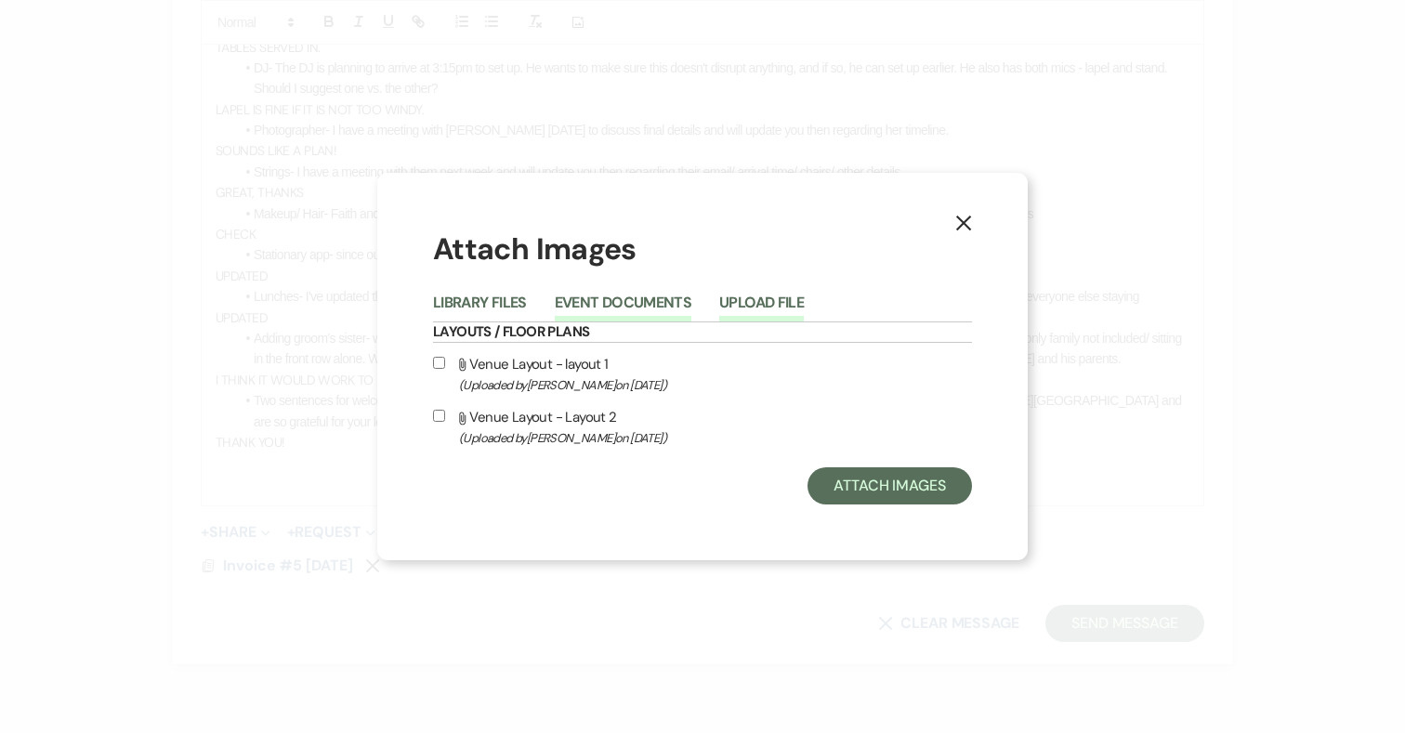
click at [747, 304] on button "Upload File" at bounding box center [761, 308] width 85 height 26
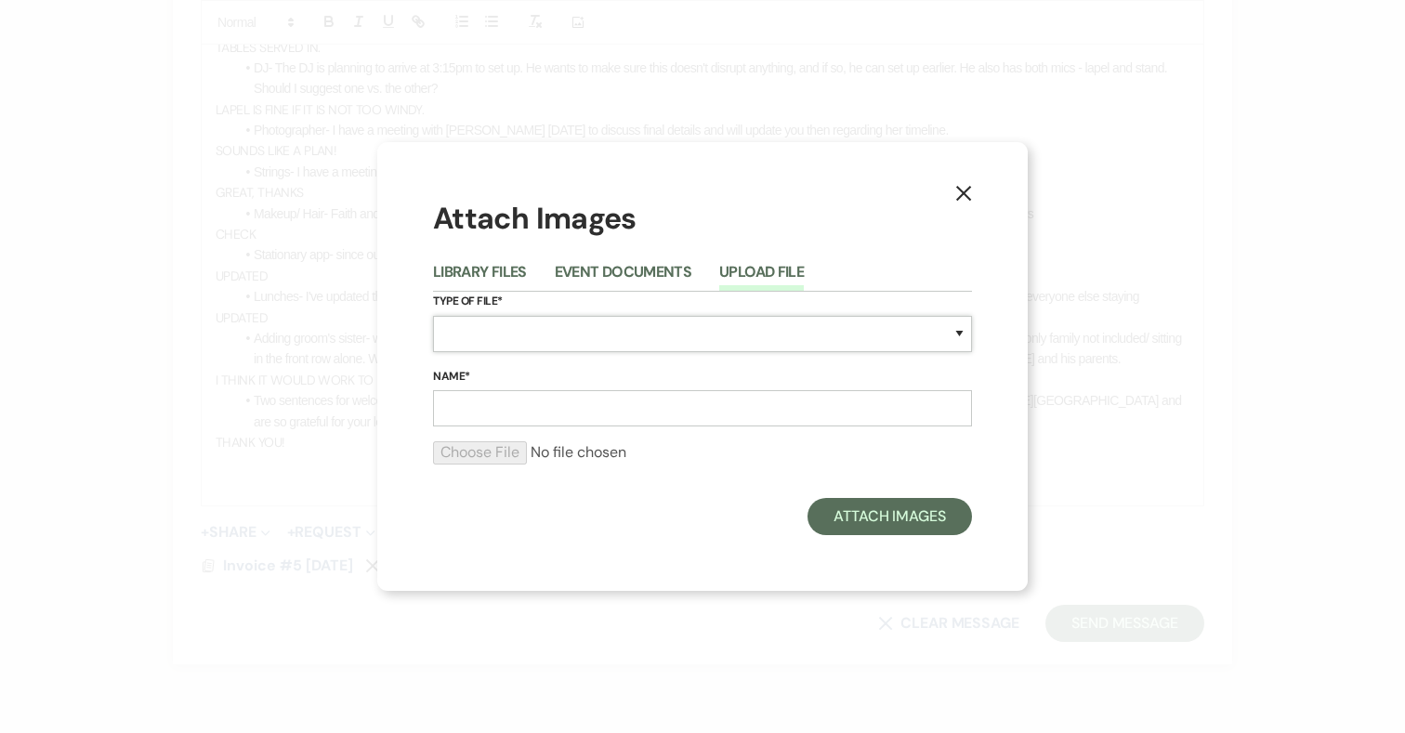
click at [594, 332] on select "Special Event Insurance Vendor Certificate of Insurance Contracts / Rental Agre…" at bounding box center [702, 334] width 539 height 36
select select "24"
click at [433, 316] on select "Special Event Insurance Vendor Certificate of Insurance Contracts / Rental Agre…" at bounding box center [702, 334] width 539 height 36
click at [546, 413] on input "Name*" at bounding box center [702, 408] width 539 height 36
type input "9/15 LAYOUT"
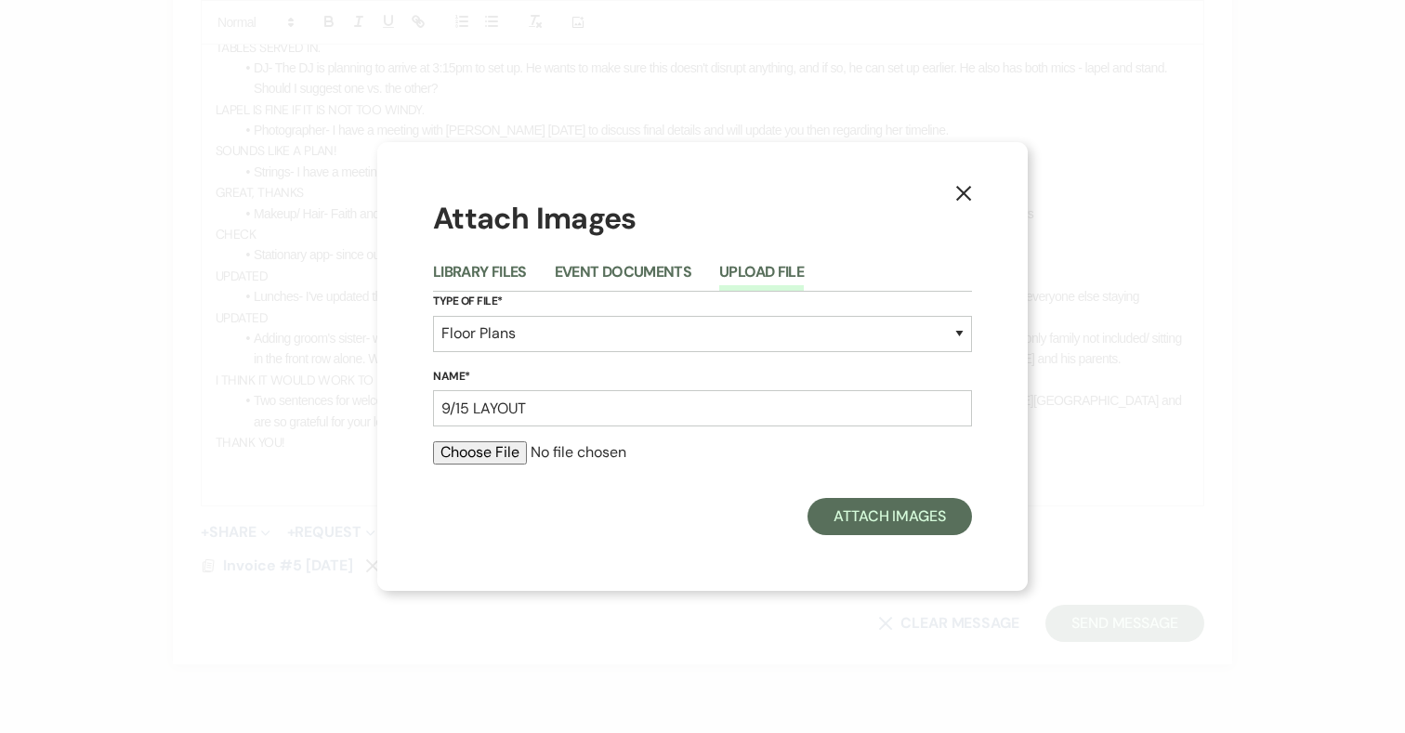
click at [462, 449] on input "file" at bounding box center [702, 452] width 539 height 22
type input "C:\fakepath\Screenshot 2025-09-15 at 4.51.47 PM.png"
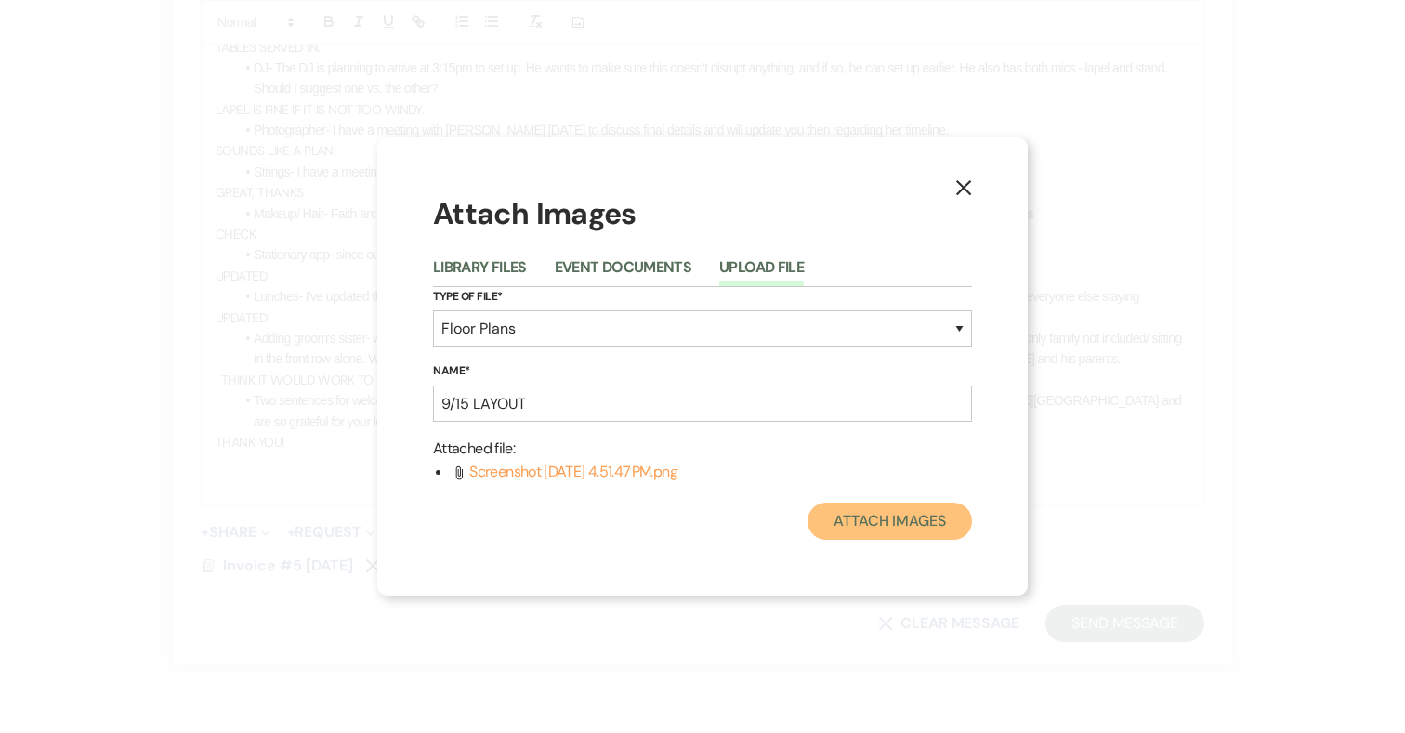
click at [919, 516] on button "Attach Images" at bounding box center [889, 521] width 164 height 37
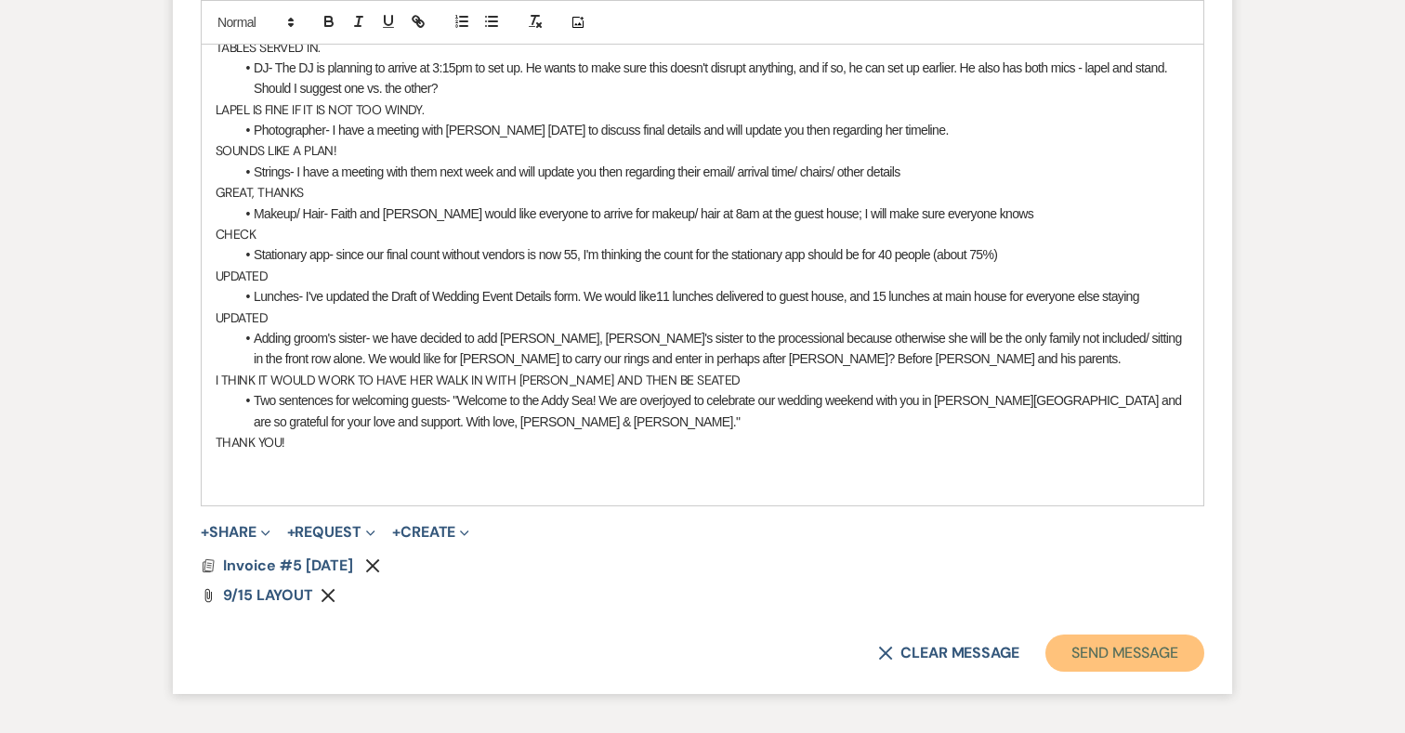
click at [1119, 634] on button "Send Message" at bounding box center [1124, 652] width 159 height 37
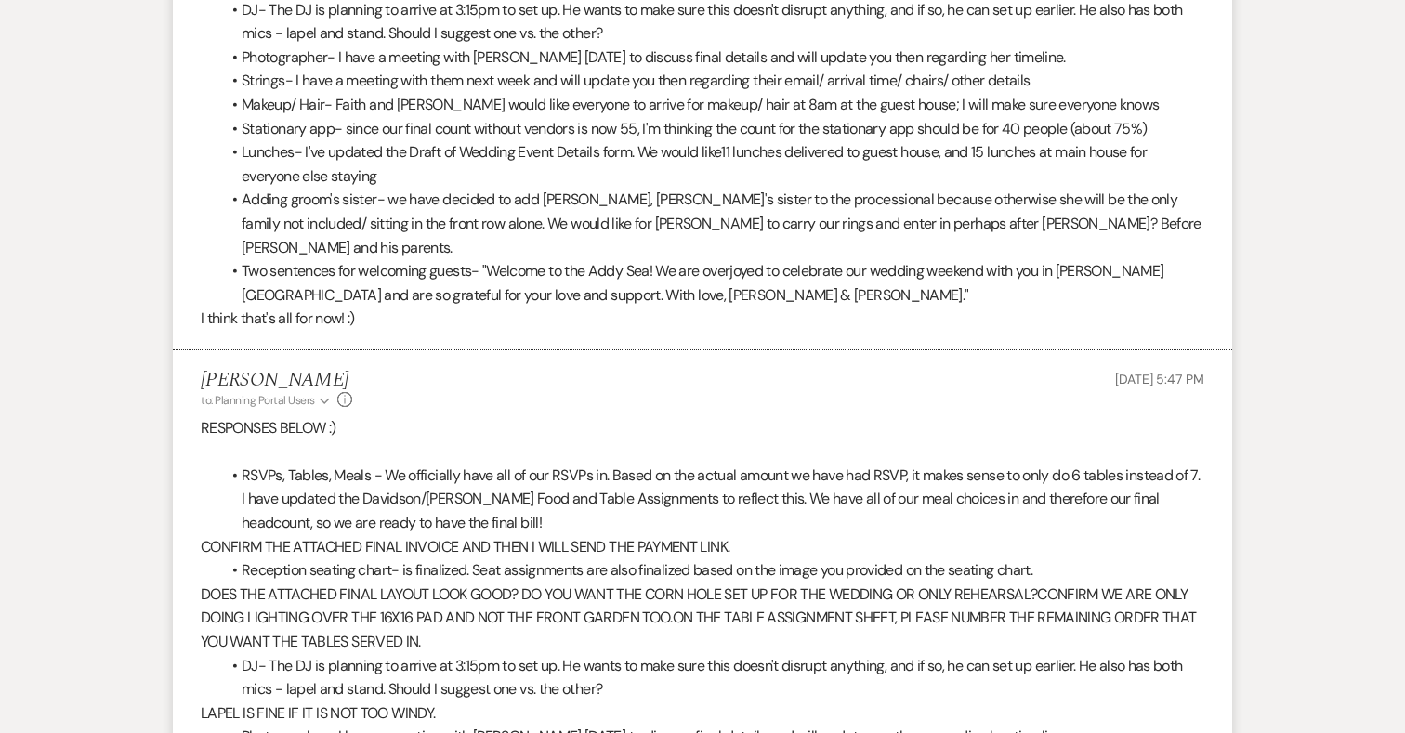
scroll to position [17284, 0]
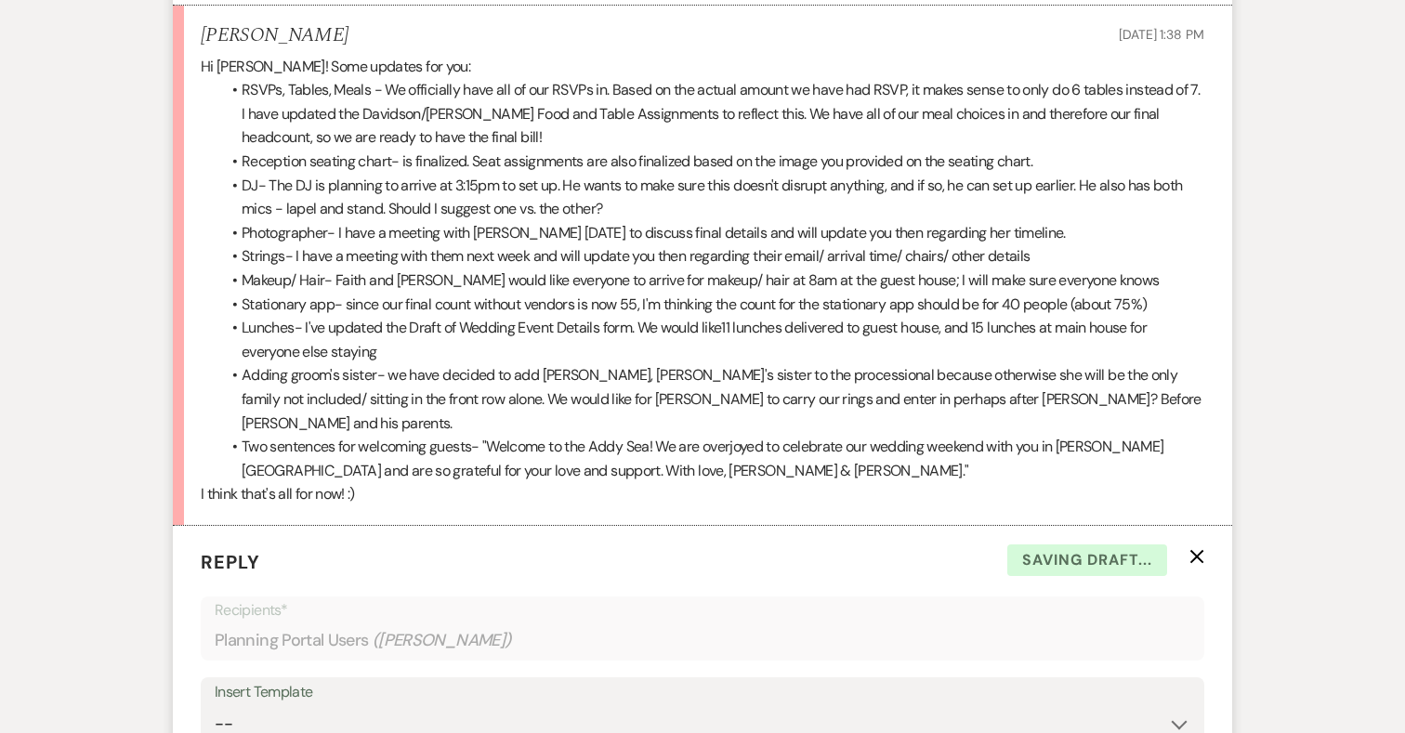
scroll to position [17172, 0]
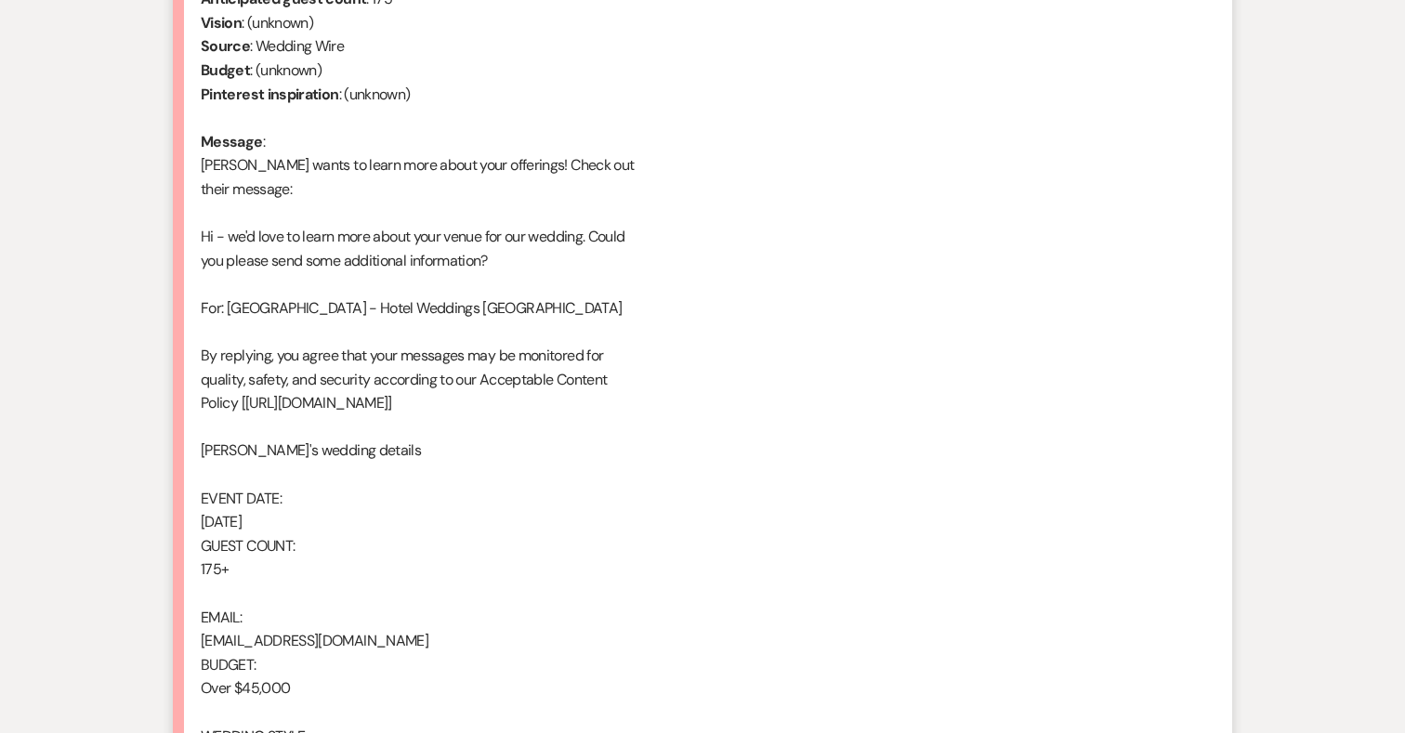
scroll to position [1212, 0]
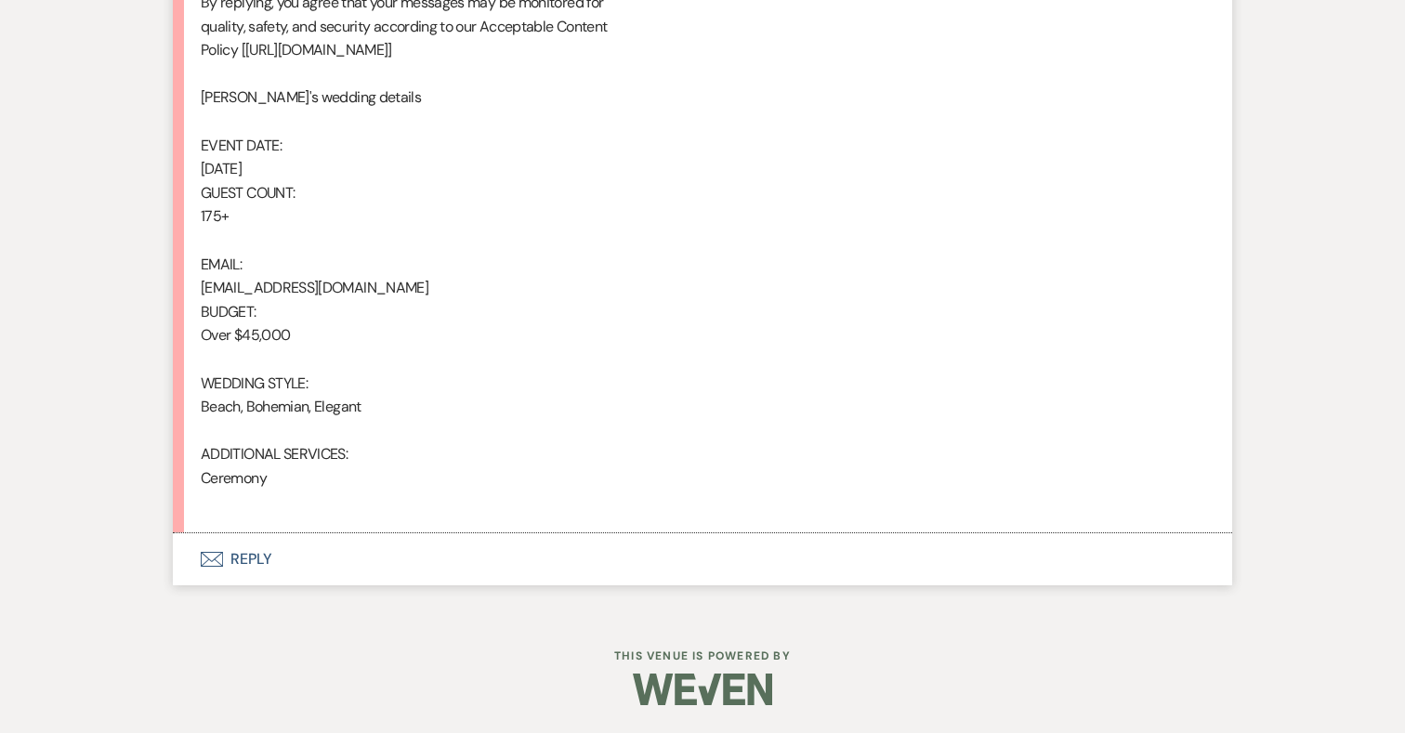
click at [248, 554] on button "Envelope Reply" at bounding box center [702, 559] width 1059 height 52
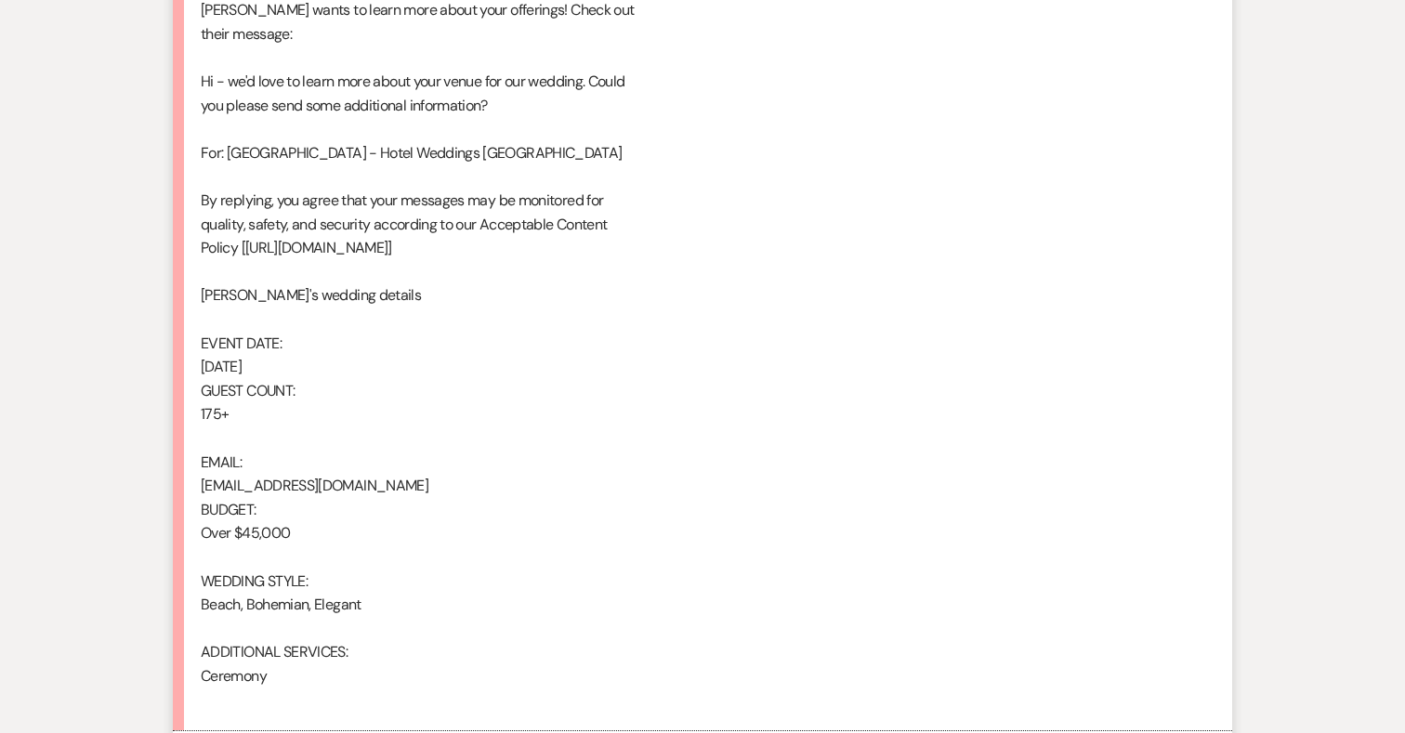
scroll to position [1732, 0]
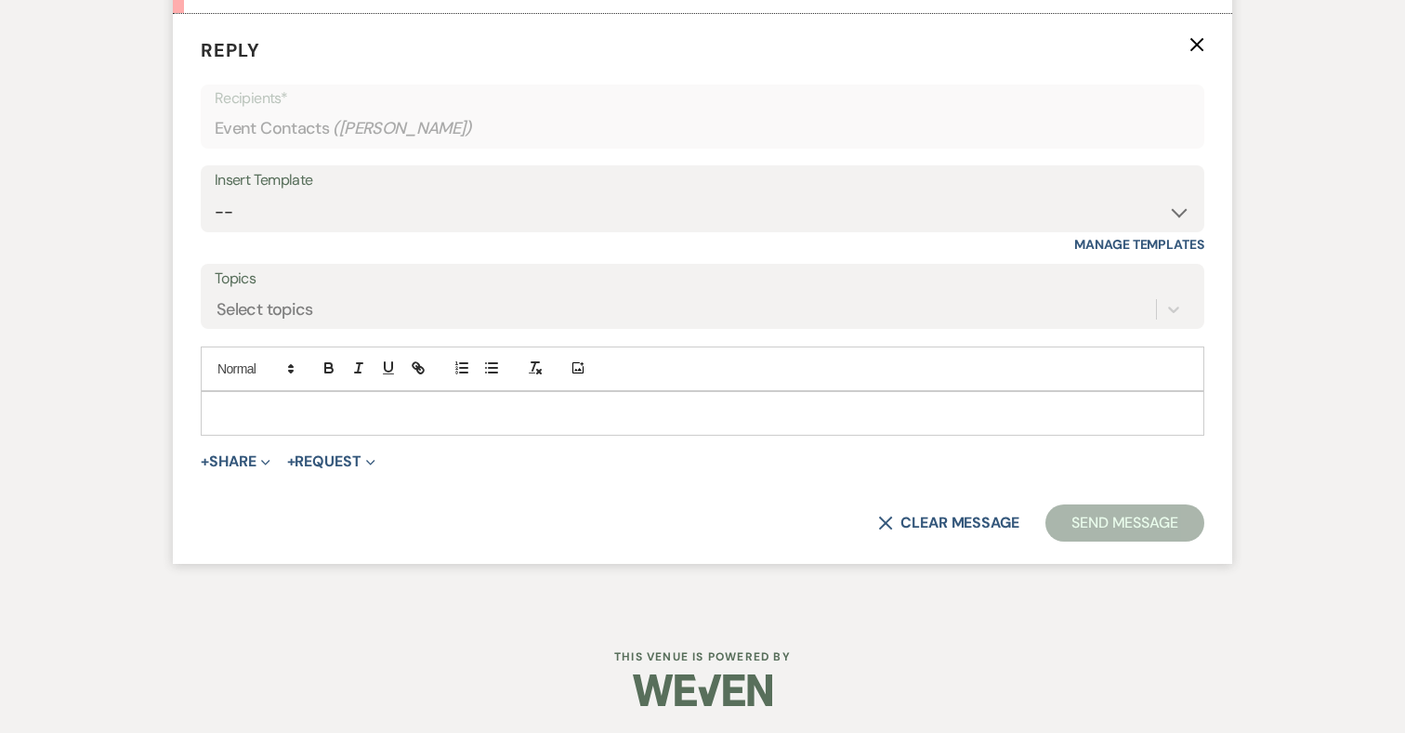
click at [547, 420] on p at bounding box center [703, 413] width 974 height 20
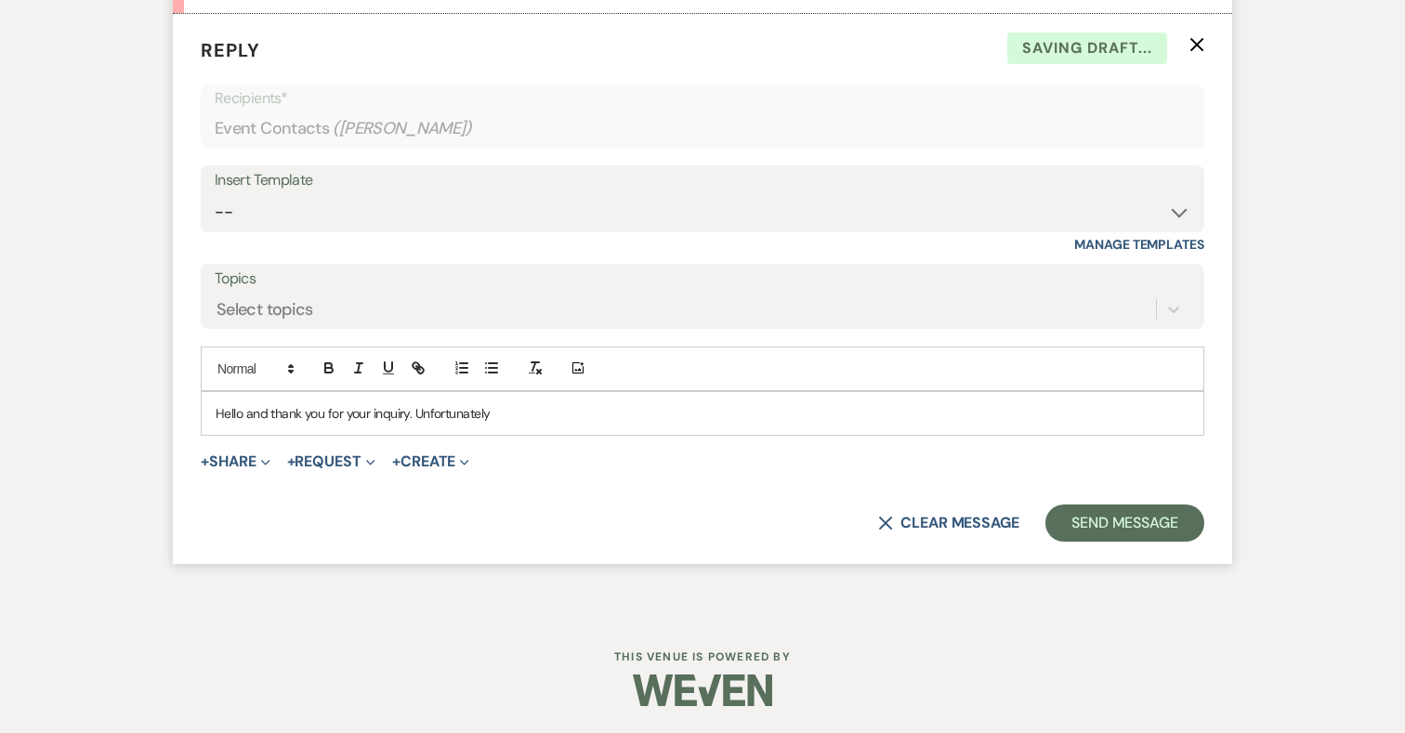
click at [492, 411] on p "Hello and thank you for your inquiry. Unfortunately" at bounding box center [703, 413] width 974 height 20
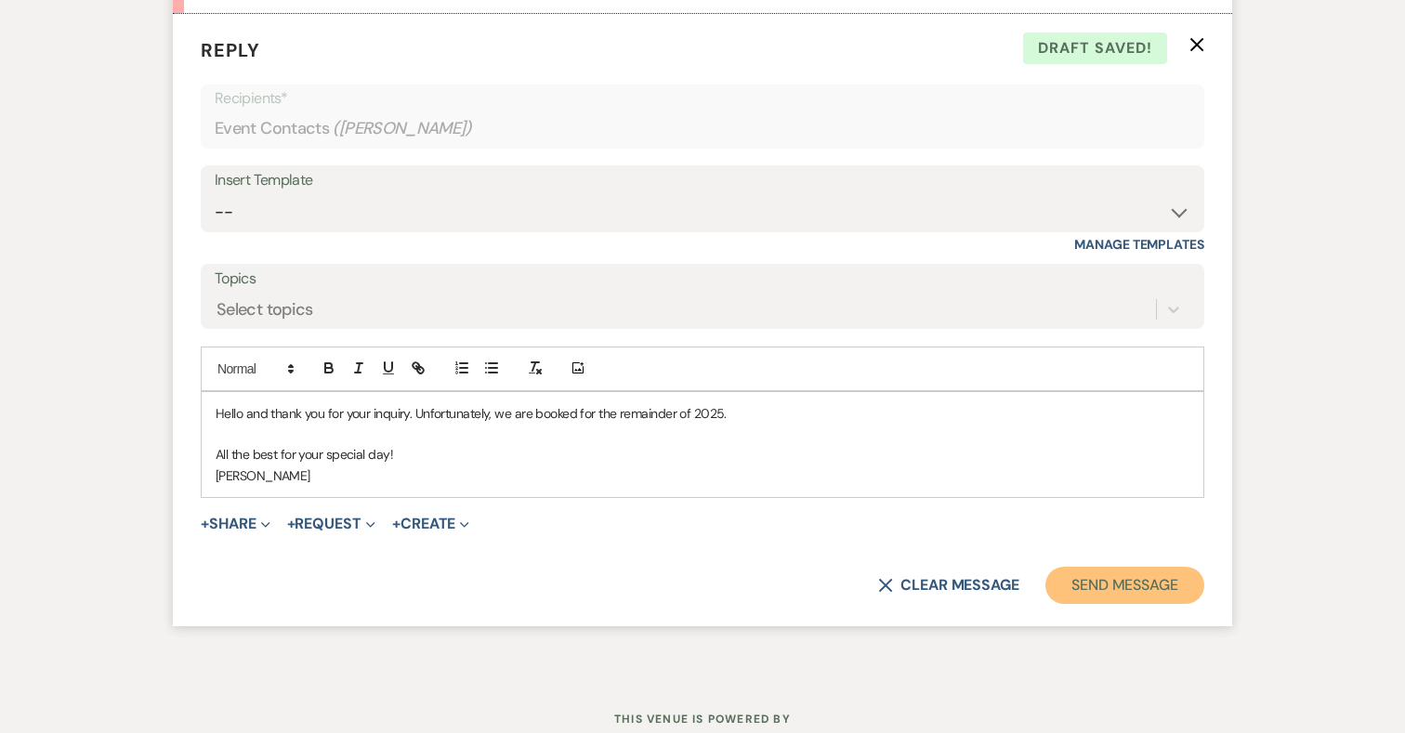
click at [1126, 583] on button "Send Message" at bounding box center [1124, 585] width 159 height 37
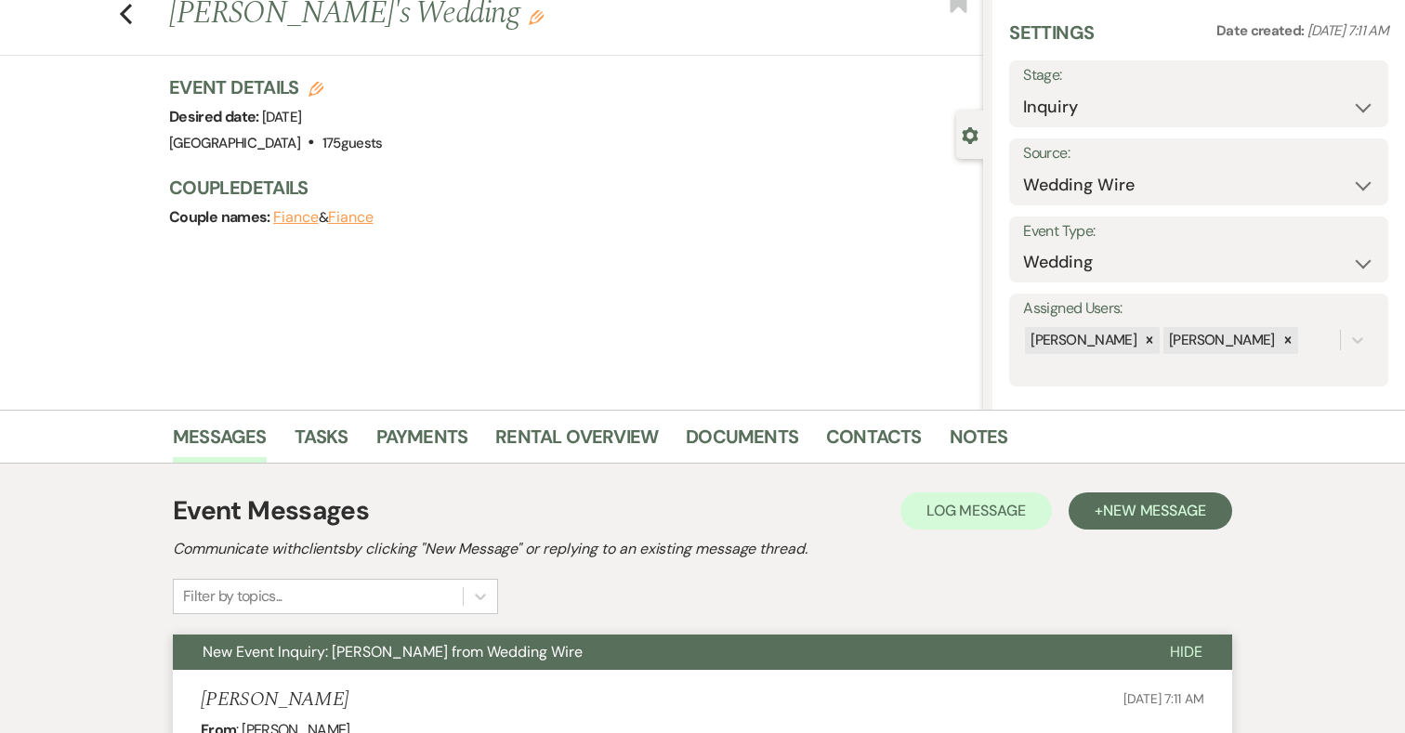
scroll to position [0, 0]
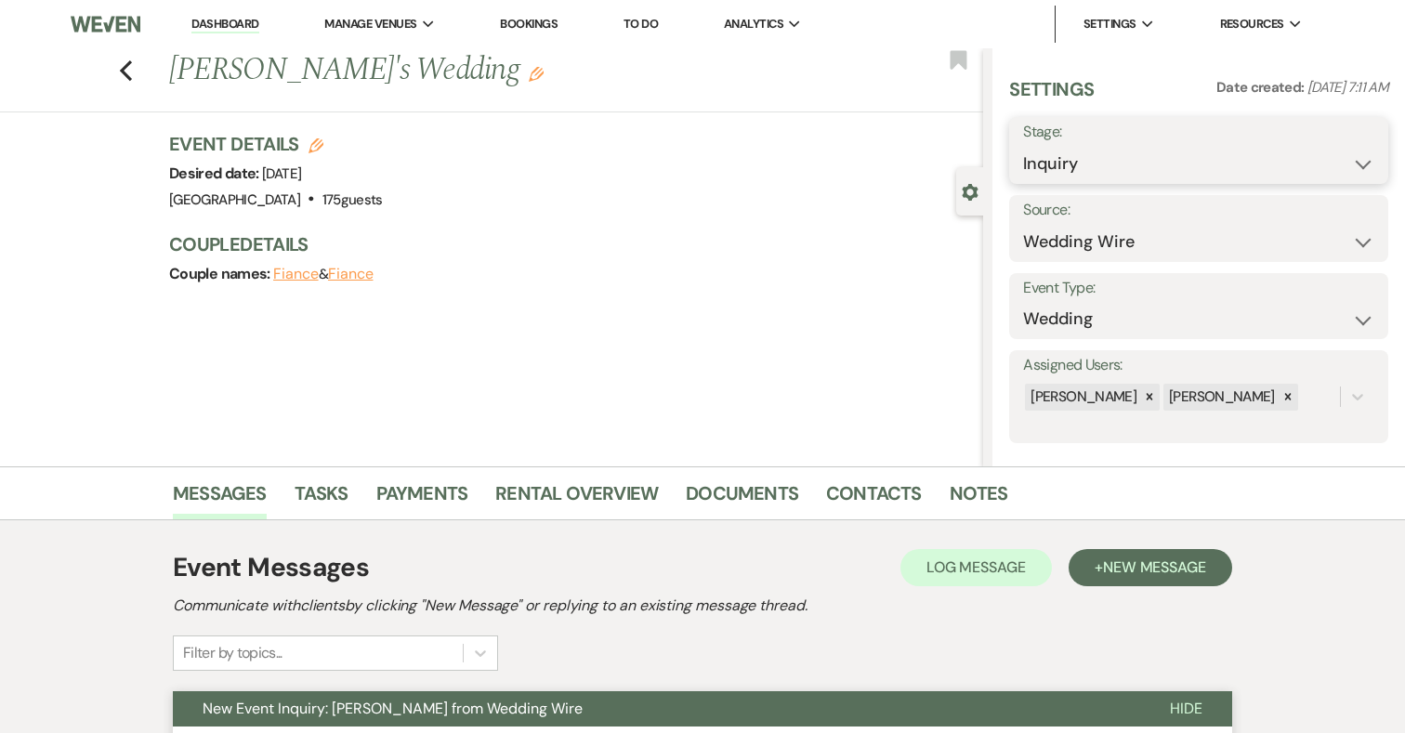
click at [1084, 160] on select "Inquiry Follow Up Tour Requested Tour Confirmed Toured Proposal Sent Booked Lost" at bounding box center [1198, 164] width 351 height 36
select select "8"
click at [1023, 146] on select "Inquiry Follow Up Tour Requested Tour Confirmed Toured Proposal Sent Booked Lost" at bounding box center [1198, 164] width 351 height 36
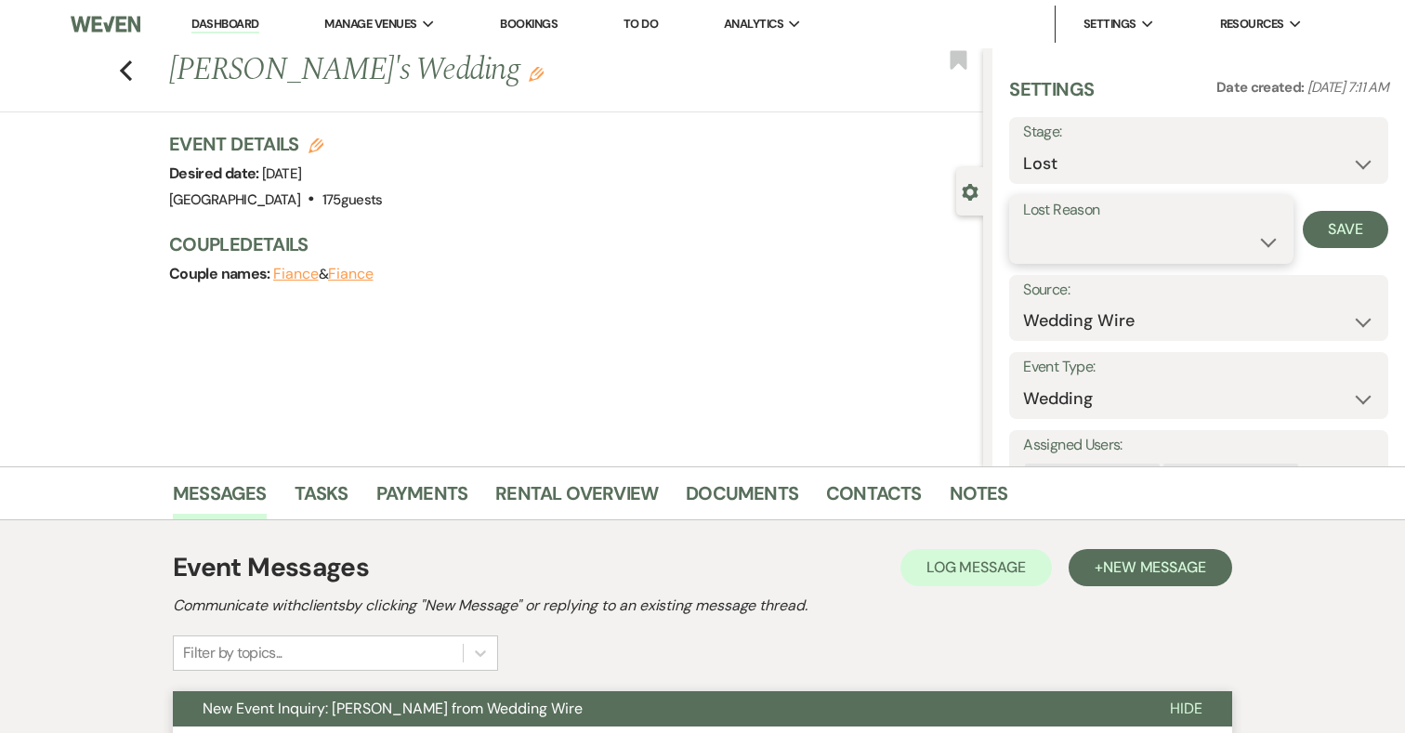
click at [1096, 246] on select "Booked Elsewhere Budget Date Unavailable No Response Not a Good Match Capacity …" at bounding box center [1150, 242] width 255 height 36
select select "8"
click at [1023, 224] on select "Booked Elsewhere Budget Date Unavailable No Response Not a Good Match Capacity …" at bounding box center [1150, 242] width 255 height 36
click at [1340, 222] on button "Save" at bounding box center [1344, 229] width 85 height 37
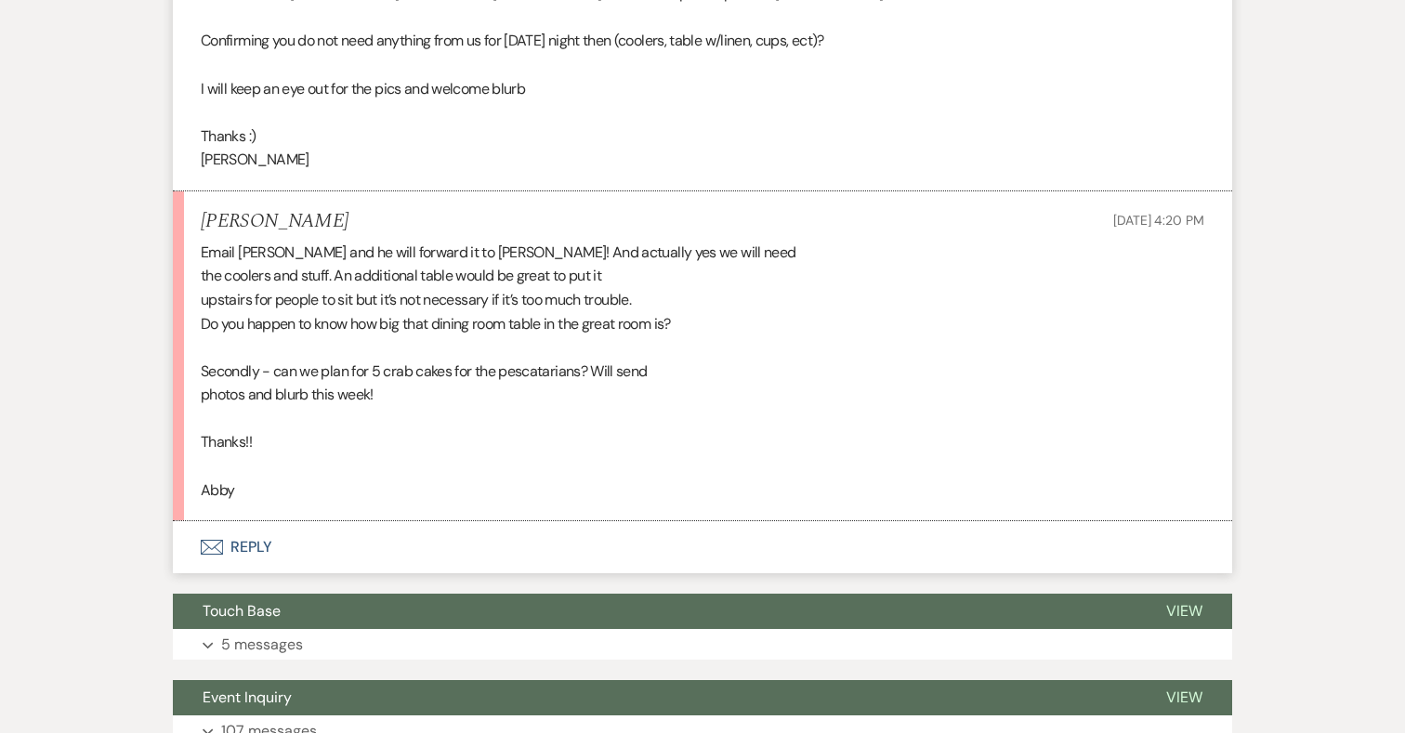
click at [243, 568] on button "Envelope Reply" at bounding box center [702, 547] width 1059 height 52
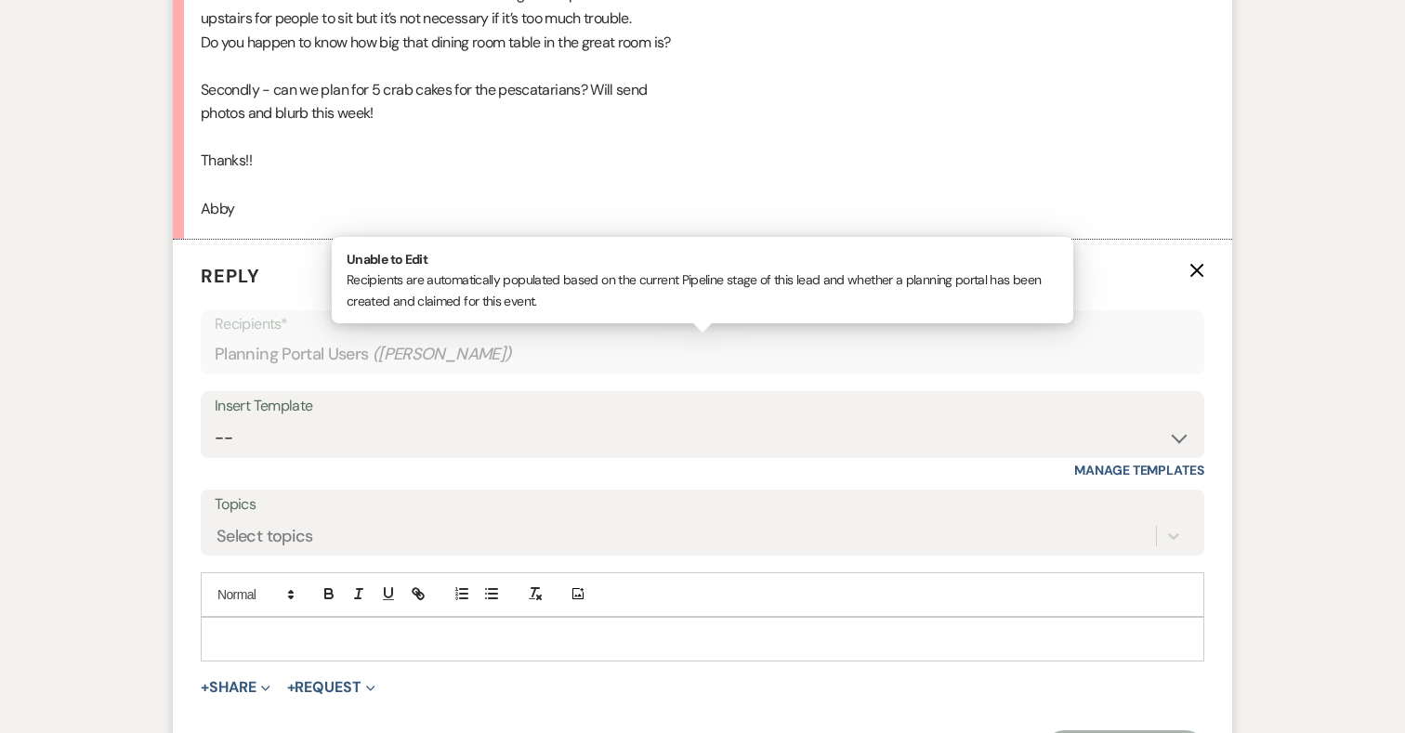
scroll to position [1419, 0]
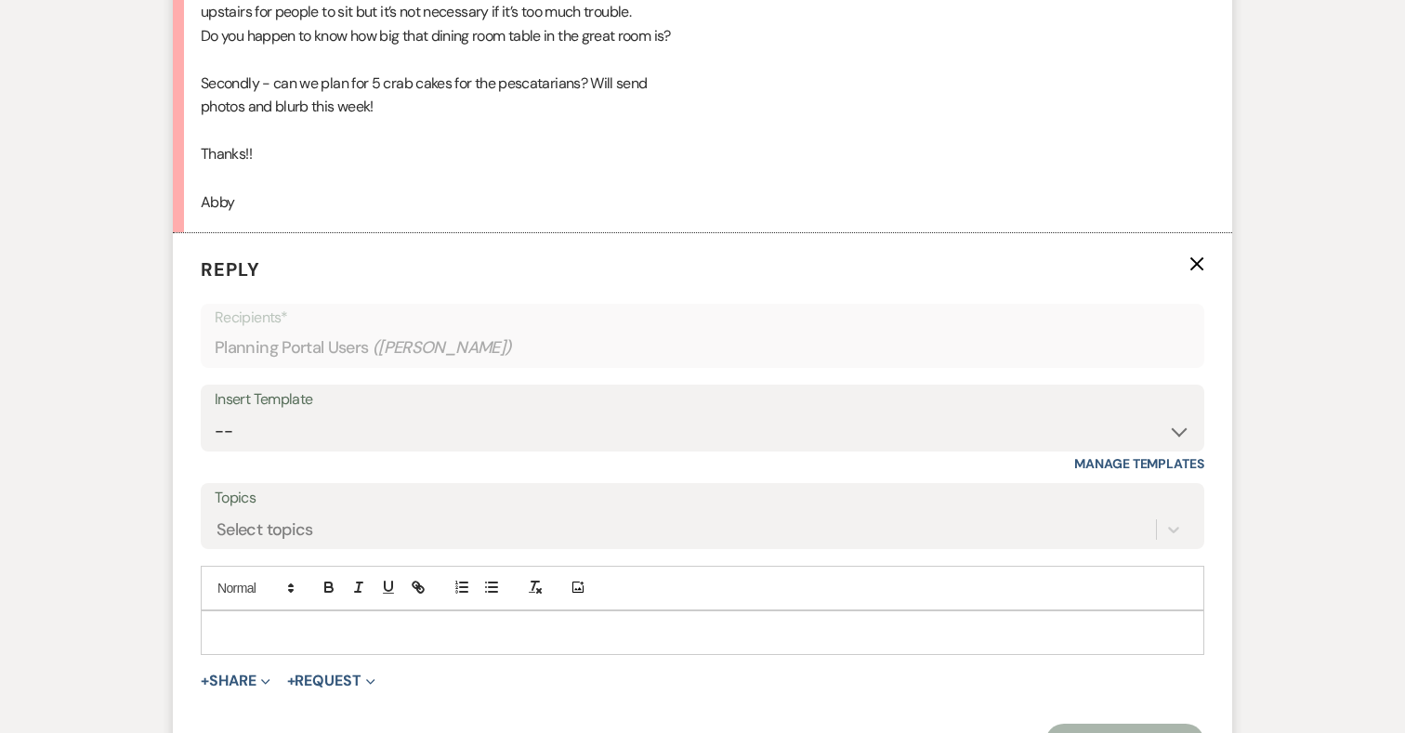
click at [433, 643] on p at bounding box center [703, 632] width 974 height 20
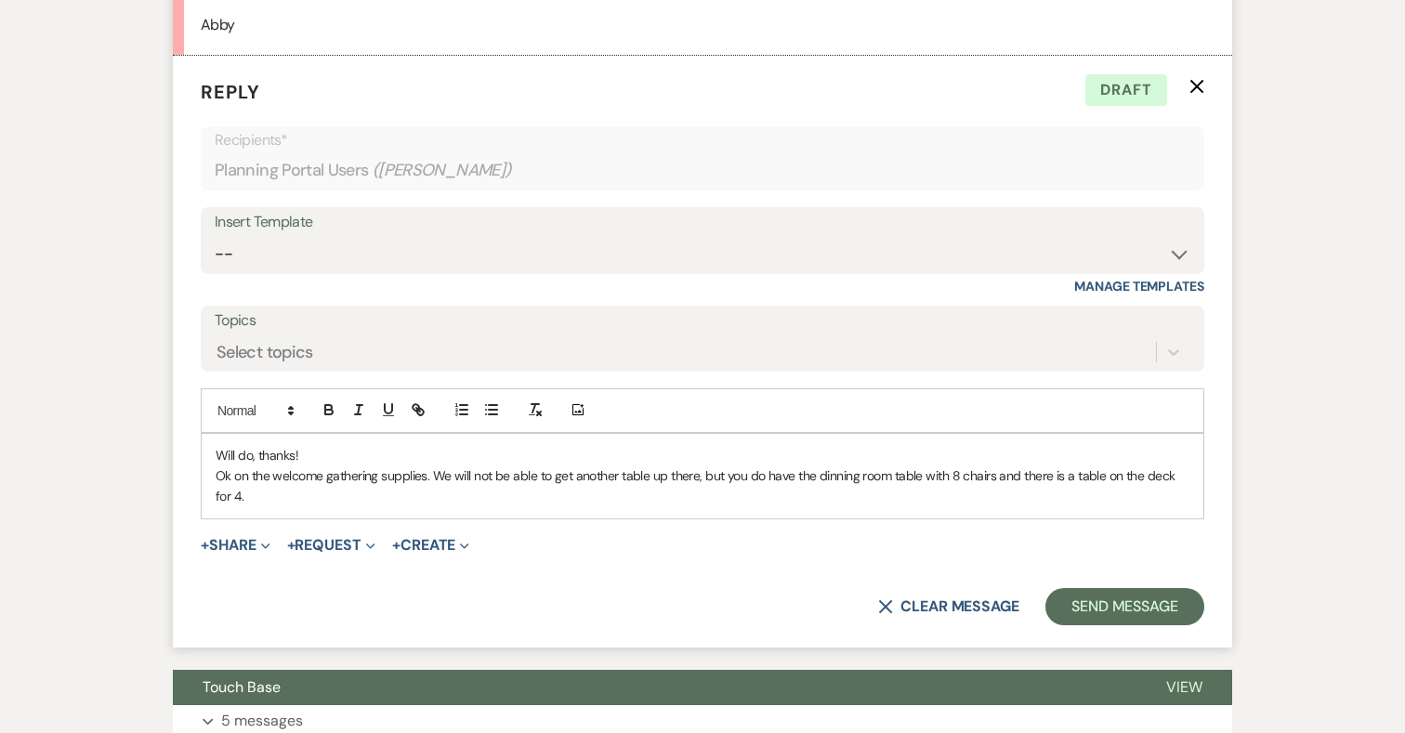
scroll to position [1613, 0]
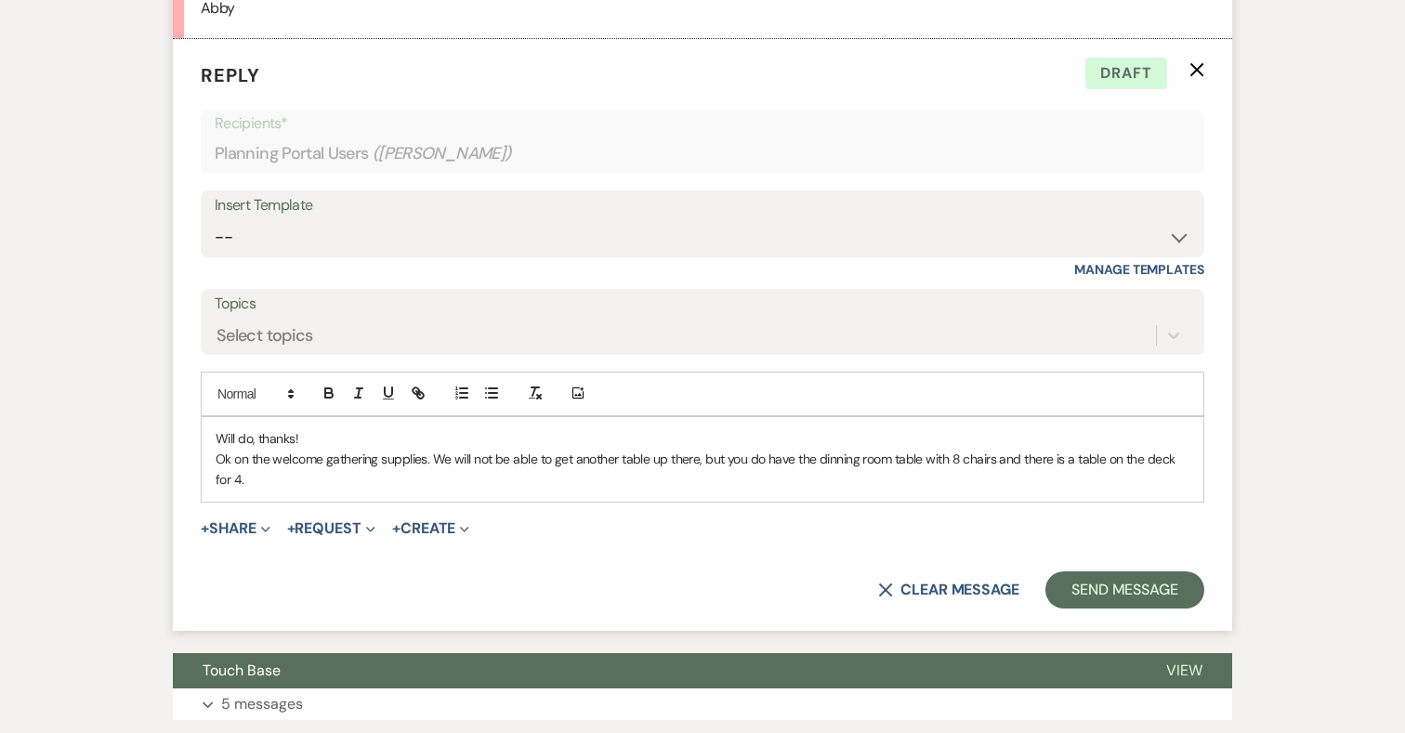
click at [697, 478] on p "Ok on the welcome gathering supplies. We will not be able to get another table …" at bounding box center [703, 470] width 974 height 42
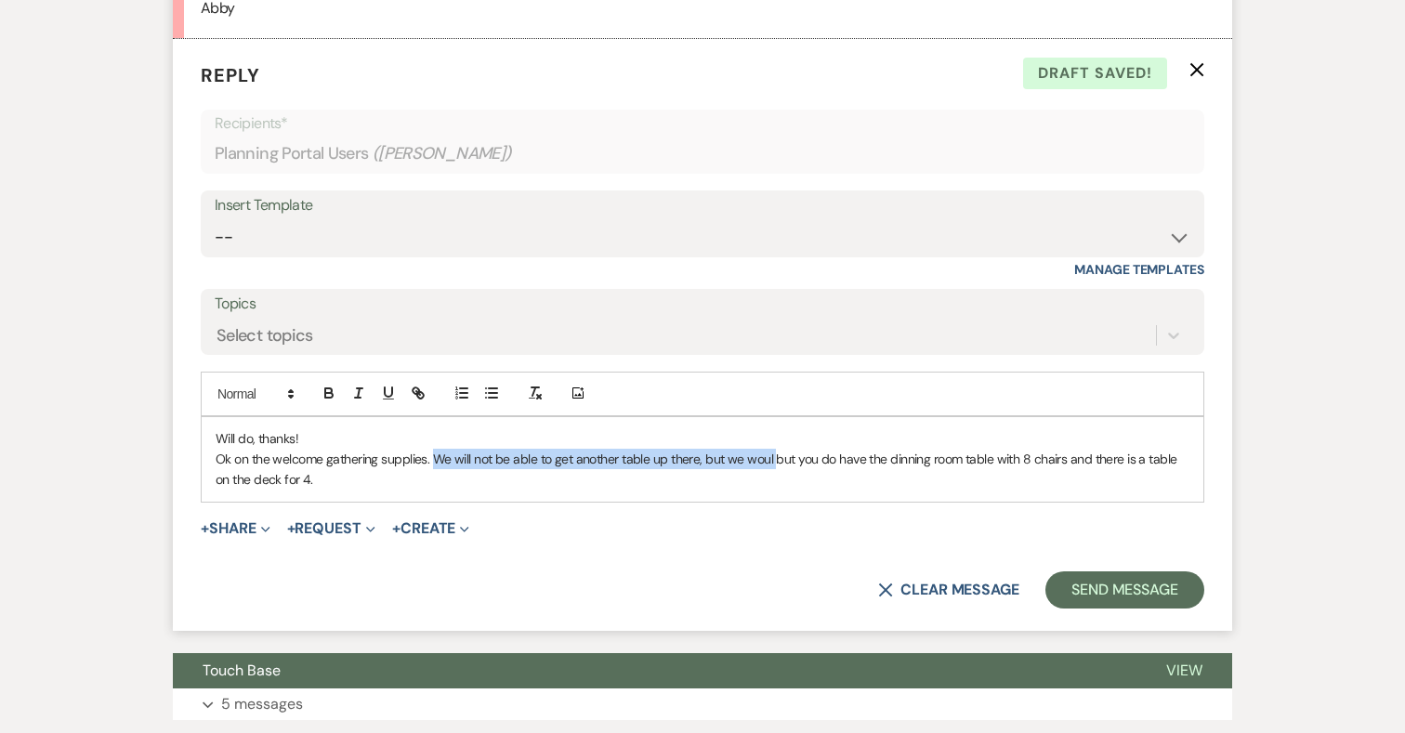
drag, startPoint x: 434, startPoint y: 481, endPoint x: 775, endPoint y: 481, distance: 340.9
click at [775, 481] on p "Ok on the welcome gathering supplies. We will not be able to get another table …" at bounding box center [703, 470] width 974 height 42
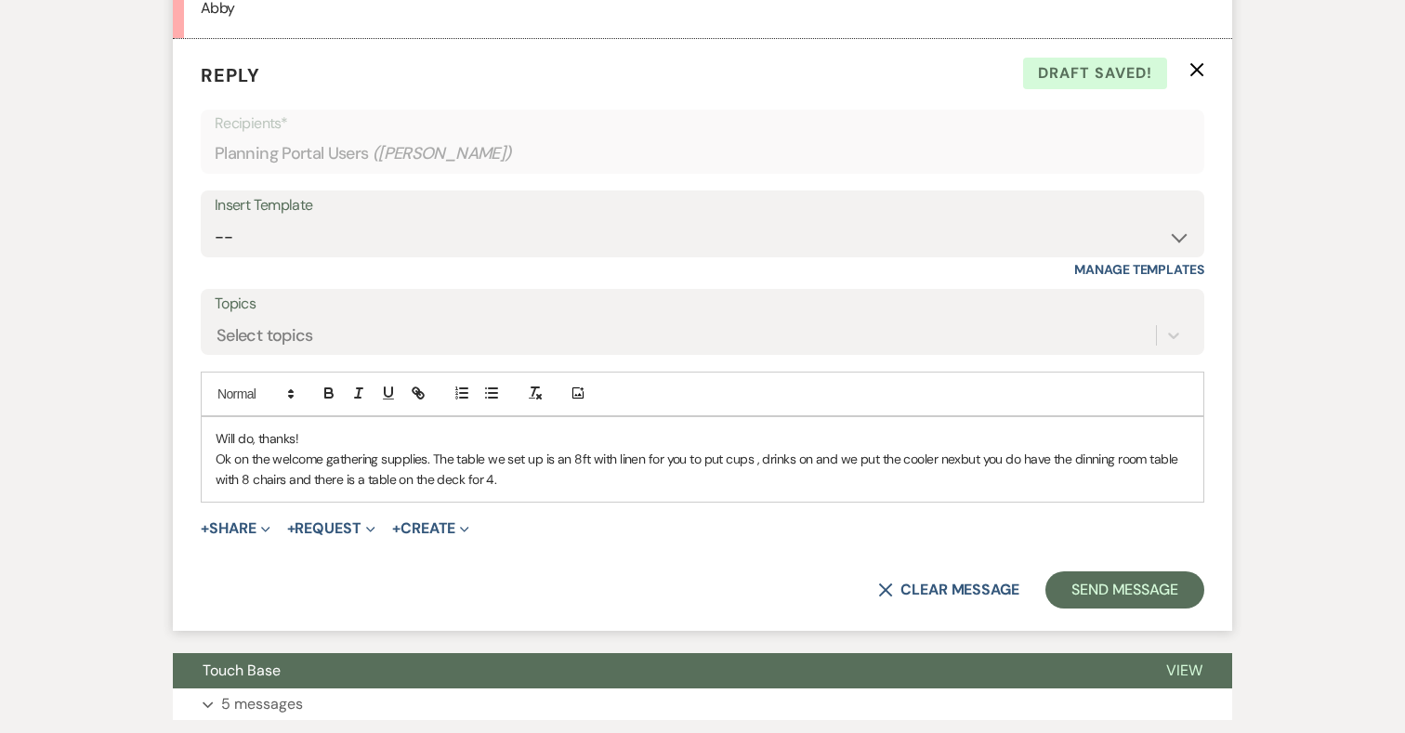
click at [748, 481] on p "Ok on the welcome gathering supplies. The table we set up is an 8ft with linen …" at bounding box center [703, 470] width 974 height 42
click at [787, 476] on p "Ok on the welcome gathering supplies. The table we set up is an 8ft with linen …" at bounding box center [703, 470] width 974 height 42
click at [483, 483] on p "Ok on the welcome gathering supplies. The table we set up is an 8ft with linen …" at bounding box center [703, 470] width 974 height 42
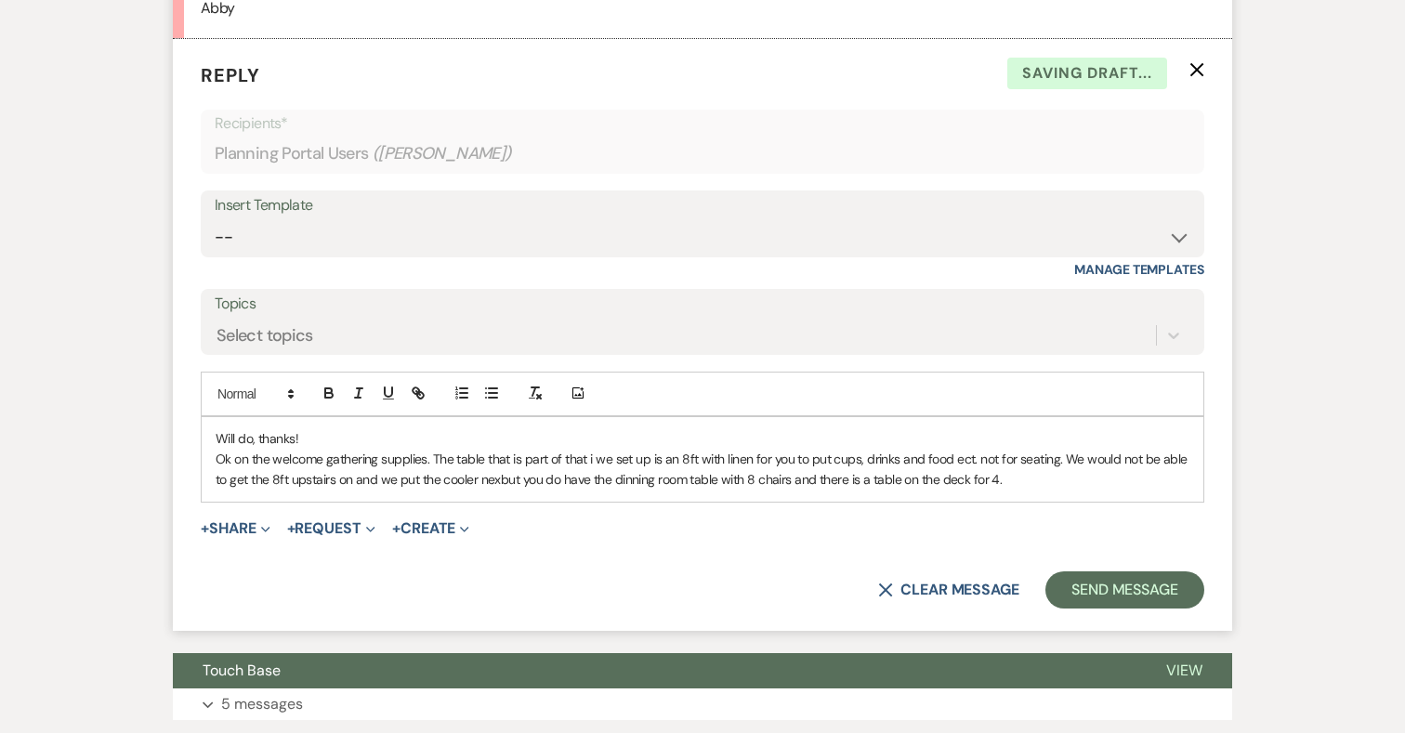
click at [547, 478] on p "Ok on the welcome gathering supplies. The table that is part of that i we set u…" at bounding box center [703, 470] width 974 height 42
click at [558, 478] on p "Ok on the welcome gathering supplies. The table that is part of that i we set u…" at bounding box center [703, 470] width 974 height 42
drag, startPoint x: 651, startPoint y: 480, endPoint x: 746, endPoint y: 479, distance: 94.8
click at [746, 479] on p "Ok on the welcome gathering supplies. The table that is part of that package is…" at bounding box center [703, 470] width 974 height 42
click at [960, 483] on p "Ok on the welcome gathering supplies. The table that is part of that package is…" at bounding box center [703, 470] width 974 height 42
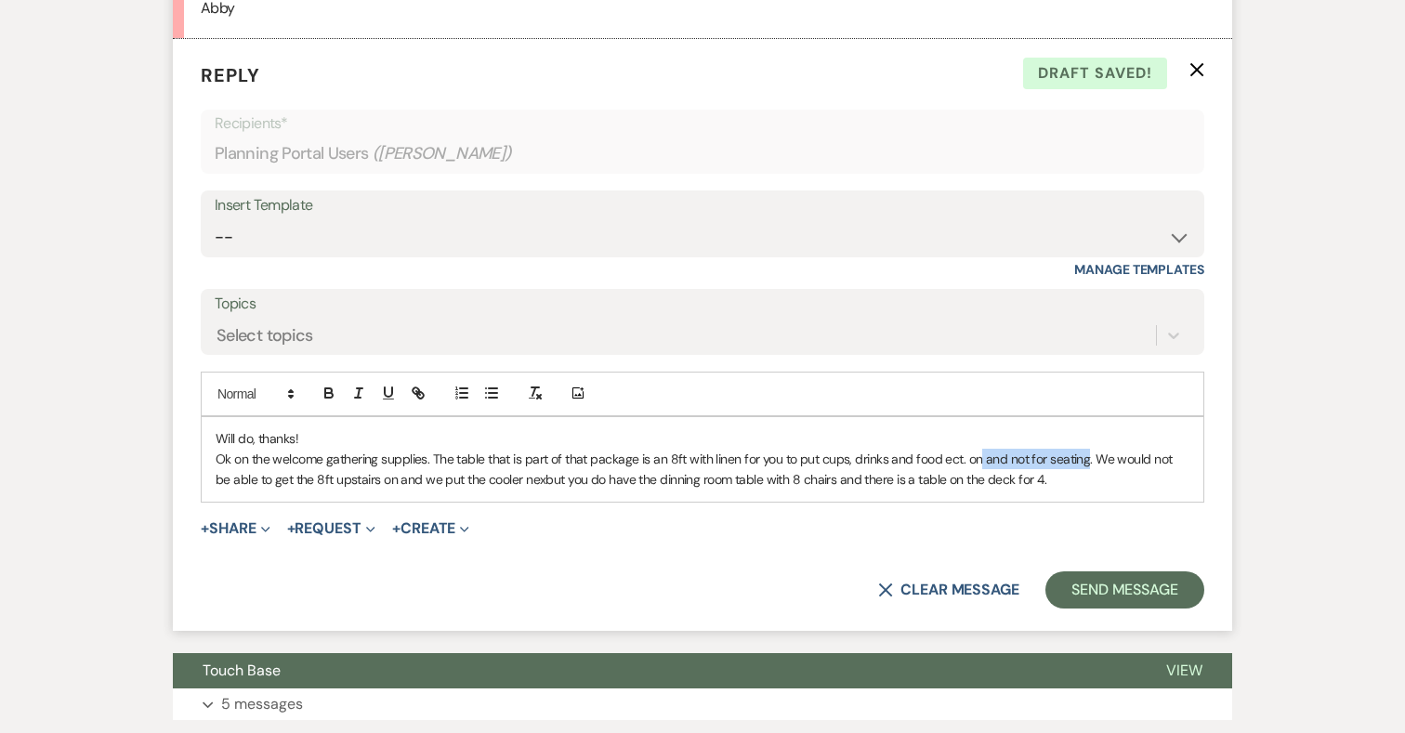
drag, startPoint x: 1082, startPoint y: 479, endPoint x: 978, endPoint y: 478, distance: 104.0
click at [978, 478] on p "Ok on the welcome gathering supplies. The table that is part of that package is…" at bounding box center [703, 470] width 974 height 42
drag, startPoint x: 982, startPoint y: 479, endPoint x: 1217, endPoint y: 487, distance: 235.1
click at [1217, 487] on form "Reply X Draft Recipients* Planning Portal Users ( [PERSON_NAME] ) Insert Templa…" at bounding box center [702, 335] width 1059 height 592
click at [1003, 476] on p "Ok on the welcome gathering supplies. The table that is part of that package is…" at bounding box center [703, 470] width 974 height 42
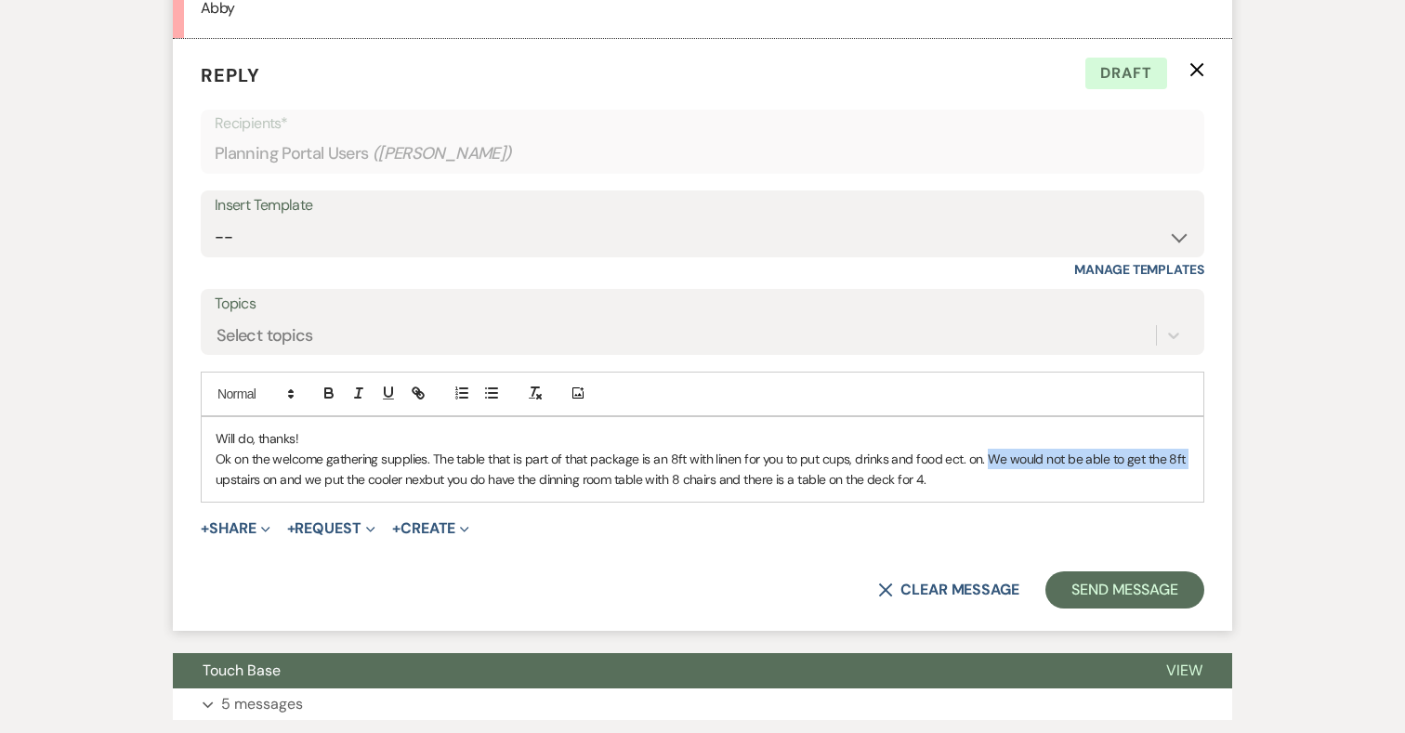
drag, startPoint x: 983, startPoint y: 482, endPoint x: 1223, endPoint y: 482, distance: 240.6
click at [1223, 482] on form "Reply X Draft Recipients* Planning Portal Users ( [PERSON_NAME] ) Insert Templa…" at bounding box center [702, 335] width 1059 height 592
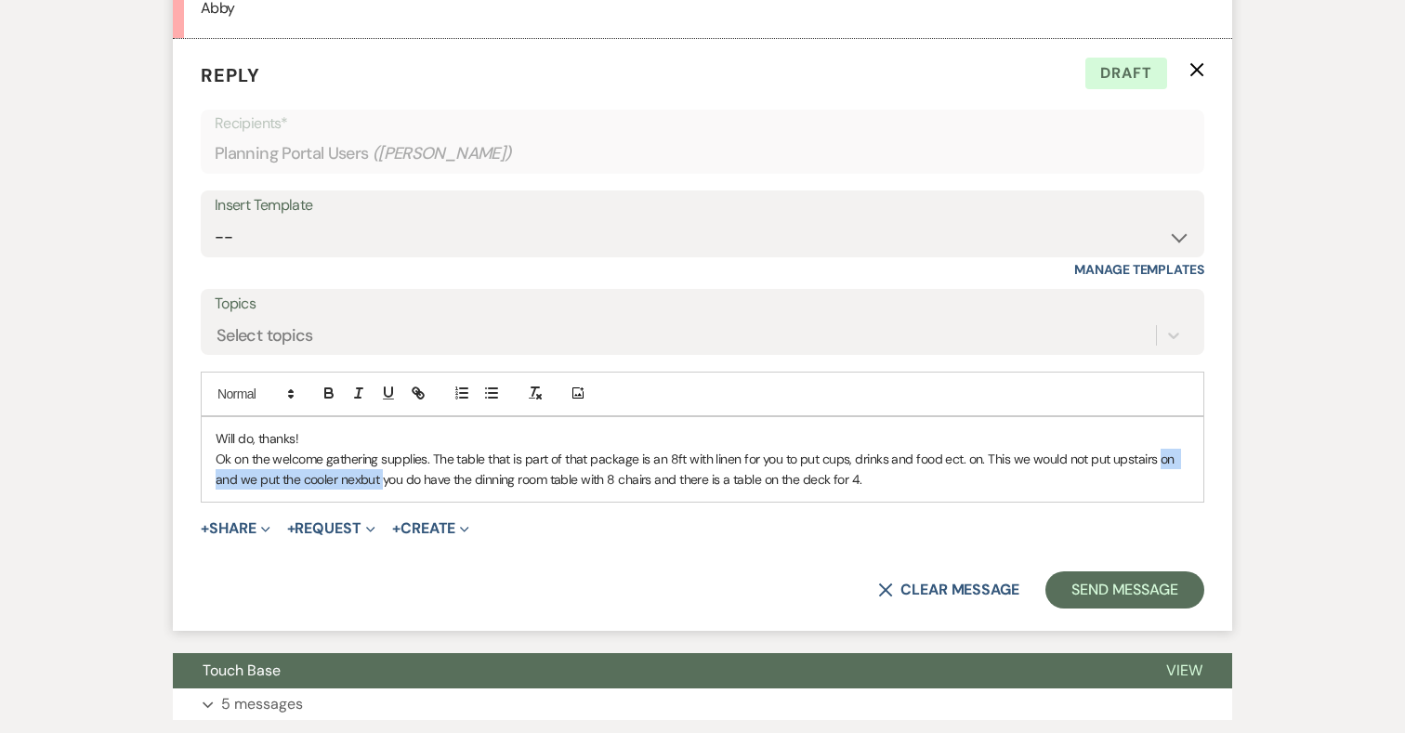
drag, startPoint x: 1152, startPoint y: 483, endPoint x: 380, endPoint y: 502, distance: 772.2
click at [380, 490] on p "Ok on the welcome gathering supplies. The table that is part of that package is…" at bounding box center [703, 470] width 974 height 42
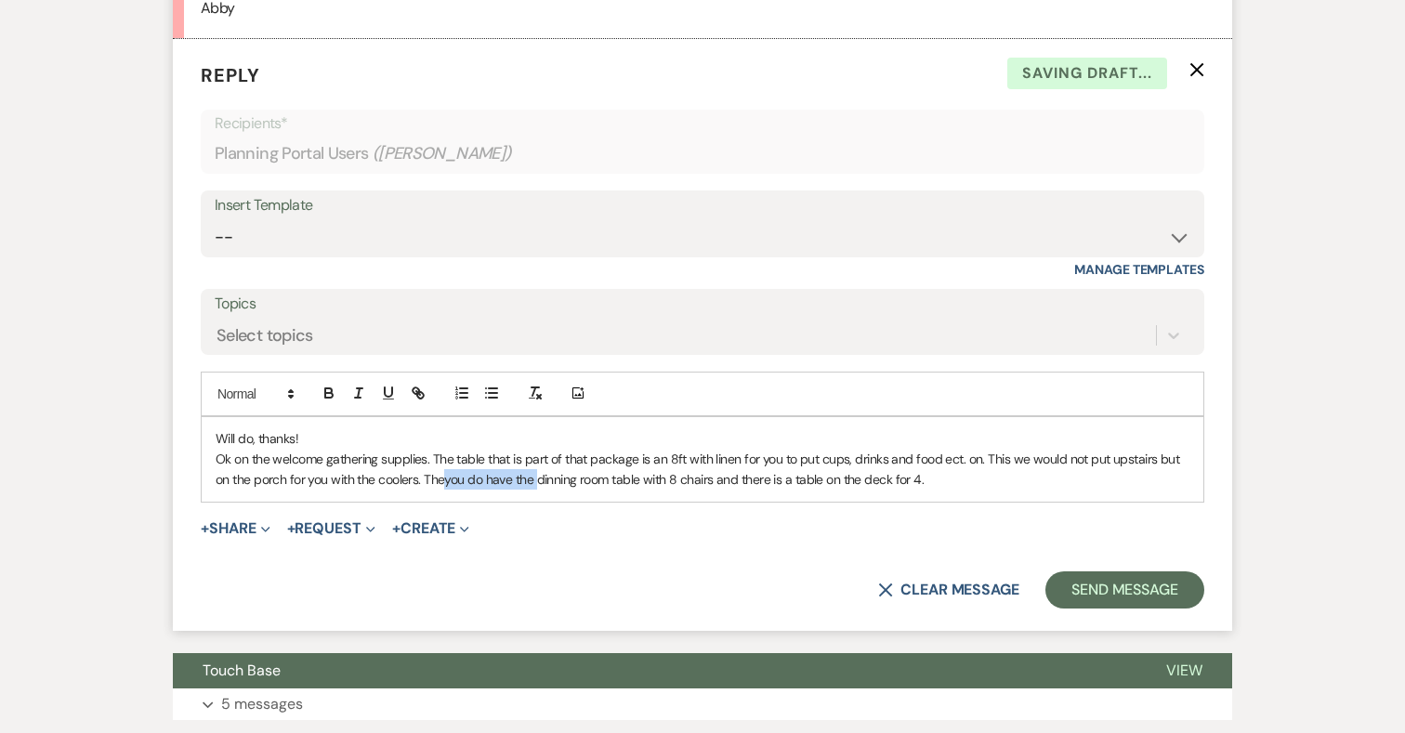
drag, startPoint x: 446, startPoint y: 501, endPoint x: 536, endPoint y: 502, distance: 90.1
click at [536, 490] on p "Ok on the welcome gathering supplies. The table that is part of that package is…" at bounding box center [703, 470] width 974 height 42
click at [445, 490] on p "Ok on the welcome gathering supplies. The table that is part of that package is…" at bounding box center [703, 470] width 974 height 42
click at [620, 490] on p "Ok on the welcome gathering supplies. The table that is part of that package is…" at bounding box center [703, 470] width 974 height 42
click at [736, 490] on p "Ok on the welcome gathering supplies. The table that is part of that package is…" at bounding box center [703, 470] width 974 height 42
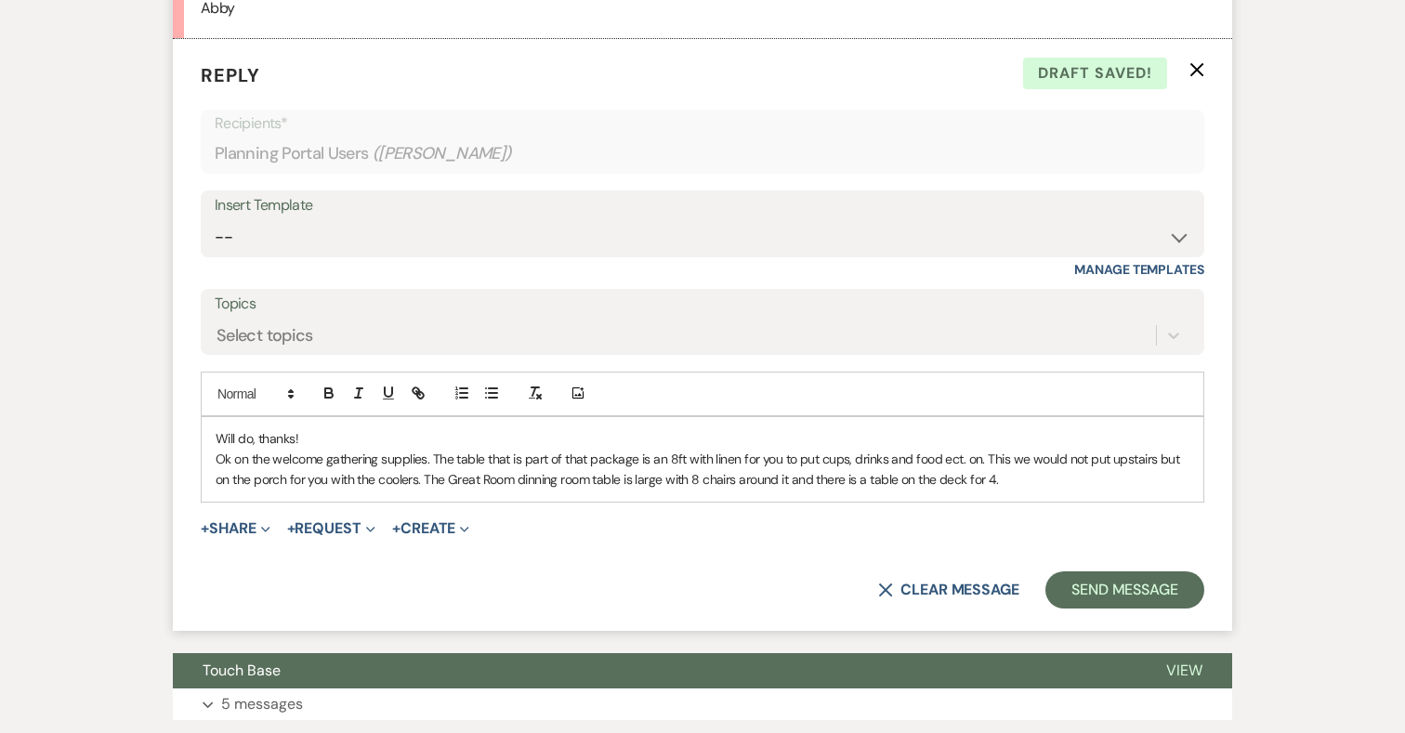
click at [1002, 490] on p "Ok on the welcome gathering supplies. The table that is part of that package is…" at bounding box center [703, 470] width 974 height 42
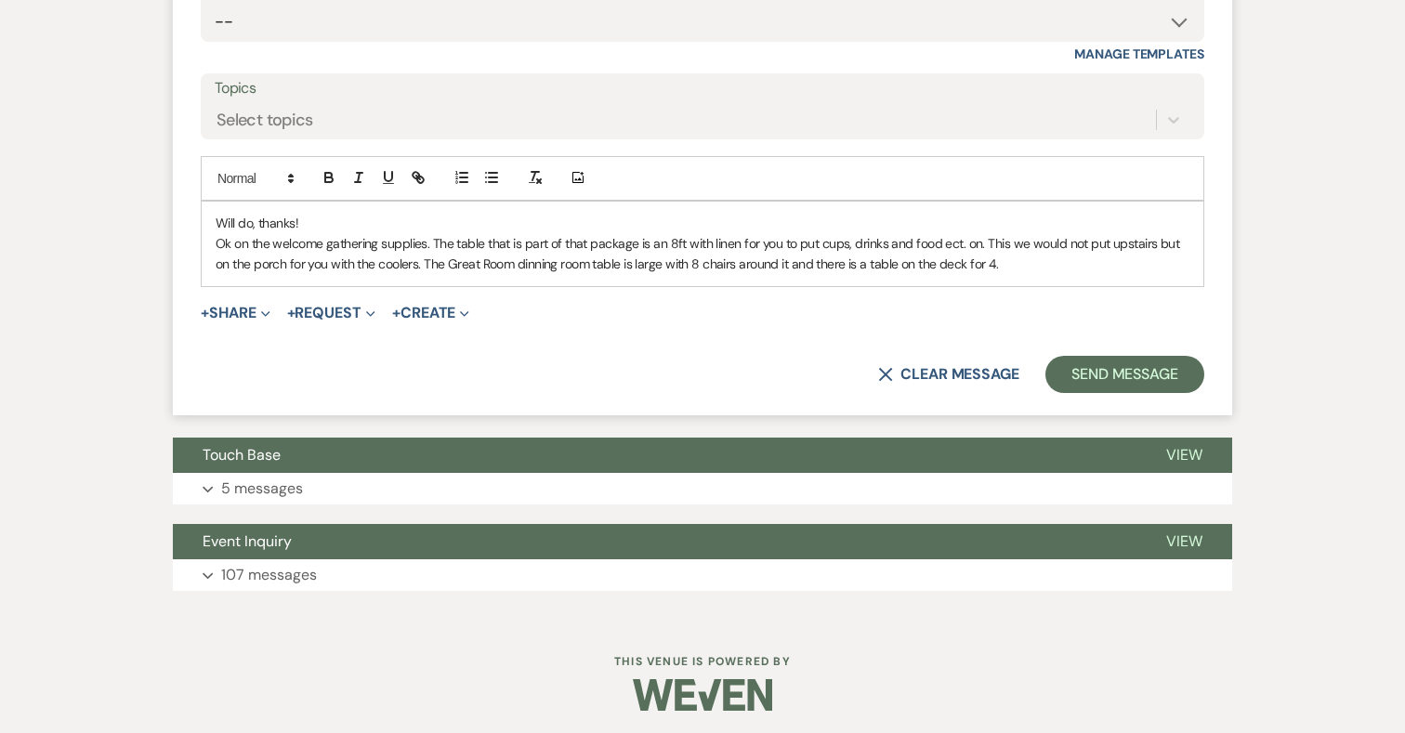
scroll to position [1856, 0]
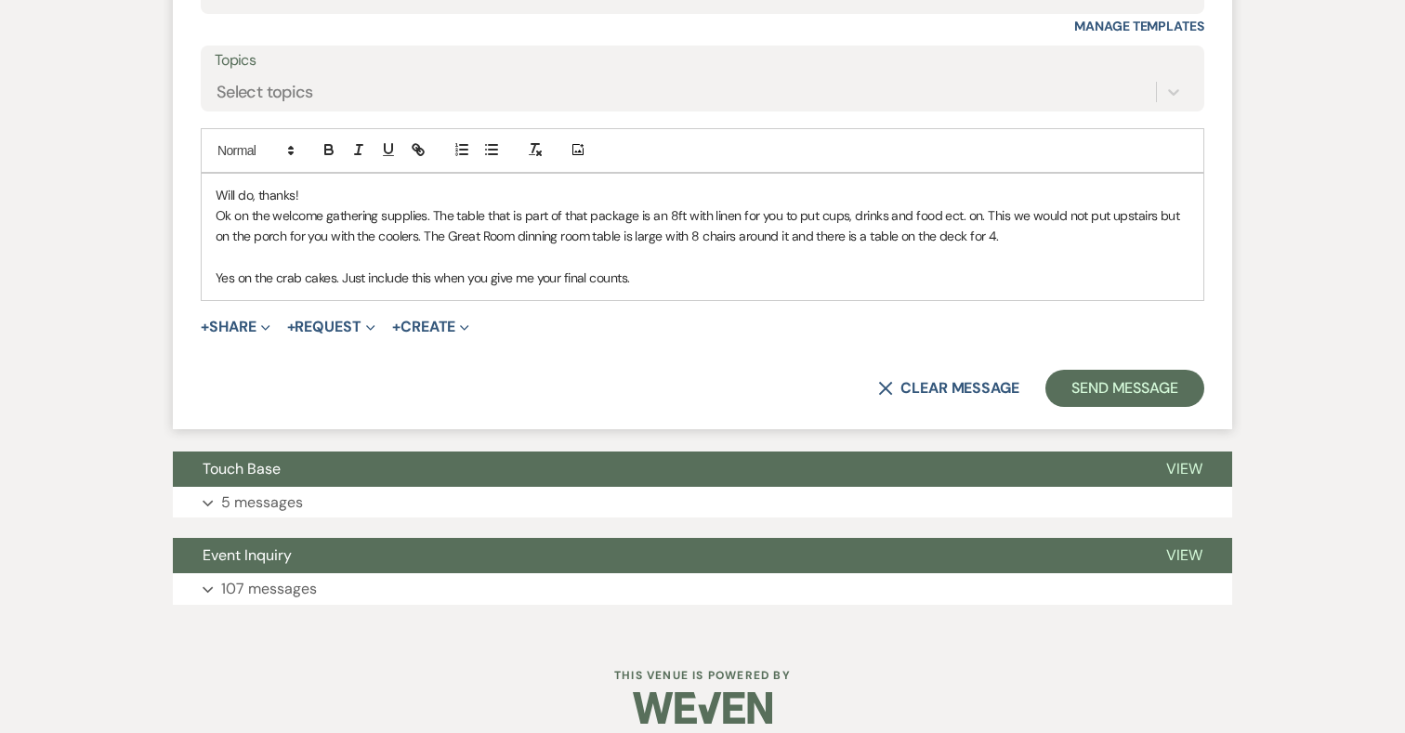
click at [787, 247] on p "Ok on the welcome gathering supplies. The table that is part of that package is…" at bounding box center [703, 226] width 974 height 42
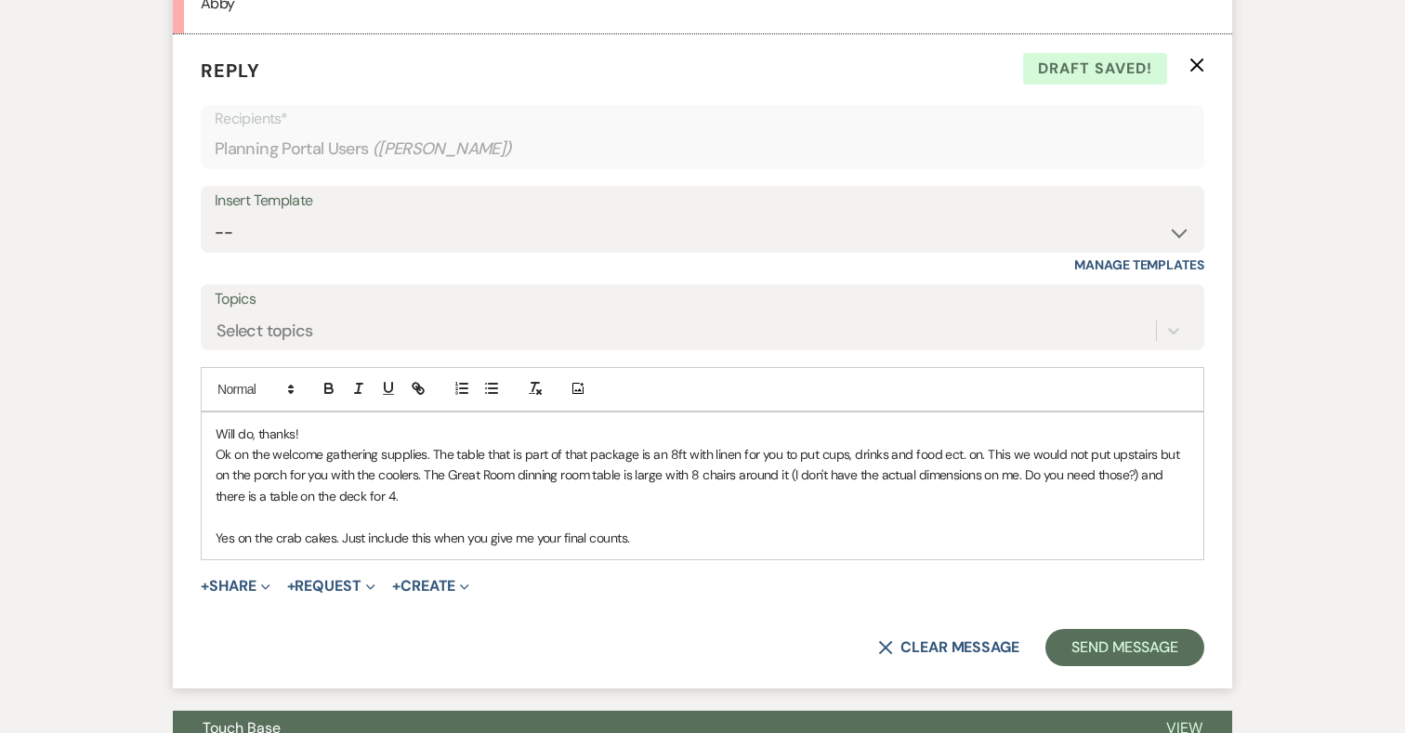
scroll to position [1723, 0]
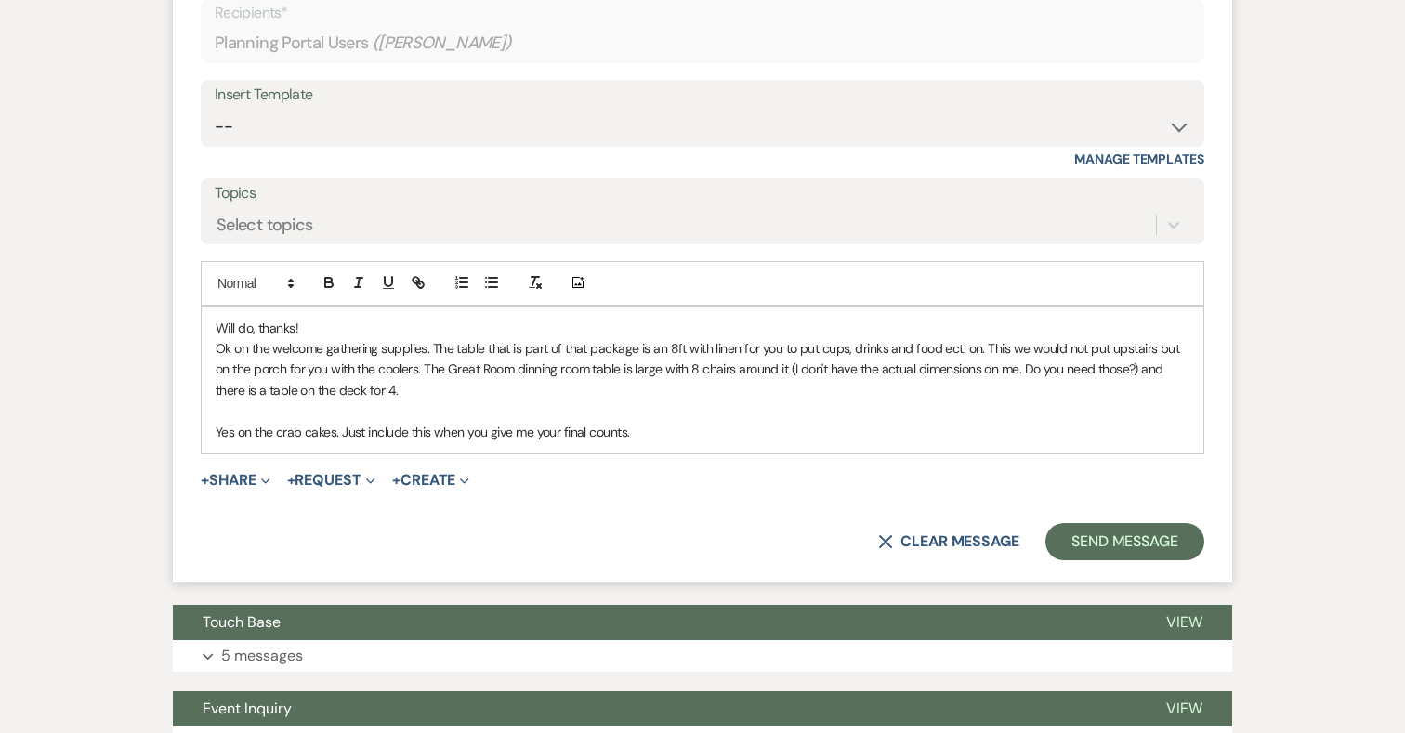
click at [647, 442] on p "Yes on the crab cakes. Just include this when you give me your final counts." at bounding box center [703, 432] width 974 height 20
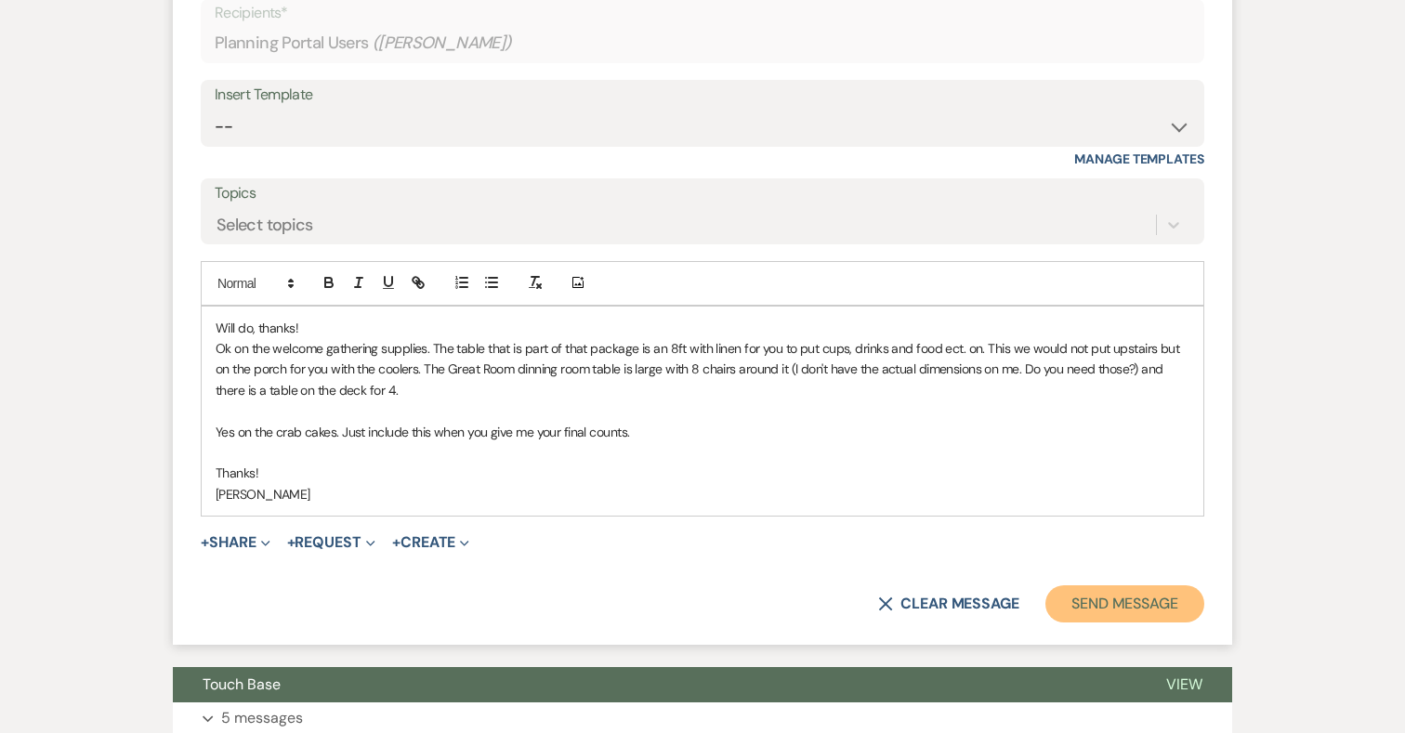
click at [1142, 618] on button "Send Message" at bounding box center [1124, 603] width 159 height 37
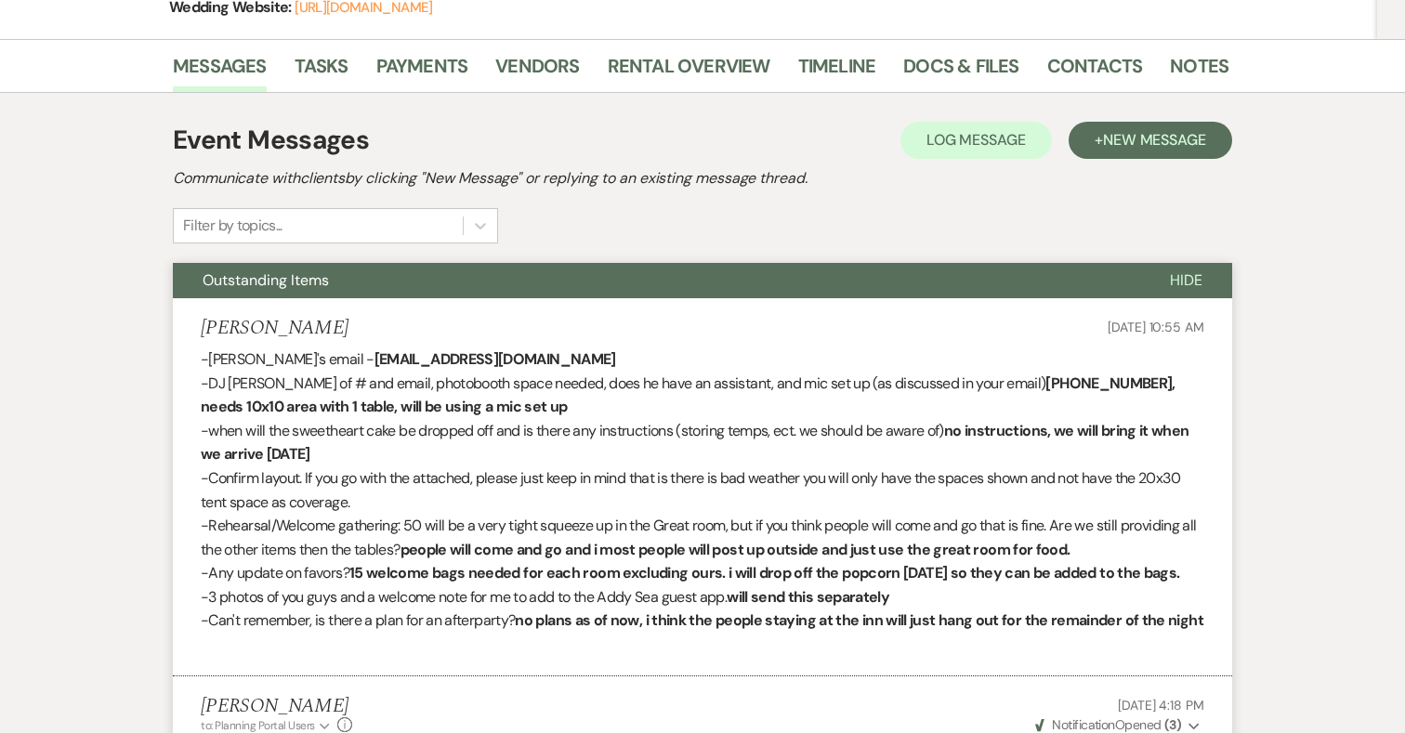
scroll to position [0, 0]
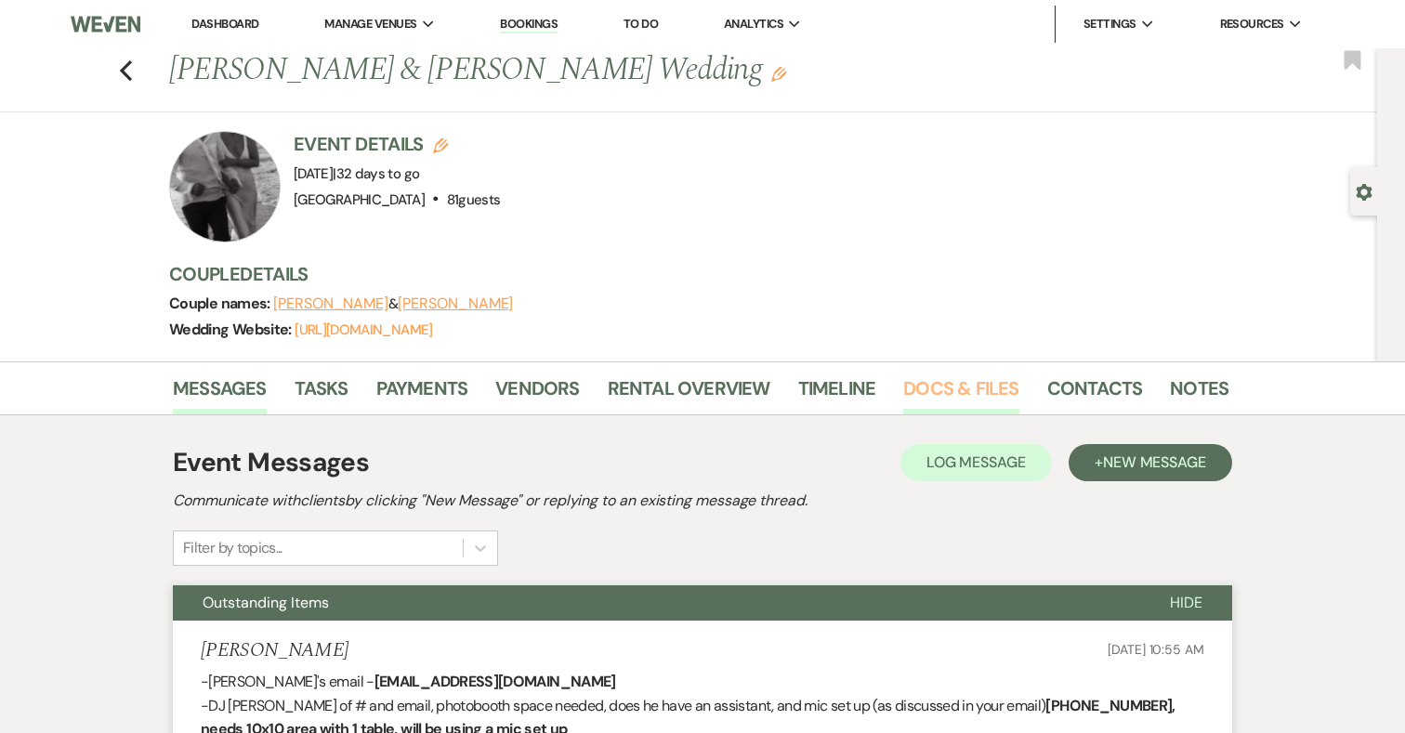
click at [968, 376] on link "Docs & Files" at bounding box center [960, 393] width 115 height 41
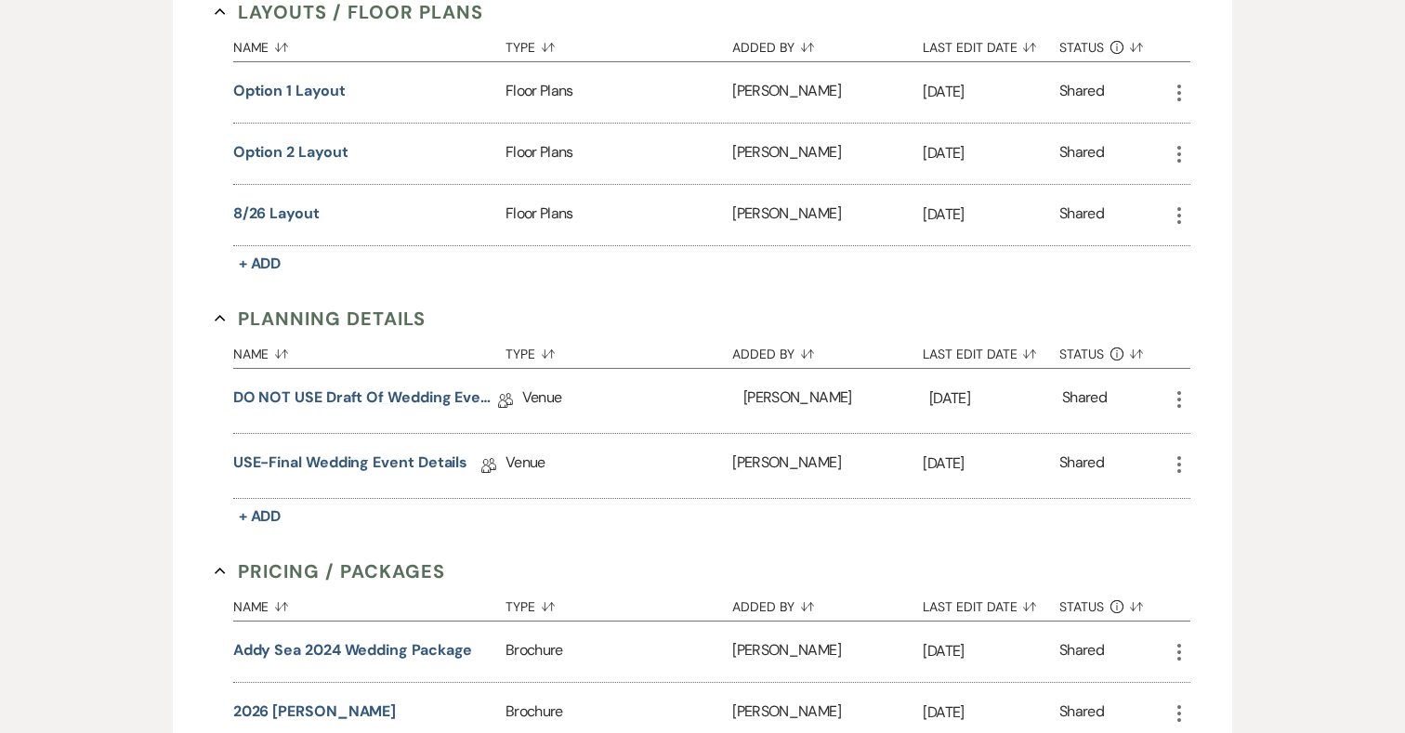
scroll to position [1001, 0]
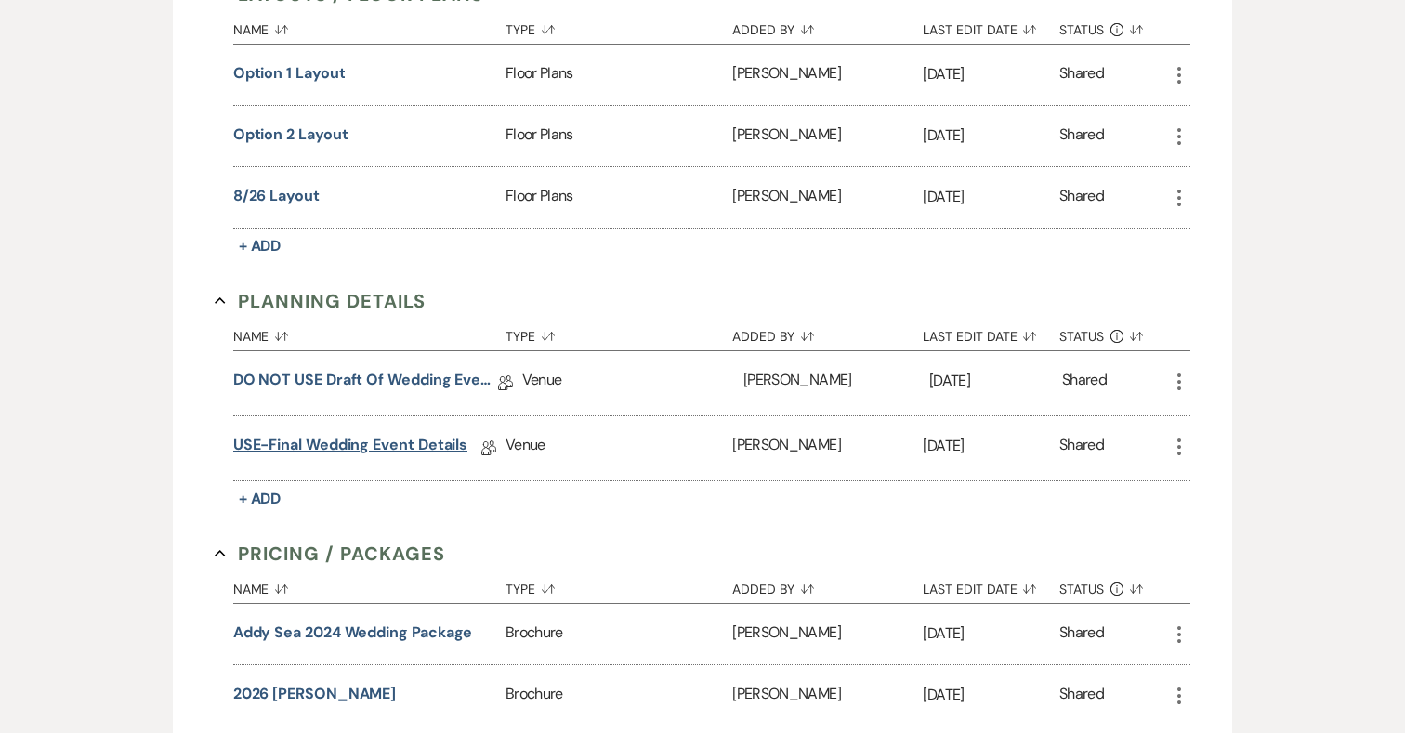
click at [394, 438] on link "USE-Final Wedding Event Details" at bounding box center [350, 448] width 235 height 29
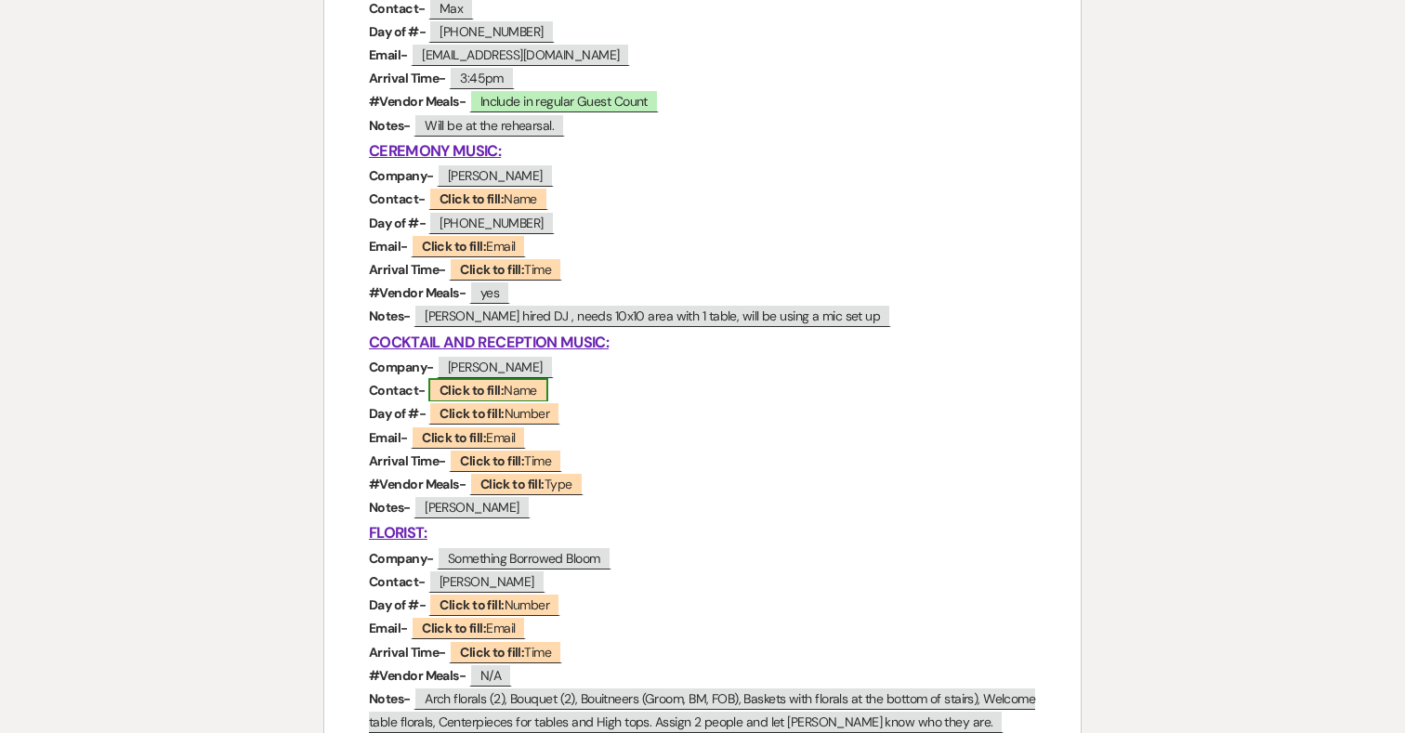
scroll to position [750, 0]
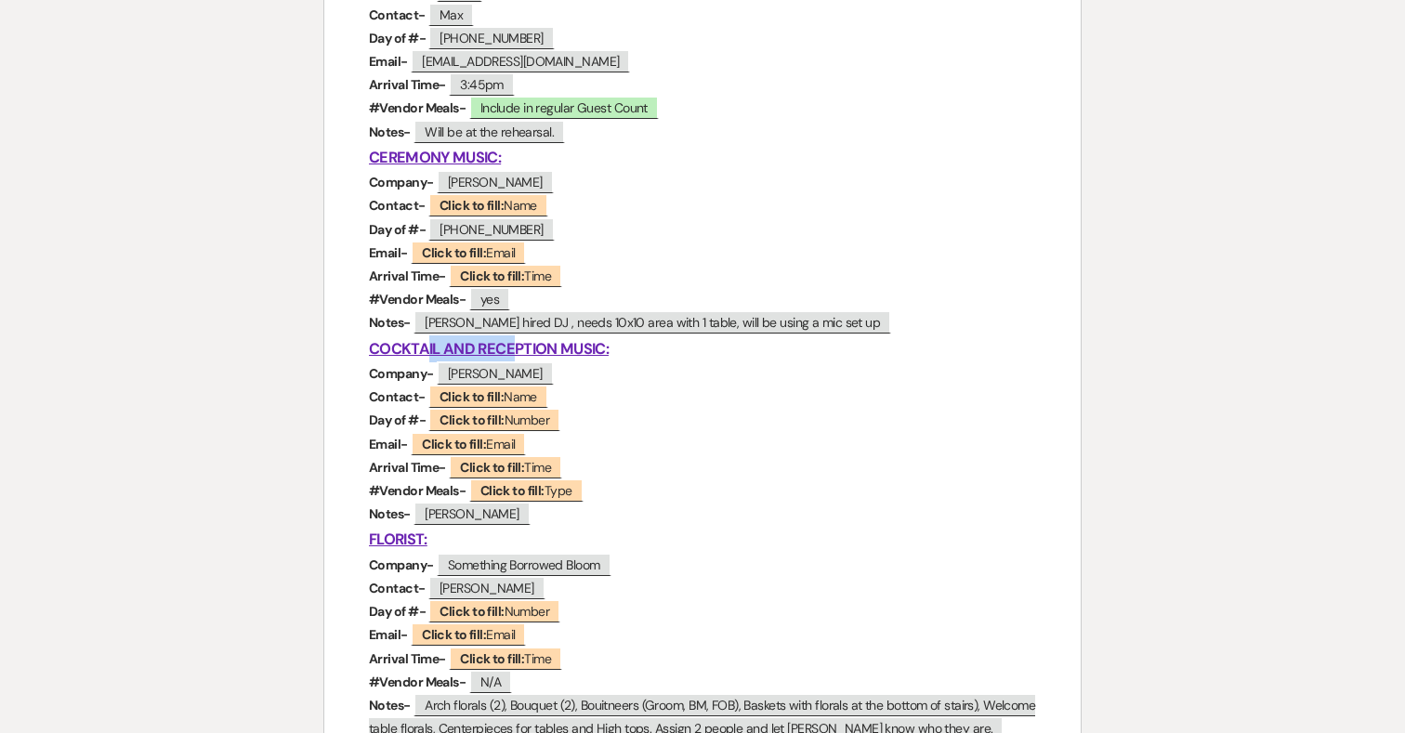
drag, startPoint x: 512, startPoint y: 347, endPoint x: 424, endPoint y: 347, distance: 88.3
click at [424, 347] on u "COCKTAIL AND RECEPTION MUSIC:" at bounding box center [489, 349] width 240 height 20
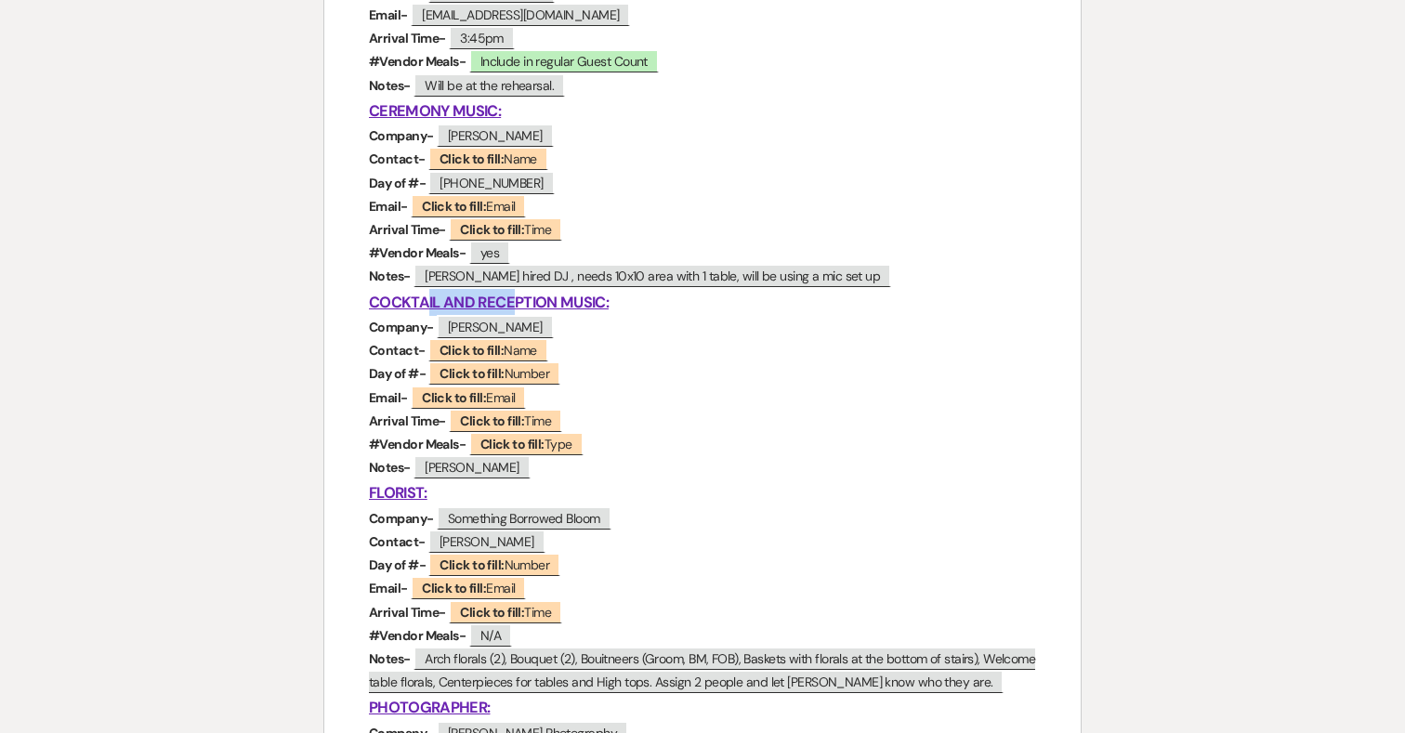
scroll to position [699, 0]
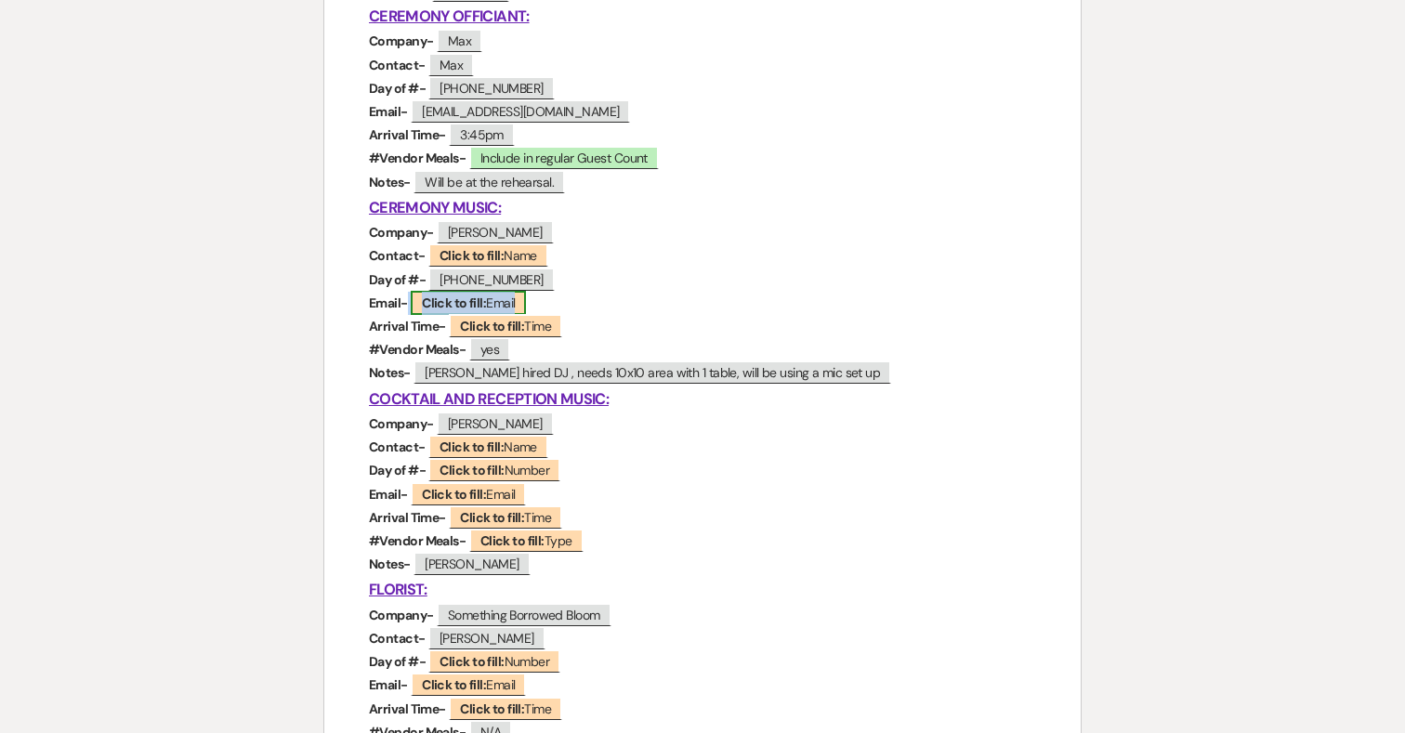
click at [473, 300] on b "Click to fill:" at bounding box center [454, 302] width 64 height 17
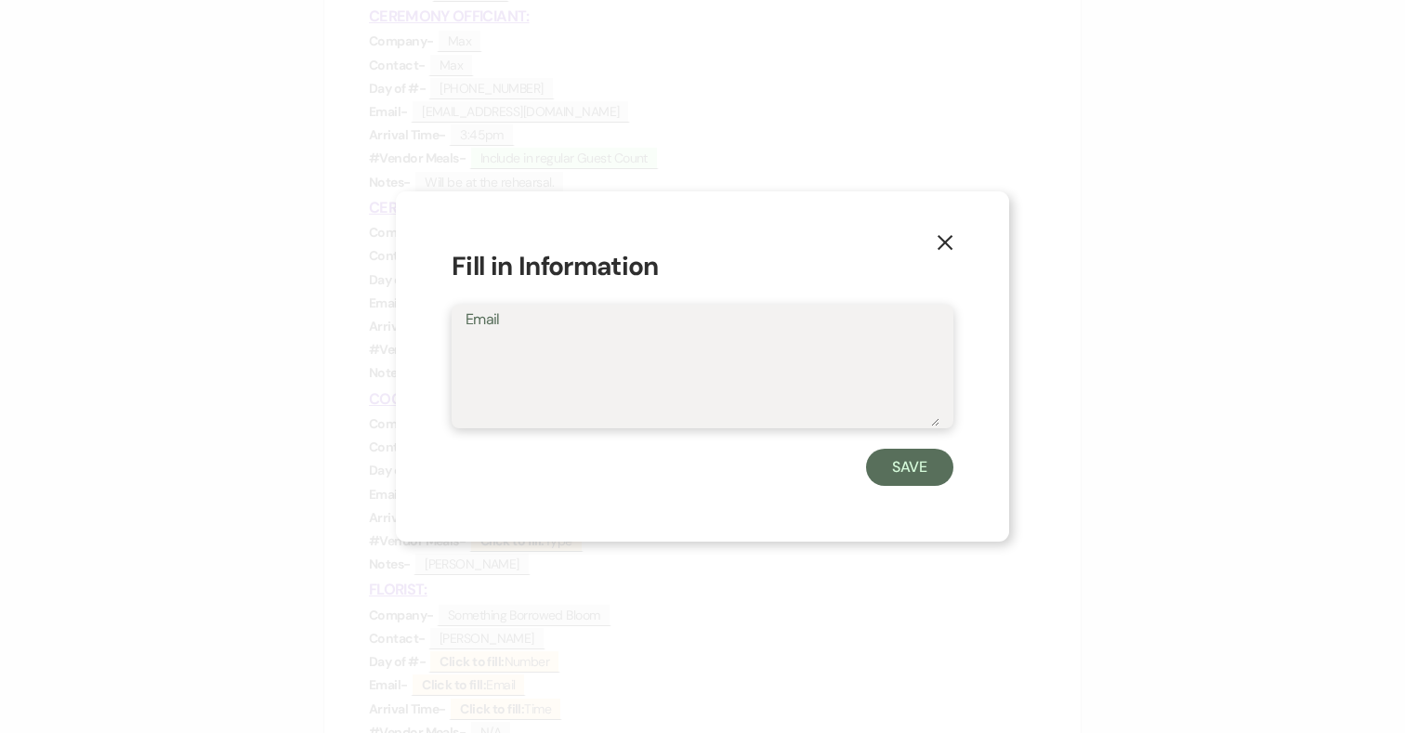
paste textarea "[EMAIL_ADDRESS][DOMAIN_NAME]"
type textarea "[EMAIL_ADDRESS][DOMAIN_NAME]"
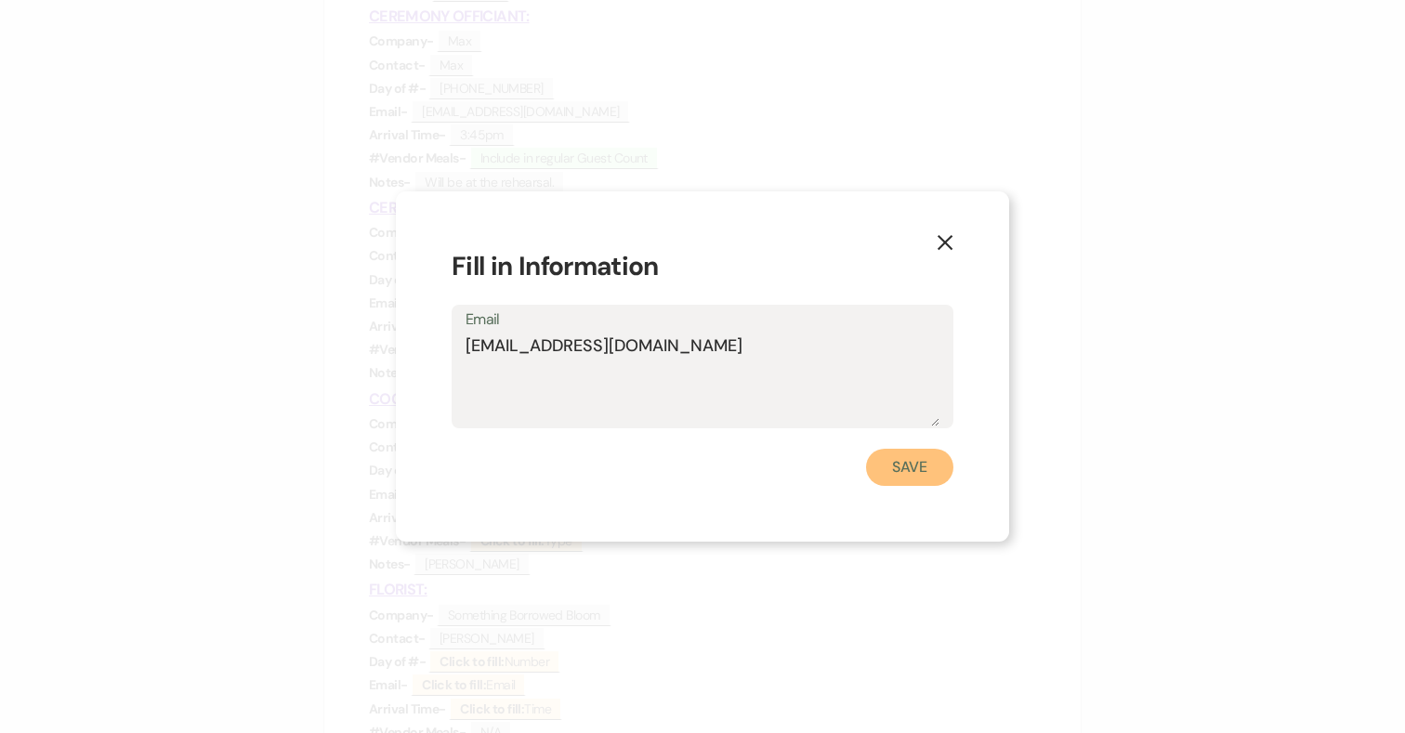
click at [917, 465] on button "Save" at bounding box center [909, 467] width 87 height 37
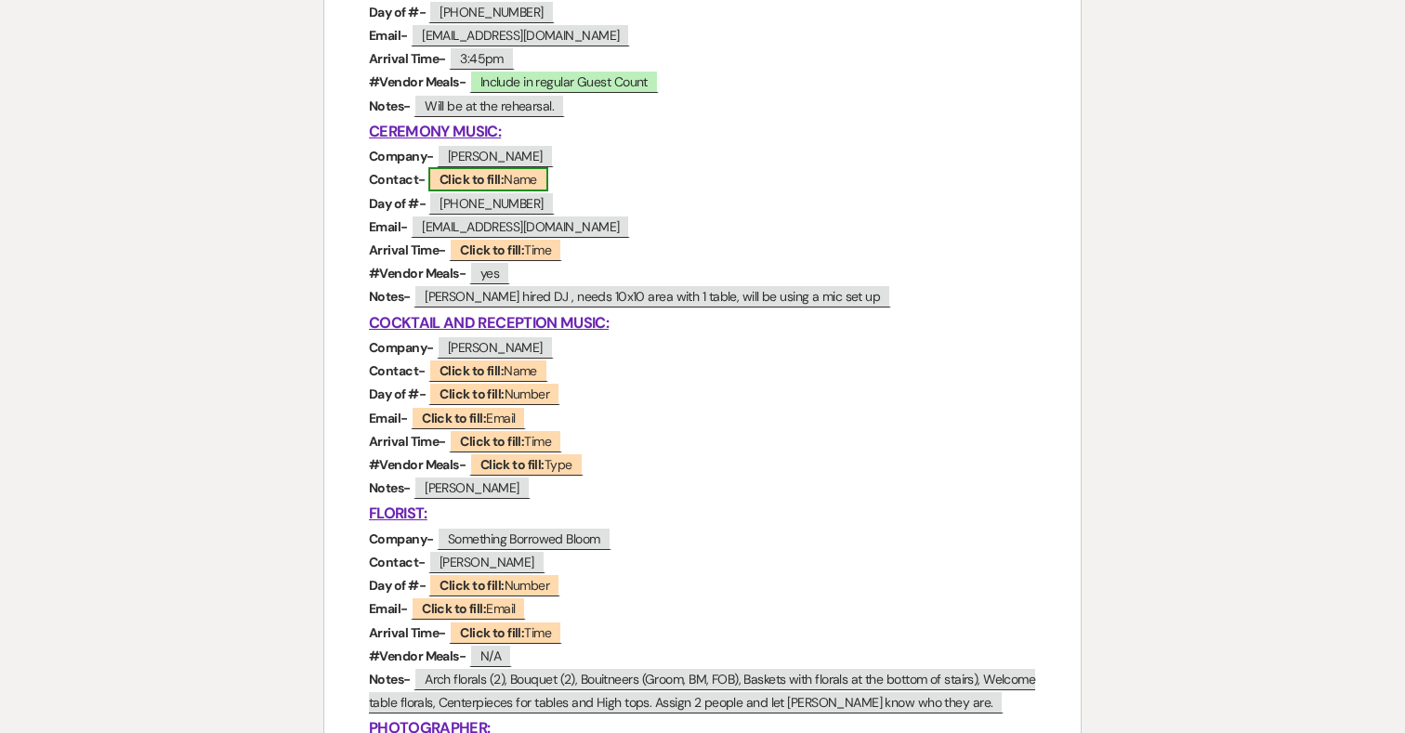
scroll to position [778, 0]
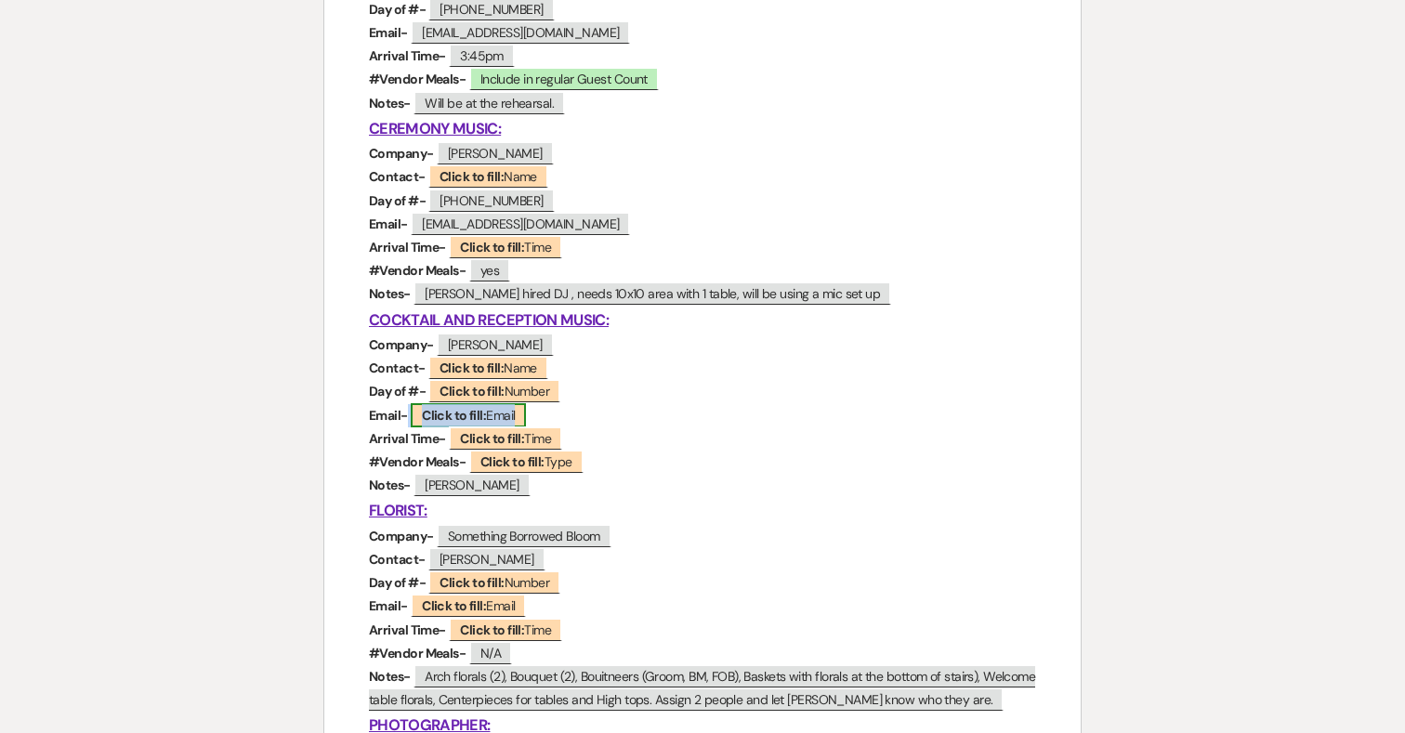
click at [477, 412] on b "Click to fill:" at bounding box center [454, 415] width 64 height 17
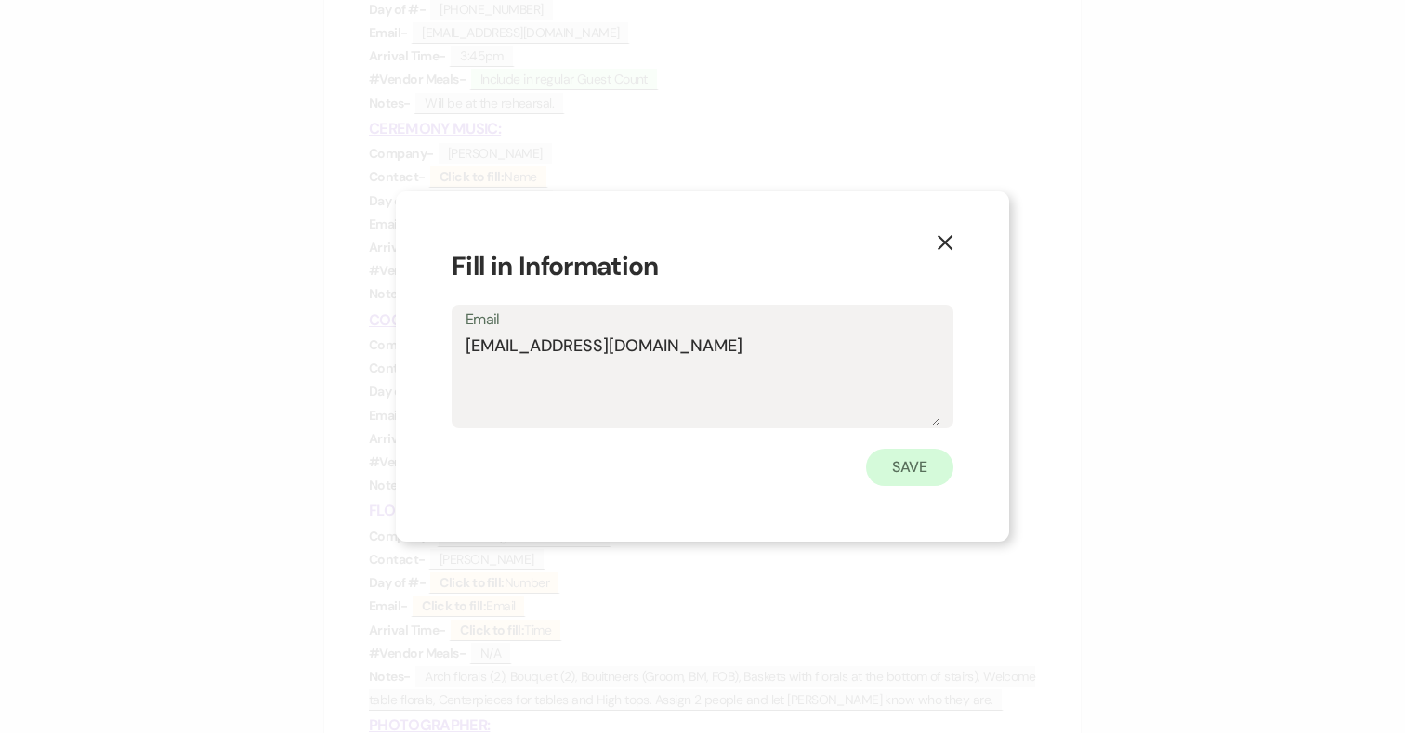
type textarea "[EMAIL_ADDRESS][DOMAIN_NAME]"
click at [901, 473] on button "Save" at bounding box center [909, 467] width 87 height 37
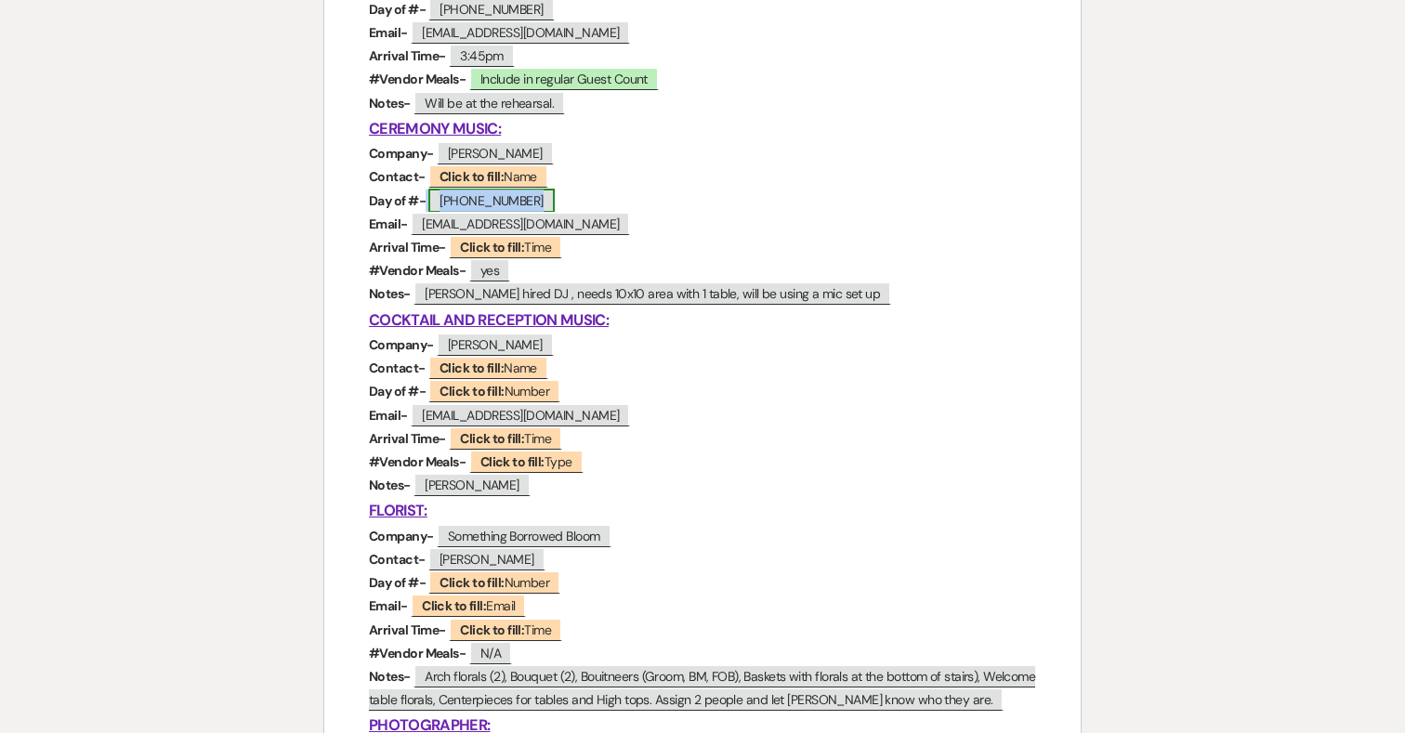
click at [488, 197] on span "[PHONE_NUMBER]" at bounding box center [490, 201] width 125 height 24
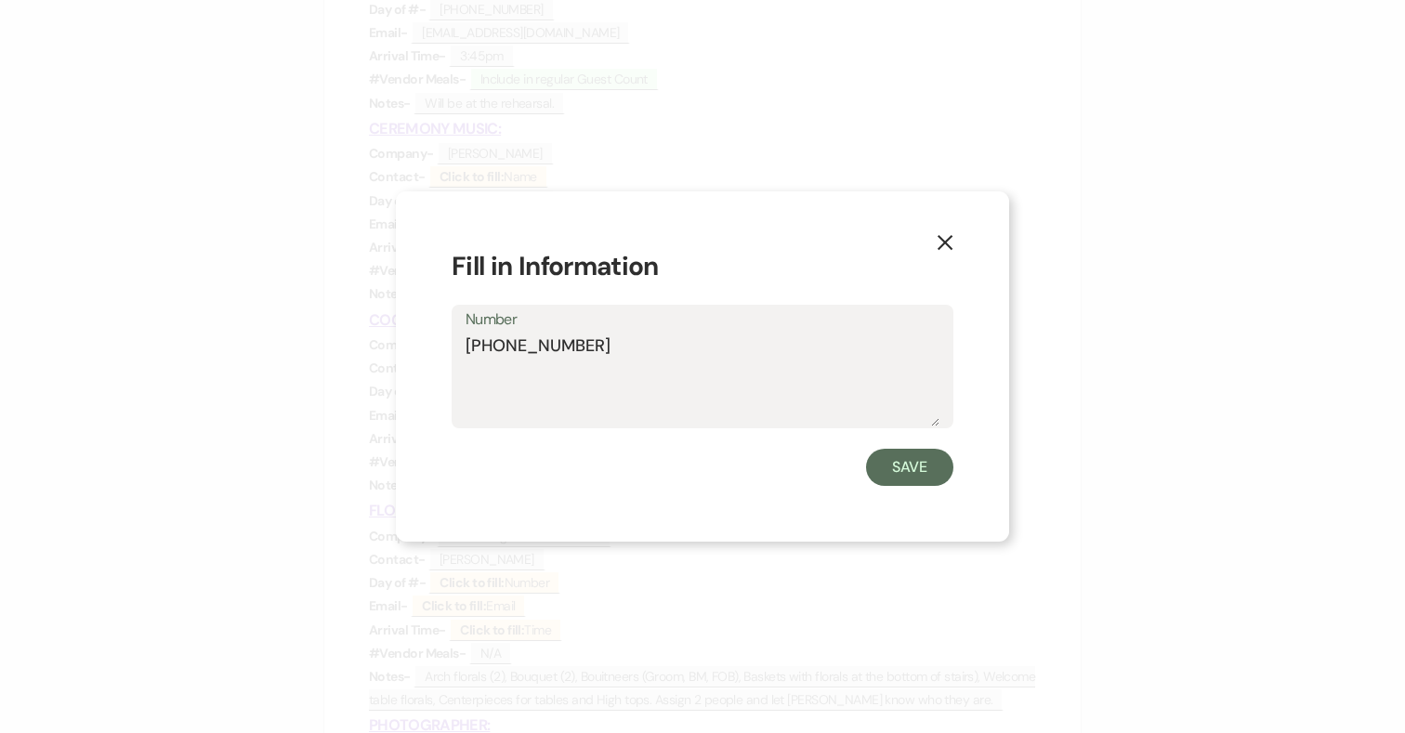
drag, startPoint x: 613, startPoint y: 350, endPoint x: 439, endPoint y: 350, distance: 173.7
click at [439, 350] on div "X Fill in Information Number [PHONE_NUMBER] Save" at bounding box center [702, 366] width 613 height 350
click at [880, 467] on button "Save" at bounding box center [909, 467] width 87 height 37
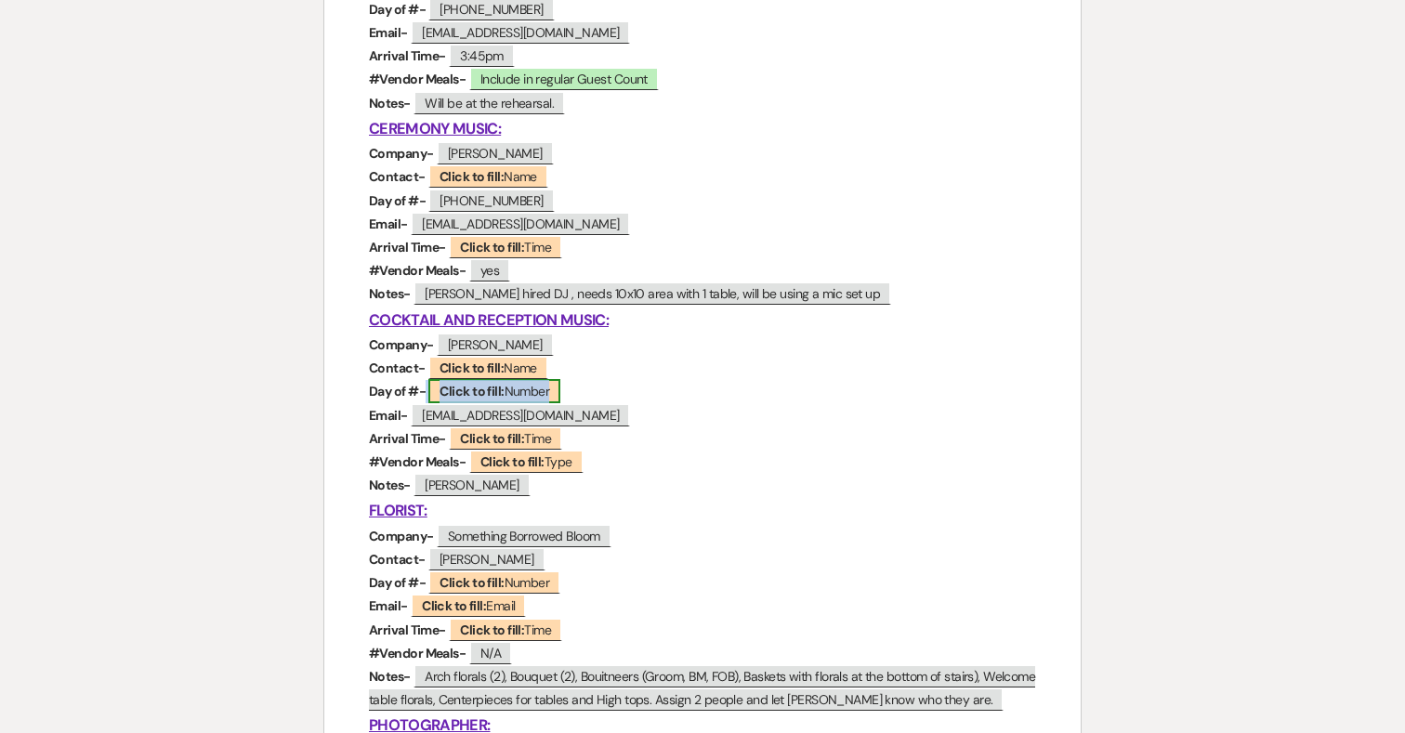
click at [513, 392] on span "Click to fill: Number" at bounding box center [494, 391] width 132 height 24
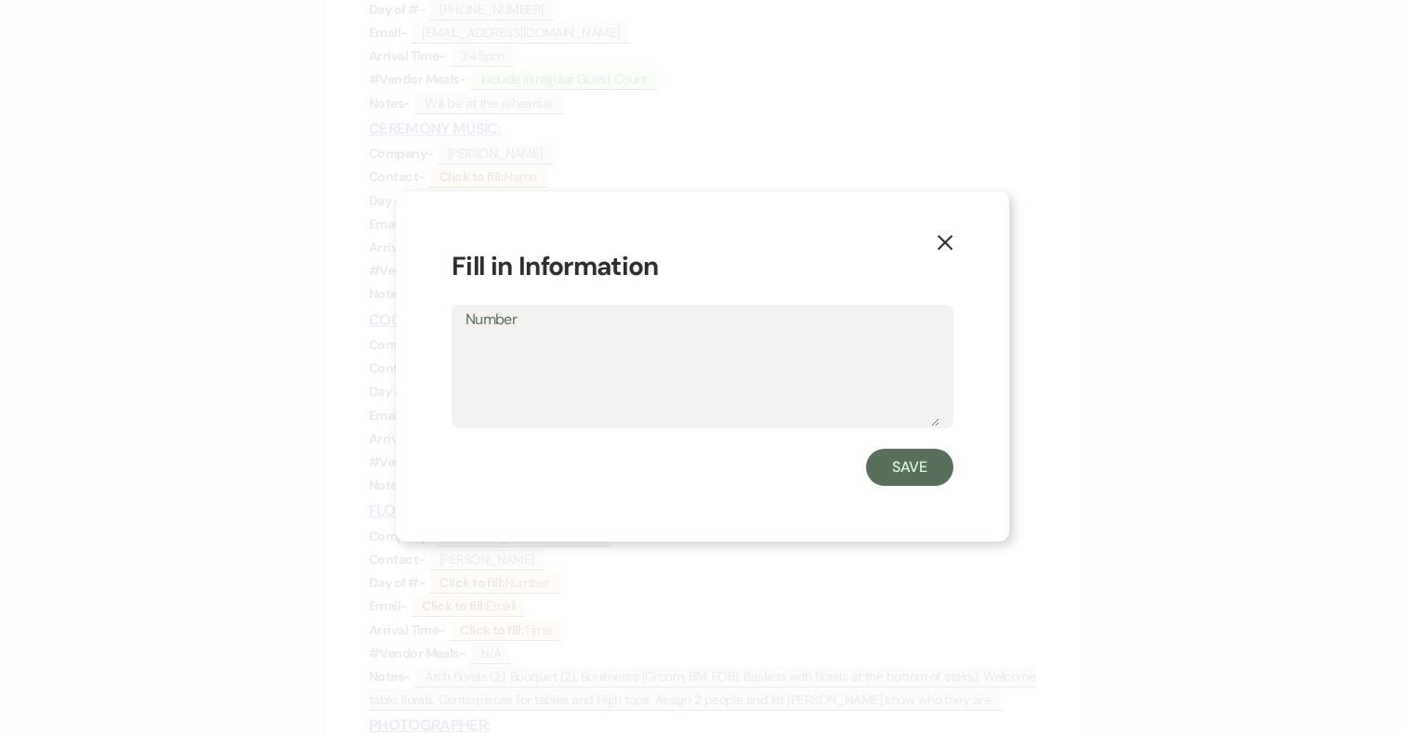
click at [583, 358] on textarea "Number" at bounding box center [702, 379] width 474 height 93
type textarea "[PHONE_NUMBER]"
click at [909, 470] on button "Save" at bounding box center [909, 467] width 87 height 37
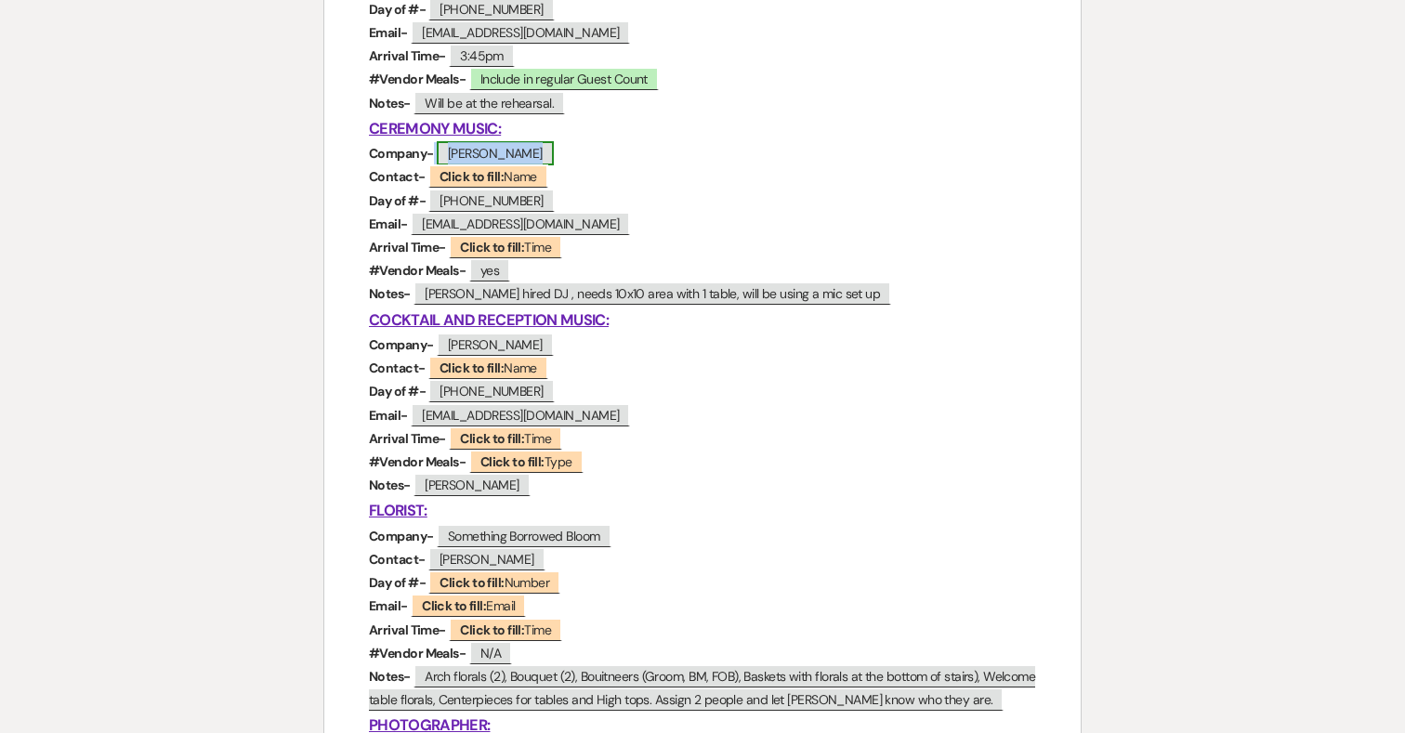
click at [493, 150] on span "[PERSON_NAME]" at bounding box center [495, 153] width 117 height 24
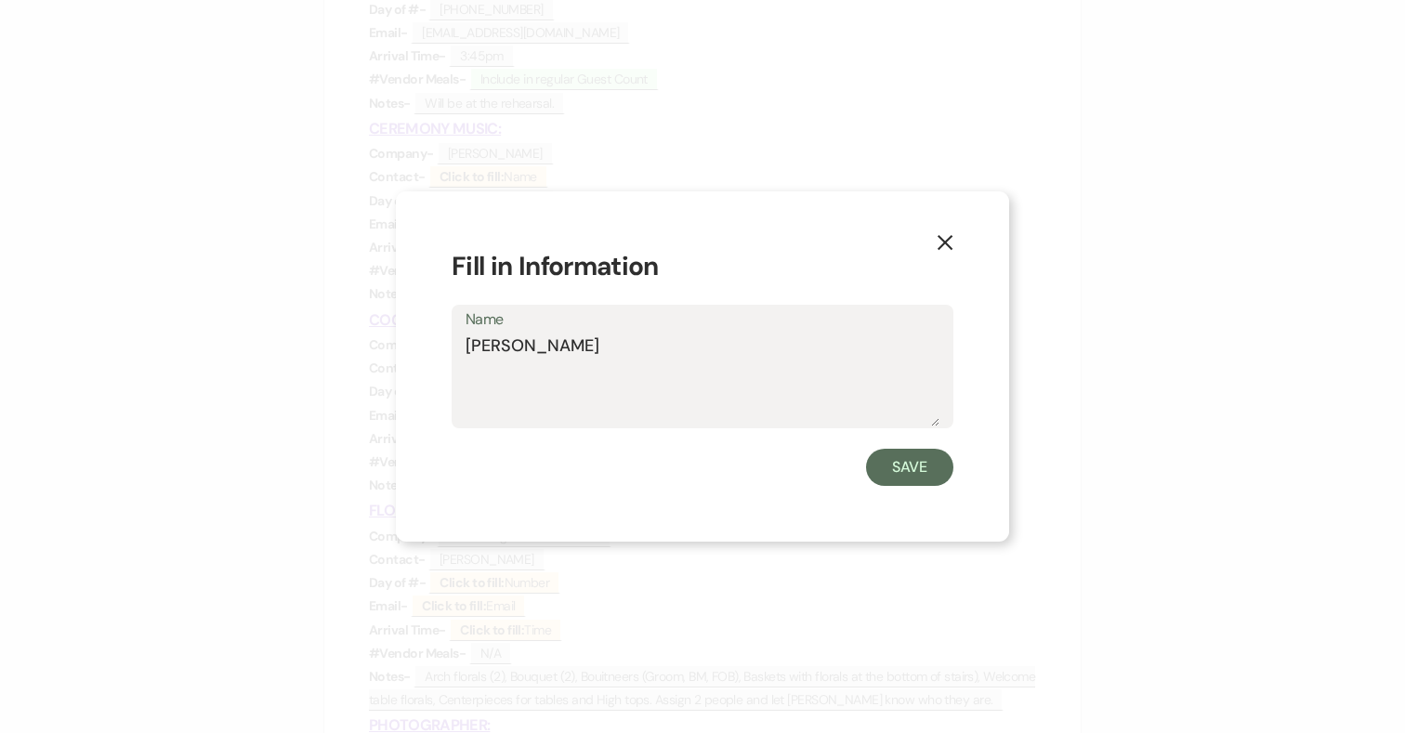
drag, startPoint x: 451, startPoint y: 346, endPoint x: 423, endPoint y: 346, distance: 27.9
click at [423, 346] on div "X Fill in Information Name [PERSON_NAME]" at bounding box center [702, 366] width 613 height 350
click at [682, 406] on textarea "Darling Wedding Productions" at bounding box center [702, 379] width 474 height 93
type textarea "Darling Wedding Productions"
click at [897, 474] on button "Save" at bounding box center [909, 467] width 87 height 37
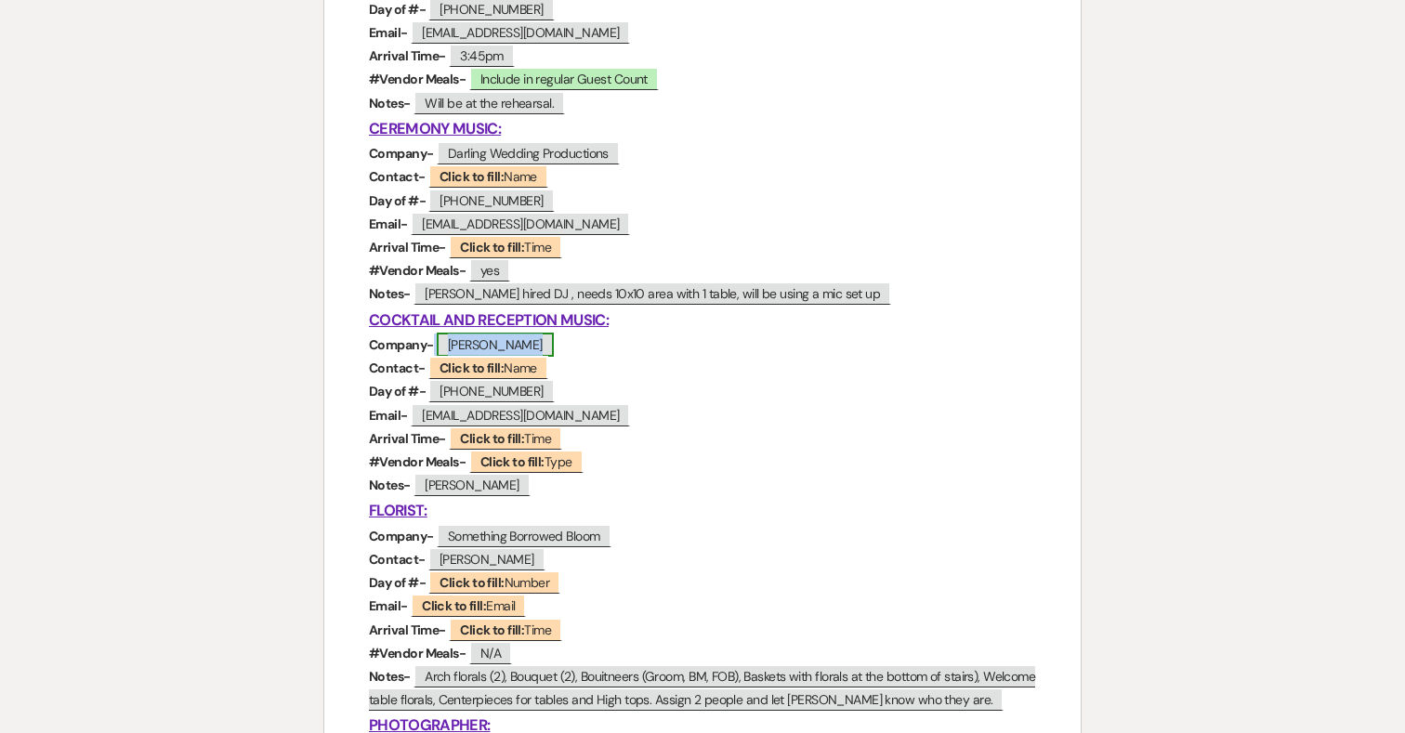
click at [487, 347] on span "[PERSON_NAME]" at bounding box center [495, 345] width 117 height 24
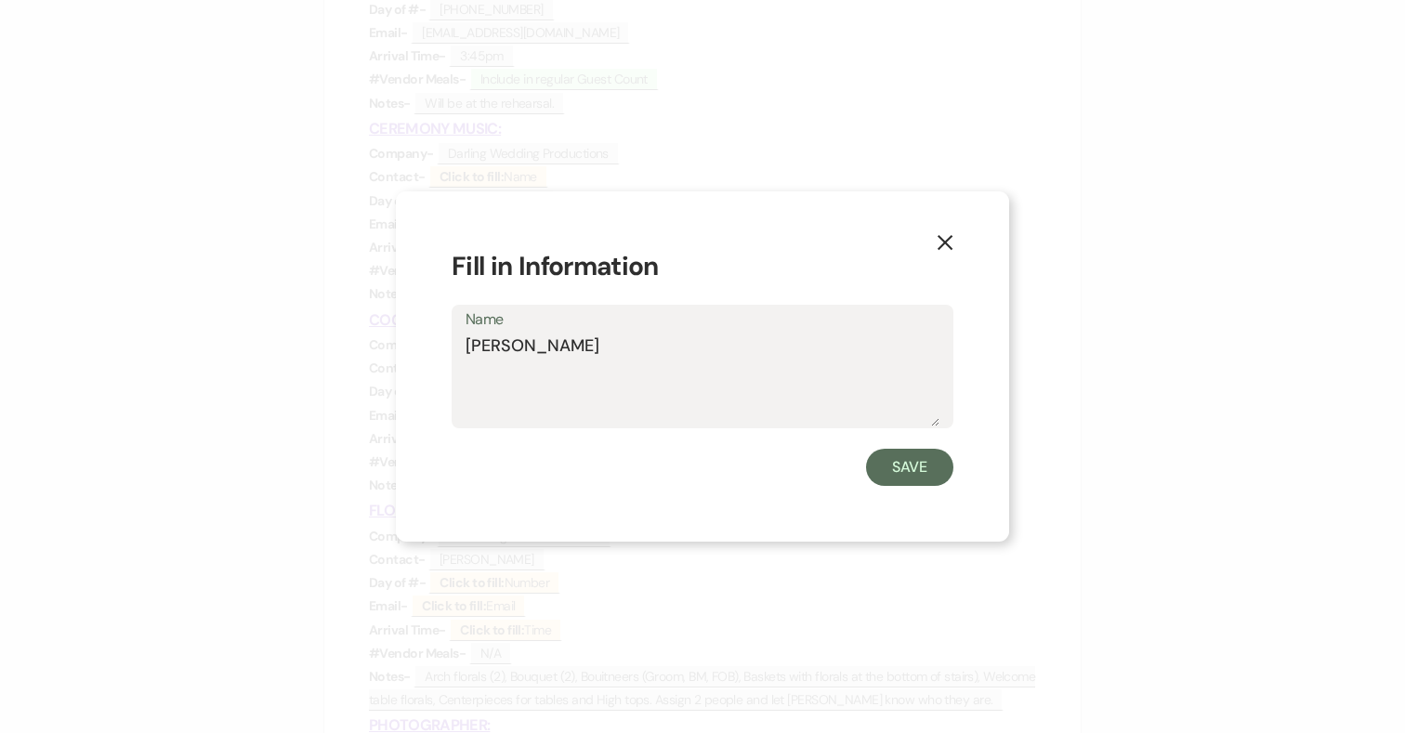
drag, startPoint x: 534, startPoint y: 353, endPoint x: 424, endPoint y: 353, distance: 110.5
click at [424, 353] on div "X Fill in Information Name [PERSON_NAME]" at bounding box center [702, 366] width 613 height 350
click at [933, 477] on button "Save" at bounding box center [909, 467] width 87 height 37
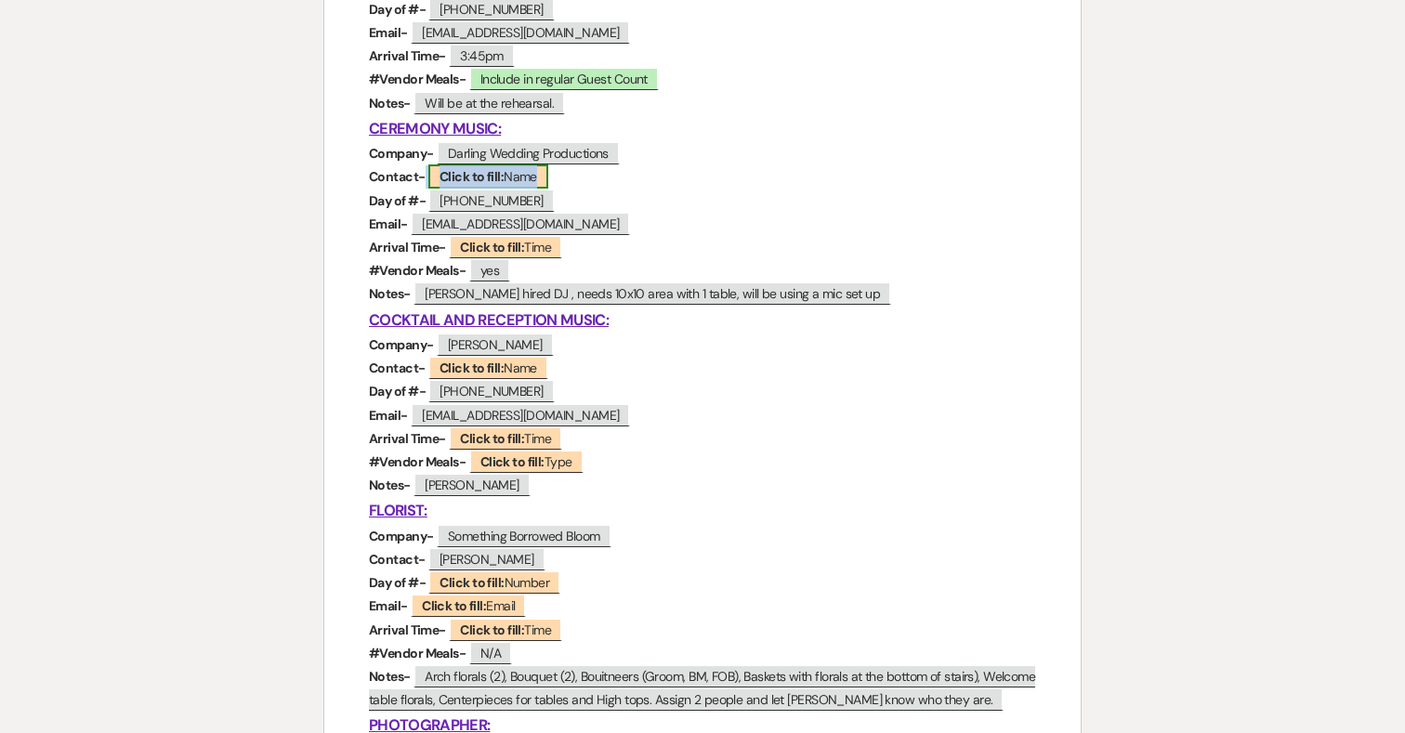
click at [499, 168] on span "Click to fill: Name" at bounding box center [488, 176] width 120 height 24
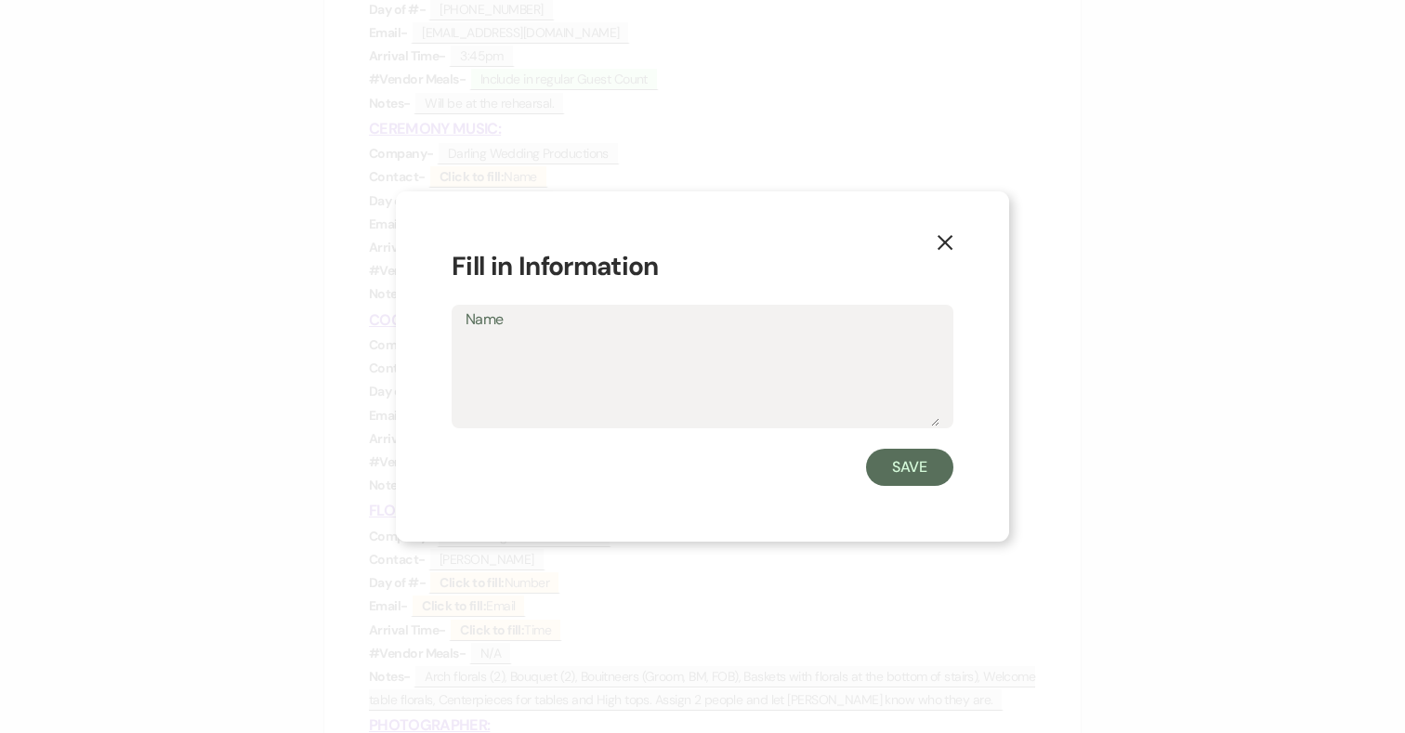
click at [531, 335] on textarea "Name" at bounding box center [702, 379] width 474 height 93
type textarea "[PERSON_NAME]"
click at [906, 484] on button "Save" at bounding box center [909, 467] width 87 height 37
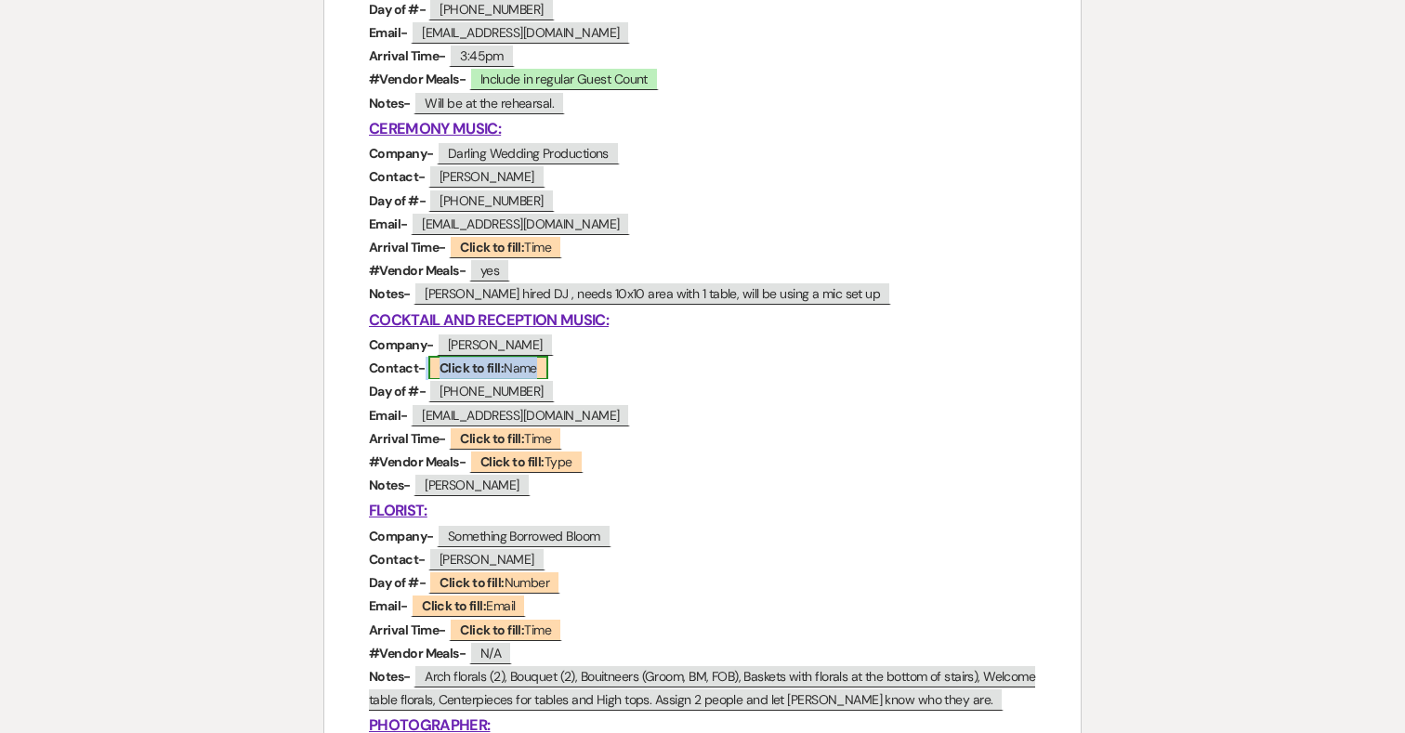
click at [490, 367] on b "Click to fill:" at bounding box center [471, 368] width 64 height 17
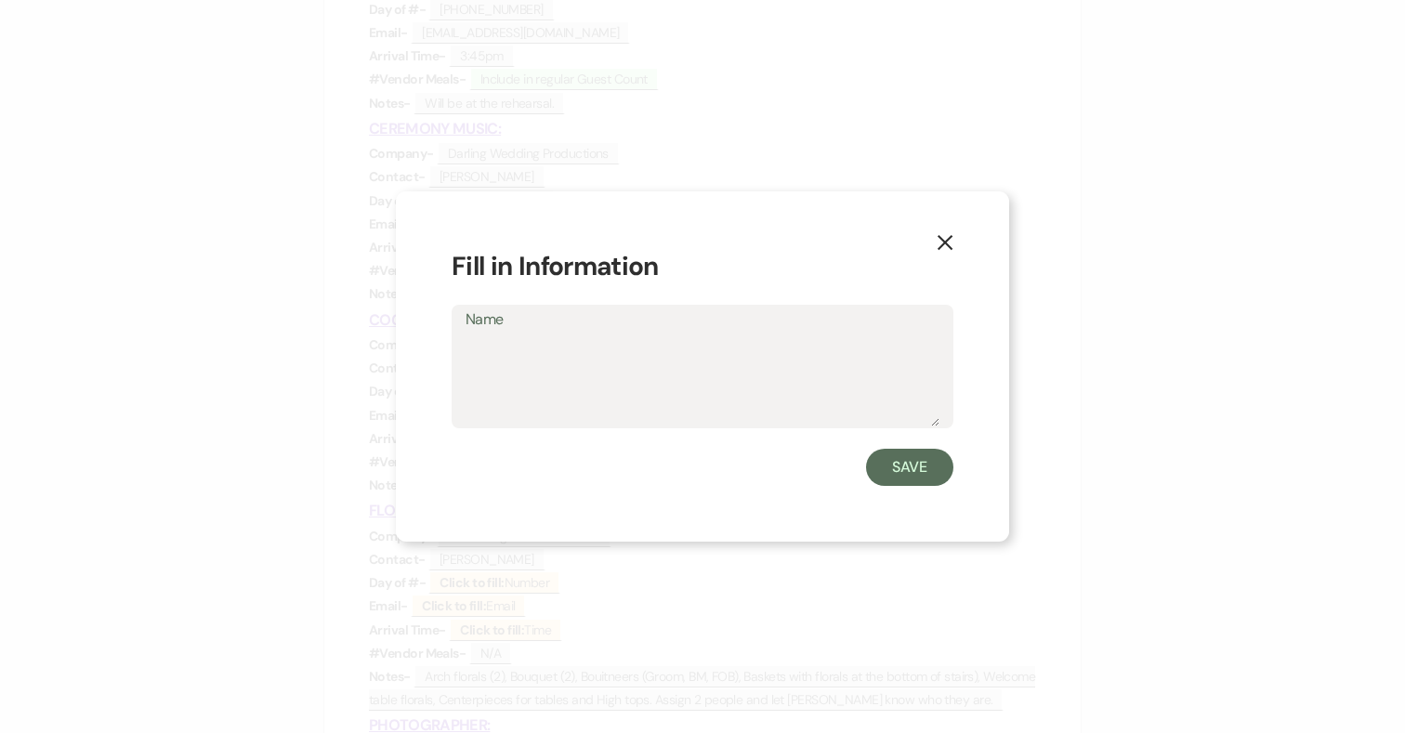
click at [540, 378] on textarea "Name" at bounding box center [702, 379] width 474 height 93
type textarea "[PERSON_NAME]"
click at [902, 477] on button "Save" at bounding box center [909, 467] width 87 height 37
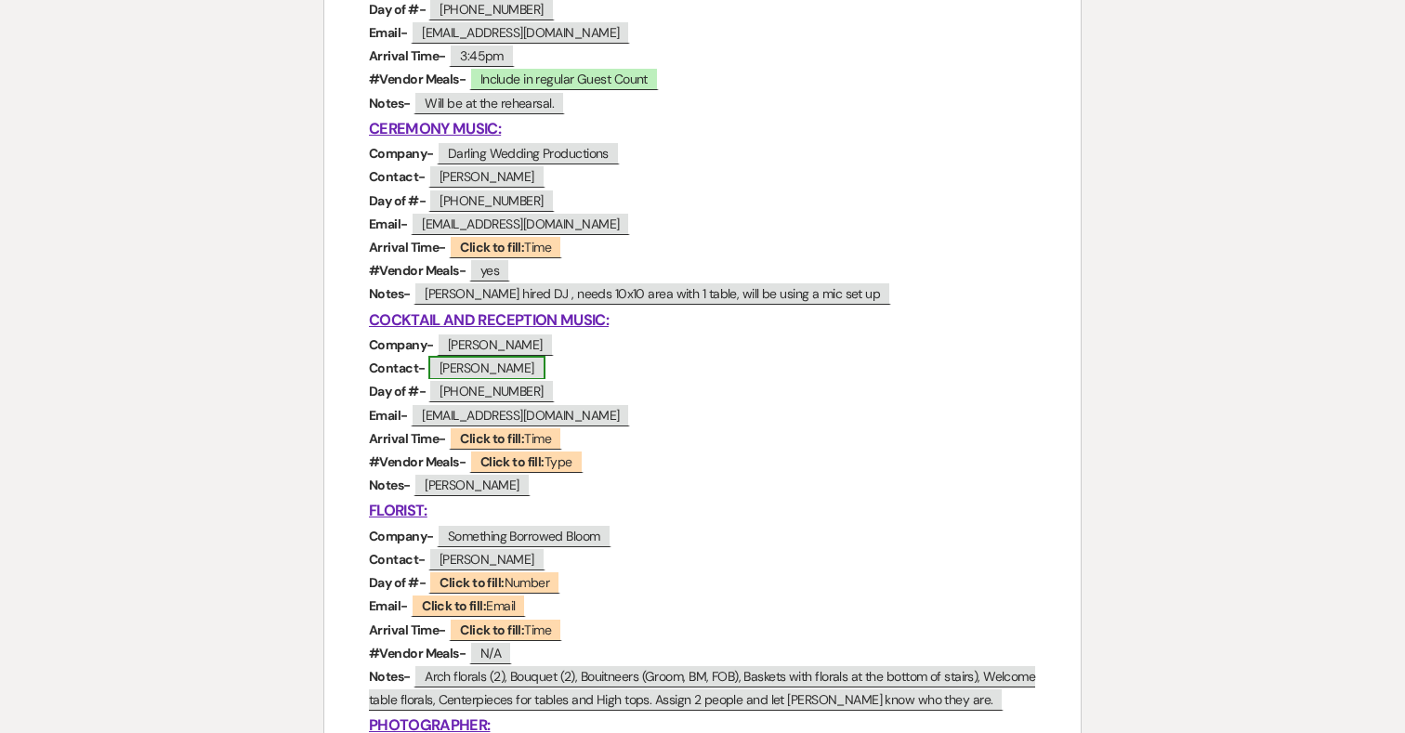
click at [484, 360] on span "[PERSON_NAME]" at bounding box center [486, 368] width 117 height 24
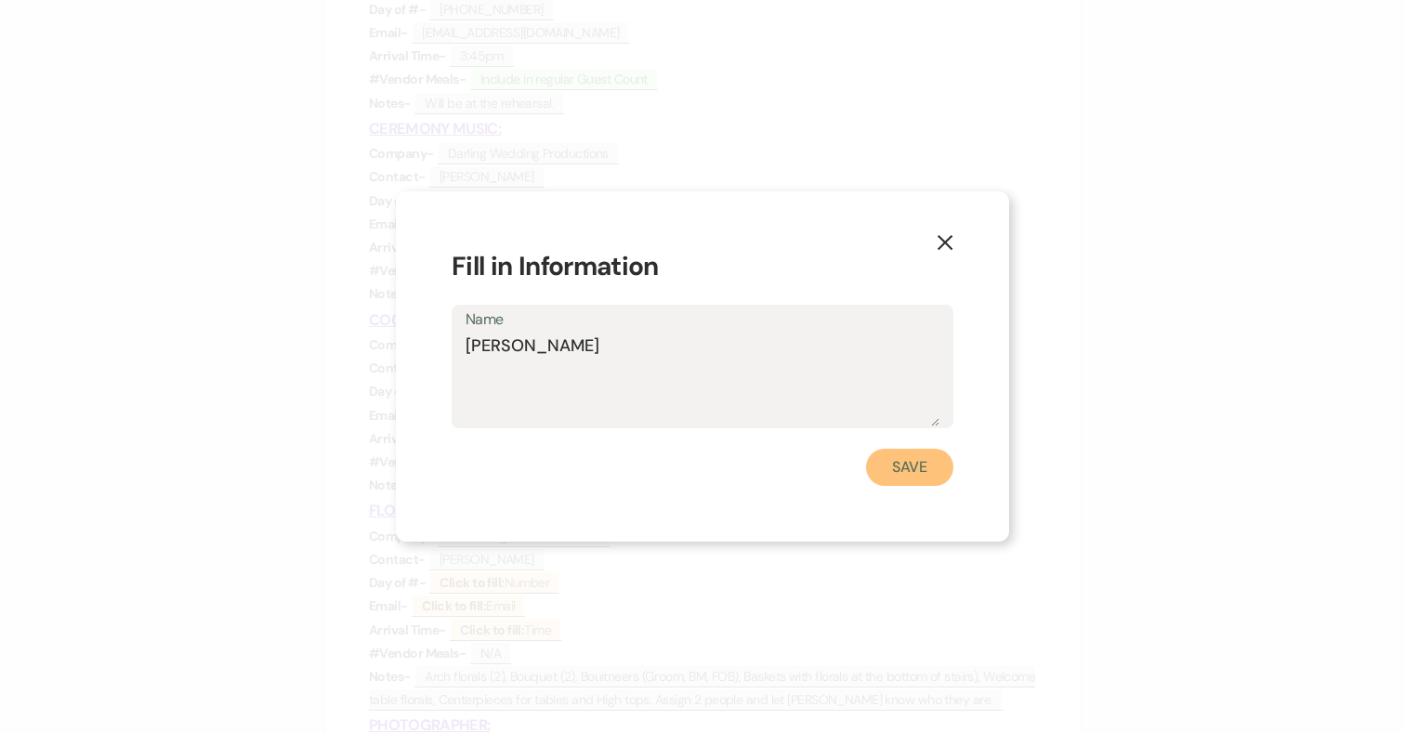
click at [896, 451] on button "Save" at bounding box center [909, 467] width 87 height 37
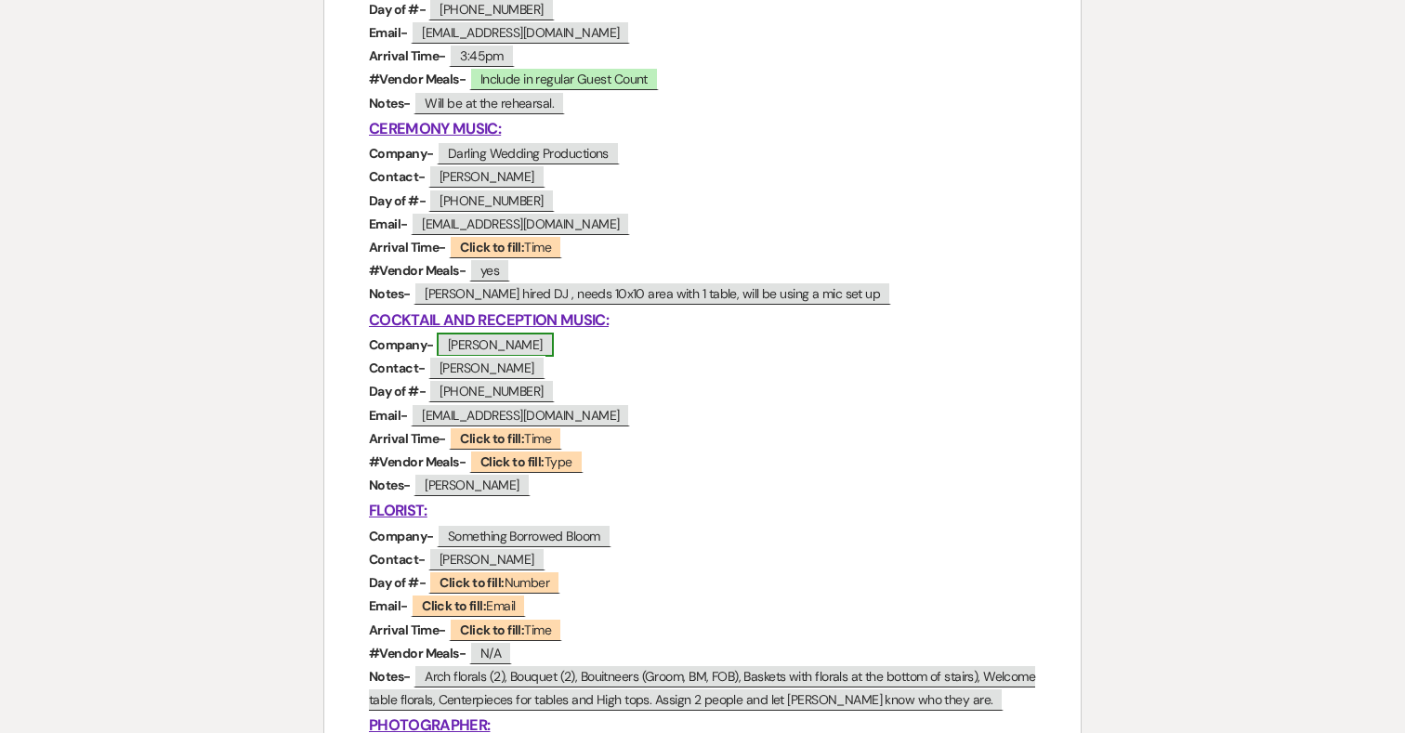
click at [503, 351] on span "[PERSON_NAME]" at bounding box center [495, 345] width 117 height 24
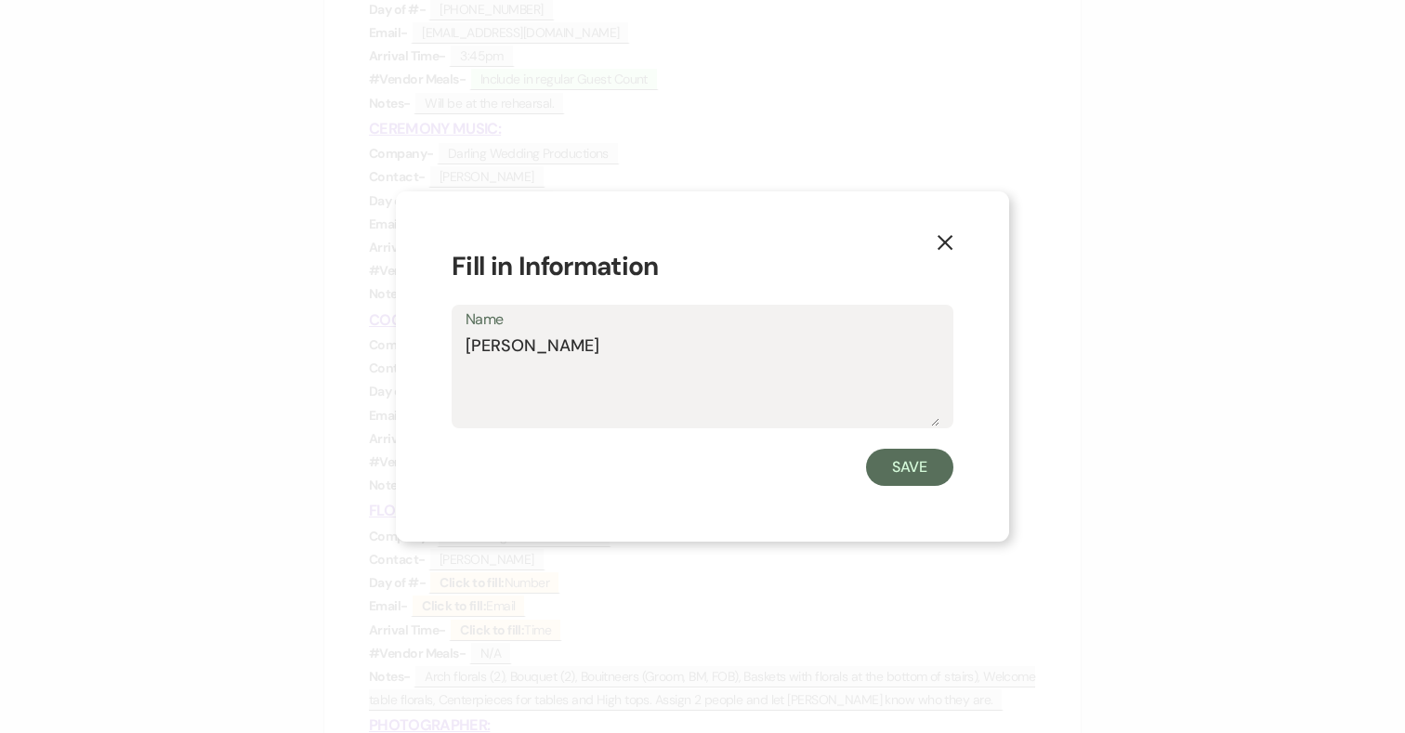
drag, startPoint x: 499, startPoint y: 356, endPoint x: 424, endPoint y: 356, distance: 75.2
click at [424, 356] on div "X Fill in Information Name [PERSON_NAME]" at bounding box center [702, 366] width 613 height 350
type textarea "Darling Wedding Productions"
click at [868, 465] on button "Save" at bounding box center [909, 467] width 87 height 37
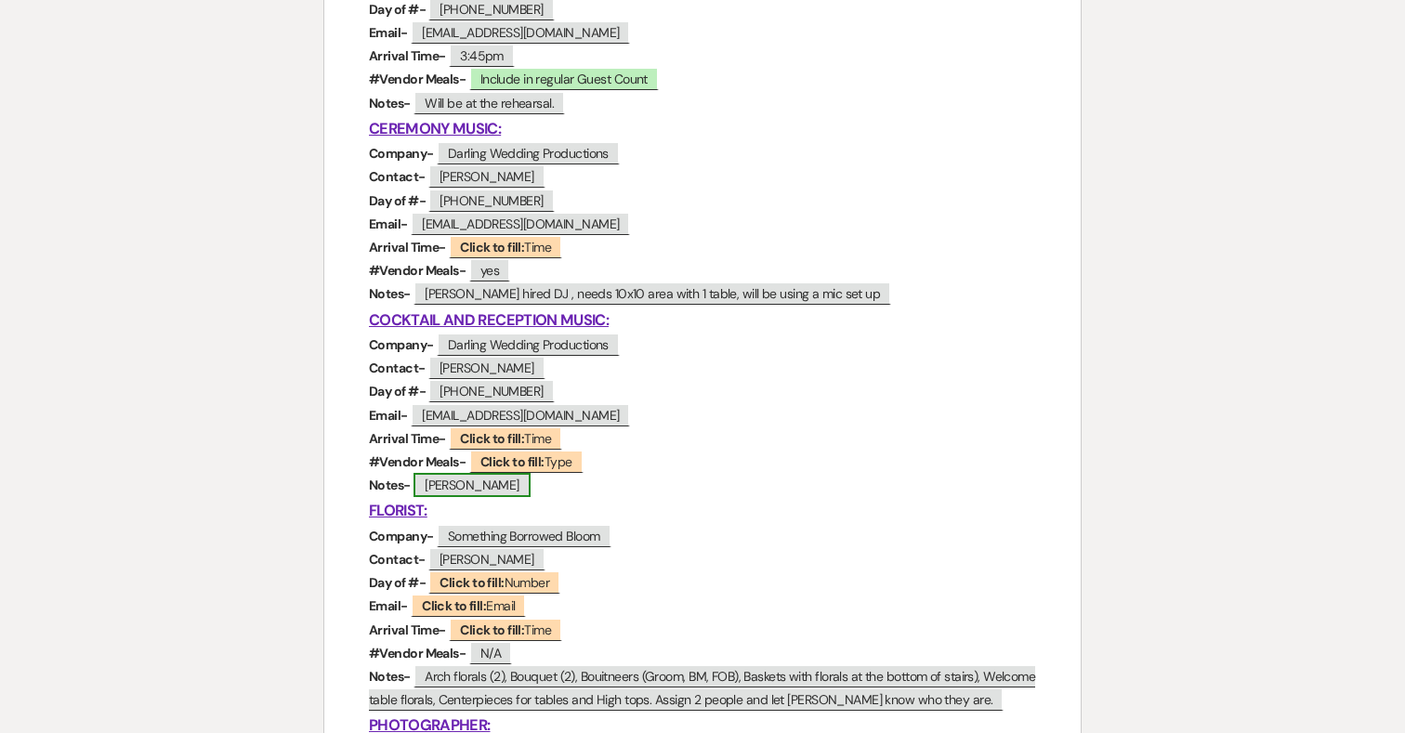
click at [503, 487] on span "[PERSON_NAME]" at bounding box center [471, 485] width 117 height 24
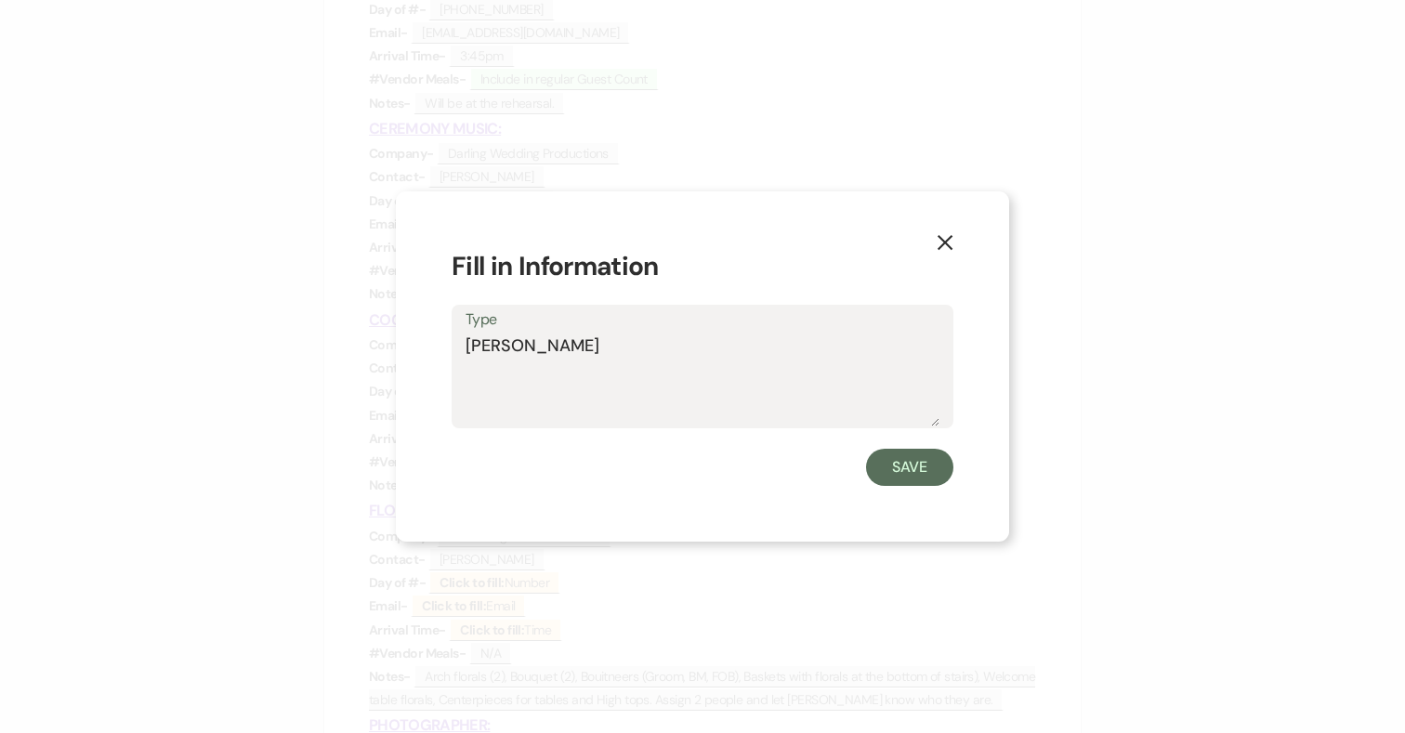
drag, startPoint x: 613, startPoint y: 353, endPoint x: 438, endPoint y: 353, distance: 175.6
click at [438, 353] on div "X Fill in Information Type [PERSON_NAME] Save" at bounding box center [702, 366] width 613 height 350
type textarea "10x10 for photo booth set up."
click at [901, 471] on button "Save" at bounding box center [909, 467] width 87 height 37
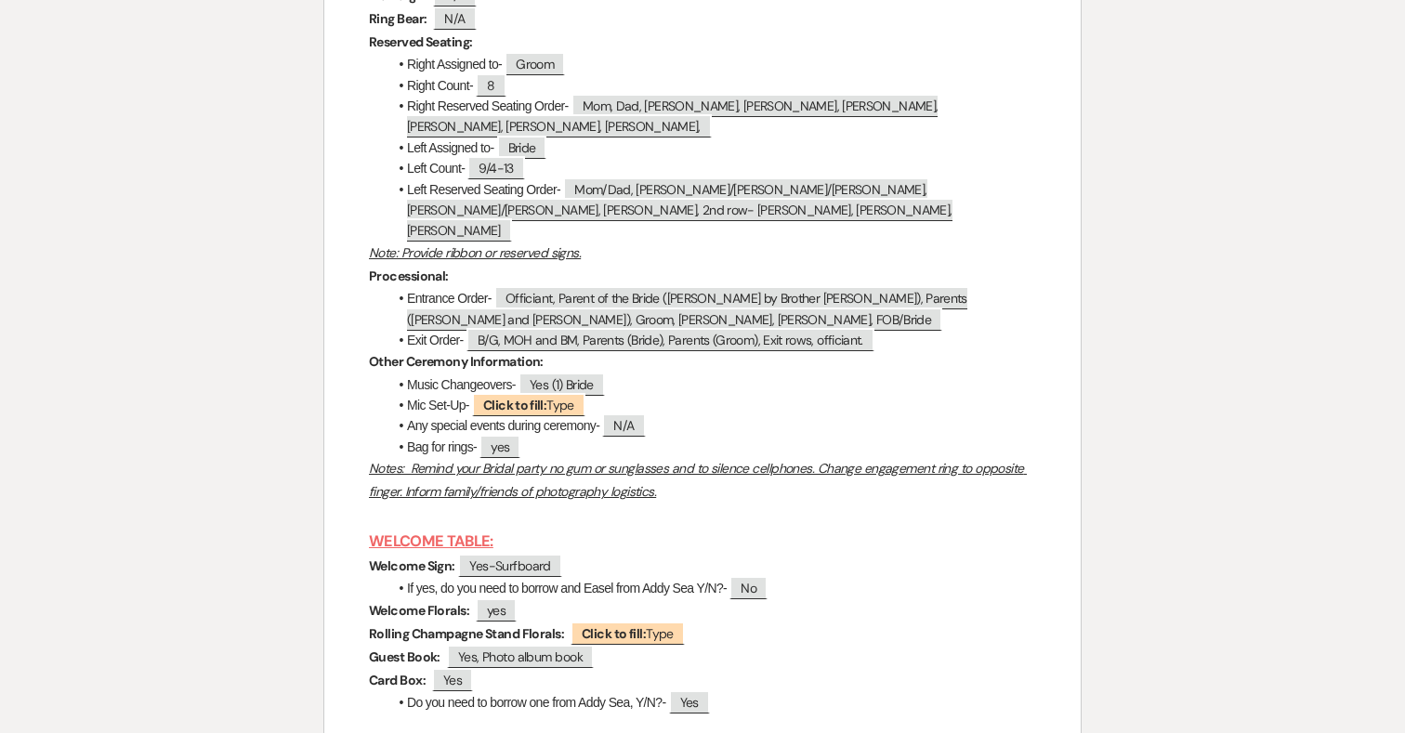
scroll to position [6476, 0]
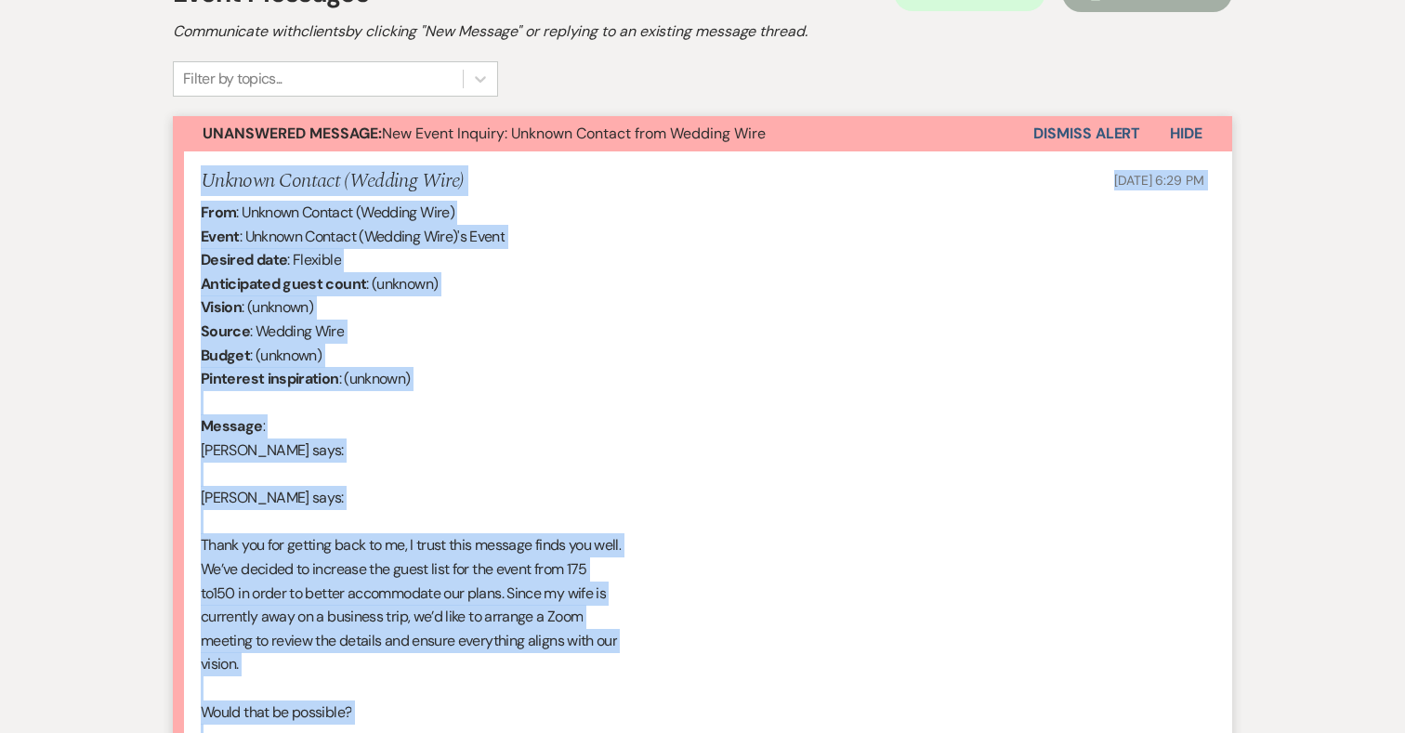
scroll to position [1552, 0]
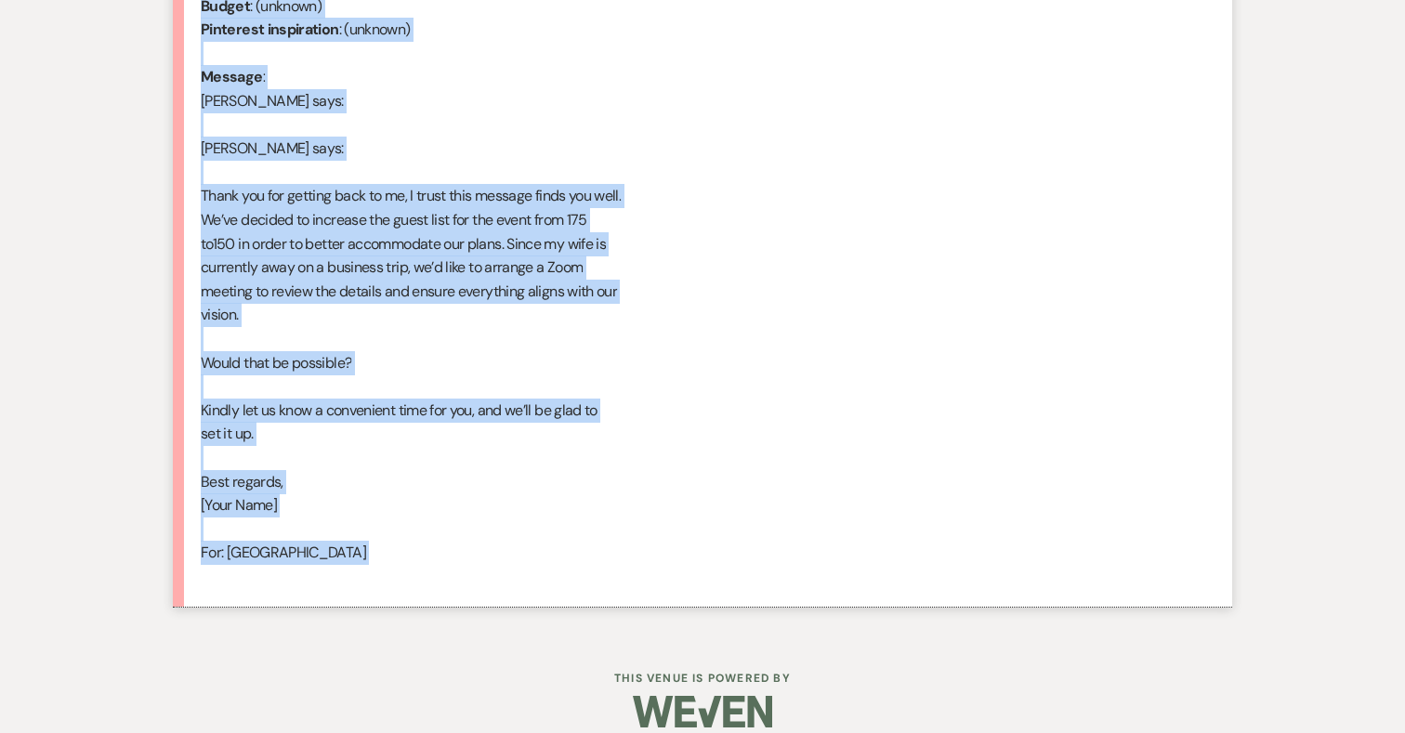
drag, startPoint x: 201, startPoint y: 151, endPoint x: 687, endPoint y: 543, distance: 624.4
click at [687, 543] on li "Unknown Contact (Wedding Wire) [DATE] 6:29 PM From : Unknown Contact (Wedding W…" at bounding box center [702, 204] width 1059 height 805
copy li "Unknown Contact (Wedding Wire) [DATE] 6:29 PM From : Unknown Contact (Wedding W…"
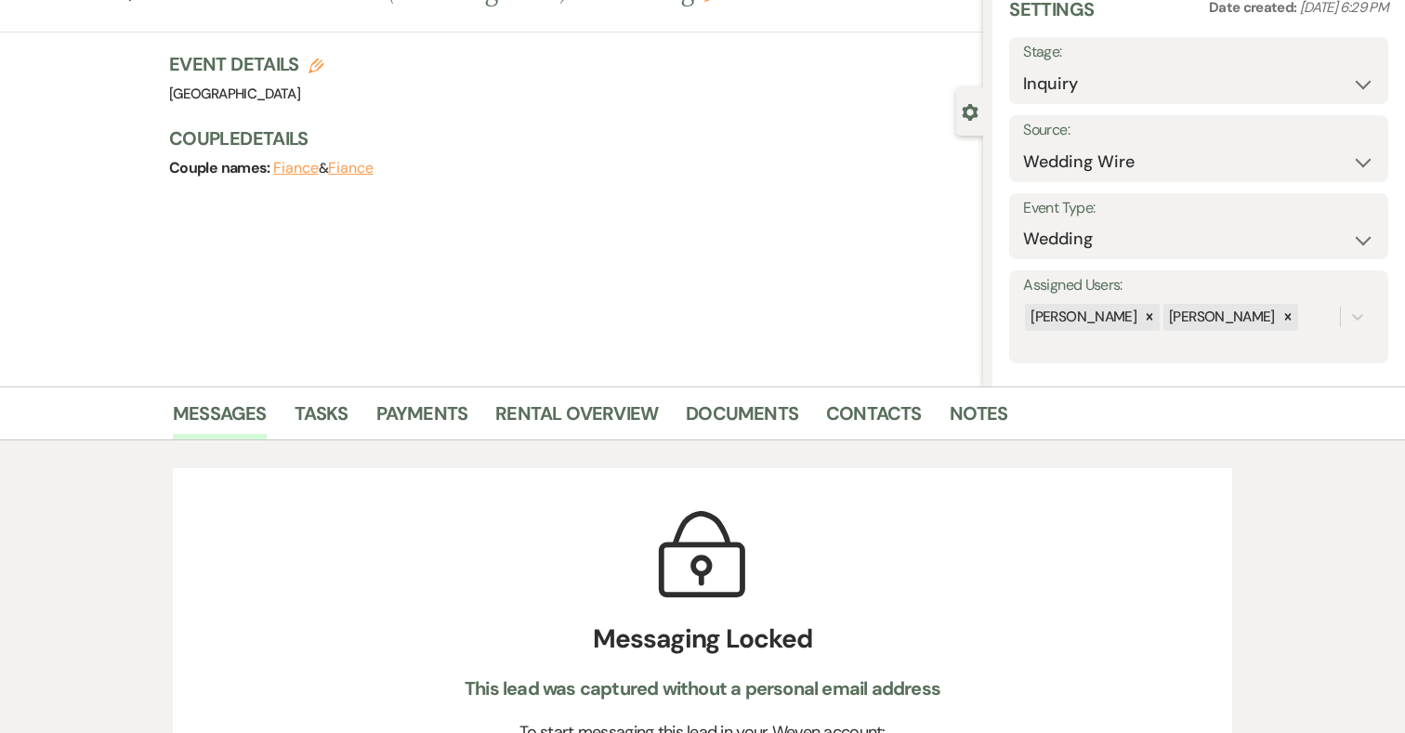
scroll to position [0, 0]
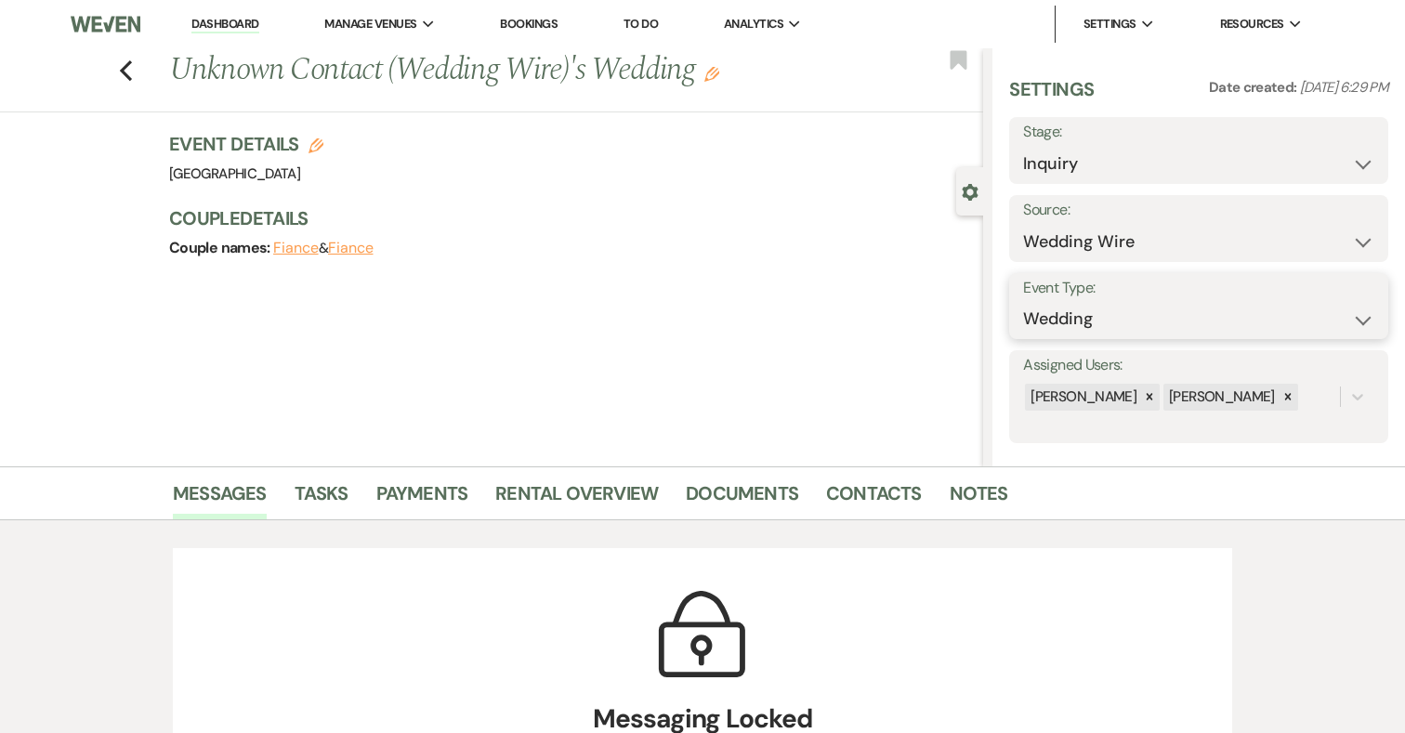
click at [1086, 319] on select "Wedding Anniversary Party Baby Shower Bachelorette / Bachelor Party Birthday Pa…" at bounding box center [1198, 319] width 351 height 36
click at [1073, 161] on select "Inquiry Follow Up Tour Requested Tour Confirmed Toured Proposal Sent Booked Lost" at bounding box center [1198, 164] width 351 height 36
select select "8"
click at [1023, 146] on select "Inquiry Follow Up Tour Requested Tour Confirmed Toured Proposal Sent Booked Lost" at bounding box center [1198, 164] width 351 height 36
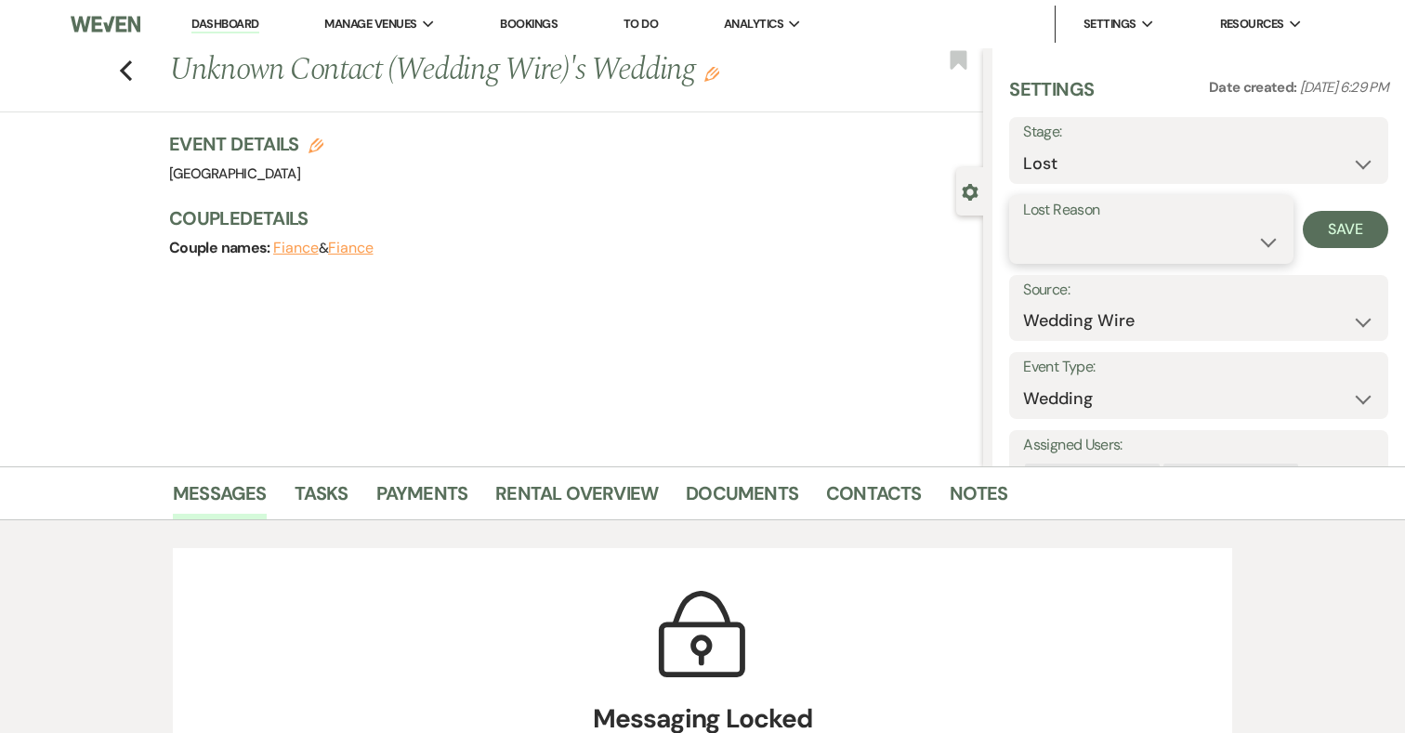
click at [1108, 239] on select "Booked Elsewhere Budget Date Unavailable No Response Not a Good Match Capacity …" at bounding box center [1150, 242] width 255 height 36
select select "4"
click at [1023, 224] on select "Booked Elsewhere Budget Date Unavailable No Response Not a Good Match Capacity …" at bounding box center [1150, 242] width 255 height 36
click at [1330, 233] on button "Save" at bounding box center [1344, 229] width 85 height 37
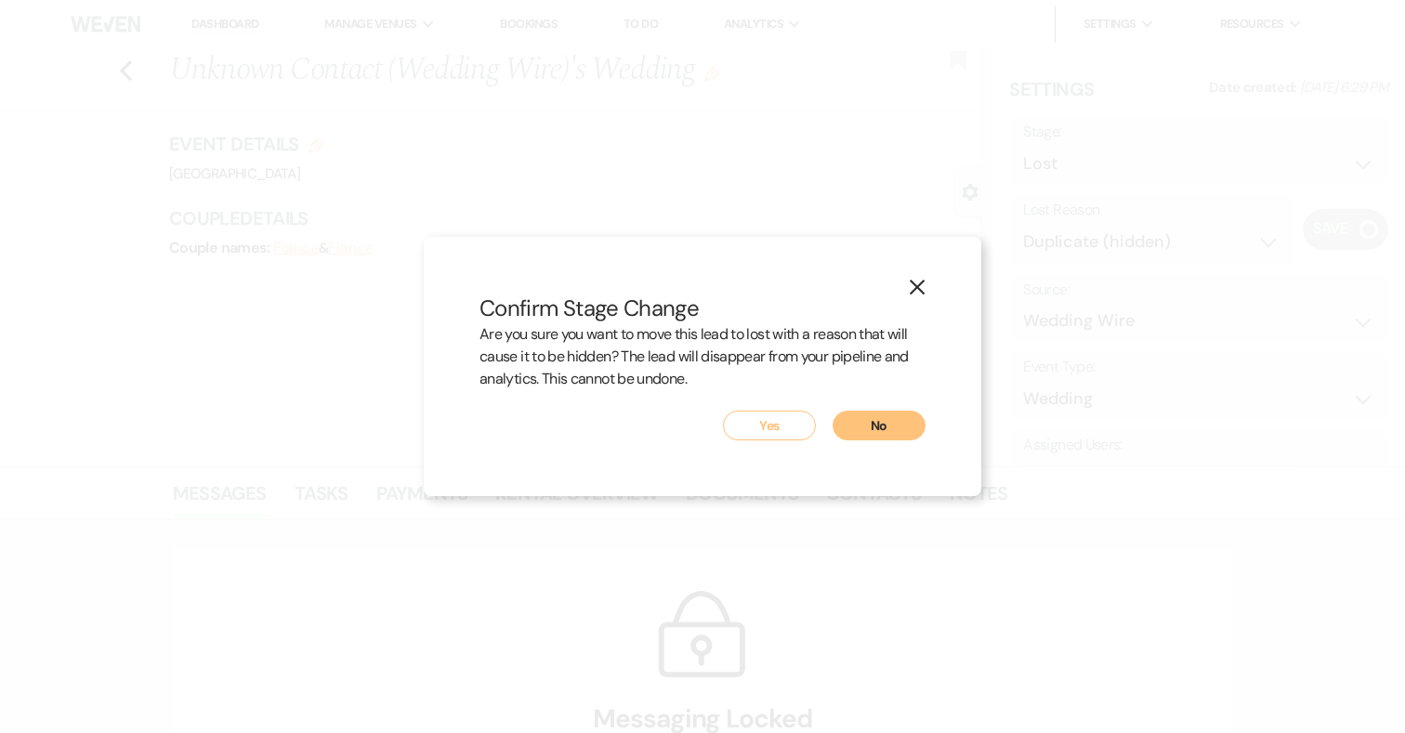
click at [782, 431] on button "Yes" at bounding box center [769, 426] width 93 height 30
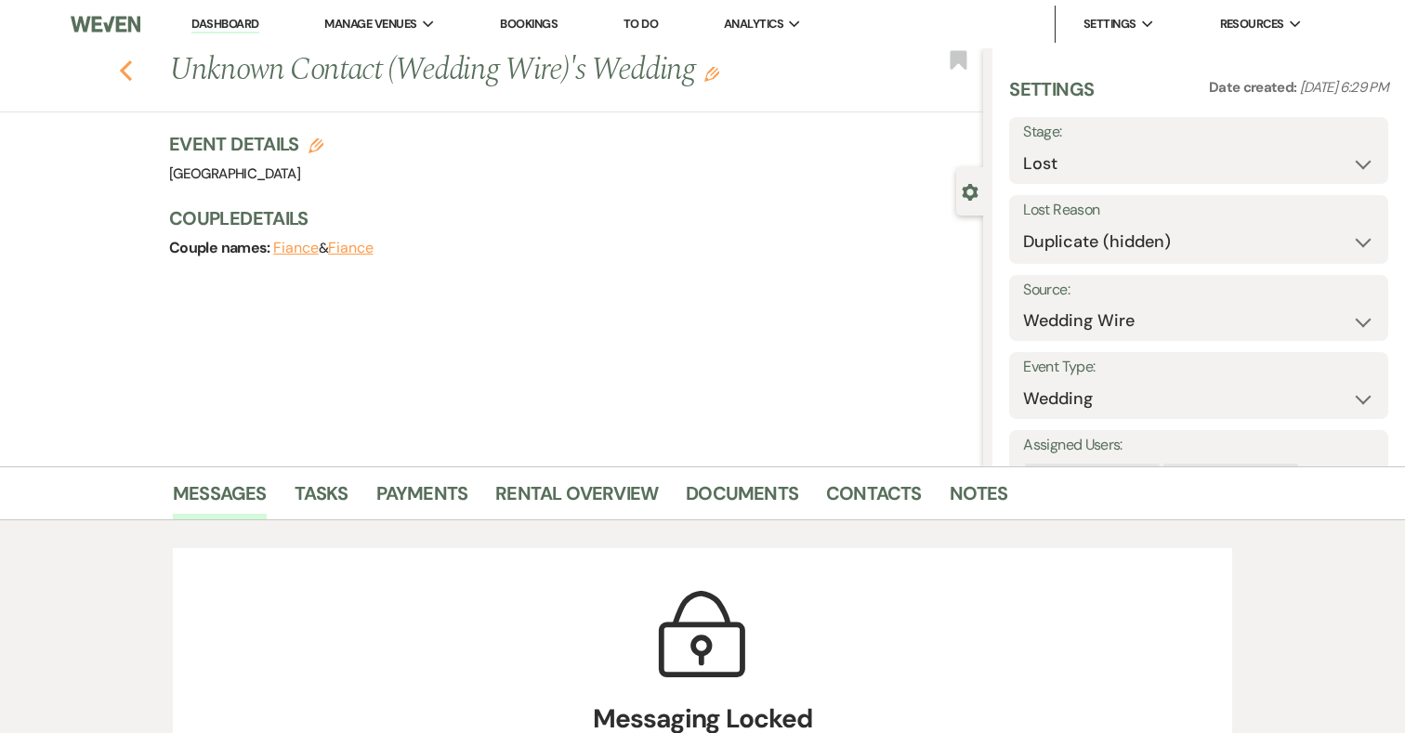
click at [124, 68] on use "button" at bounding box center [126, 70] width 12 height 20
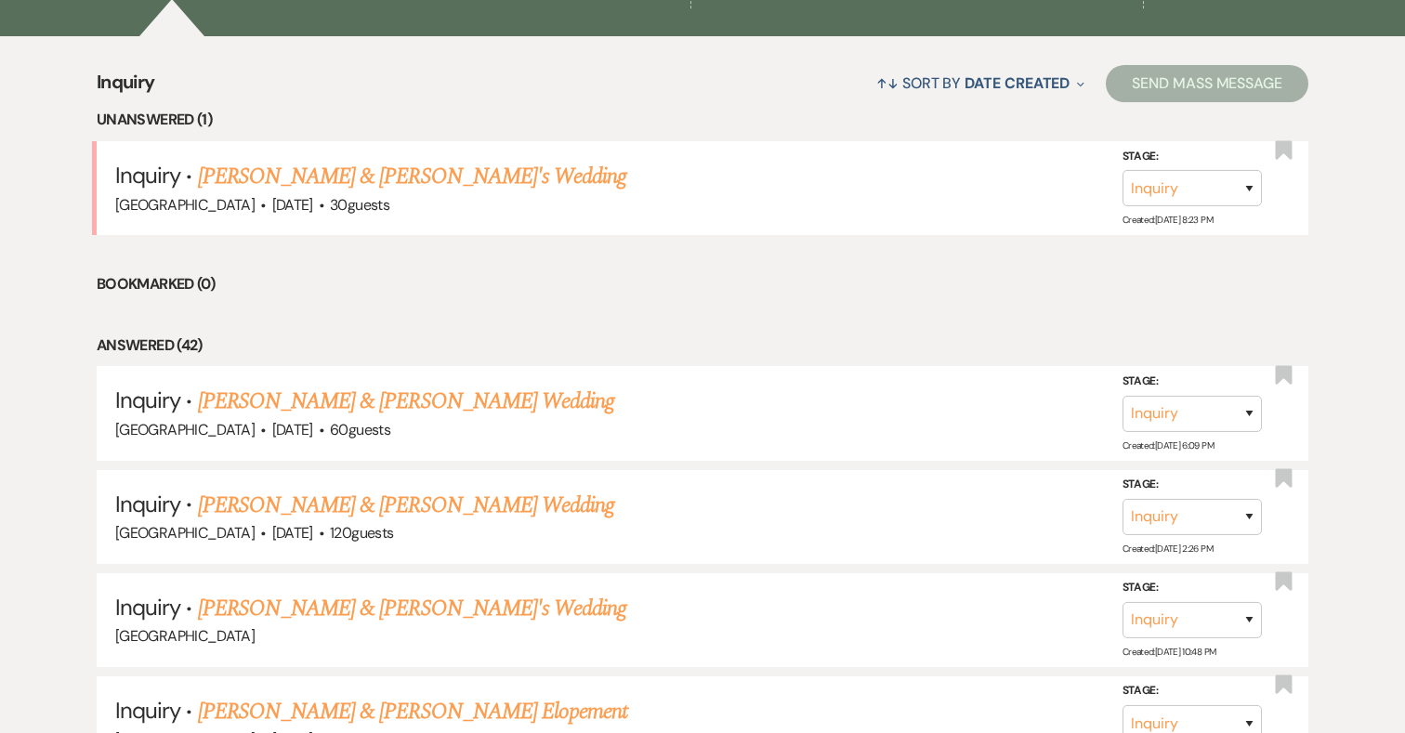
scroll to position [694, 0]
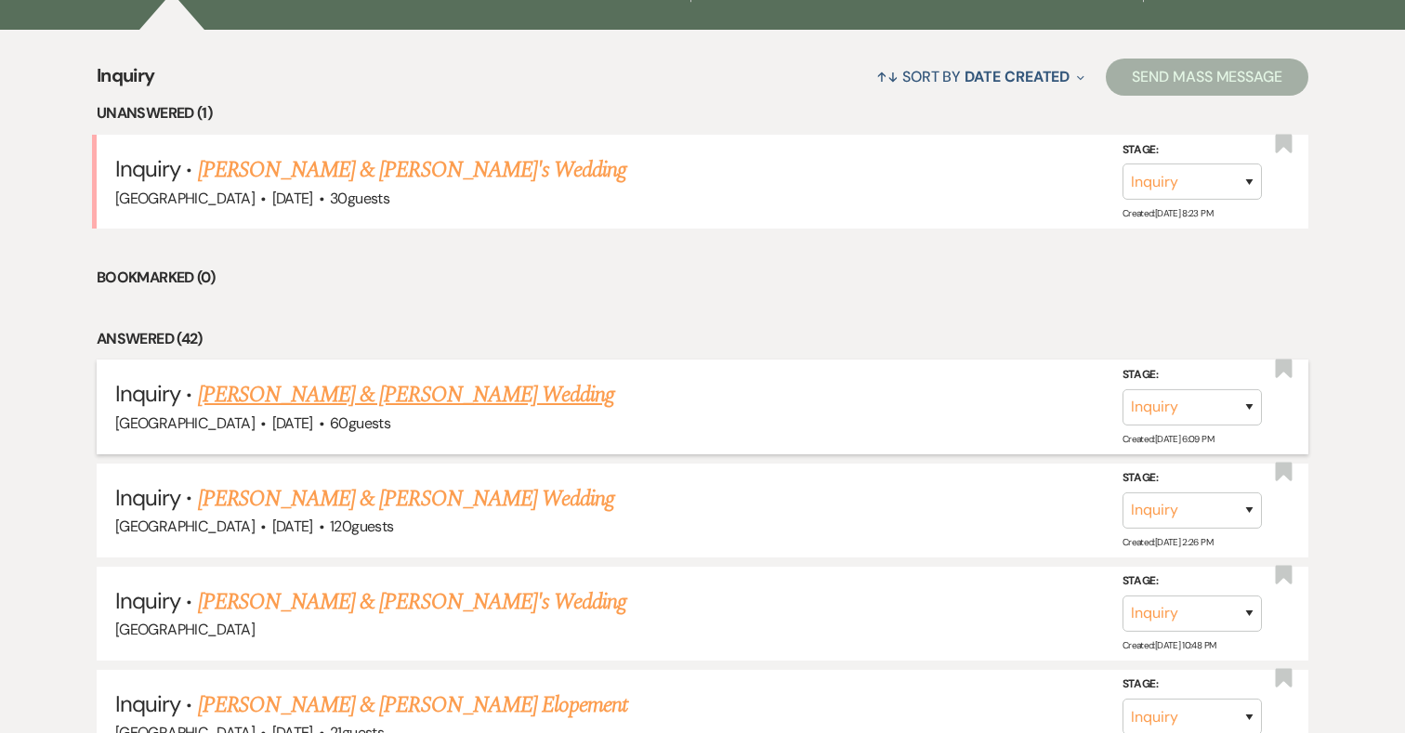
click at [314, 397] on link "[PERSON_NAME] & [PERSON_NAME] Wedding" at bounding box center [406, 394] width 416 height 33
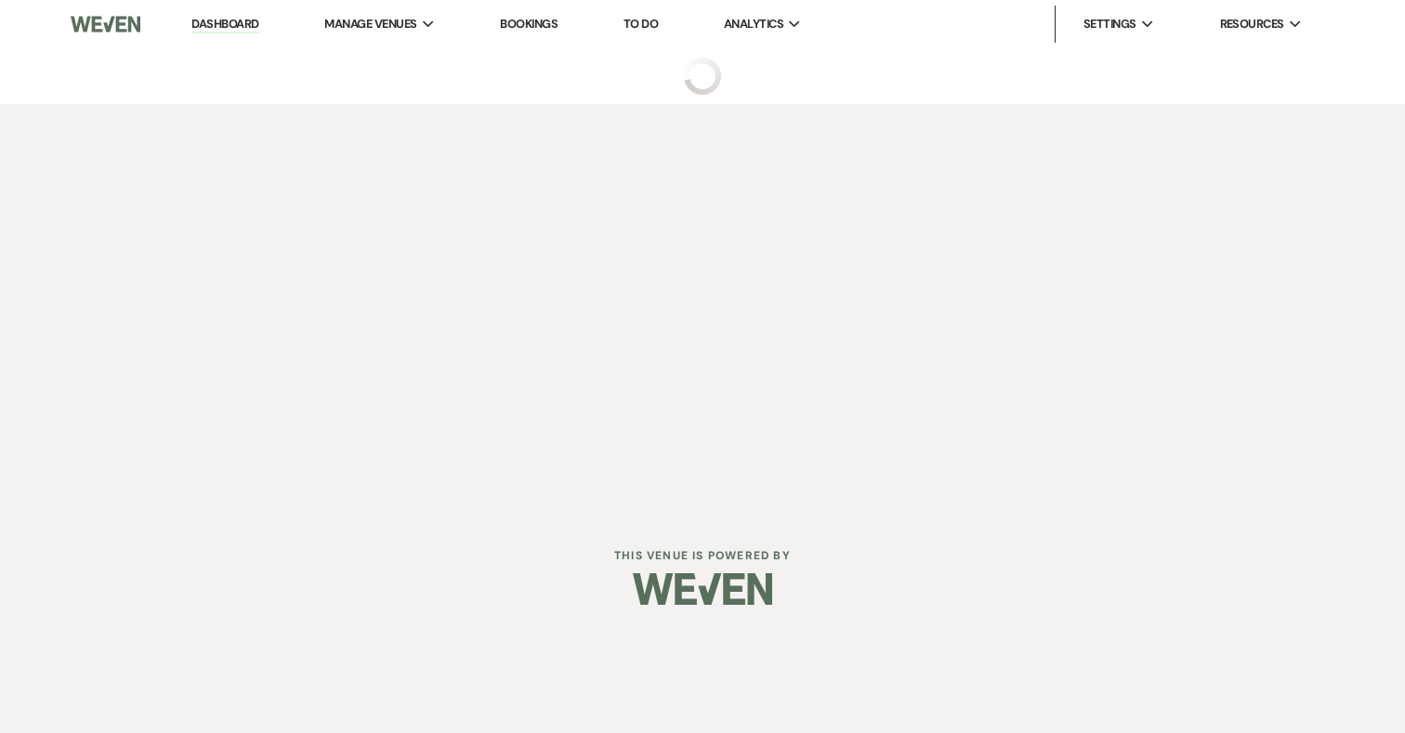
select select "5"
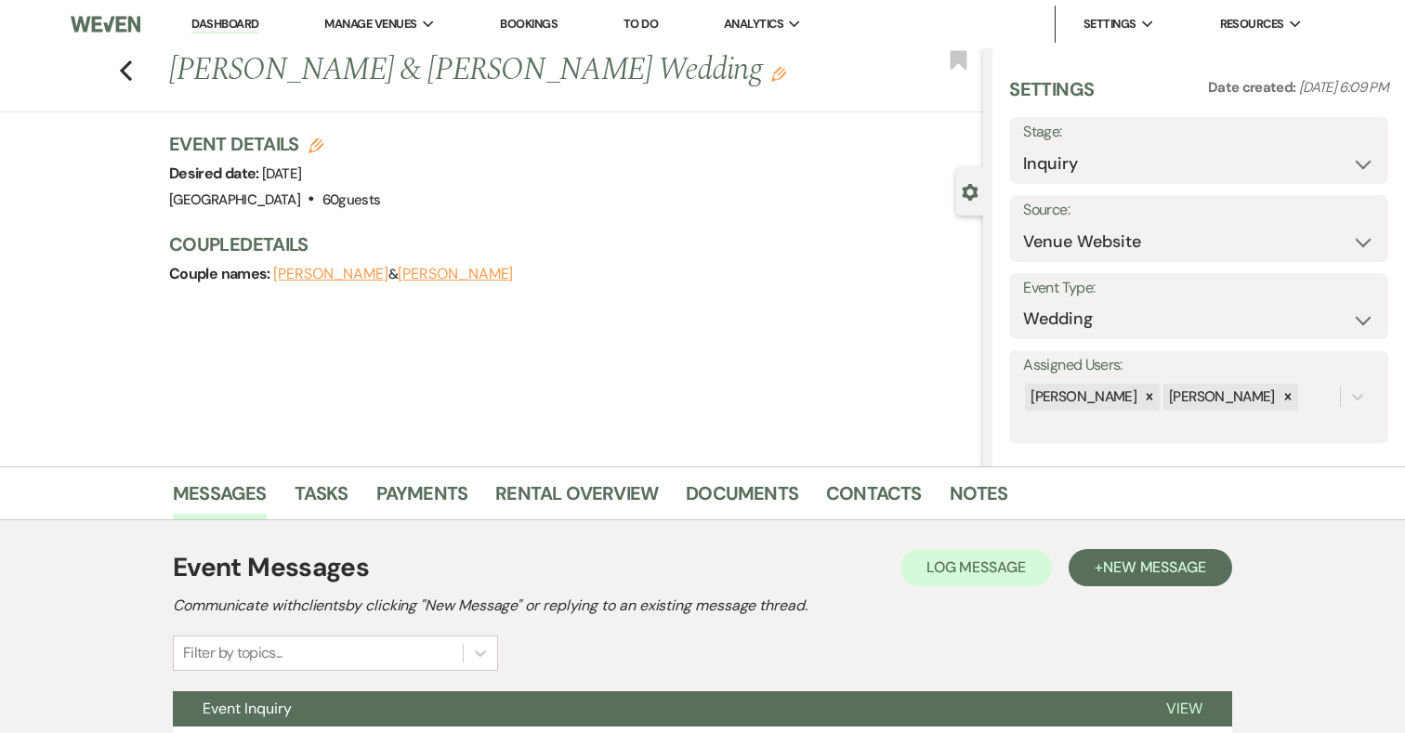
scroll to position [172, 0]
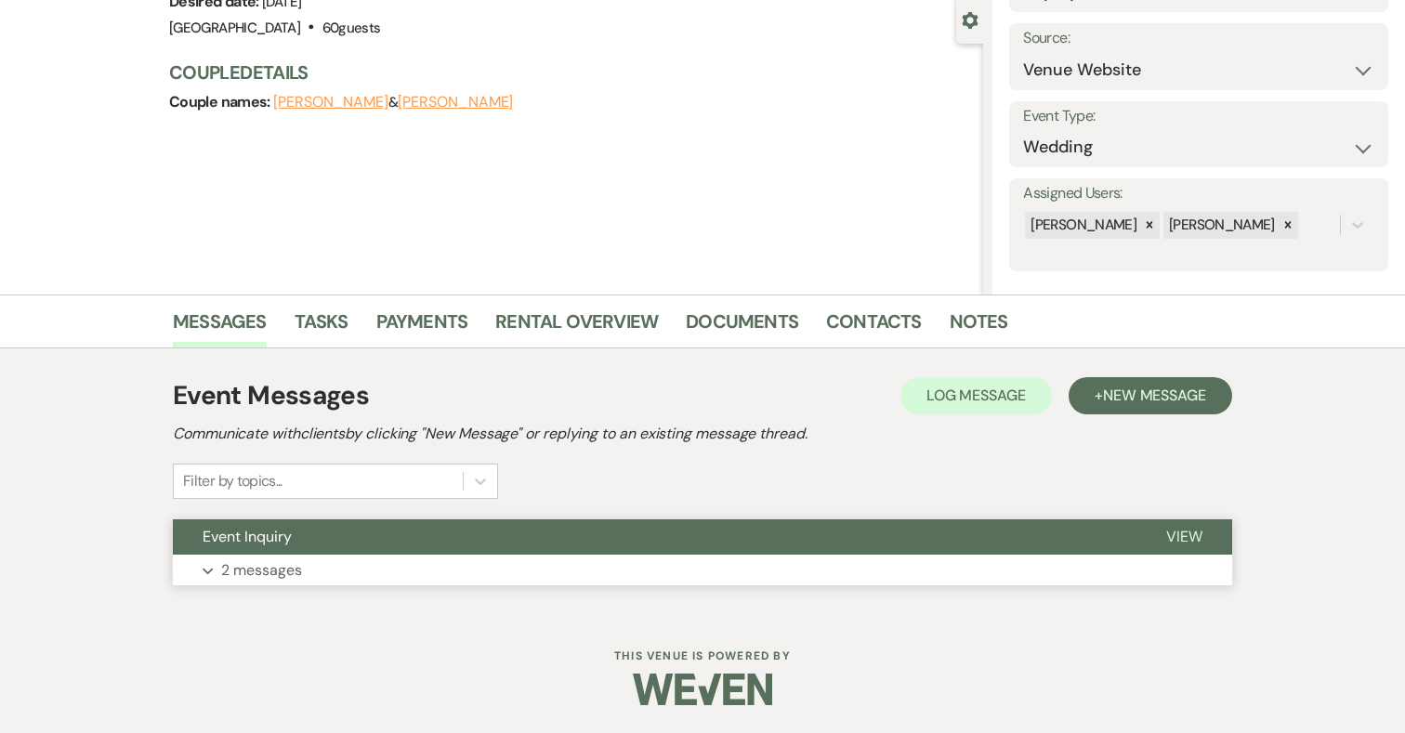
click at [508, 569] on button "Expand 2 messages" at bounding box center [702, 571] width 1059 height 32
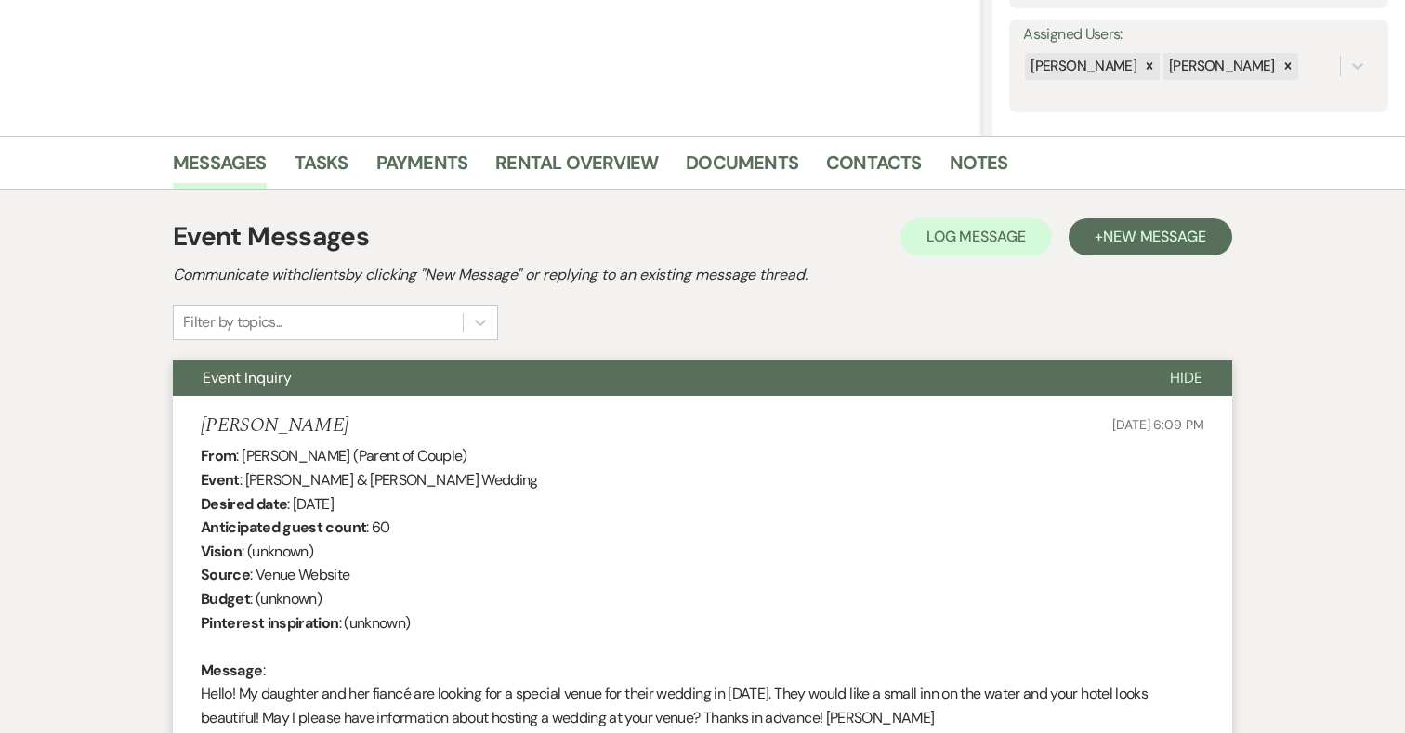
scroll to position [321, 0]
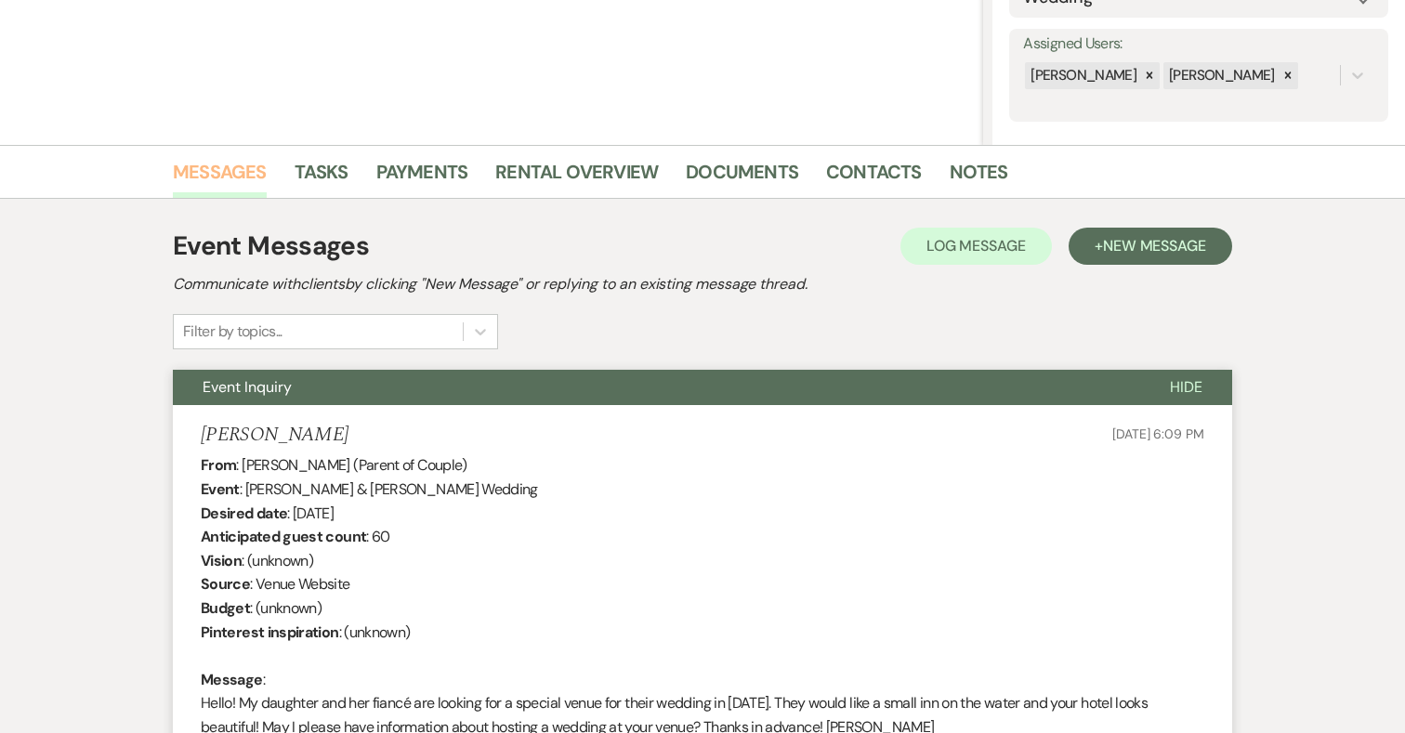
click at [210, 178] on link "Messages" at bounding box center [220, 177] width 94 height 41
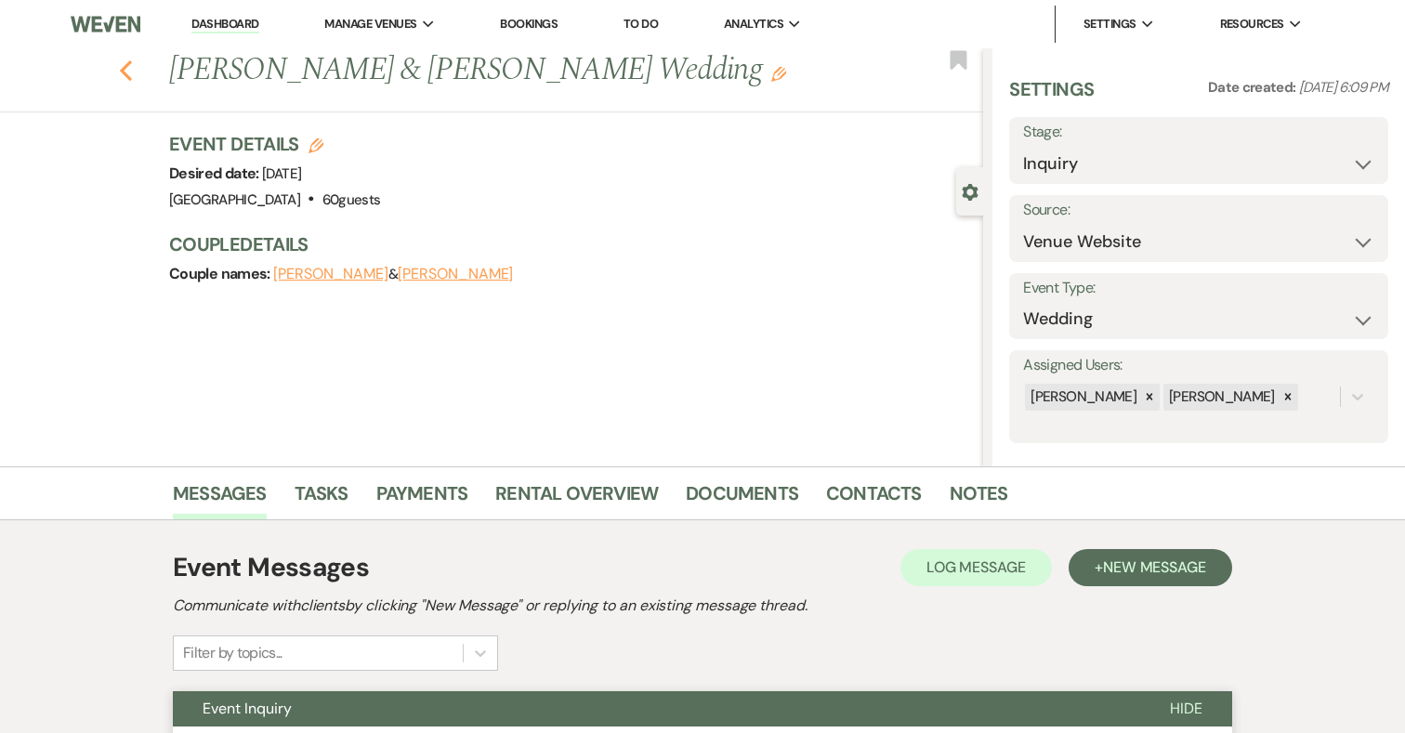
click at [130, 67] on icon "Previous" at bounding box center [126, 70] width 14 height 22
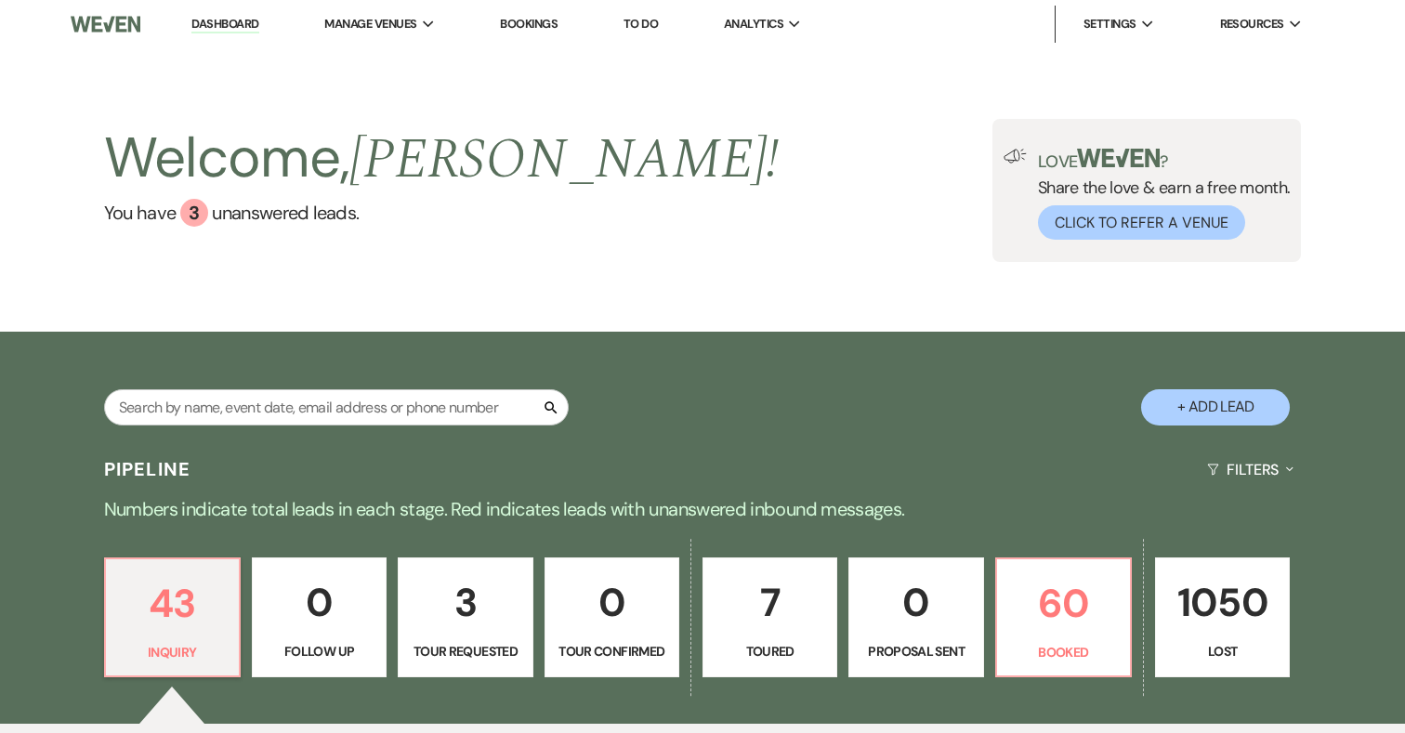
click at [1213, 613] on p "1050" at bounding box center [1222, 602] width 111 height 62
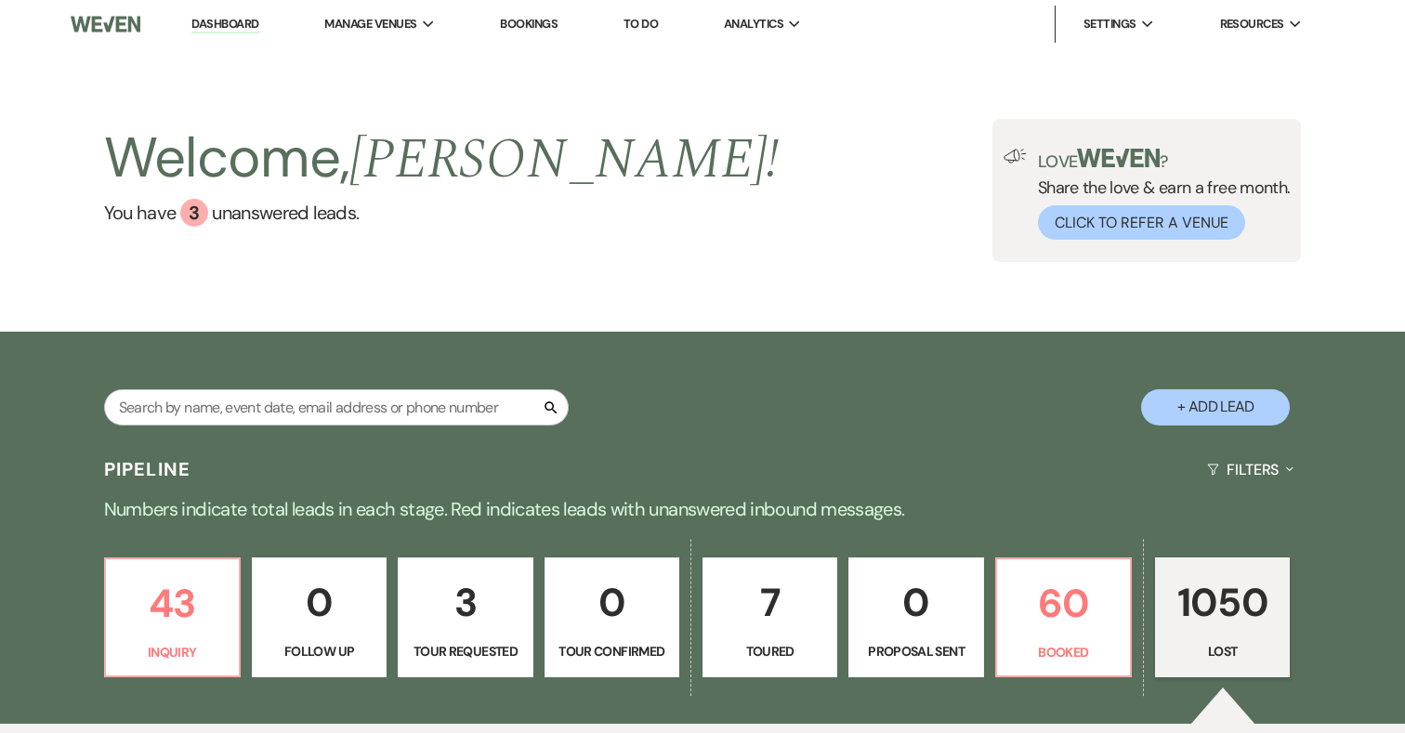
scroll to position [220, 0]
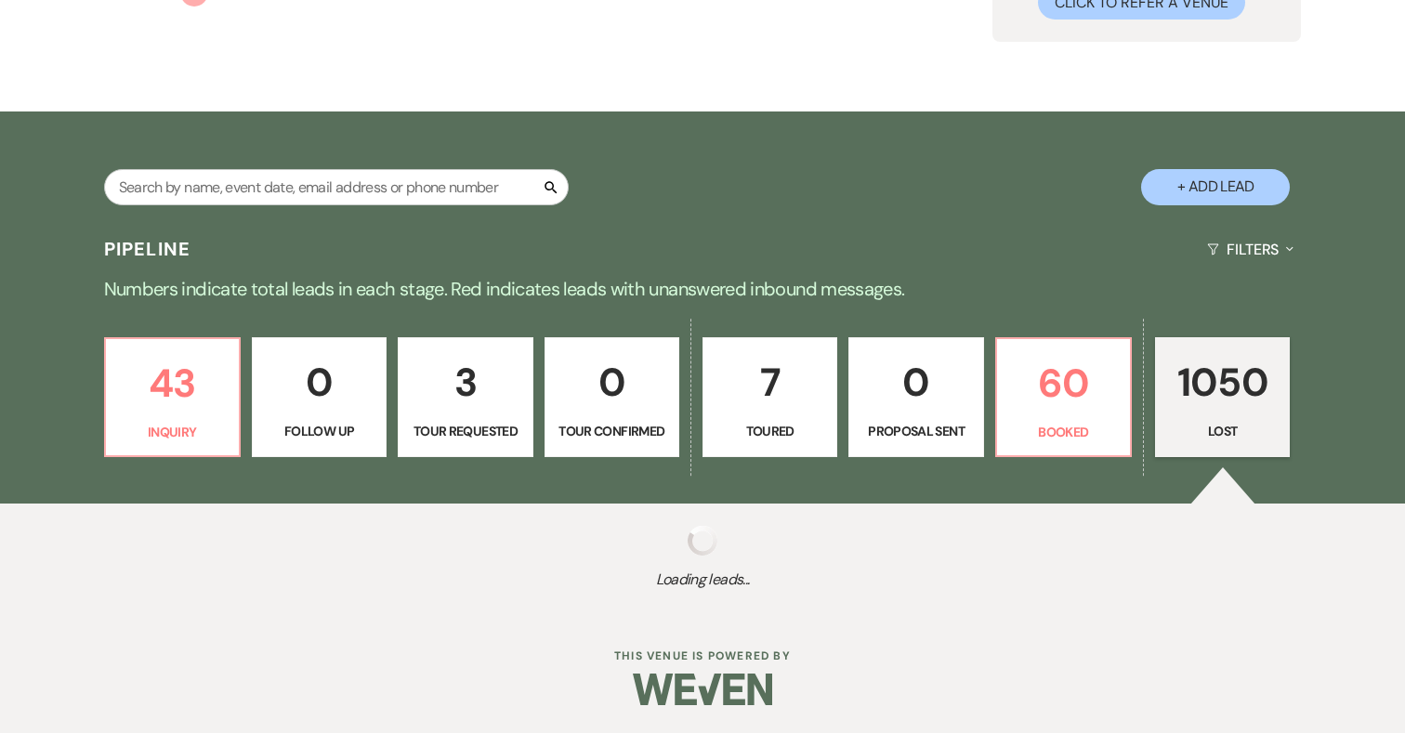
select select "8"
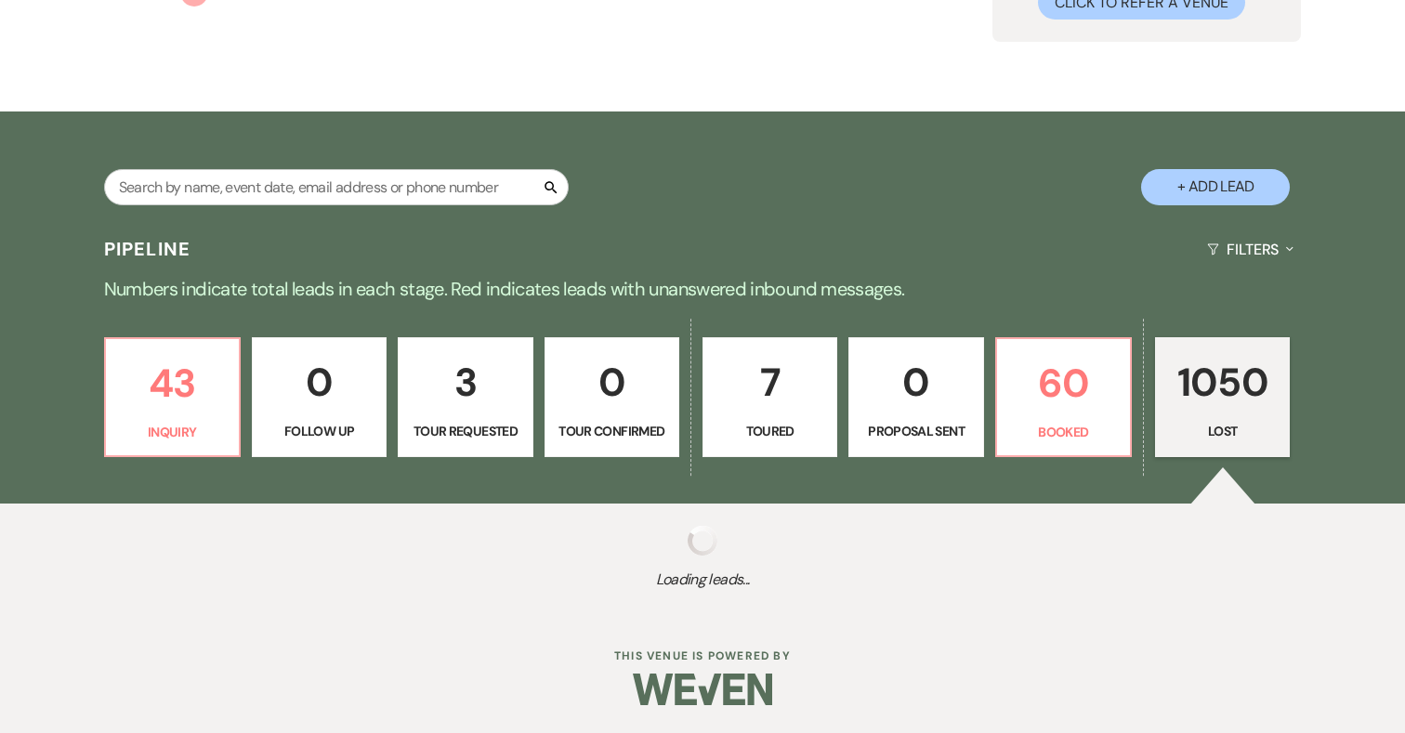
select select "8"
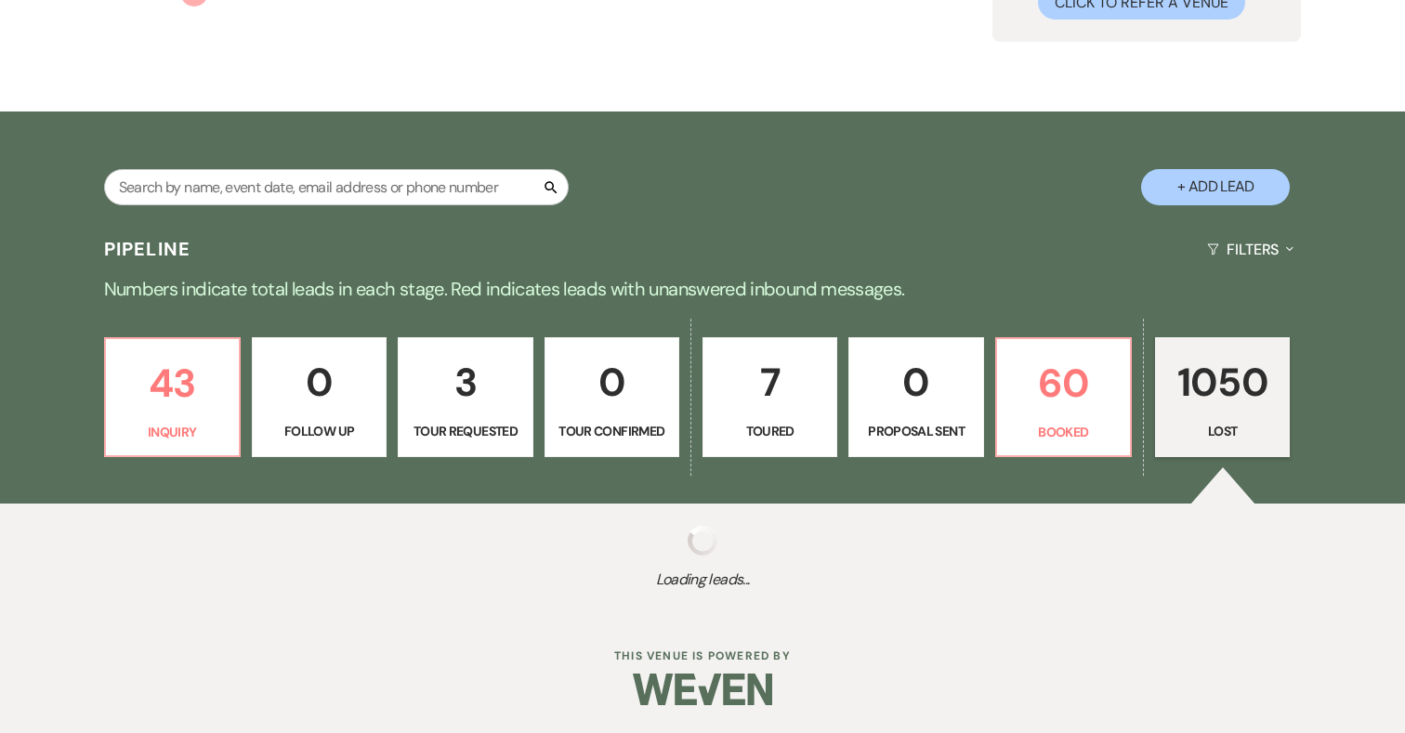
select select "8"
select select "10"
select select "8"
select select "5"
select select "8"
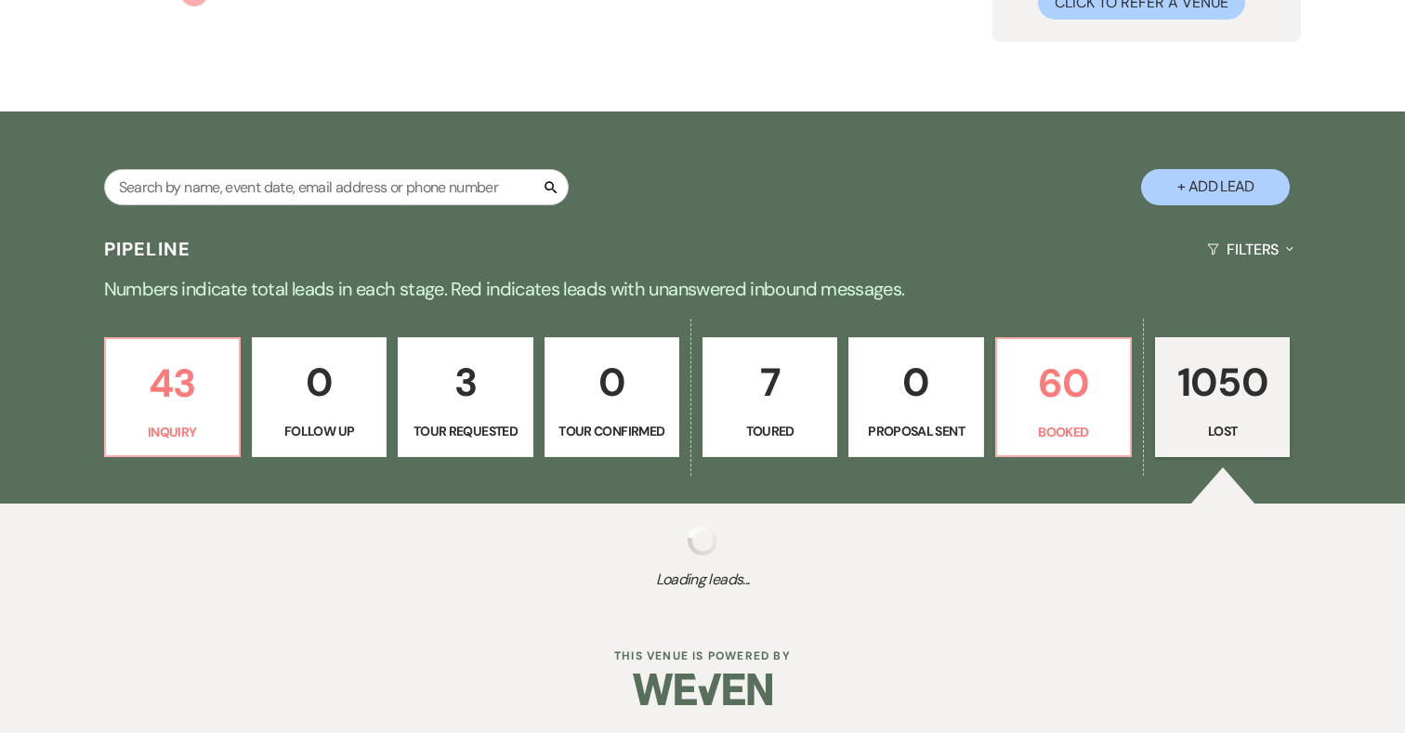
select select "5"
select select "8"
select select "5"
select select "8"
select select "5"
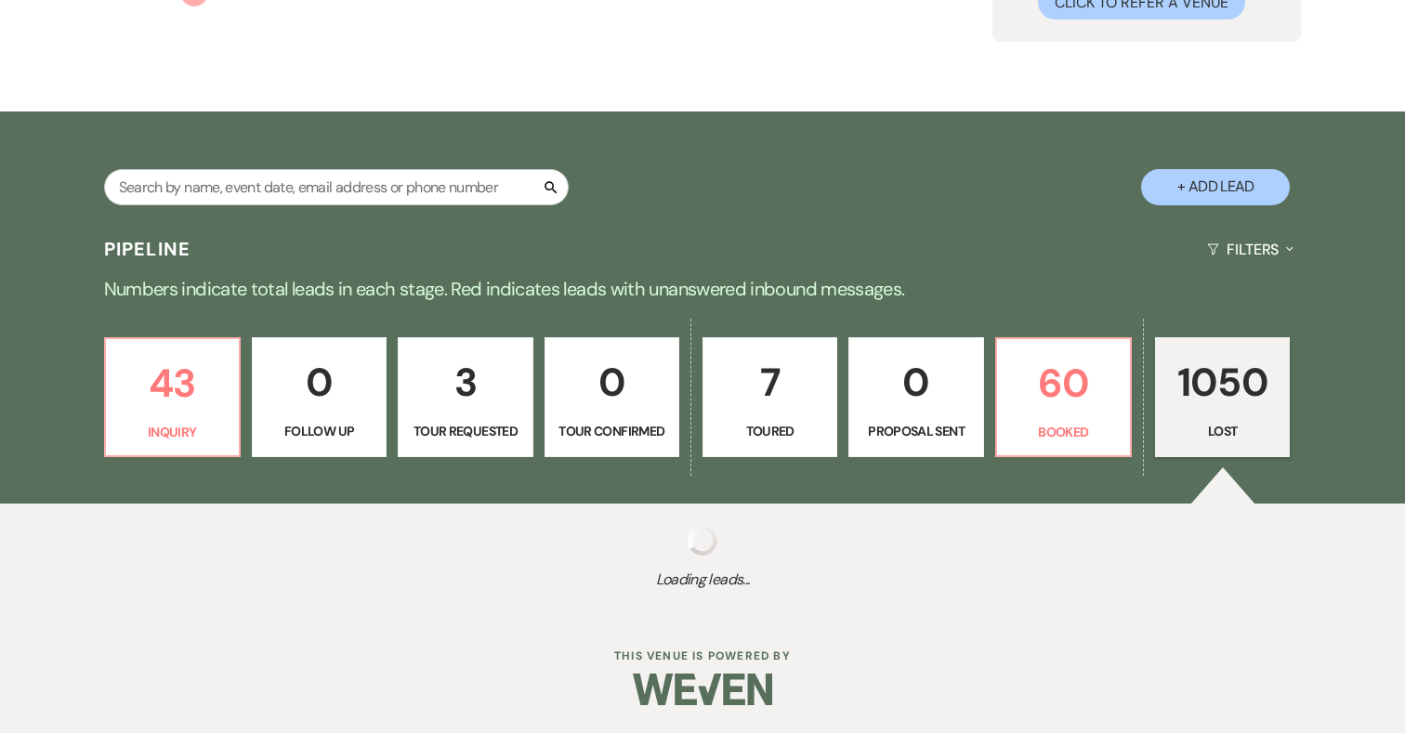
select select "8"
select select "5"
select select "8"
select select "5"
select select "8"
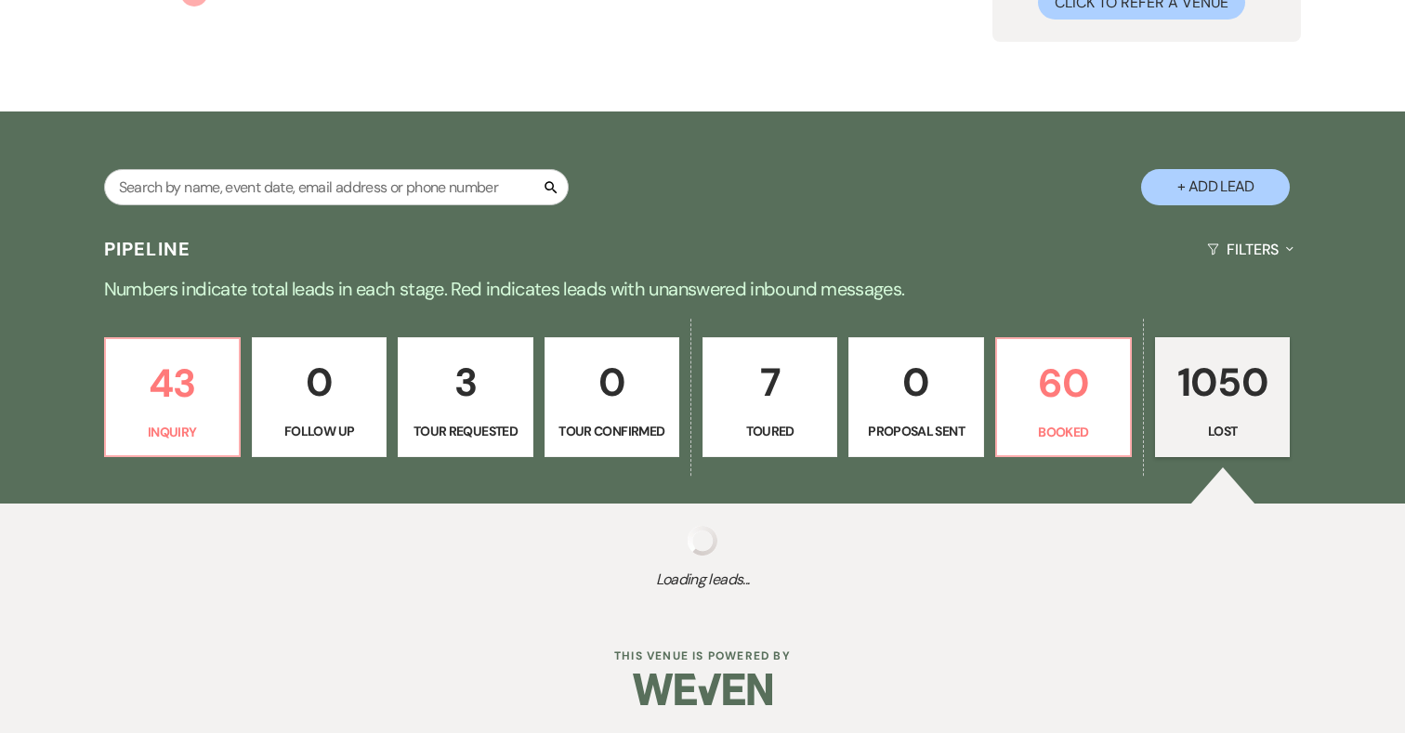
select select "5"
select select "8"
select select "5"
select select "8"
select select "5"
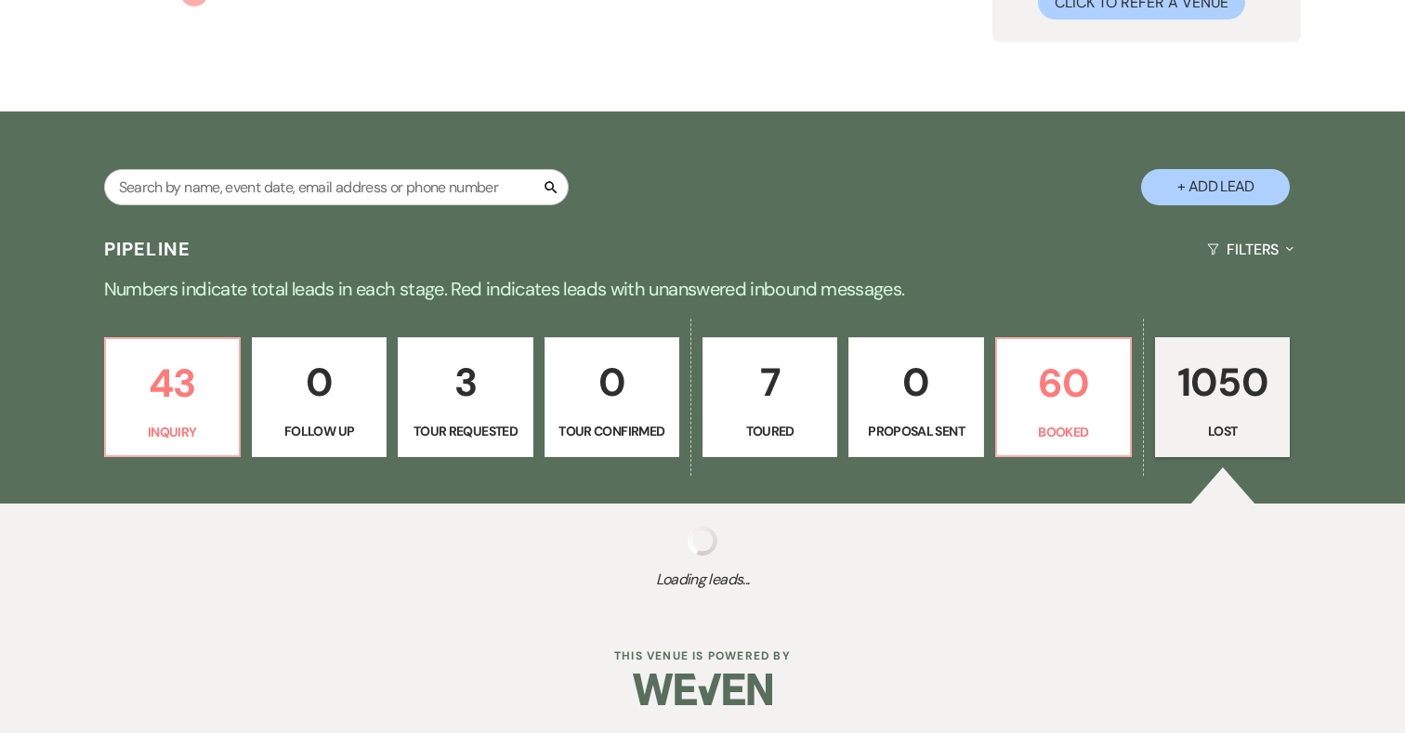
select select "8"
select select "5"
select select "8"
select select "5"
select select "8"
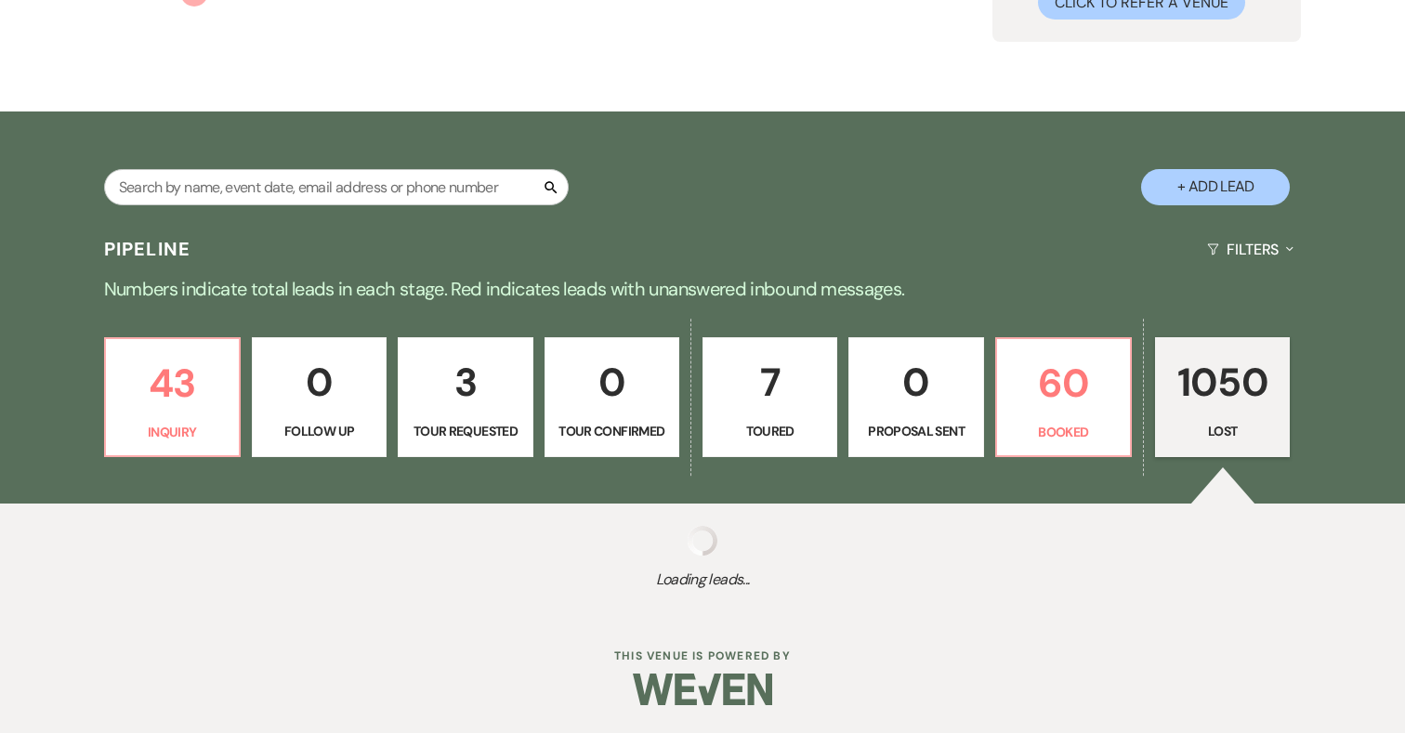
select select "5"
select select "8"
select select "5"
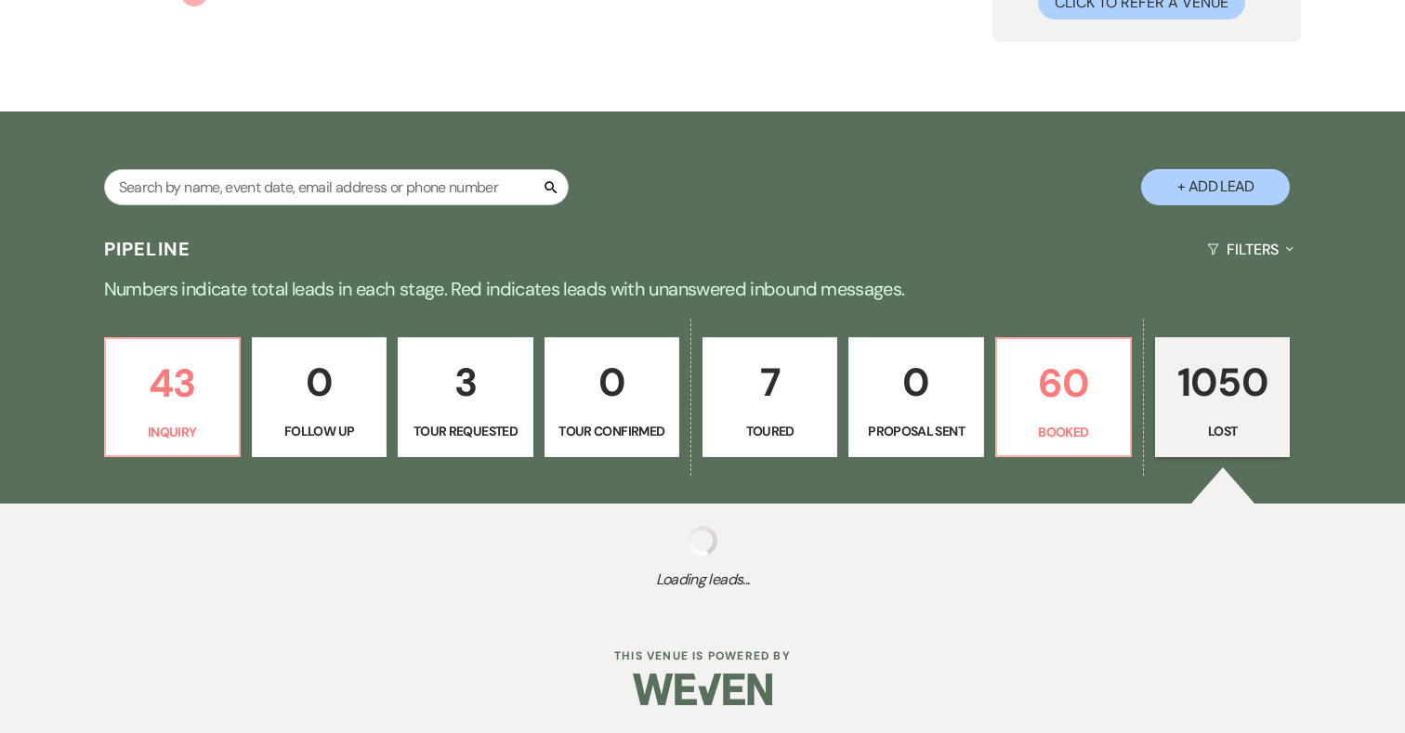
select select "8"
select select "5"
select select "8"
select select "5"
select select "8"
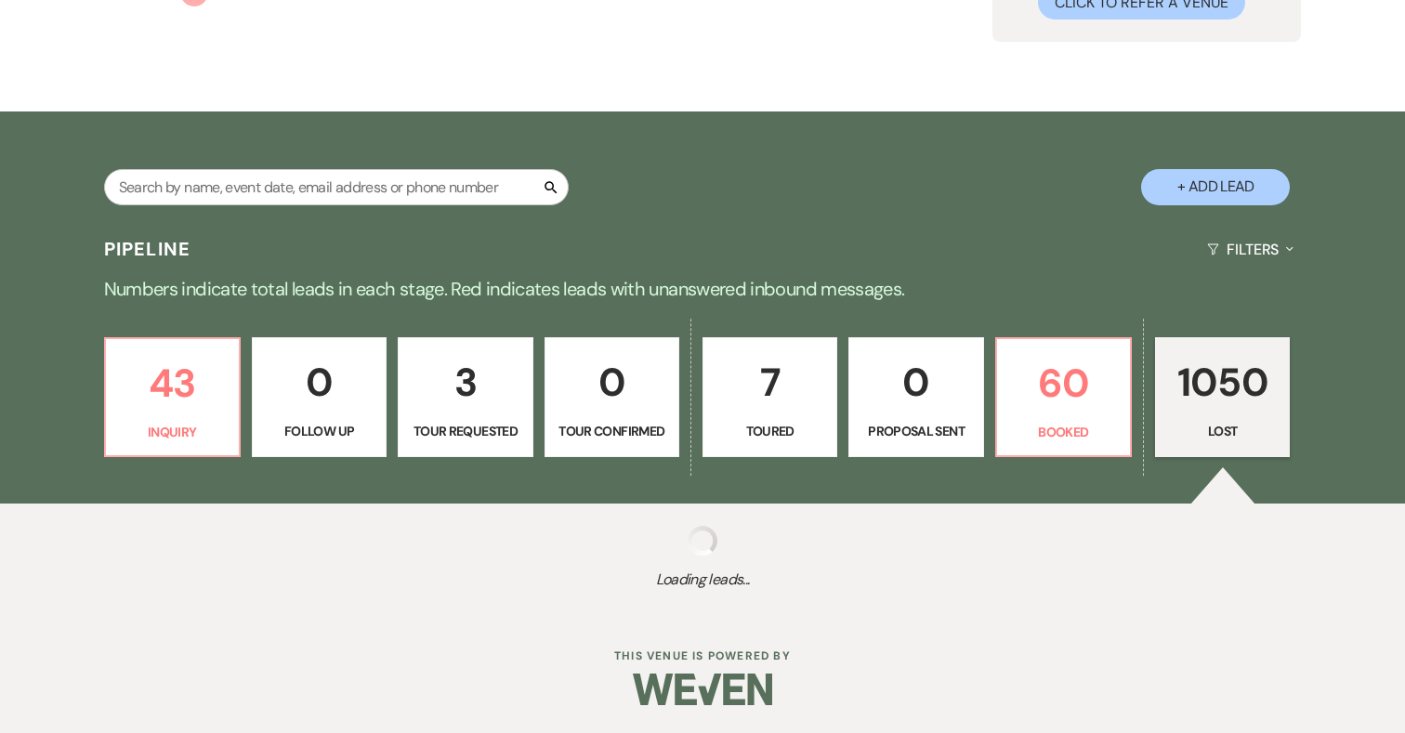
select select "5"
select select "8"
select select "5"
select select "8"
select select "5"
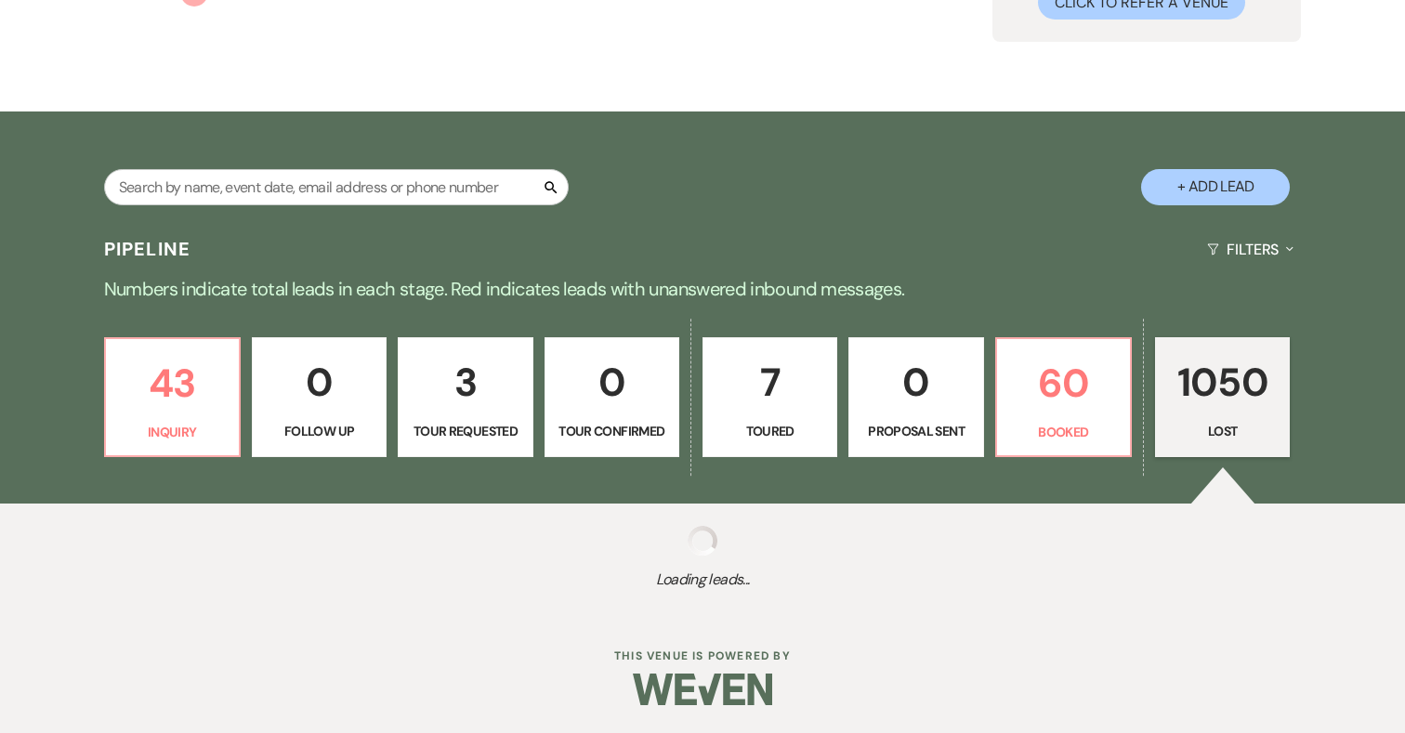
select select "8"
select select "5"
select select "8"
select select "5"
select select "8"
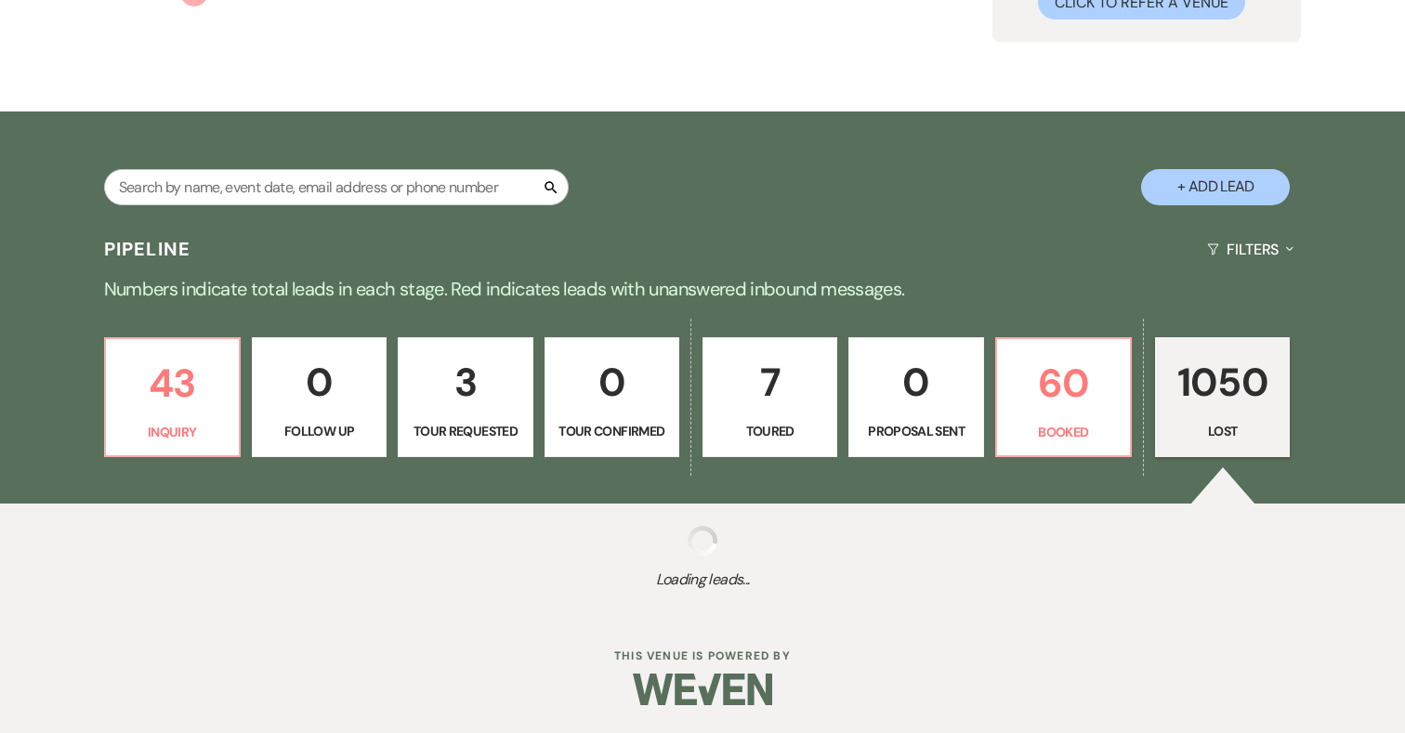
select select "5"
select select "8"
select select "5"
select select "8"
select select "5"
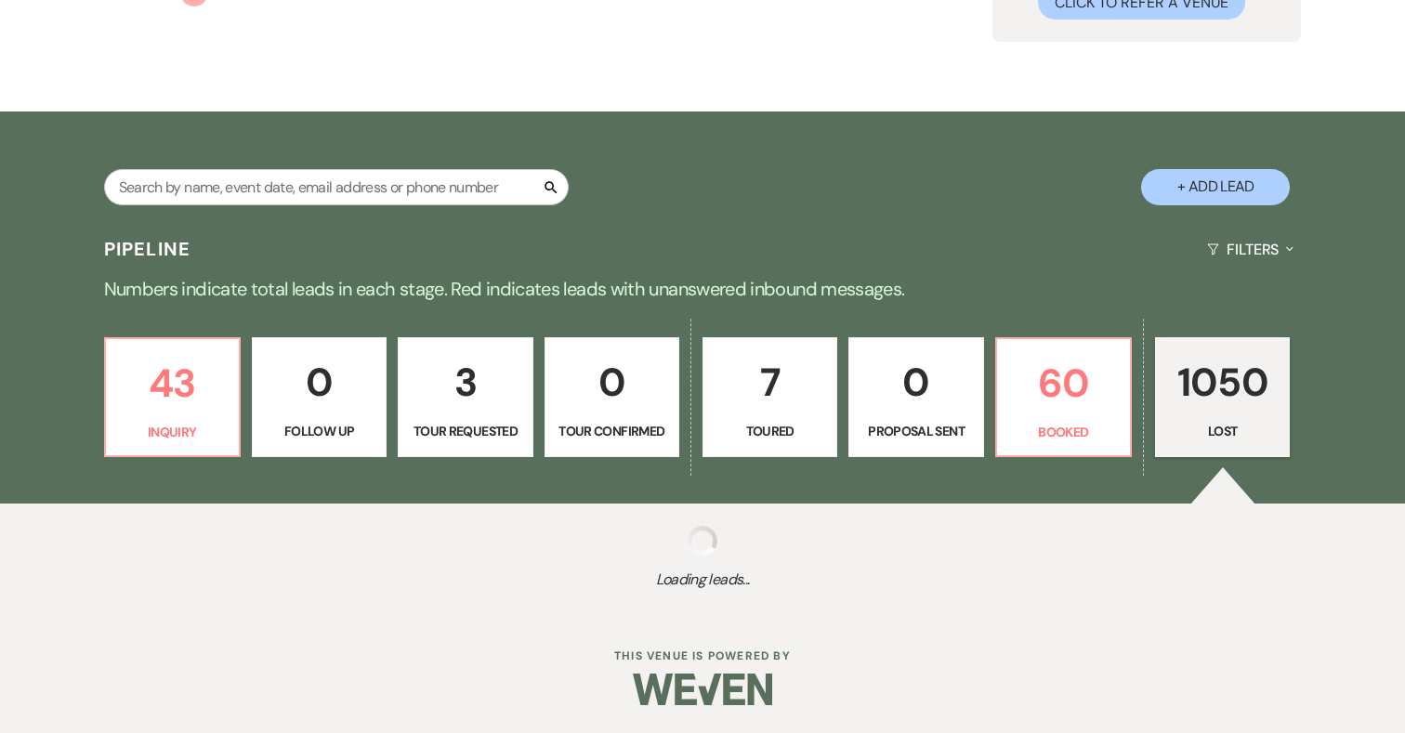
select select "8"
select select "5"
select select "8"
select select "5"
select select "8"
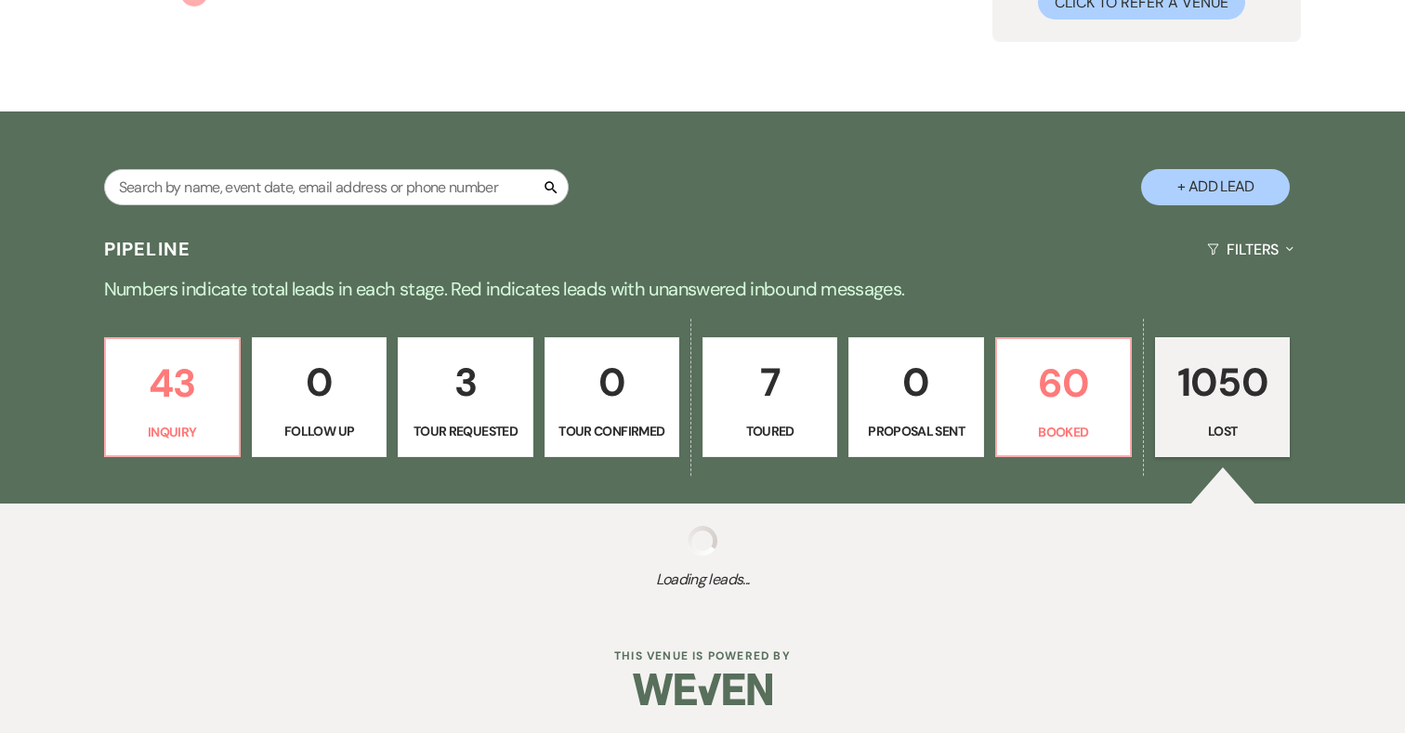
select select "8"
select select "5"
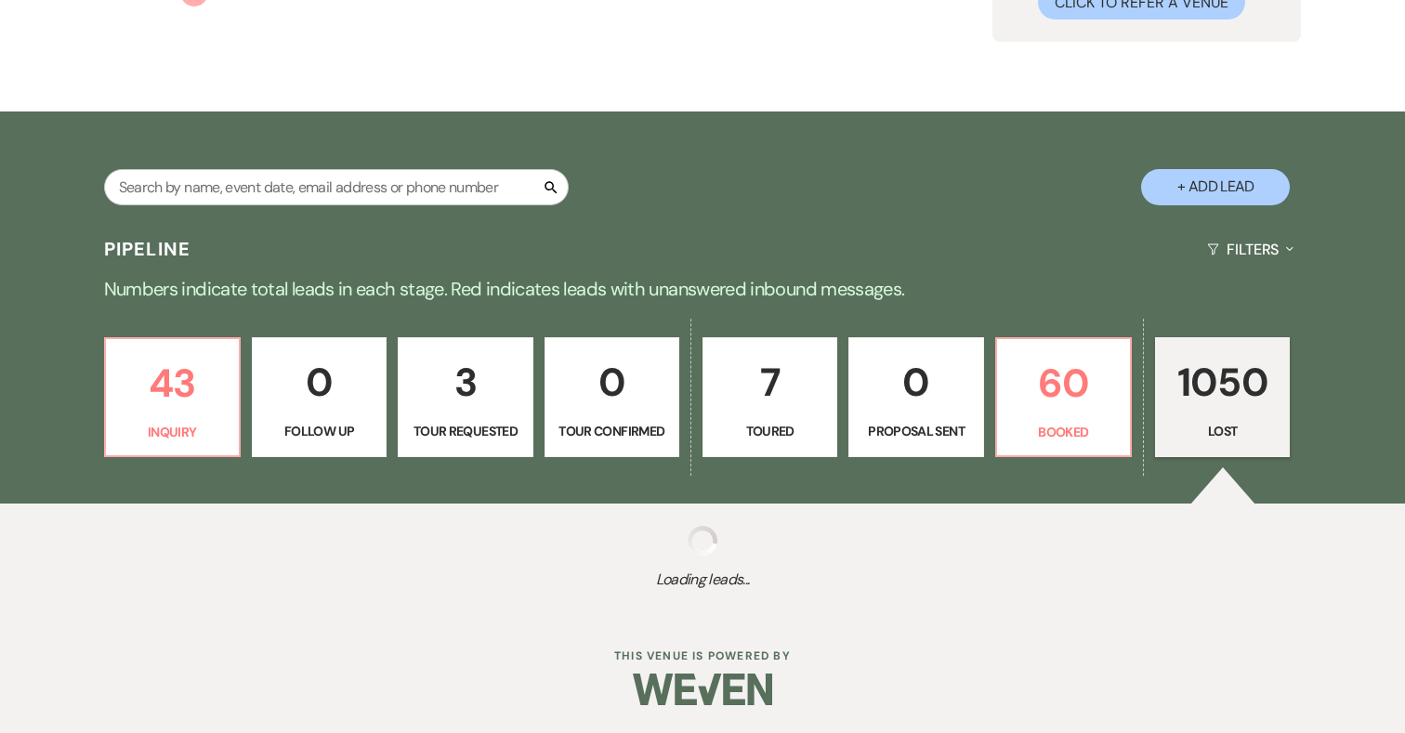
select select "8"
select select "5"
select select "8"
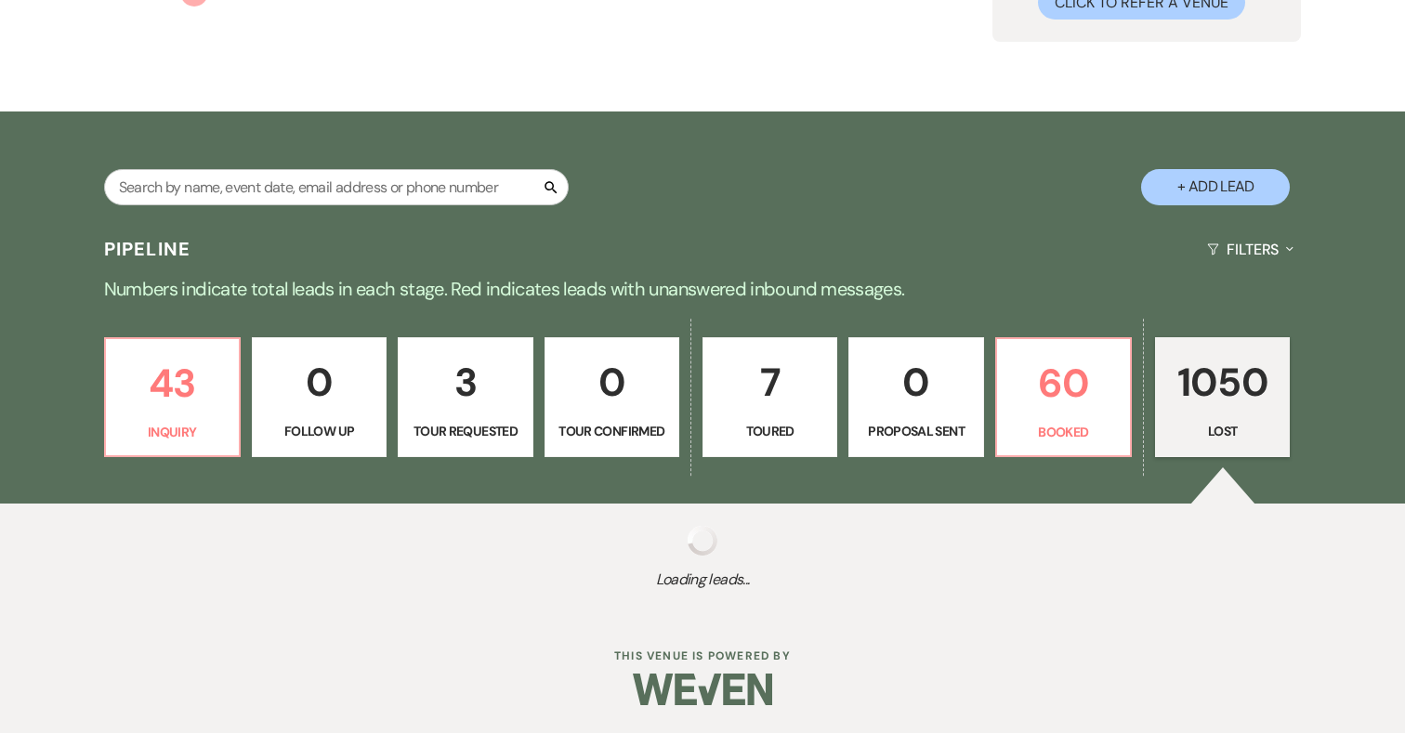
select select "5"
select select "8"
select select "5"
select select "8"
select select "5"
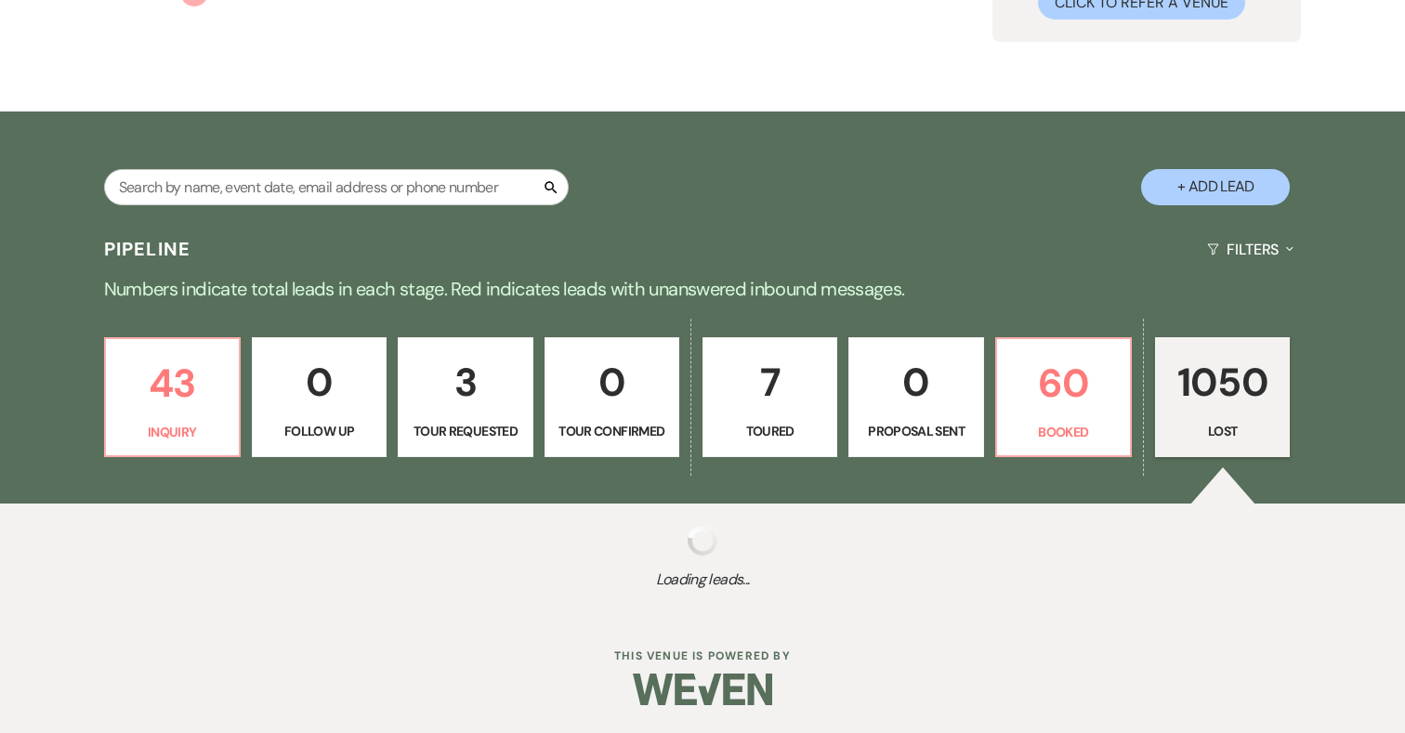
select select "8"
select select "5"
select select "8"
select select "5"
select select "8"
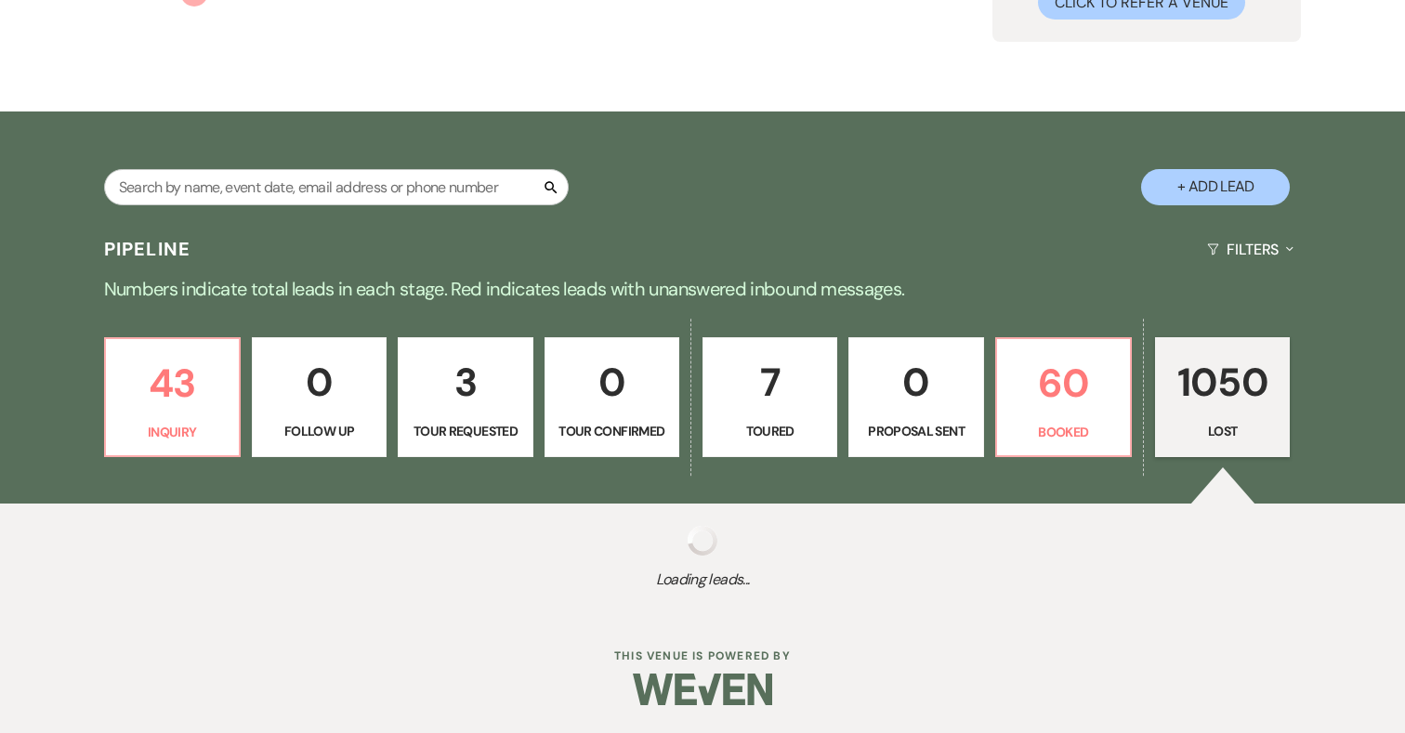
select select "6"
select select "8"
select select "5"
select select "8"
select select "5"
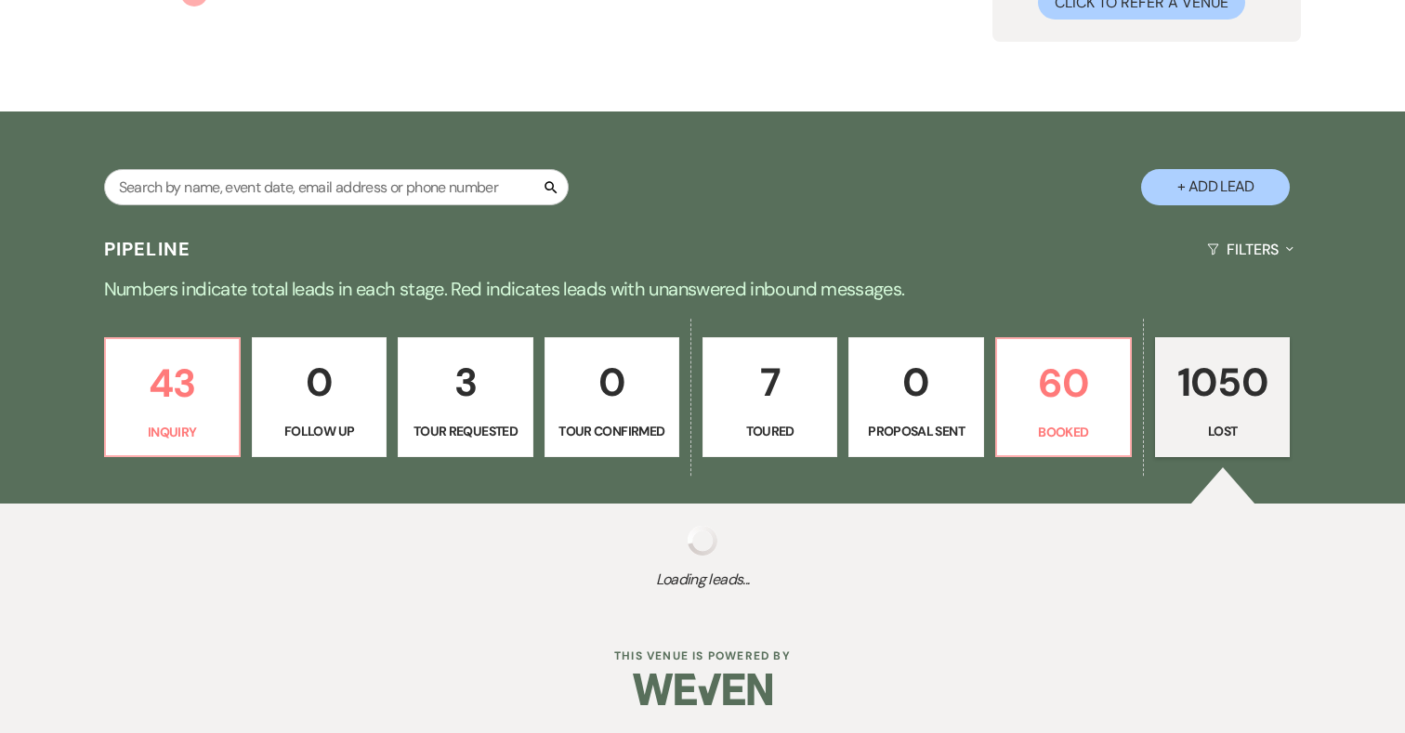
select select "8"
select select "5"
select select "8"
select select "5"
select select "8"
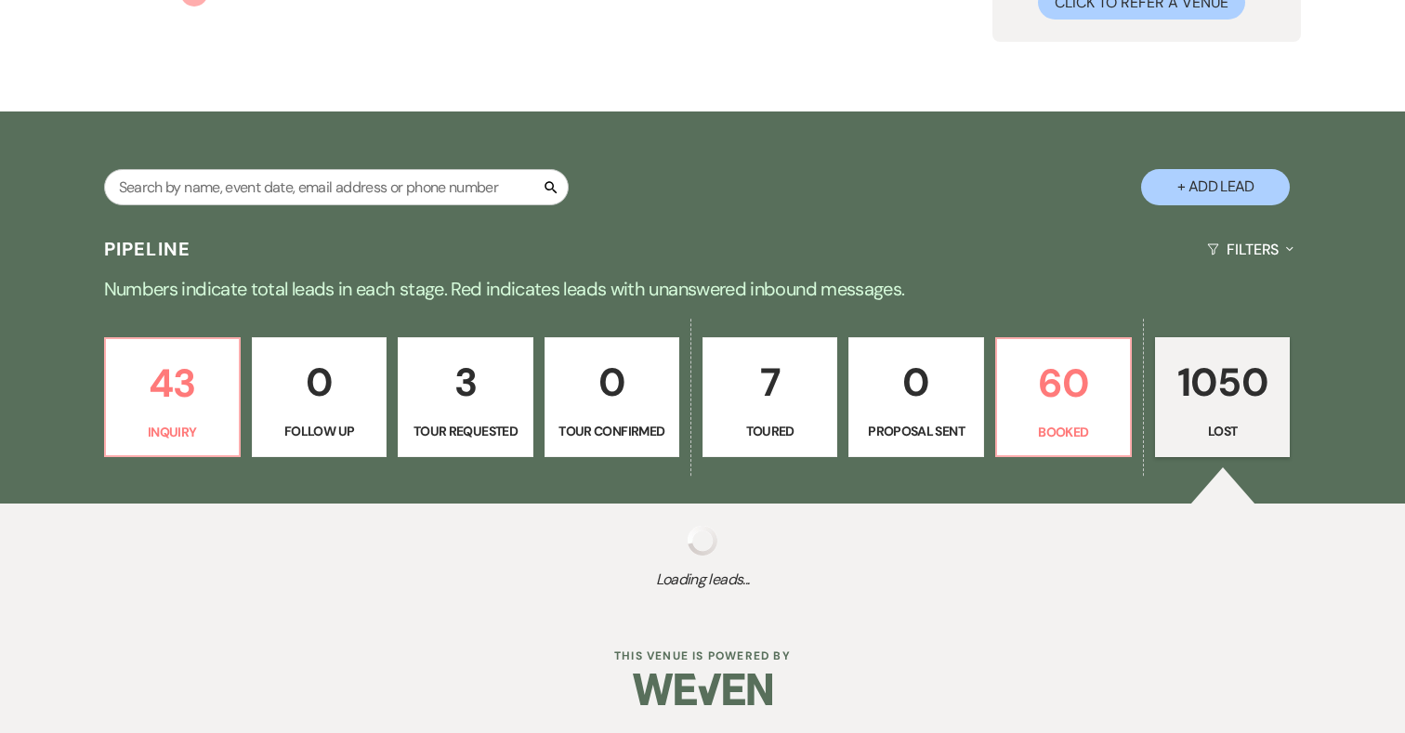
select select "5"
select select "8"
select select "5"
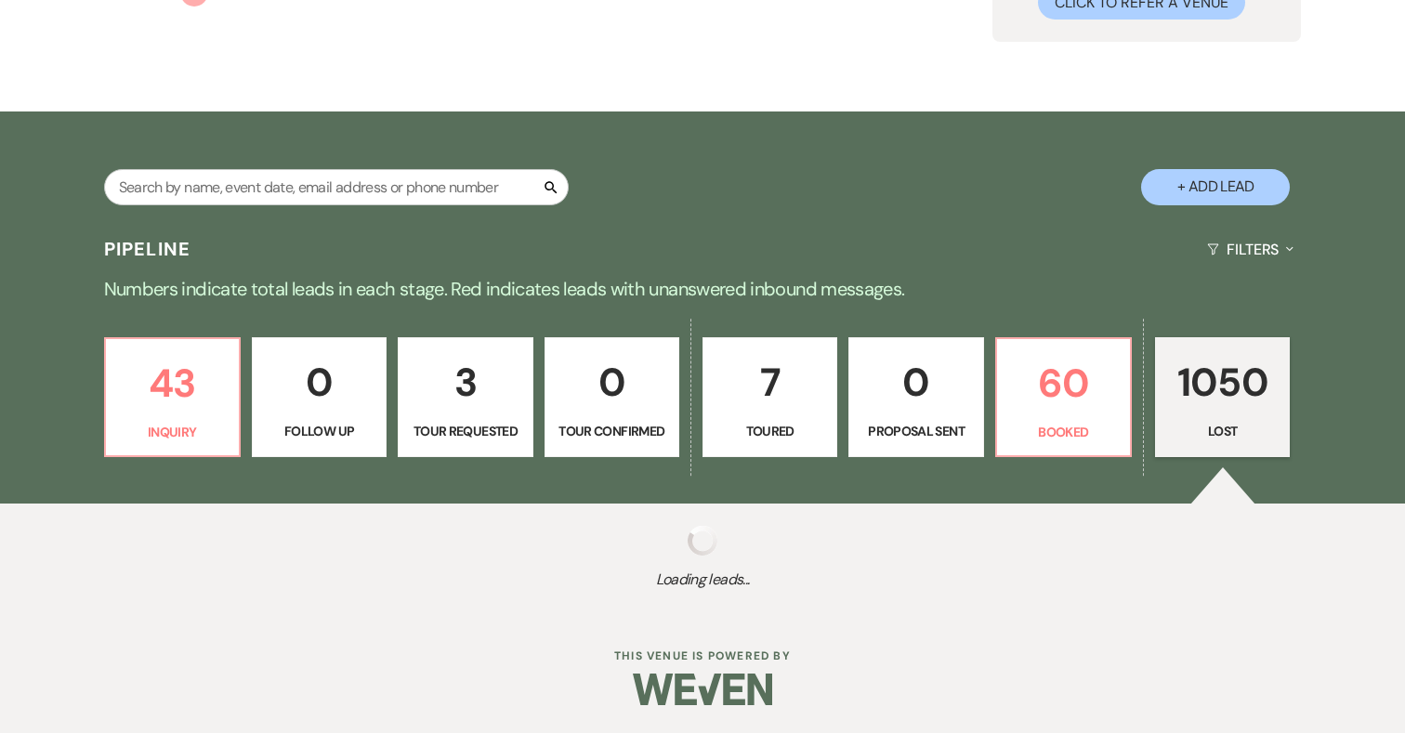
select select "8"
select select "5"
select select "8"
select select "5"
select select "8"
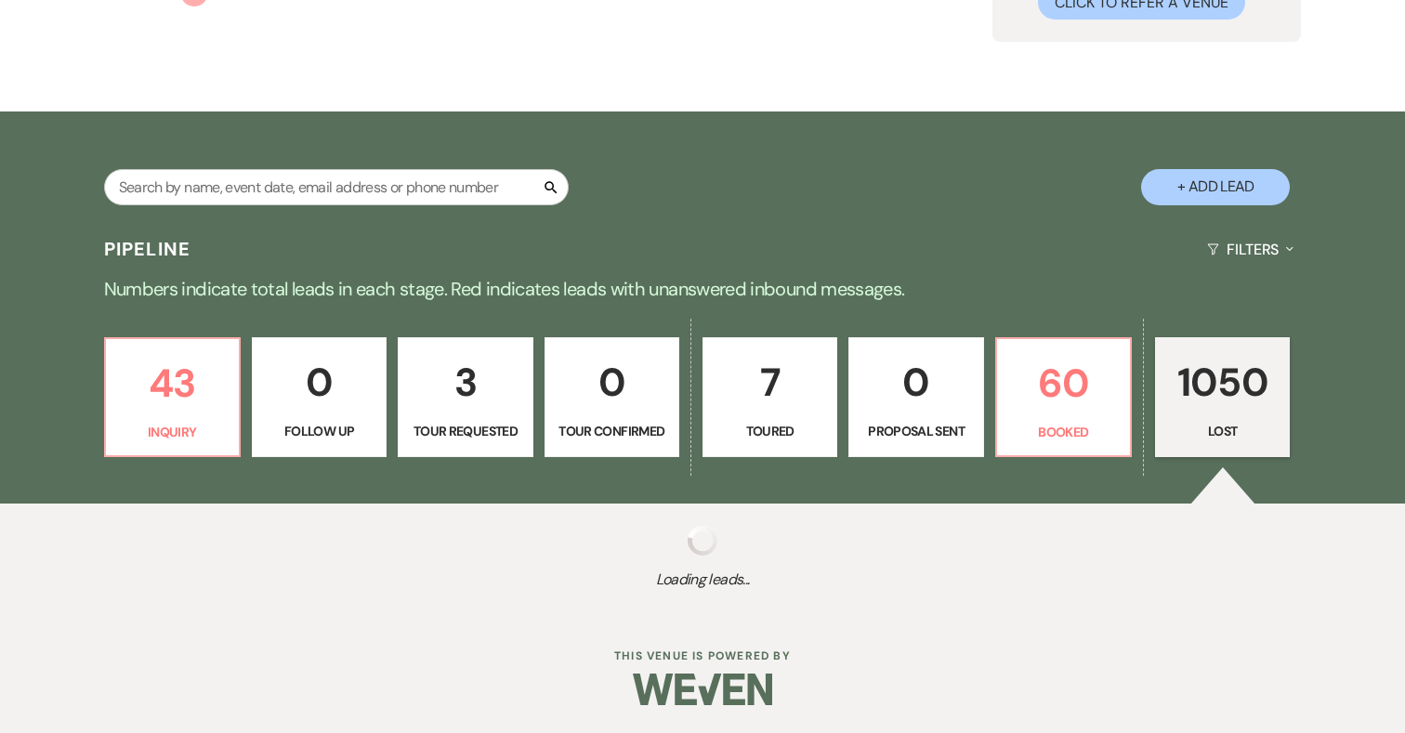
select select "8"
select select "5"
select select "8"
select select "5"
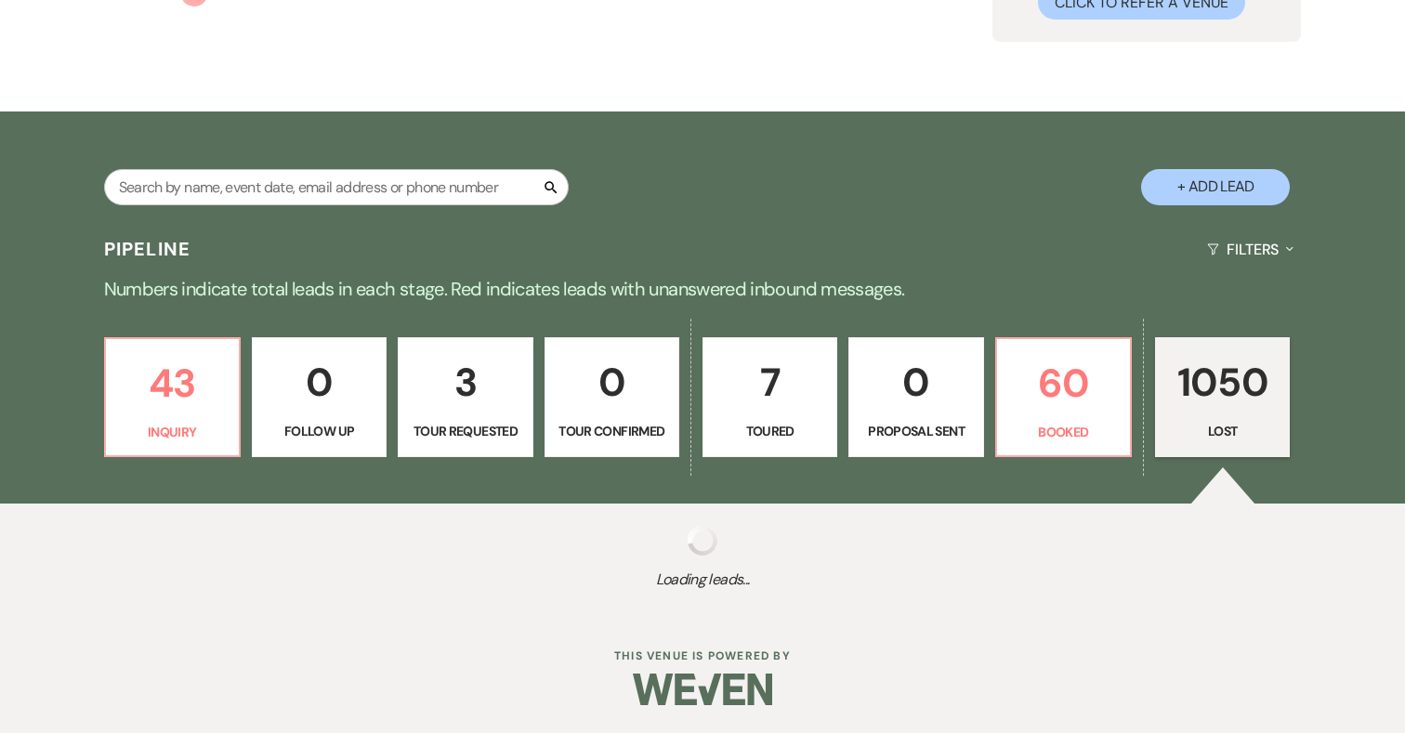
select select "8"
select select "5"
select select "8"
select select "5"
select select "8"
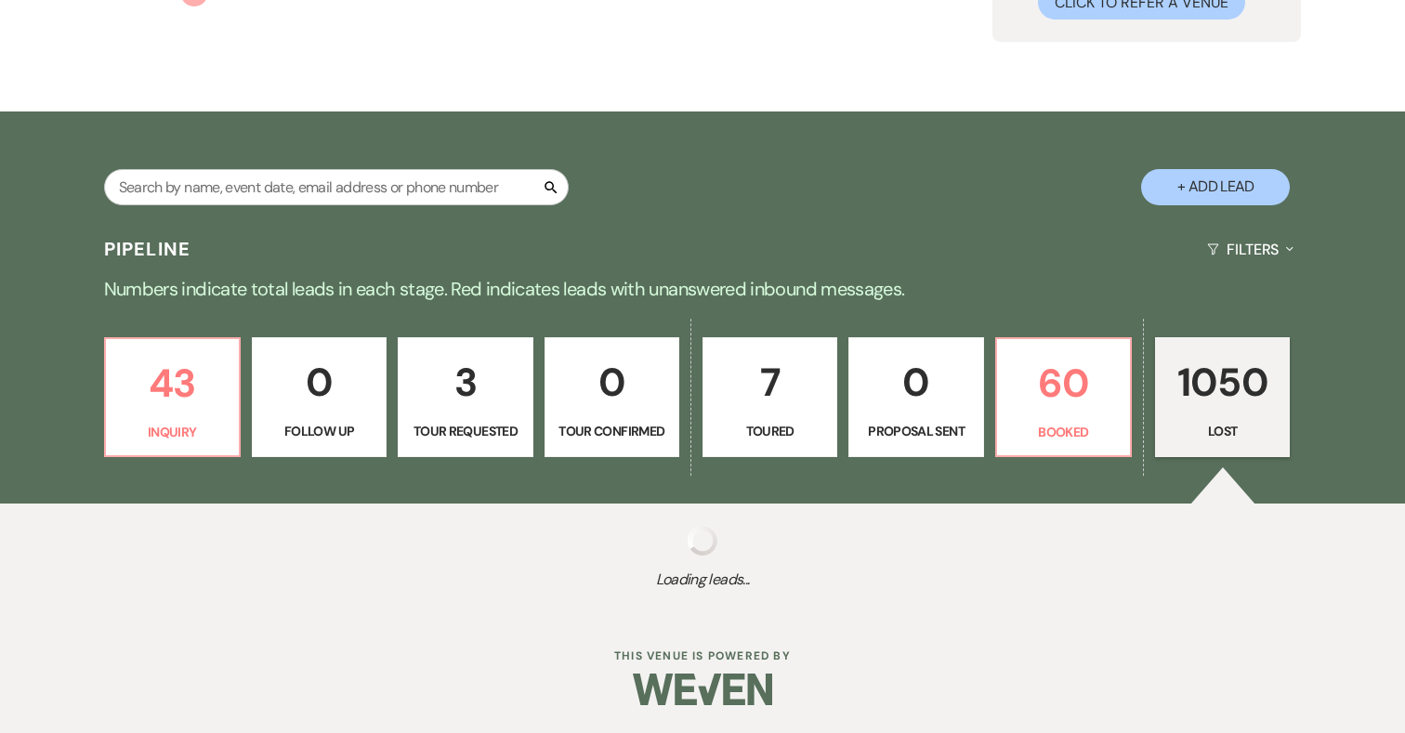
select select "6"
select select "8"
select select "5"
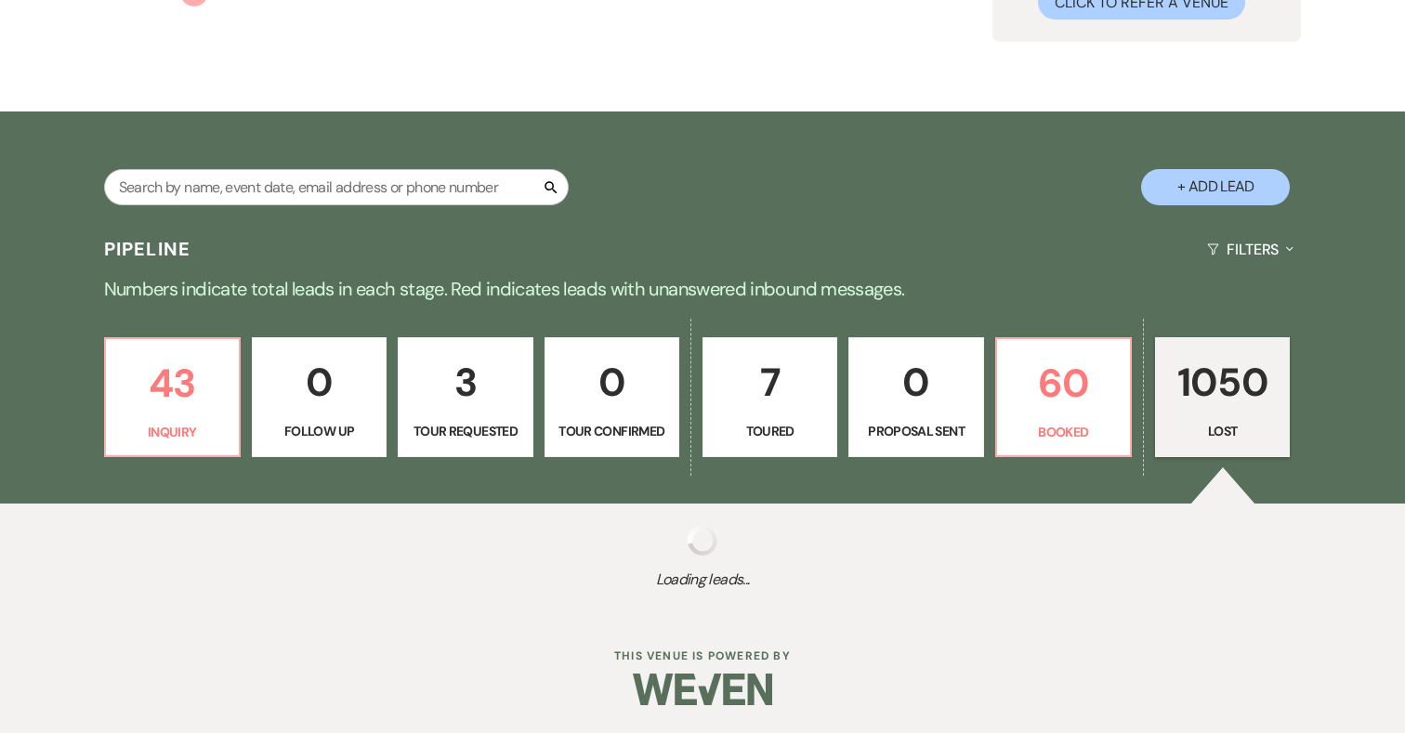
select select "8"
select select "5"
select select "8"
select select "5"
select select "8"
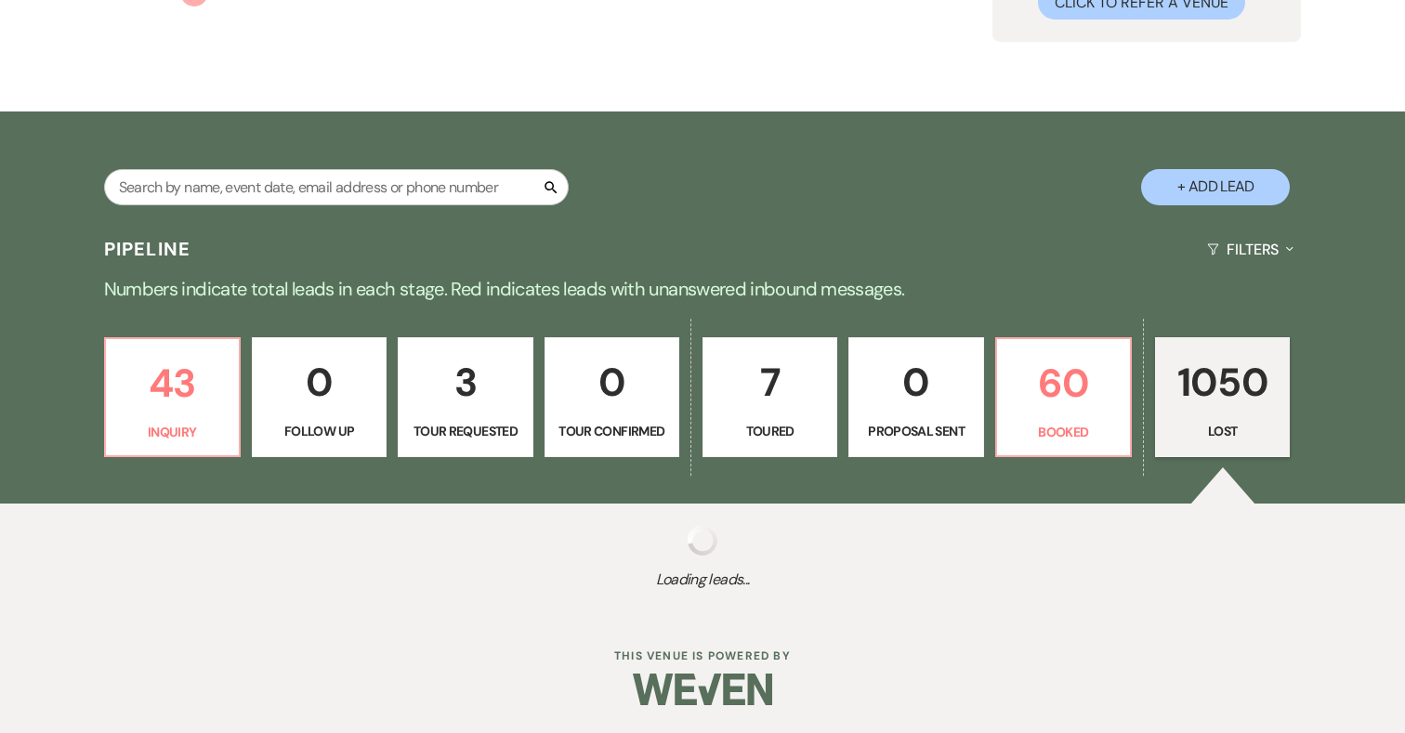
select select "8"
select select "5"
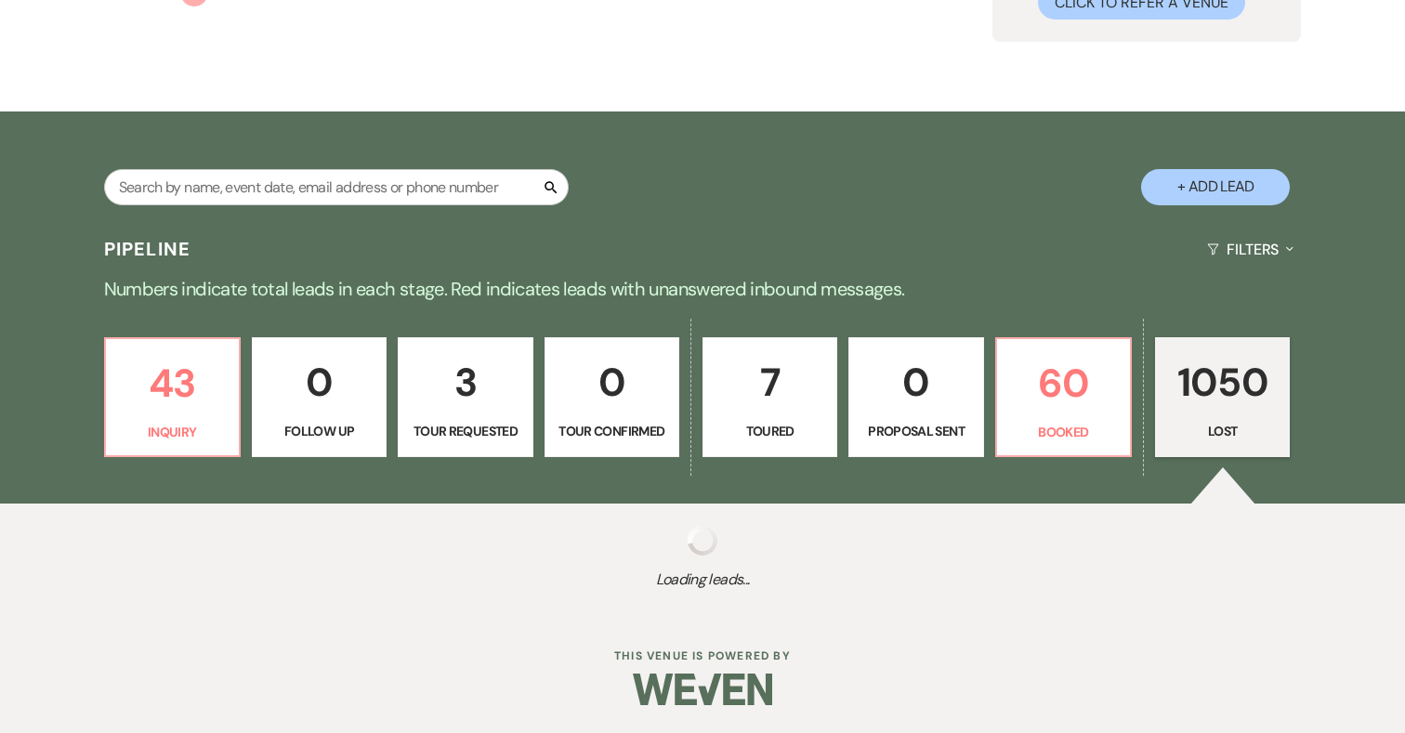
select select "8"
select select "5"
select select "8"
select select "5"
select select "8"
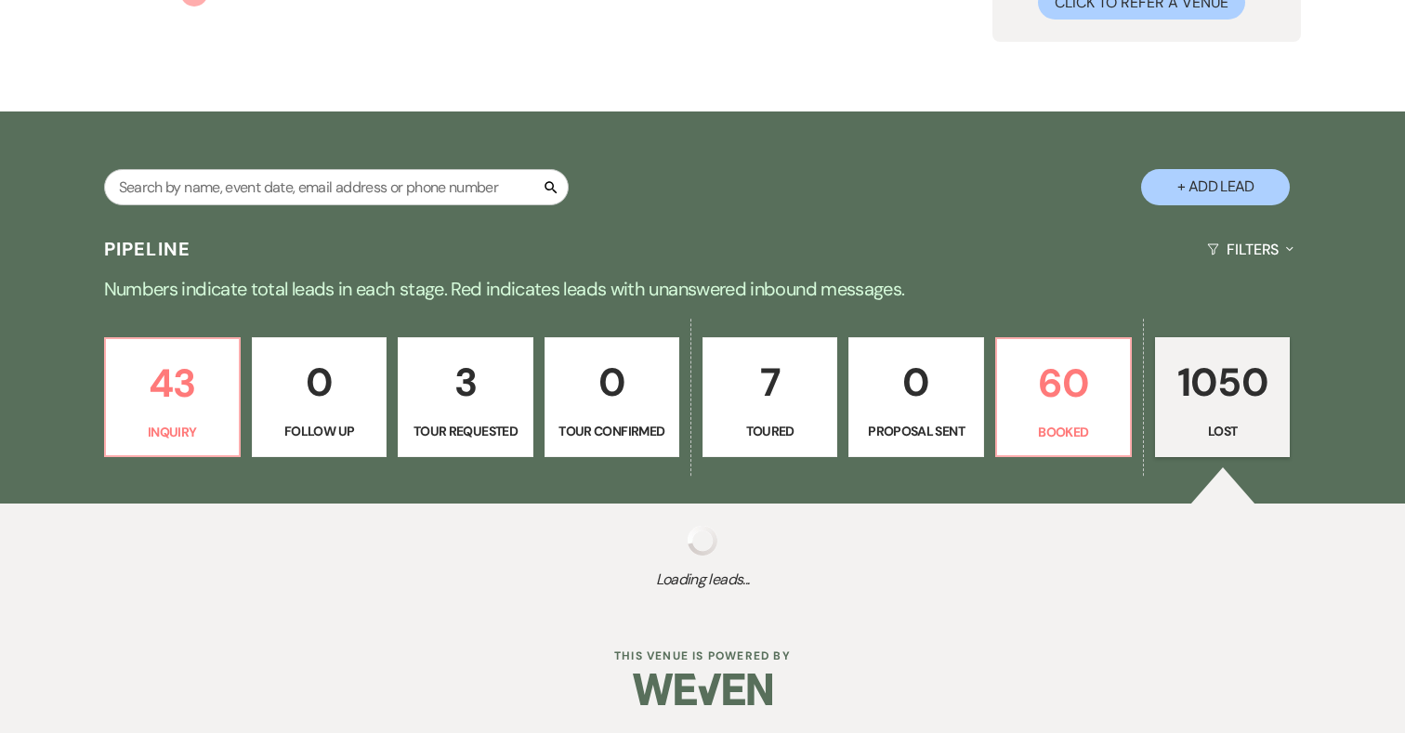
select select "5"
select select "8"
select select "5"
select select "8"
select select "5"
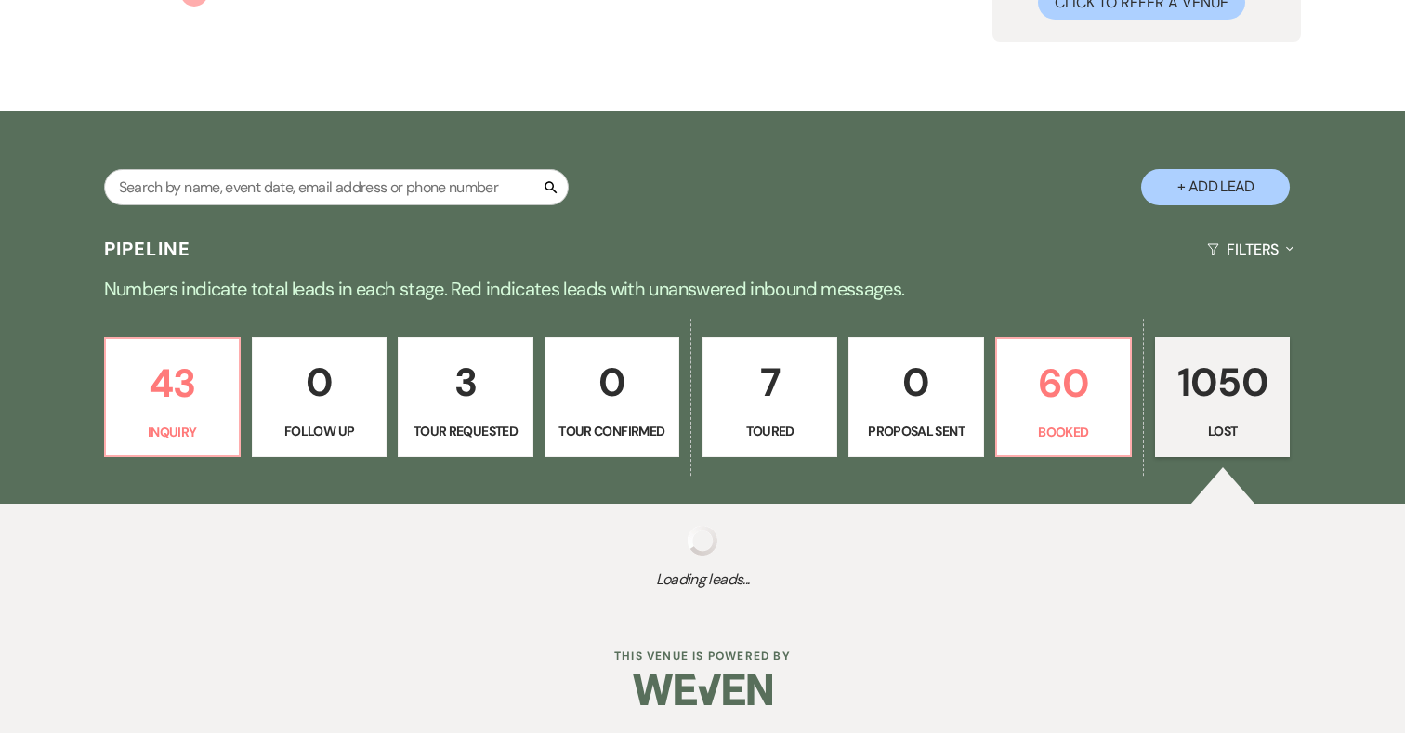
select select "8"
select select "5"
select select "8"
select select "5"
select select "8"
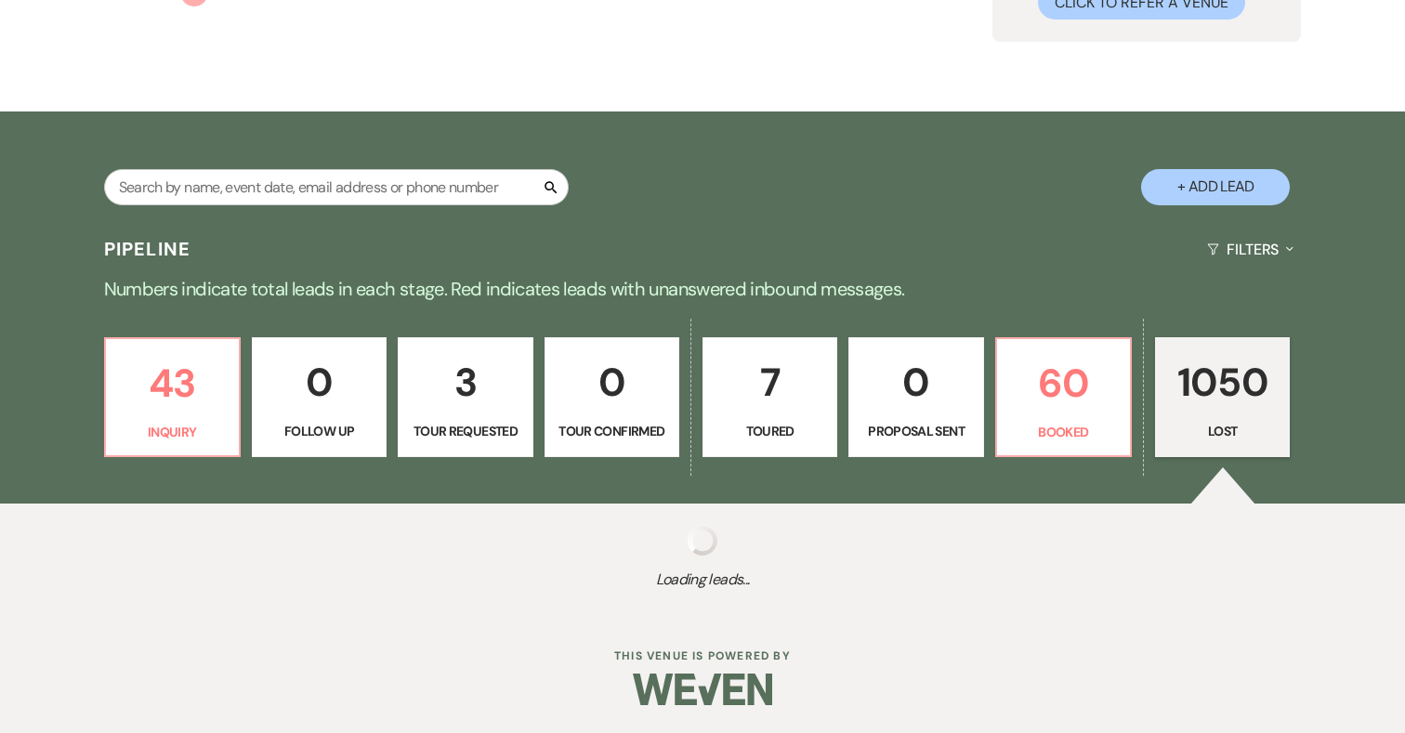
select select "5"
select select "8"
select select "5"
select select "8"
select select "10"
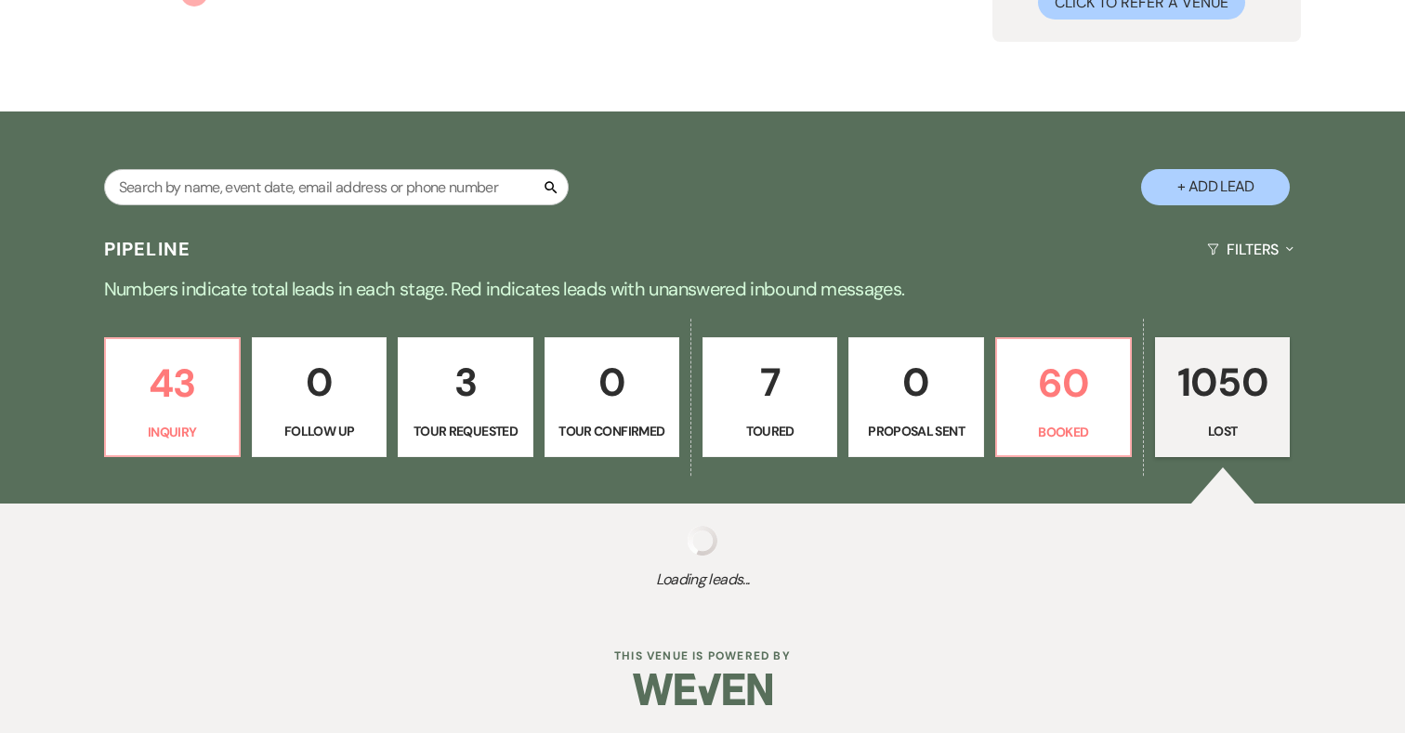
select select "8"
select select "5"
select select "8"
select select "5"
select select "8"
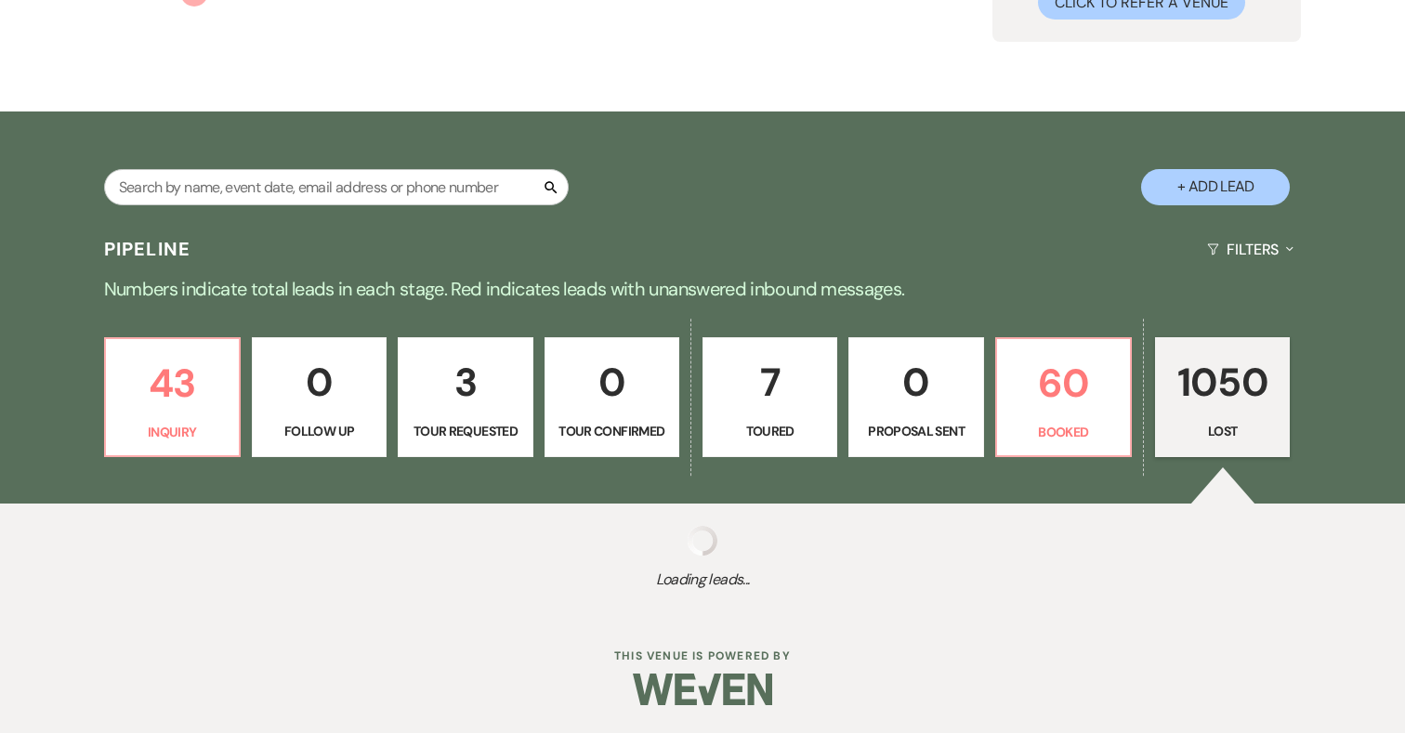
select select "8"
select select "5"
select select "8"
select select "5"
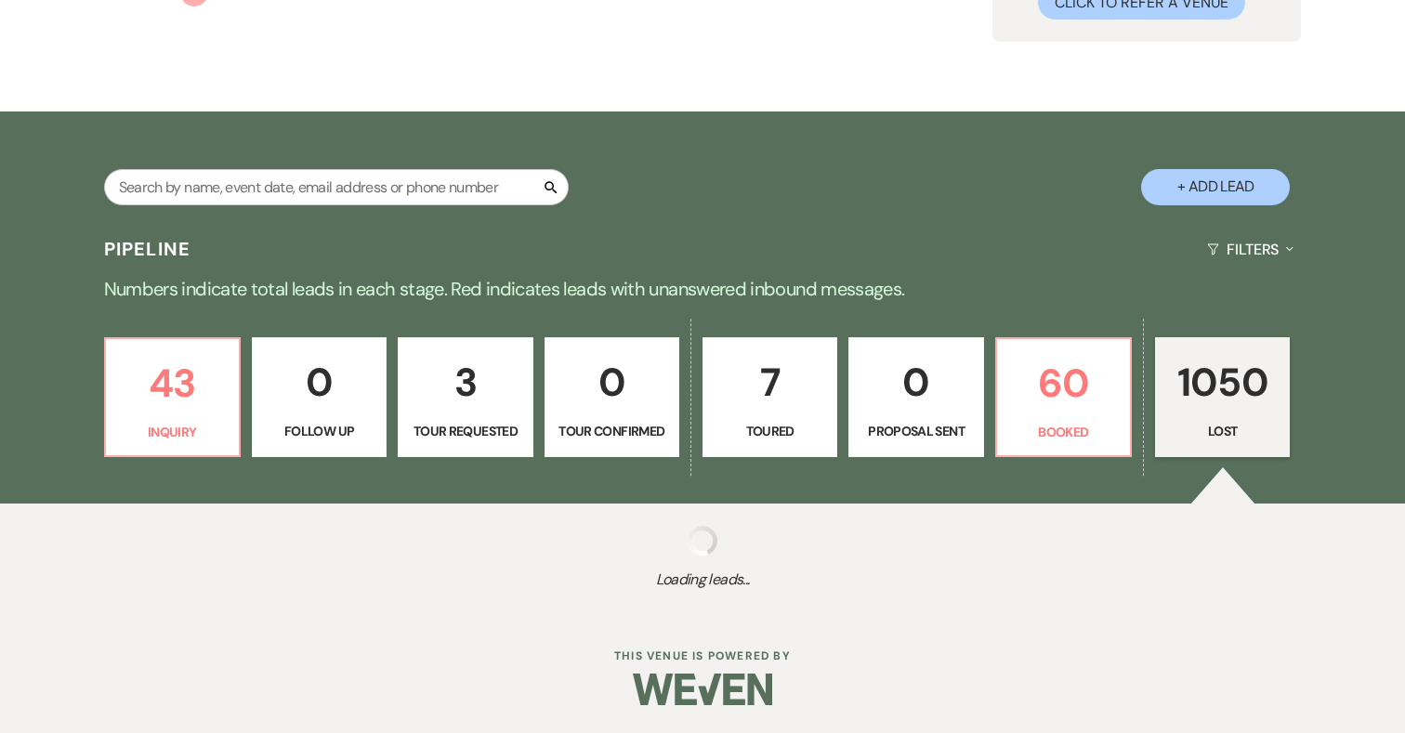
select select "8"
select select "5"
select select "8"
select select "5"
select select "8"
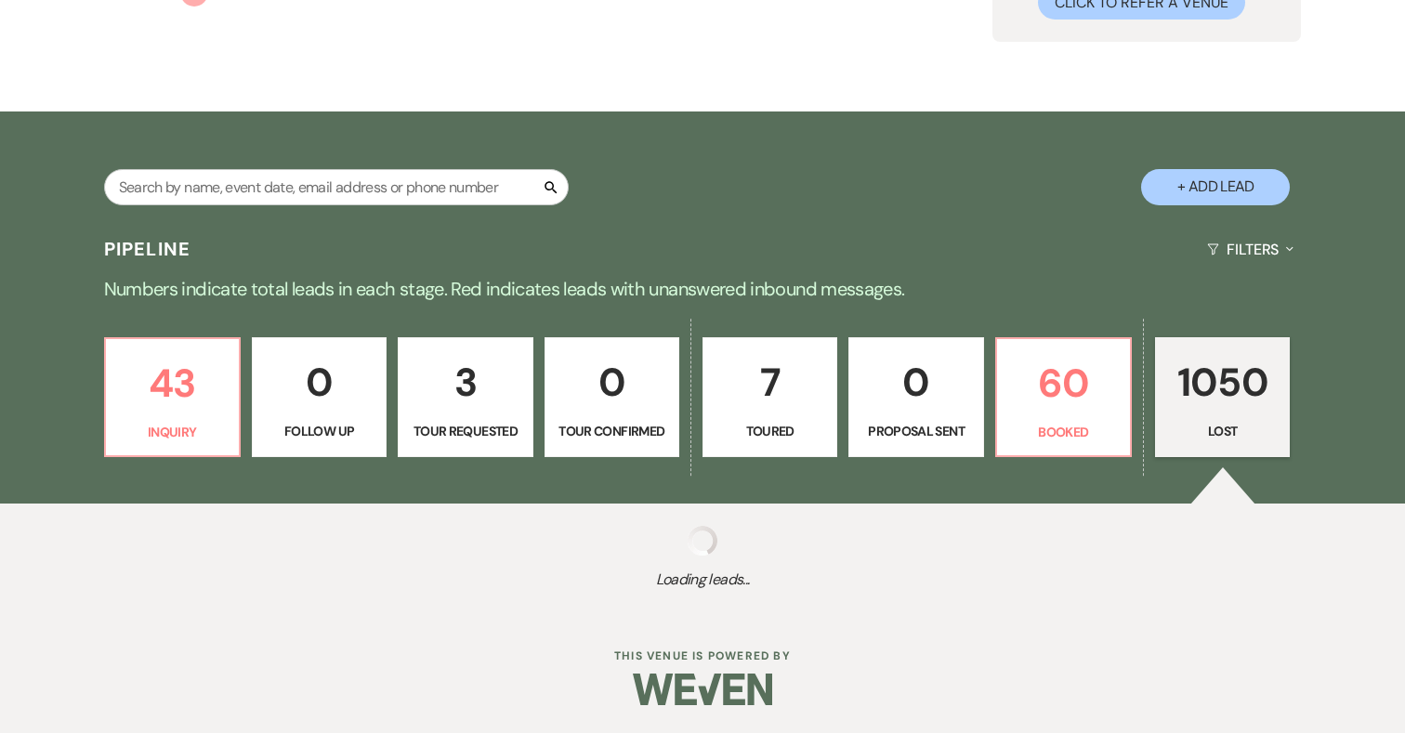
select select "5"
select select "8"
select select "5"
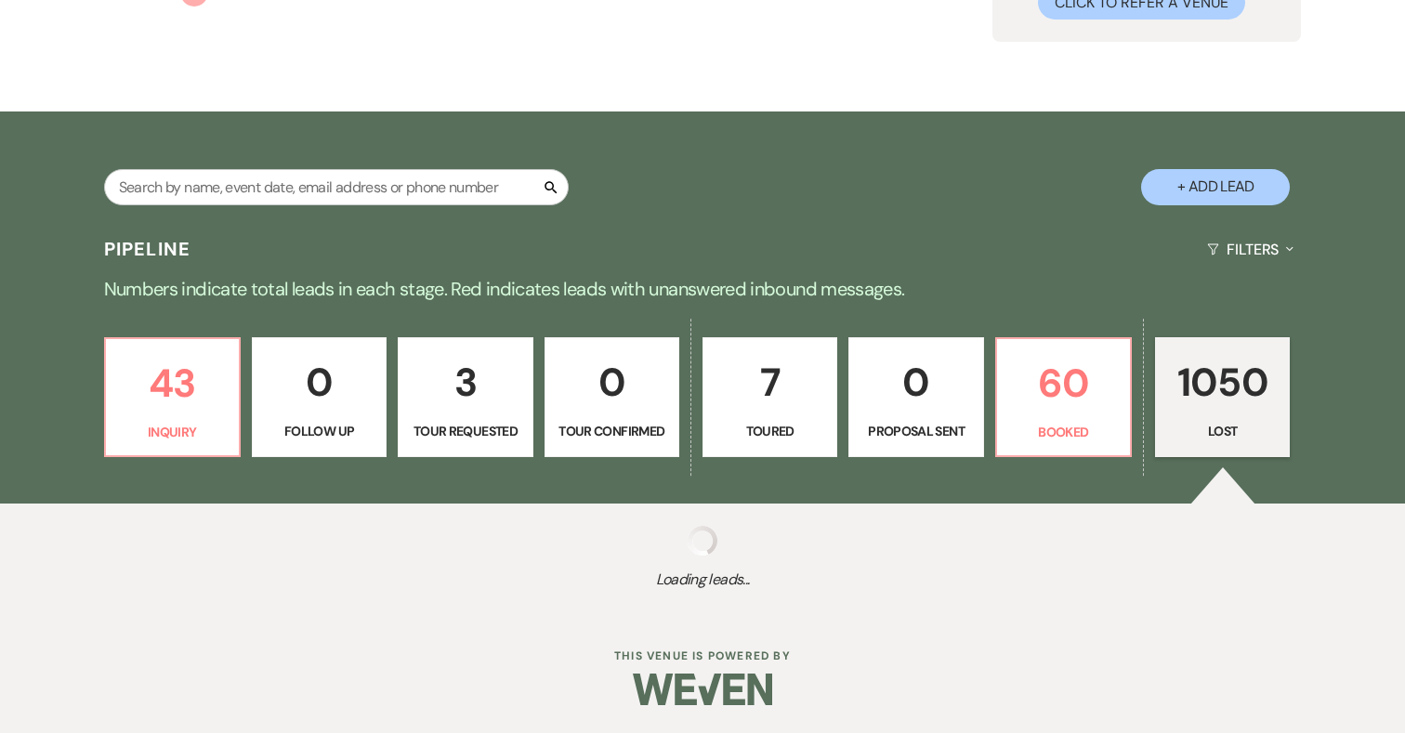
select select "8"
select select "5"
select select "8"
select select "5"
select select "8"
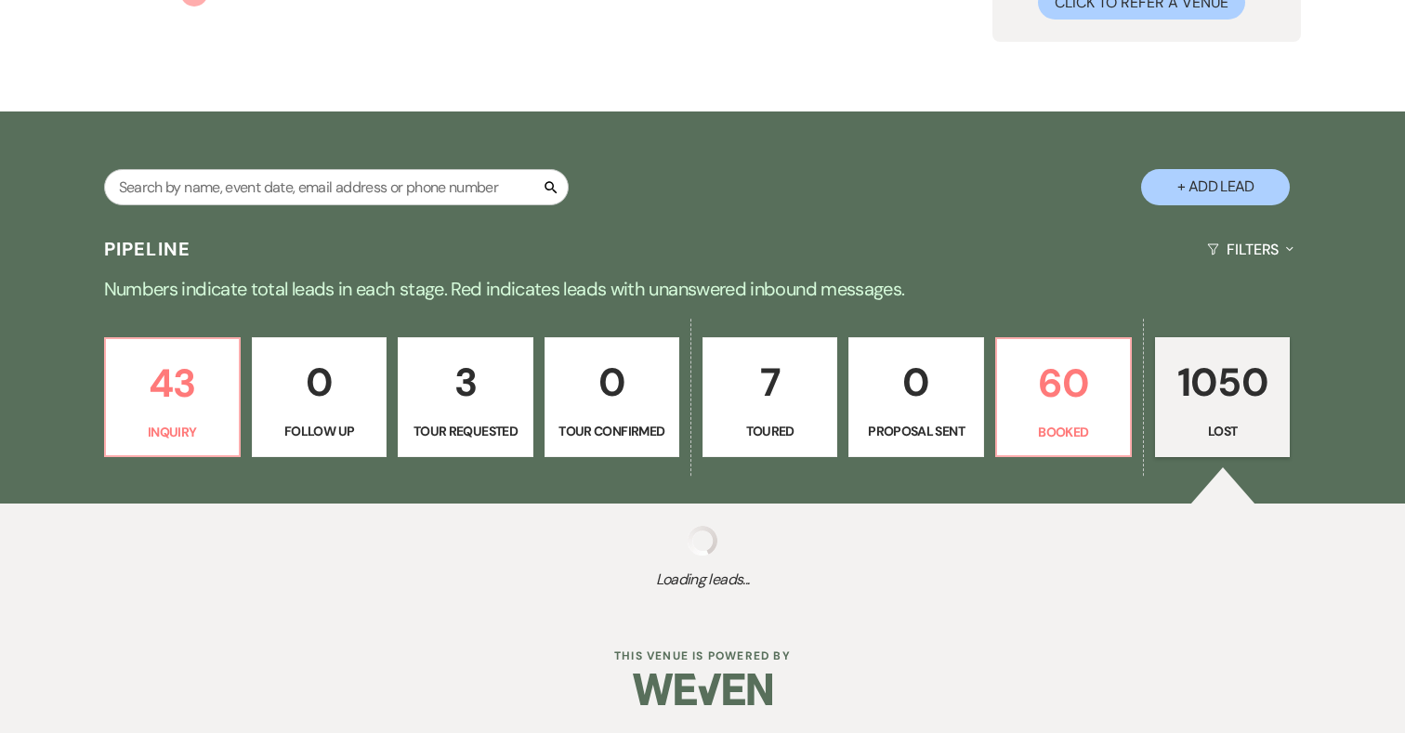
select select "5"
select select "8"
select select "5"
select select "8"
select select "5"
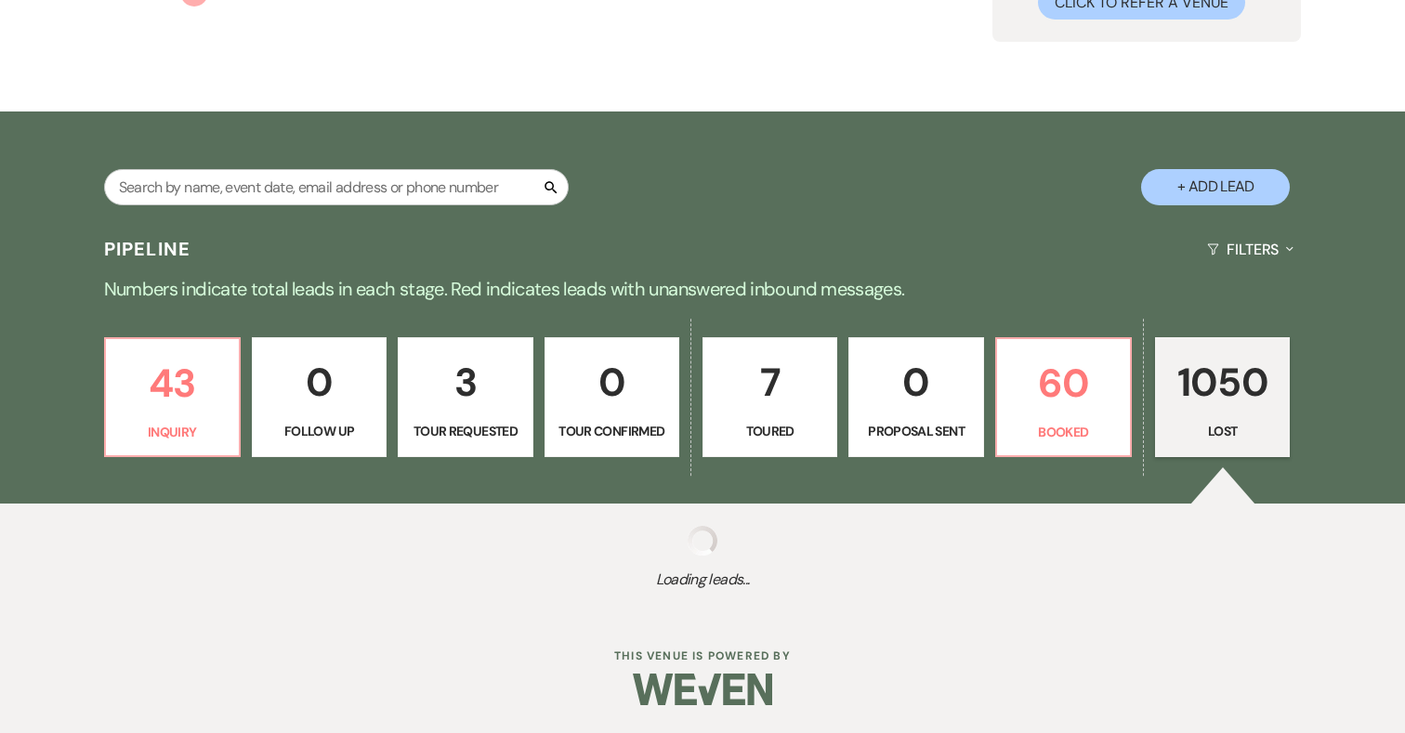
select select "8"
select select "5"
select select "8"
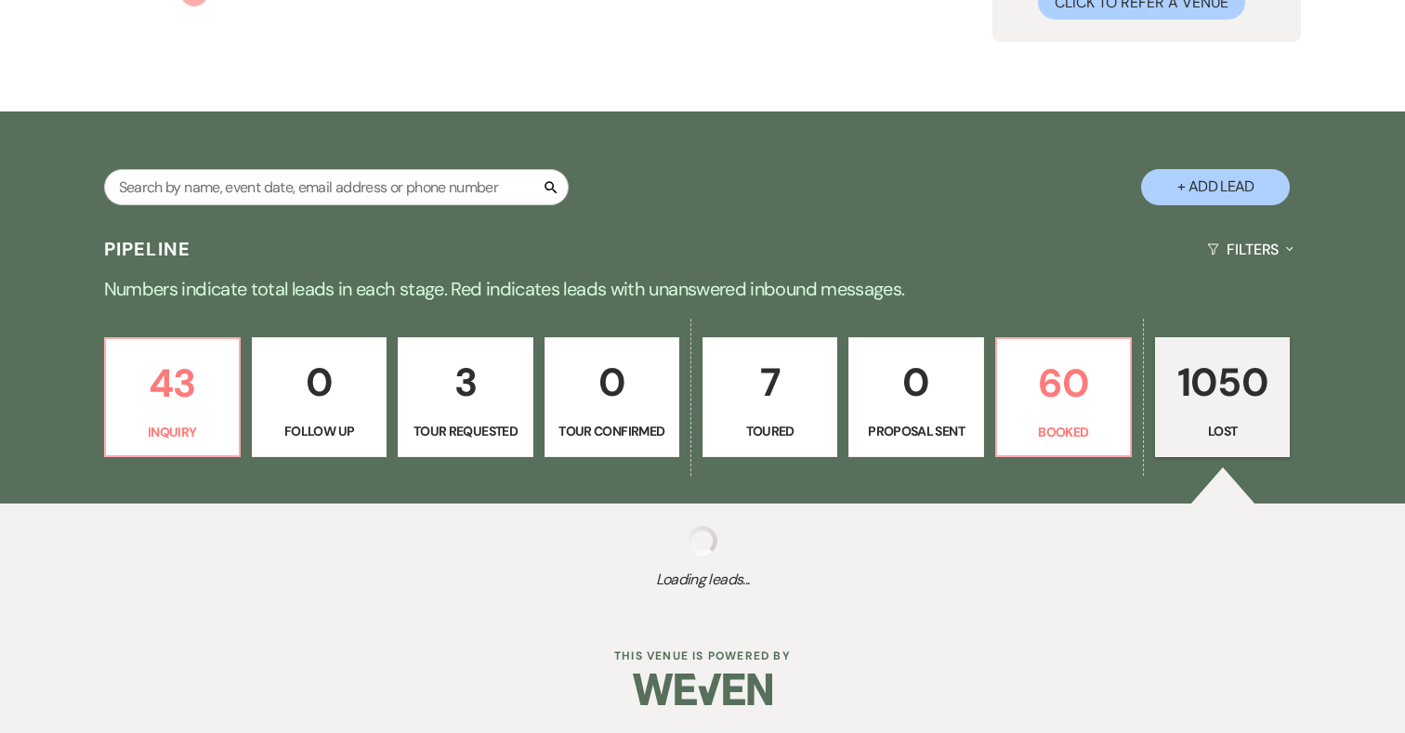
select select "8"
select select "5"
select select "8"
select select "5"
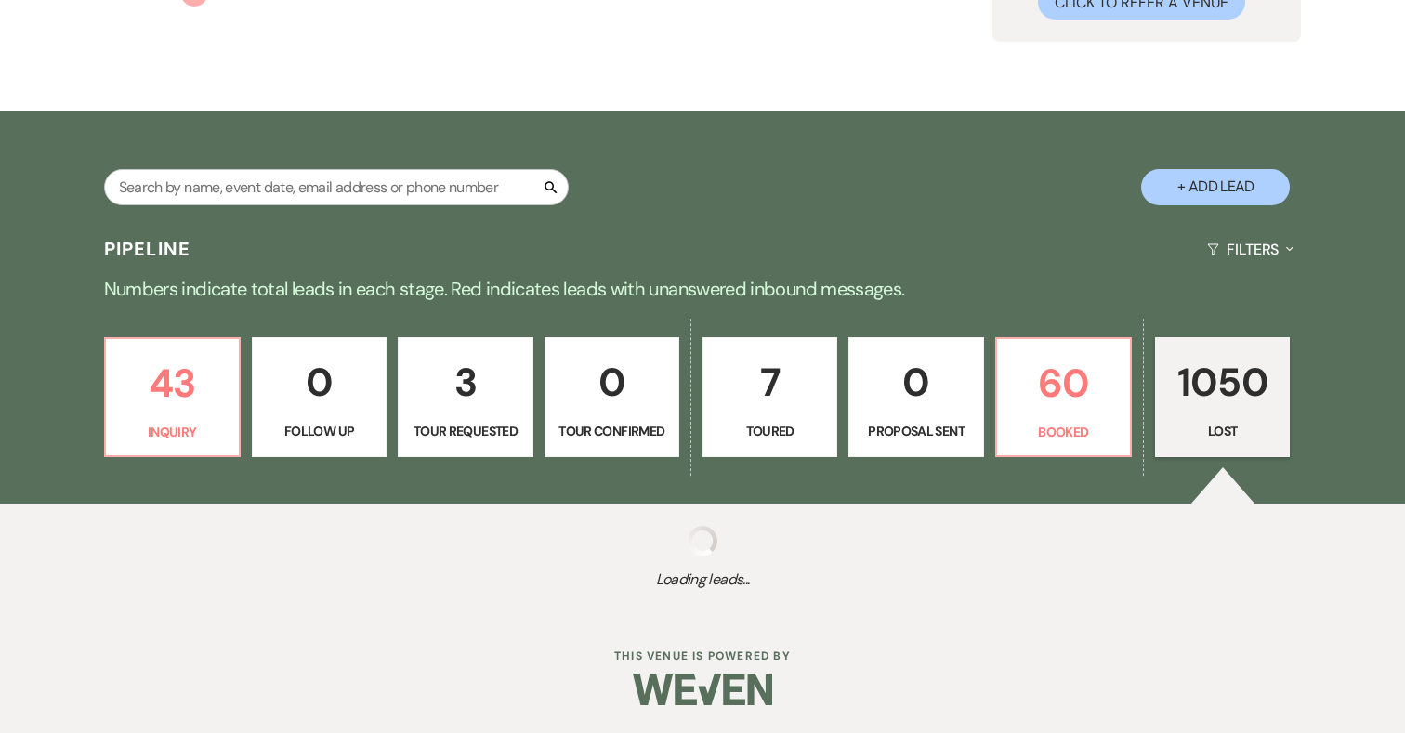
select select "8"
select select "5"
select select "8"
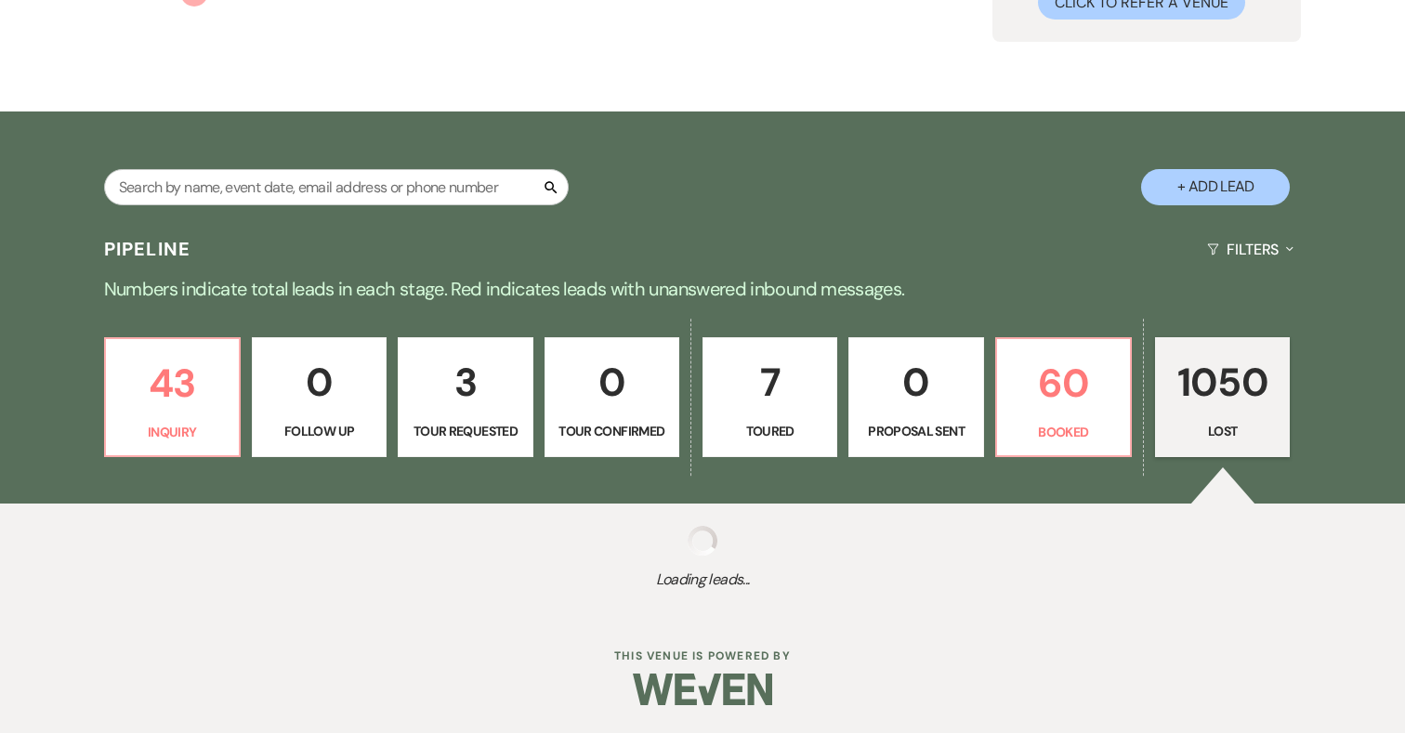
select select "7"
select select "8"
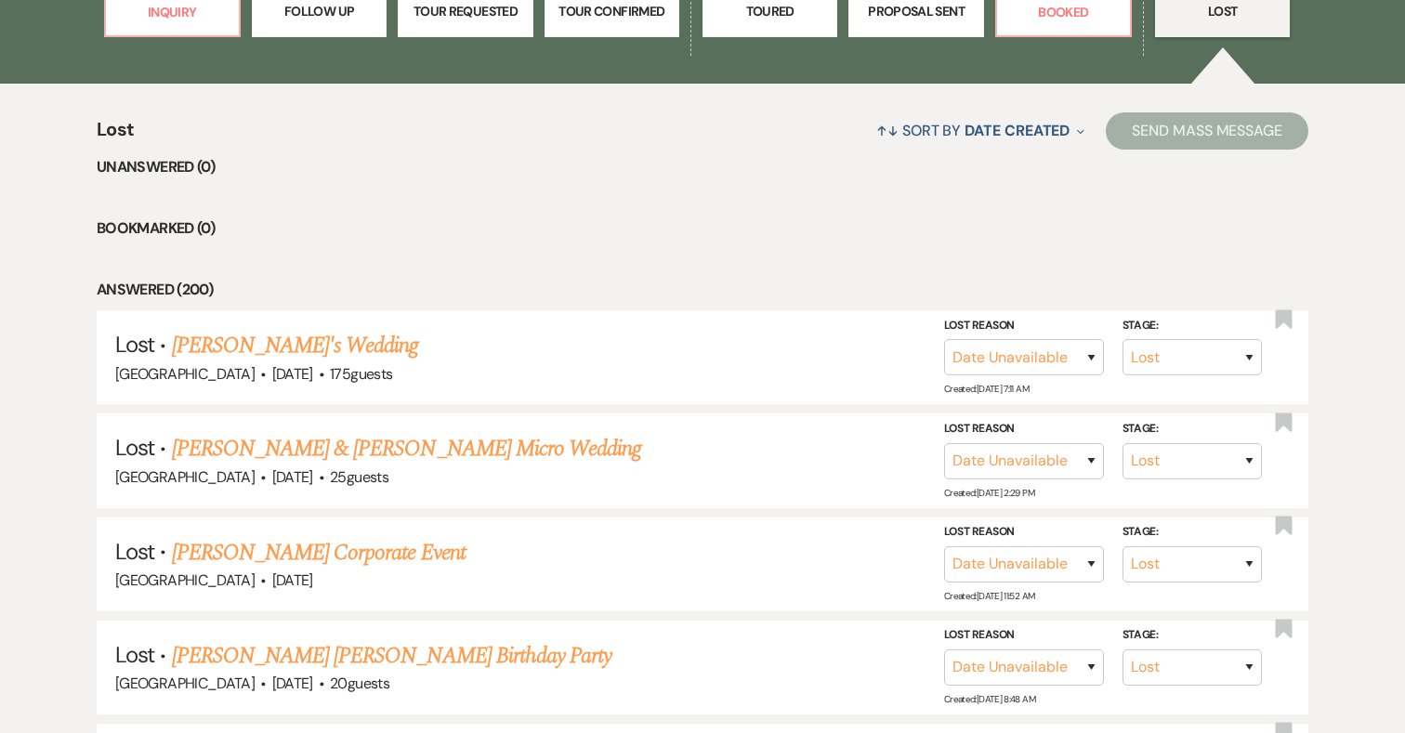
scroll to position [752, 0]
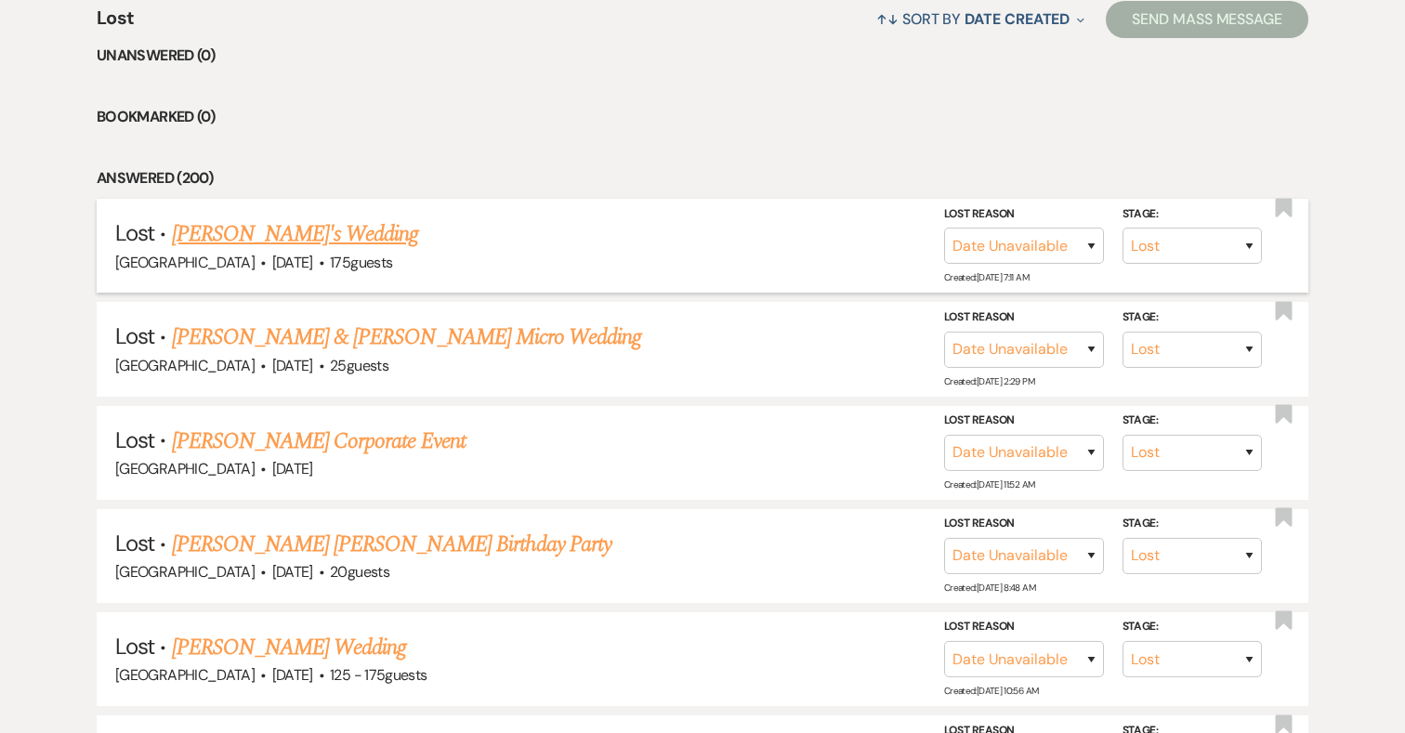
click at [340, 232] on link "Russell Rosetta's Wedding" at bounding box center [295, 233] width 247 height 33
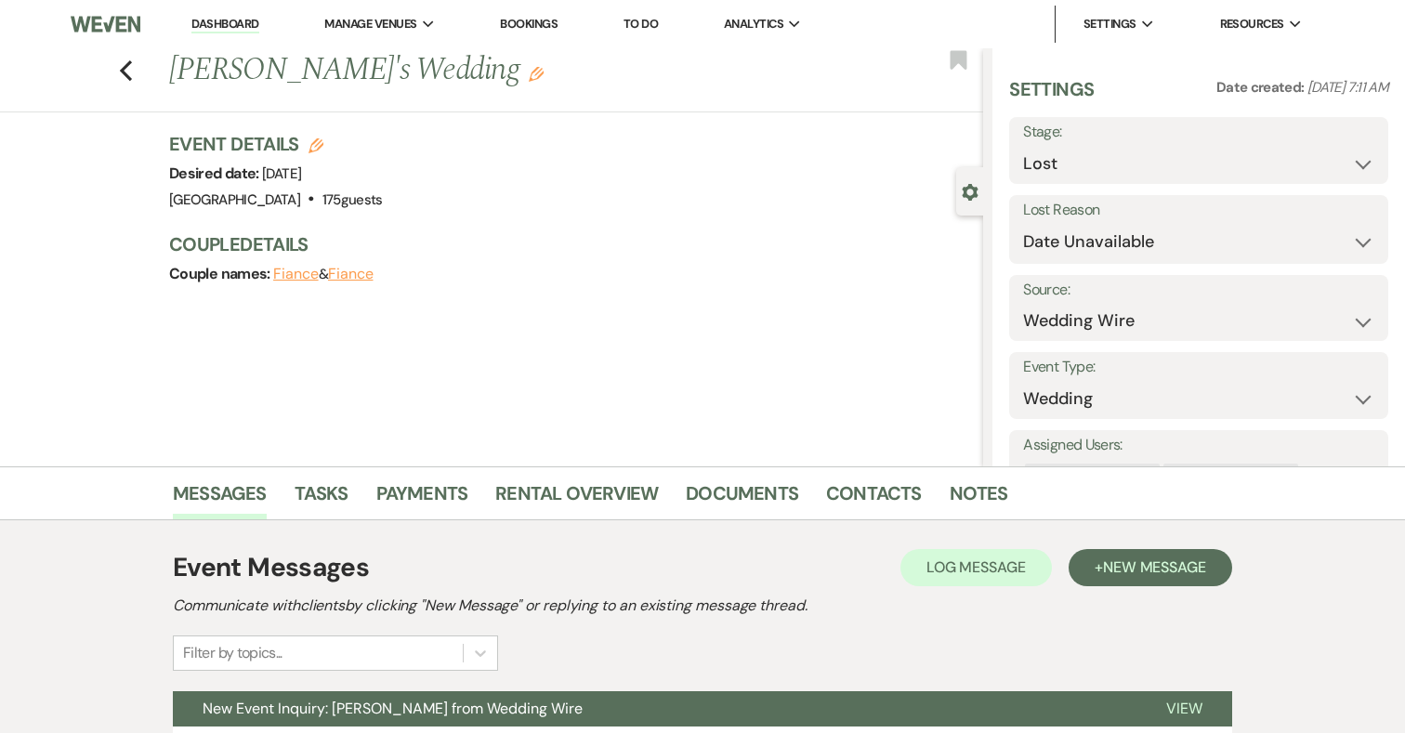
scroll to position [172, 0]
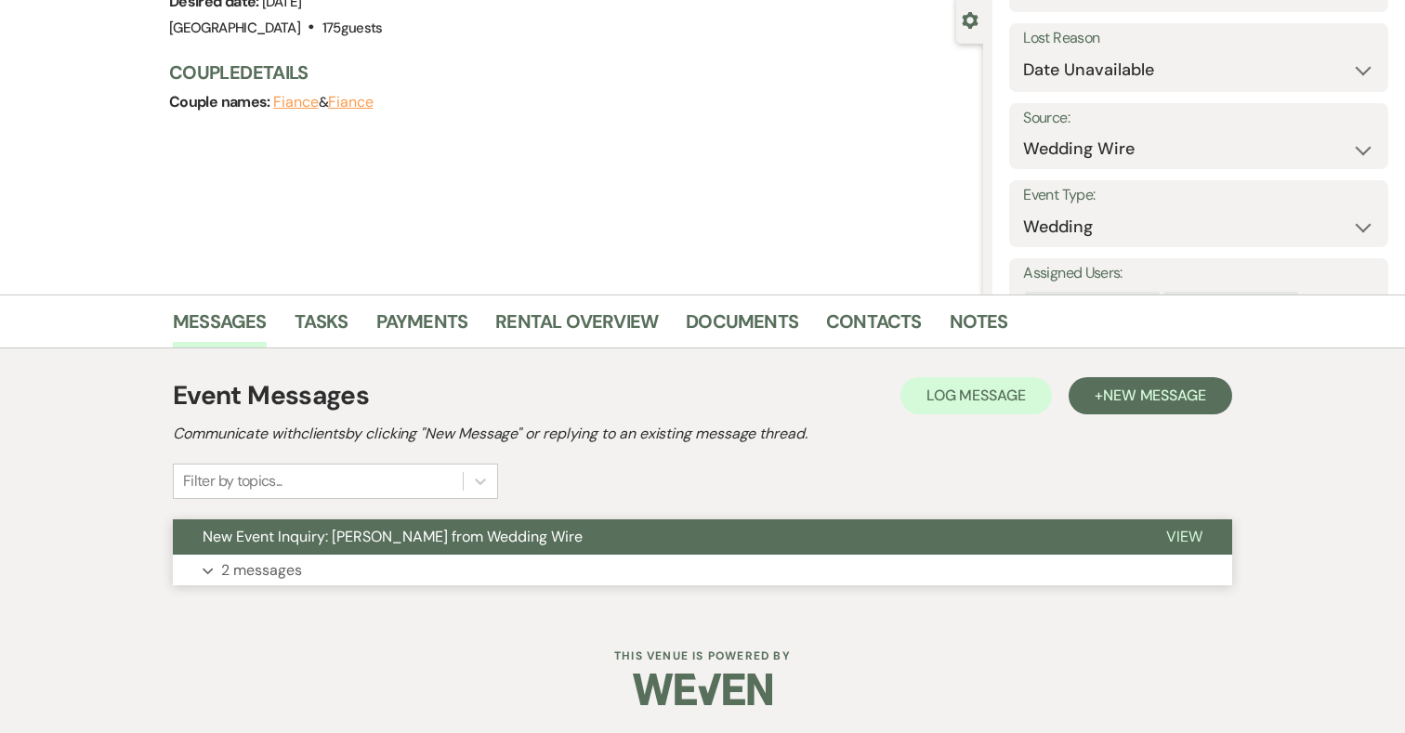
click at [507, 569] on button "Expand 2 messages" at bounding box center [702, 571] width 1059 height 32
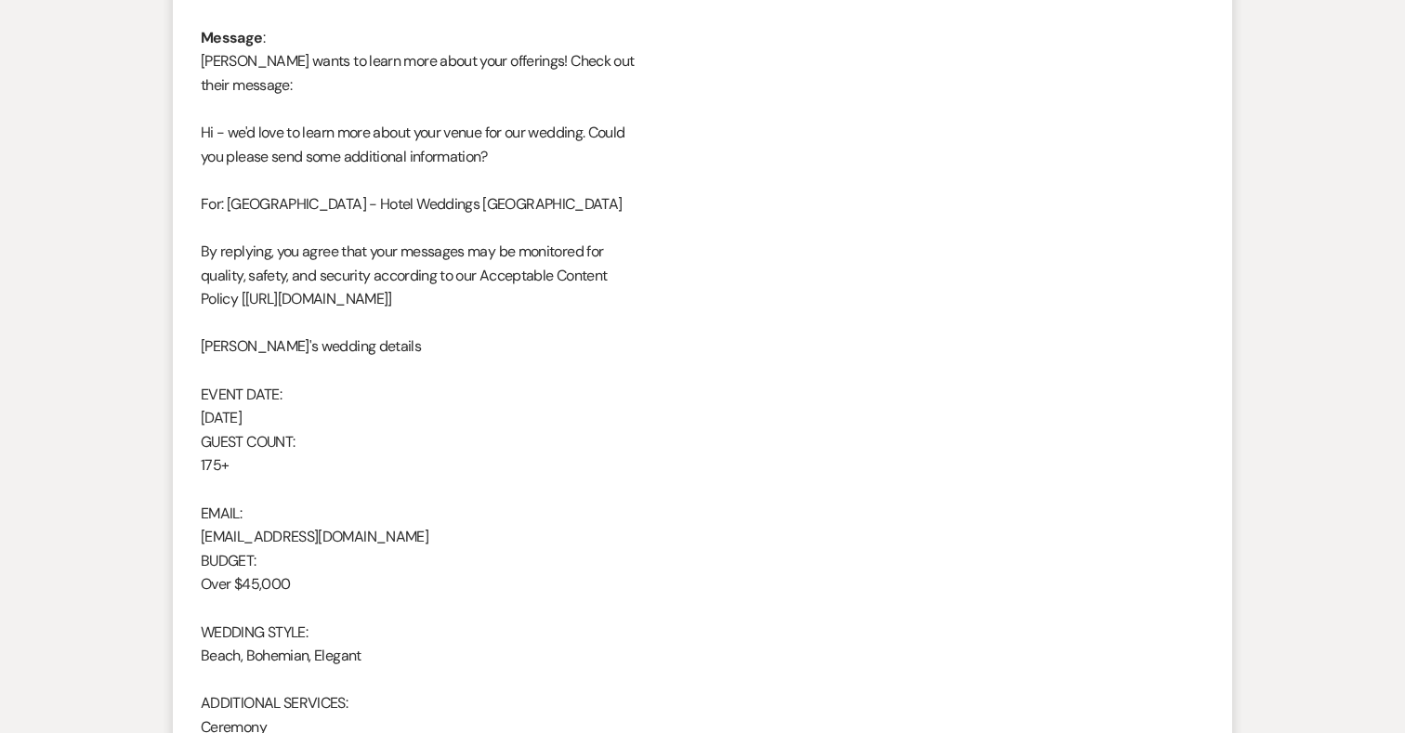
scroll to position [1392, 0]
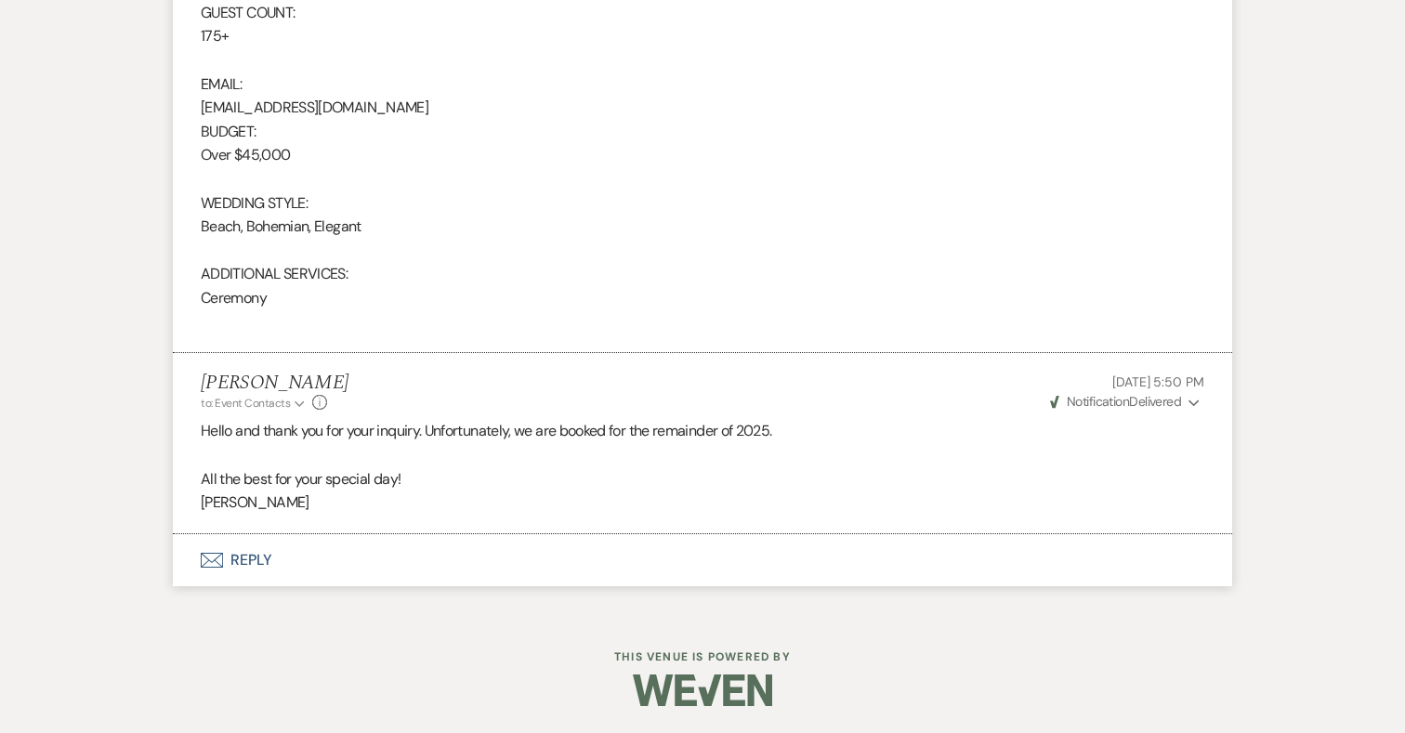
click at [249, 560] on button "Envelope Reply" at bounding box center [702, 560] width 1059 height 52
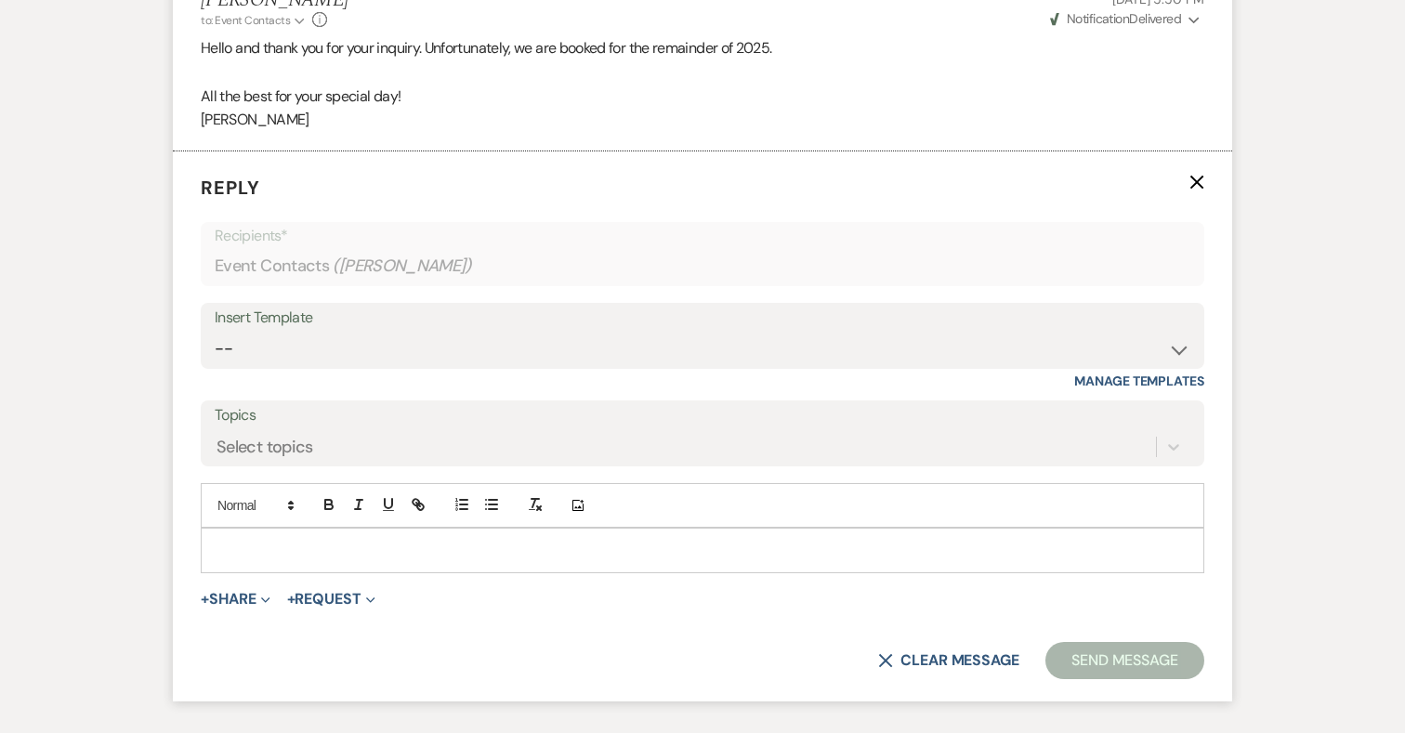
scroll to position [1815, 0]
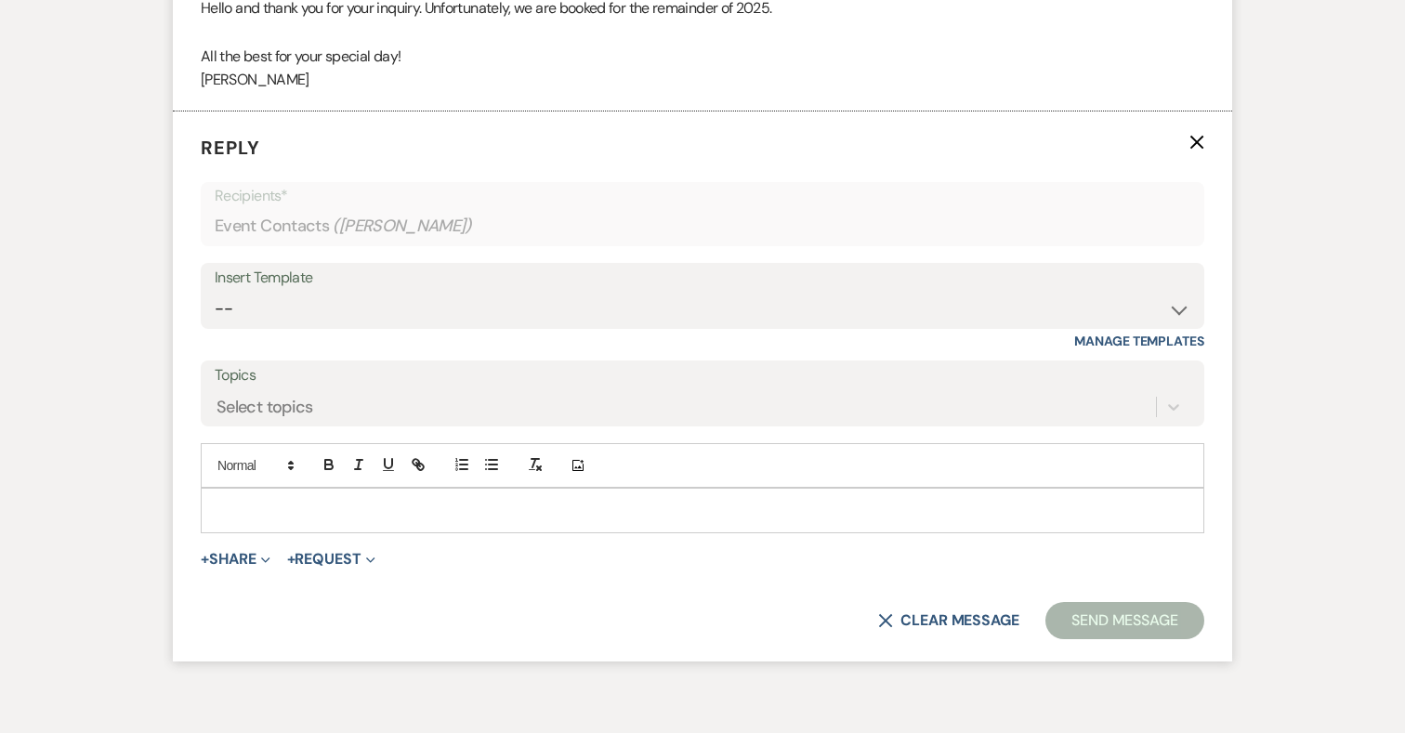
click at [425, 513] on p at bounding box center [703, 510] width 974 height 20
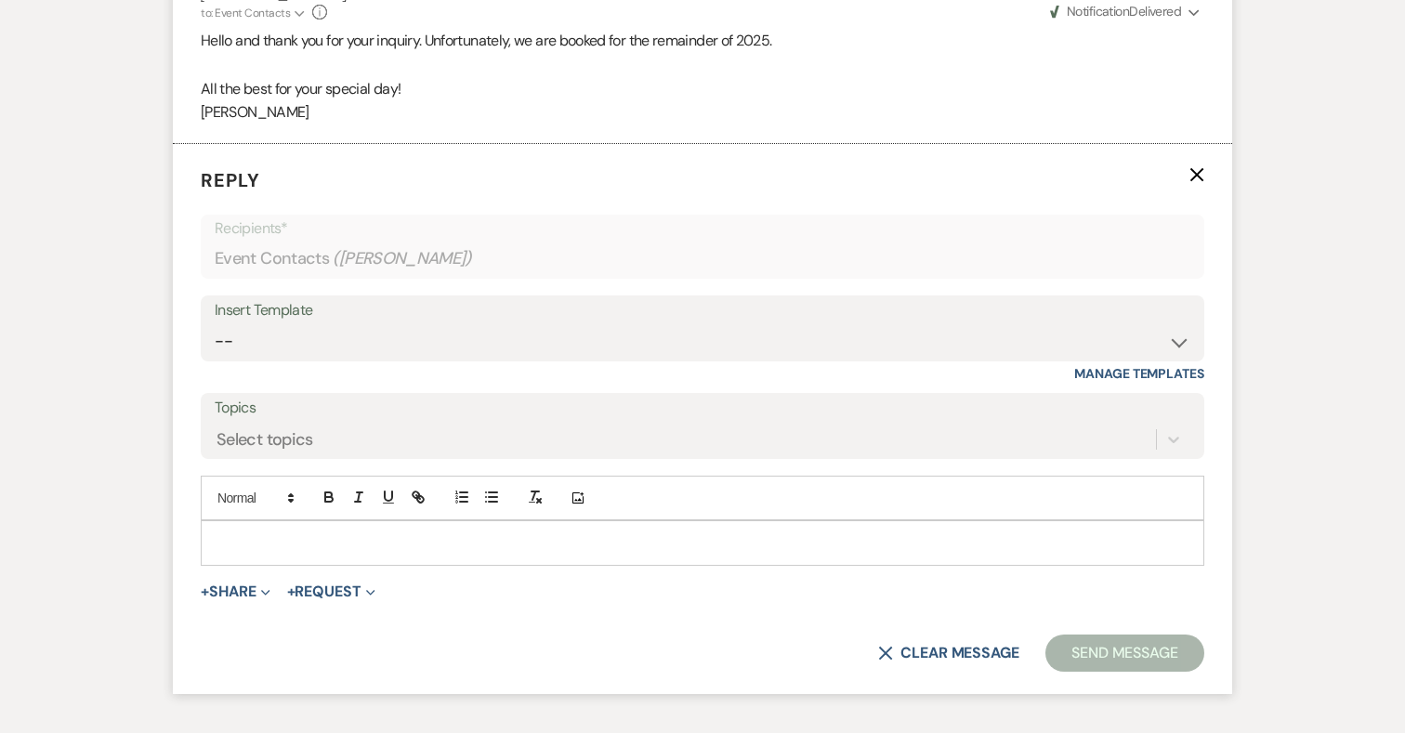
scroll to position [1800, 0]
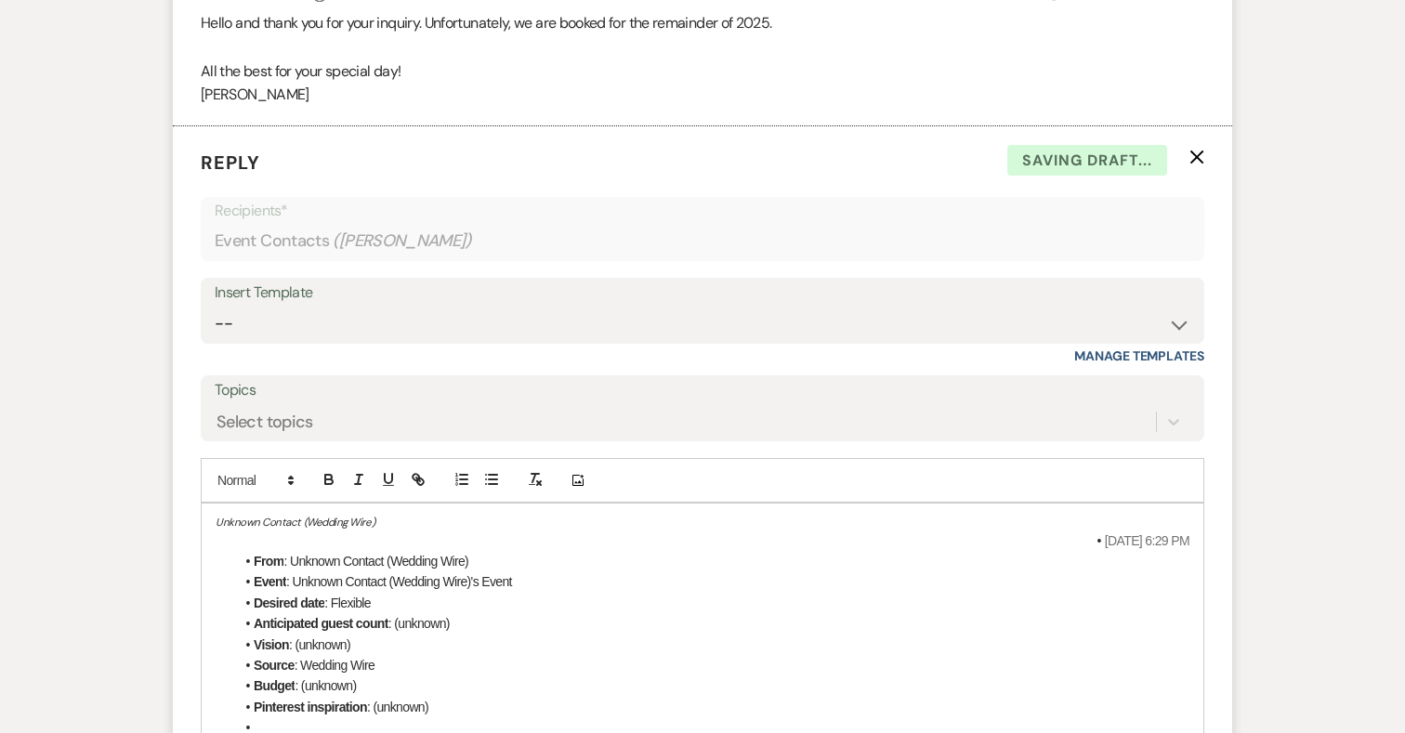
click at [216, 524] on em "Unknown Contact (Wedding Wire)" at bounding box center [295, 522] width 159 height 15
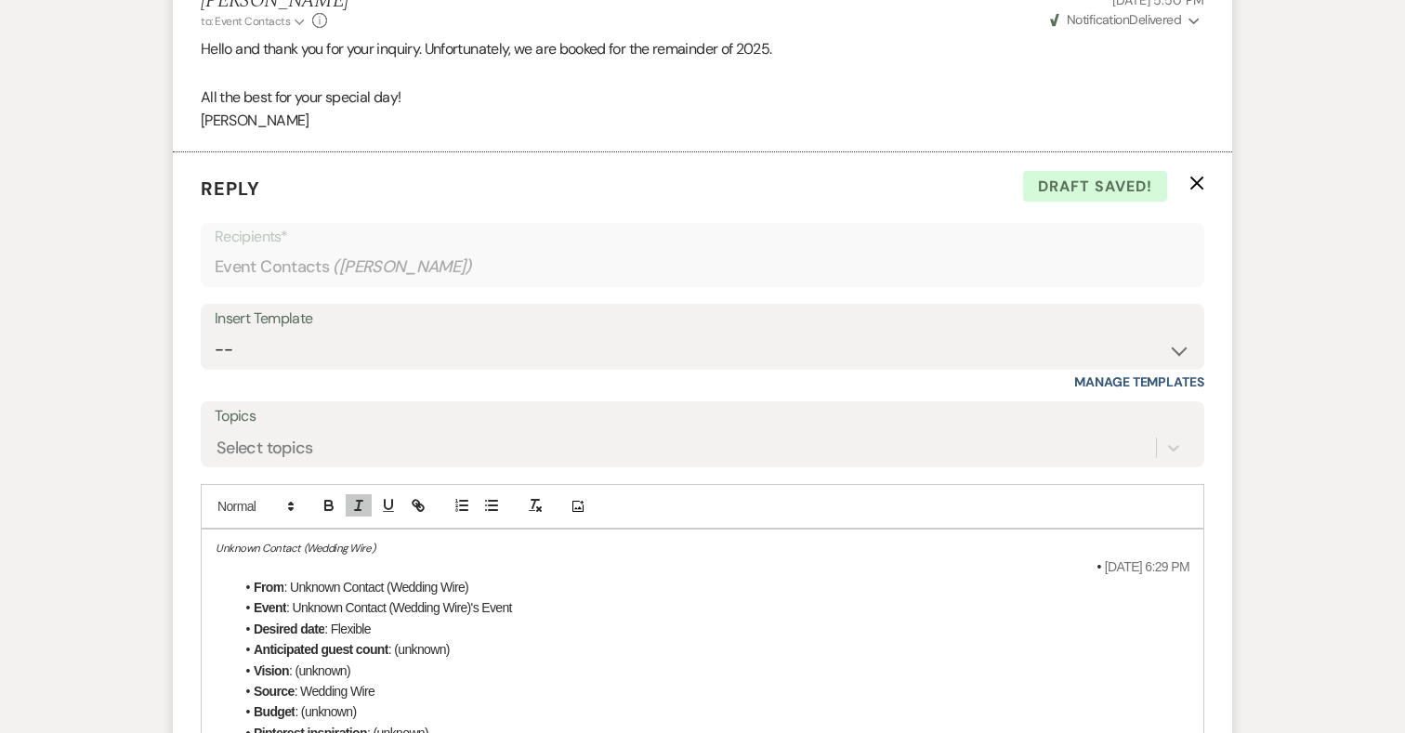
scroll to position [1789, 0]
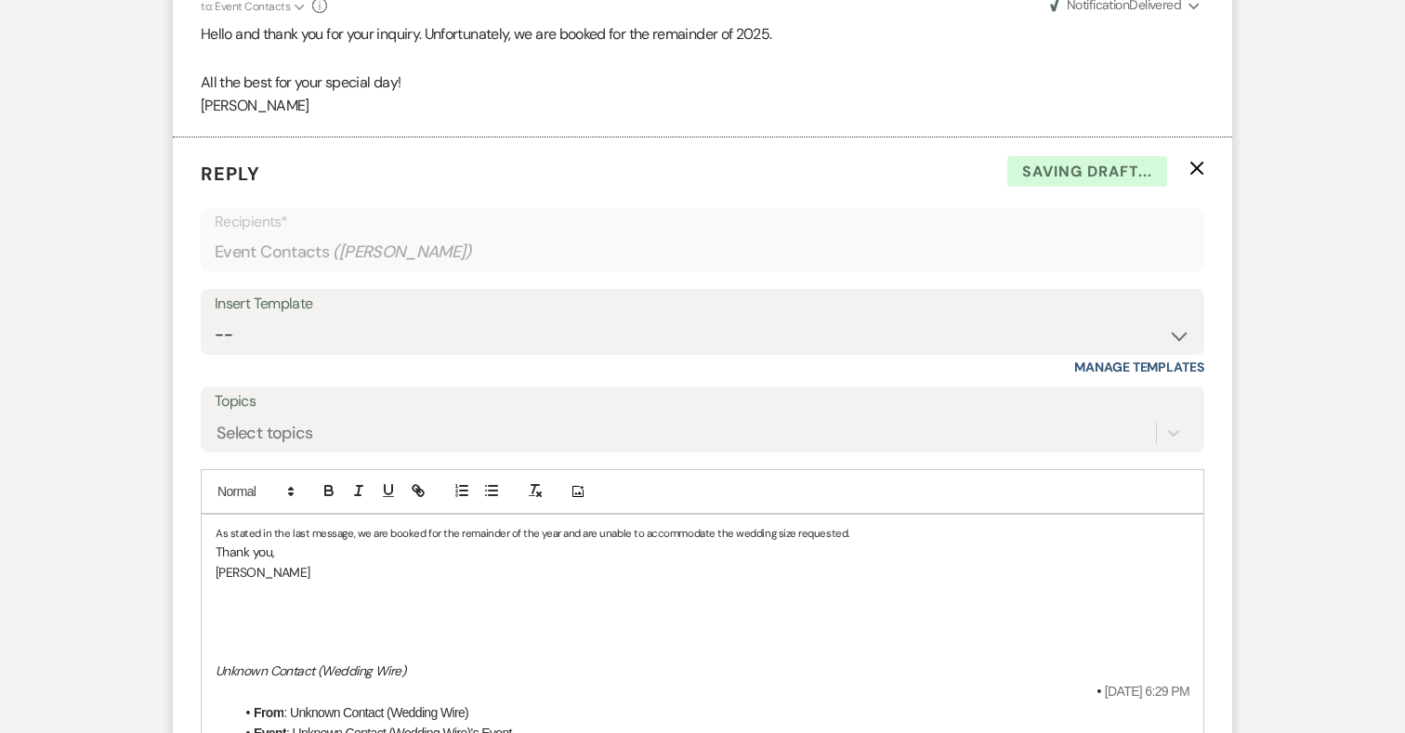
click at [860, 534] on h5 "As stated in the last message, we are booked for the remainder of the year and …" at bounding box center [703, 533] width 974 height 15
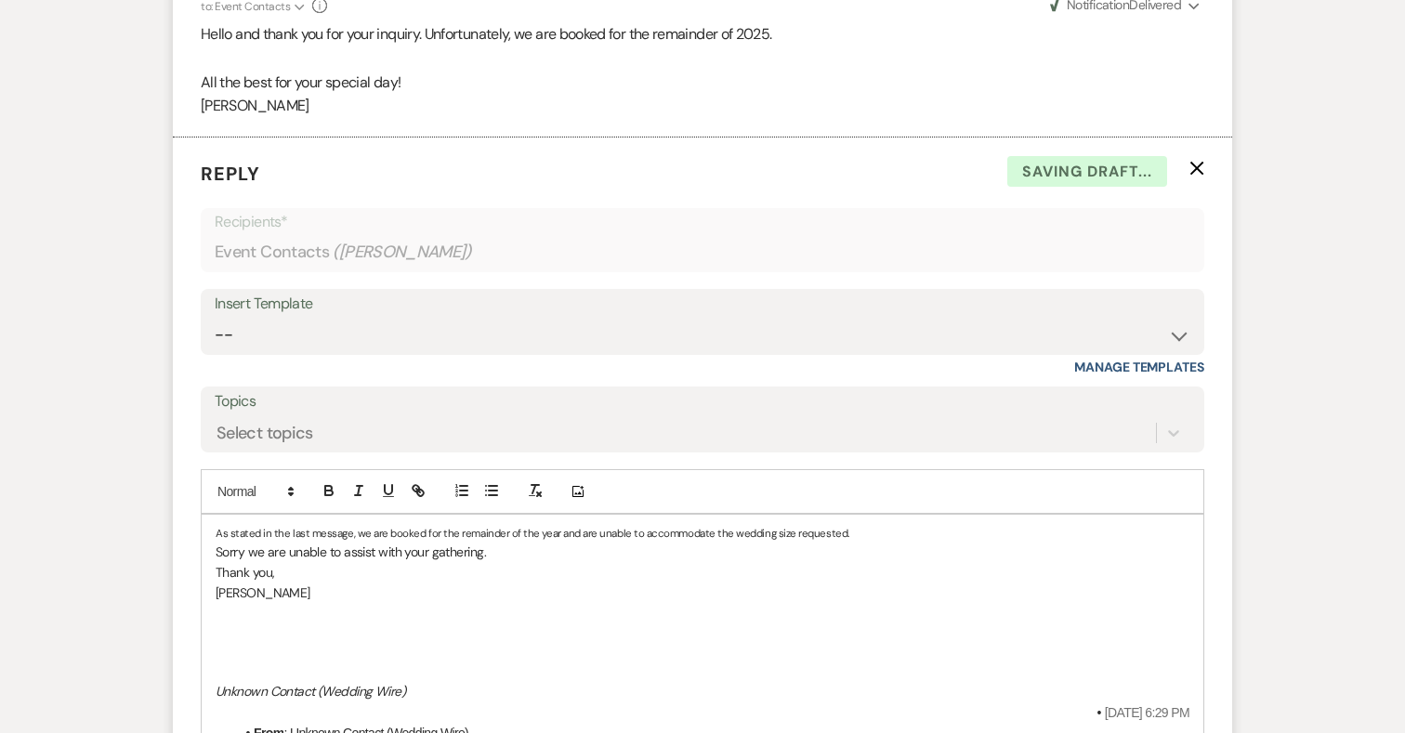
click at [273, 570] on p "Thank you," at bounding box center [703, 572] width 974 height 20
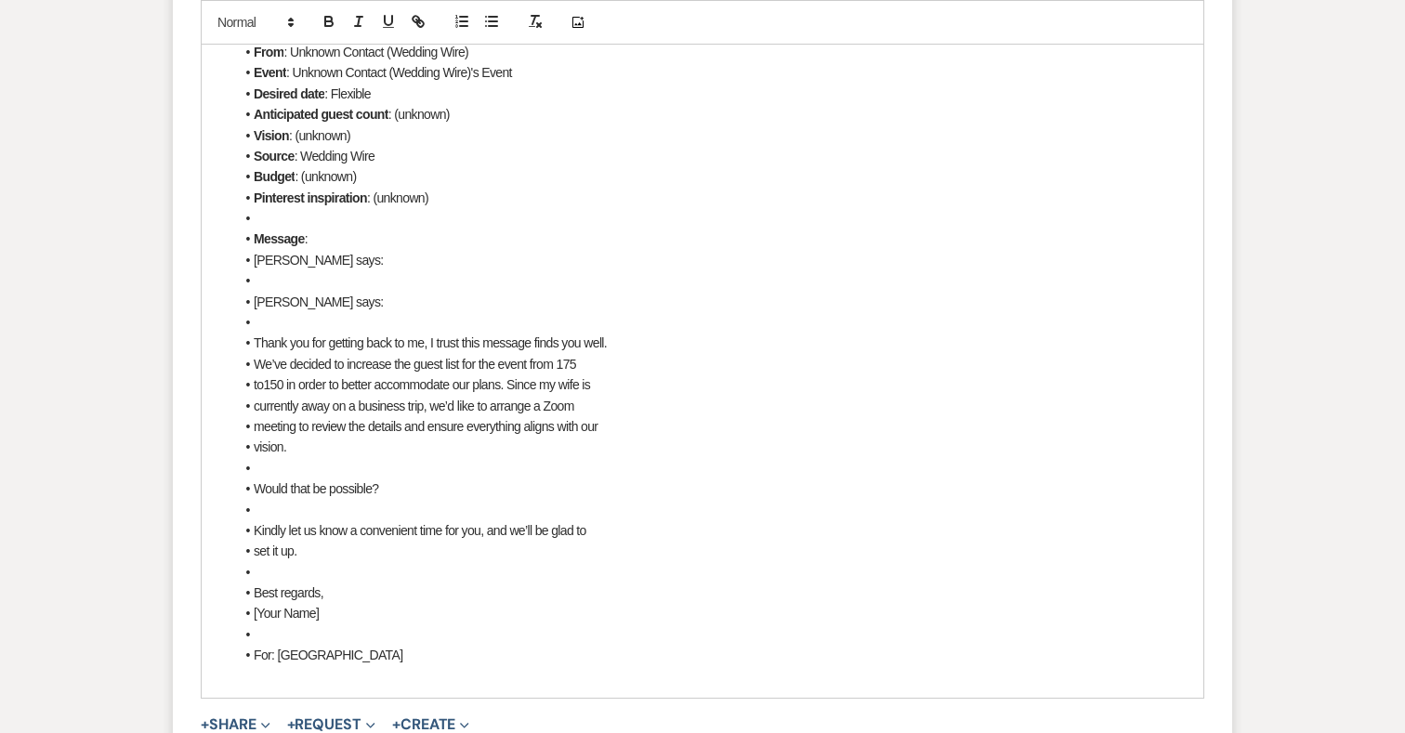
scroll to position [2733, 0]
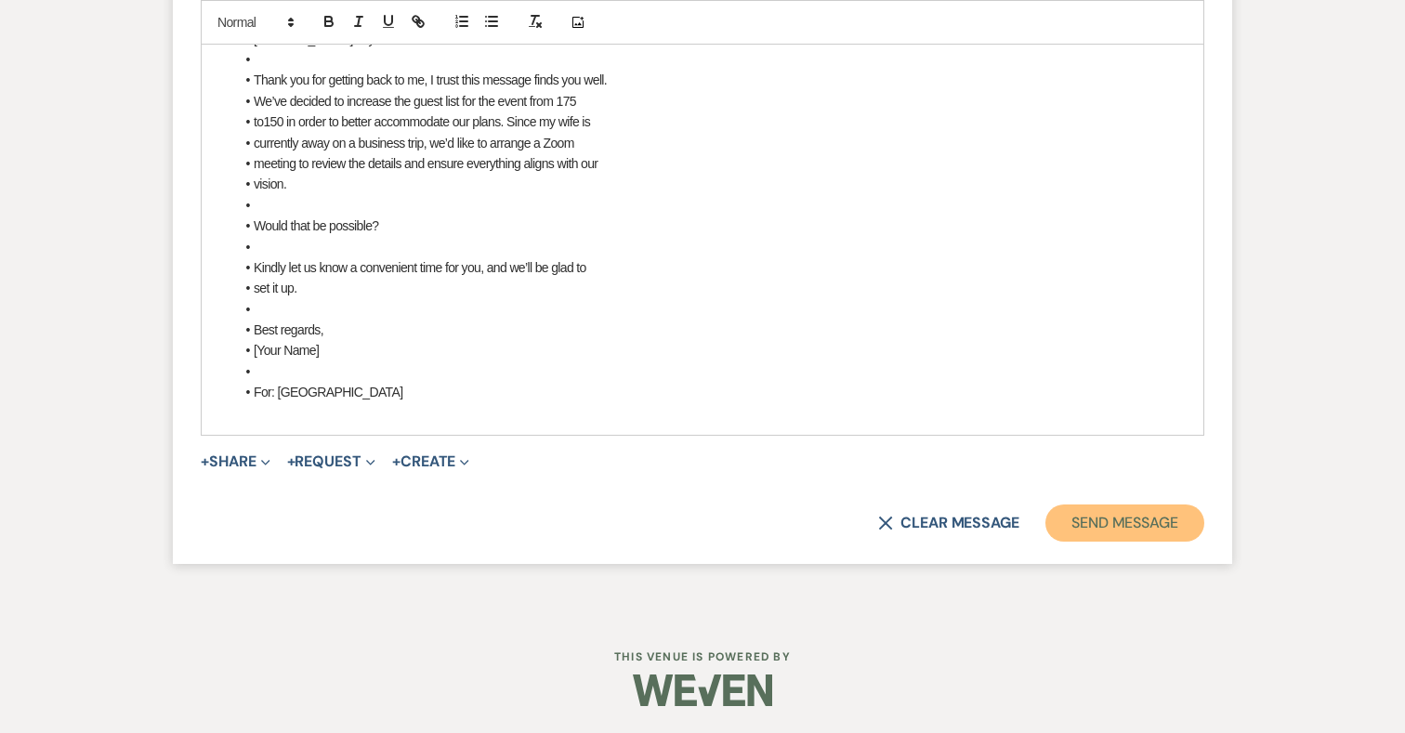
click at [1083, 519] on button "Send Message" at bounding box center [1124, 522] width 159 height 37
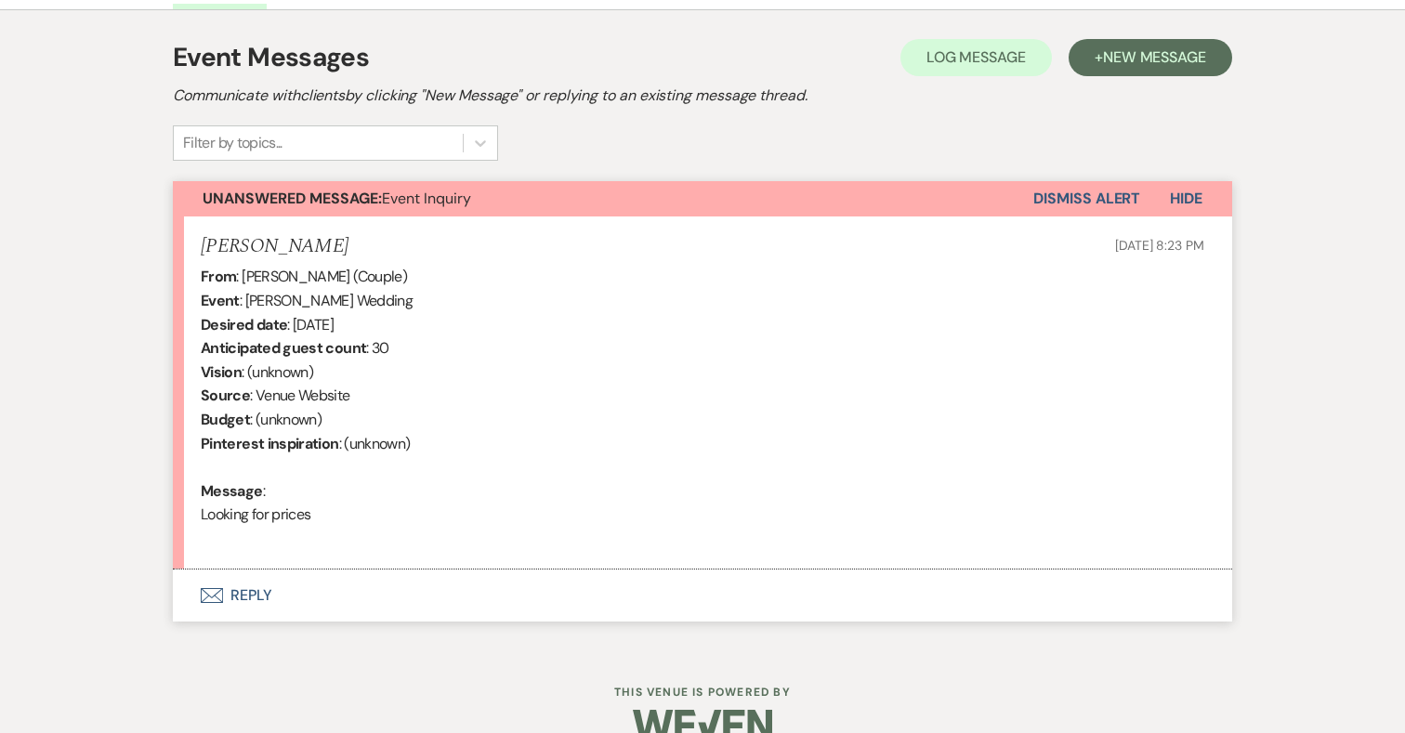
scroll to position [523, 0]
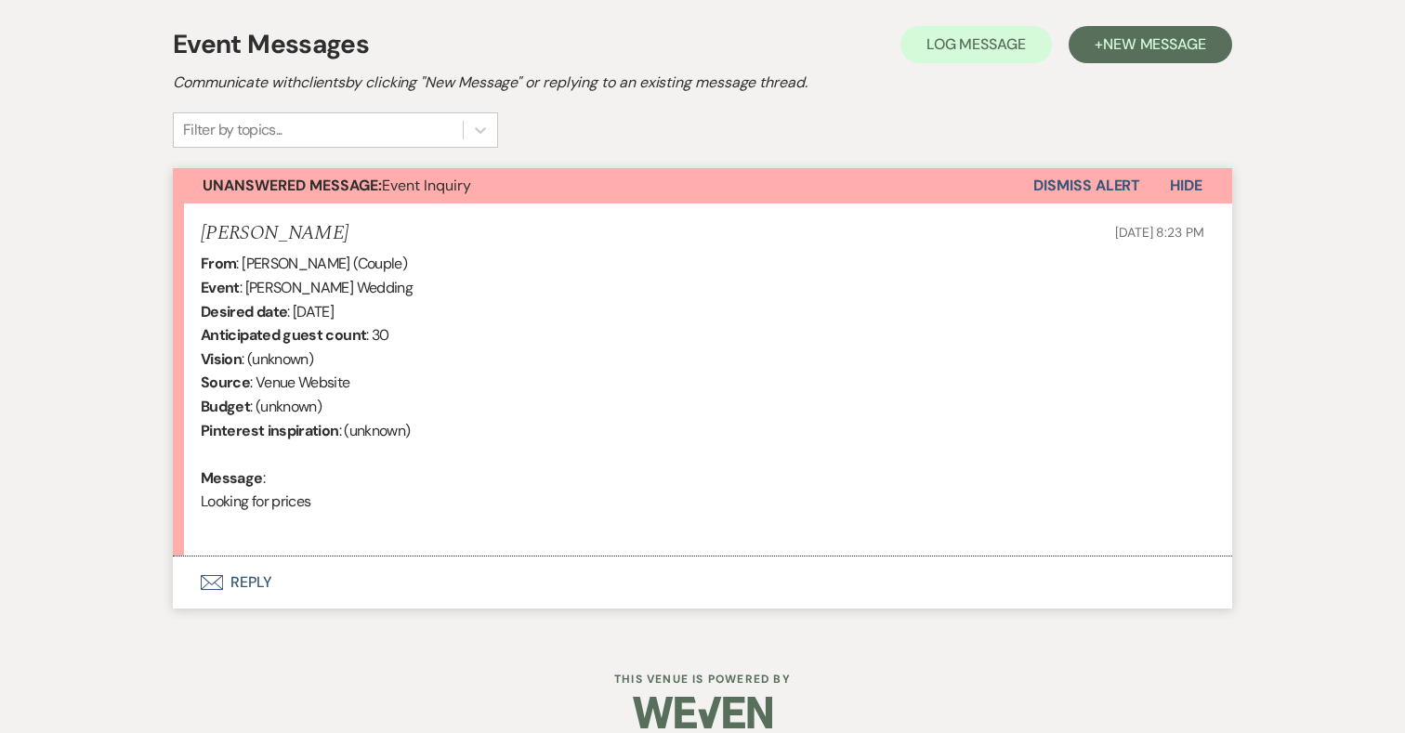
click at [261, 578] on button "Envelope Reply" at bounding box center [702, 582] width 1059 height 52
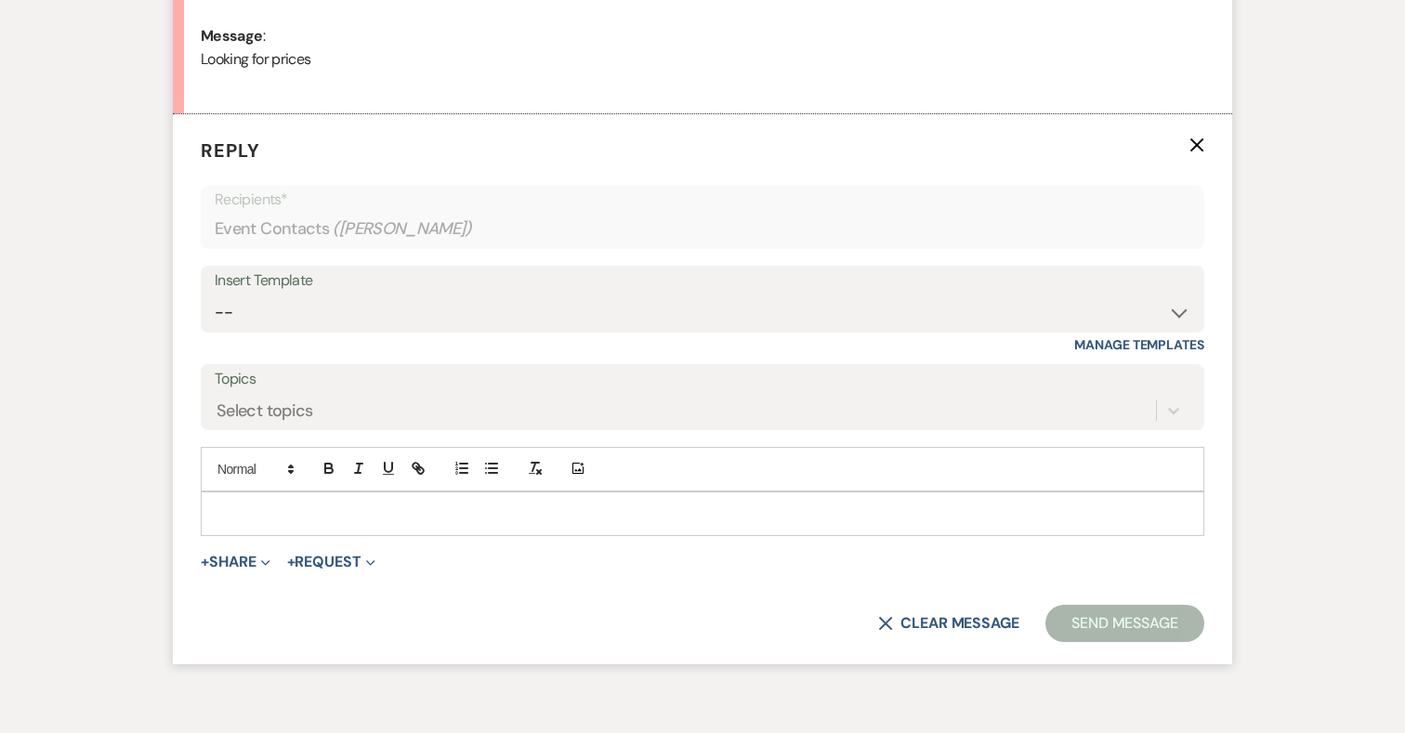
scroll to position [1066, 0]
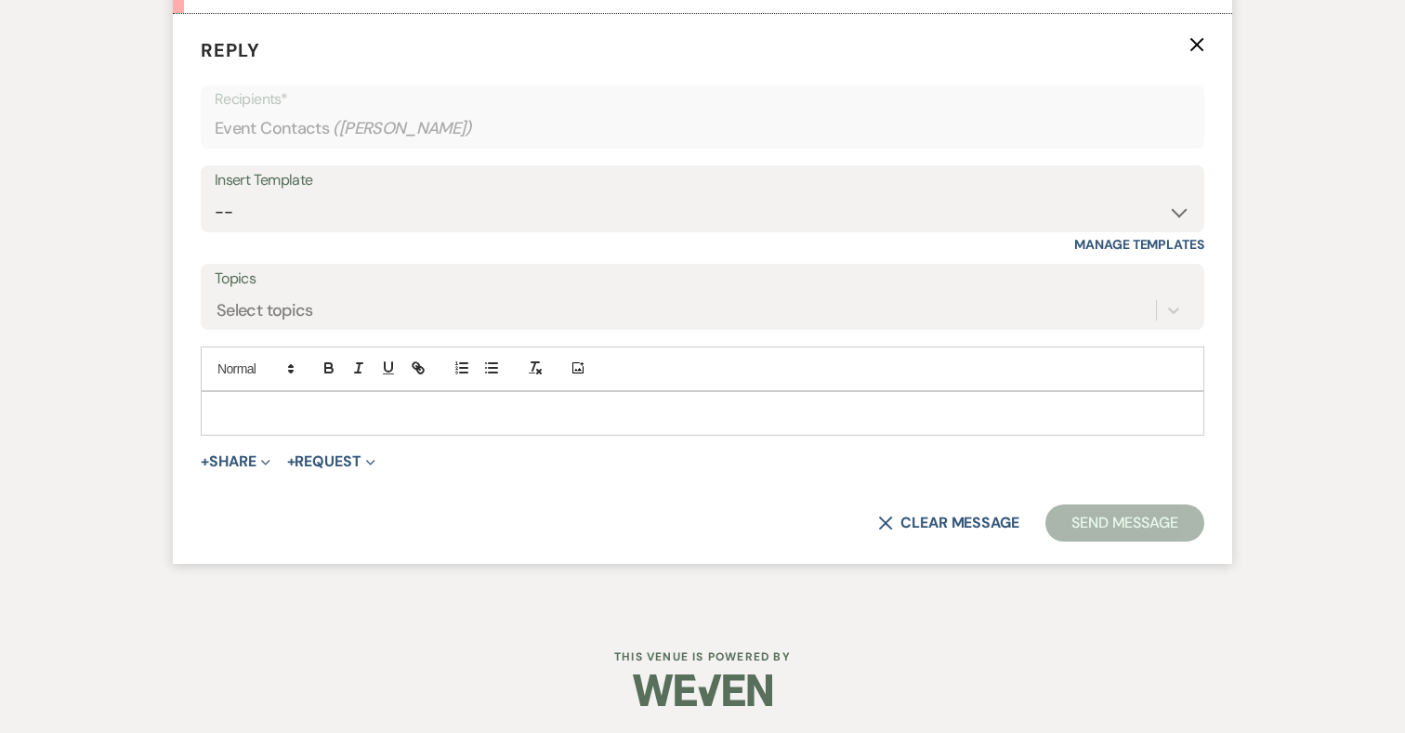
click at [490, 407] on p at bounding box center [703, 413] width 974 height 20
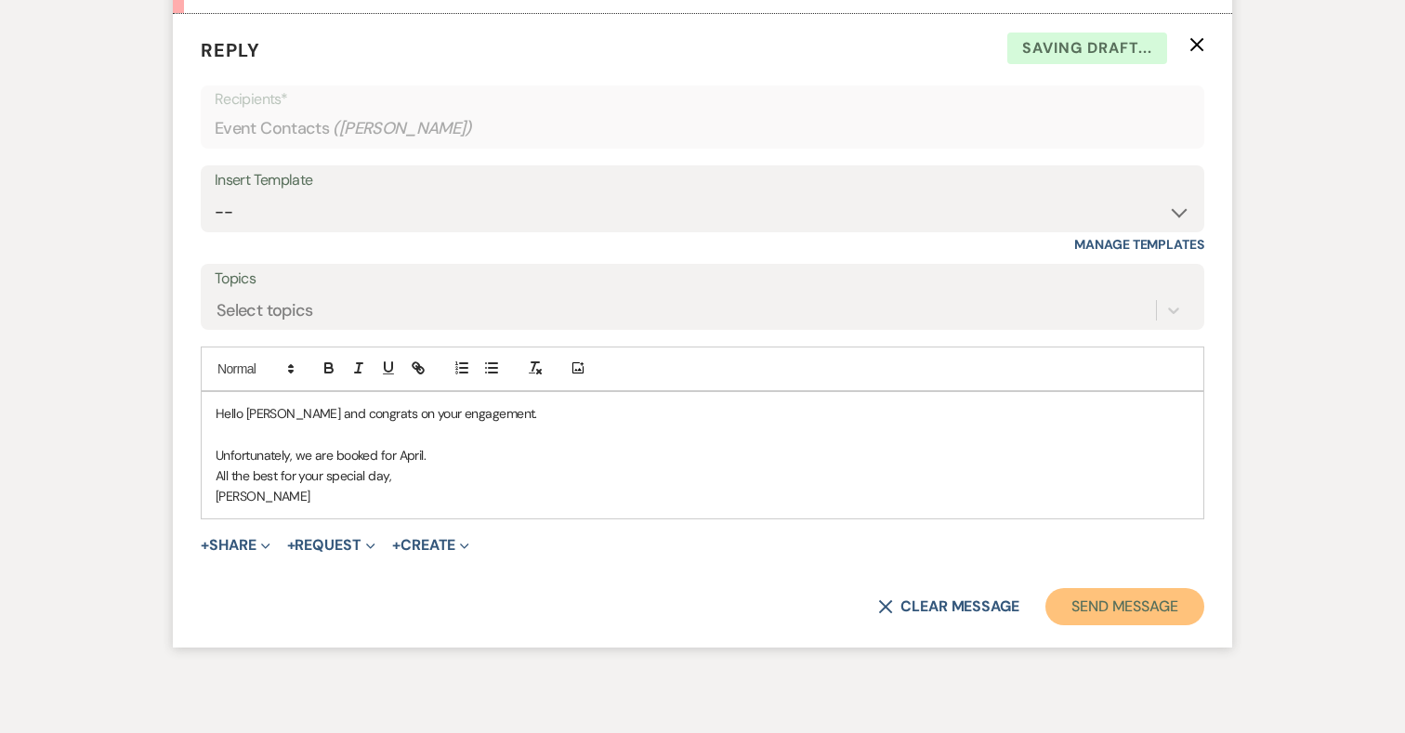
click at [1140, 598] on button "Send Message" at bounding box center [1124, 606] width 159 height 37
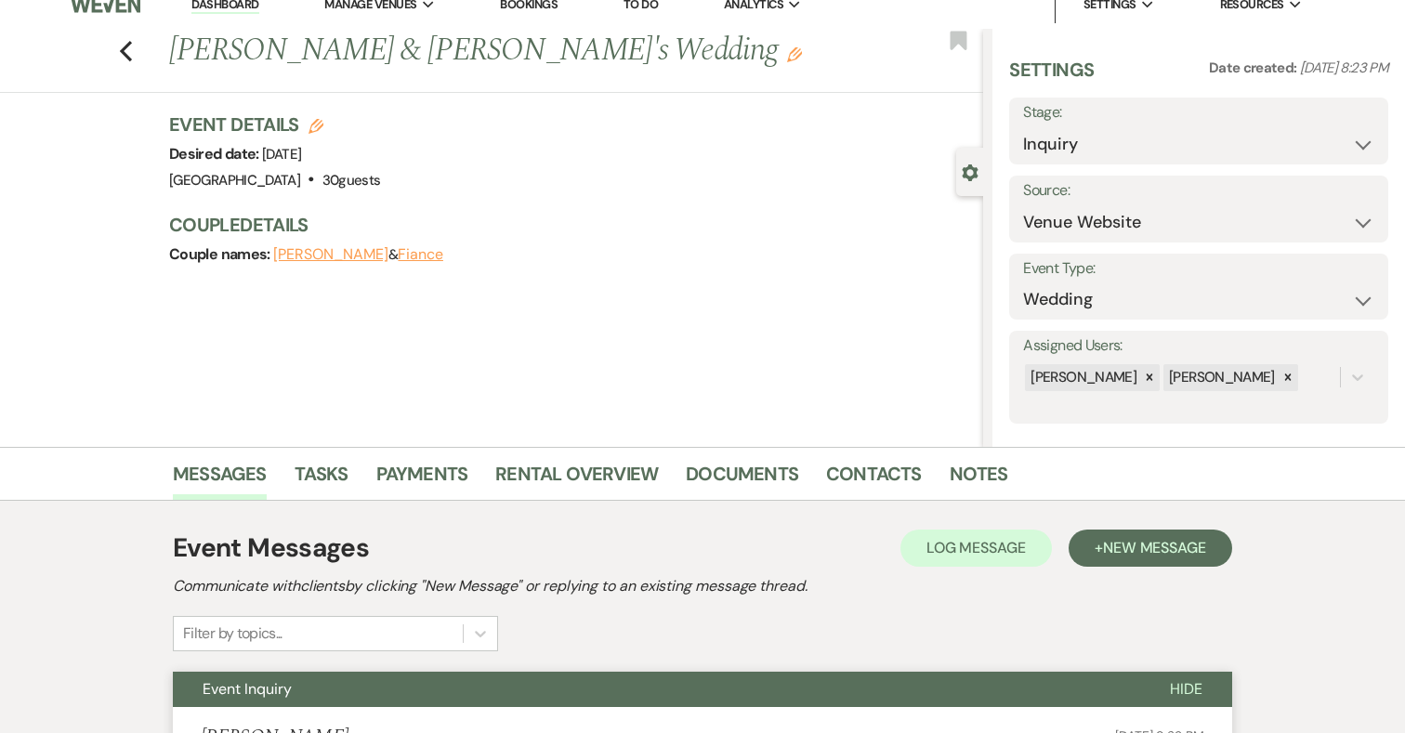
scroll to position [0, 0]
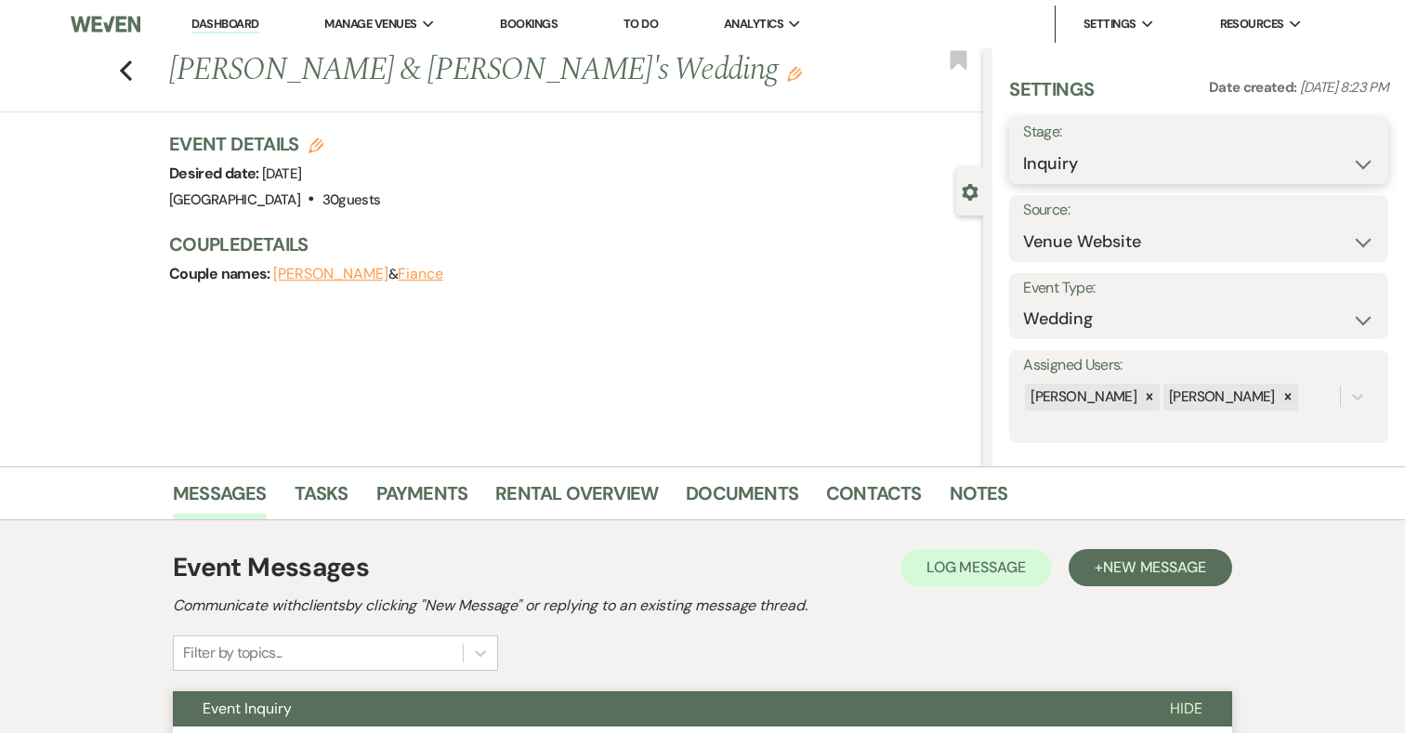
click at [1085, 170] on select "Inquiry Follow Up Tour Requested Tour Confirmed Toured Proposal Sent Booked Lost" at bounding box center [1198, 164] width 351 height 36
select select "8"
click at [1023, 146] on select "Inquiry Follow Up Tour Requested Tour Confirmed Toured Proposal Sent Booked Lost" at bounding box center [1198, 164] width 351 height 36
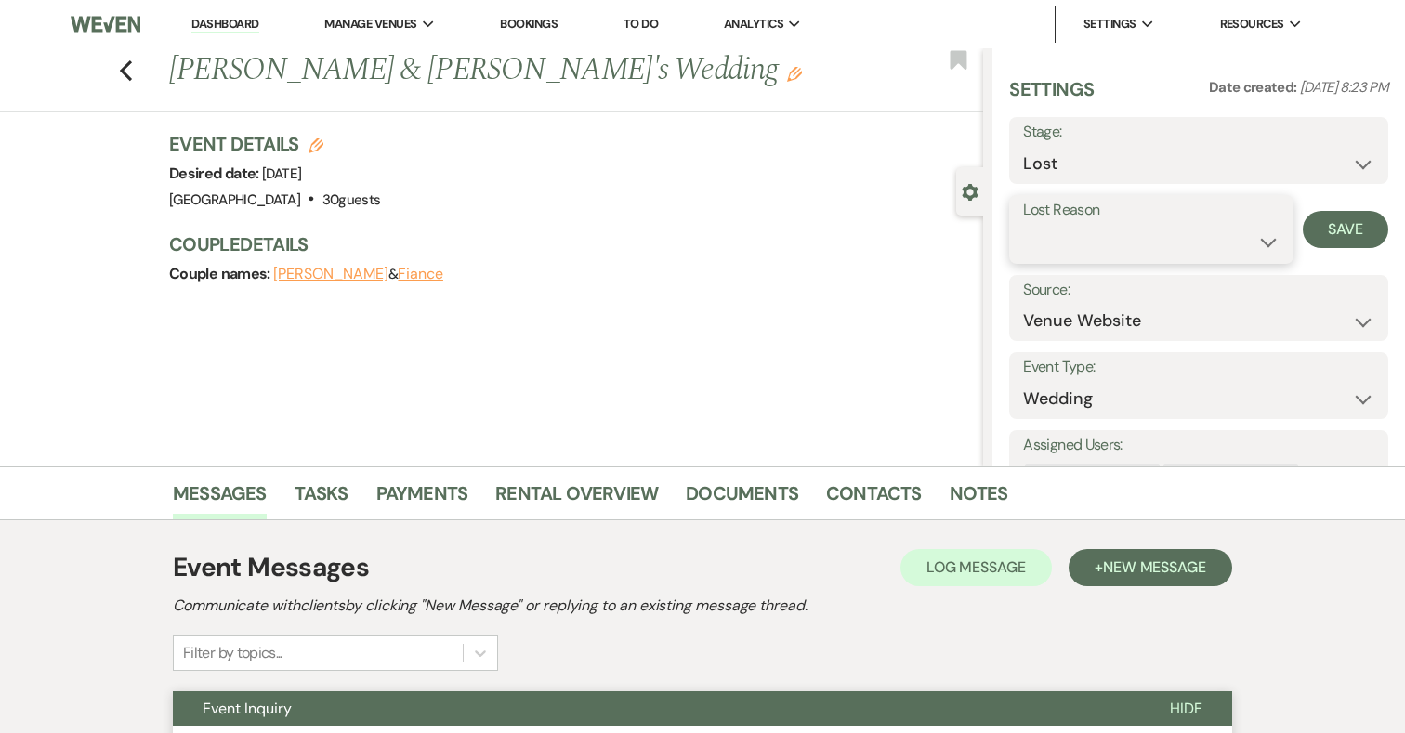
click at [1111, 242] on select "Booked Elsewhere Budget Date Unavailable No Response Not a Good Match Capacity …" at bounding box center [1150, 242] width 255 height 36
select select "8"
click at [1023, 224] on select "Booked Elsewhere Budget Date Unavailable No Response Not a Good Match Capacity …" at bounding box center [1150, 242] width 255 height 36
click at [1324, 231] on button "Save" at bounding box center [1344, 229] width 85 height 37
